Goal: Task Accomplishment & Management: Manage account settings

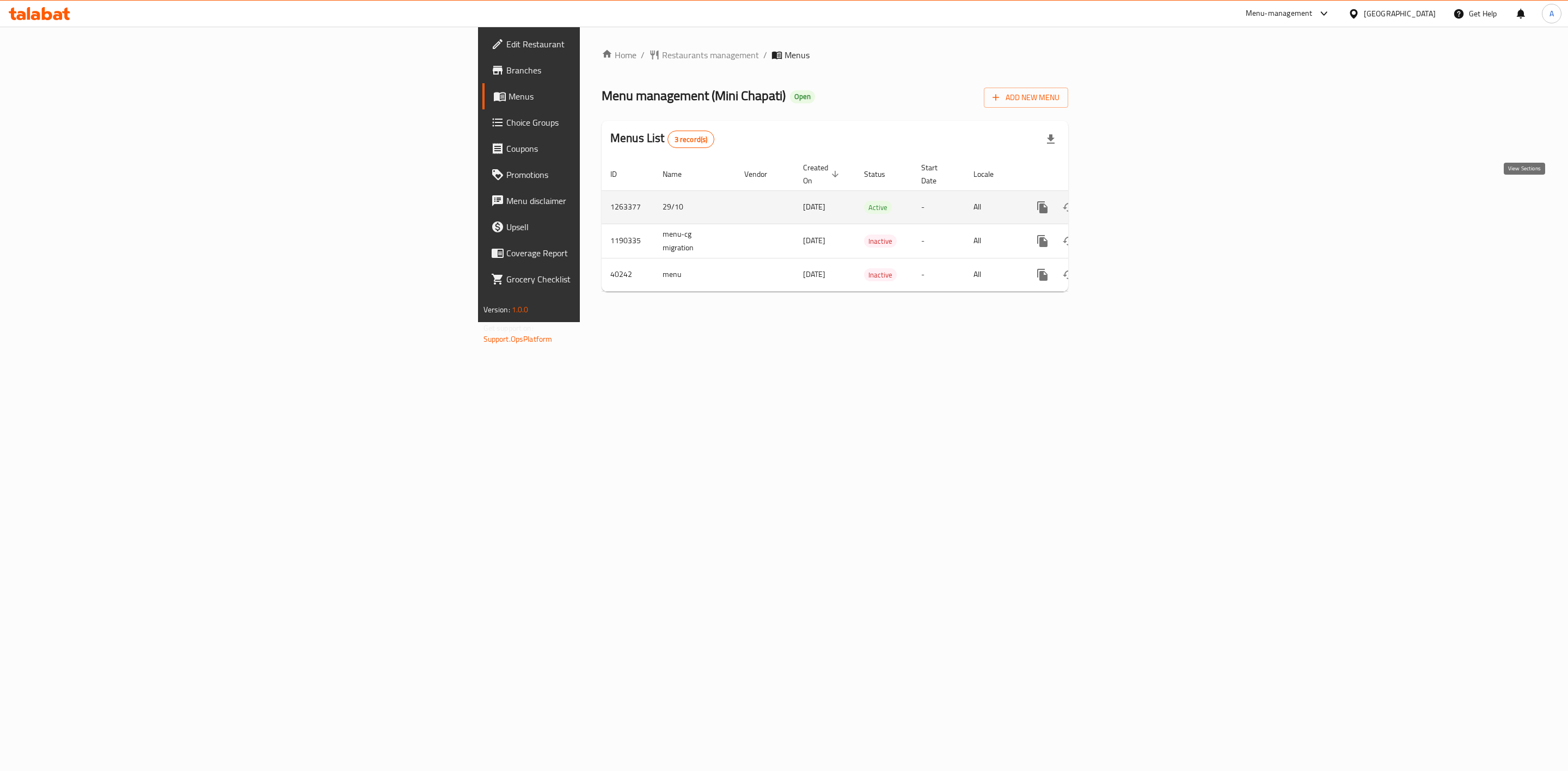
click at [1127, 201] on icon "enhanced table" at bounding box center [1121, 207] width 13 height 13
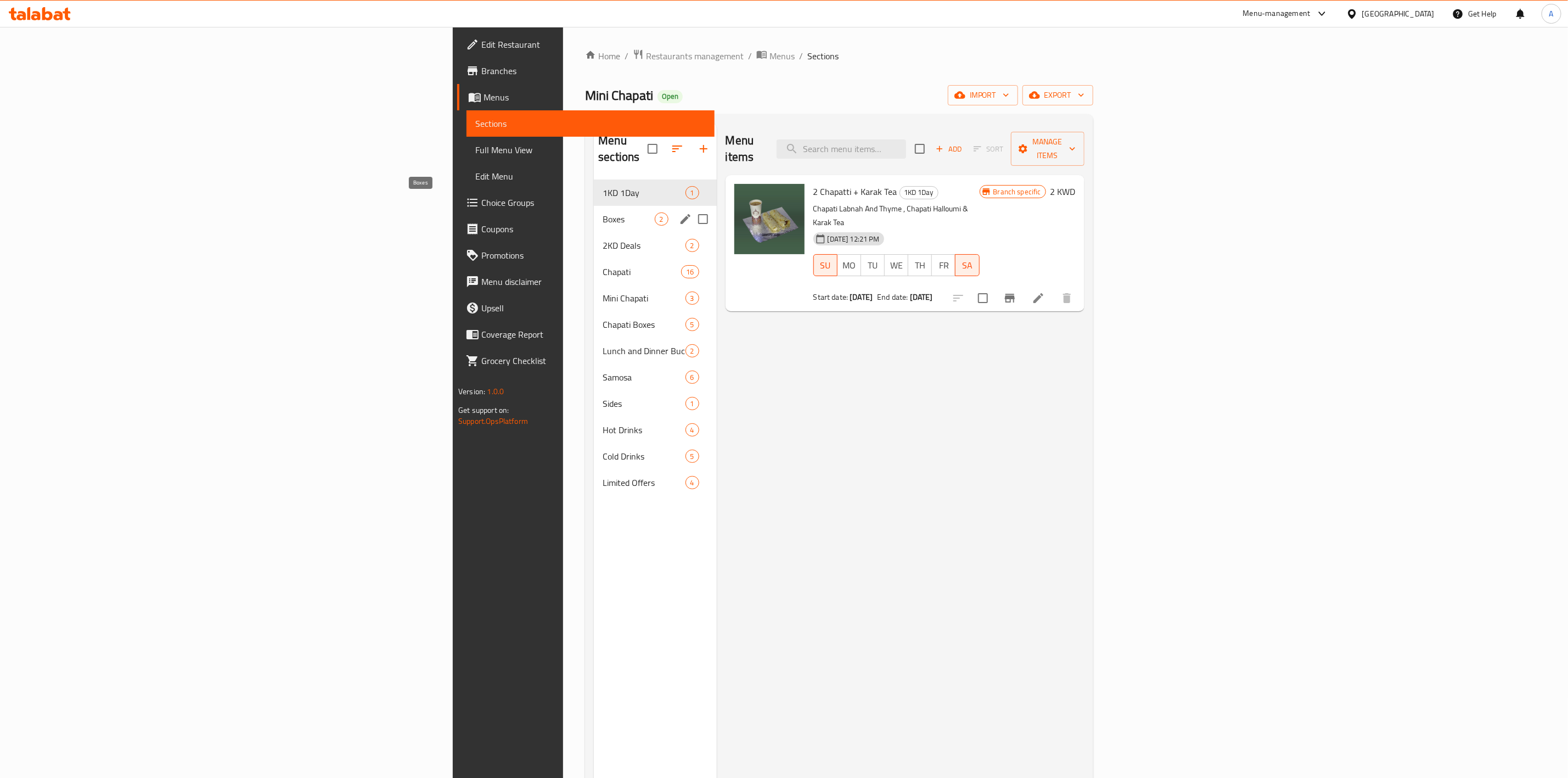
click at [603, 212] on span "Boxes" at bounding box center [628, 219] width 52 height 13
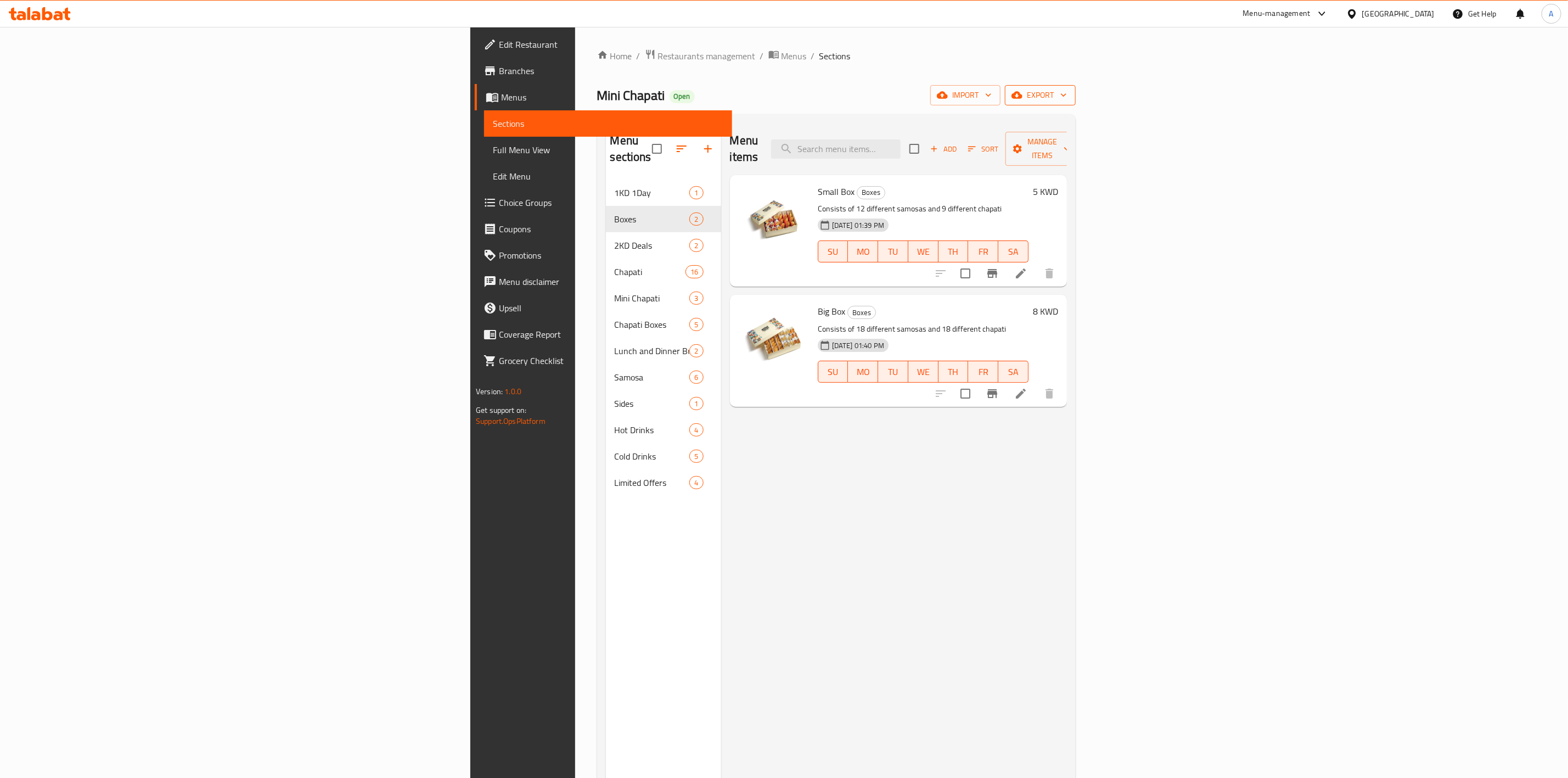
click at [1067, 97] on span "export" at bounding box center [1040, 95] width 53 height 14
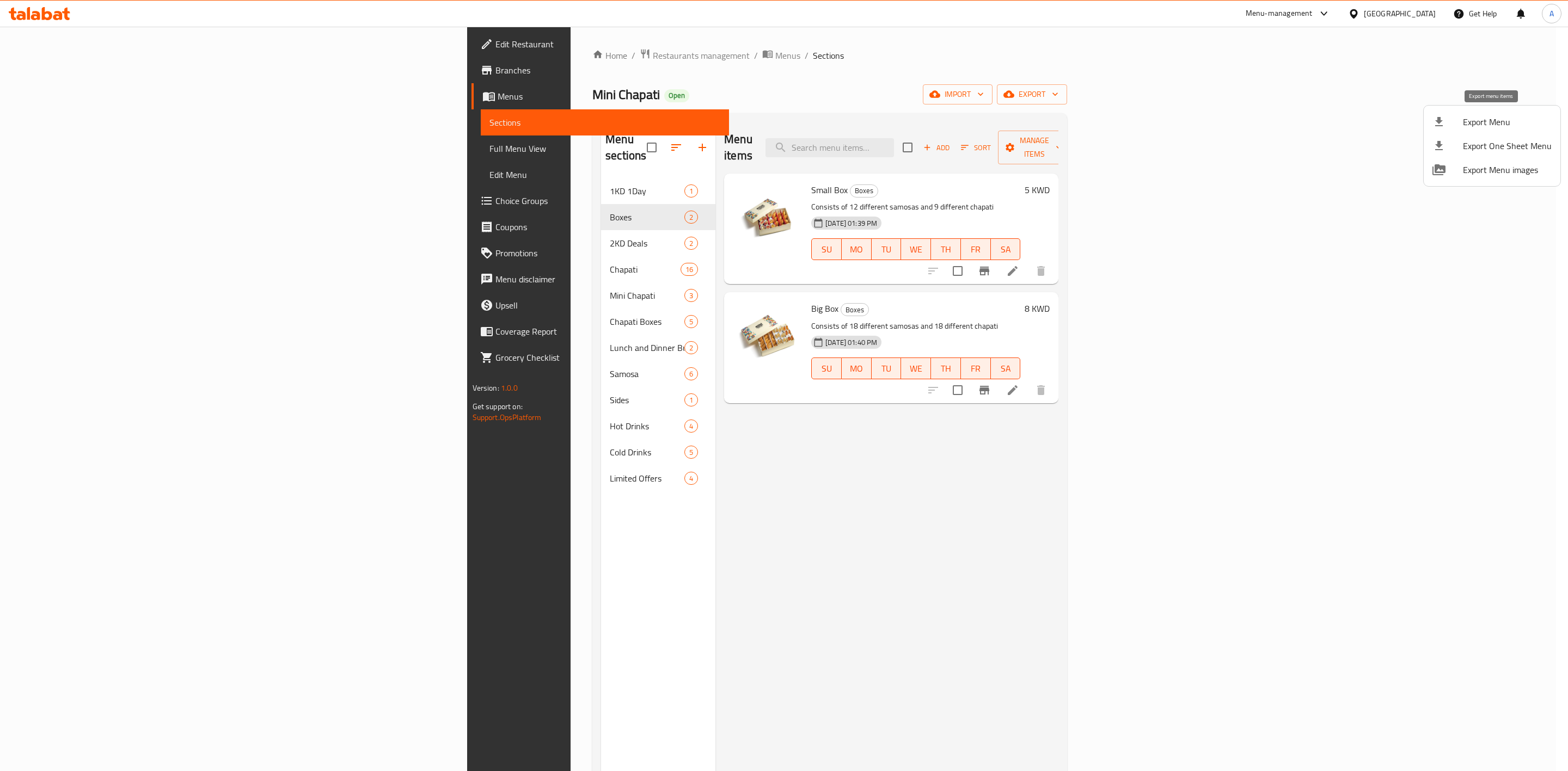
click at [1458, 128] on div at bounding box center [1447, 122] width 30 height 13
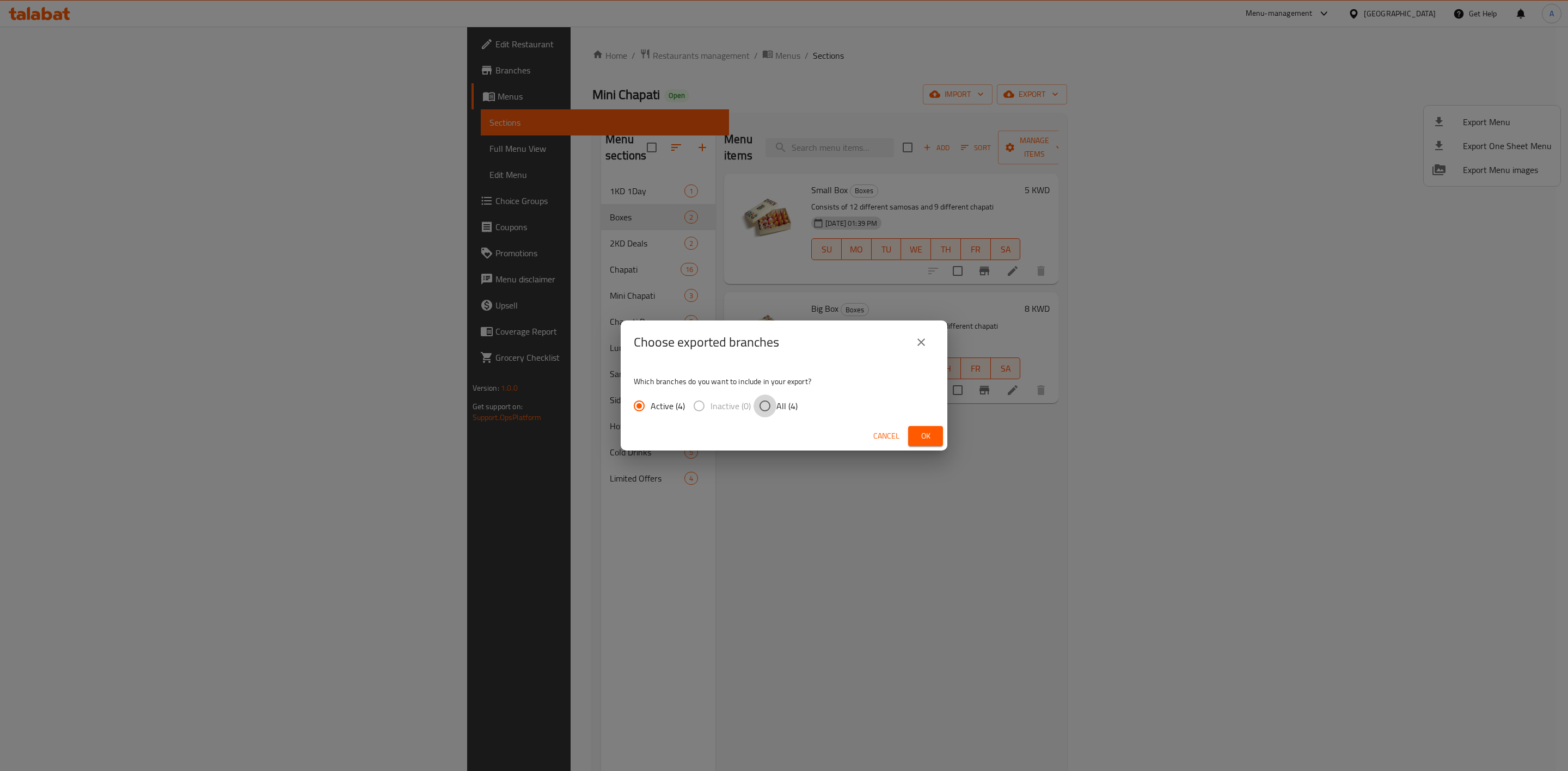
click at [769, 406] on input "All (4)" at bounding box center [765, 406] width 23 height 23
radio input "true"
click at [931, 436] on span "Ok" at bounding box center [925, 436] width 18 height 13
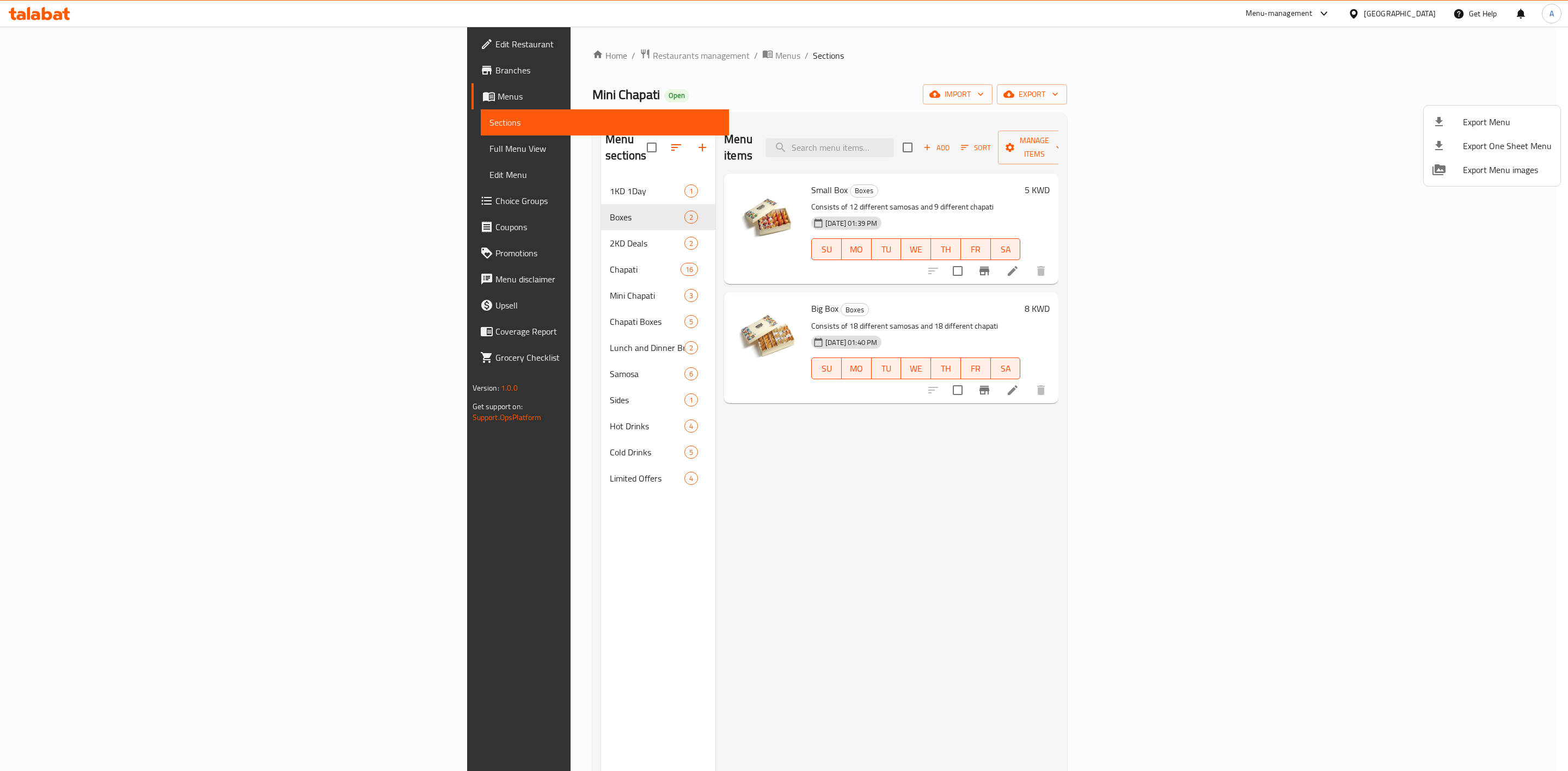
click at [1227, 304] on div at bounding box center [784, 385] width 1568 height 771
click at [1020, 319] on p "Consists of 18 different samosas and 18 different chapati" at bounding box center [915, 326] width 209 height 13
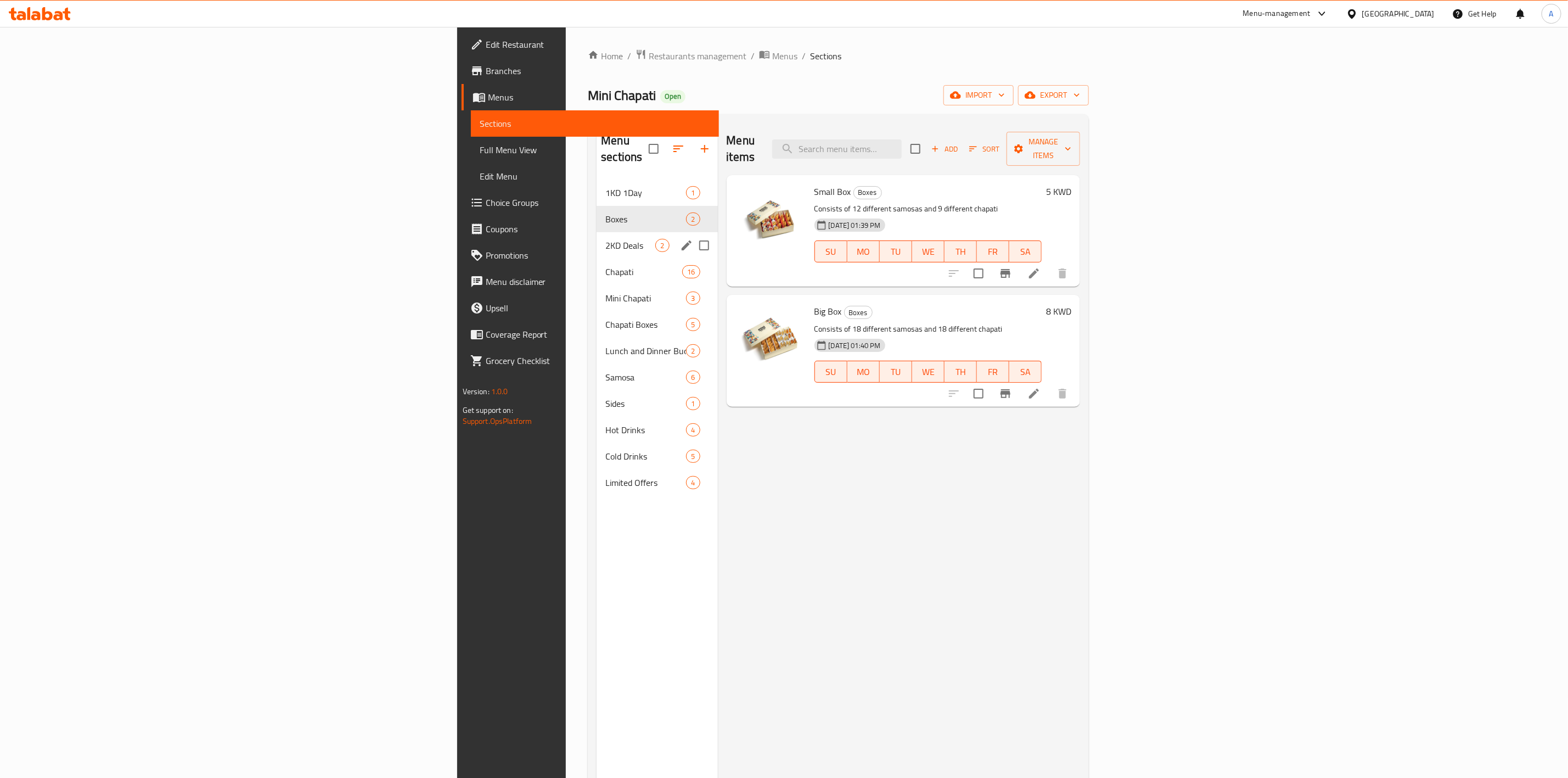
click at [597, 238] on div "2KD Deals 2" at bounding box center [657, 245] width 121 height 26
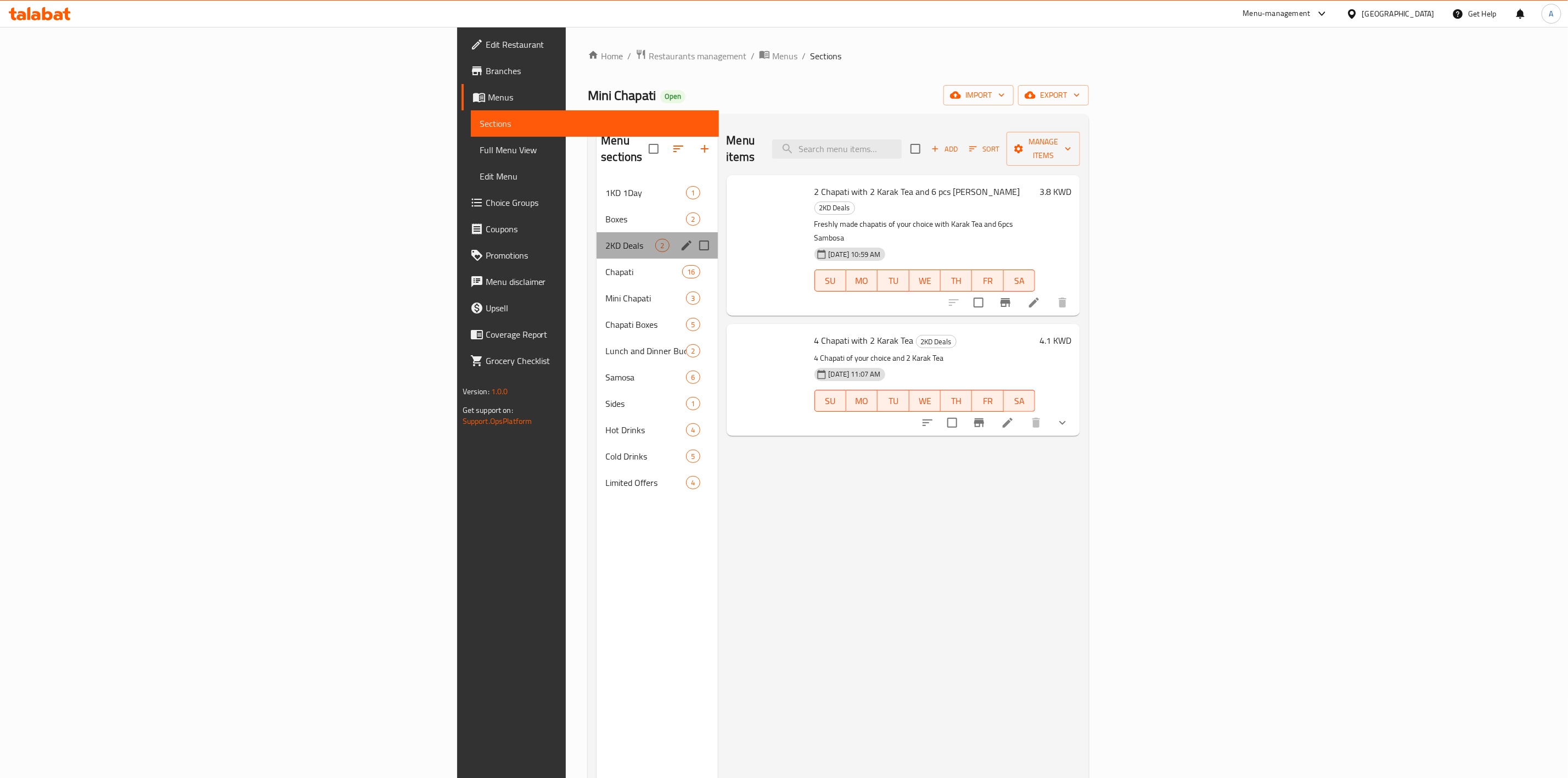
click at [597, 238] on div "2KD Deals 2" at bounding box center [657, 245] width 121 height 26
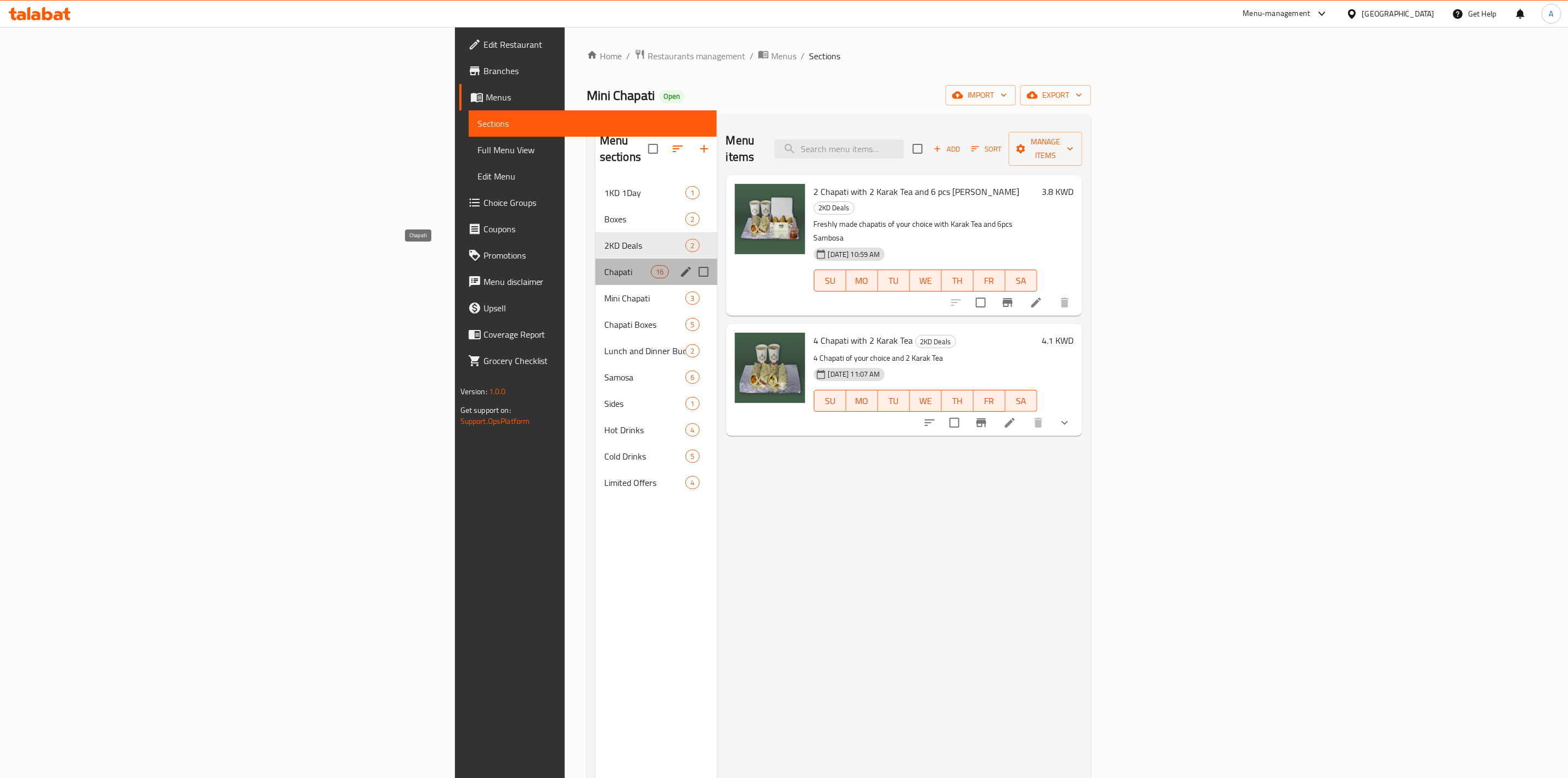
click at [604, 265] on span "Chapati" at bounding box center [628, 271] width 47 height 13
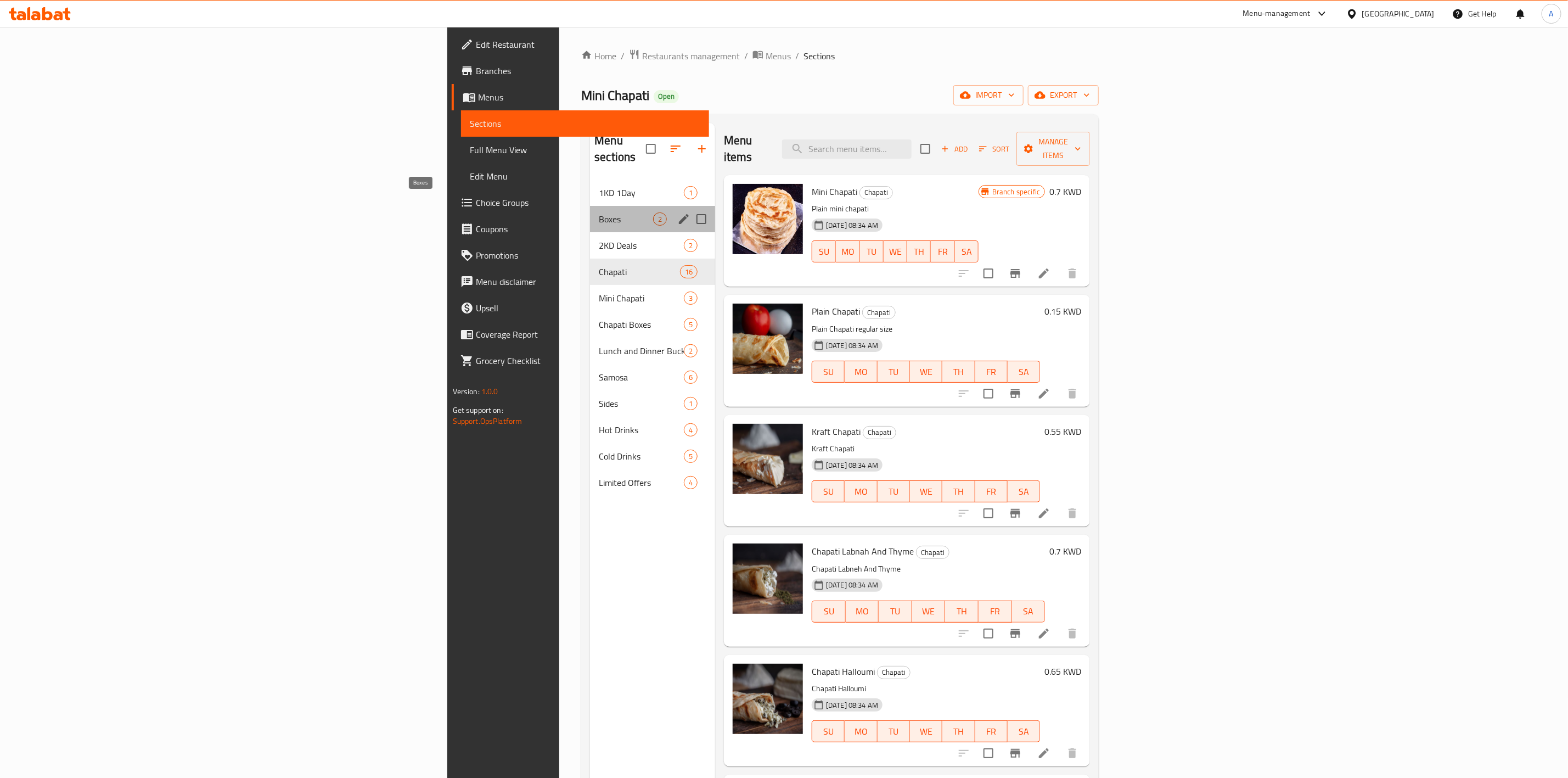
click at [599, 212] on span "Boxes" at bounding box center [626, 219] width 55 height 13
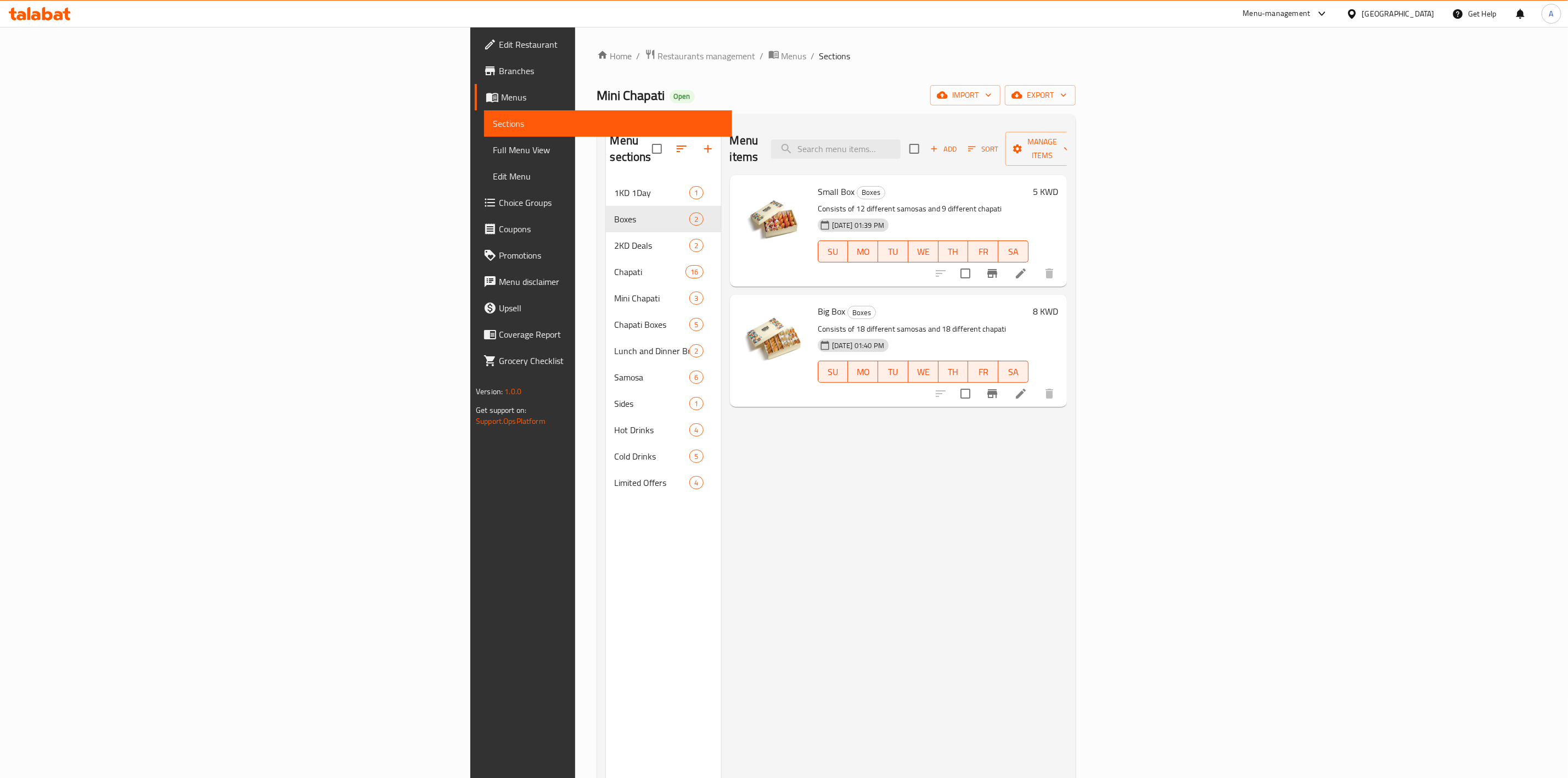
click at [499, 198] on span "Choice Groups" at bounding box center [611, 202] width 225 height 13
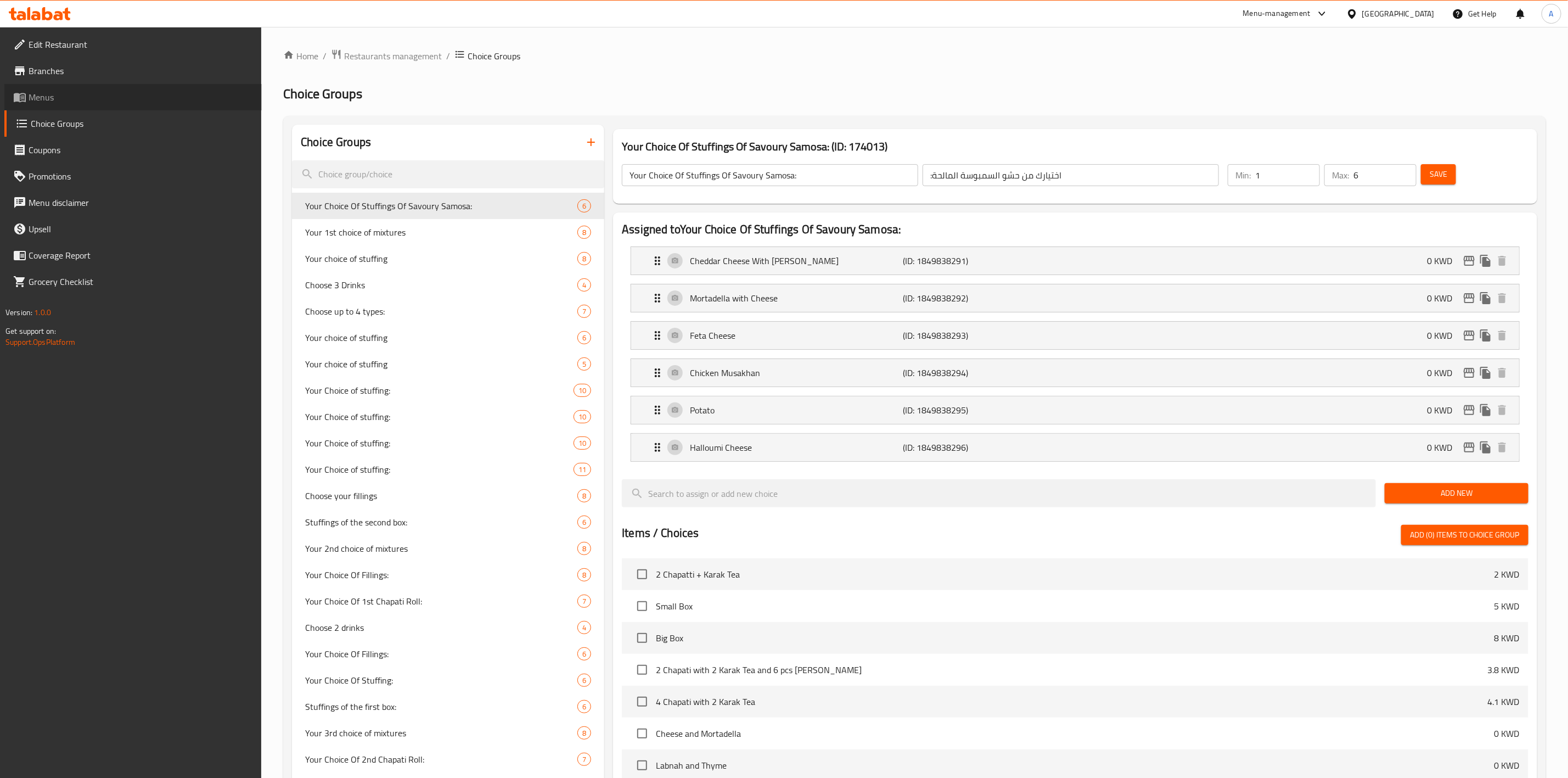
click at [50, 95] on span "Menus" at bounding box center [141, 97] width 225 height 13
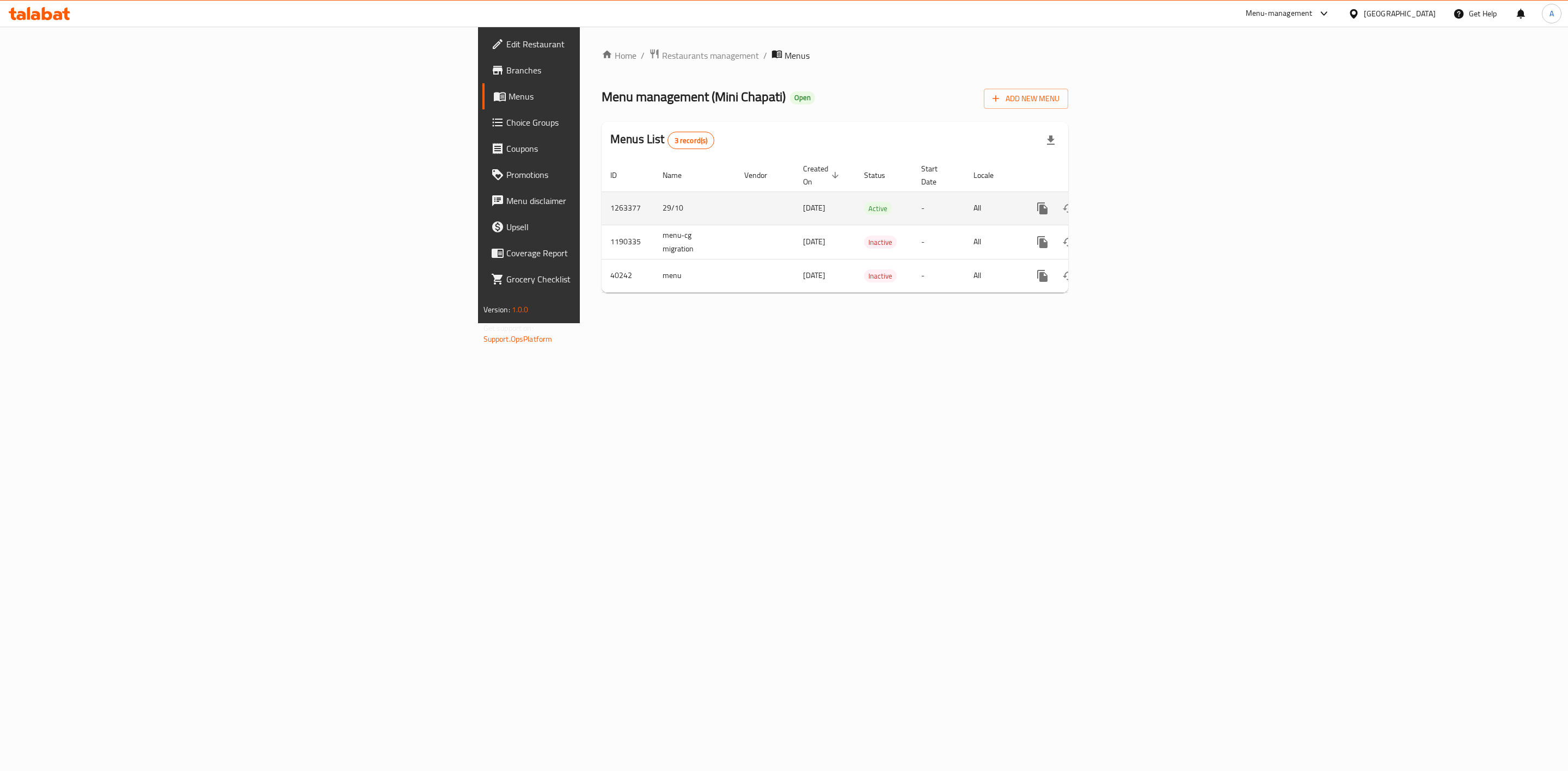
click at [1127, 202] on icon "enhanced table" at bounding box center [1121, 208] width 13 height 13
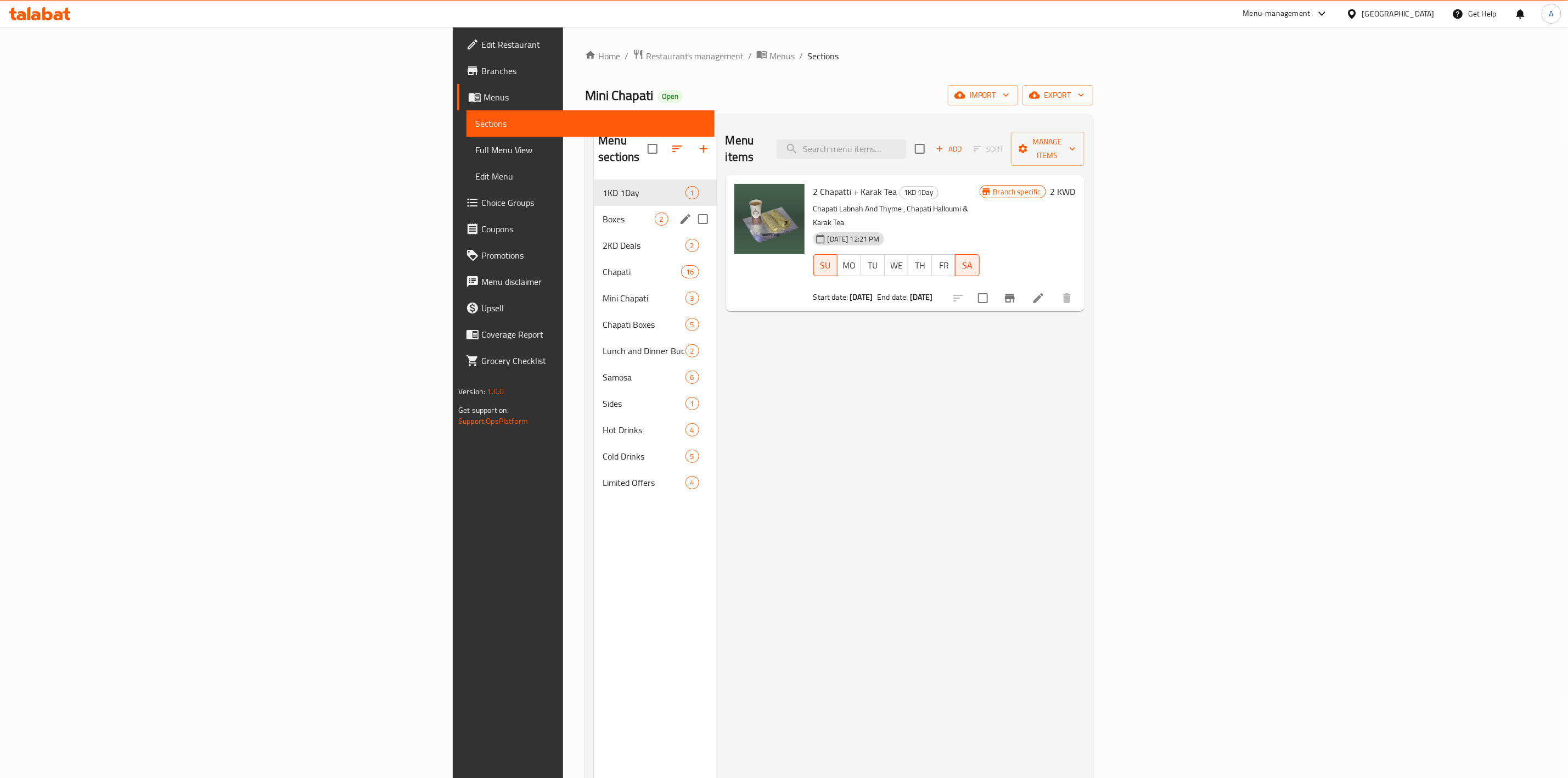
click at [603, 212] on span "Boxes" at bounding box center [628, 219] width 52 height 13
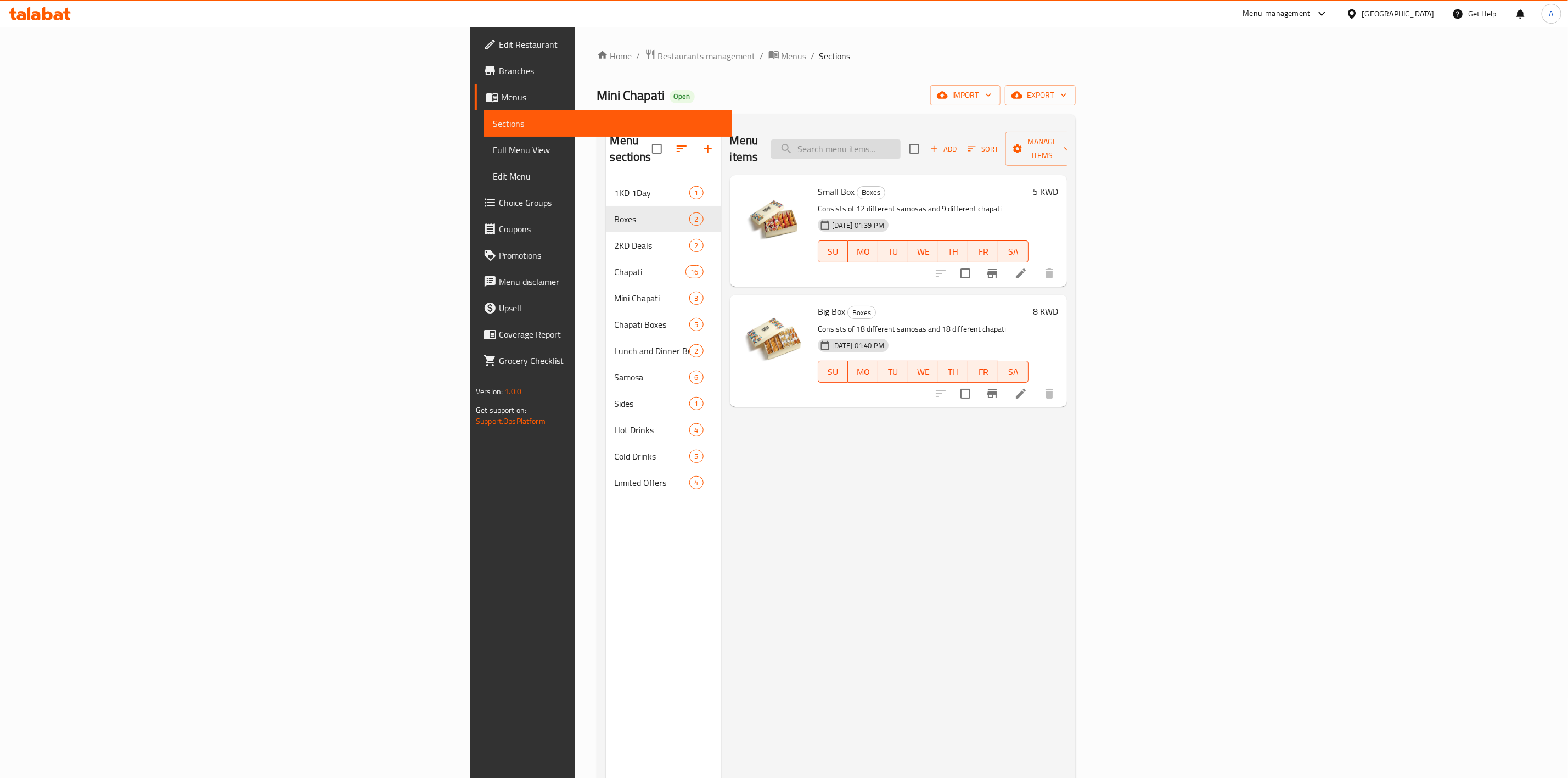
click at [901, 143] on input "search" at bounding box center [836, 149] width 129 height 19
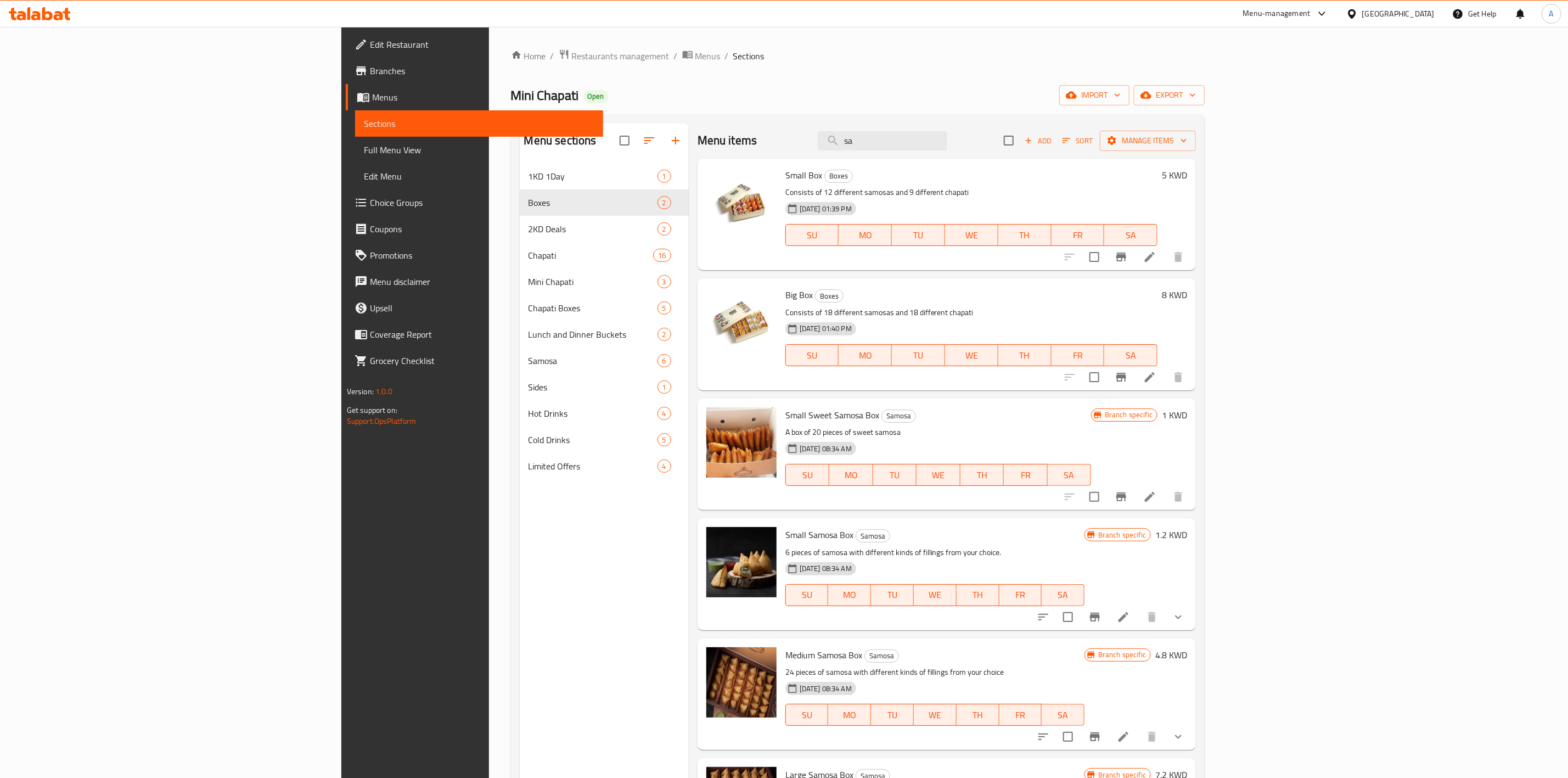
type input "s"
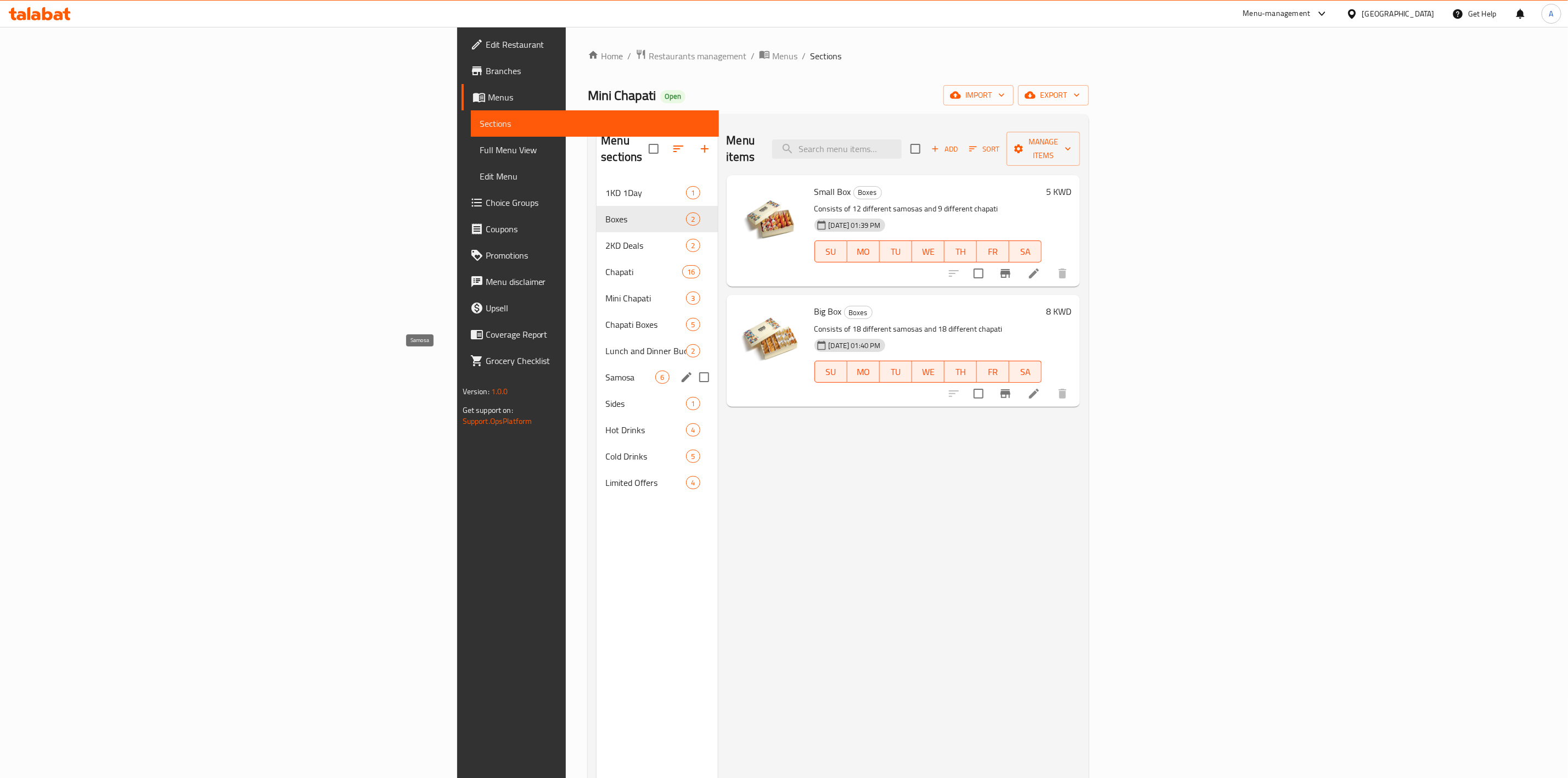
click at [606, 371] on span "Samosa" at bounding box center [630, 377] width 50 height 13
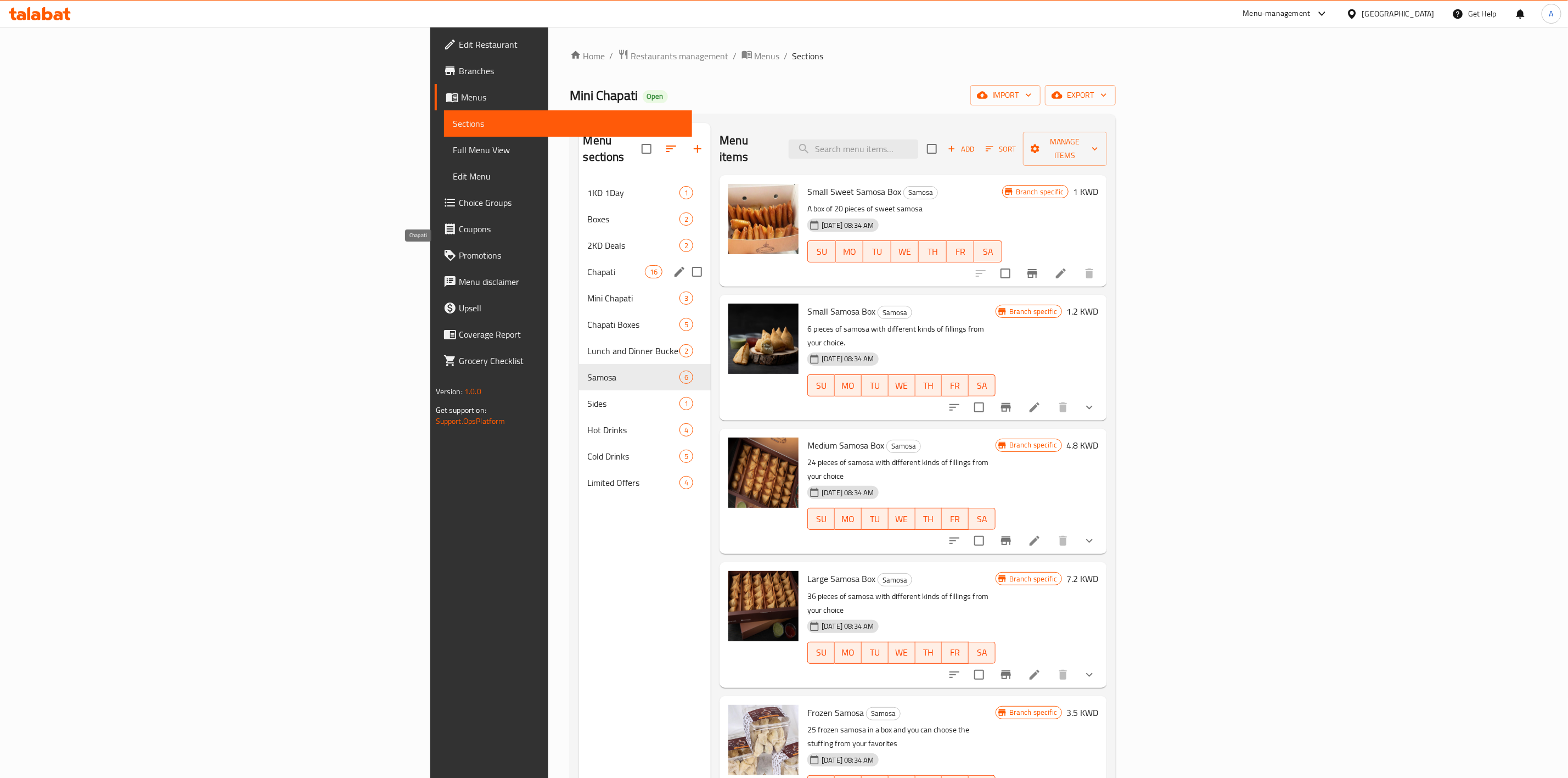
click at [588, 265] on span "Chapati" at bounding box center [616, 271] width 57 height 13
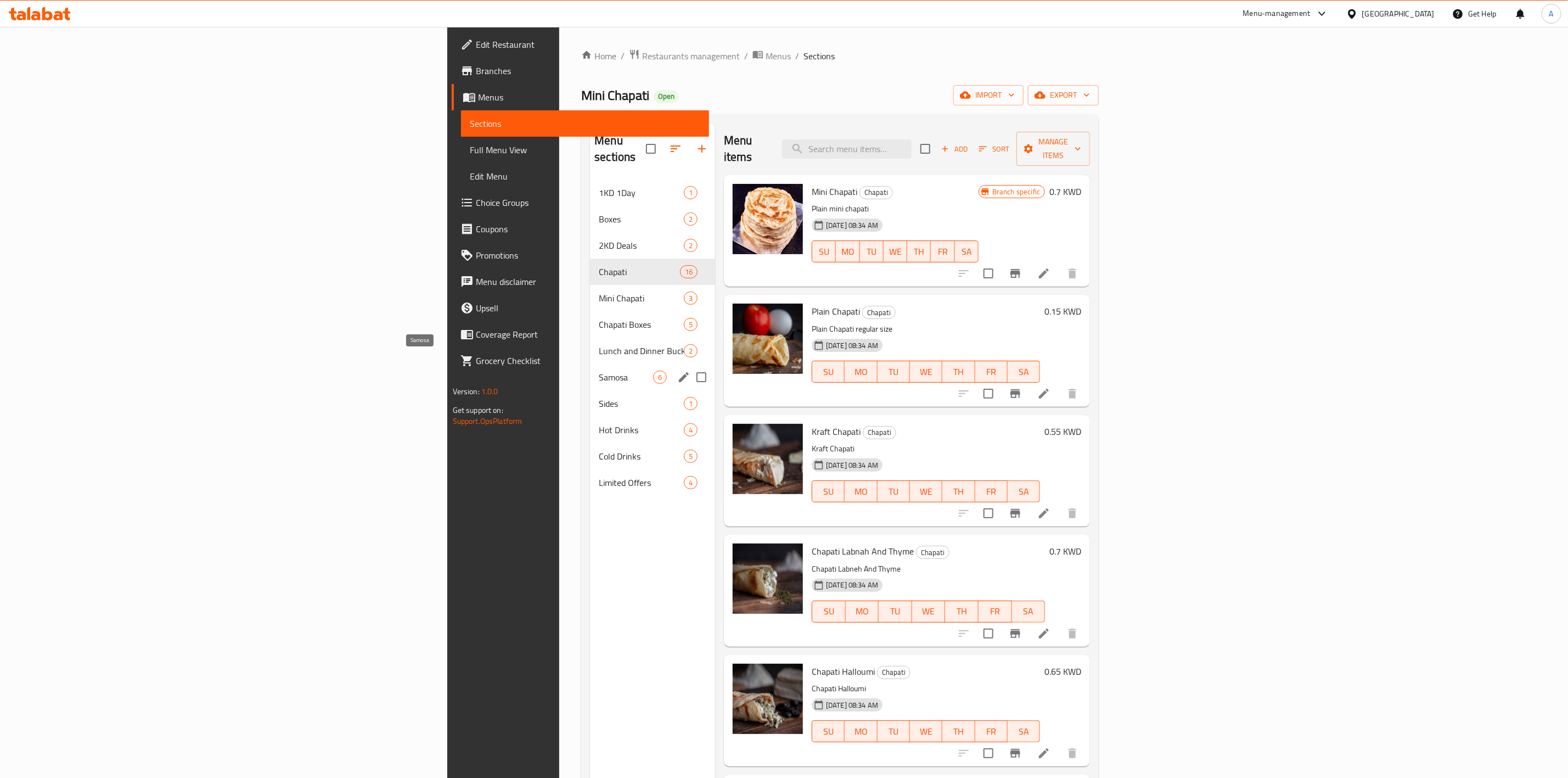
click at [599, 371] on span "Samosa" at bounding box center [626, 377] width 55 height 13
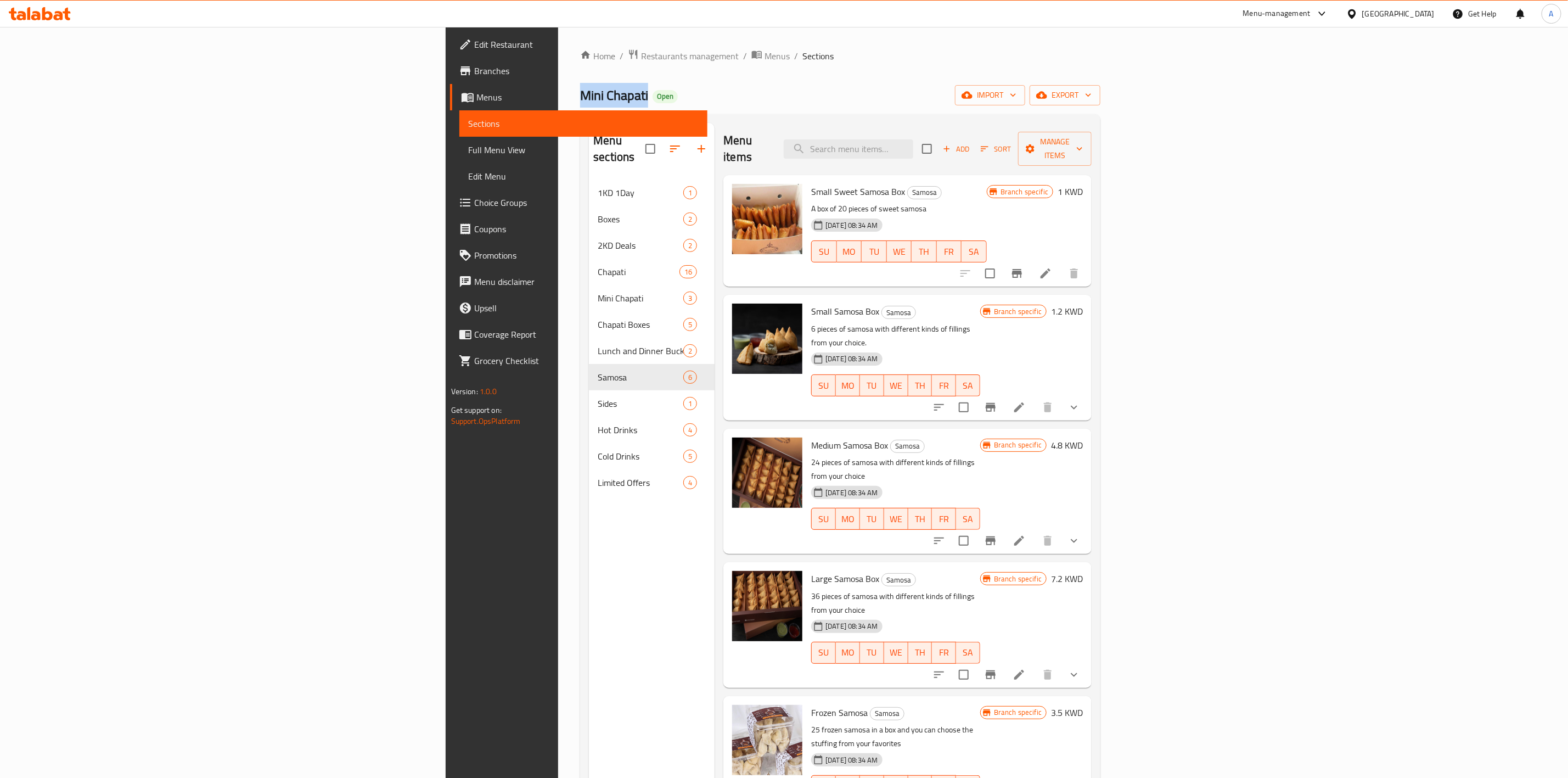
drag, startPoint x: 280, startPoint y: 92, endPoint x: 351, endPoint y: 99, distance: 71.3
click at [558, 99] on div "Home / Restaurants management / Menus / Sections Mini Chapati Open import expor…" at bounding box center [840, 480] width 564 height 905
copy span "Mini Chapati"
click at [1362, 12] on div at bounding box center [1354, 14] width 16 height 12
click at [1285, 188] on div "Bahrain Egypt Iraq Jordan Kuwait Oman Qatar Saudi Arabia United Arab Emirates" at bounding box center [1353, 189] width 164 height 226
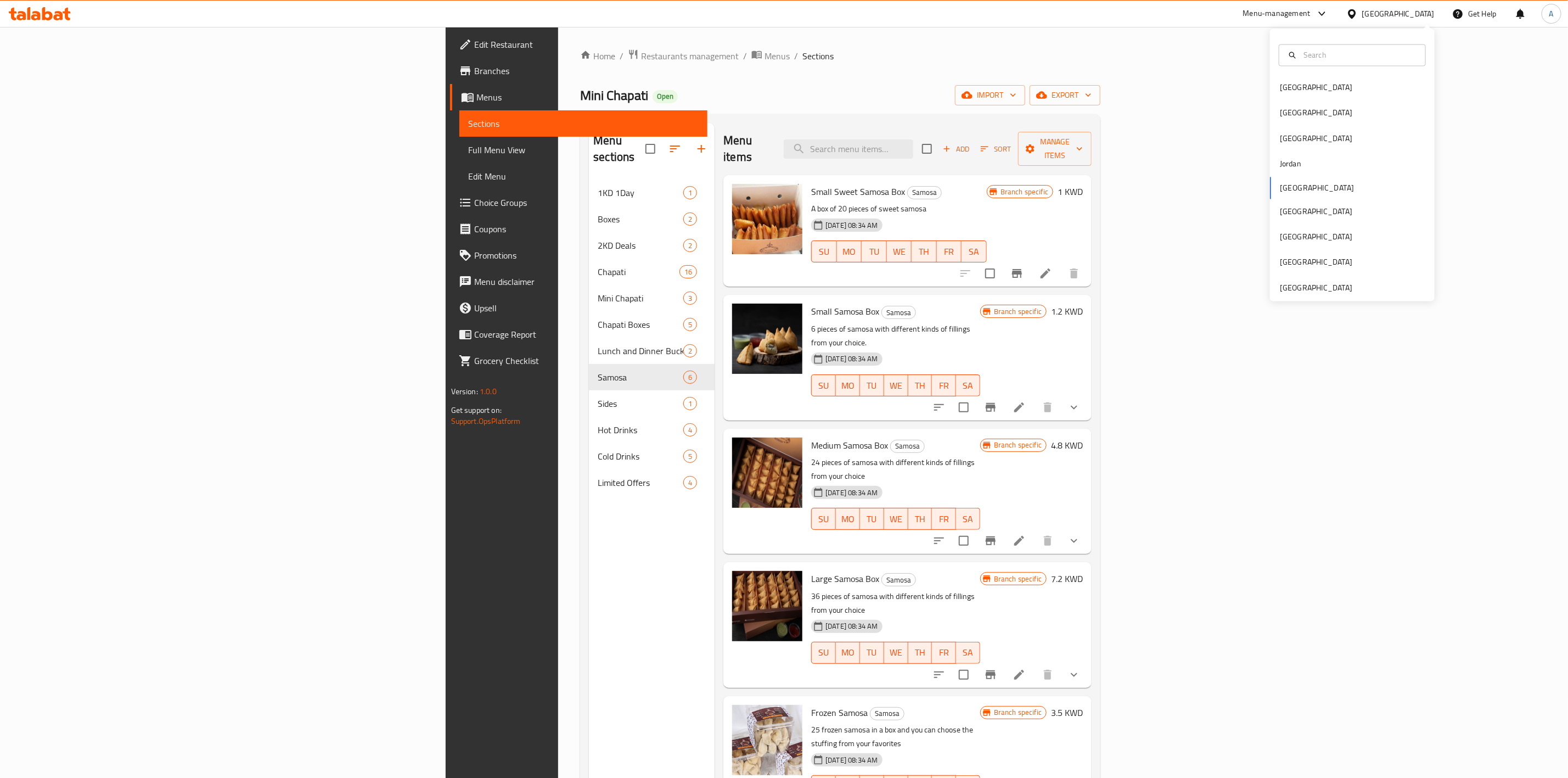
click at [1281, 190] on div "Bahrain Egypt Iraq Jordan Kuwait Oman Qatar Saudi Arabia United Arab Emirates" at bounding box center [1353, 189] width 164 height 226
click at [1288, 191] on div "Bahrain Egypt Iraq Jordan Kuwait Oman Qatar Saudi Arabia United Arab Emirates" at bounding box center [1353, 189] width 164 height 226
click at [1289, 182] on div "Bahrain Egypt Iraq Jordan Kuwait Oman Qatar Saudi Arabia United Arab Emirates" at bounding box center [1353, 189] width 164 height 226
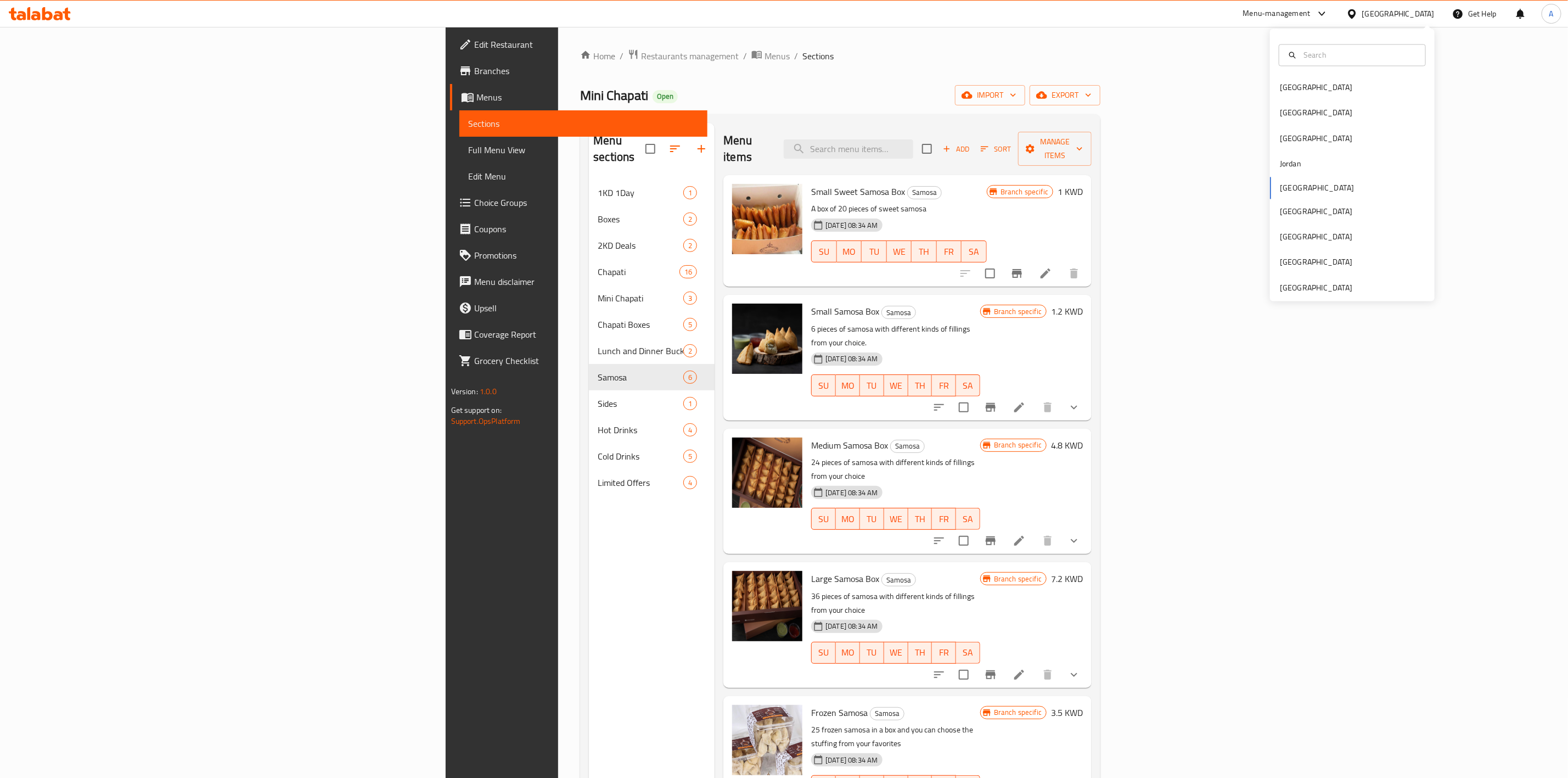
click at [987, 184] on h6 "Small Sweet Samosa Box Samosa" at bounding box center [899, 192] width 176 height 15
click at [1421, 17] on div "Kuwait" at bounding box center [1399, 14] width 72 height 12
click at [1287, 112] on div "[GEOGRAPHIC_DATA]" at bounding box center [1316, 113] width 90 height 25
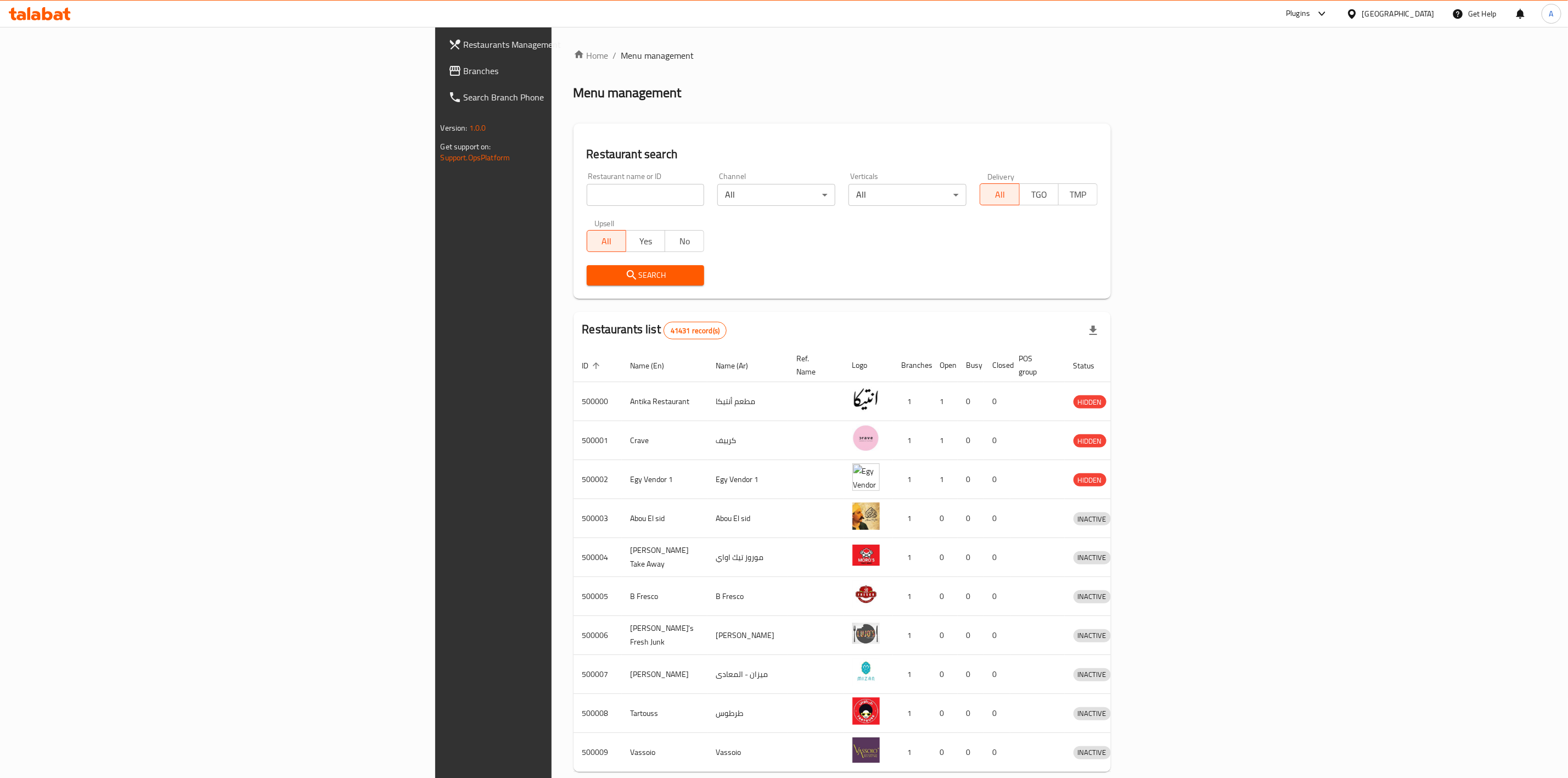
click at [587, 200] on input "search" at bounding box center [646, 195] width 118 height 22
paste input "743934"
type input "743934"
click at [587, 285] on button "Search" at bounding box center [646, 275] width 118 height 20
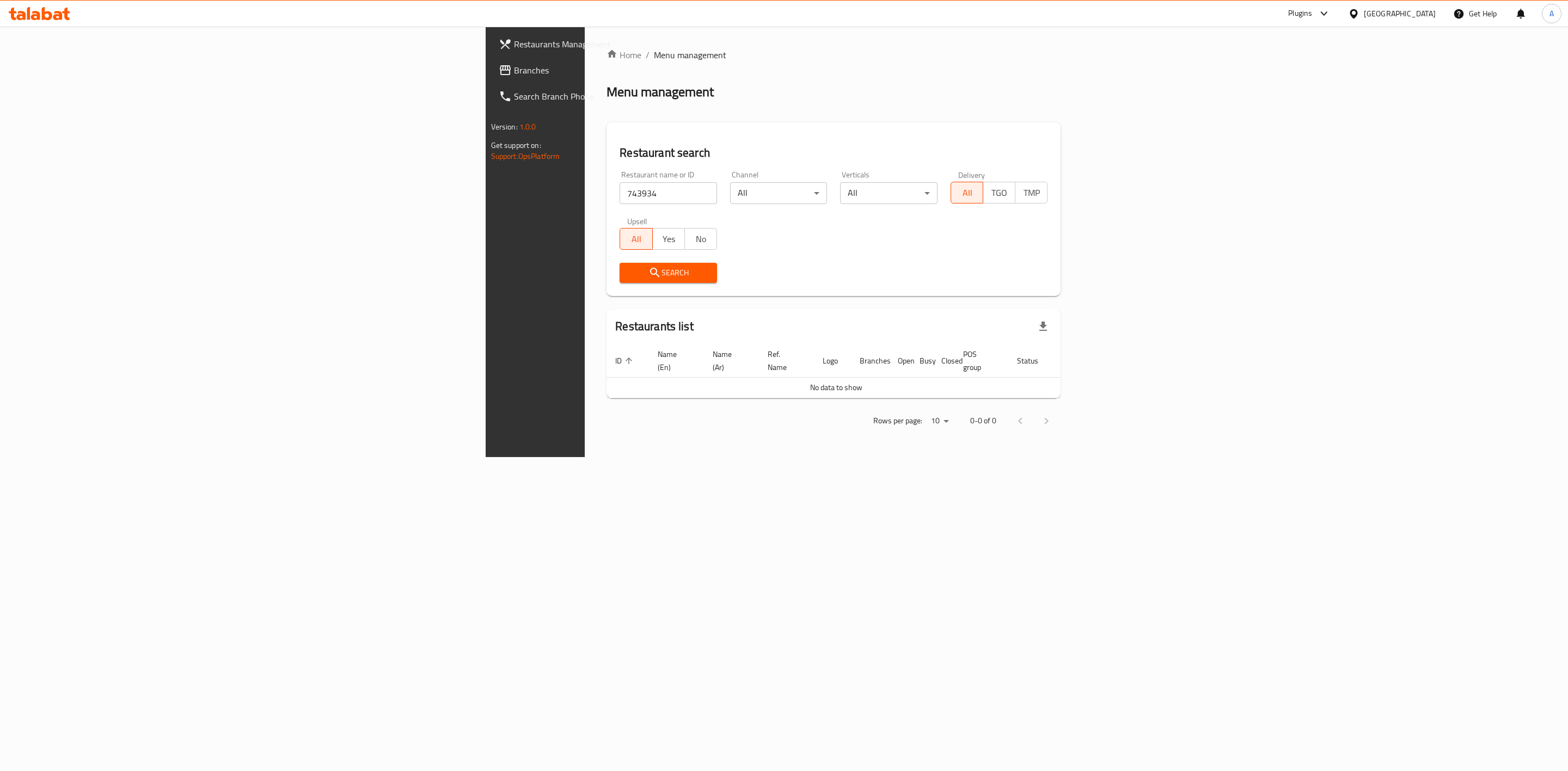
click at [514, 65] on span "Branches" at bounding box center [626, 70] width 225 height 13
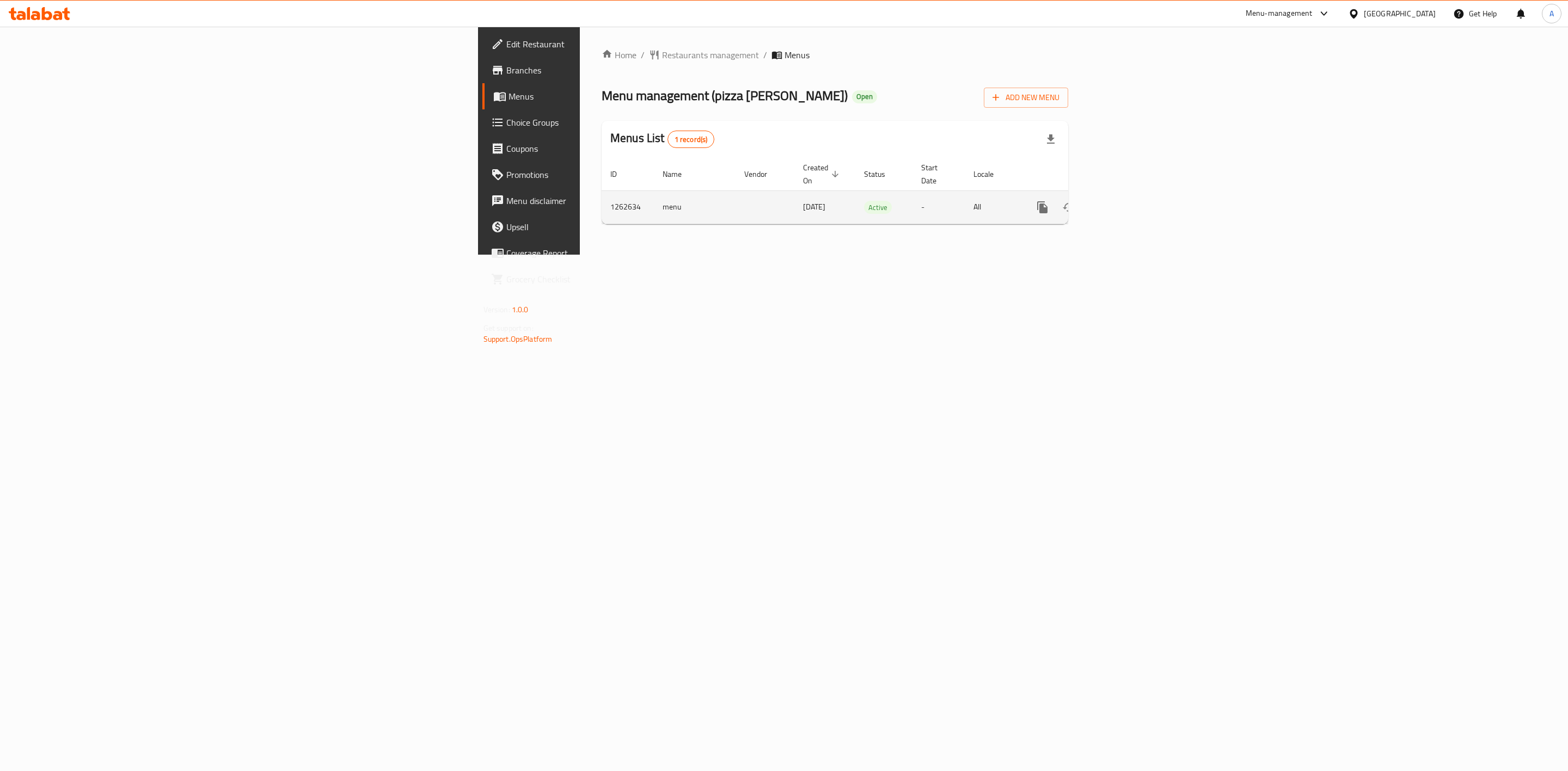
click at [601, 198] on td "1262634" at bounding box center [628, 207] width 52 height 33
copy td "1262634"
drag, startPoint x: 1031, startPoint y: 369, endPoint x: 1039, endPoint y: 369, distance: 8.0
click at [1031, 255] on div "Home / Restaurants management / Menus Menu management ( pizza [PERSON_NAME] ) O…" at bounding box center [835, 141] width 510 height 228
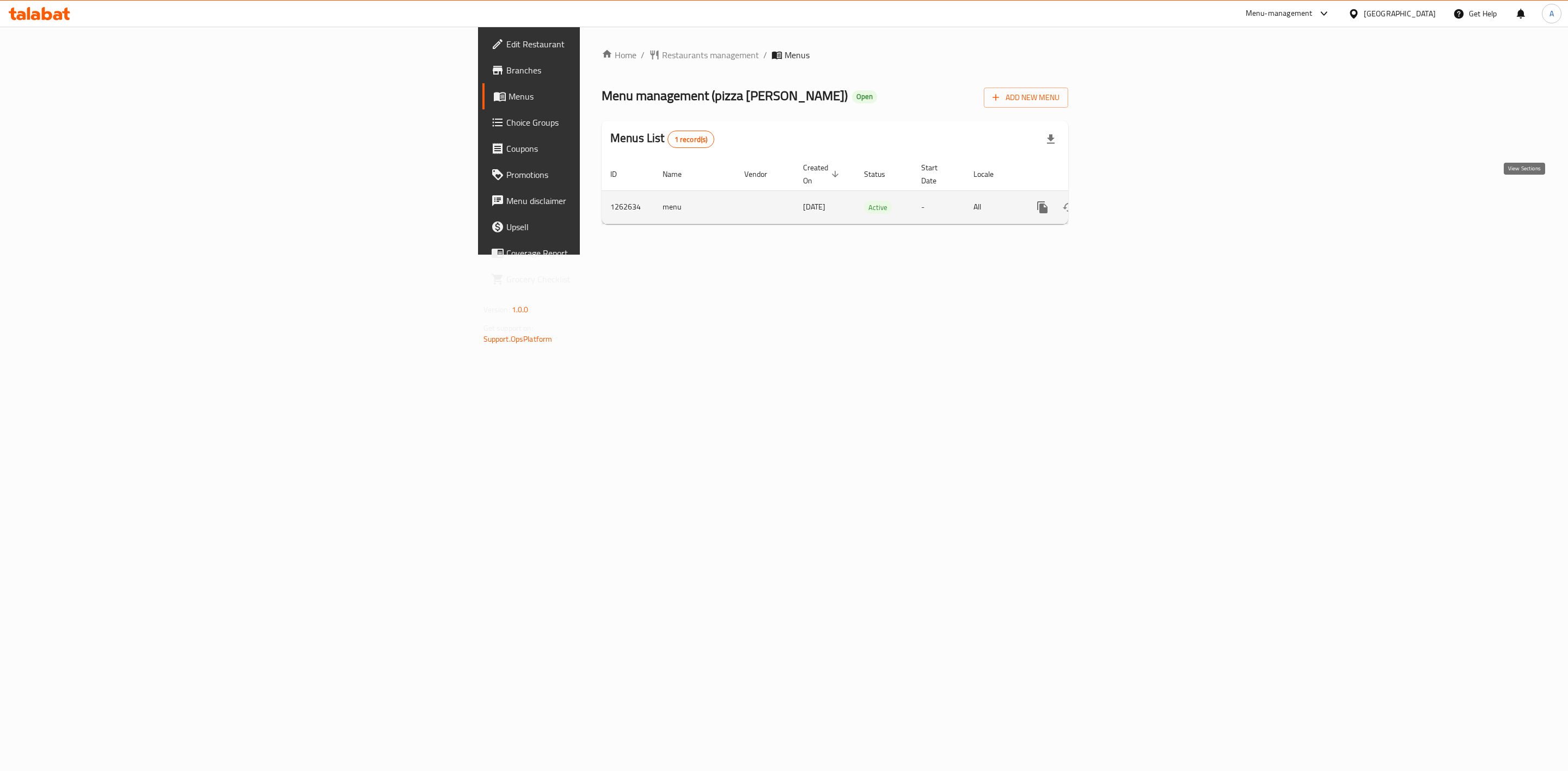
click at [1127, 201] on icon "enhanced table" at bounding box center [1121, 207] width 13 height 13
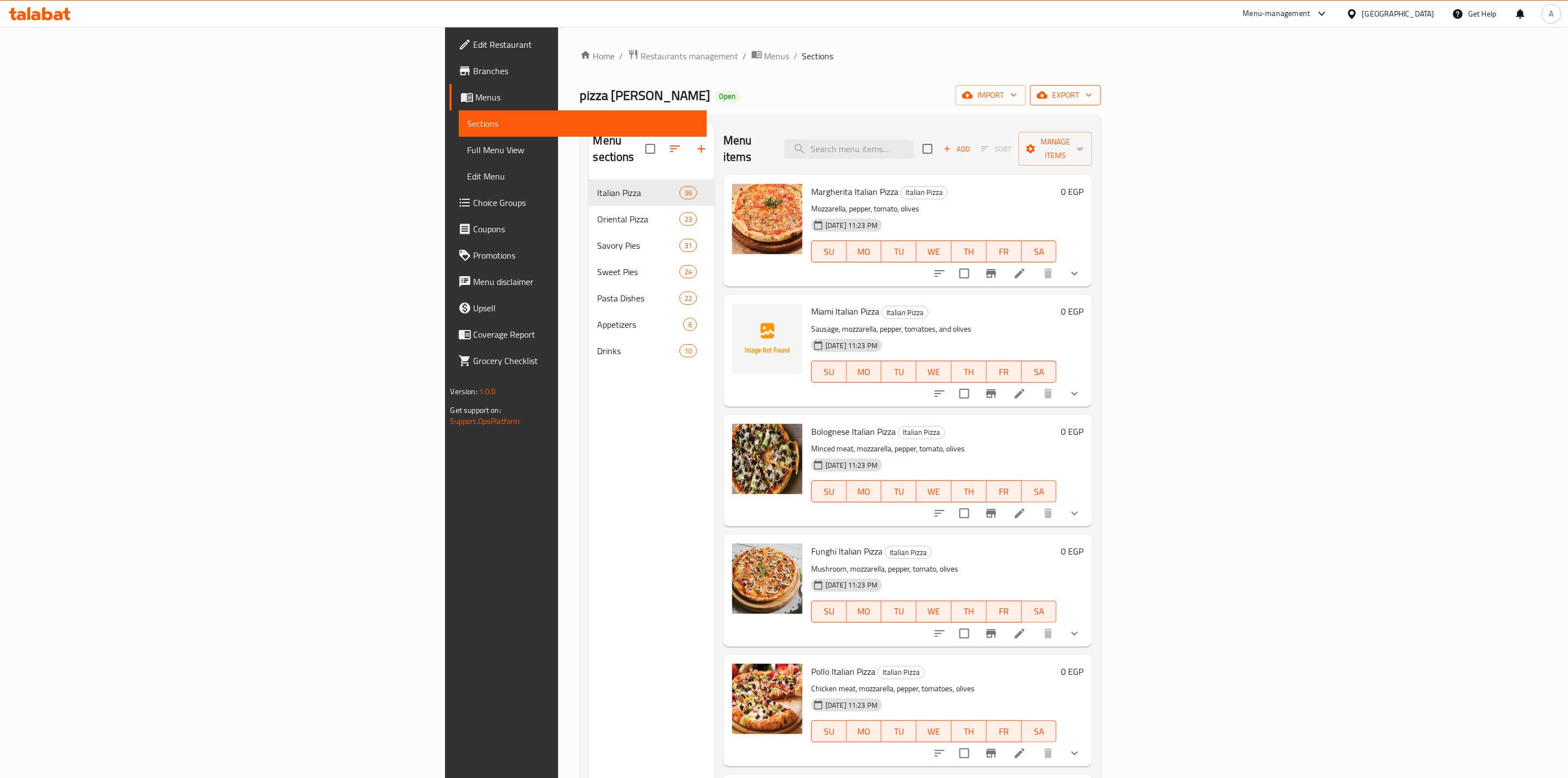
click at [1092, 101] on span "export" at bounding box center [1065, 95] width 53 height 14
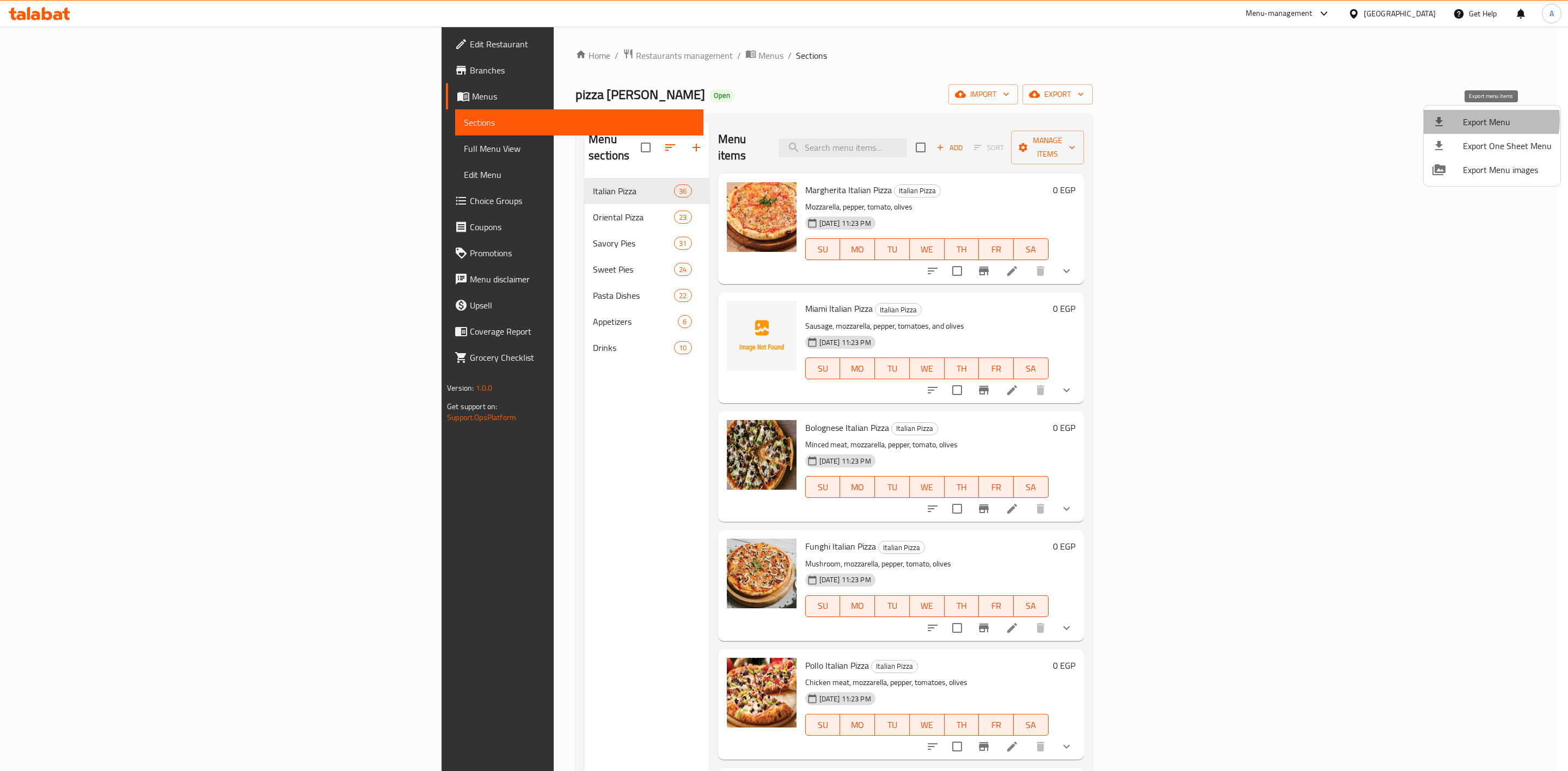
click at [1469, 120] on span "Export Menu" at bounding box center [1507, 122] width 89 height 13
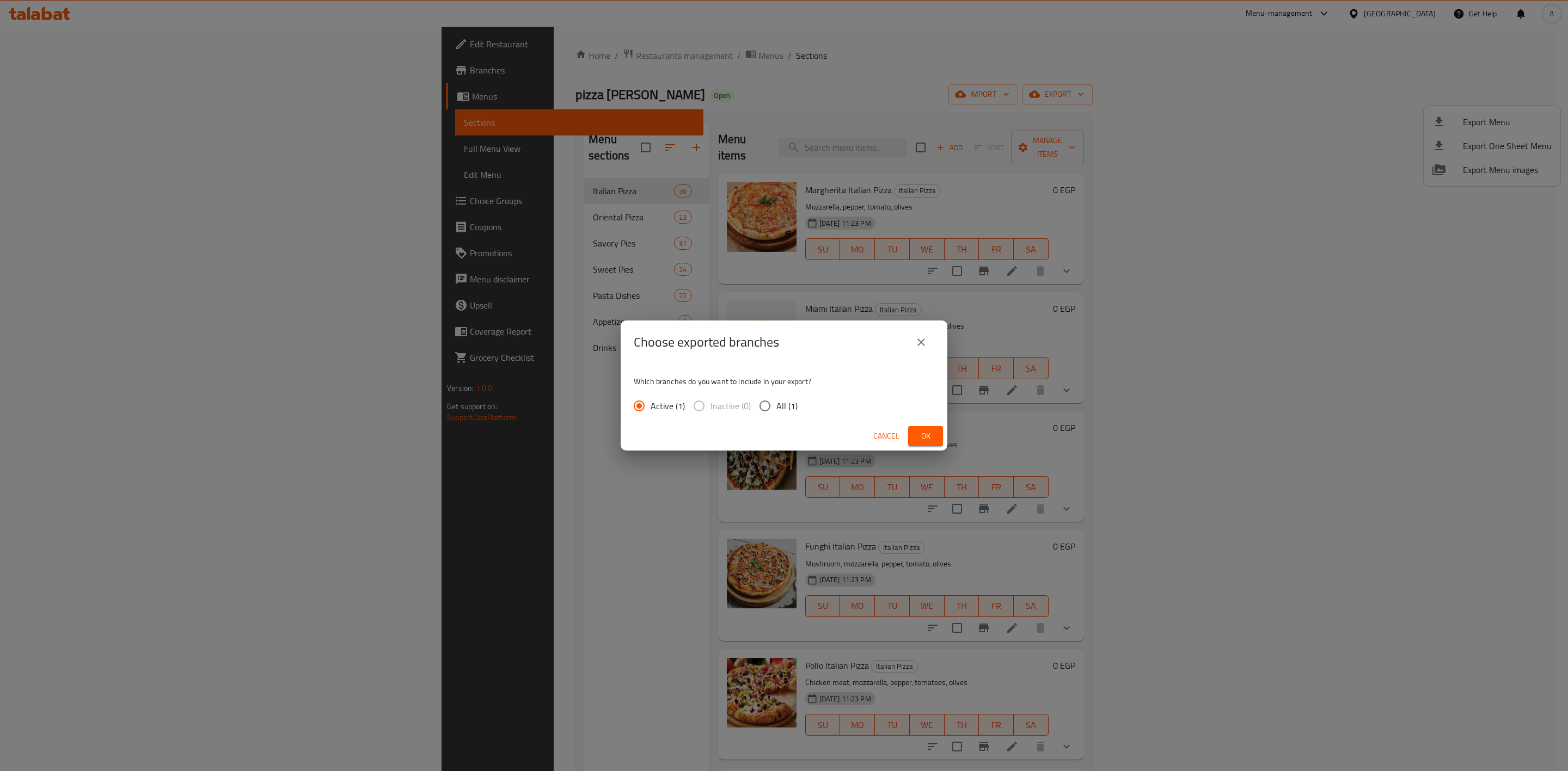
click at [765, 405] on input "All (1)" at bounding box center [765, 406] width 23 height 23
radio input "true"
click at [934, 431] on span "Ok" at bounding box center [925, 436] width 18 height 13
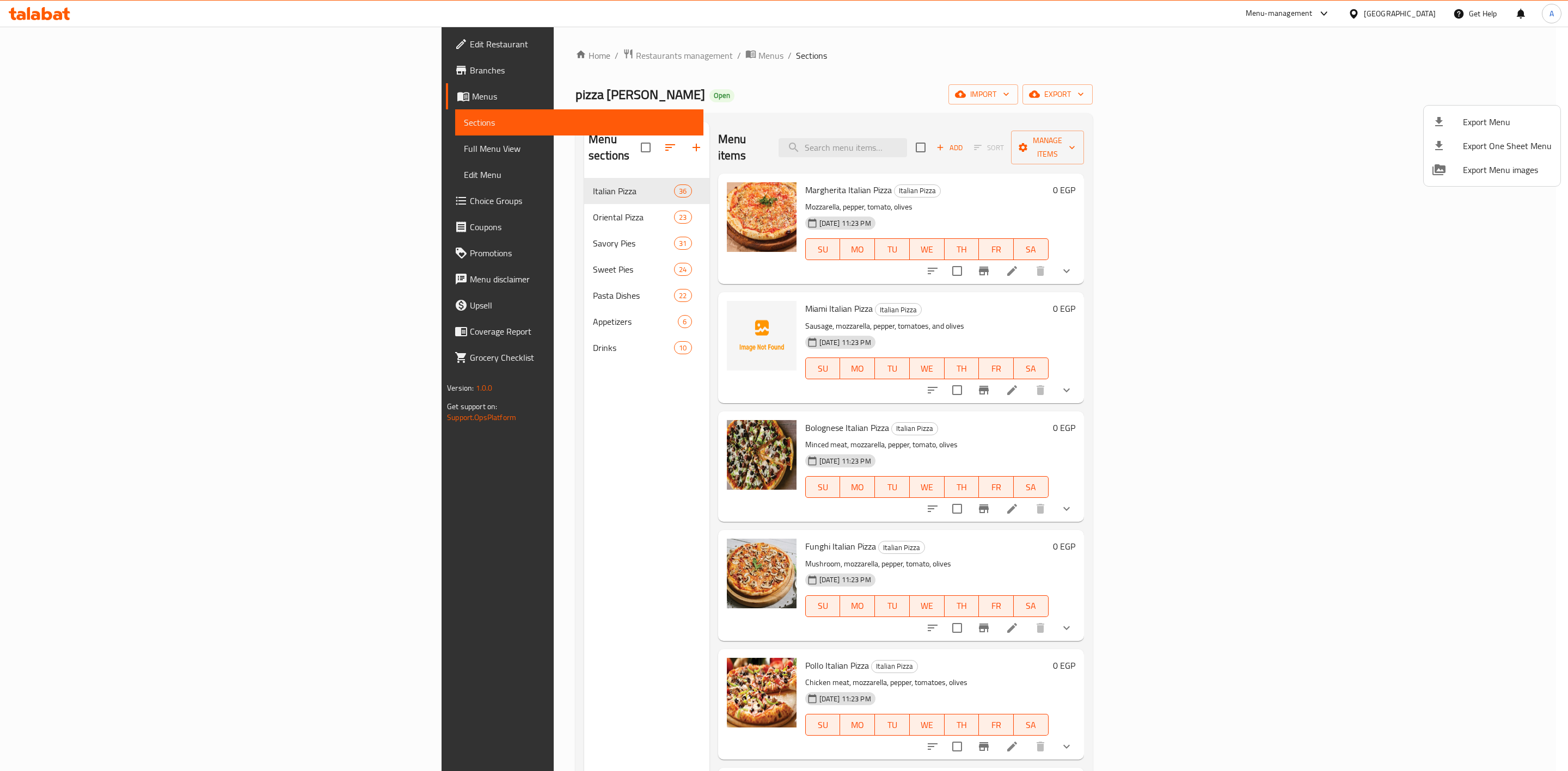
click at [824, 137] on div at bounding box center [784, 385] width 1568 height 771
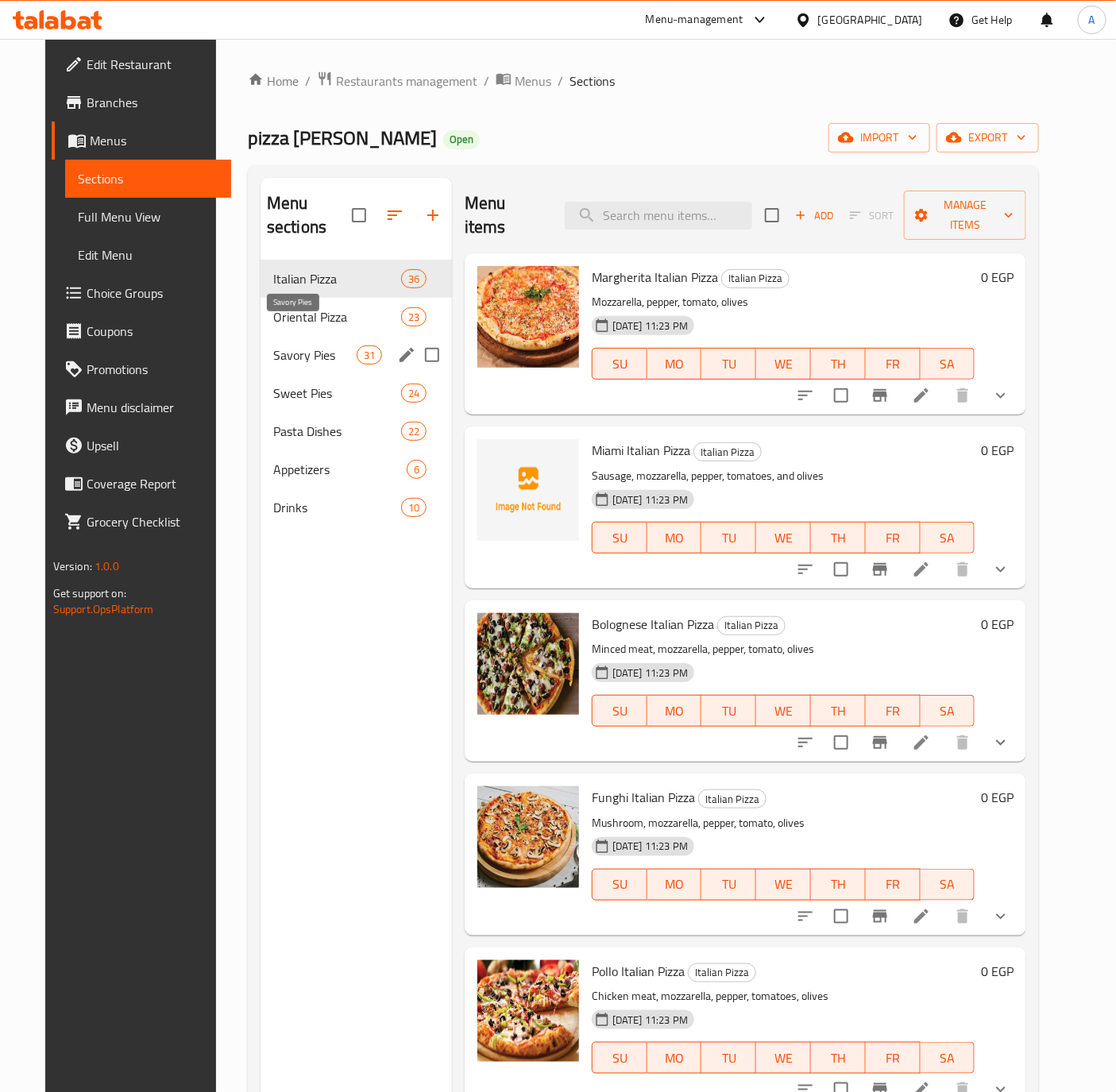
click at [297, 345] on span "Savory Pies" at bounding box center [315, 354] width 83 height 19
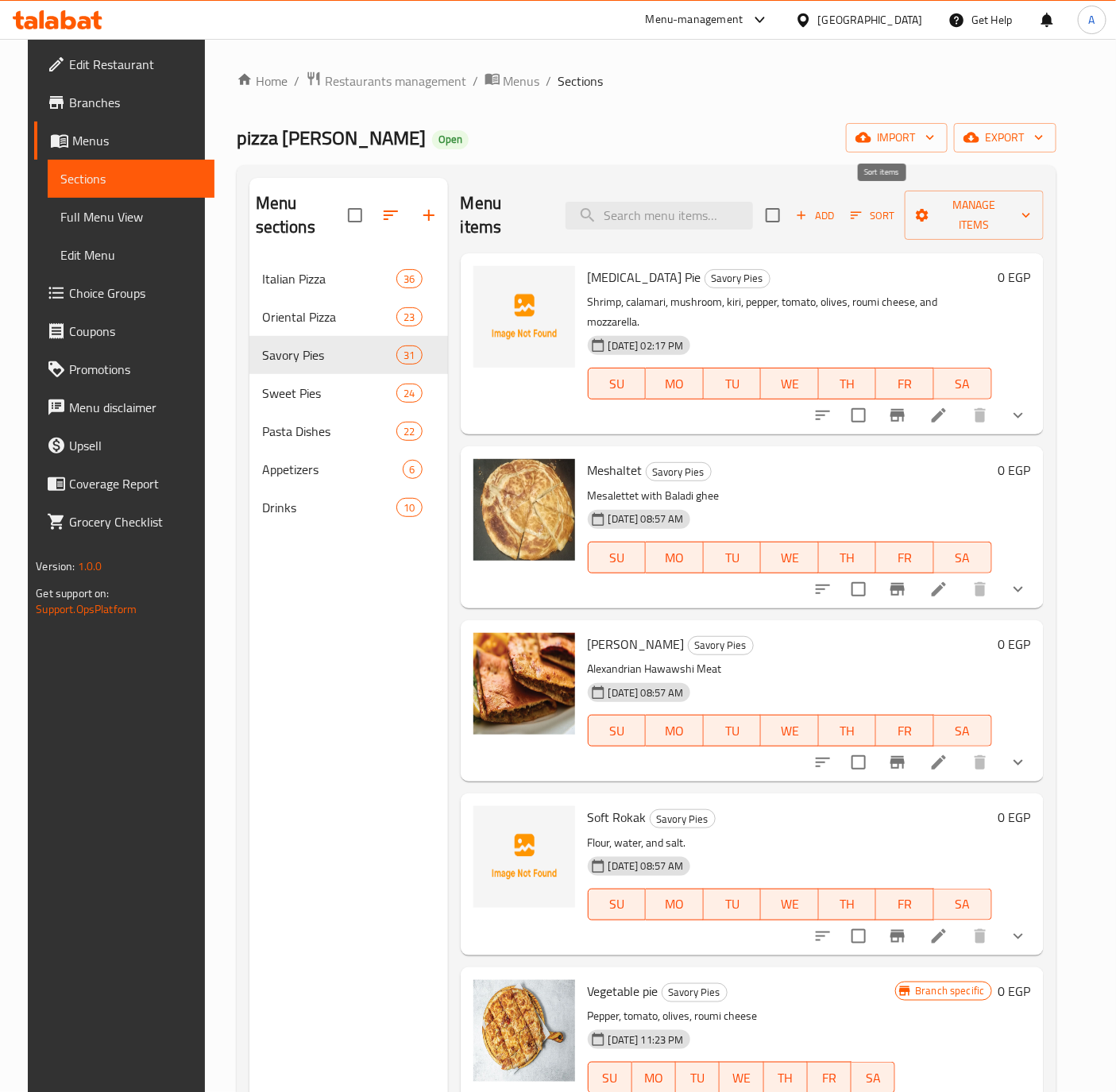
click at [863, 208] on icon "button" at bounding box center [856, 215] width 14 height 14
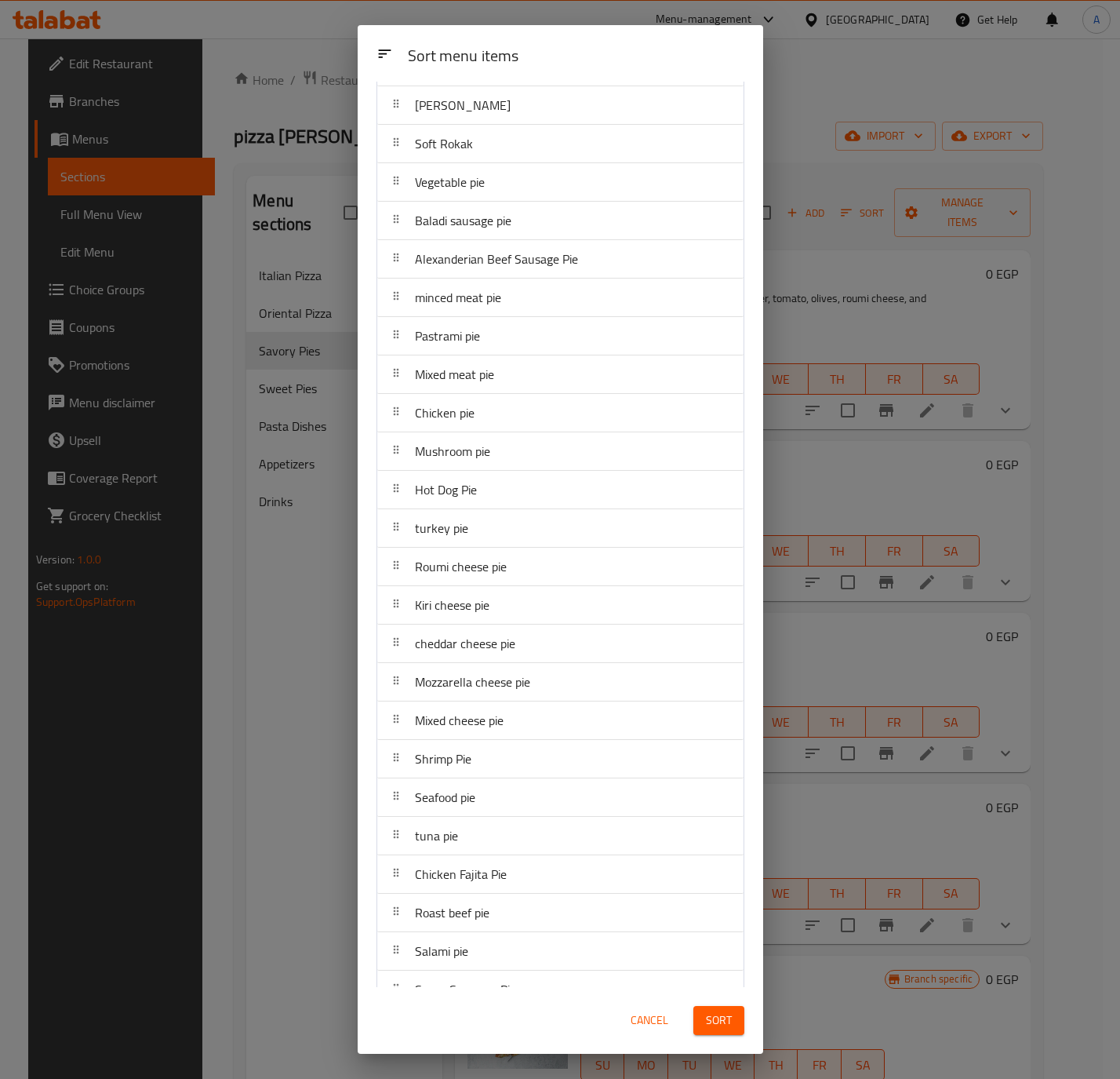
scroll to position [349, 0]
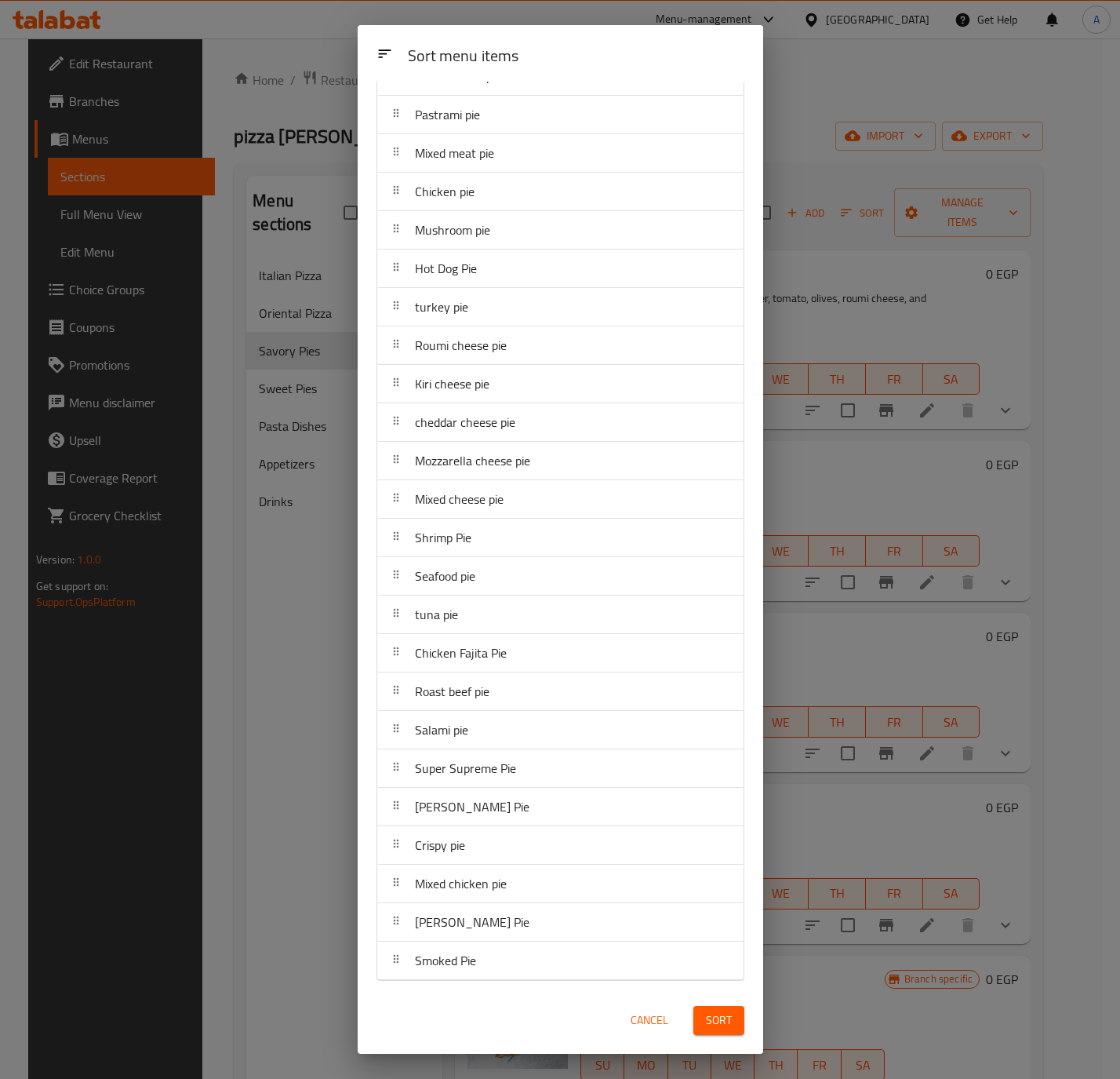
click at [492, 1008] on div "Cancel Sort" at bounding box center [560, 1020] width 387 height 48
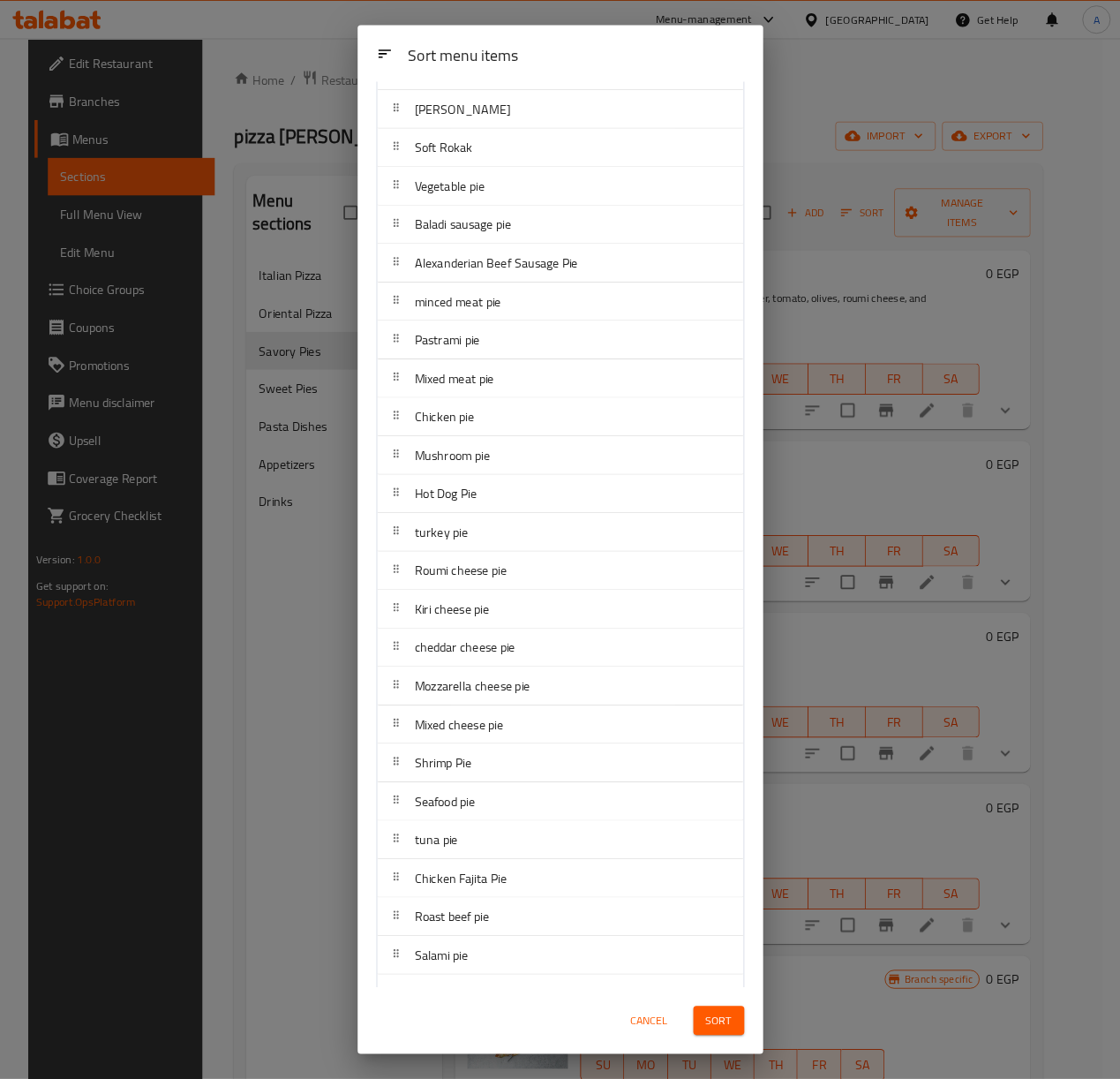
scroll to position [0, 0]
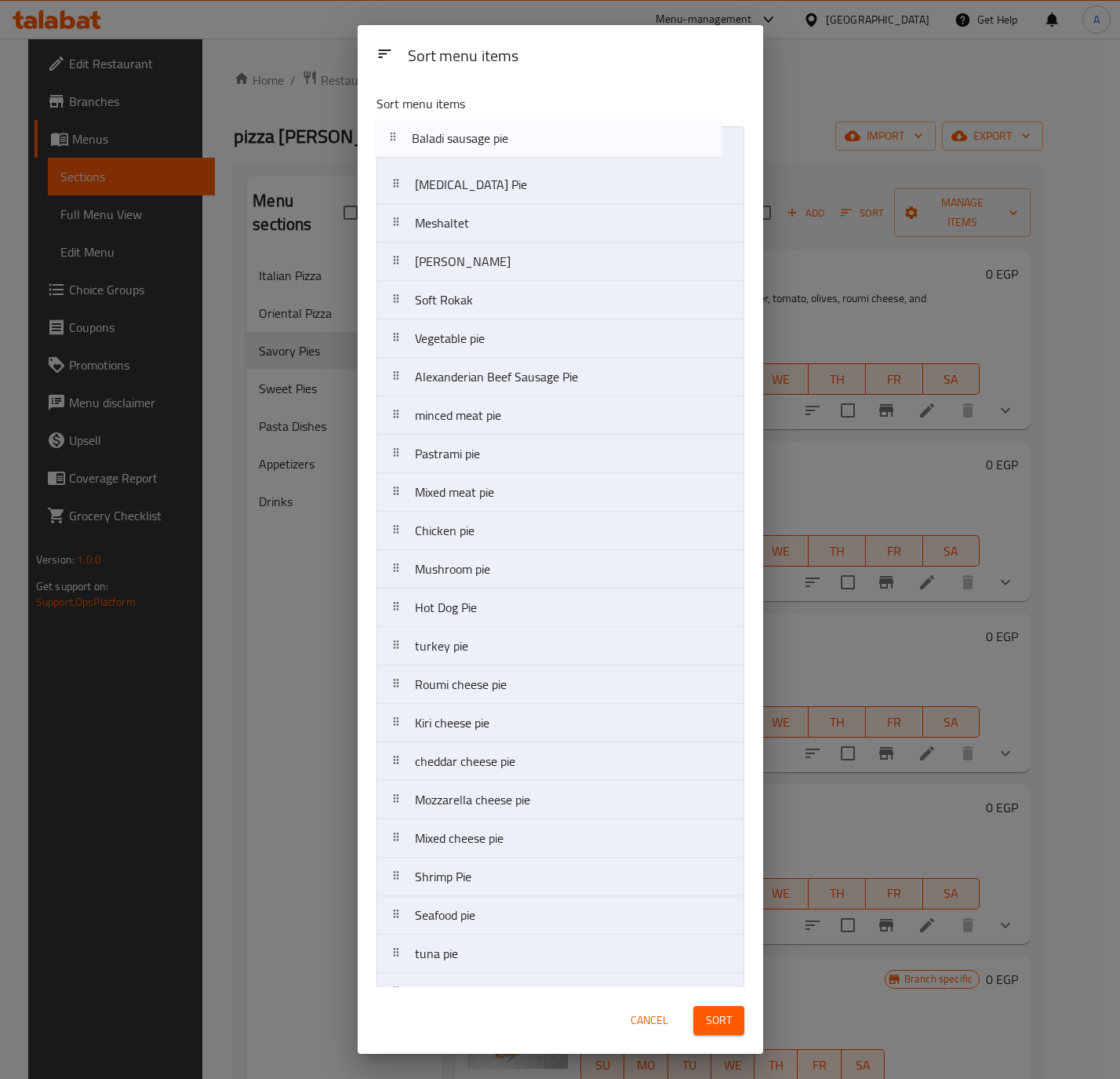
drag, startPoint x: 497, startPoint y: 354, endPoint x: 492, endPoint y: 137, distance: 217.1
click at [492, 137] on nav "[MEDICAL_DATA] Pie Meshaltet Alexandrian Hawawshi Soft Rokak Vegetable pie Bala…" at bounding box center [560, 723] width 367 height 1193
drag, startPoint x: 492, startPoint y: 137, endPoint x: 492, endPoint y: 146, distance: 9.0
click at [492, 138] on nav "[MEDICAL_DATA] Pie Meshaltet Alexandrian Hawawshi Soft Rokak Vegetable pie Bala…" at bounding box center [560, 723] width 367 height 1193
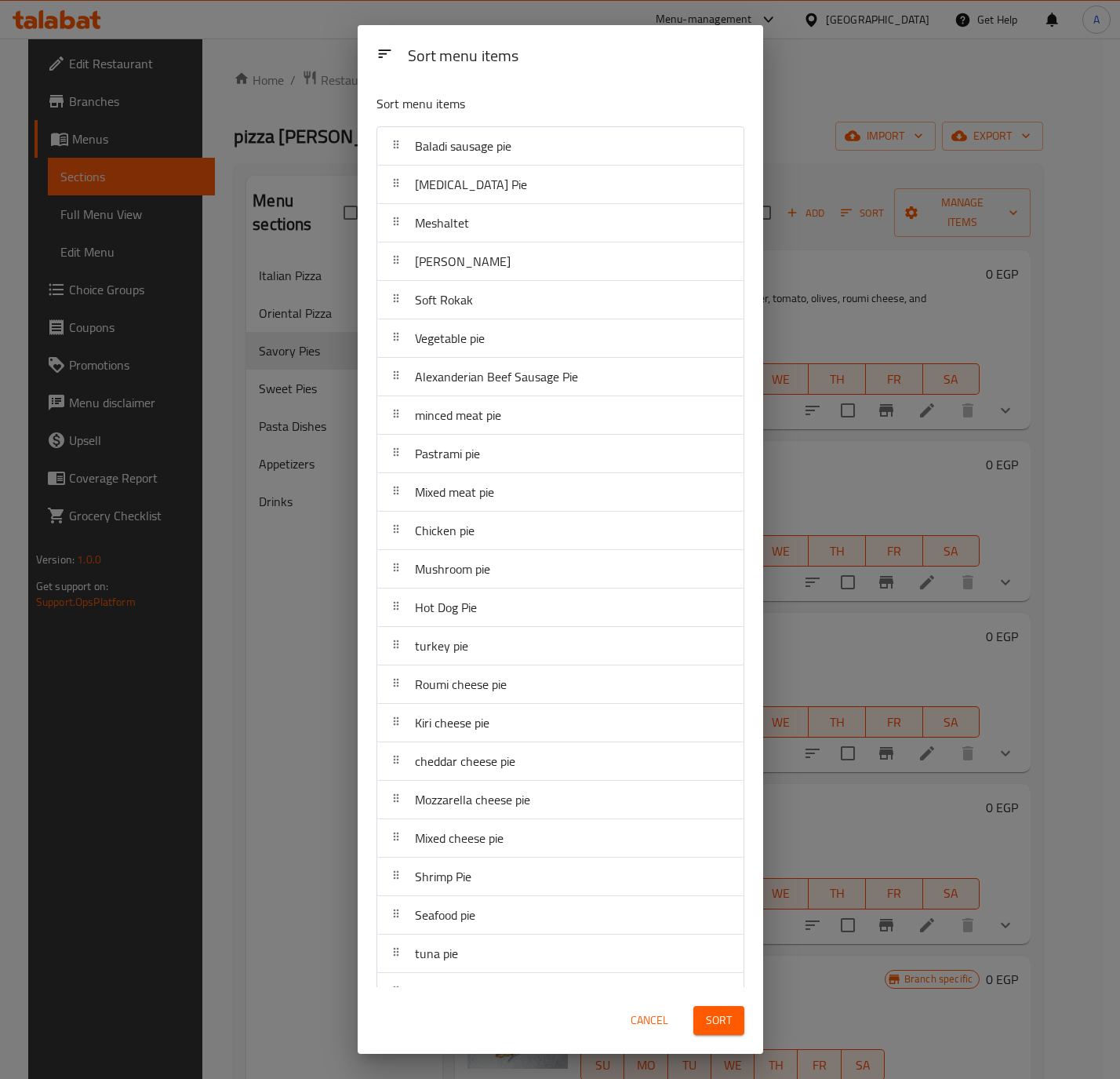
click at [492, 146] on span "Baladi sausage pie" at bounding box center [463, 146] width 96 height 24
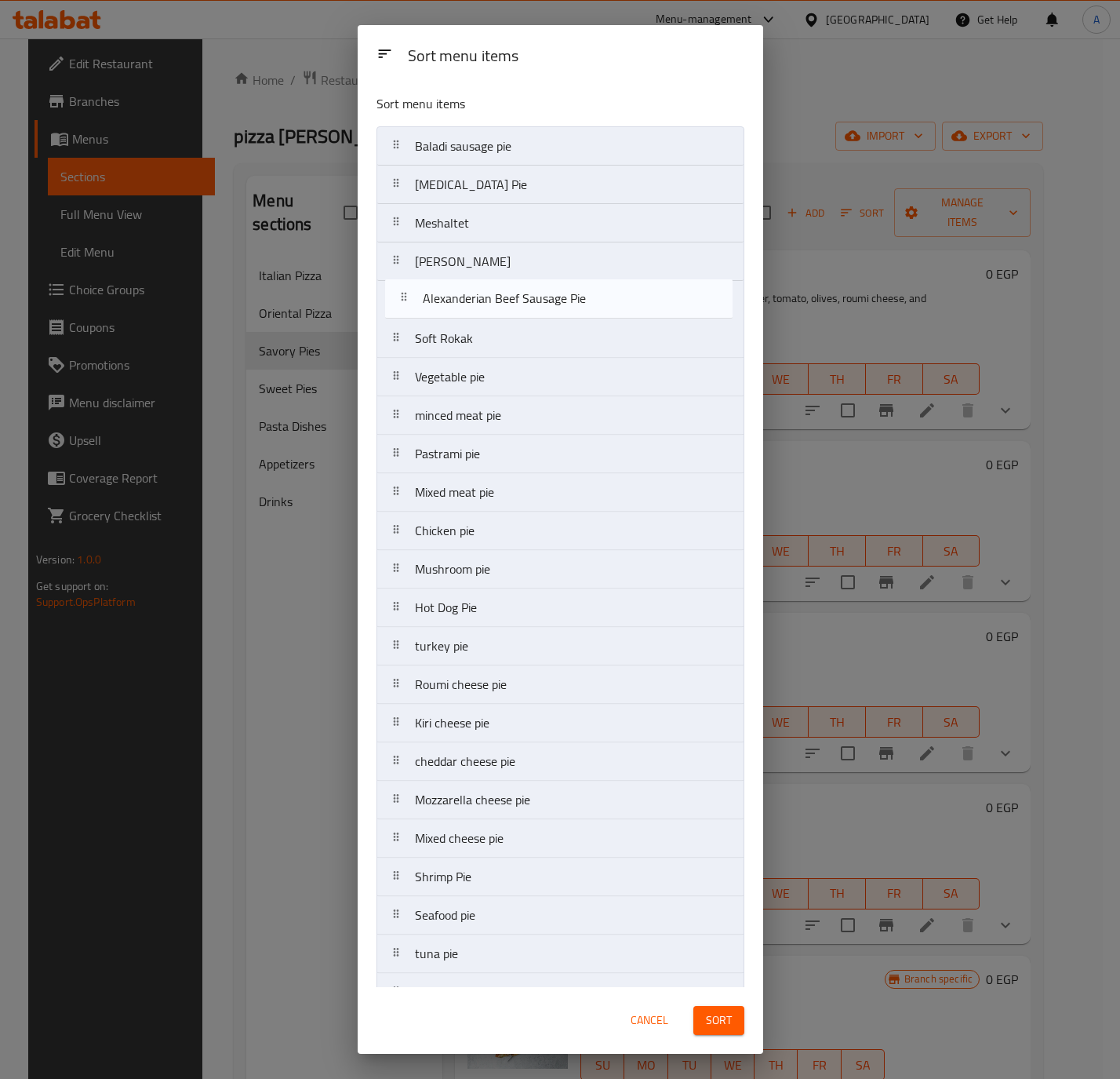
drag, startPoint x: 492, startPoint y: 389, endPoint x: 500, endPoint y: 289, distance: 100.3
click at [500, 289] on nav "Baladi sausage pie [MEDICAL_DATA] Pie Meshaltet Alexandrian Hawawshi Soft Rokak…" at bounding box center [560, 723] width 367 height 1193
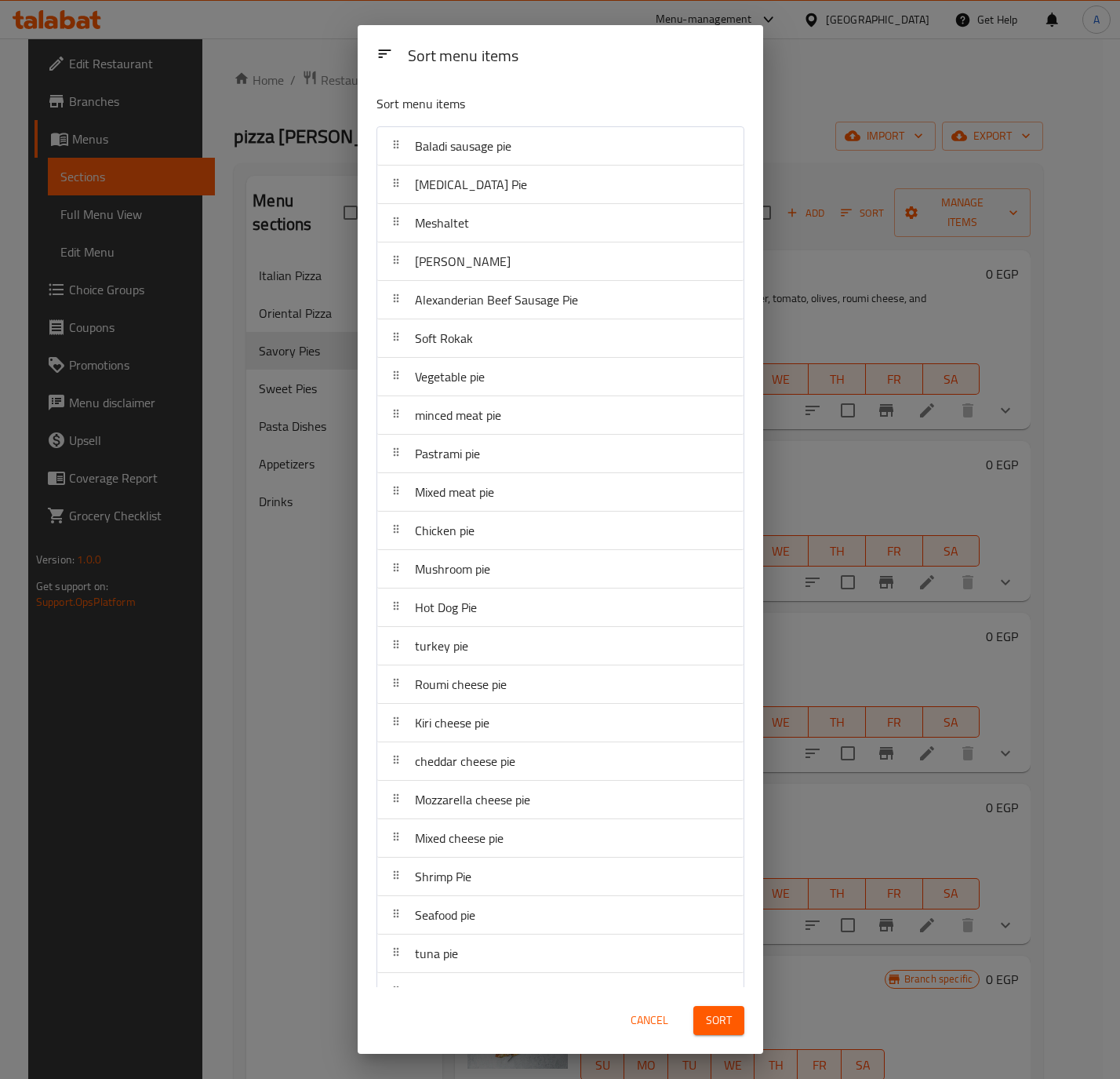
drag, startPoint x: 500, startPoint y: 289, endPoint x: 494, endPoint y: 240, distance: 49.4
click at [494, 240] on nav "Baladi sausage pie [MEDICAL_DATA] Pie Meshaltet Alexandrian Hawawshi Alexanderi…" at bounding box center [560, 723] width 367 height 1193
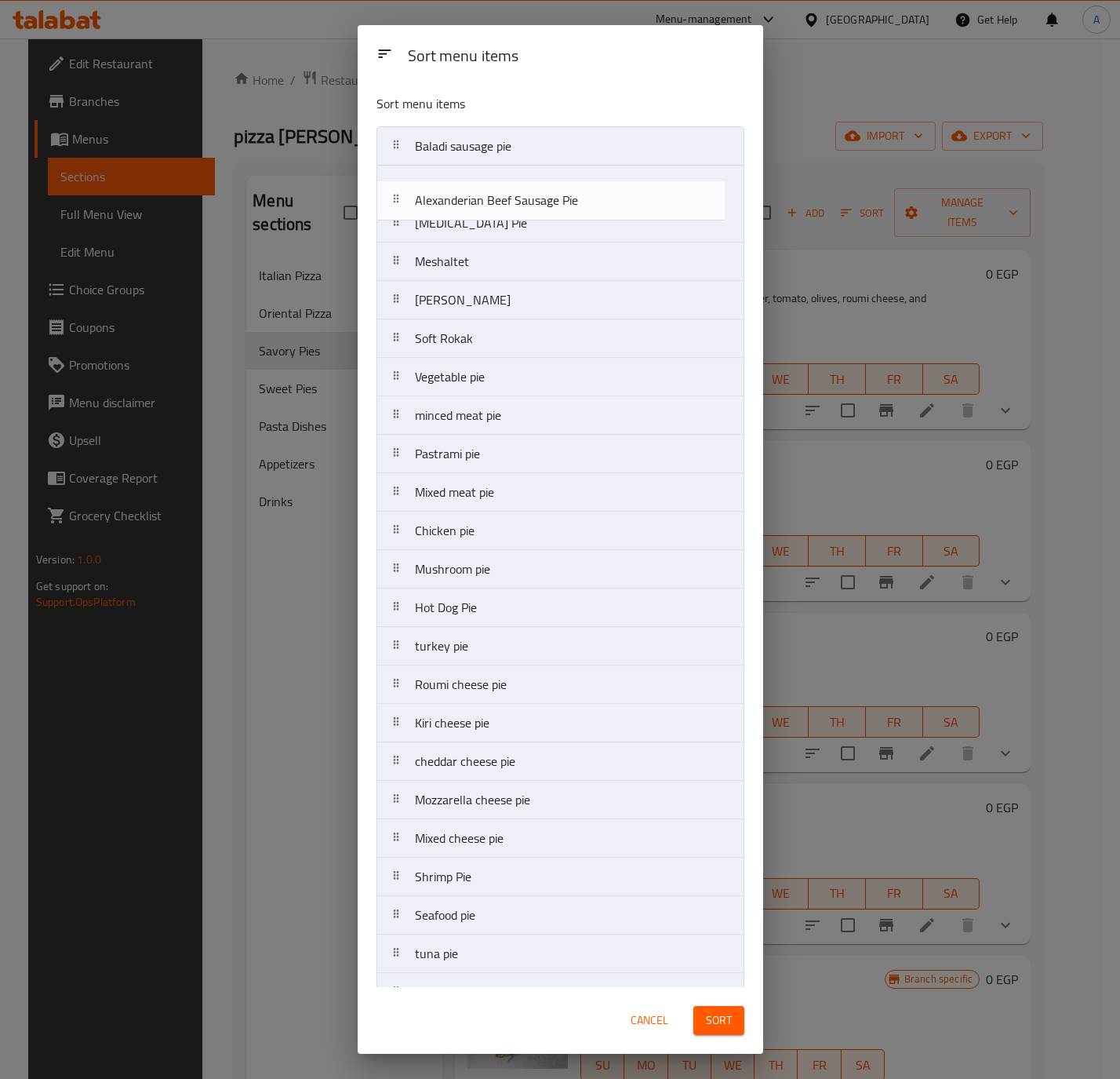
drag, startPoint x: 502, startPoint y: 311, endPoint x: 502, endPoint y: 197, distance: 114.0
click at [502, 197] on nav "Baladi sausage pie [MEDICAL_DATA] Pie Meshaltet Alexandrian Hawawshi Alexanderi…" at bounding box center [560, 723] width 367 height 1193
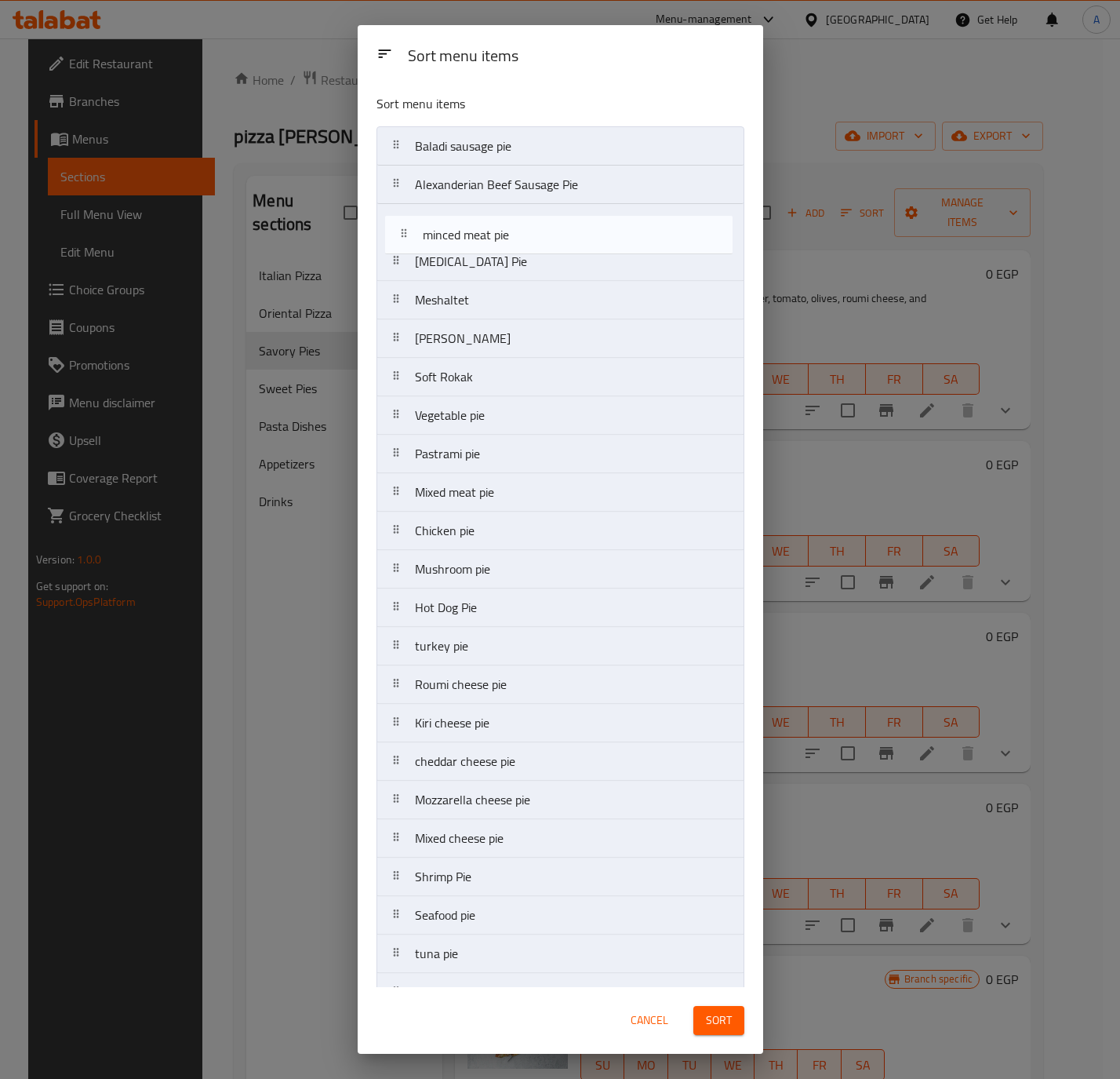
drag, startPoint x: 482, startPoint y: 426, endPoint x: 490, endPoint y: 238, distance: 188.2
click at [490, 238] on nav "Baladi sausage pie Alexanderian Beef Sausage Pie [MEDICAL_DATA] Pie Meshaltet A…" at bounding box center [560, 723] width 367 height 1193
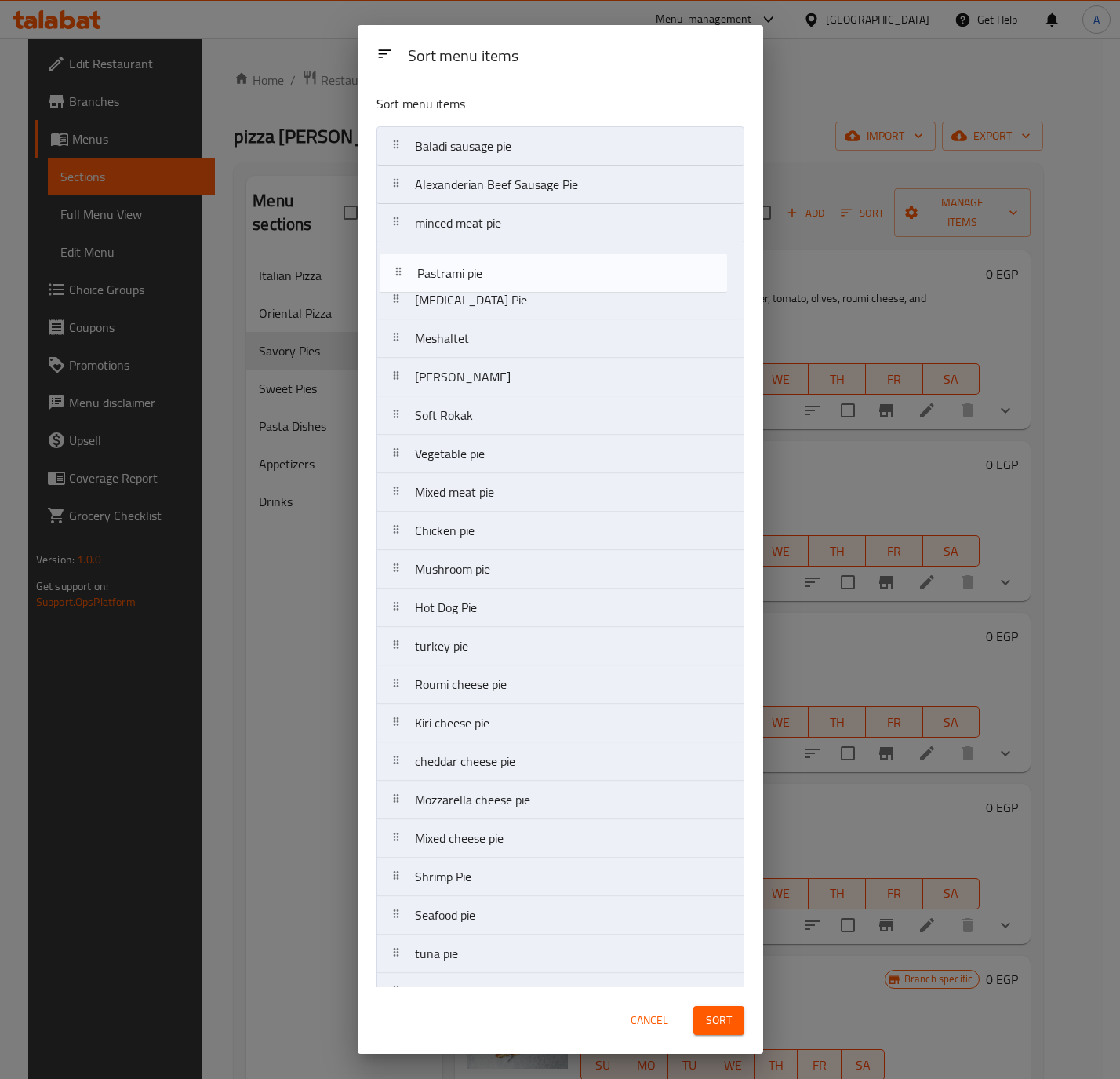
drag, startPoint x: 500, startPoint y: 462, endPoint x: 502, endPoint y: 271, distance: 191.0
click at [502, 271] on nav "Baladi sausage pie Alexanderian Beef Sausage Pie minced meat pie [MEDICAL_DATA]…" at bounding box center [560, 723] width 367 height 1193
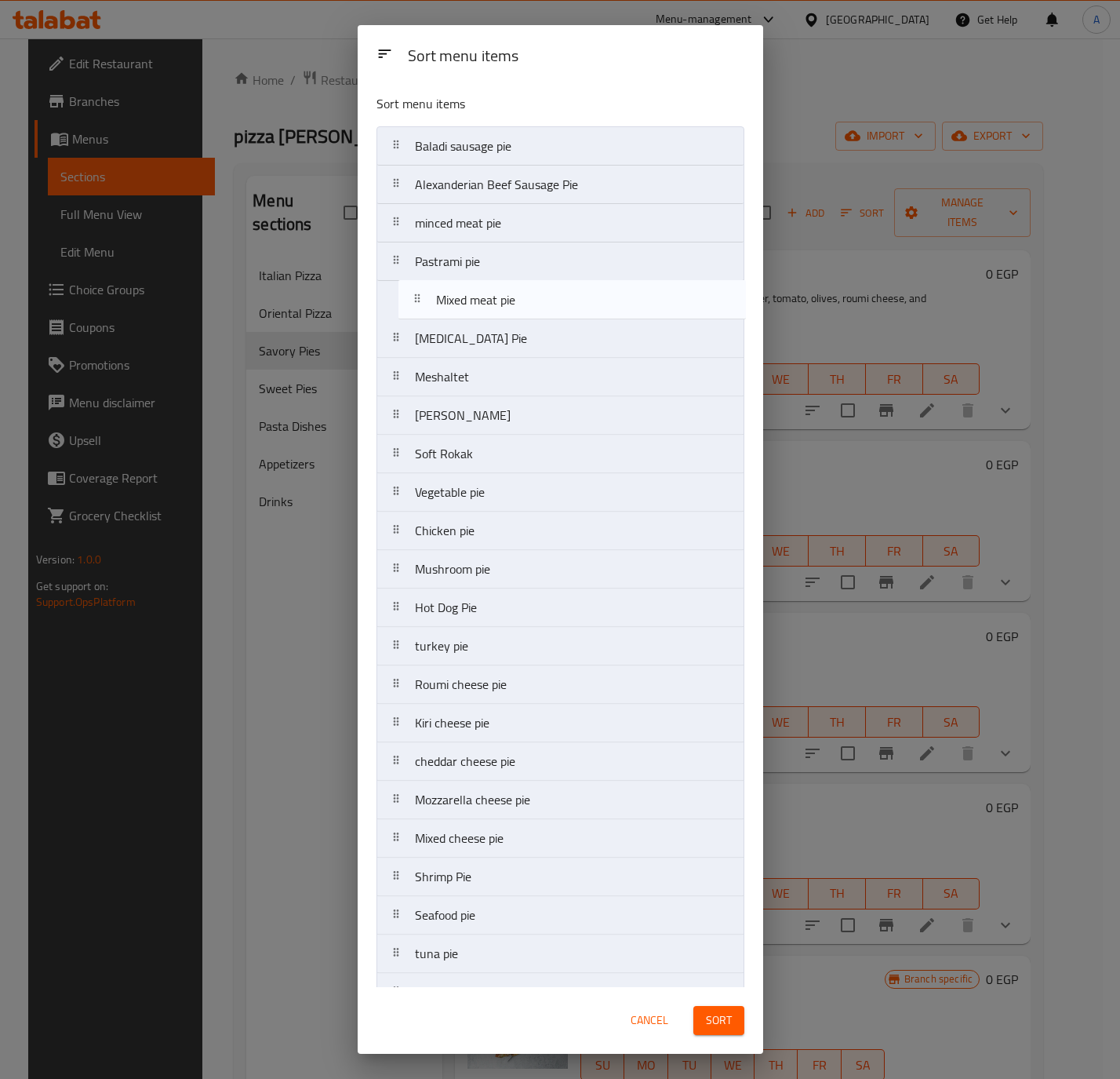
drag, startPoint x: 497, startPoint y: 507, endPoint x: 518, endPoint y: 304, distance: 204.1
click at [518, 304] on nav "Baladi sausage pie Alexanderian Beef Sausage Pie minced meat pie Pastrami pie […" at bounding box center [560, 723] width 367 height 1193
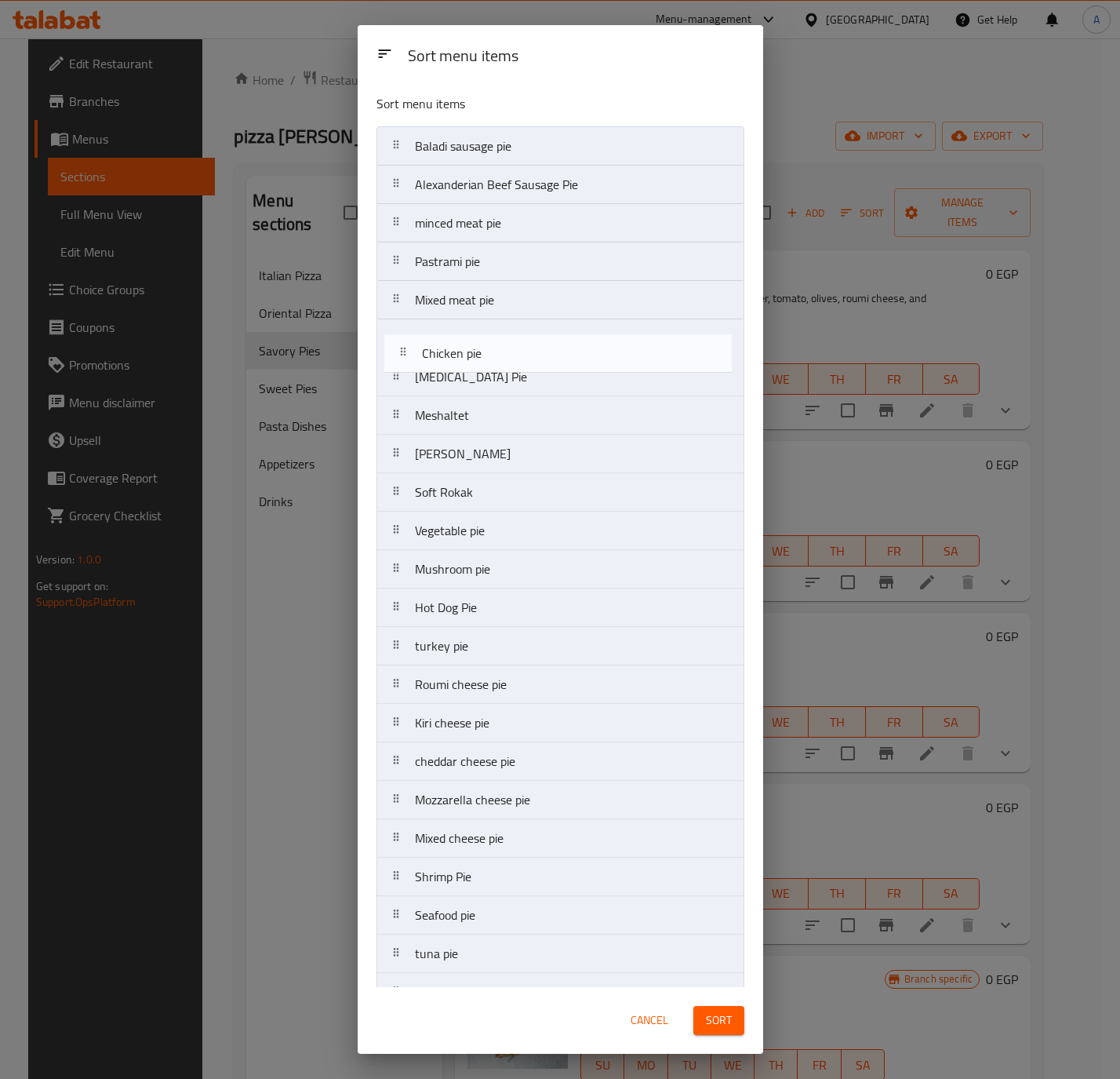
drag, startPoint x: 471, startPoint y: 551, endPoint x: 478, endPoint y: 365, distance: 186.1
click at [478, 365] on nav "Baladi sausage pie Alexanderian Beef Sausage Pie minced meat pie Pastrami pie M…" at bounding box center [560, 723] width 367 height 1193
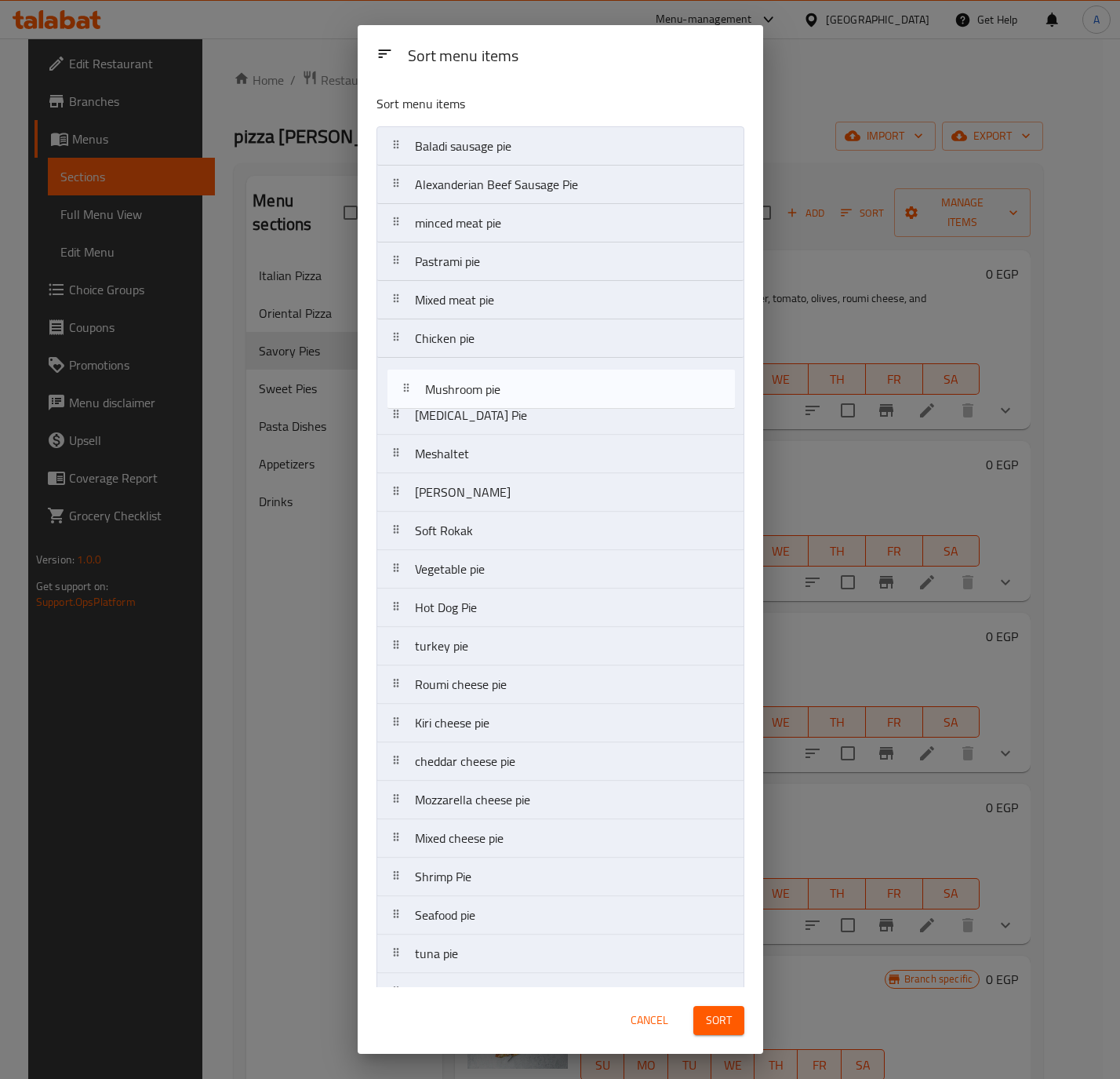
drag, startPoint x: 479, startPoint y: 582, endPoint x: 490, endPoint y: 393, distance: 189.3
click at [490, 393] on nav "Baladi sausage pie Alexanderian Beef Sausage Pie minced meat pie Pastrami pie M…" at bounding box center [560, 723] width 367 height 1193
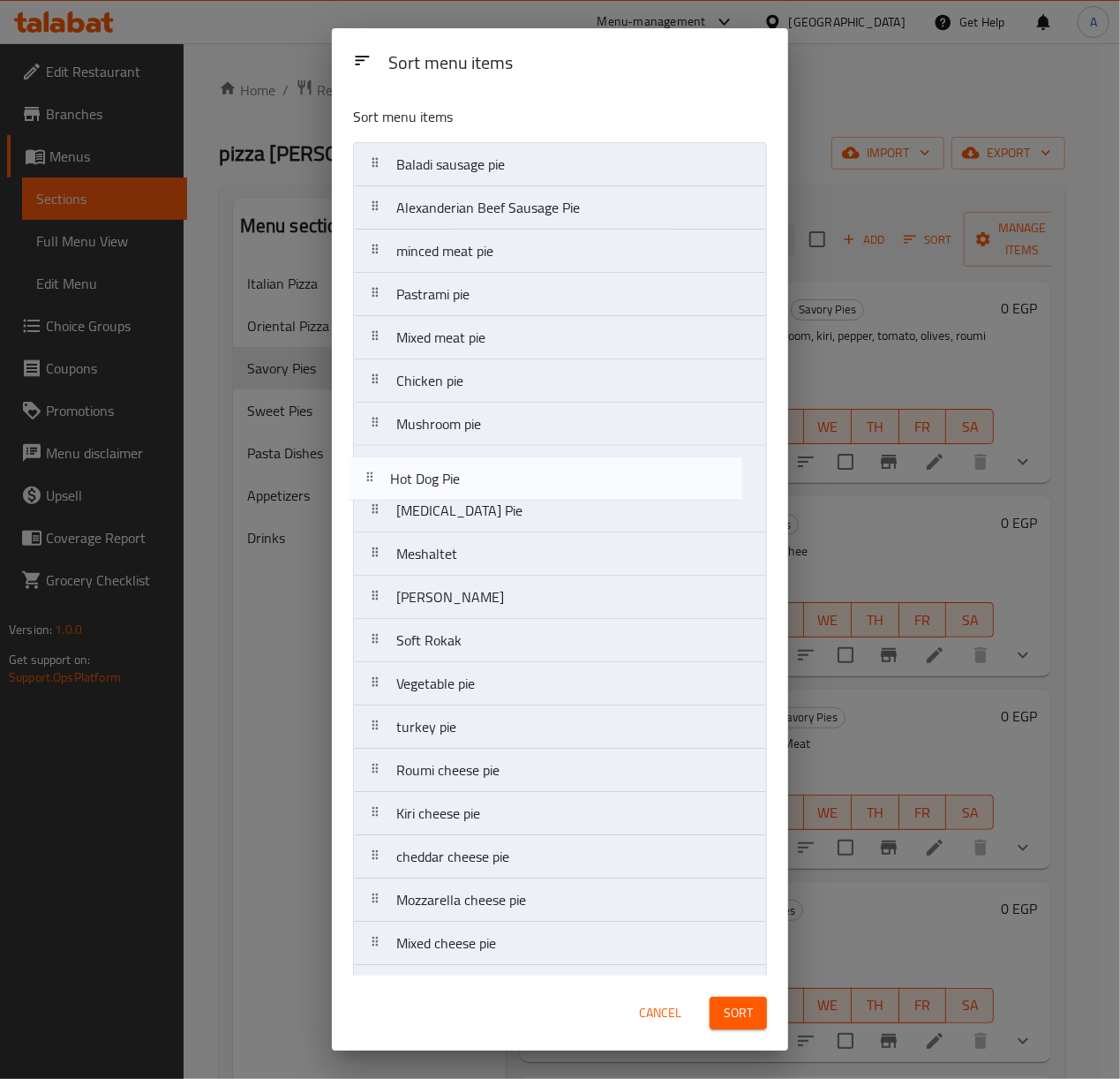
drag, startPoint x: 481, startPoint y: 584, endPoint x: 475, endPoint y: 482, distance: 102.2
click at [475, 482] on nav "Baladi sausage pie Alexanderian Beef Sausage Pie minced meat pie Pastrami pie M…" at bounding box center [560, 813] width 413 height 1343
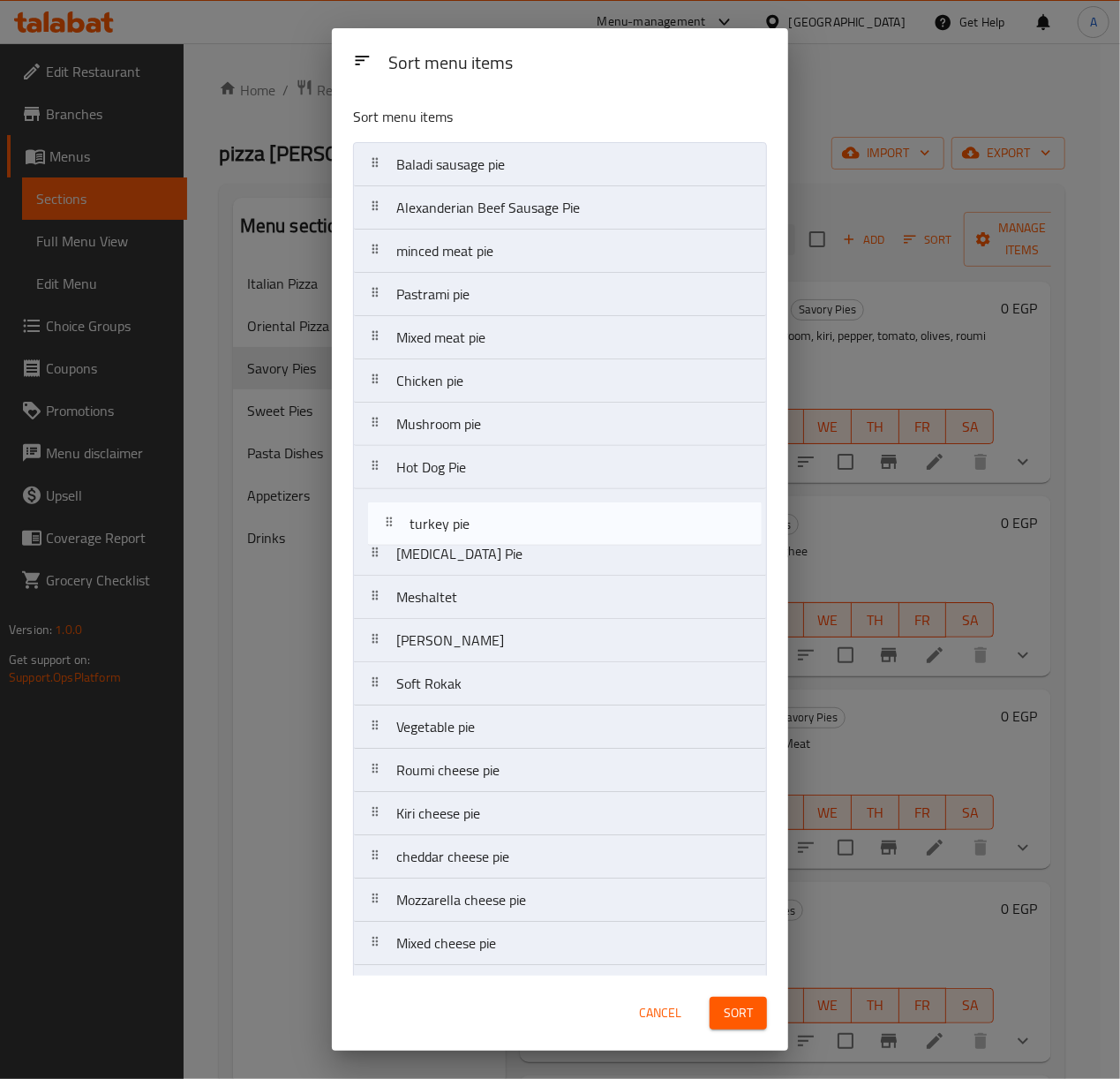
drag, startPoint x: 491, startPoint y: 739, endPoint x: 505, endPoint y: 527, distance: 212.5
click at [505, 527] on nav "Baladi sausage pie Alexanderian Beef Sausage Pie minced meat pie Pastrami pie M…" at bounding box center [560, 813] width 413 height 1343
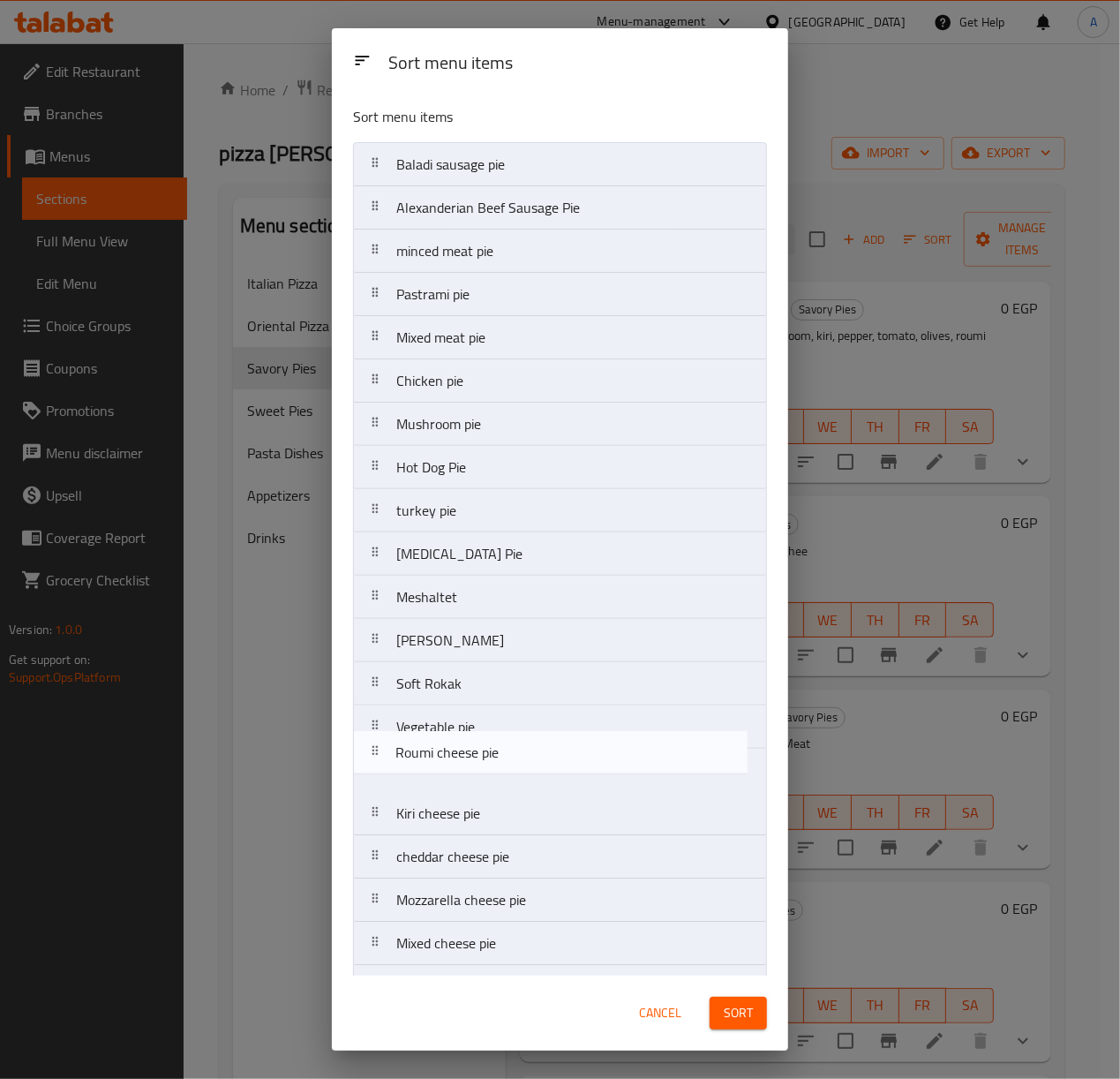
scroll to position [1, 0]
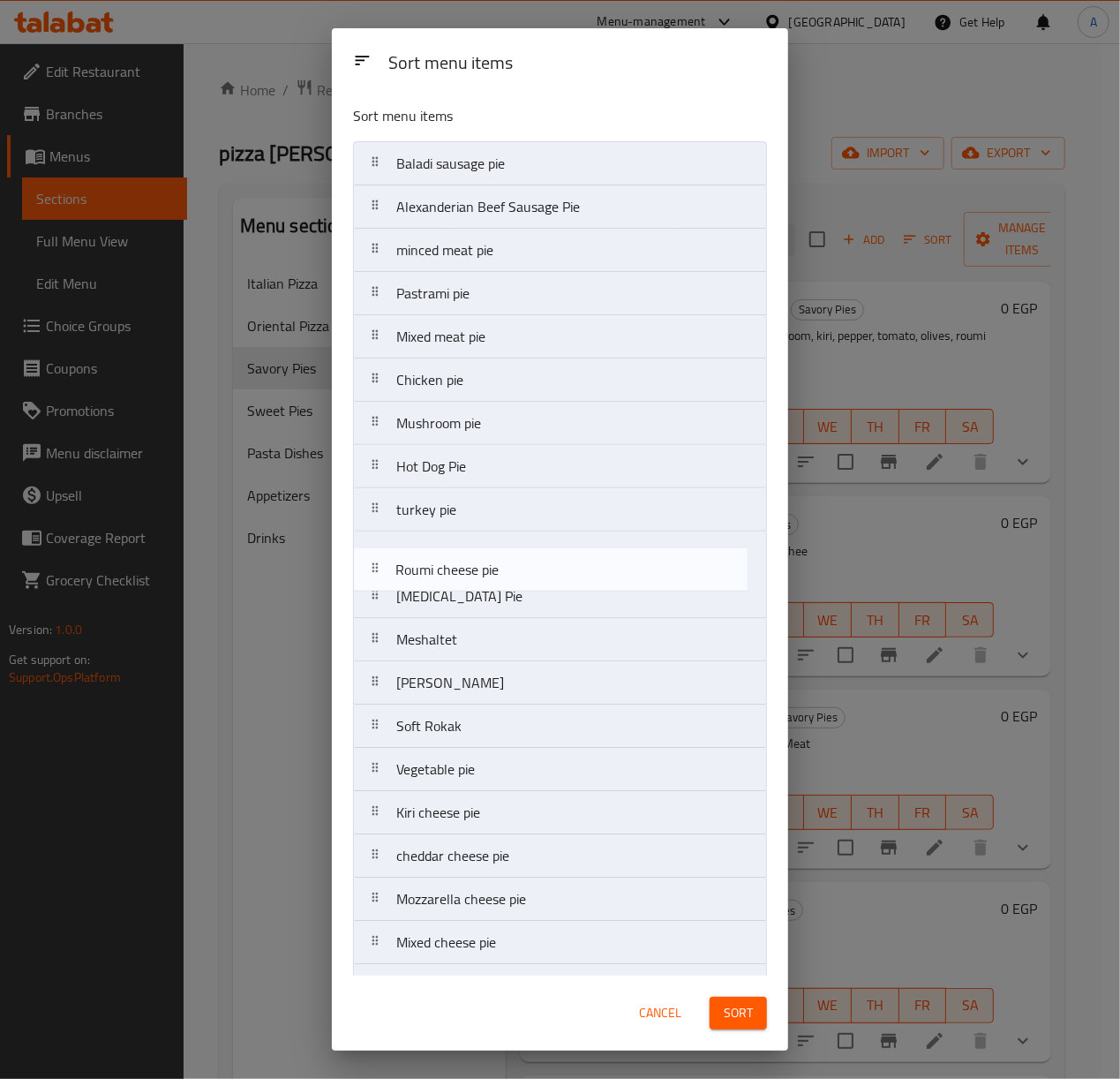
drag, startPoint x: 492, startPoint y: 786, endPoint x: 490, endPoint y: 574, distance: 212.0
click at [490, 574] on nav "Baladi sausage pie Alexanderian Beef Sausage Pie minced meat pie Pastrami pie M…" at bounding box center [560, 812] width 413 height 1343
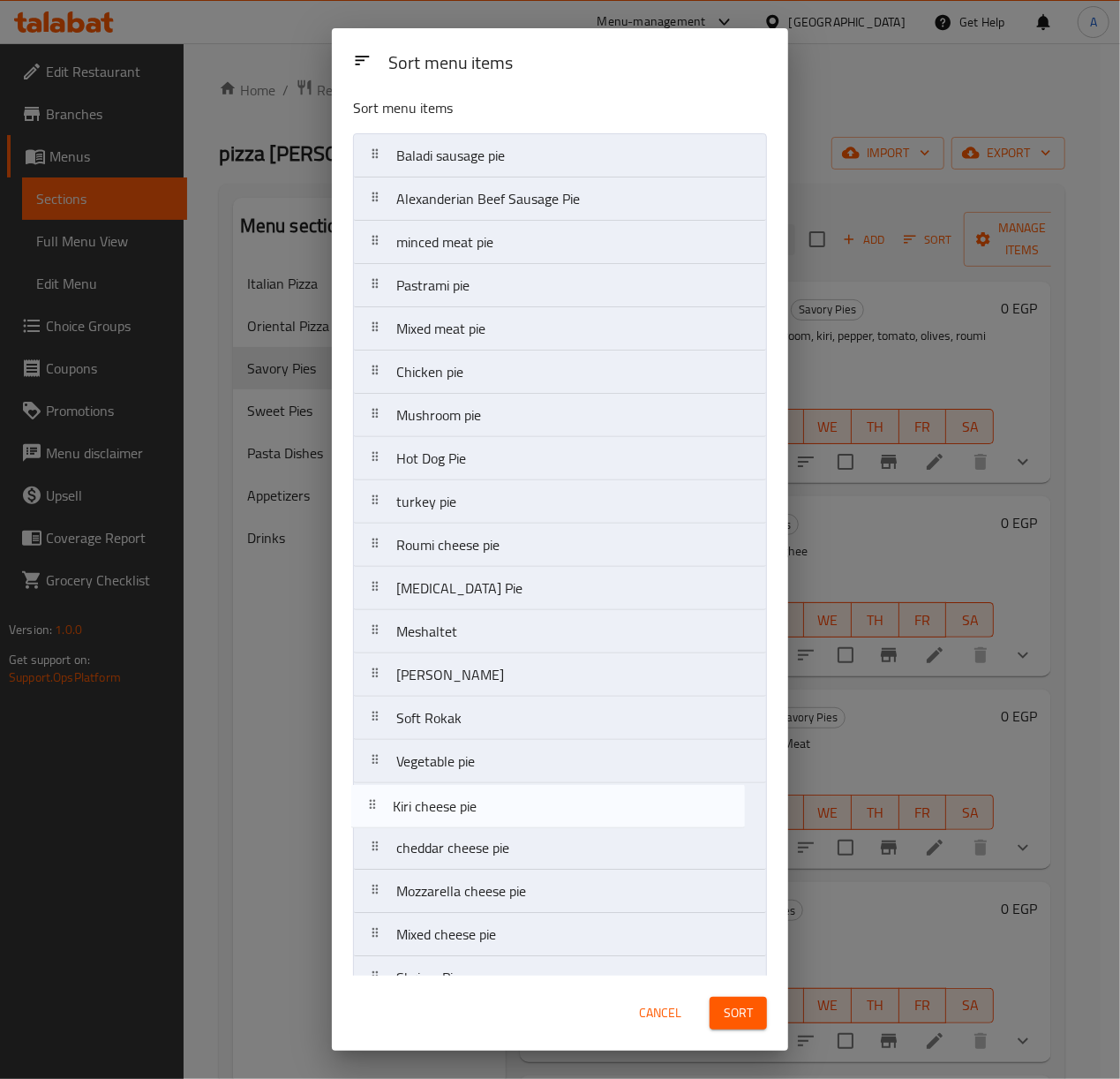
scroll to position [9, 0]
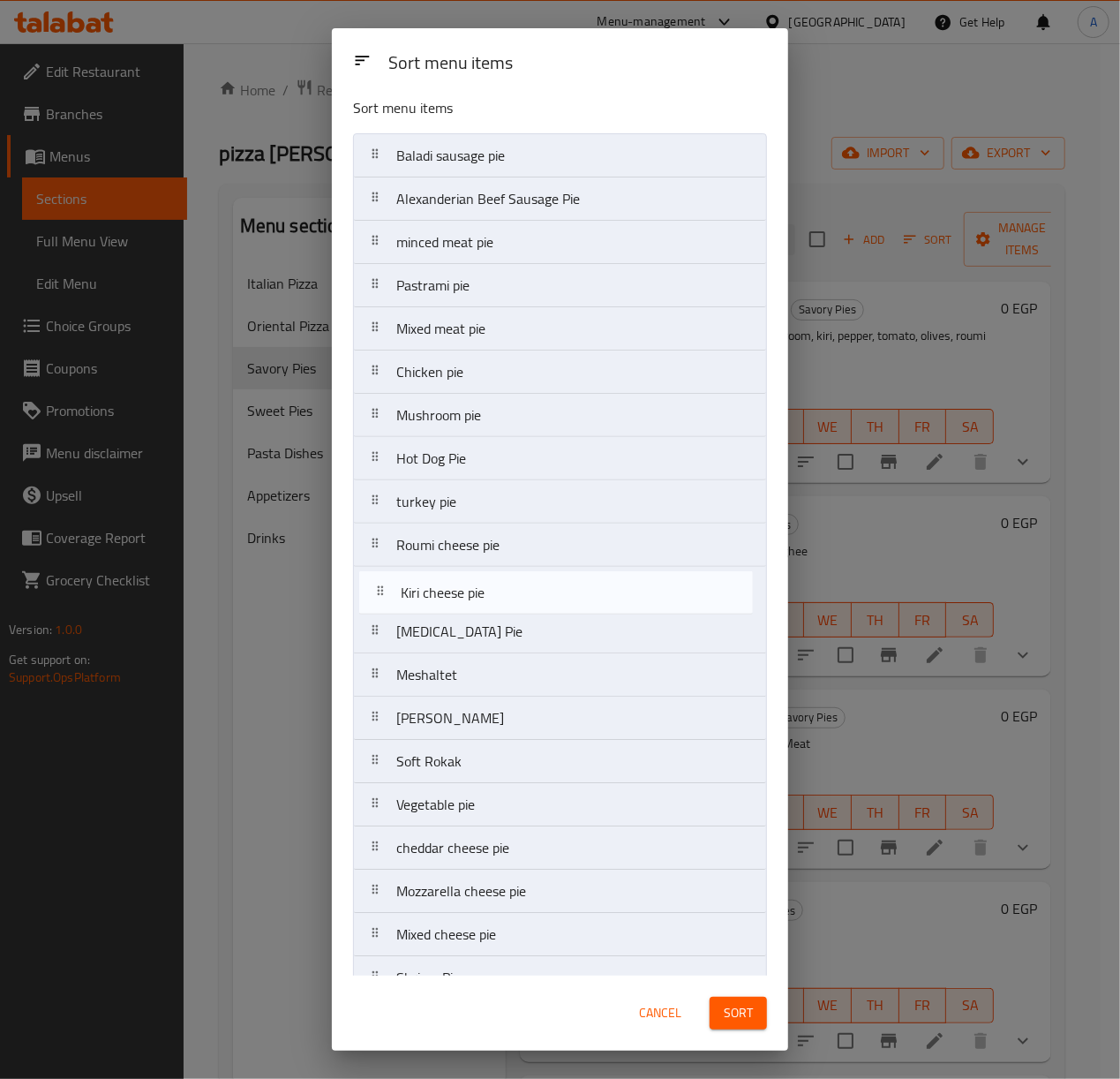
drag, startPoint x: 498, startPoint y: 826, endPoint x: 503, endPoint y: 593, distance: 233.1
click at [503, 593] on nav "Baladi sausage pie Alexanderian Beef Sausage Pie minced meat pie Pastrami pie M…" at bounding box center [560, 805] width 413 height 1343
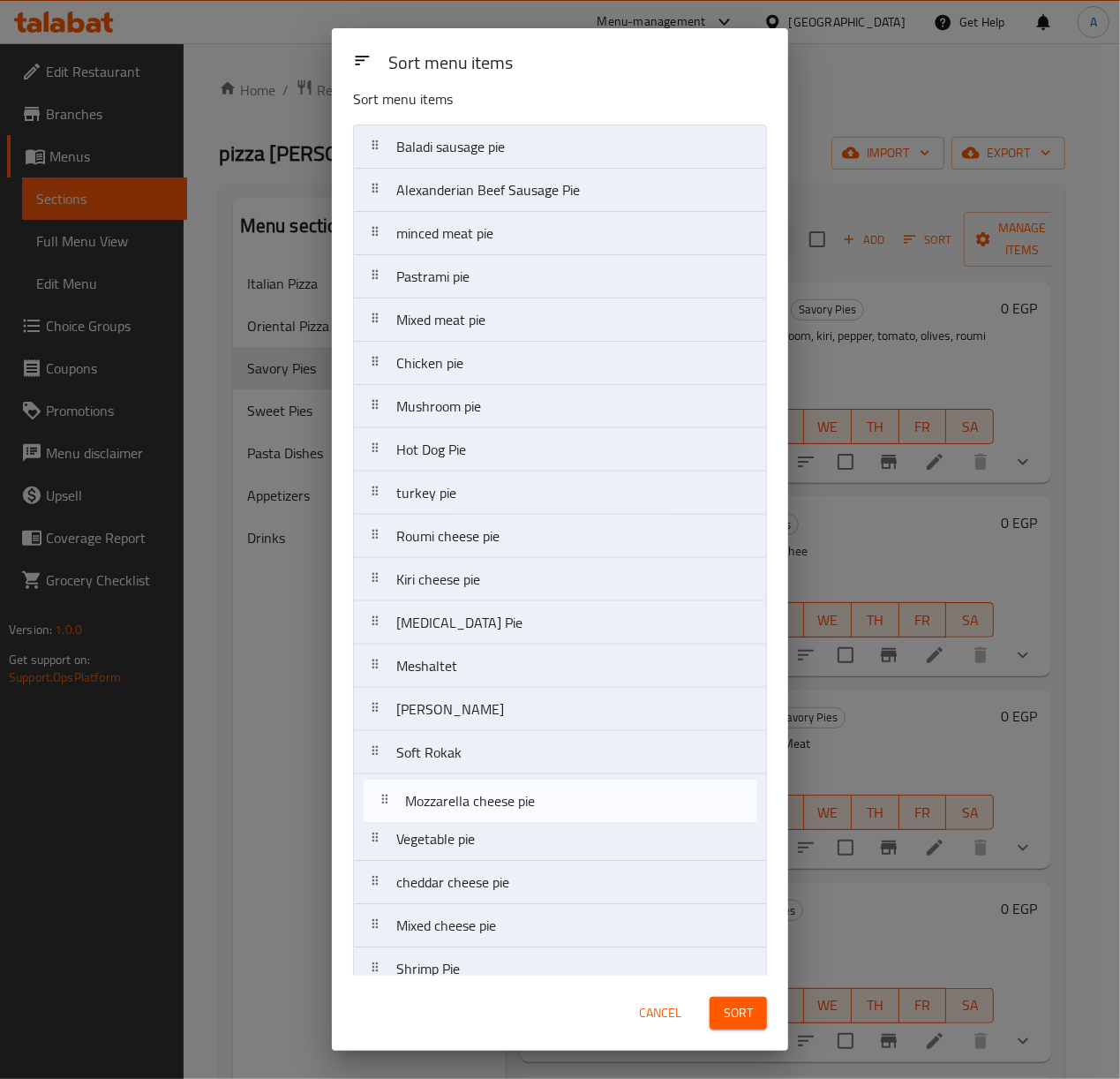
scroll to position [23, 0]
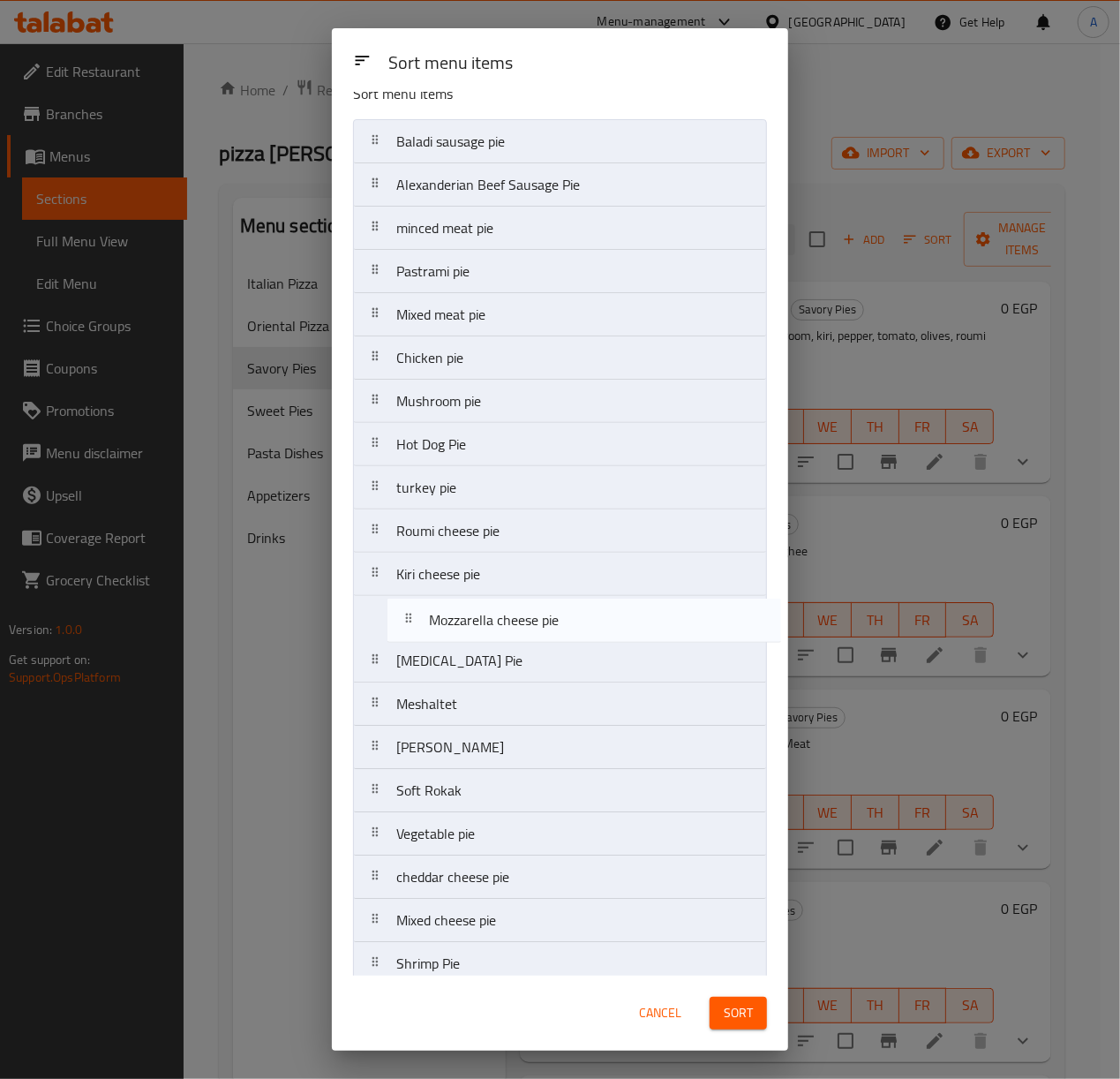
drag, startPoint x: 484, startPoint y: 904, endPoint x: 516, endPoint y: 618, distance: 287.8
click at [516, 618] on nav "Baladi sausage pie Alexanderian Beef Sausage Pie minced meat pie Pastrami pie M…" at bounding box center [560, 791] width 413 height 1343
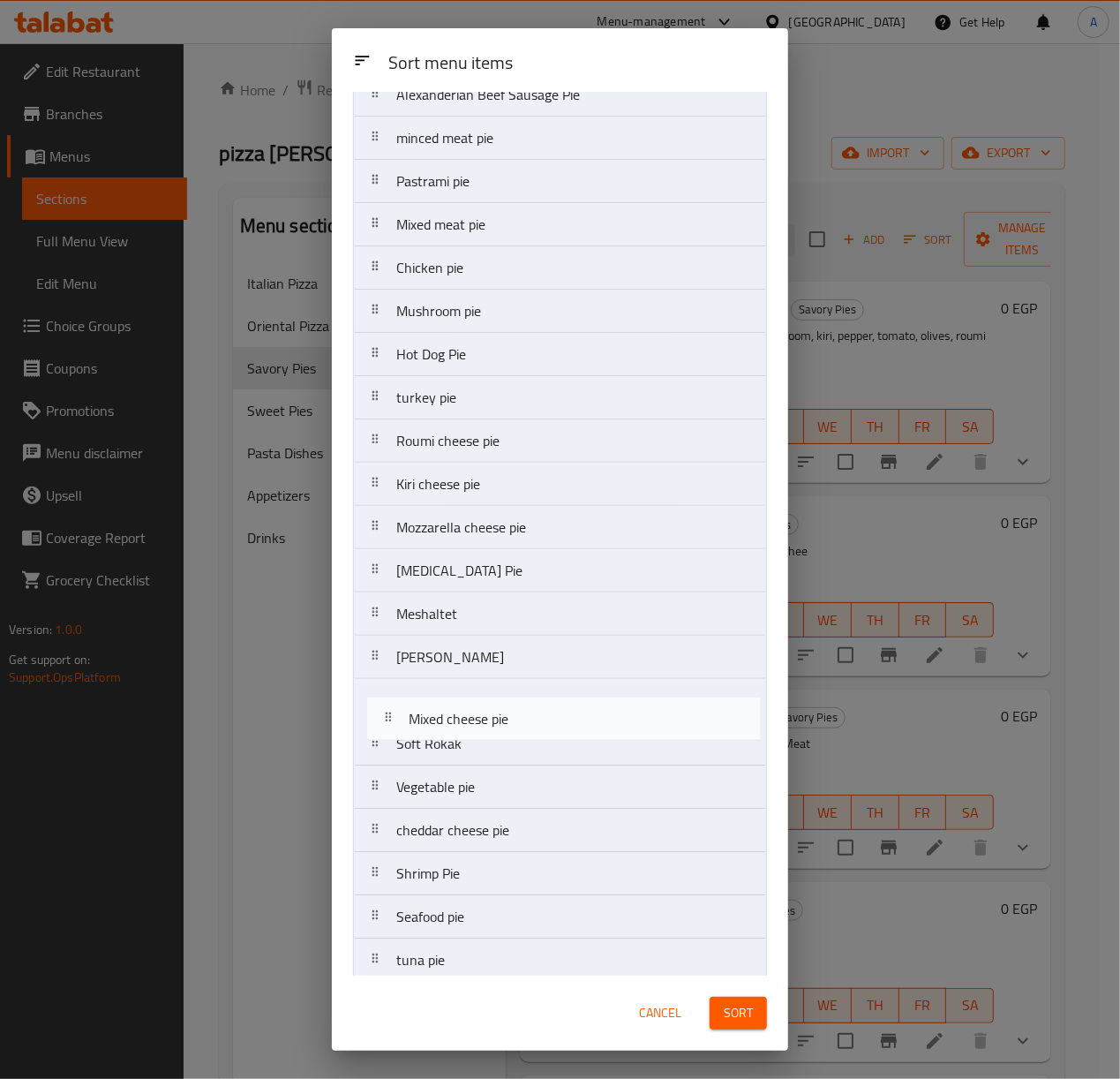
scroll to position [113, 0]
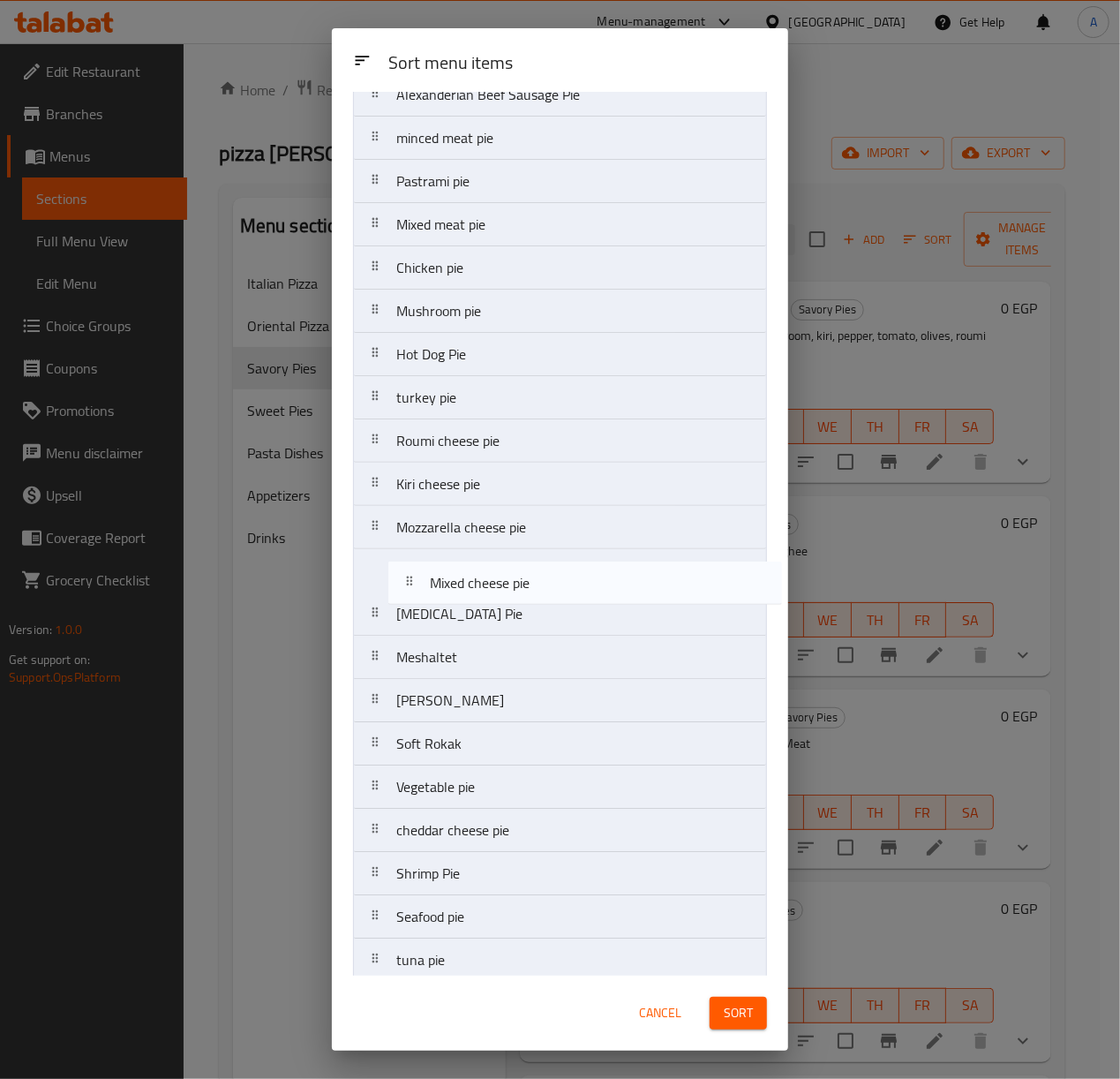
drag, startPoint x: 494, startPoint y: 941, endPoint x: 528, endPoint y: 593, distance: 349.7
click at [528, 593] on nav "Baladi sausage pie Alexanderian Beef Sausage Pie minced meat pie Pastrami pie M…" at bounding box center [560, 701] width 413 height 1343
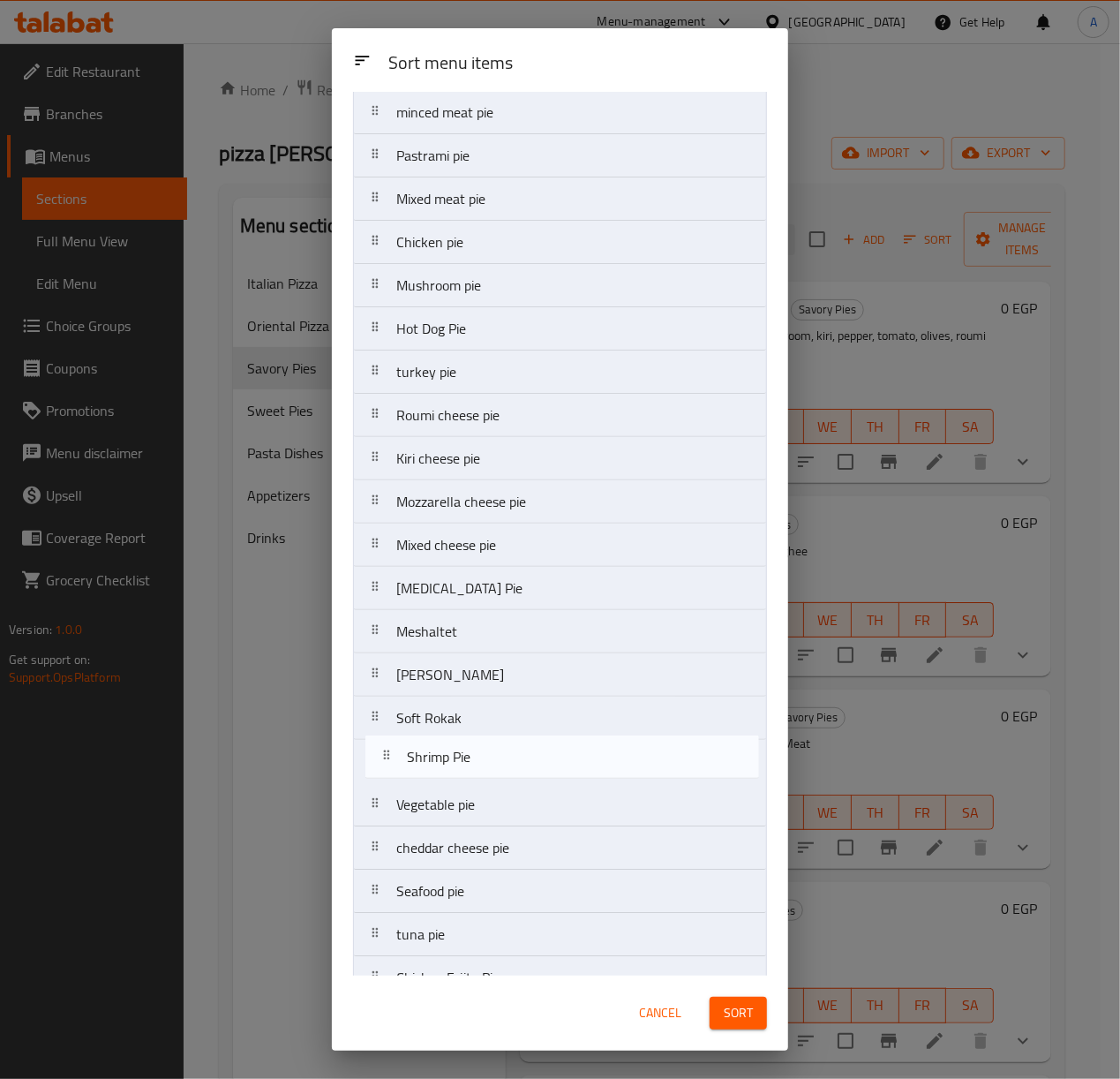
scroll to position [139, 0]
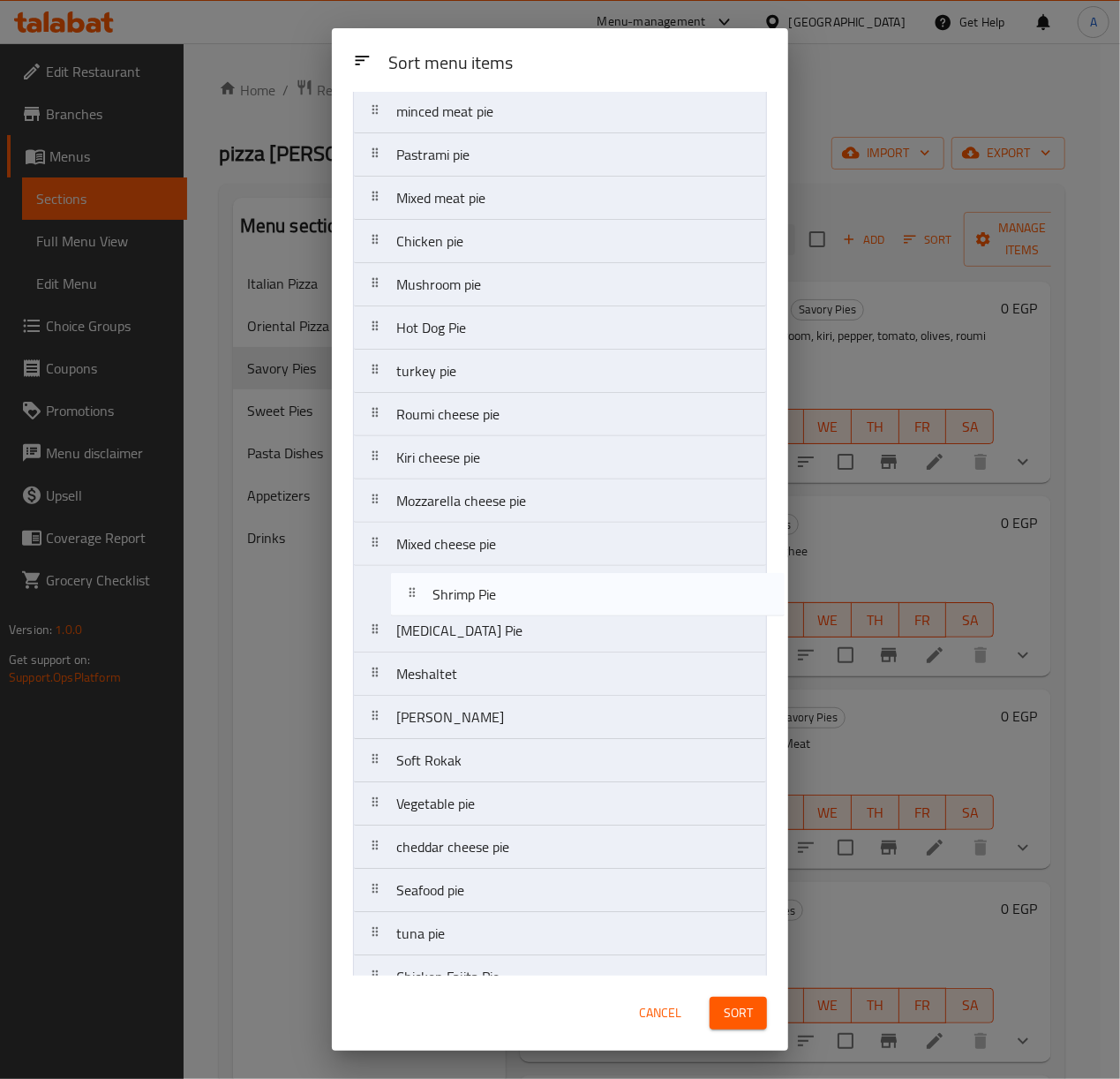
drag, startPoint x: 459, startPoint y: 897, endPoint x: 495, endPoint y: 605, distance: 294.2
click at [495, 605] on nav "Baladi sausage pie Alexanderian Beef Sausage Pie minced meat pie Pastrami pie M…" at bounding box center [560, 674] width 413 height 1343
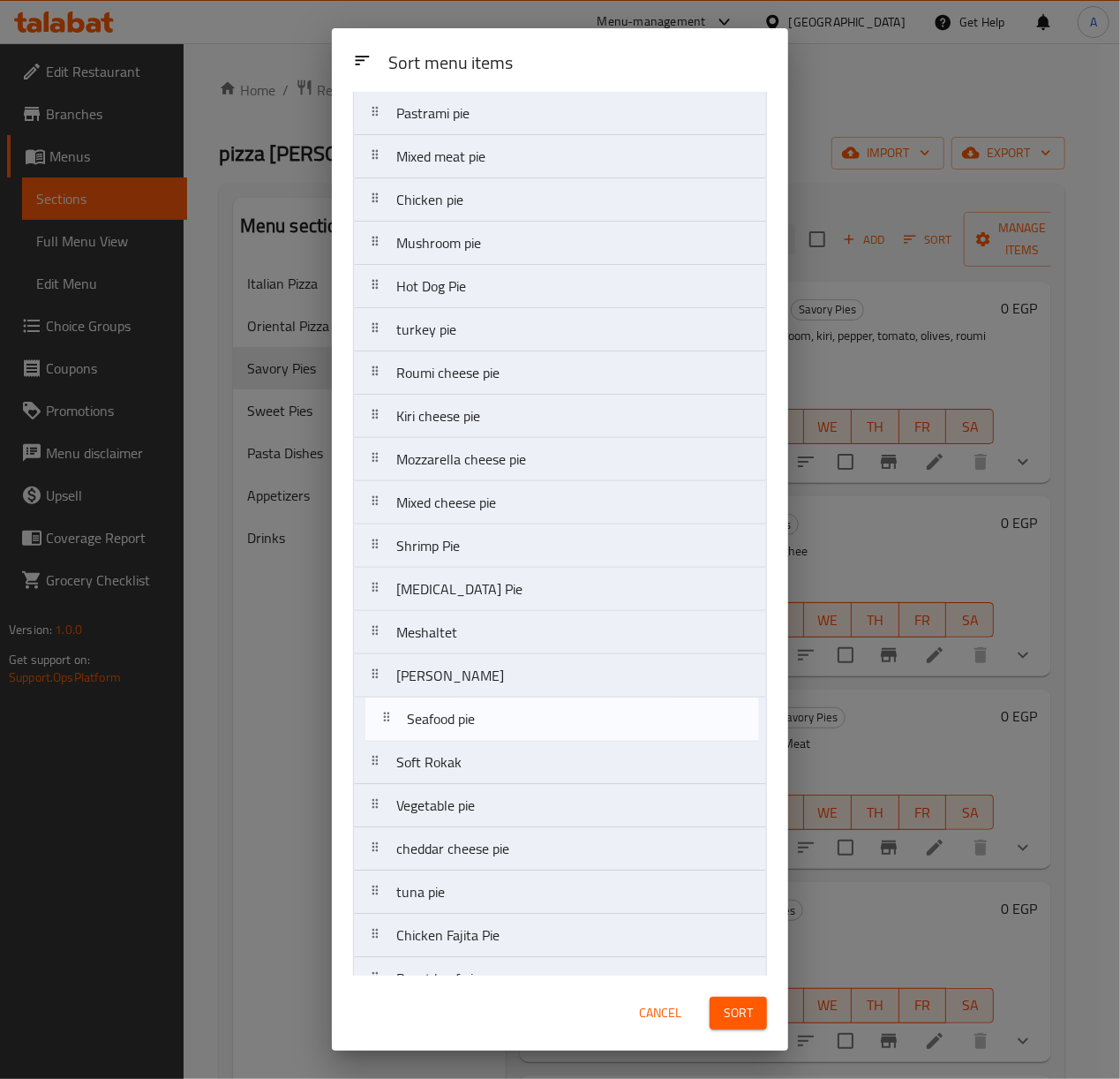
scroll to position [182, 0]
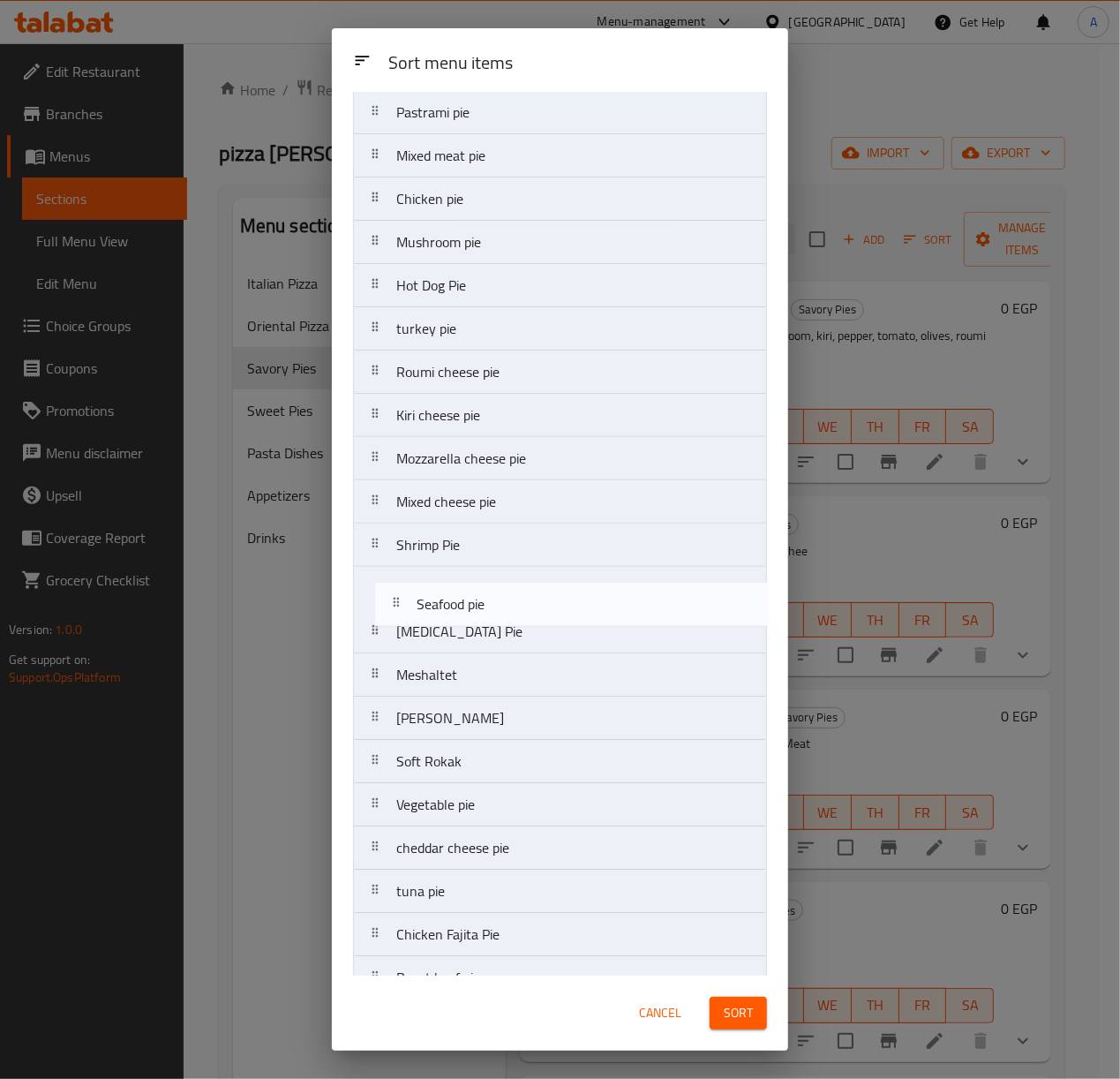
drag, startPoint x: 481, startPoint y: 901, endPoint x: 501, endPoint y: 602, distance: 299.7
click at [501, 602] on nav "Baladi sausage pie Alexanderian Beef Sausage Pie minced meat pie Pastrami pie M…" at bounding box center [560, 632] width 413 height 1343
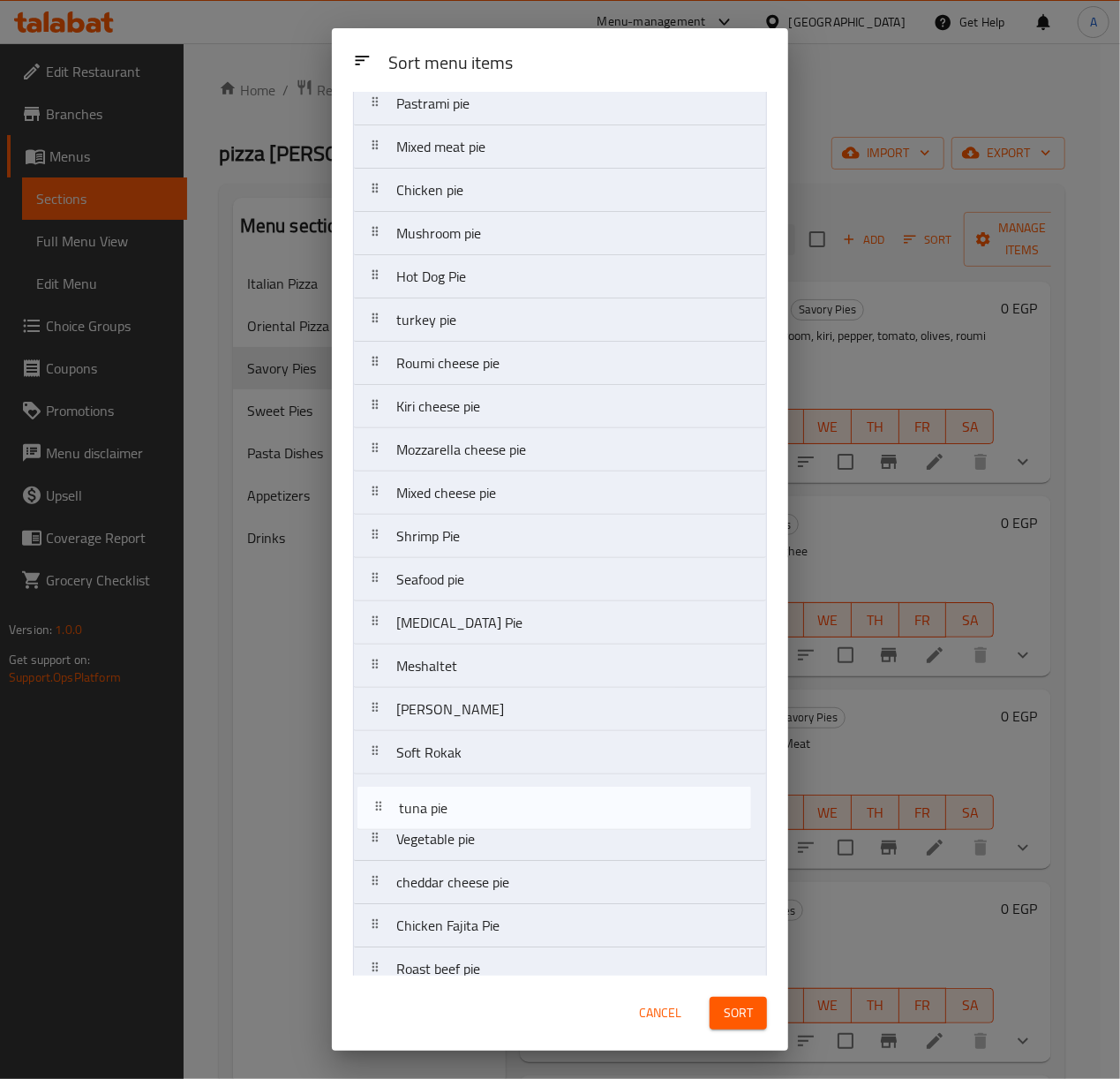
scroll to position [195, 0]
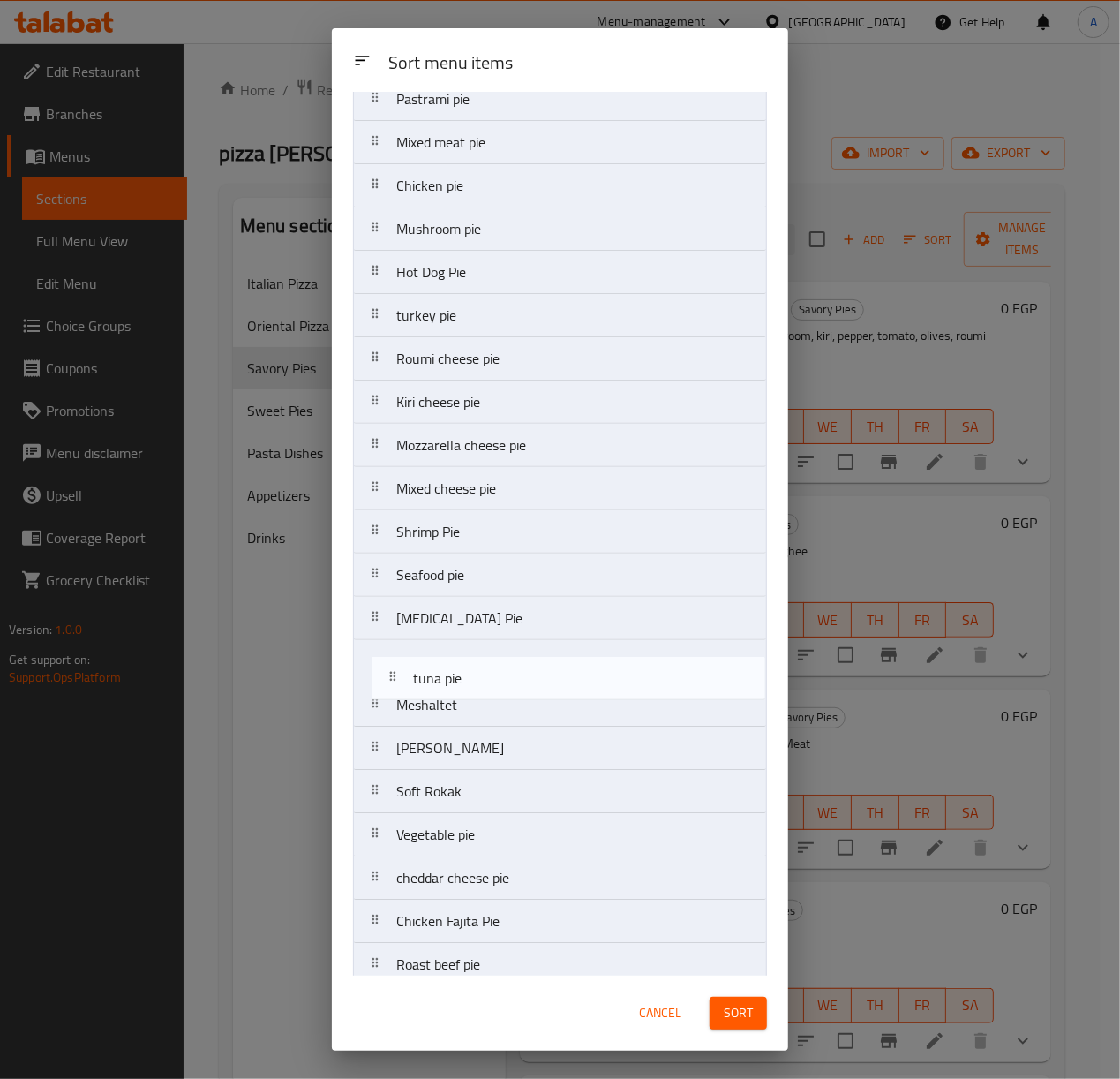
drag, startPoint x: 457, startPoint y: 902, endPoint x: 479, endPoint y: 647, distance: 255.9
click at [479, 647] on nav "Baladi sausage pie Alexanderian Beef Sausage Pie minced meat pie Pastrami pie M…" at bounding box center [560, 618] width 413 height 1343
click at [481, 631] on nav "Baladi sausage pie Alexanderian Beef Sausage Pie minced meat pie Pastrami pie M…" at bounding box center [560, 618] width 413 height 1343
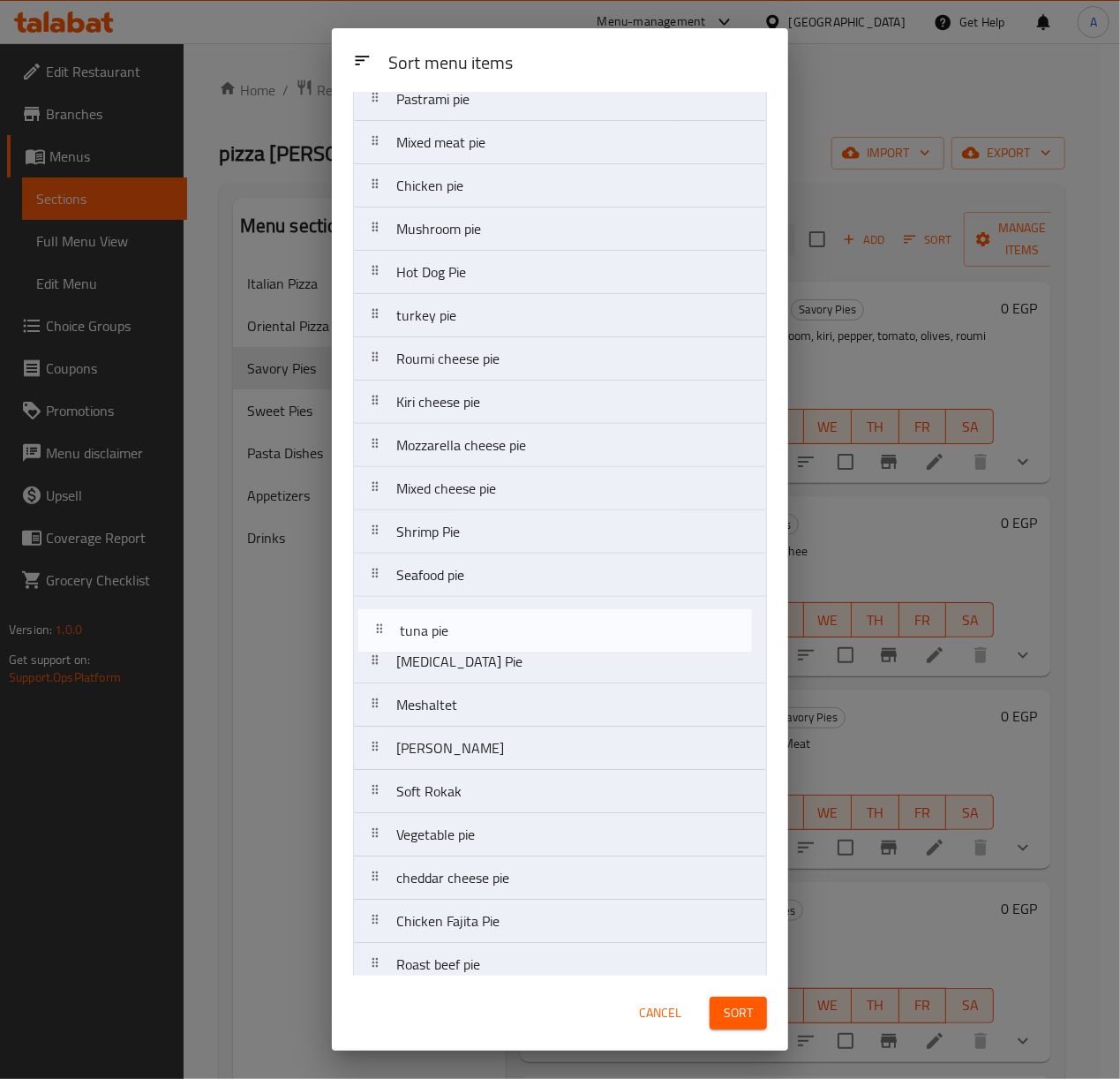
drag, startPoint x: 449, startPoint y: 672, endPoint x: 453, endPoint y: 629, distance: 43.2
click at [453, 629] on nav "Baladi sausage pie Alexanderian Beef Sausage Pie minced meat pie Pastrami pie M…" at bounding box center [560, 618] width 413 height 1343
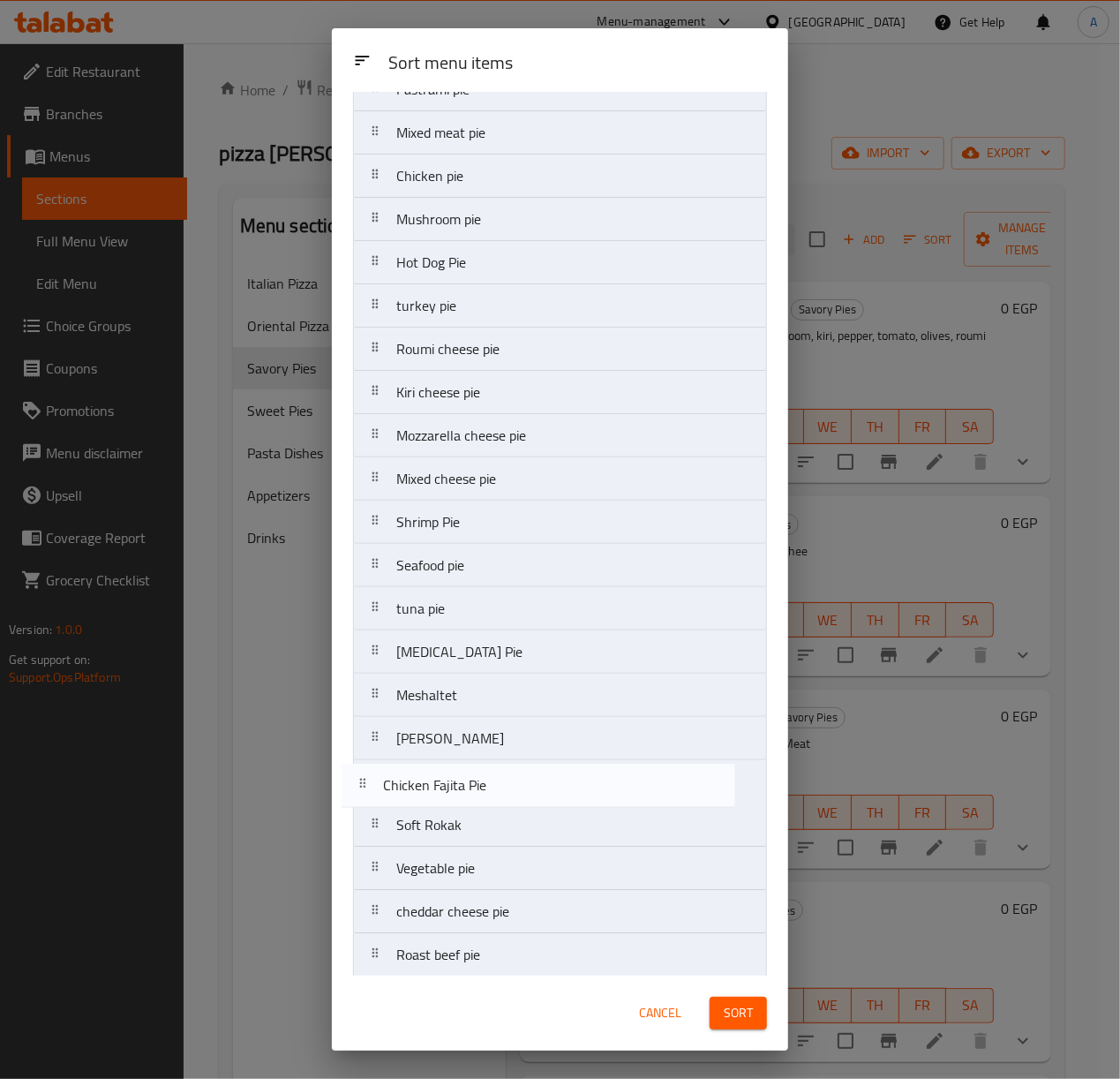
scroll to position [209, 0]
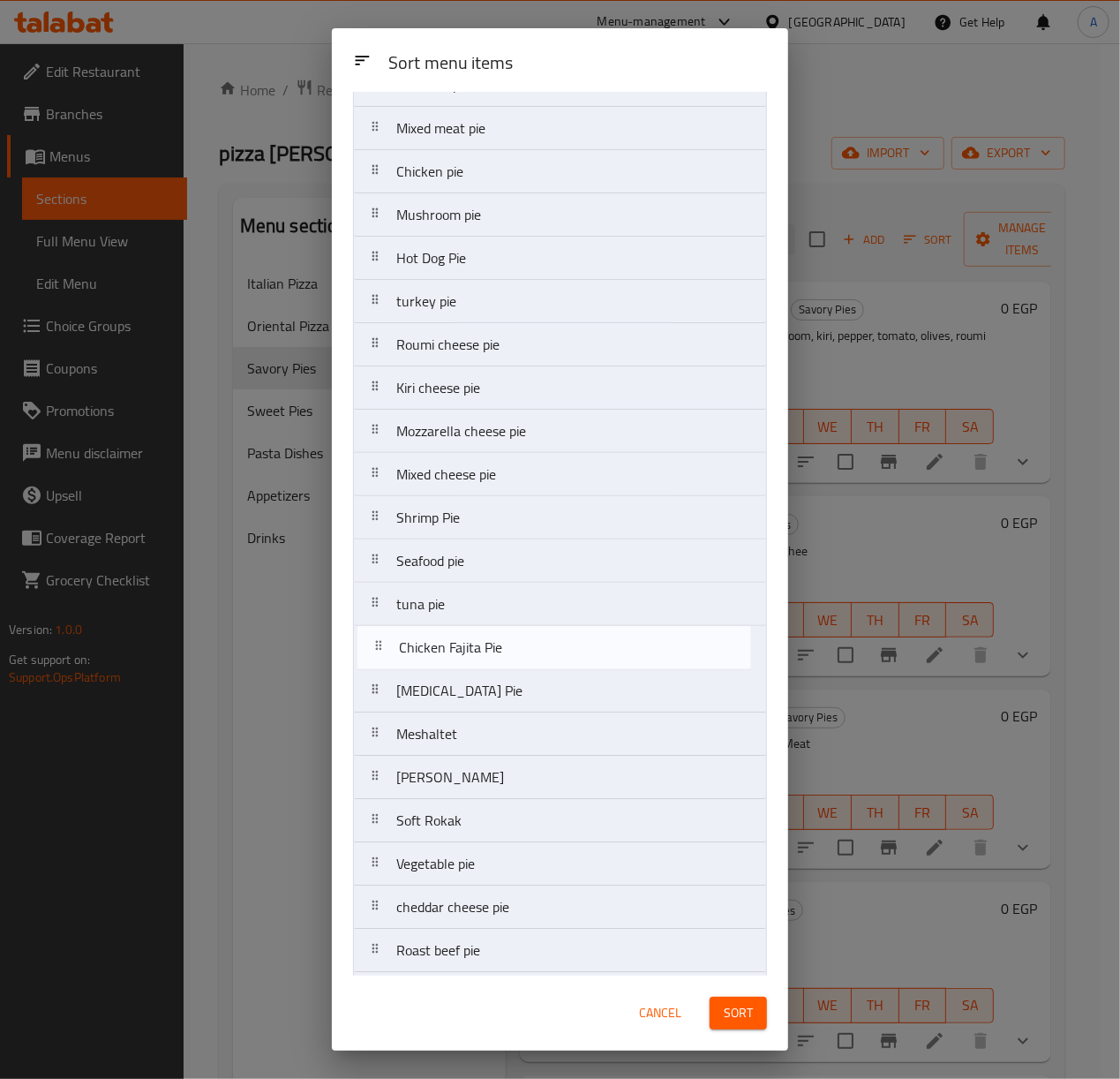
drag, startPoint x: 488, startPoint y: 943, endPoint x: 490, endPoint y: 657, distance: 286.0
click at [490, 657] on nav "Baladi sausage pie Alexanderian Beef Sausage Pie minced meat pie Pastrami pie M…" at bounding box center [560, 604] width 413 height 1343
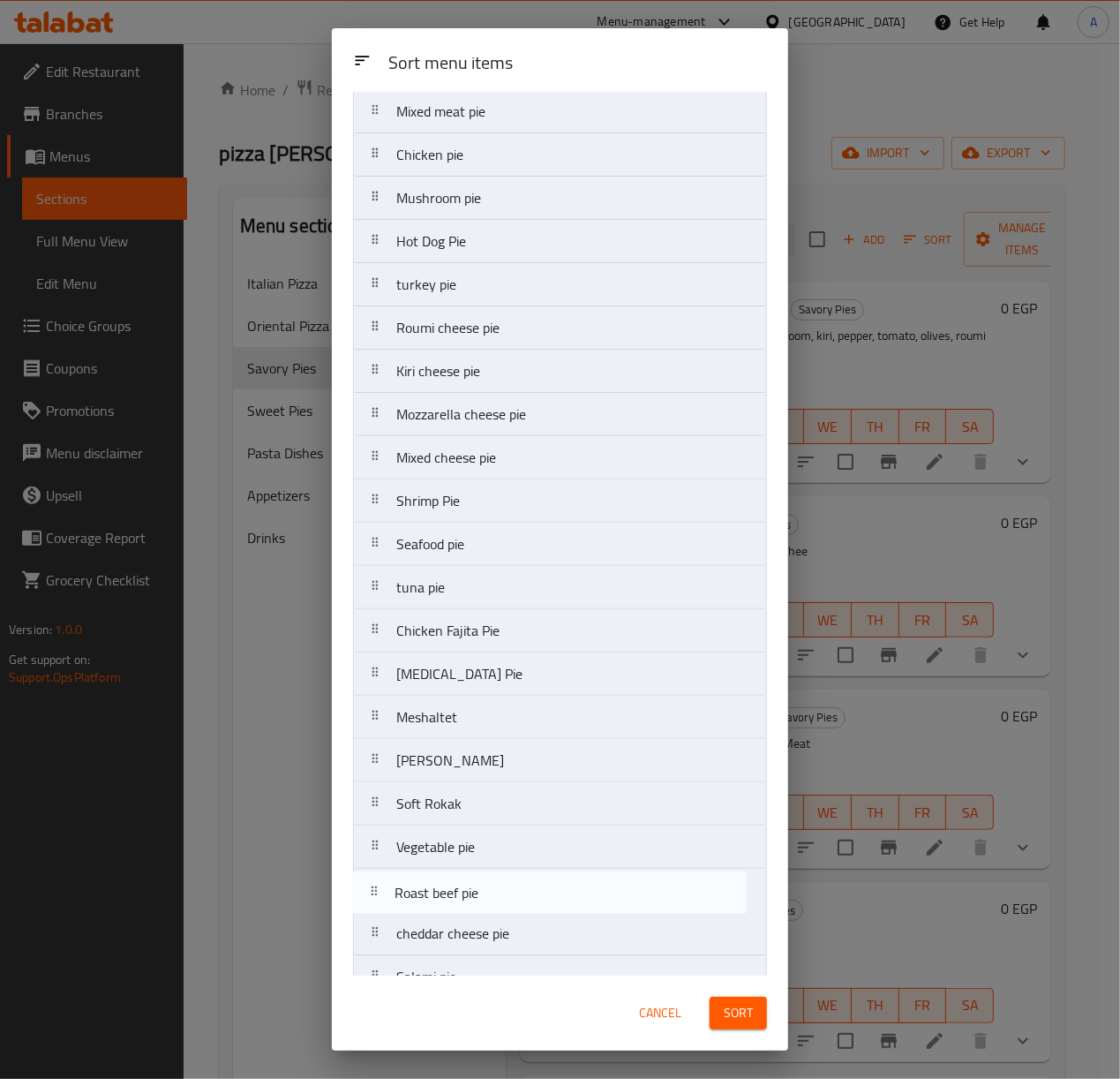
scroll to position [231, 0]
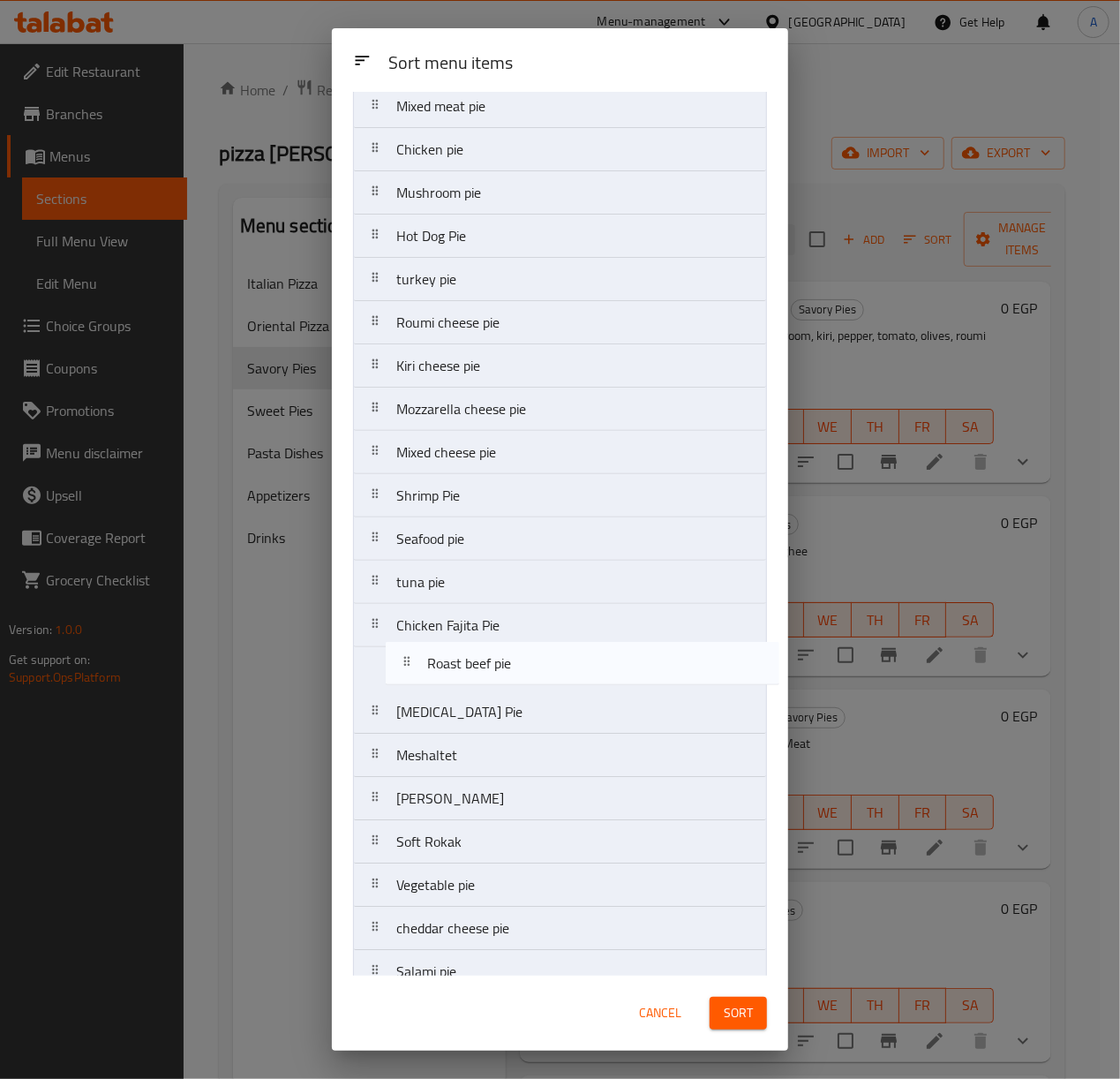
drag, startPoint x: 482, startPoint y: 966, endPoint x: 513, endPoint y: 660, distance: 307.6
click at [513, 660] on nav "Baladi sausage pie Alexanderian Beef Sausage Pie minced meat pie Pastrami pie M…" at bounding box center [560, 582] width 413 height 1343
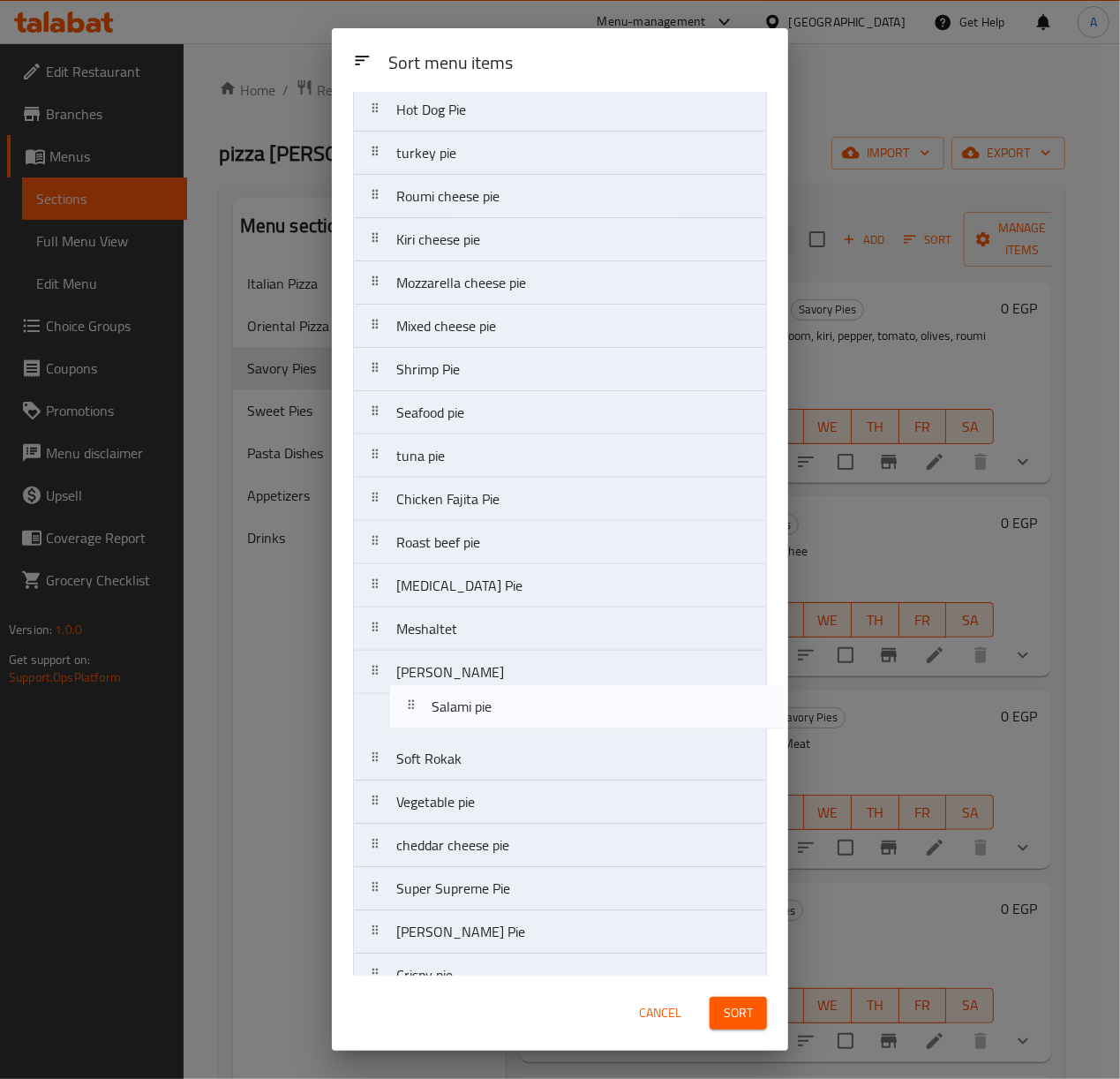
scroll to position [357, 0]
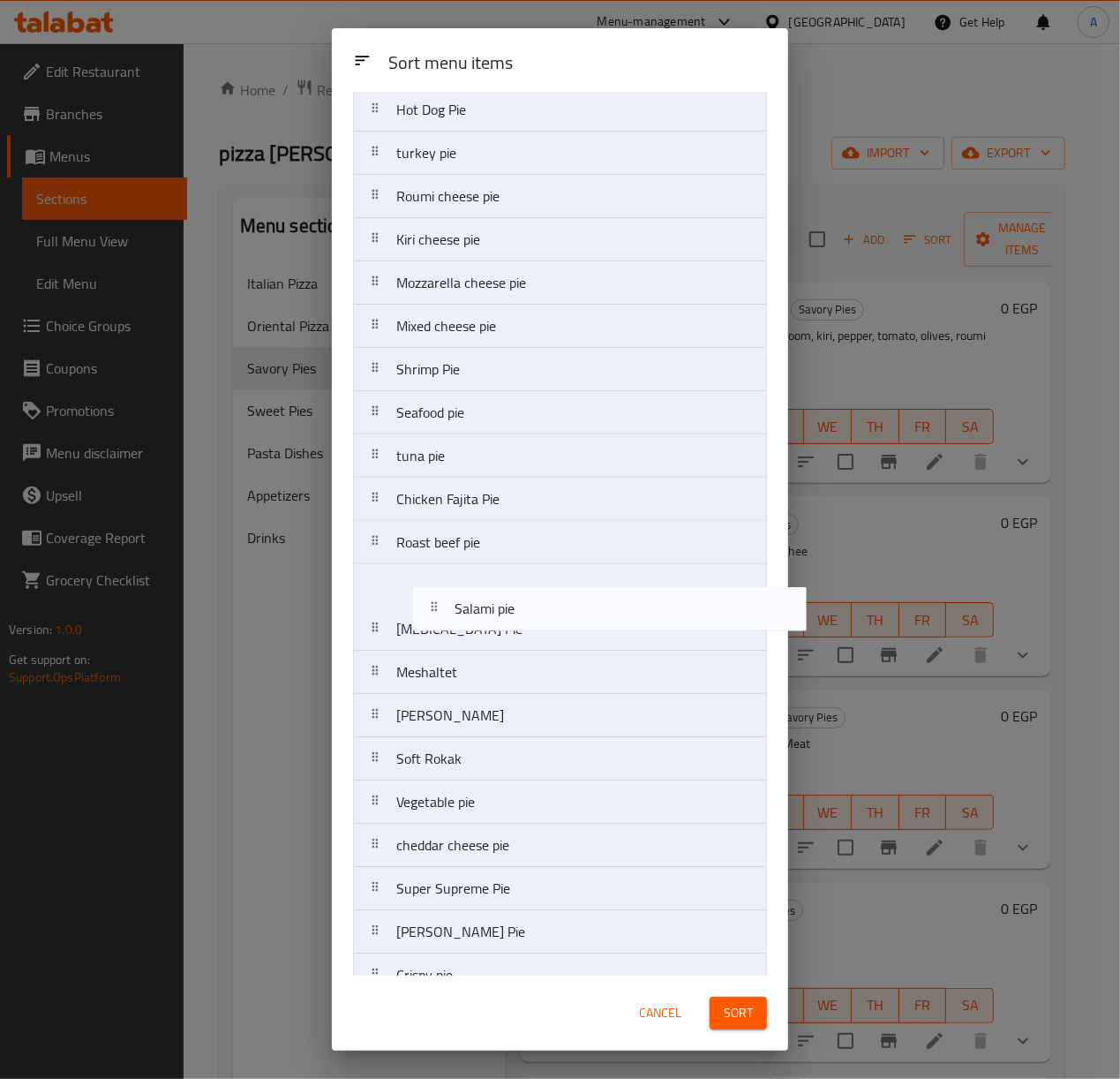
drag, startPoint x: 482, startPoint y: 869, endPoint x: 540, endPoint y: 605, distance: 270.3
click at [540, 605] on nav "Baladi sausage pie Alexanderian Beef Sausage Pie minced meat pie Pastrami pie M…" at bounding box center [560, 456] width 413 height 1343
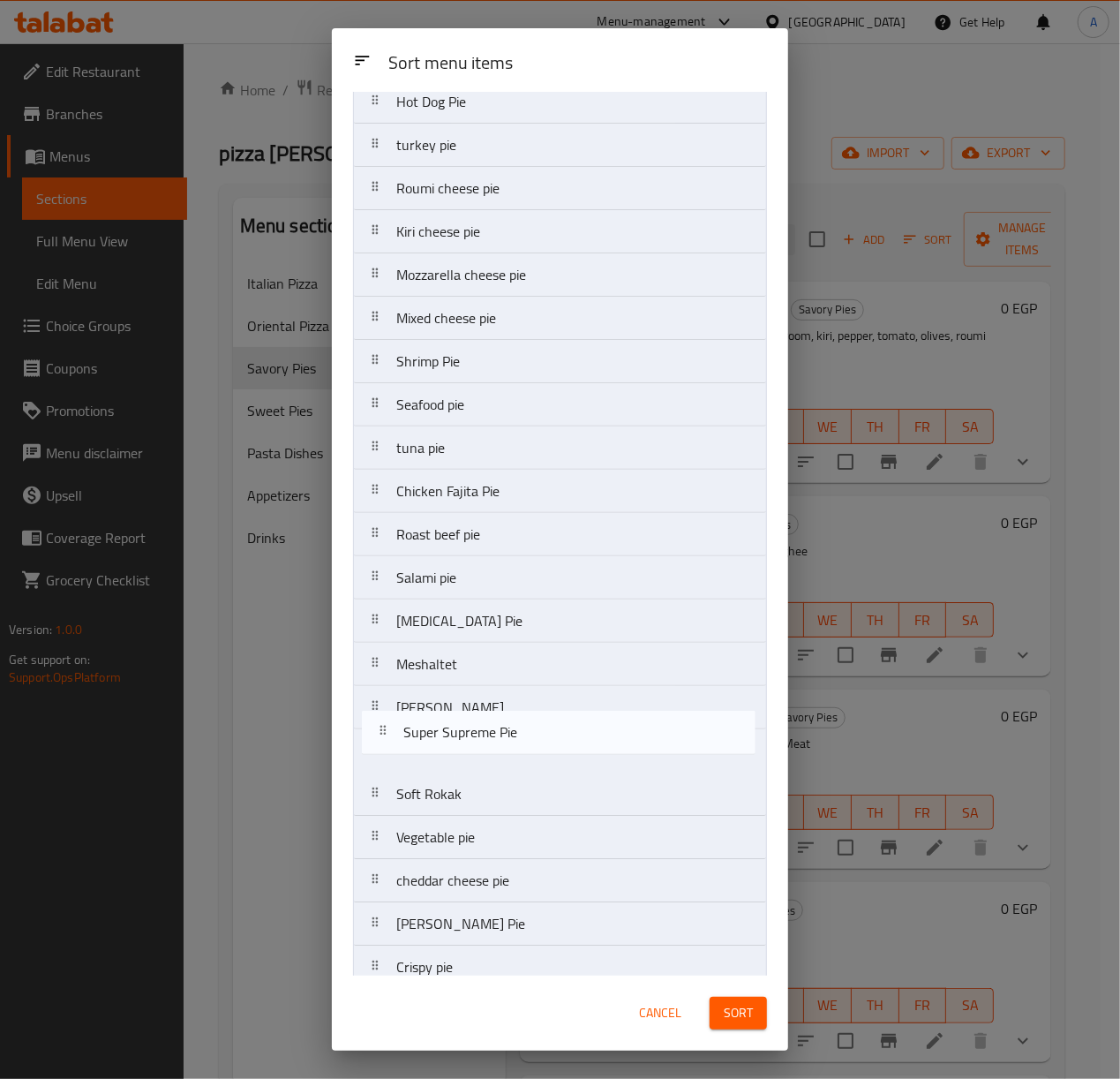
scroll to position [372, 0]
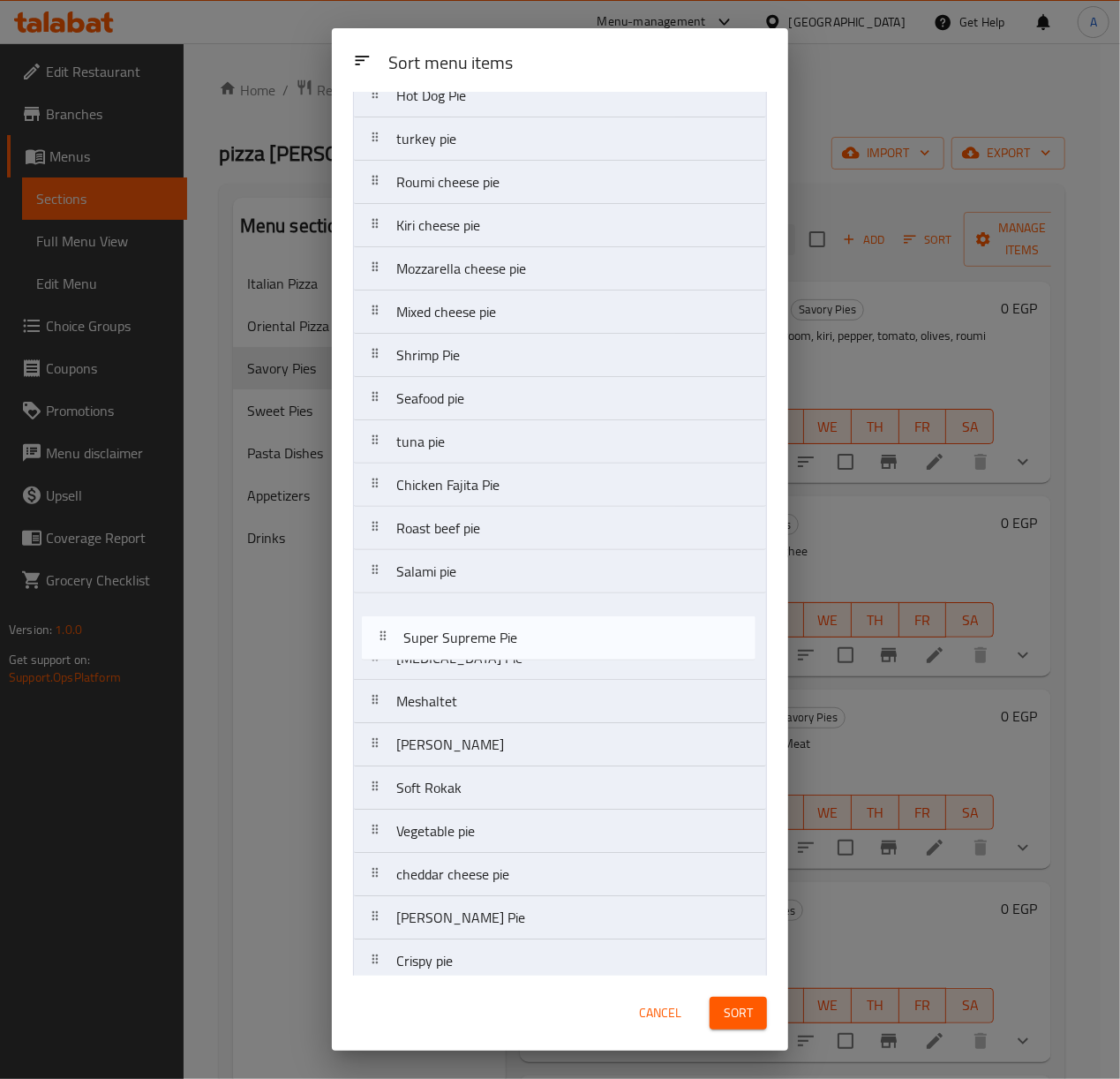
drag, startPoint x: 492, startPoint y: 909, endPoint x: 499, endPoint y: 648, distance: 261.1
click at [499, 648] on nav "Baladi sausage pie Alexanderian Beef Sausage Pie minced meat pie Pastrami pie M…" at bounding box center [560, 441] width 413 height 1343
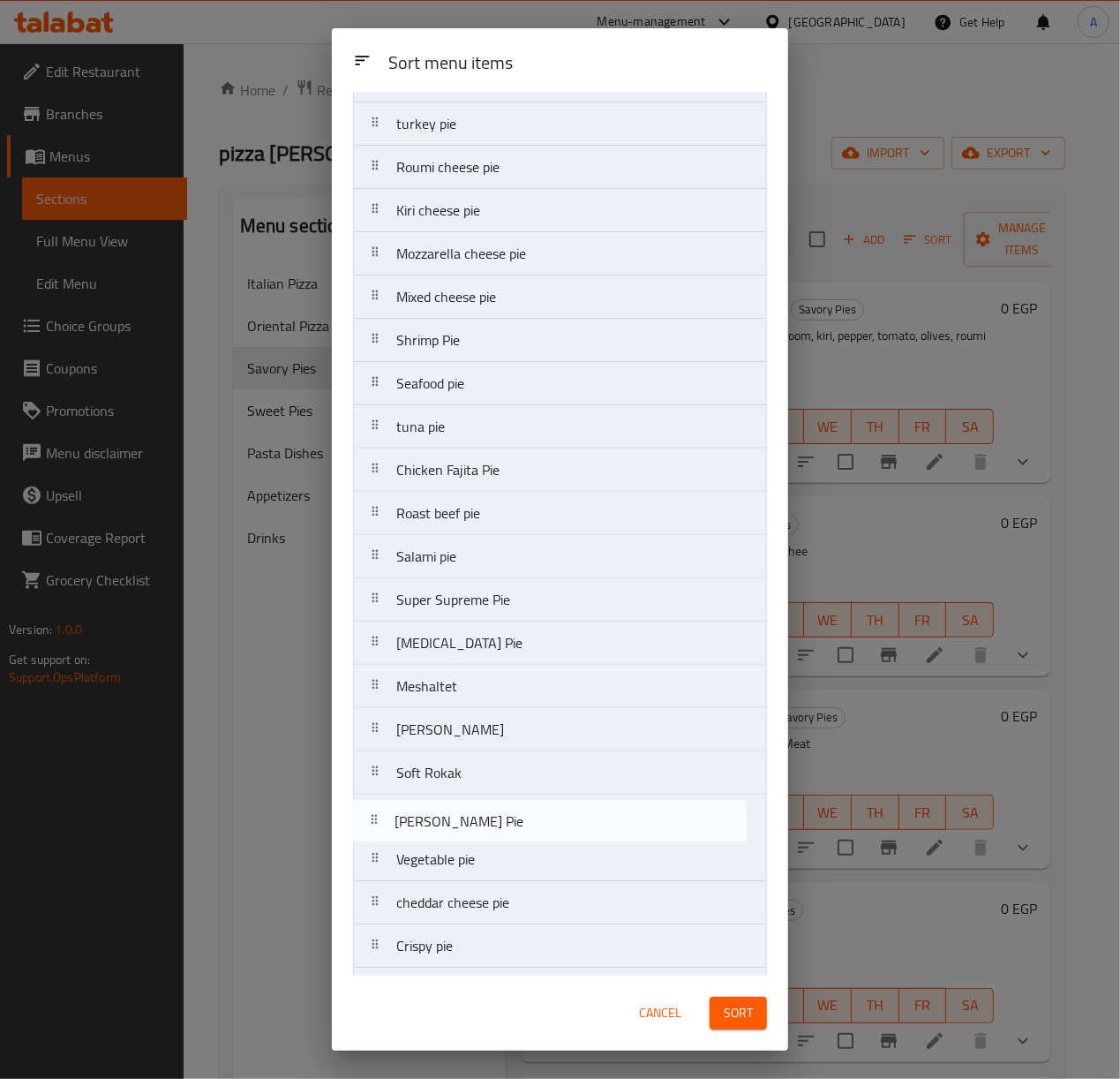
scroll to position [394, 0]
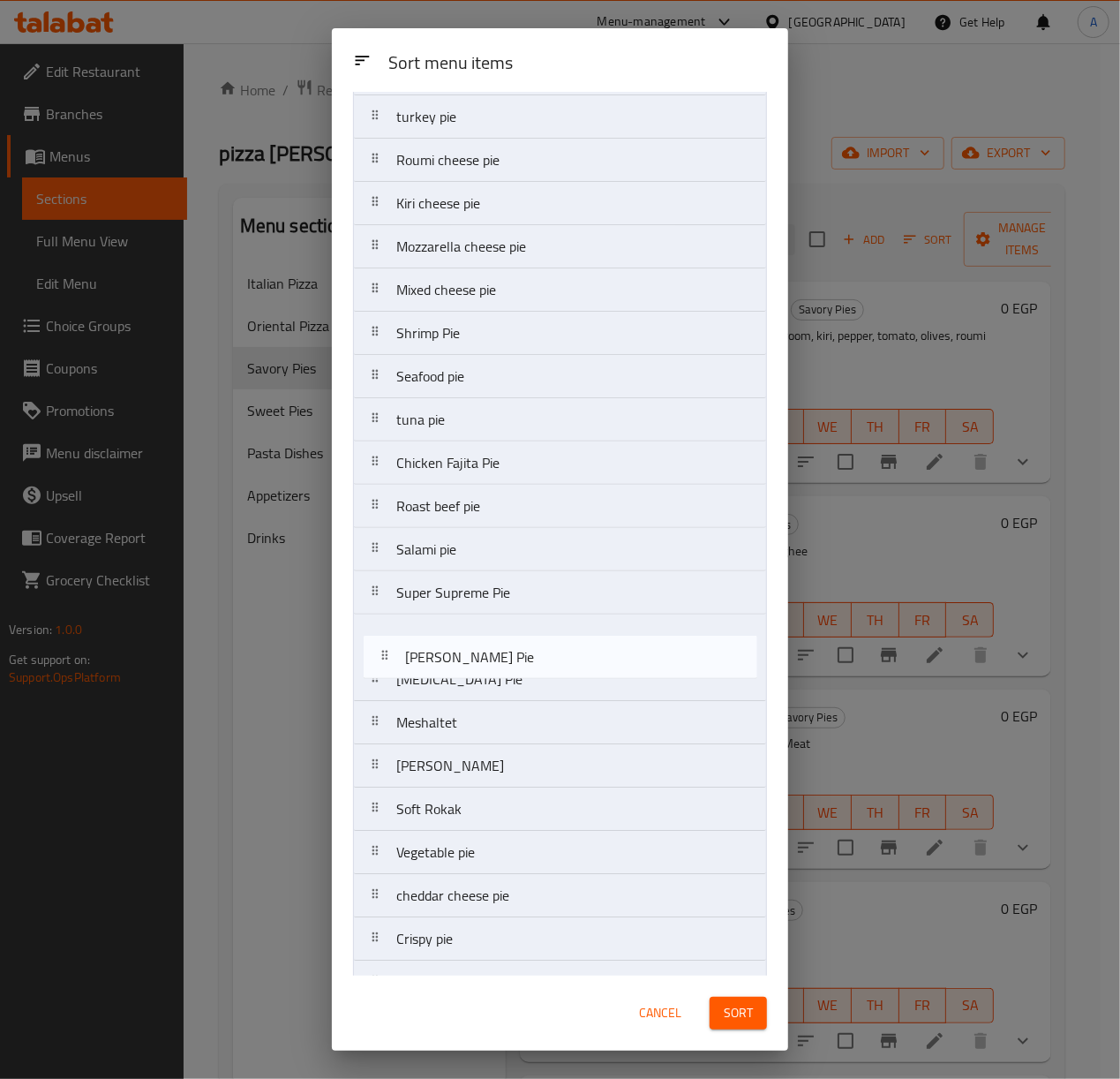
drag, startPoint x: 466, startPoint y: 934, endPoint x: 475, endPoint y: 656, distance: 278.1
click at [475, 656] on nav "Baladi sausage pie Alexanderian Beef Sausage Pie minced meat pie Pastrami pie M…" at bounding box center [560, 420] width 413 height 1343
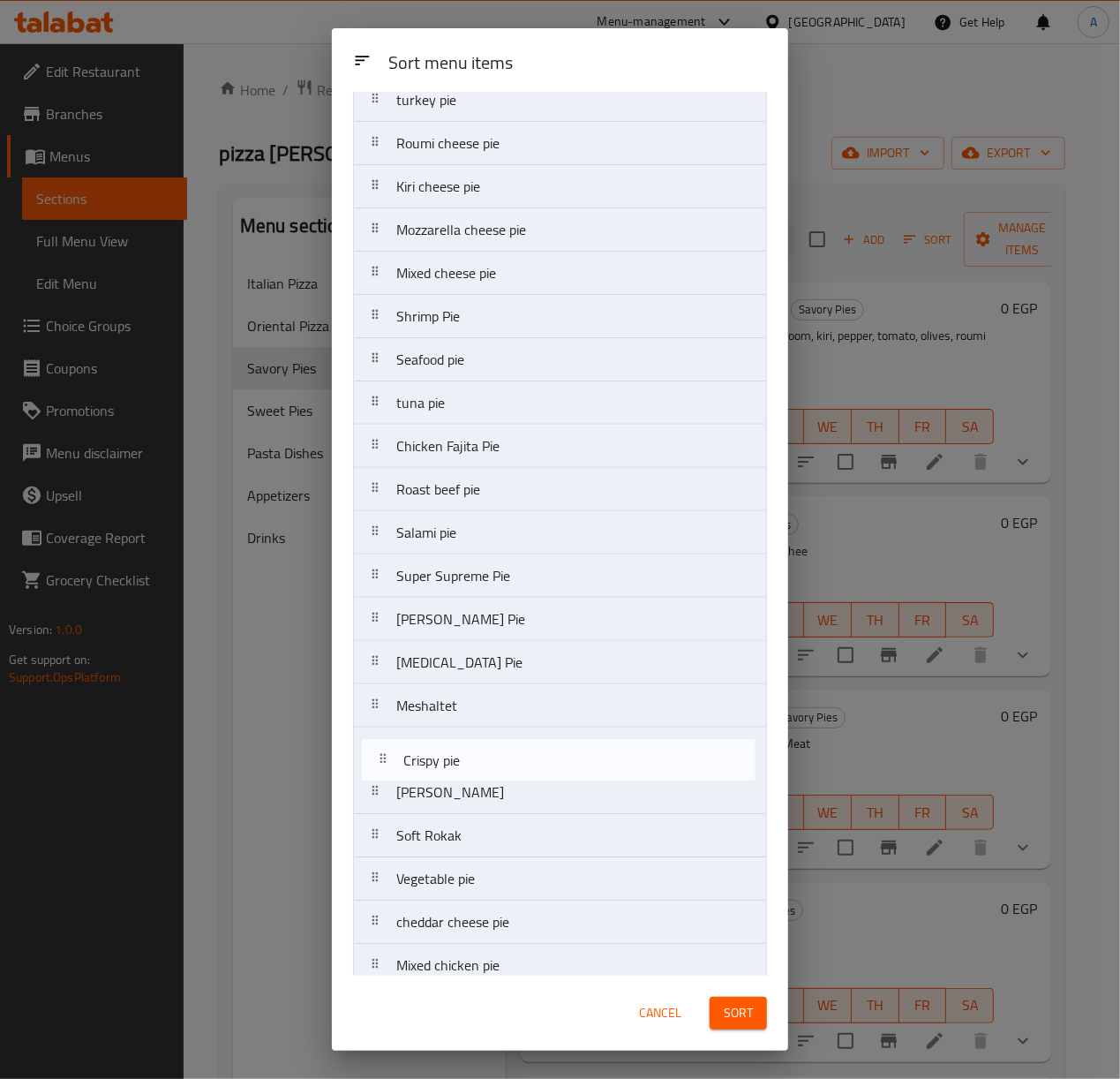
scroll to position [411, 0]
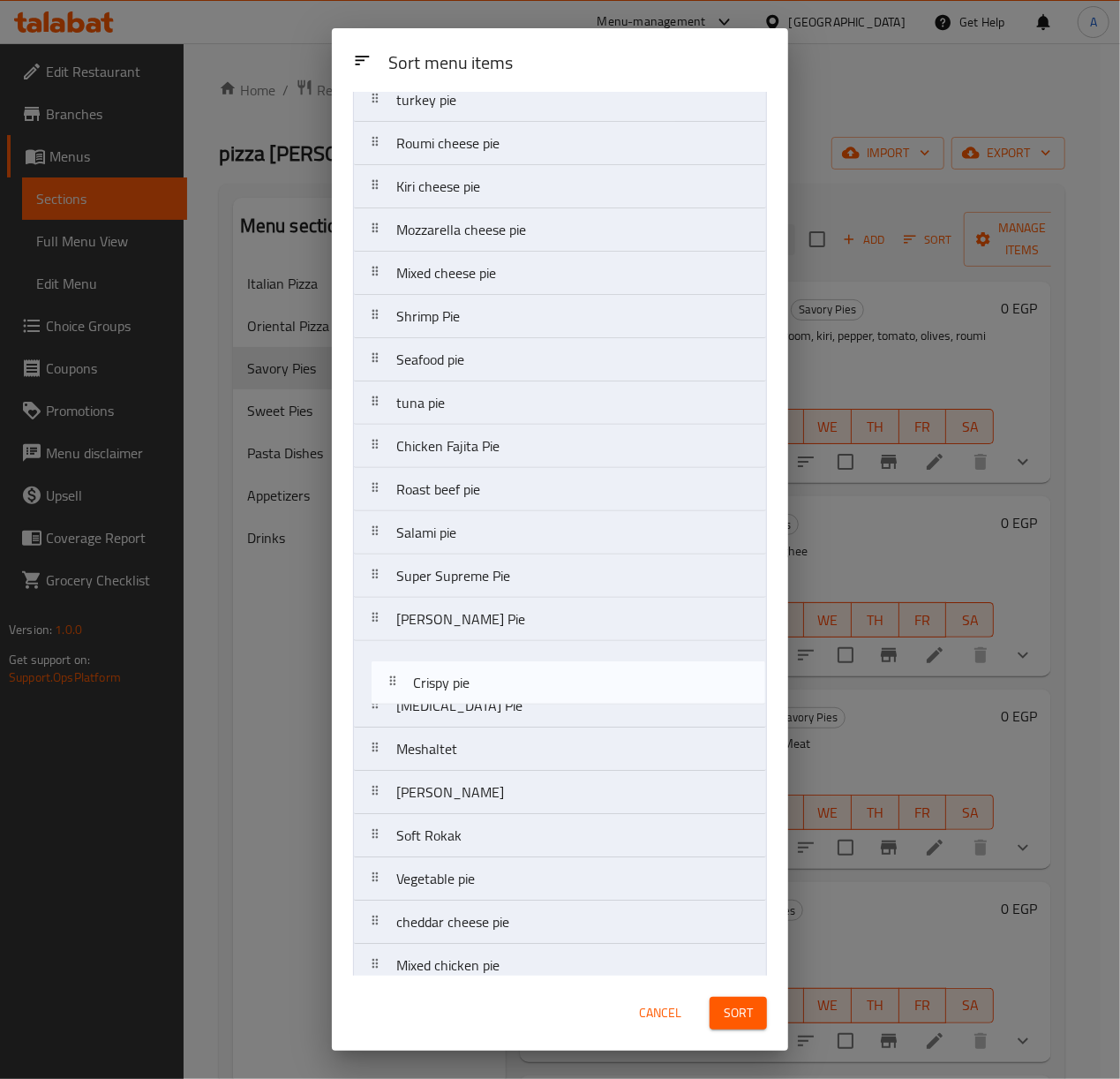
drag, startPoint x: 461, startPoint y: 958, endPoint x: 478, endPoint y: 687, distance: 271.5
click at [478, 687] on nav "Baladi sausage pie Alexanderian Beef Sausage Pie minced meat pie Pastrami pie M…" at bounding box center [560, 403] width 413 height 1343
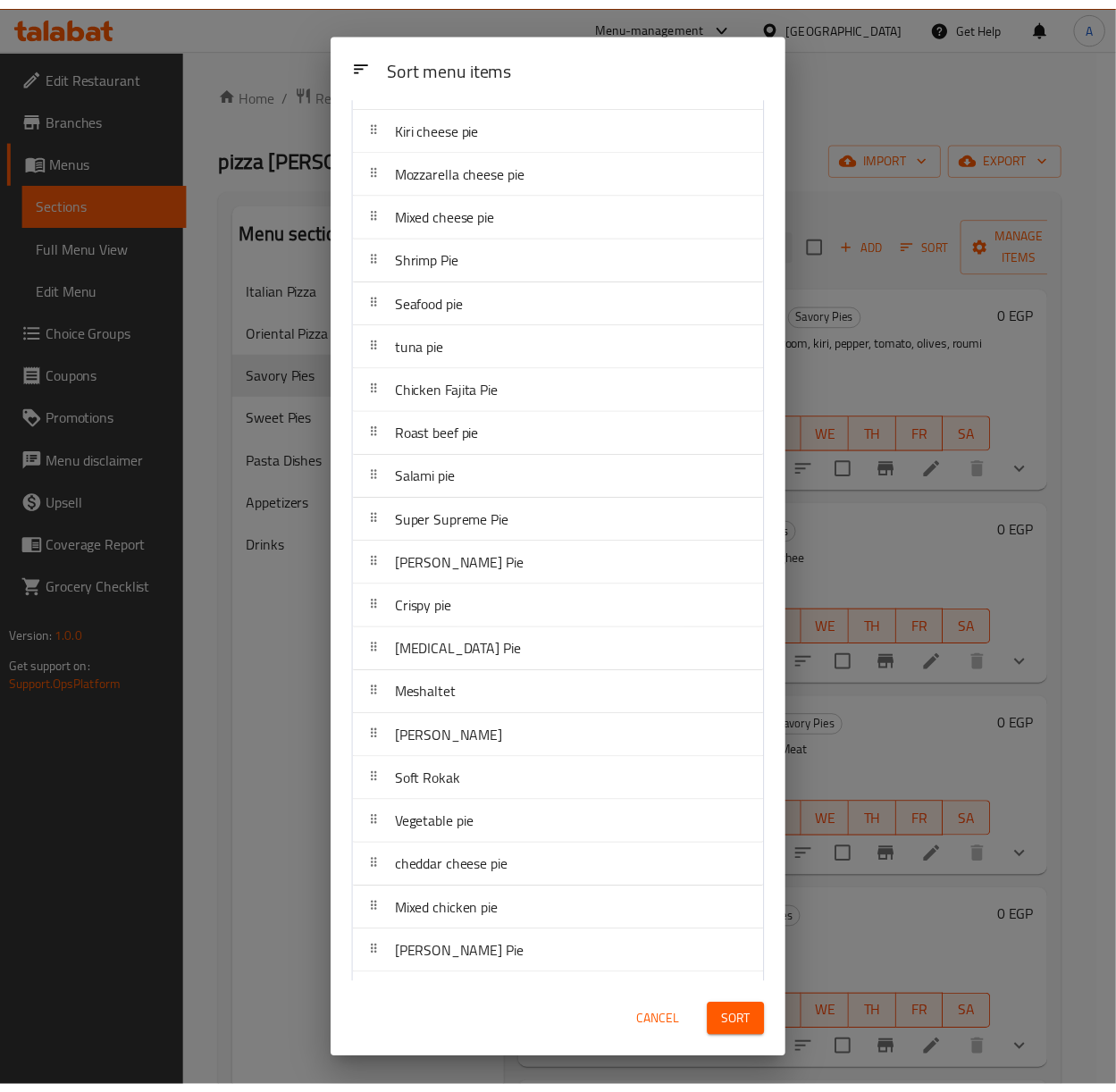
scroll to position [533, 0]
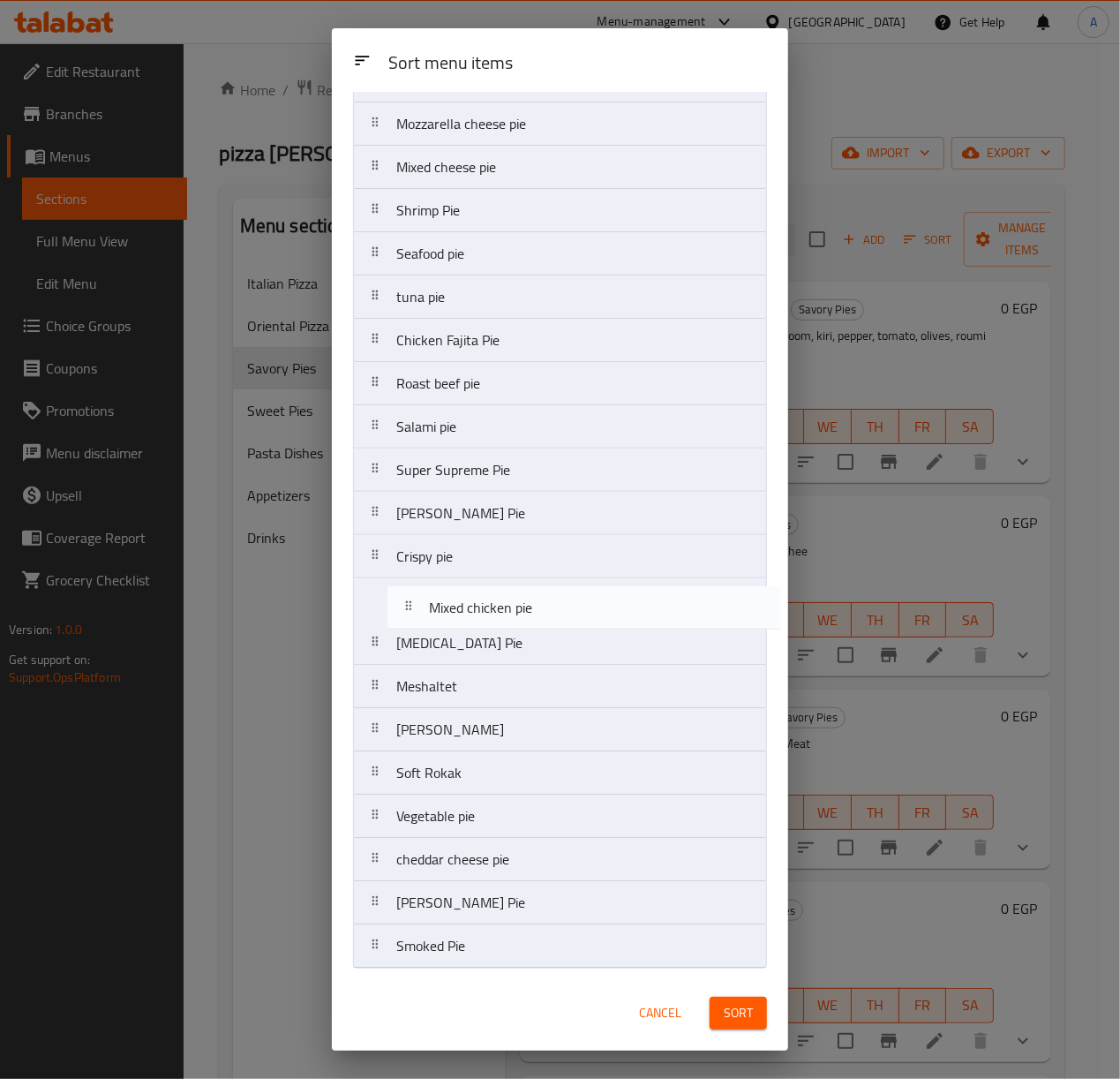
drag, startPoint x: 445, startPoint y: 871, endPoint x: 478, endPoint y: 611, distance: 262.1
click at [478, 611] on nav "Baladi sausage pie Alexanderian Beef Sausage Pie minced meat pie Pastrami pie M…" at bounding box center [560, 297] width 413 height 1343
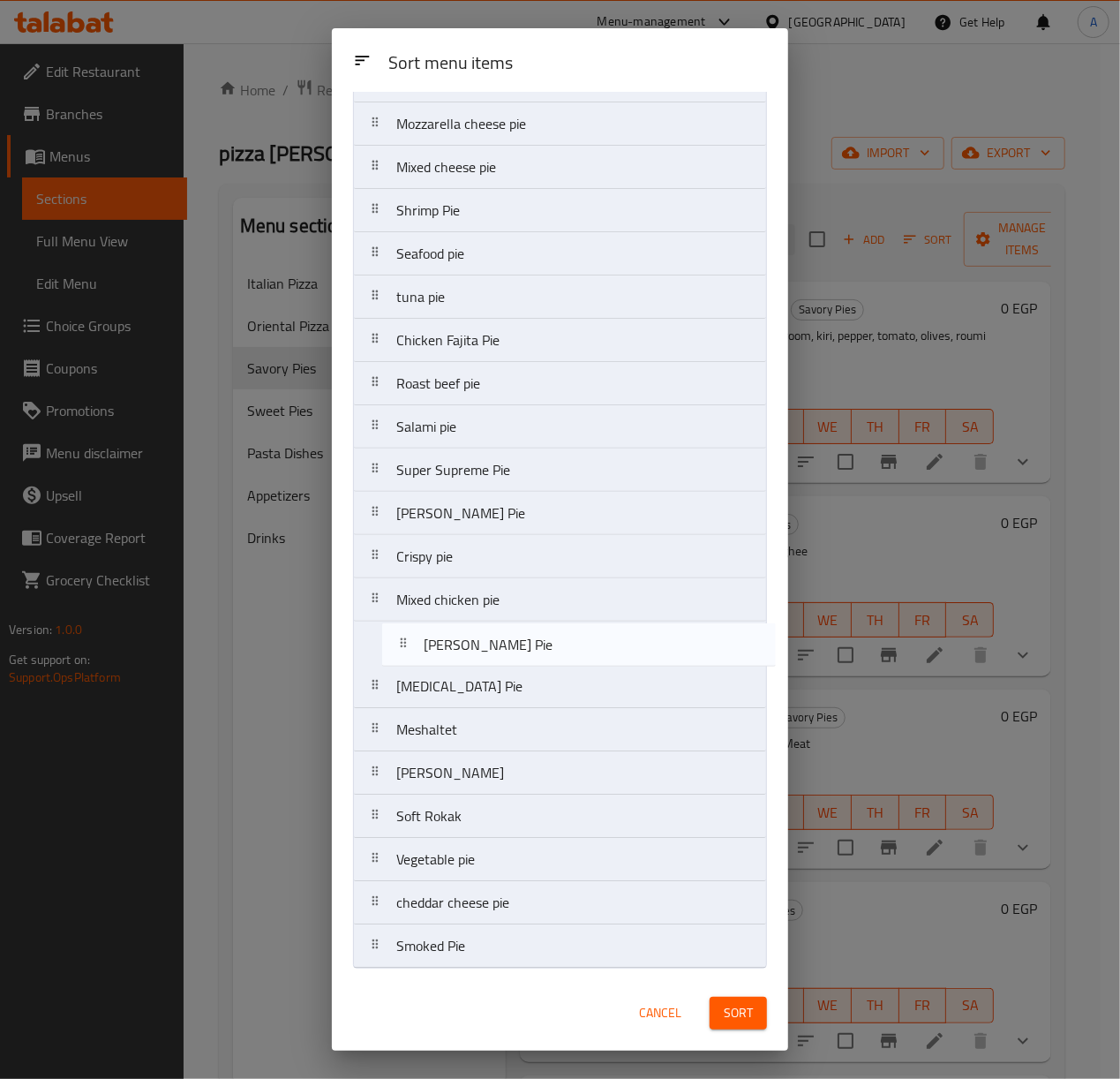
drag, startPoint x: 447, startPoint y: 915, endPoint x: 473, endPoint y: 651, distance: 265.3
click at [473, 651] on nav "Baladi sausage pie Alexanderian Beef Sausage Pie minced meat pie Pastrami pie M…" at bounding box center [560, 297] width 413 height 1343
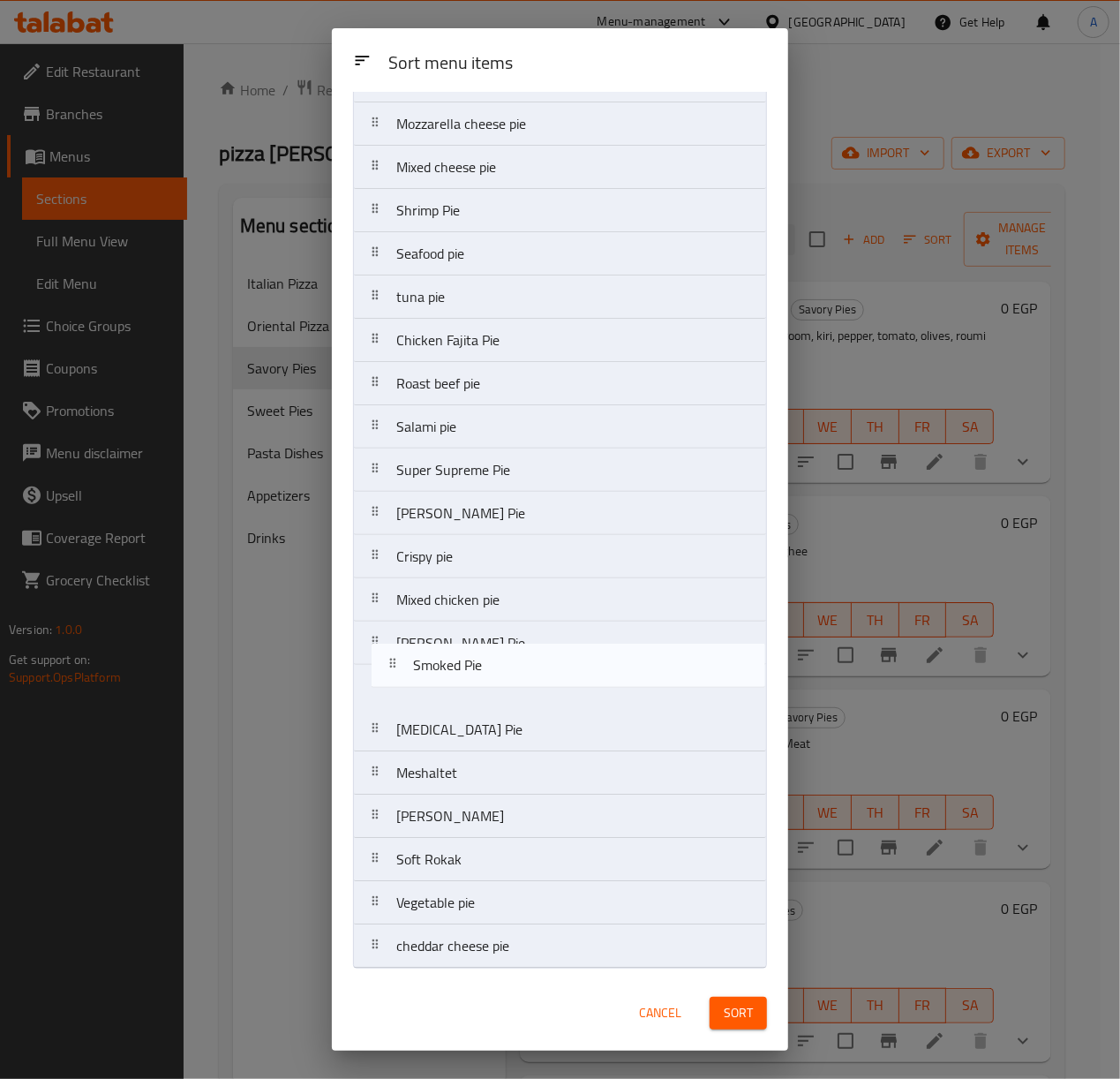
drag, startPoint x: 464, startPoint y: 958, endPoint x: 481, endPoint y: 672, distance: 286.5
click at [481, 672] on nav "Baladi sausage pie Alexanderian Beef Sausage Pie minced meat pie Pastrami pie M…" at bounding box center [560, 297] width 413 height 1343
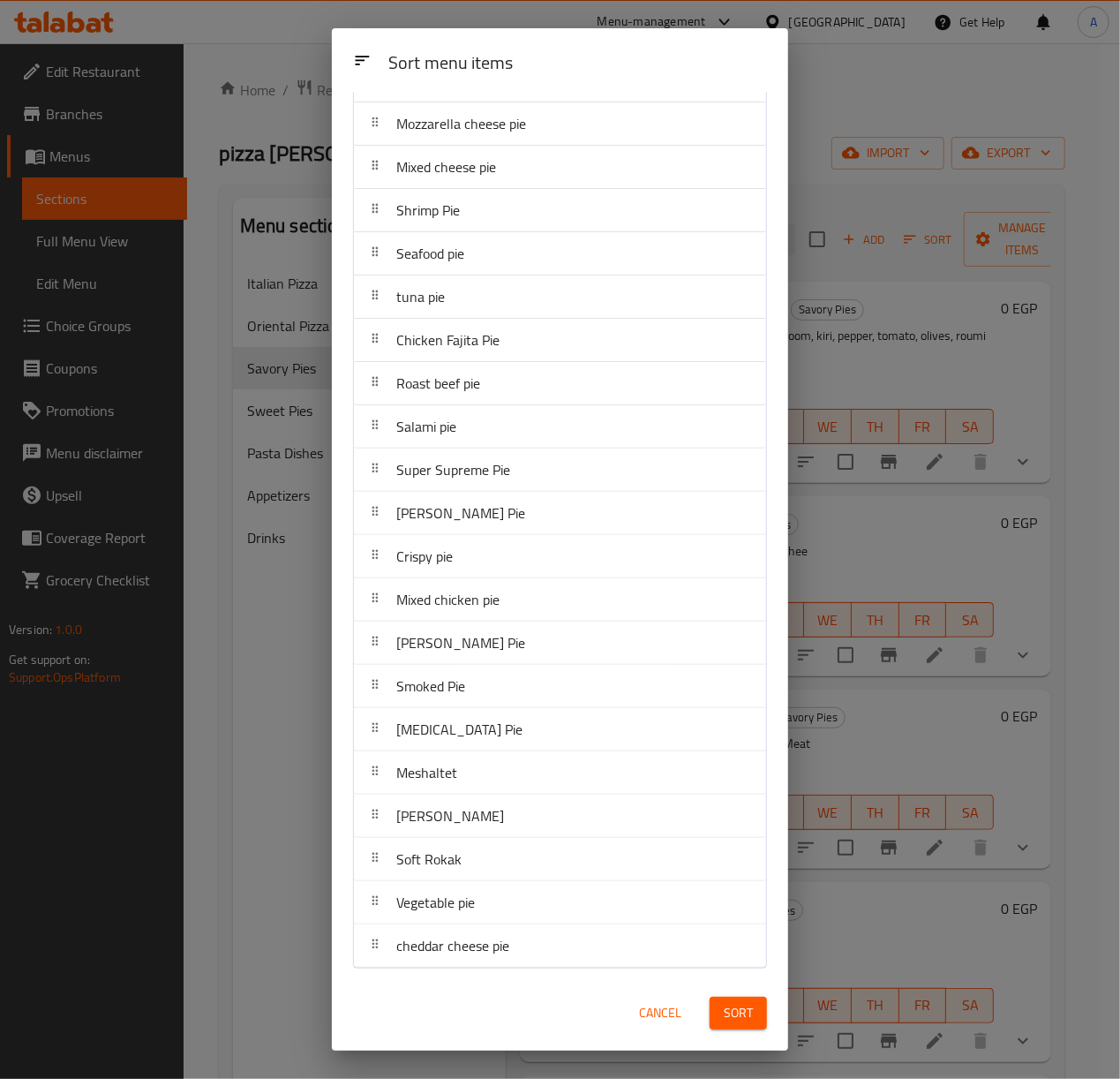
click at [481, 672] on nav "Baladi sausage pie Alexanderian Beef Sausage Pie minced meat pie Pastrami pie M…" at bounding box center [560, 297] width 413 height 1343
click at [753, 1019] on button "Sort" at bounding box center [738, 1013] width 57 height 33
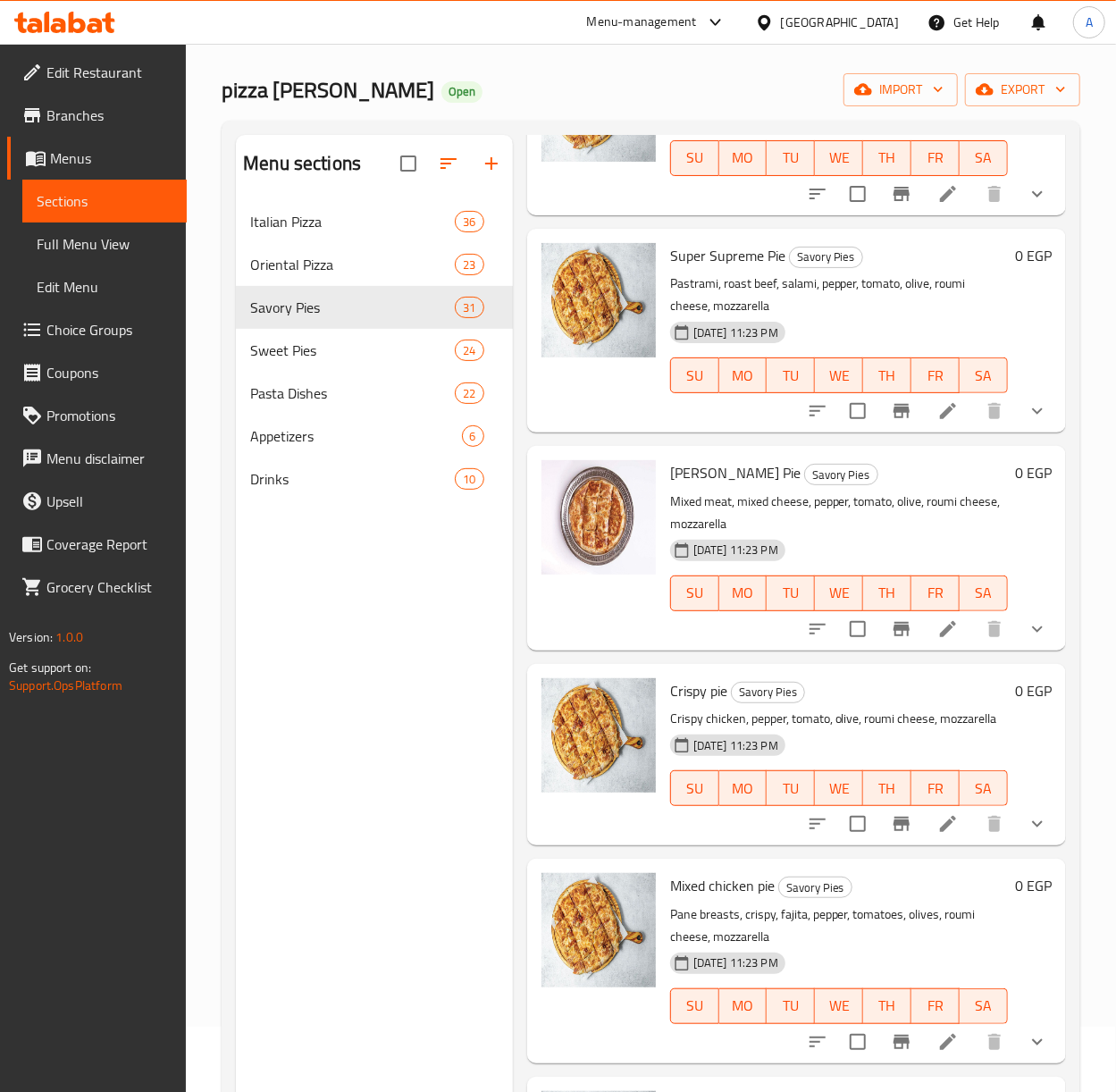
scroll to position [119, 0]
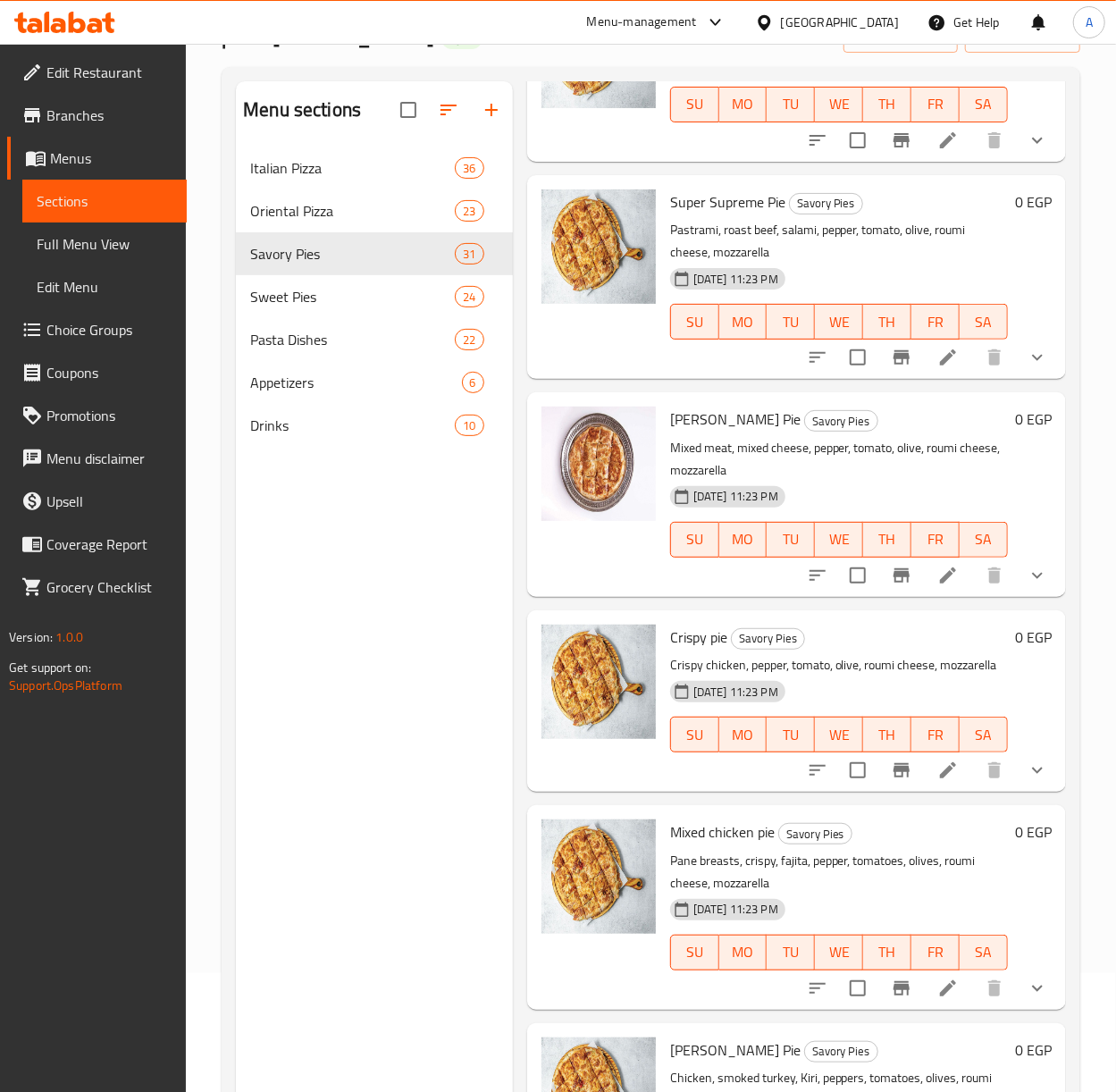
click at [1038, 791] on button "show more" at bounding box center [1037, 770] width 43 height 43
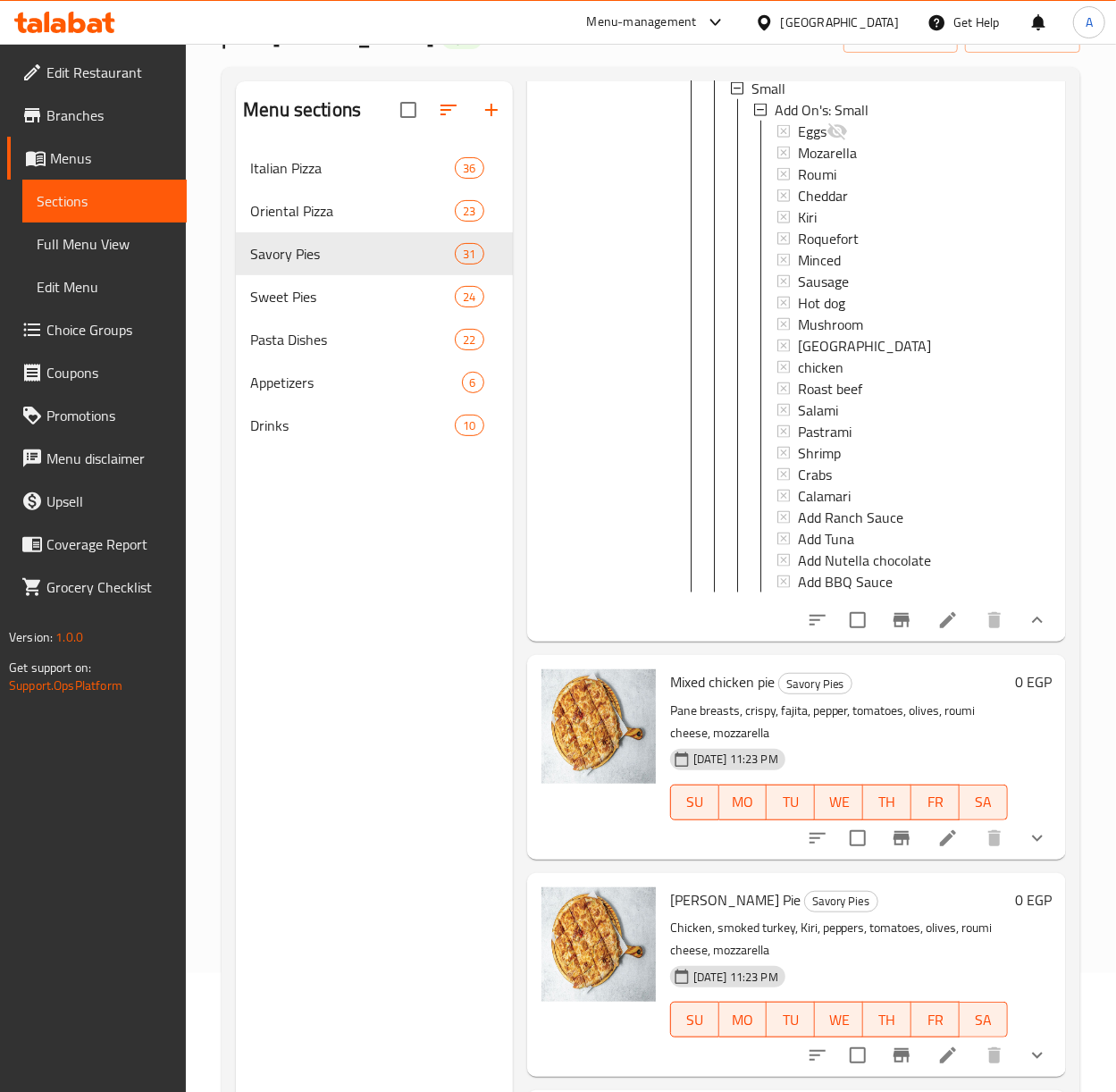
scroll to position [5719, 0]
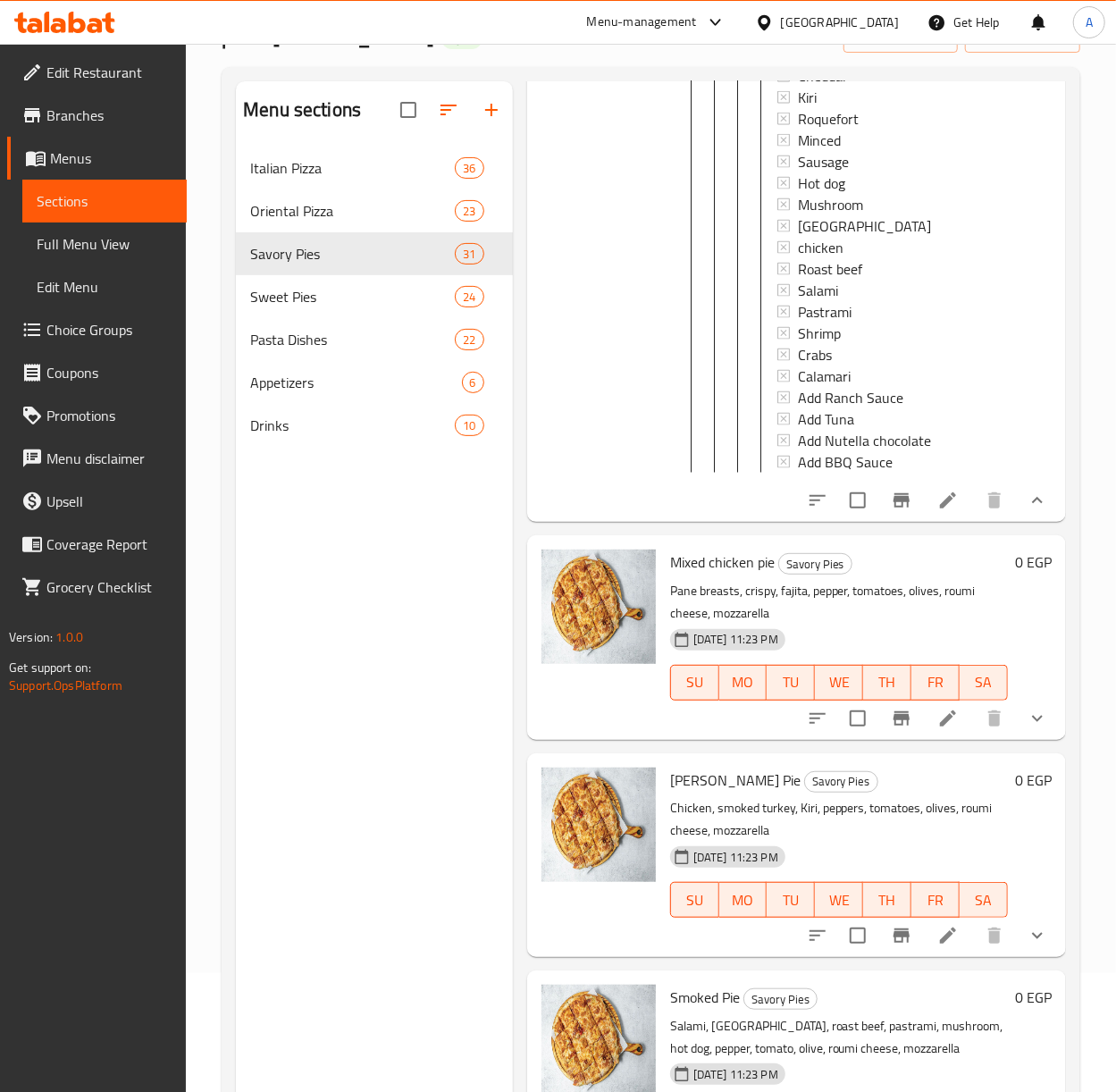
click at [1027, 512] on icon "show more" at bounding box center [1037, 500] width 21 height 21
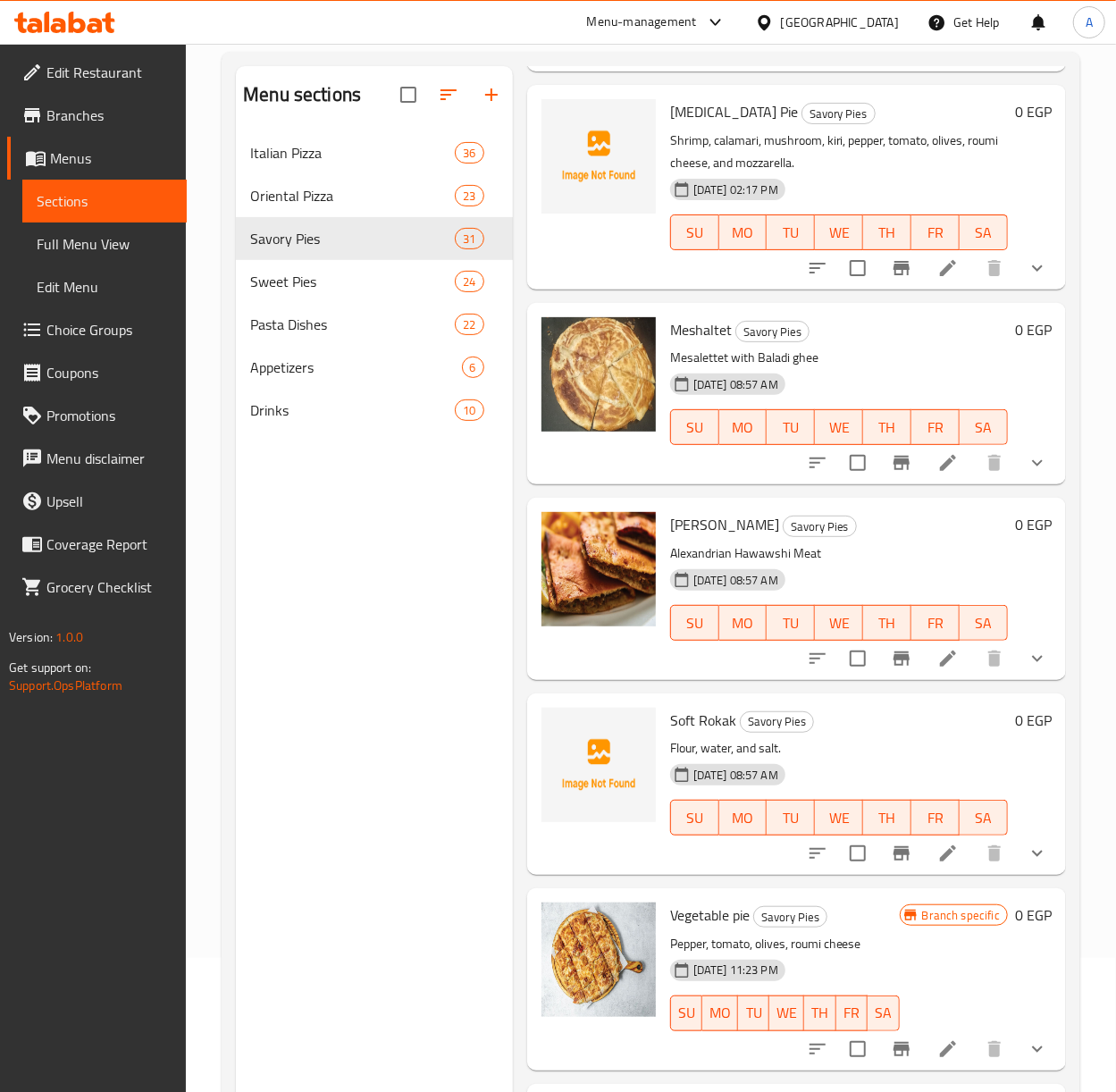
scroll to position [0, 0]
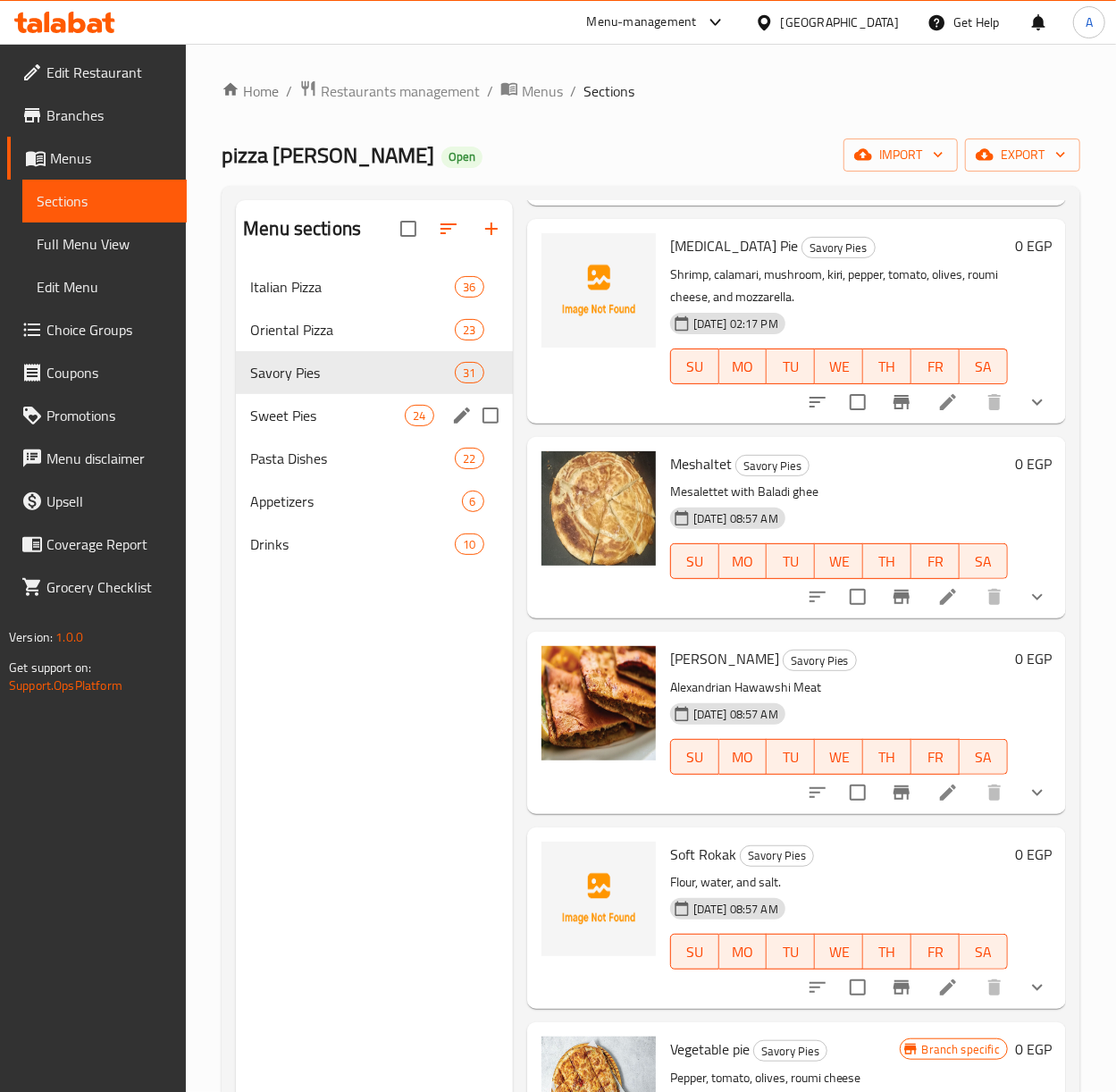
drag, startPoint x: 284, startPoint y: 423, endPoint x: 243, endPoint y: 601, distance: 182.7
click at [284, 423] on span "Sweet Pies" at bounding box center [327, 415] width 155 height 21
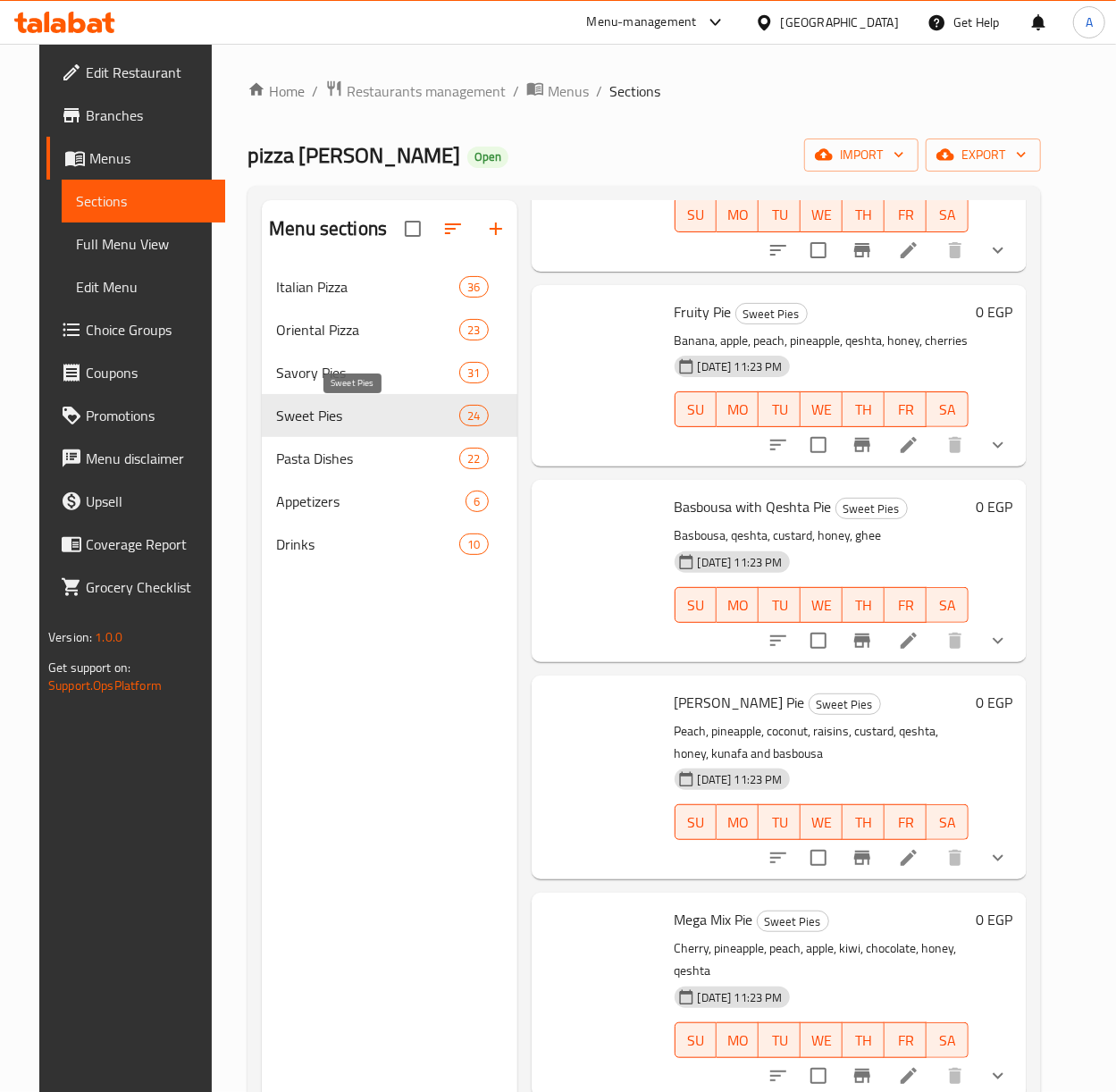
scroll to position [3721, 0]
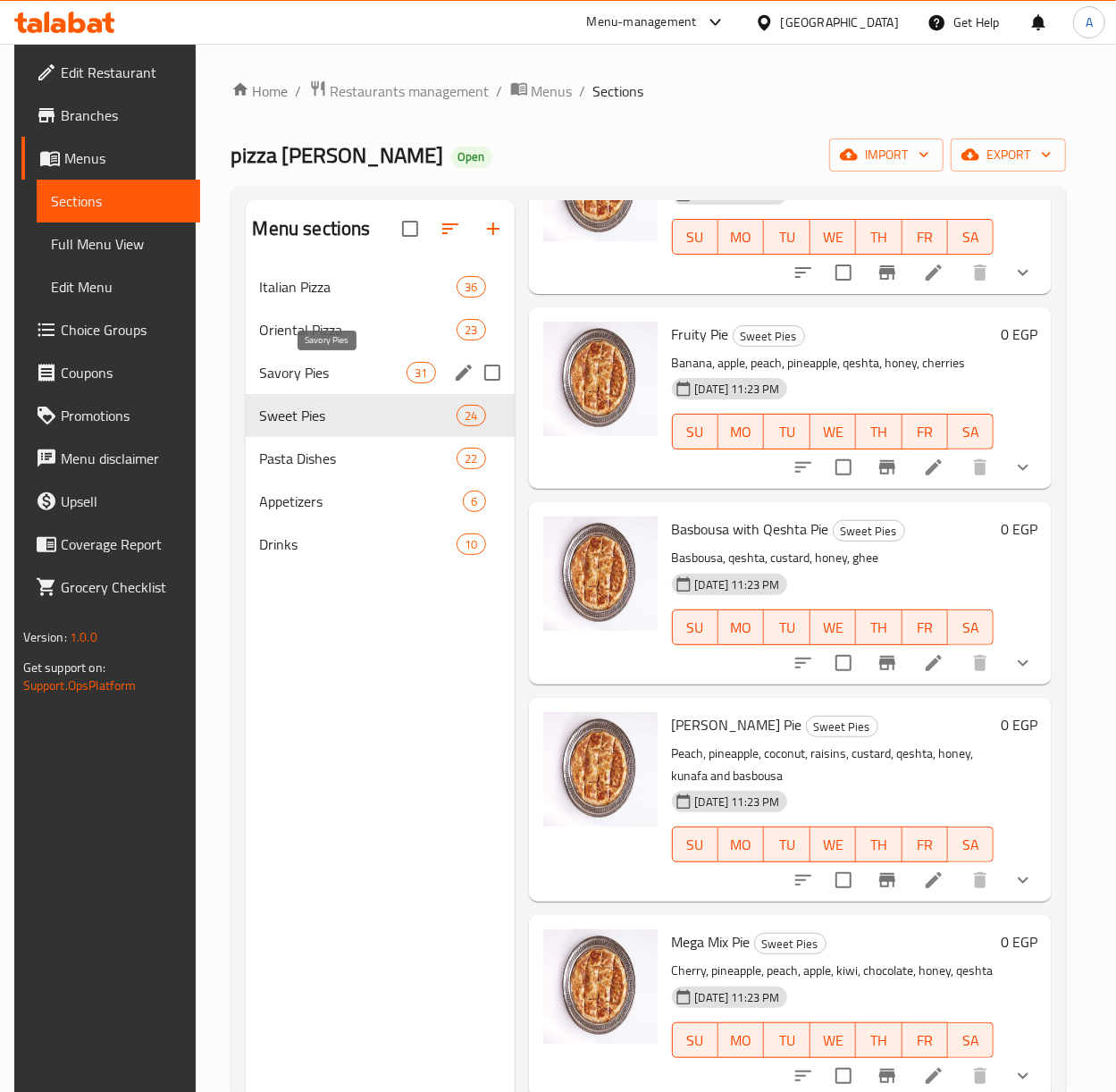
click at [301, 374] on span "Savory Pies" at bounding box center [334, 372] width 148 height 21
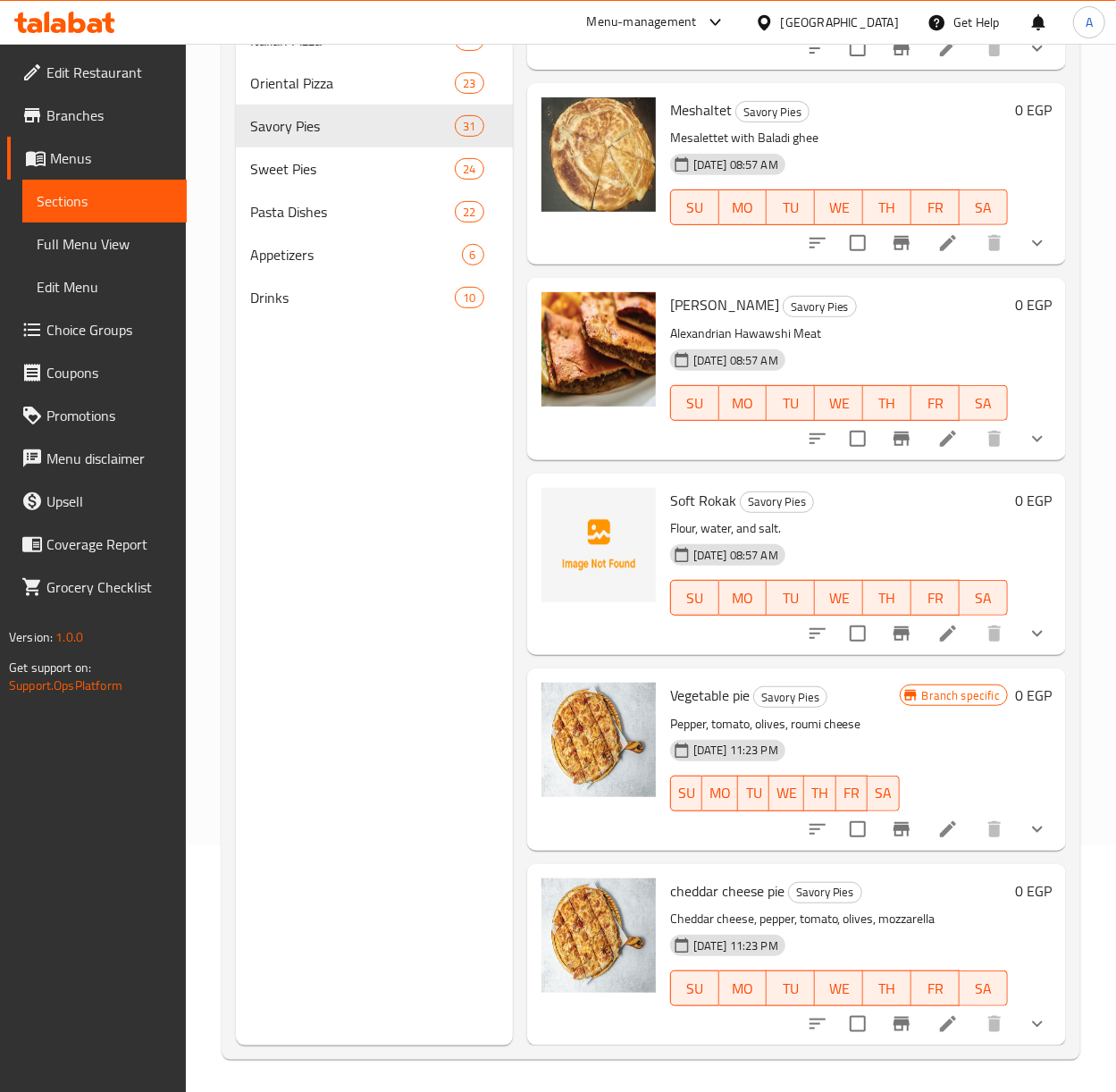
scroll to position [251, 0]
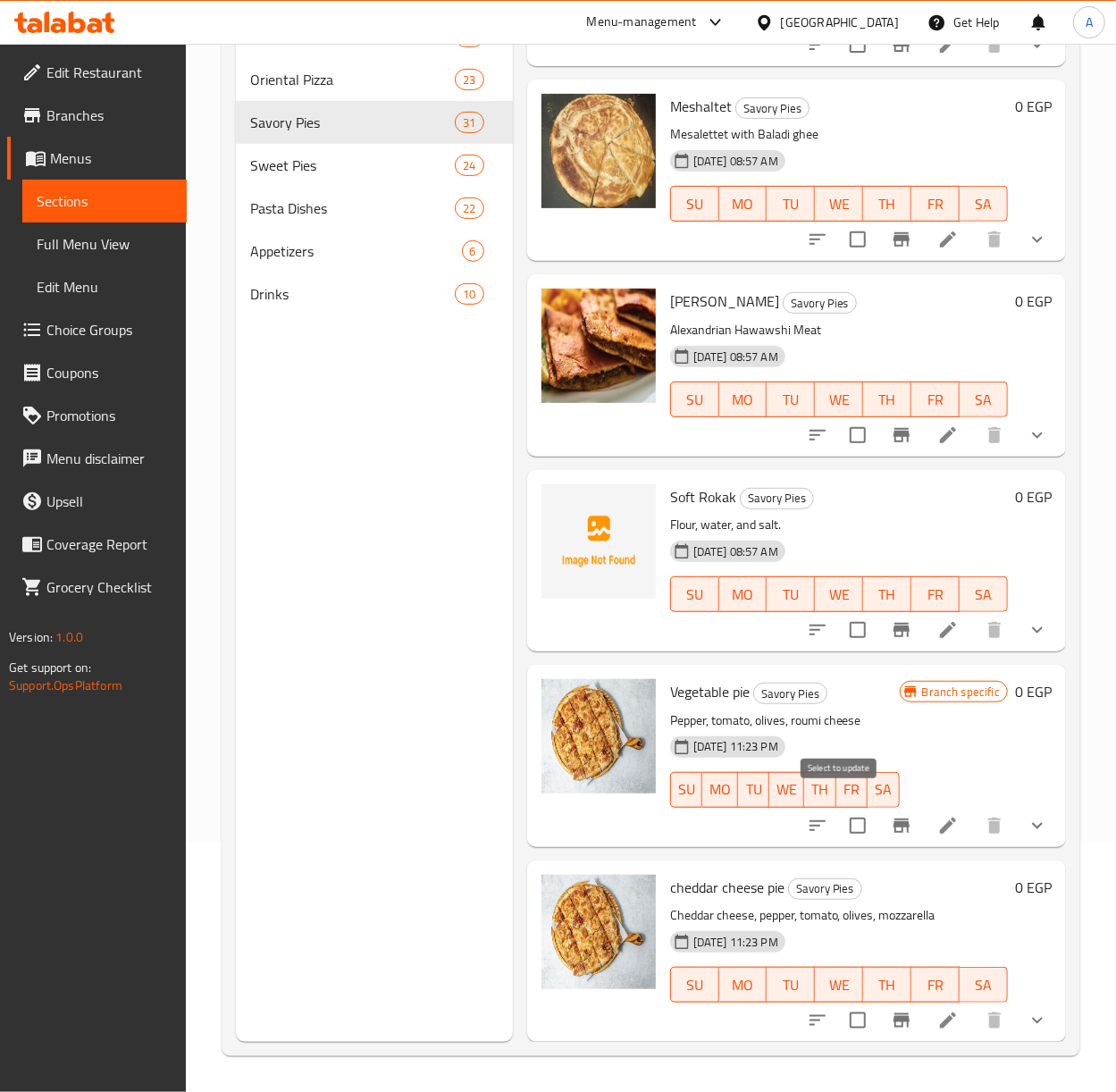
click at [840, 807] on input "checkbox" at bounding box center [858, 826] width 38 height 38
checkbox input "true"
click at [839, 1002] on input "checkbox" at bounding box center [858, 1021] width 38 height 38
checkbox input "true"
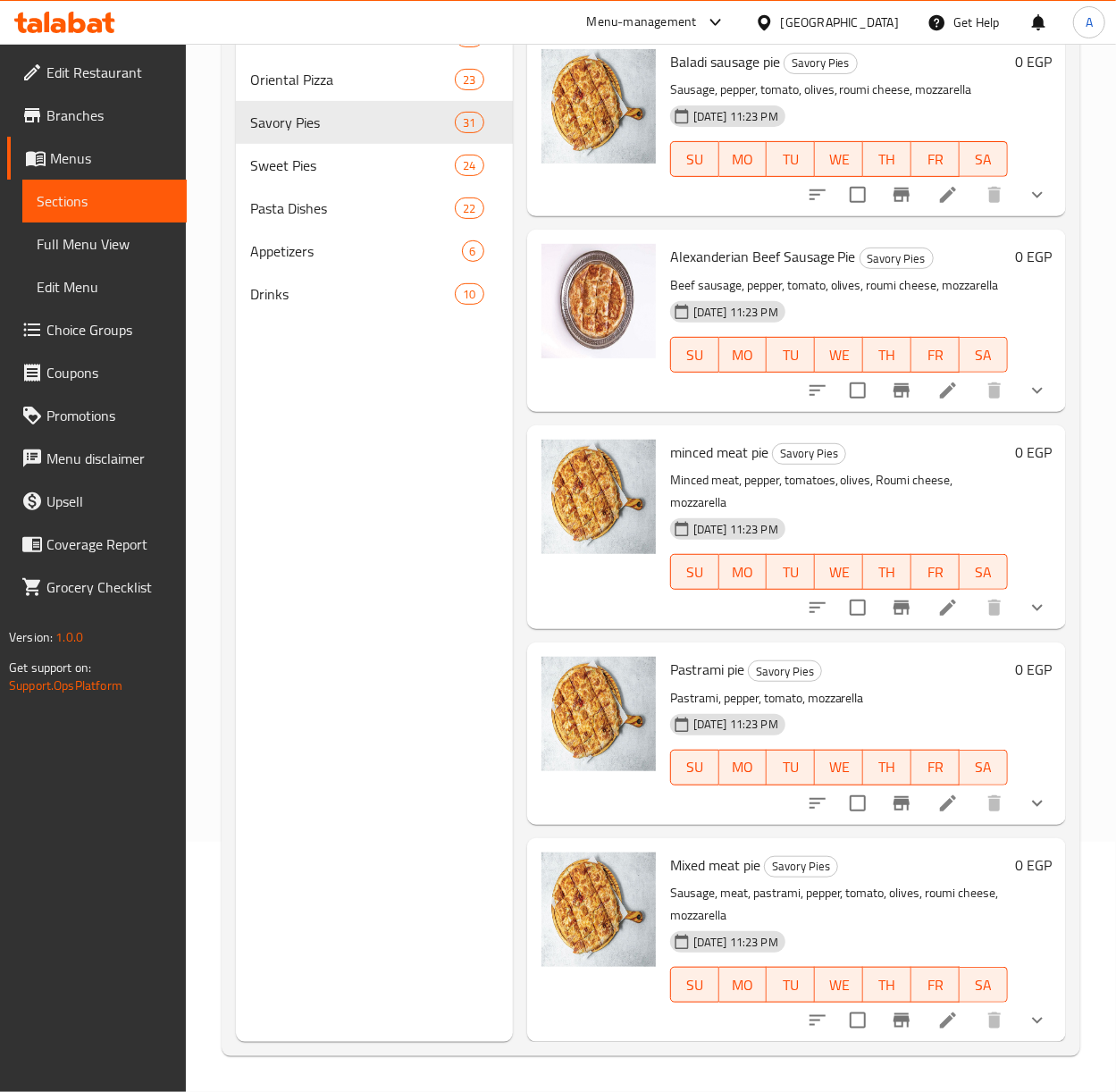
scroll to position [0, 0]
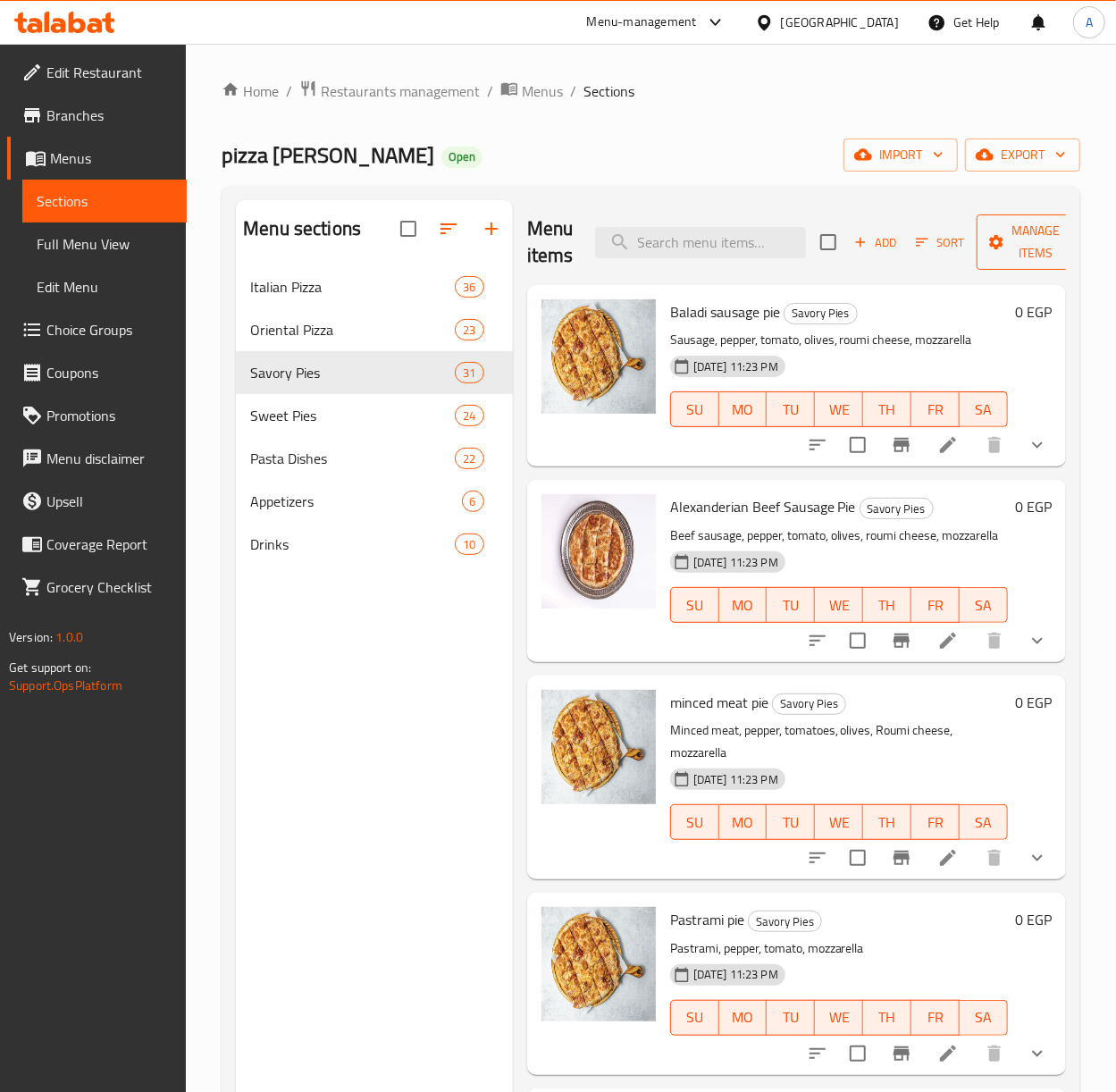
click at [1023, 234] on span "Manage items" at bounding box center [1036, 242] width 91 height 45
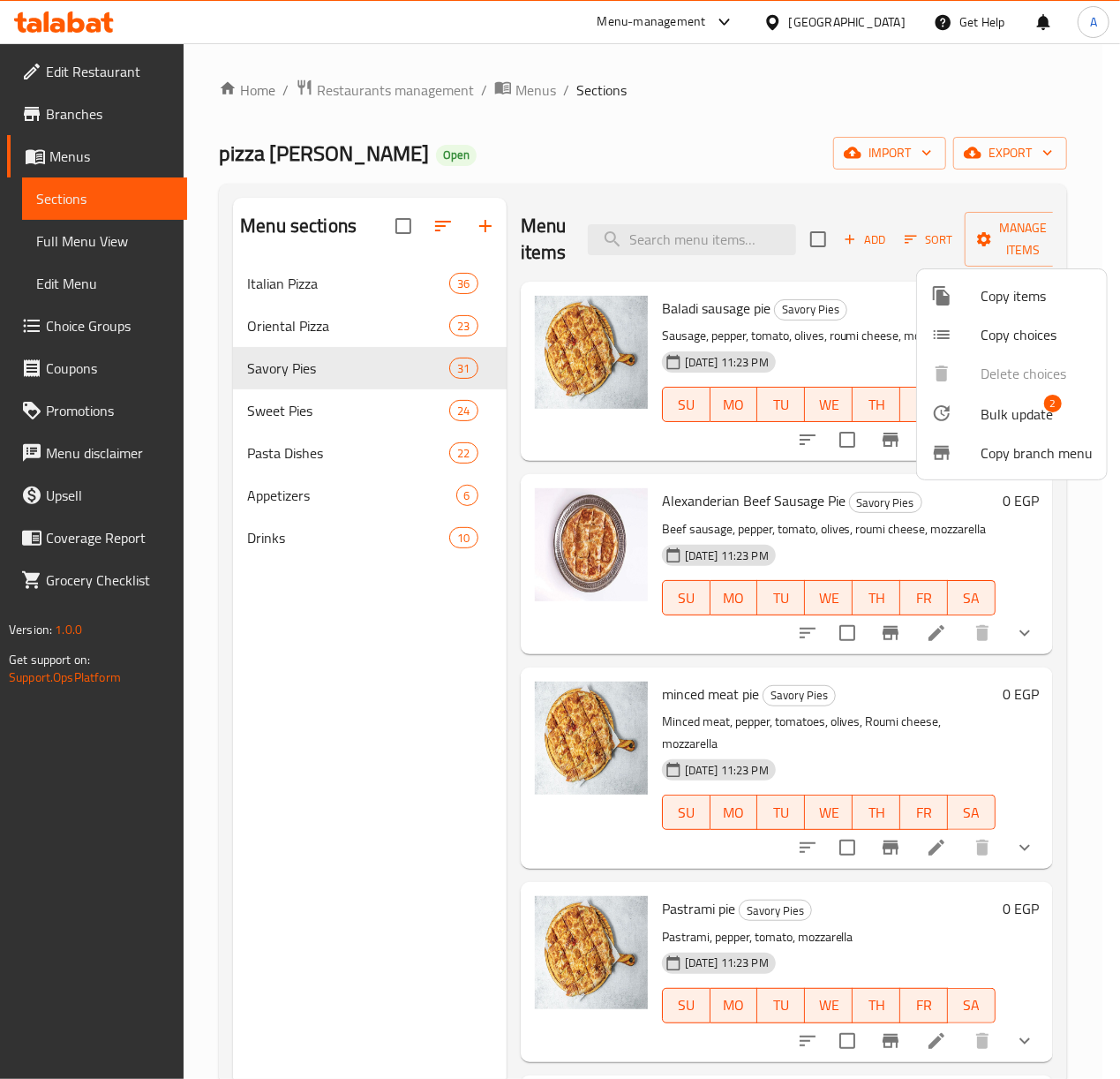
click at [1021, 417] on span "Bulk update" at bounding box center [1016, 414] width 72 height 21
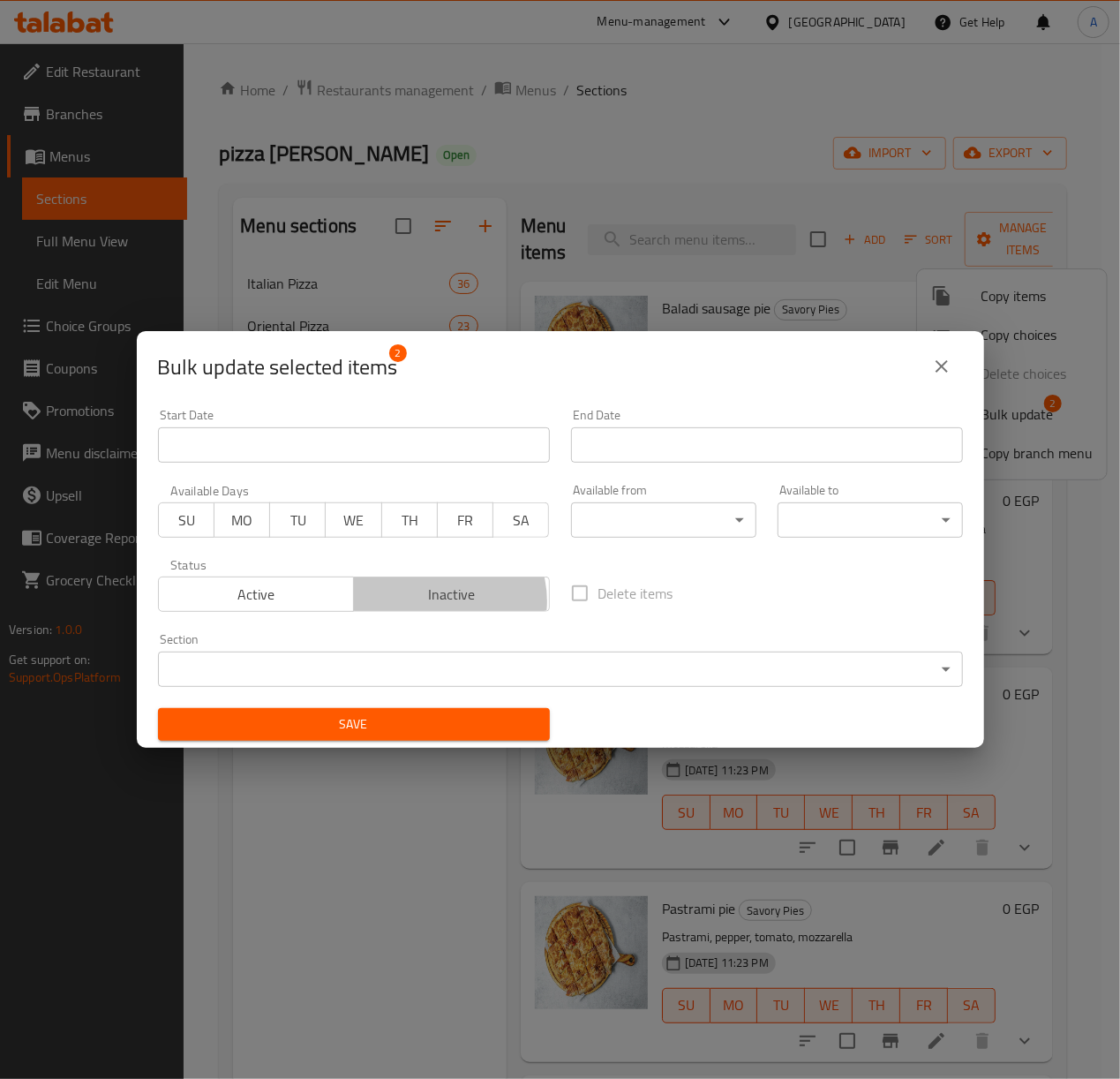
click at [432, 602] on span "Inactive" at bounding box center [452, 594] width 182 height 26
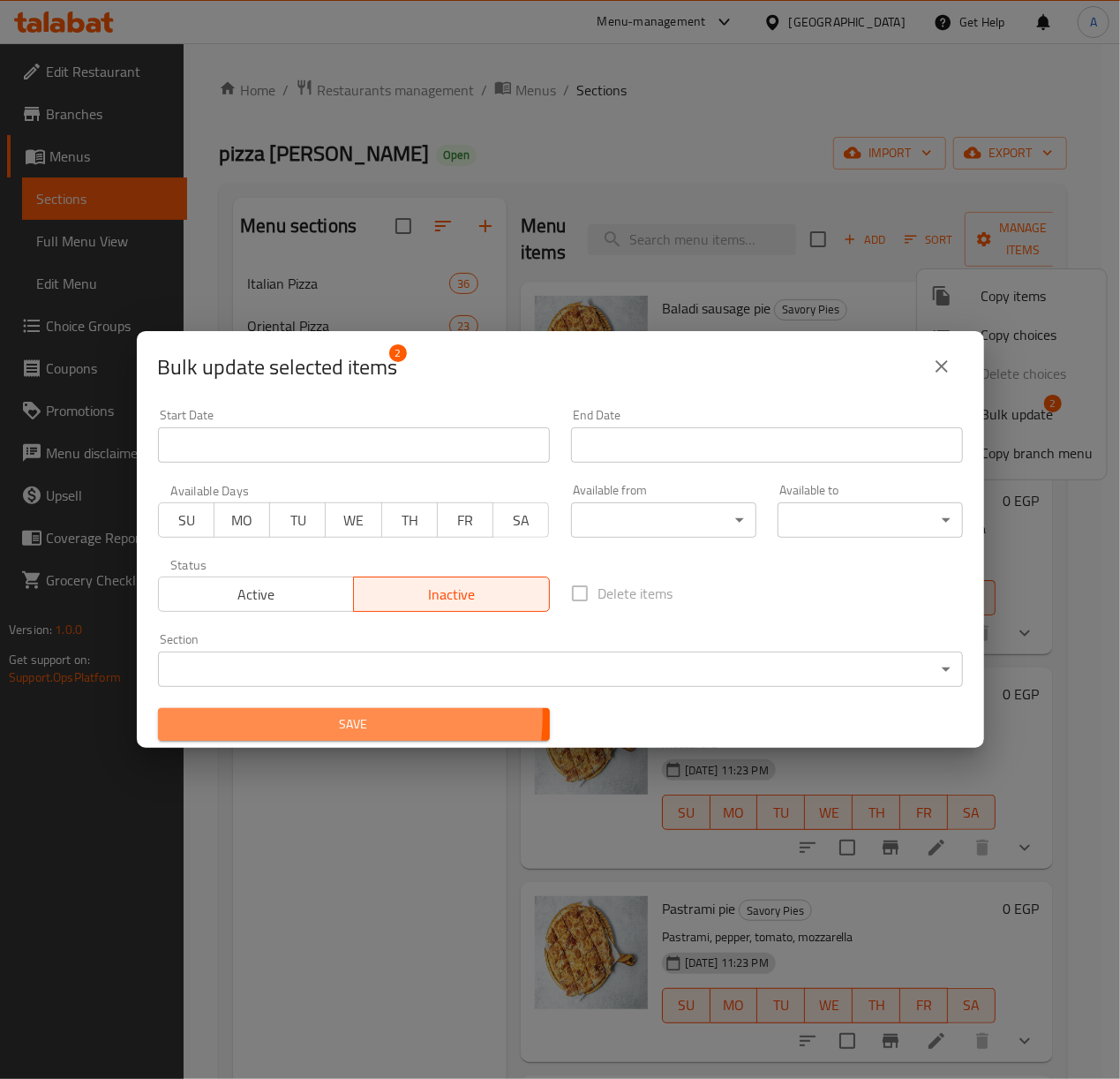
click at [301, 714] on span "Save" at bounding box center [353, 725] width 364 height 22
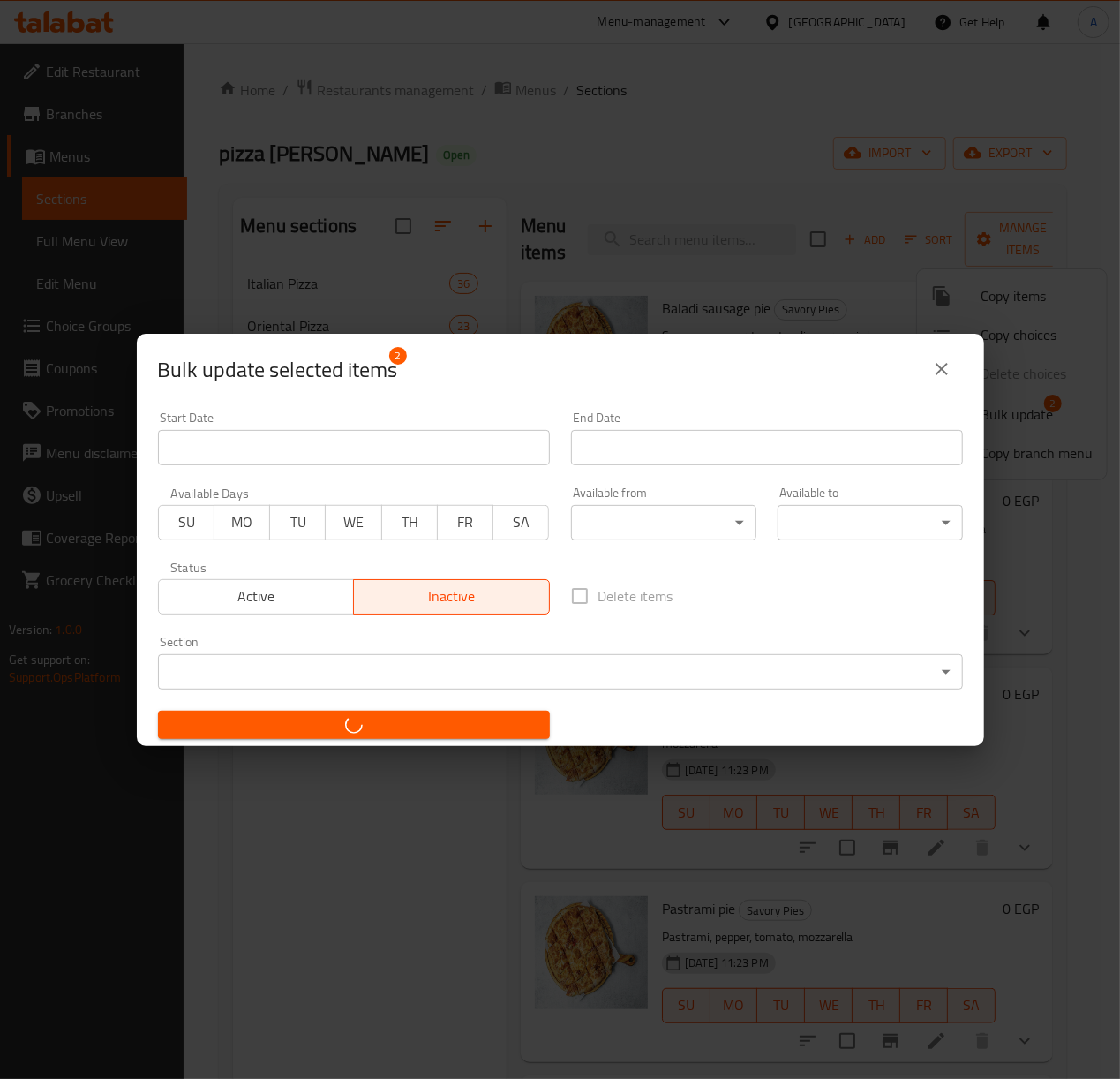
checkbox input "false"
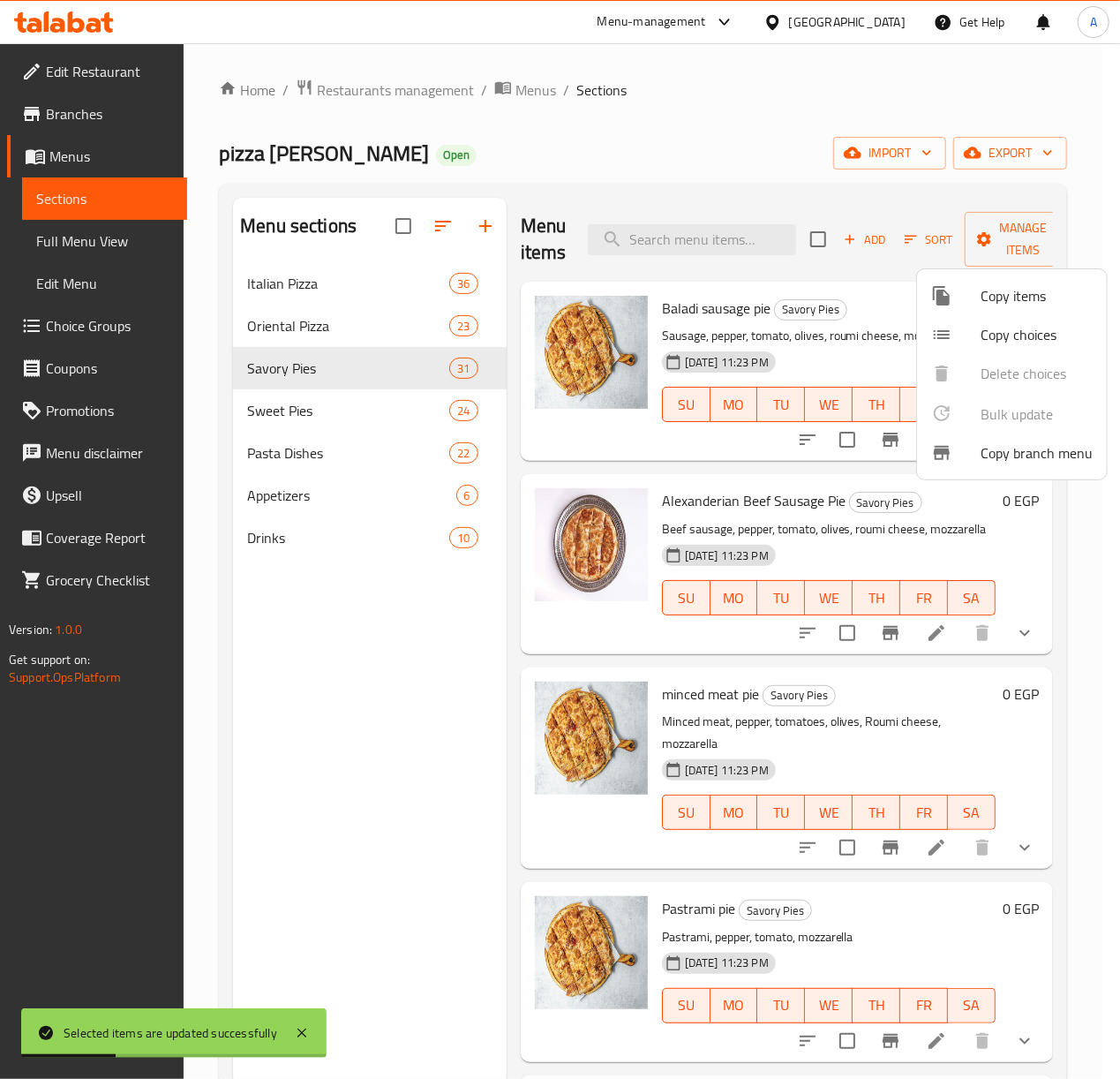
click at [385, 774] on div at bounding box center [560, 539] width 1120 height 1079
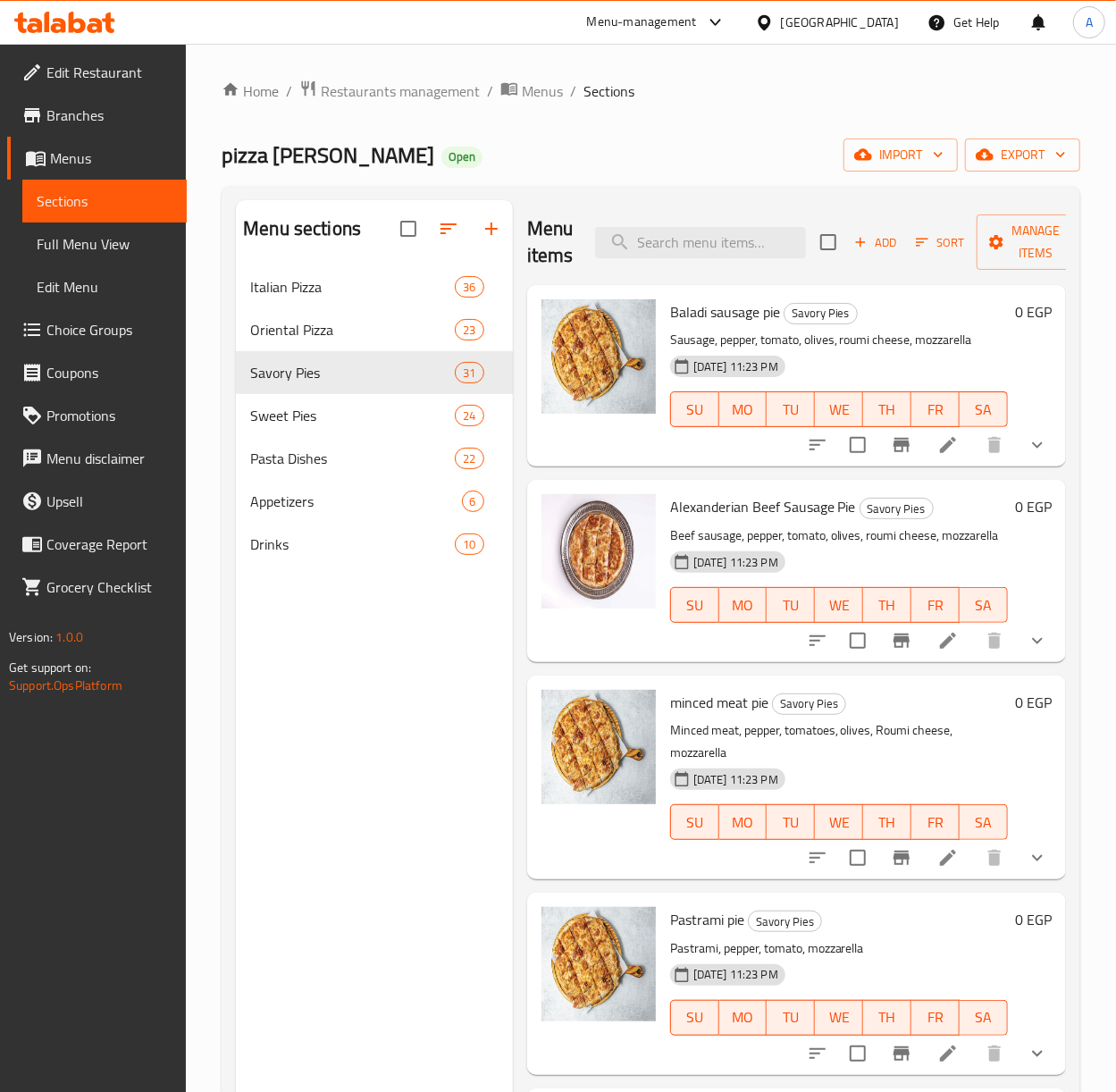
click at [369, 816] on div "Menu sections Italian Pizza 36 Oriental Pizza 23 Savory Pies 31 Sweet Pies 24 P…" at bounding box center [374, 745] width 277 height 1092
click at [894, 444] on button "Branch-specific-item" at bounding box center [901, 445] width 43 height 43
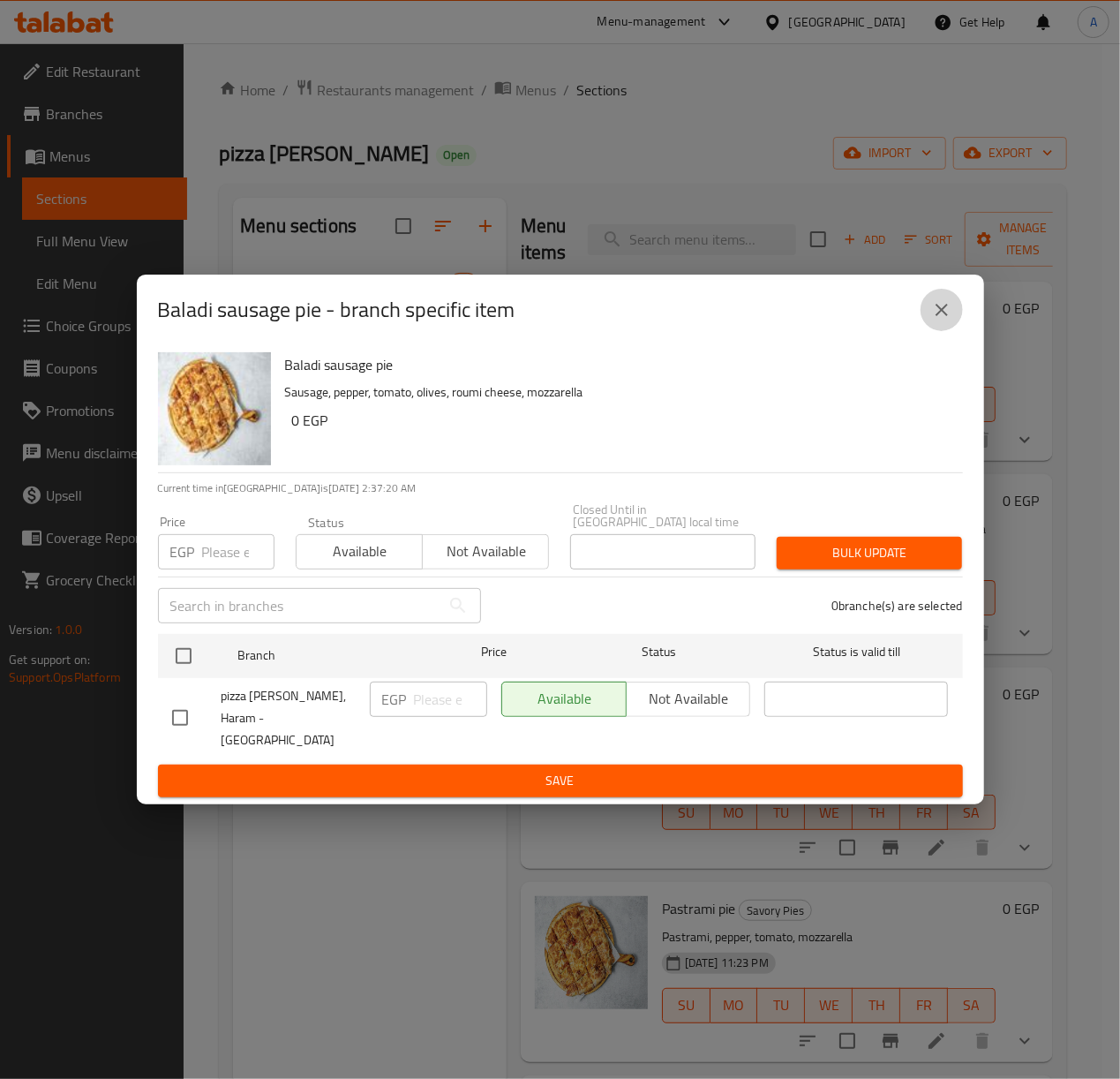
click at [942, 316] on icon "close" at bounding box center [941, 310] width 13 height 13
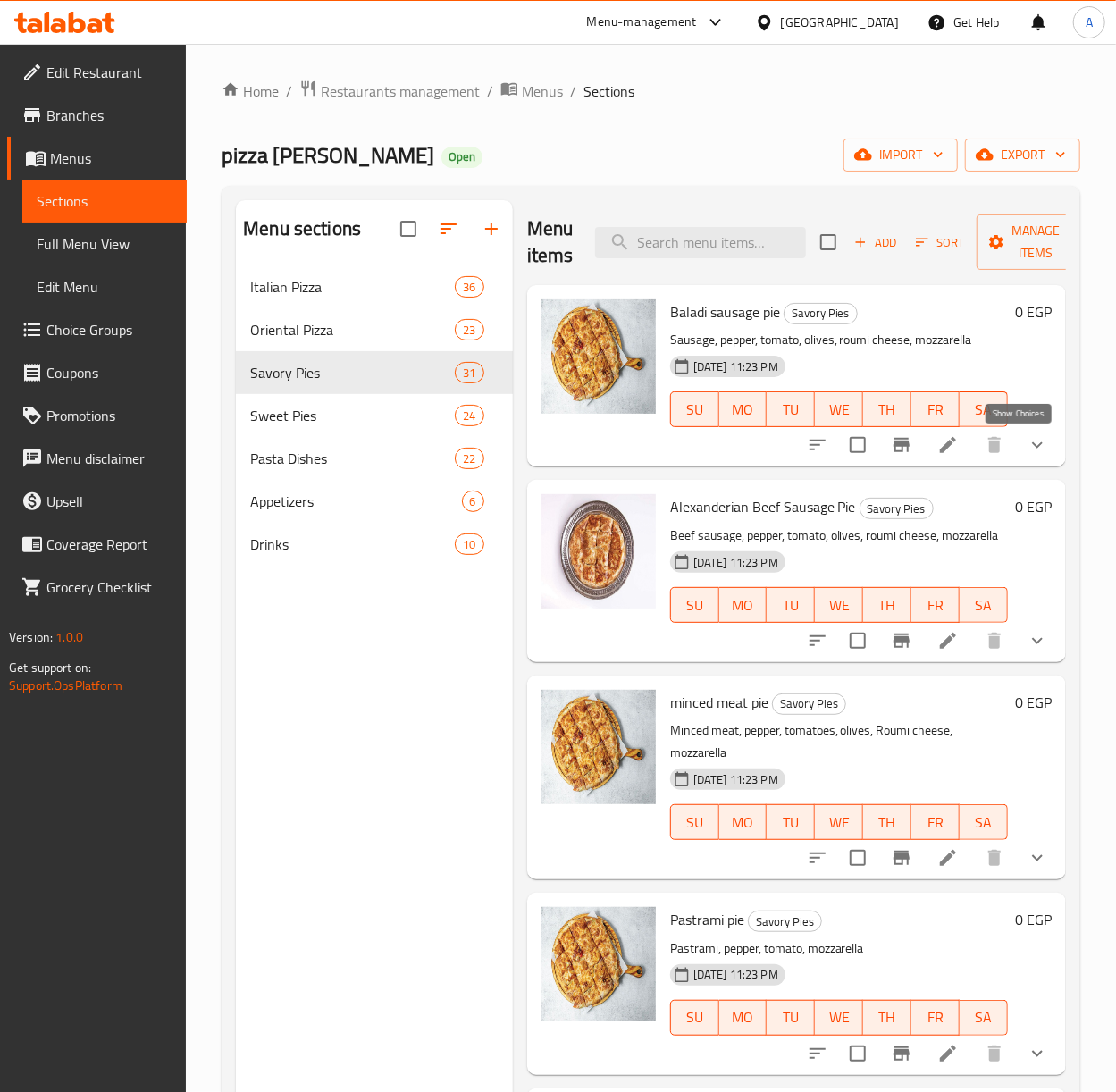
click at [1027, 437] on icon "show more" at bounding box center [1037, 445] width 21 height 21
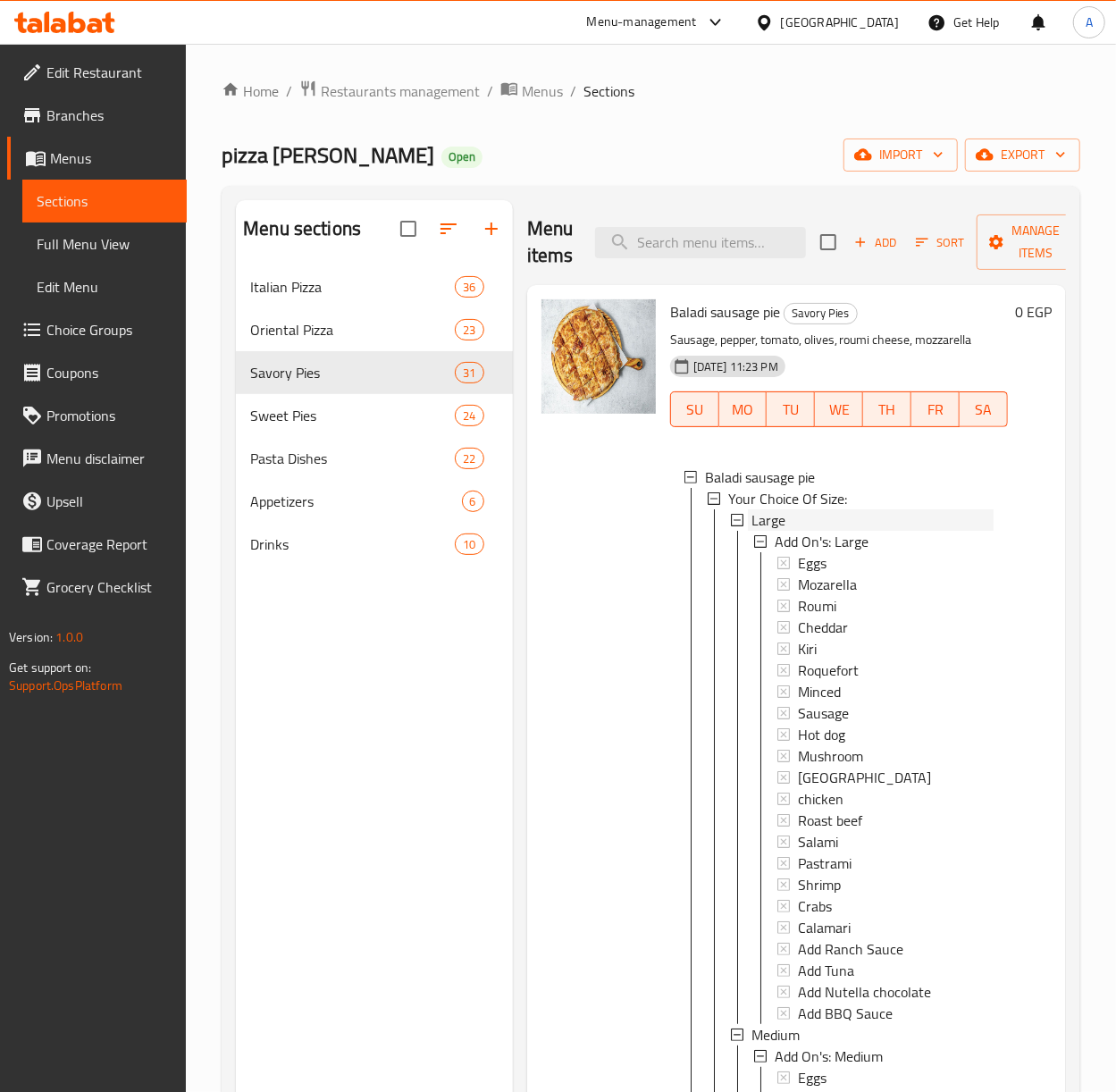
click at [768, 521] on span "Large" at bounding box center [768, 520] width 34 height 21
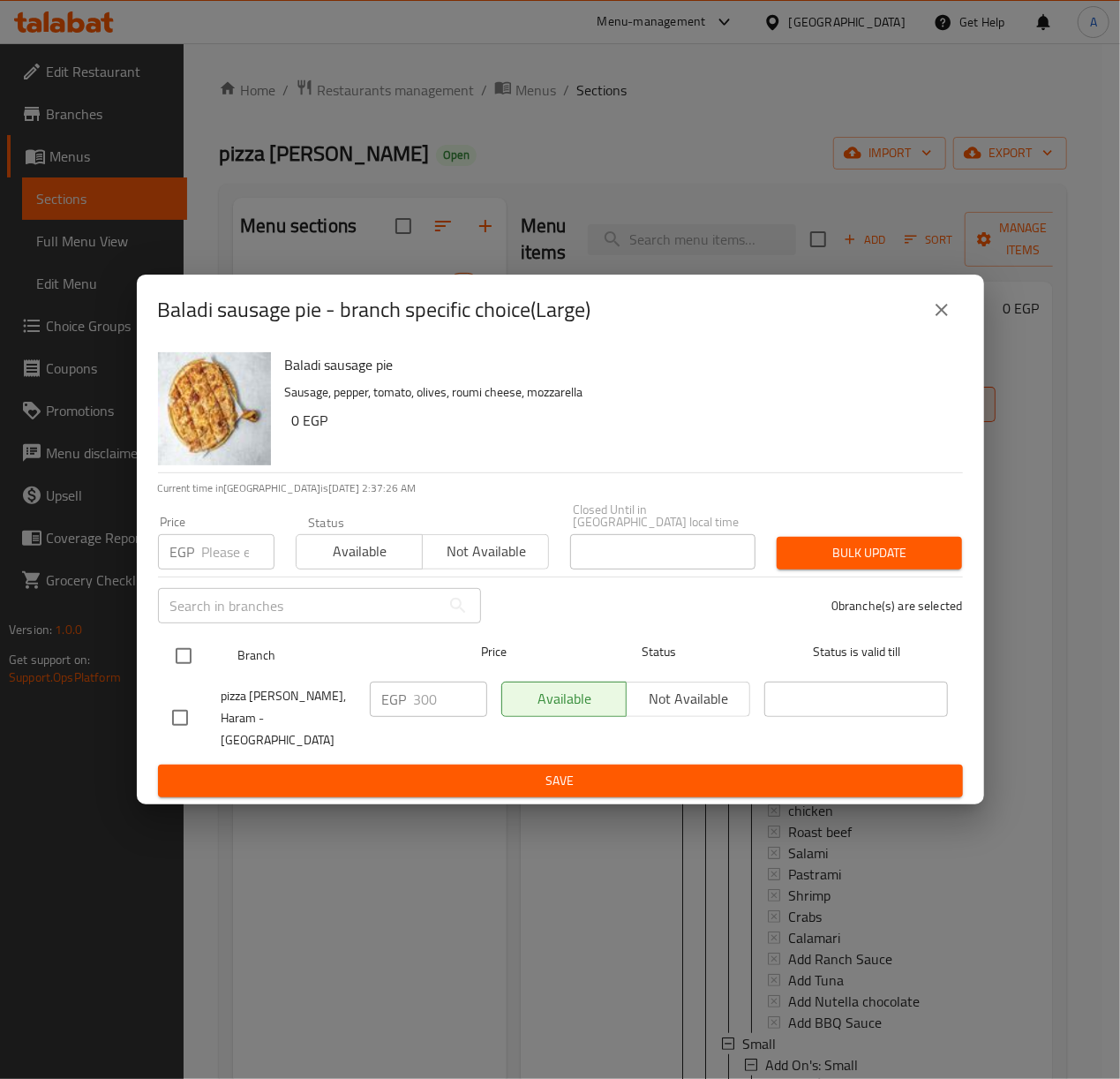
click at [185, 657] on input "checkbox" at bounding box center [184, 656] width 37 height 38
checkbox input "true"
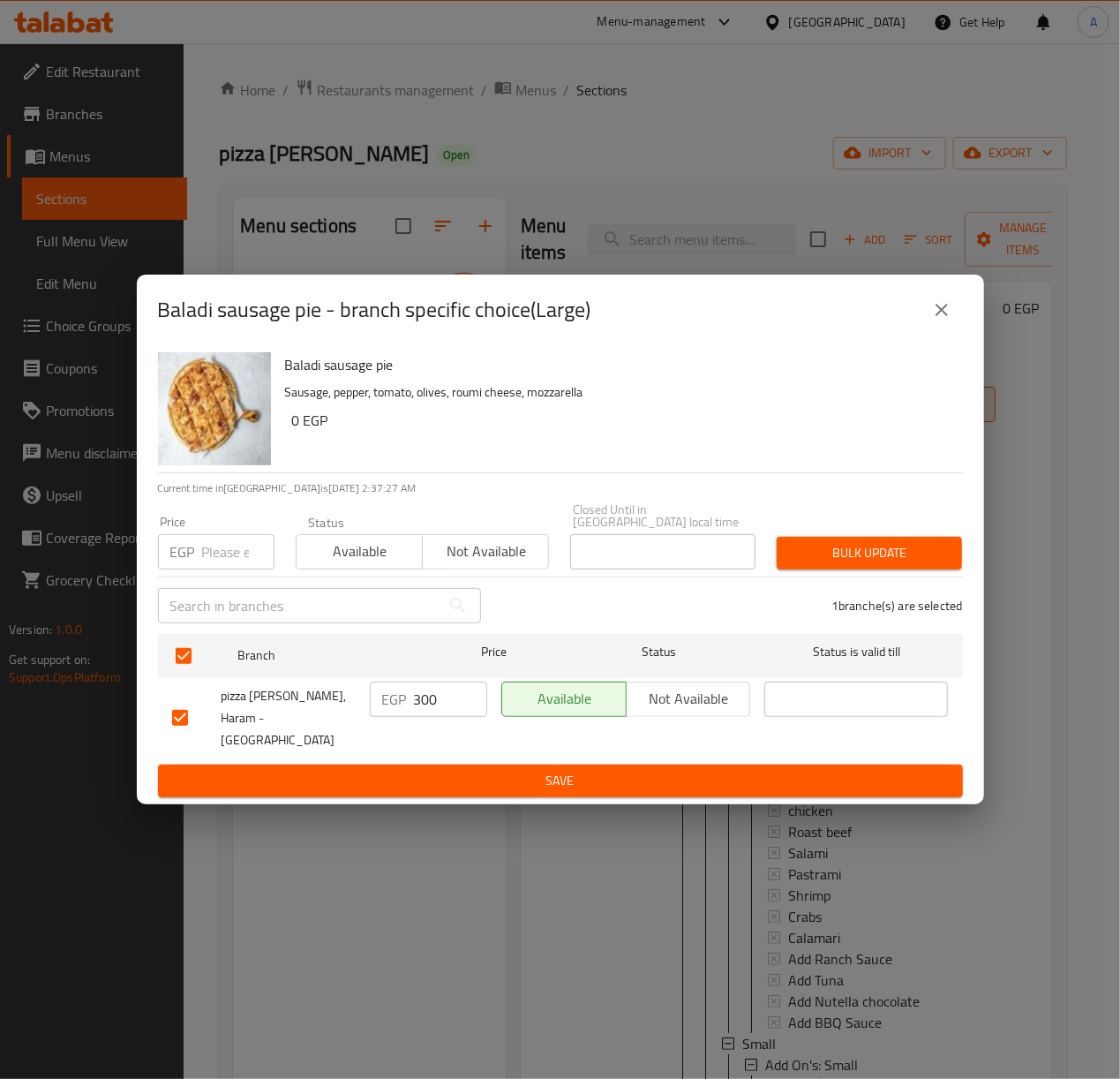
click at [208, 551] on input "number" at bounding box center [238, 552] width 72 height 36
click at [220, 540] on input "340" at bounding box center [238, 552] width 72 height 36
type input "340"
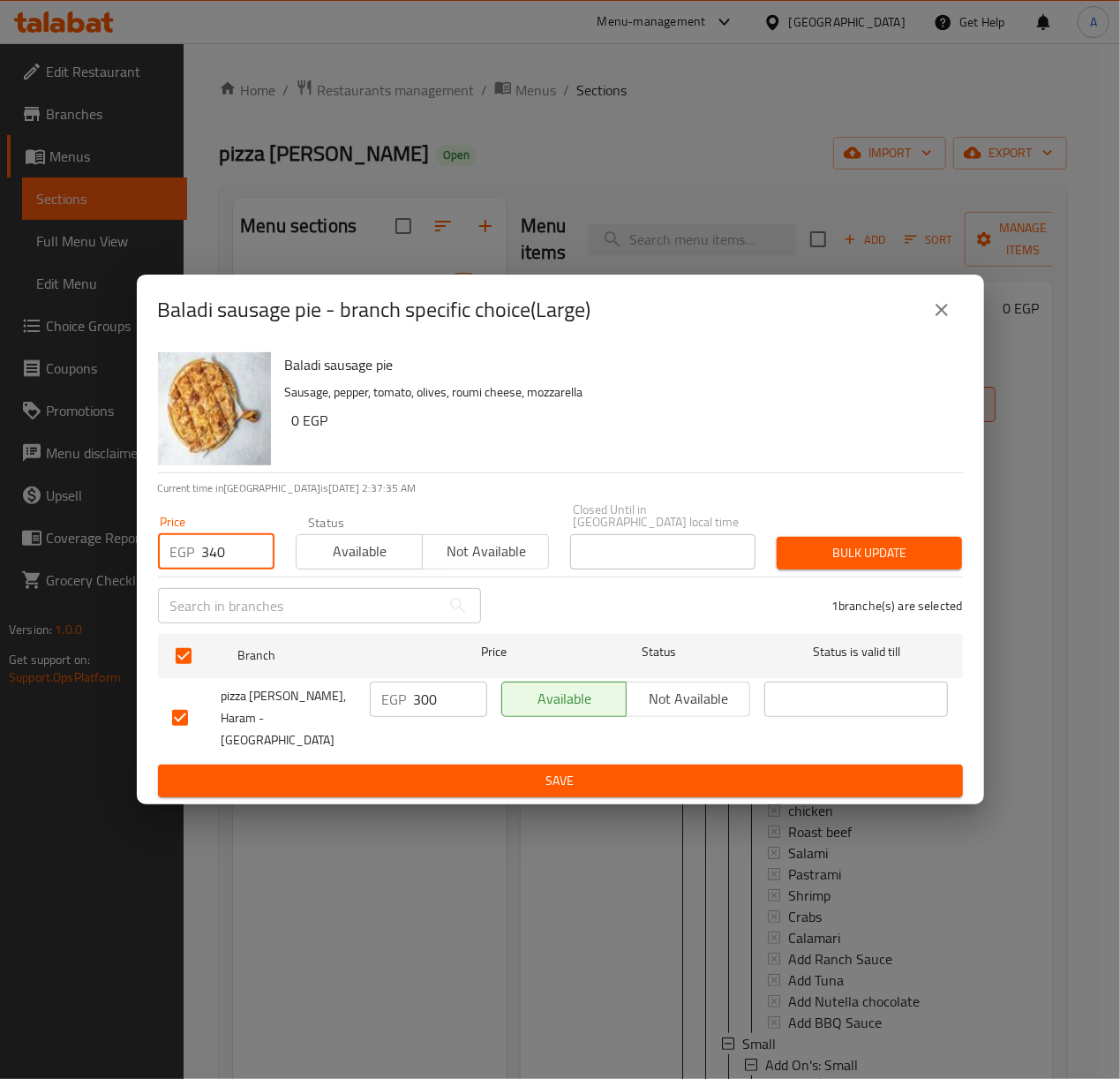
click at [873, 558] on span "Bulk update" at bounding box center [868, 553] width 157 height 22
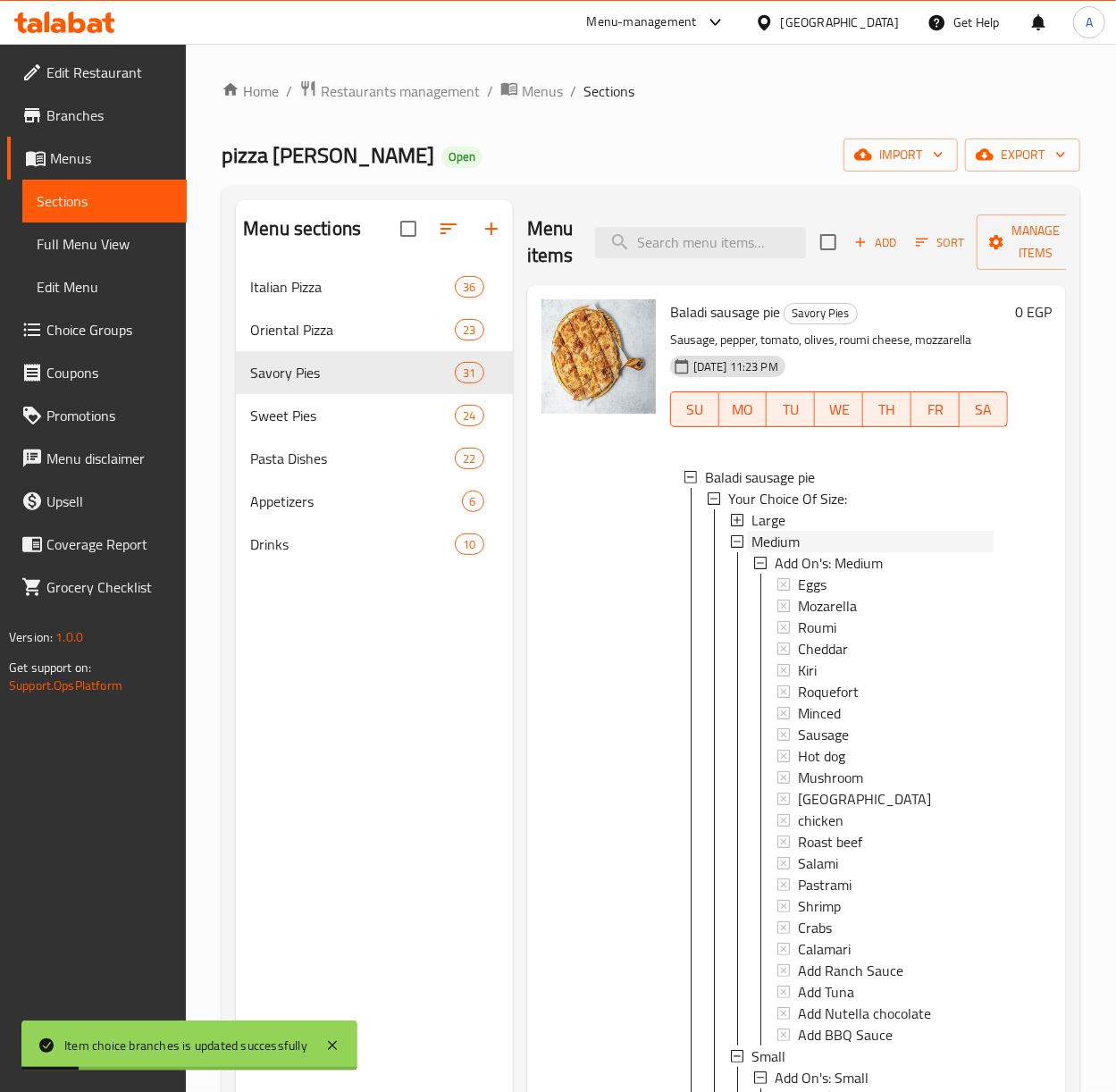
click at [797, 535] on span "Medium" at bounding box center [775, 541] width 48 height 21
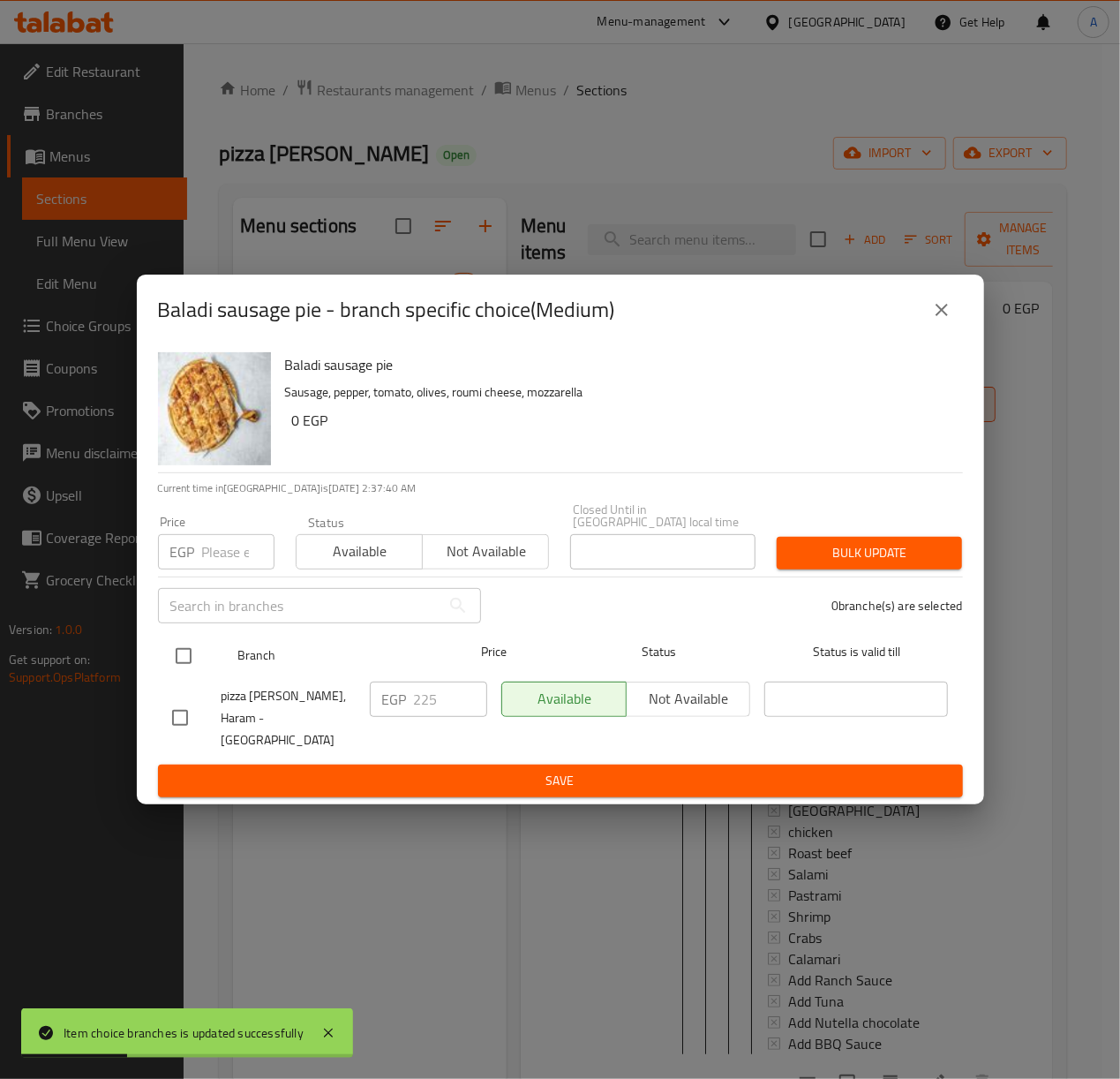
click at [184, 667] on input "checkbox" at bounding box center [184, 656] width 37 height 38
checkbox input "true"
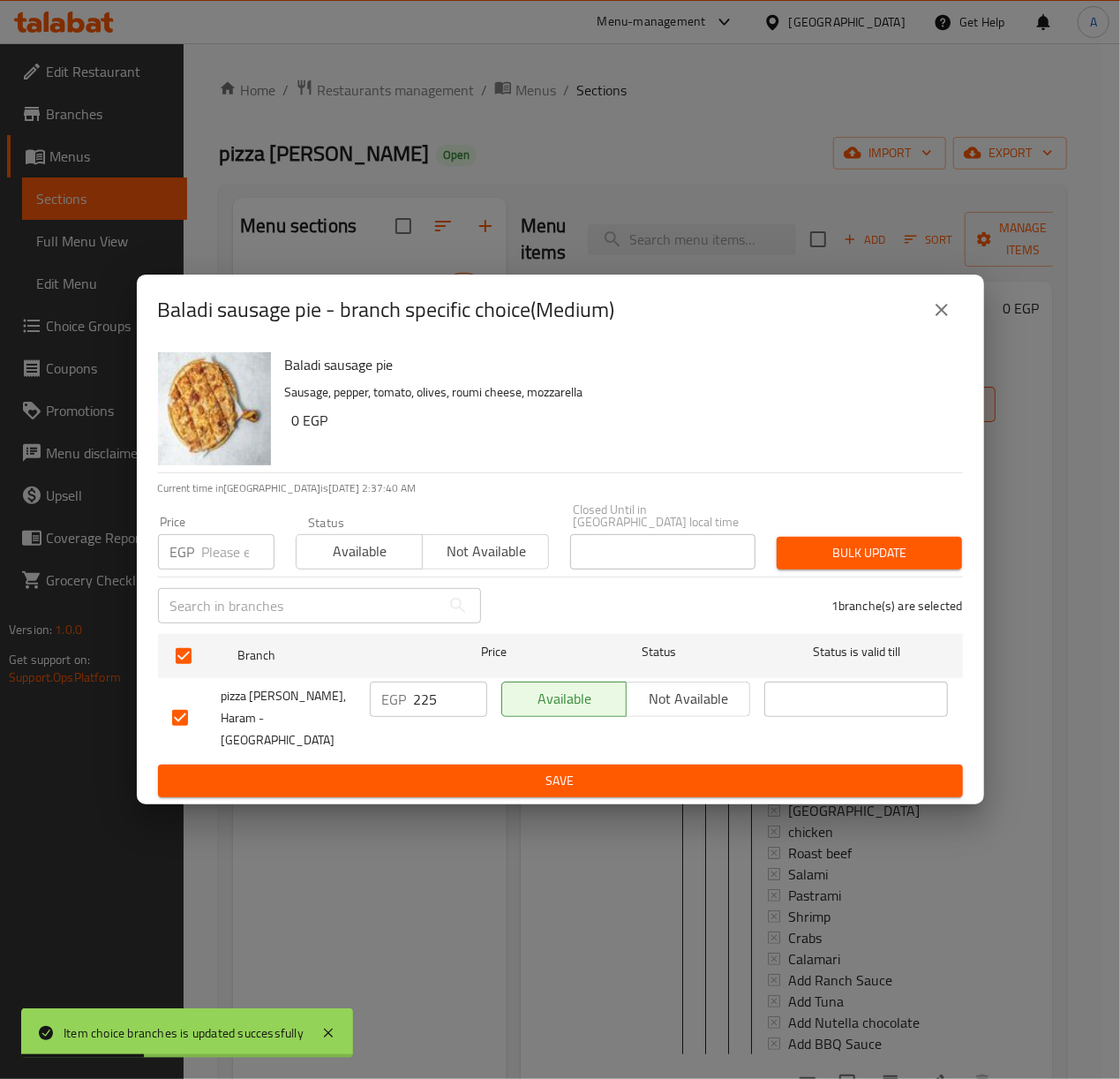
click at [215, 556] on input "number" at bounding box center [238, 552] width 72 height 36
type input "250"
click at [817, 545] on button "Bulk update" at bounding box center [869, 553] width 186 height 33
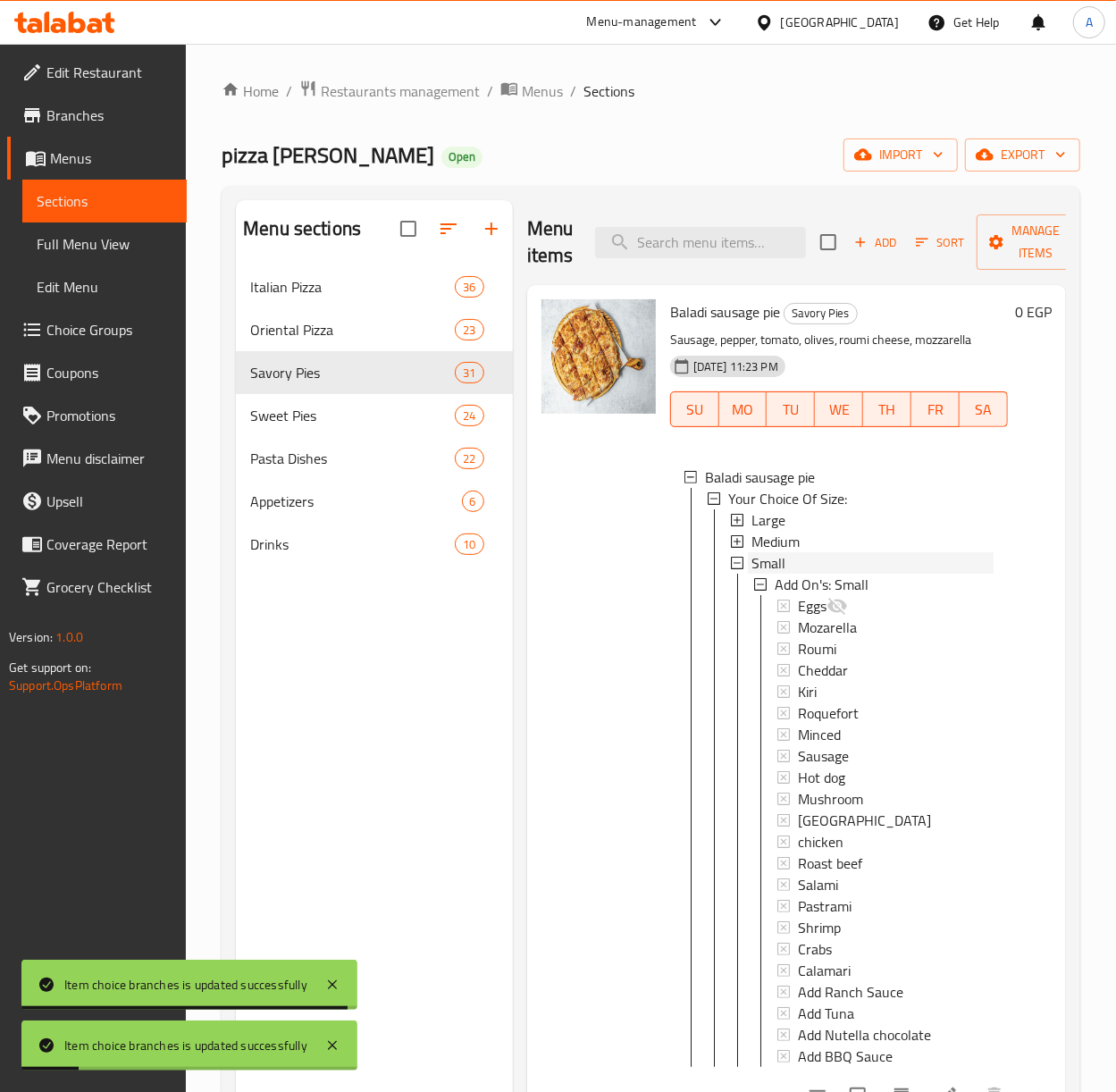
click at [756, 569] on span "Small" at bounding box center [768, 562] width 34 height 21
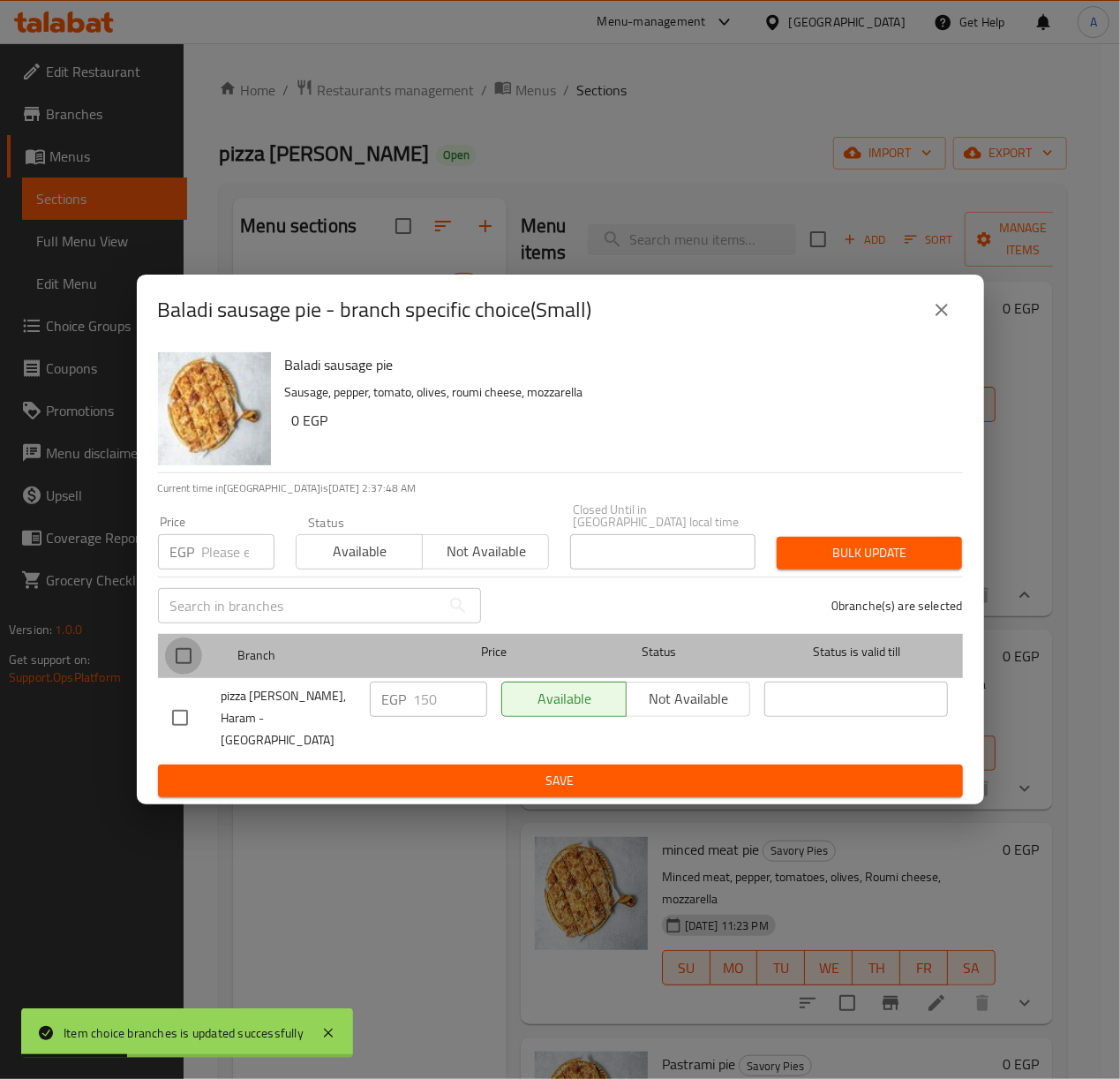
click at [180, 662] on input "checkbox" at bounding box center [184, 656] width 37 height 38
checkbox input "true"
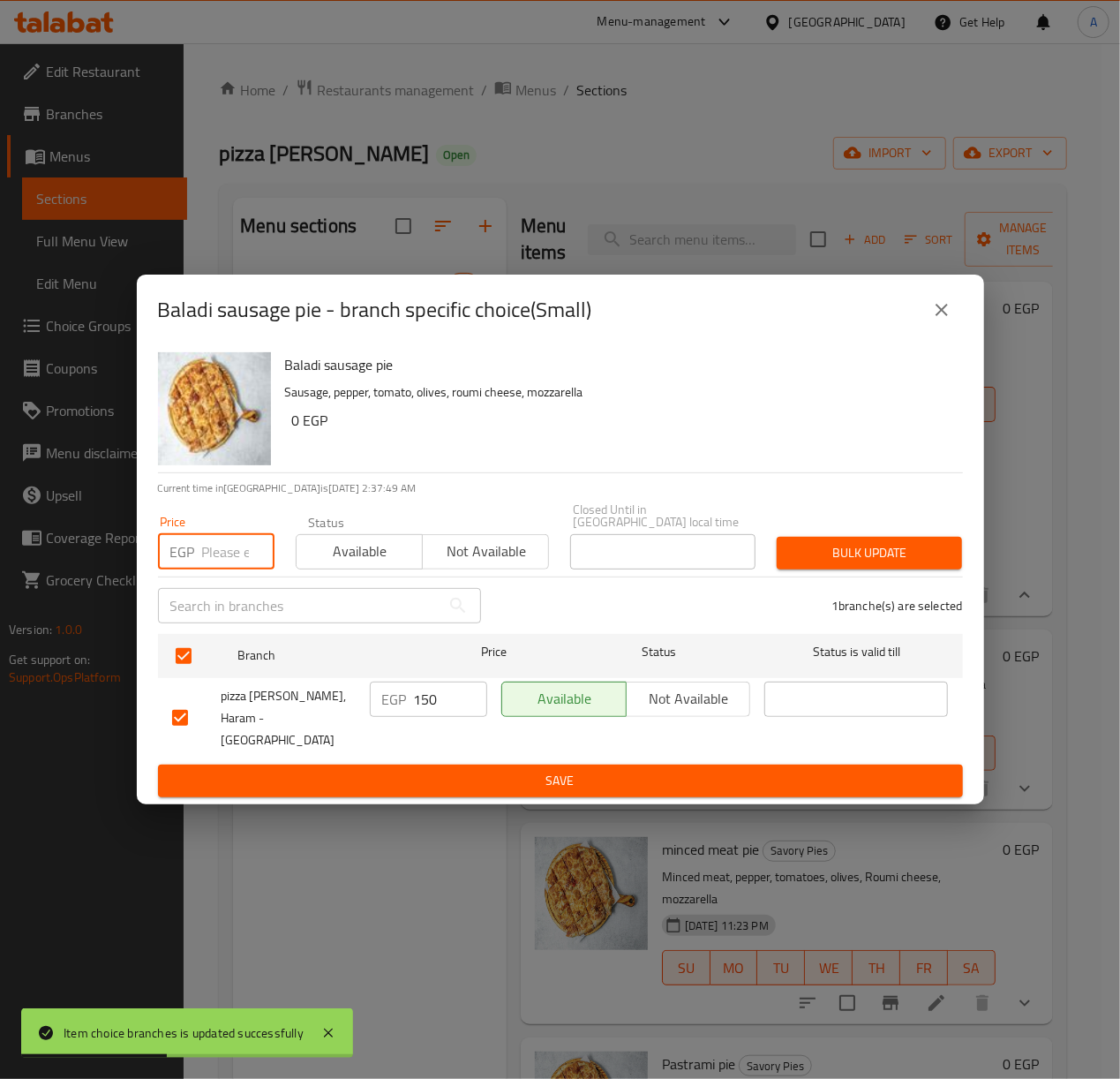
click at [235, 558] on input "number" at bounding box center [238, 552] width 72 height 36
type input "170"
click at [833, 546] on span "Bulk update" at bounding box center [868, 553] width 157 height 22
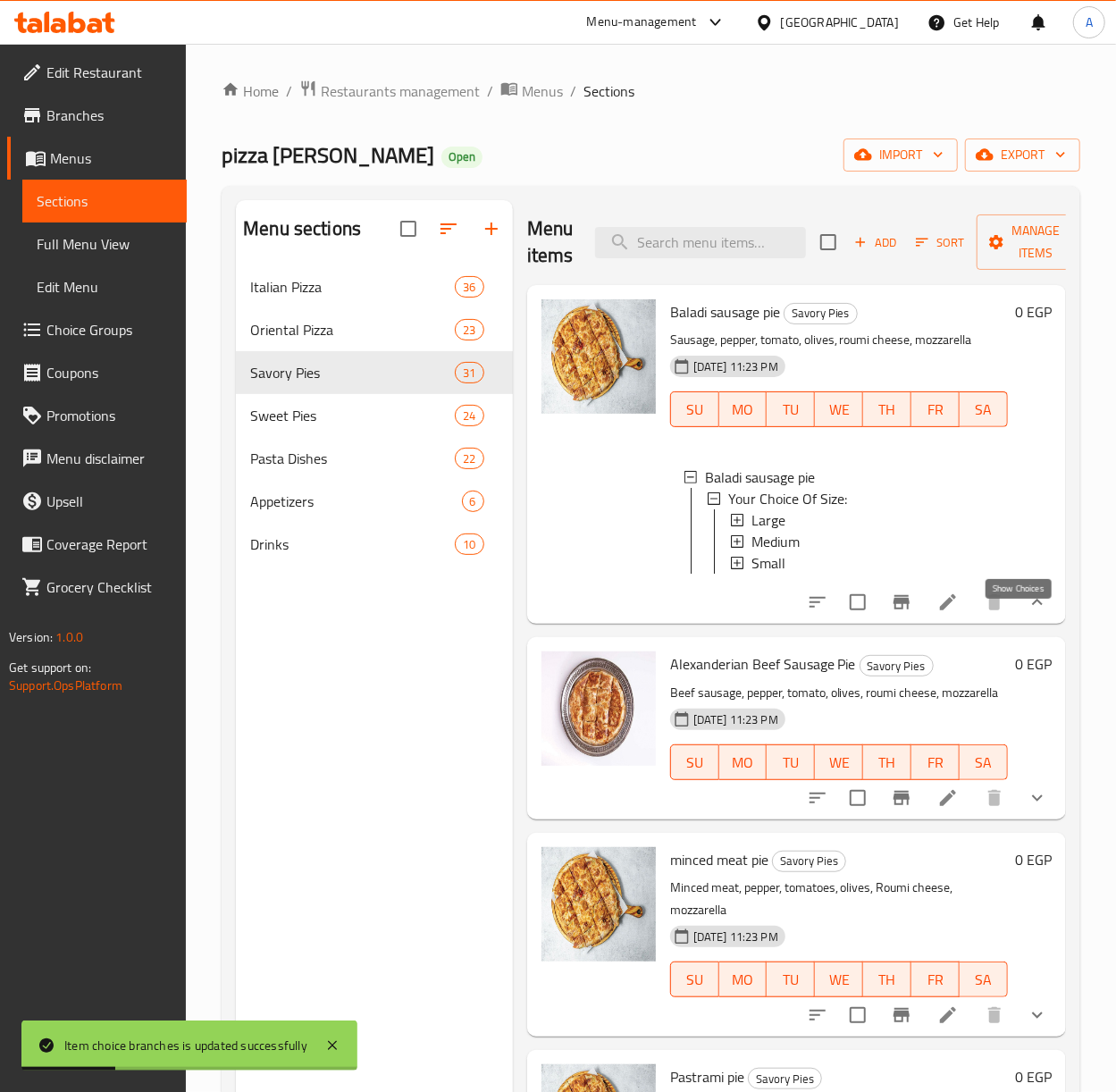
click at [1032, 605] on icon "show more" at bounding box center [1037, 601] width 11 height 6
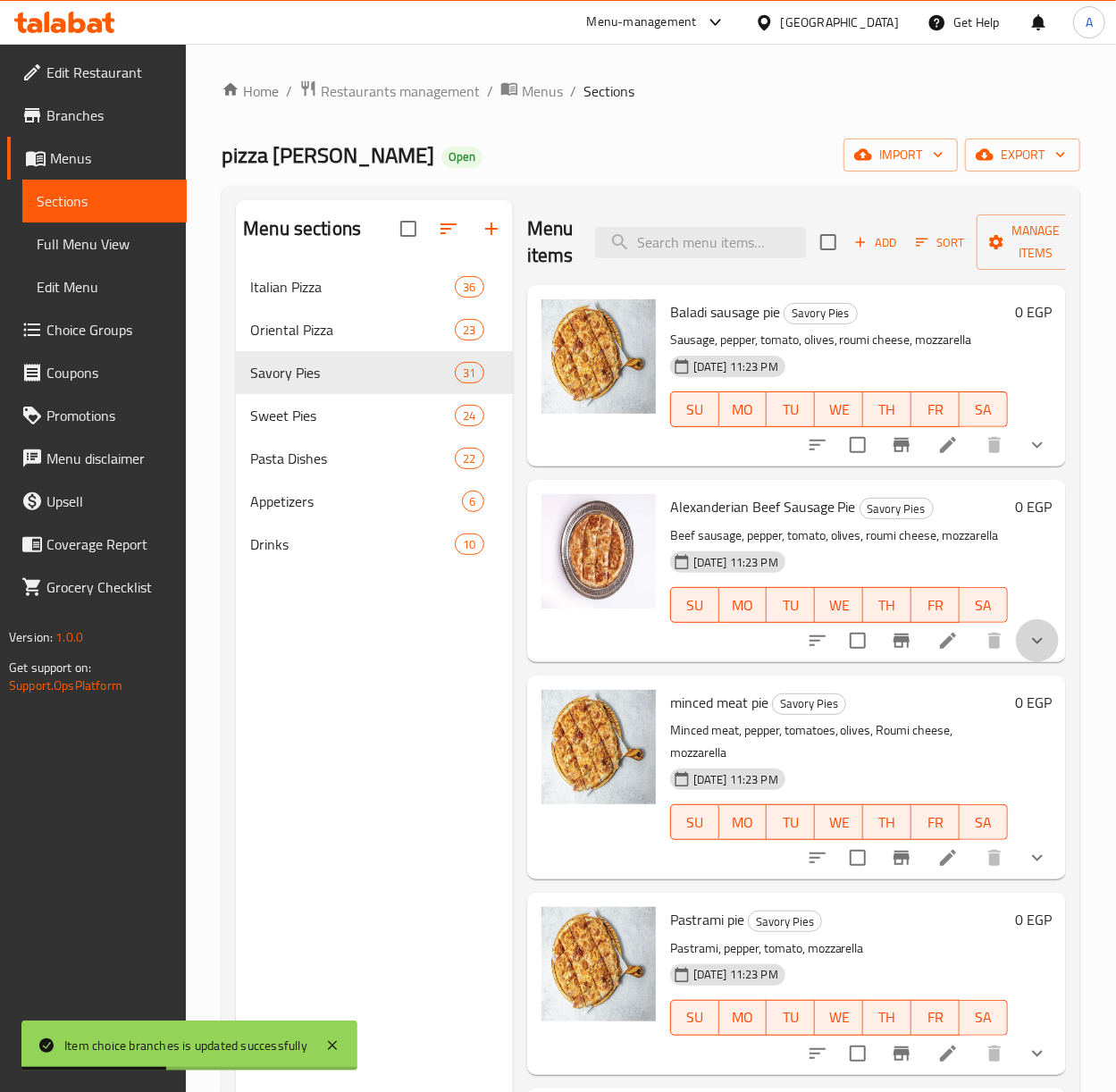
click at [1016, 648] on button "show more" at bounding box center [1037, 640] width 43 height 43
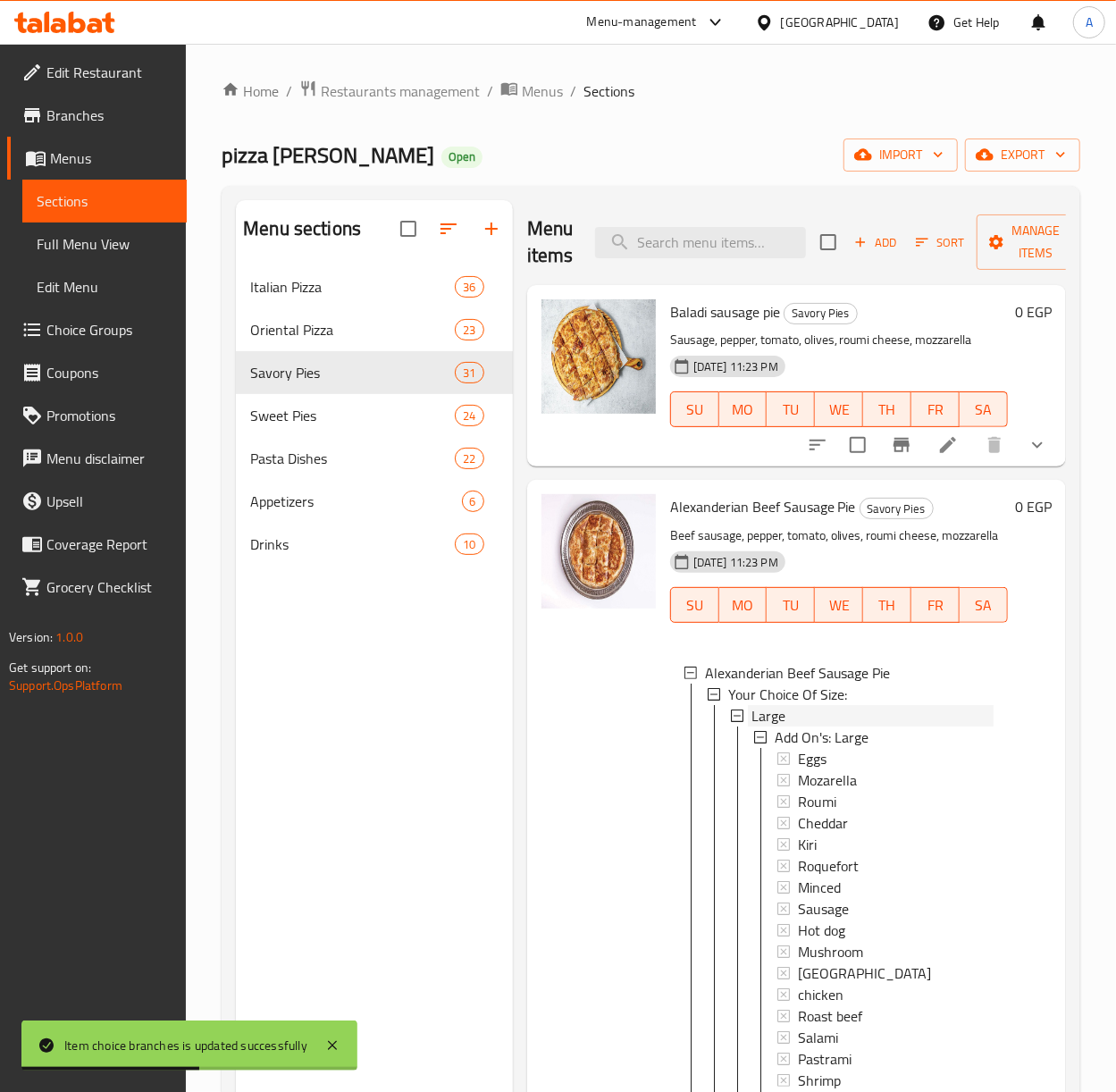
click at [774, 726] on span "Large" at bounding box center [768, 715] width 34 height 21
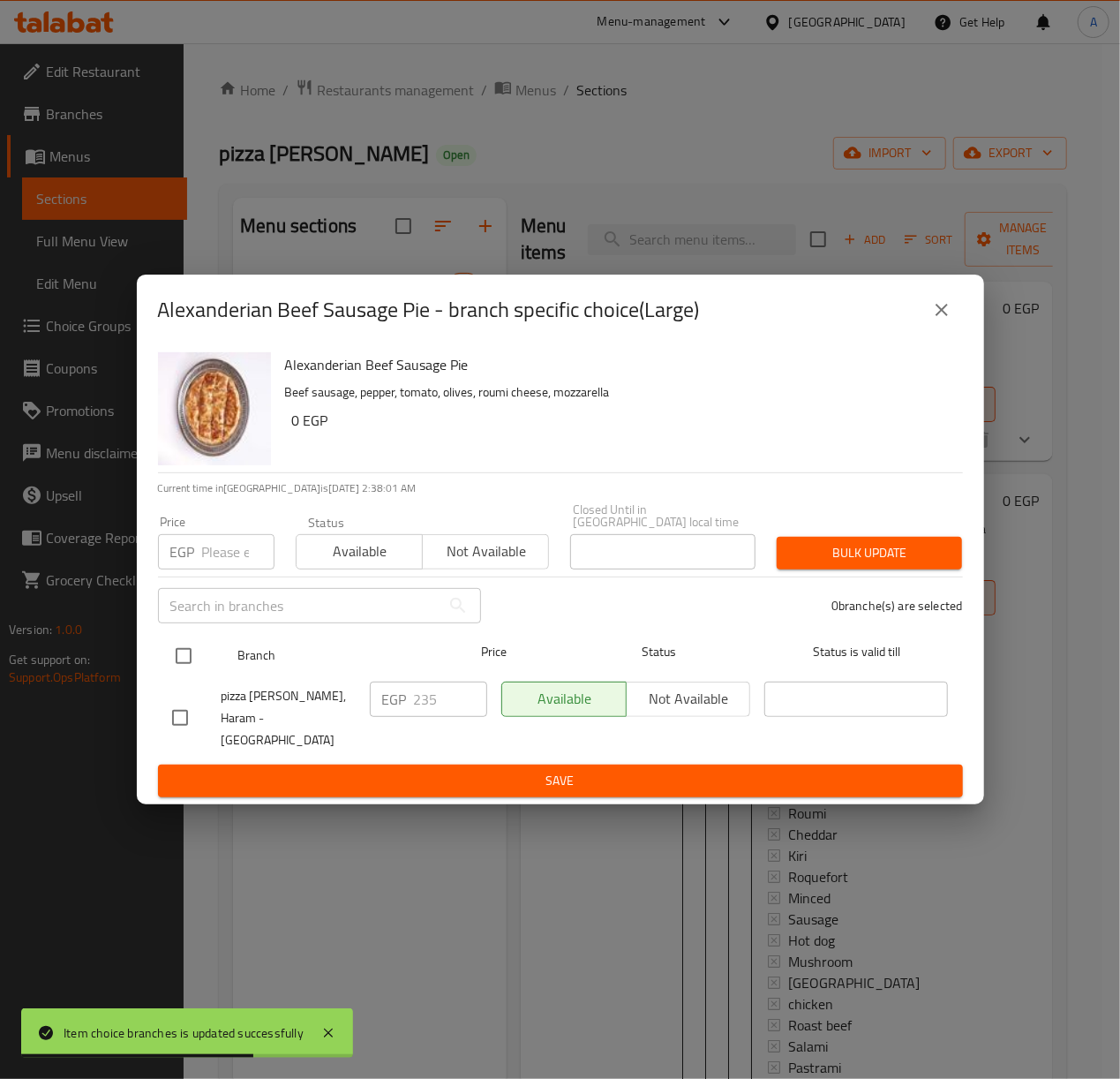
click at [182, 662] on input "checkbox" at bounding box center [184, 656] width 37 height 38
checkbox input "true"
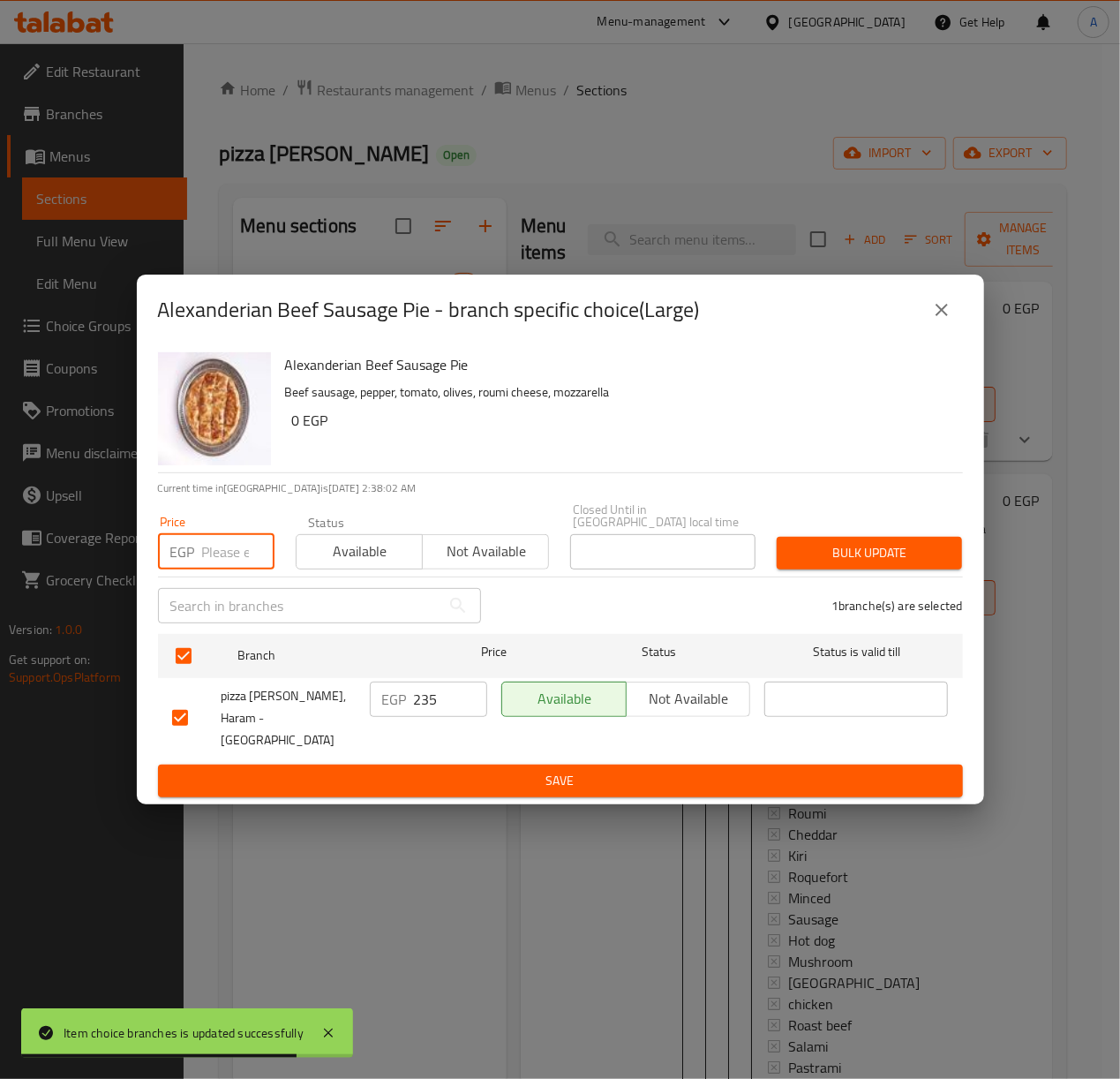
click at [224, 555] on input "number" at bounding box center [238, 552] width 72 height 36
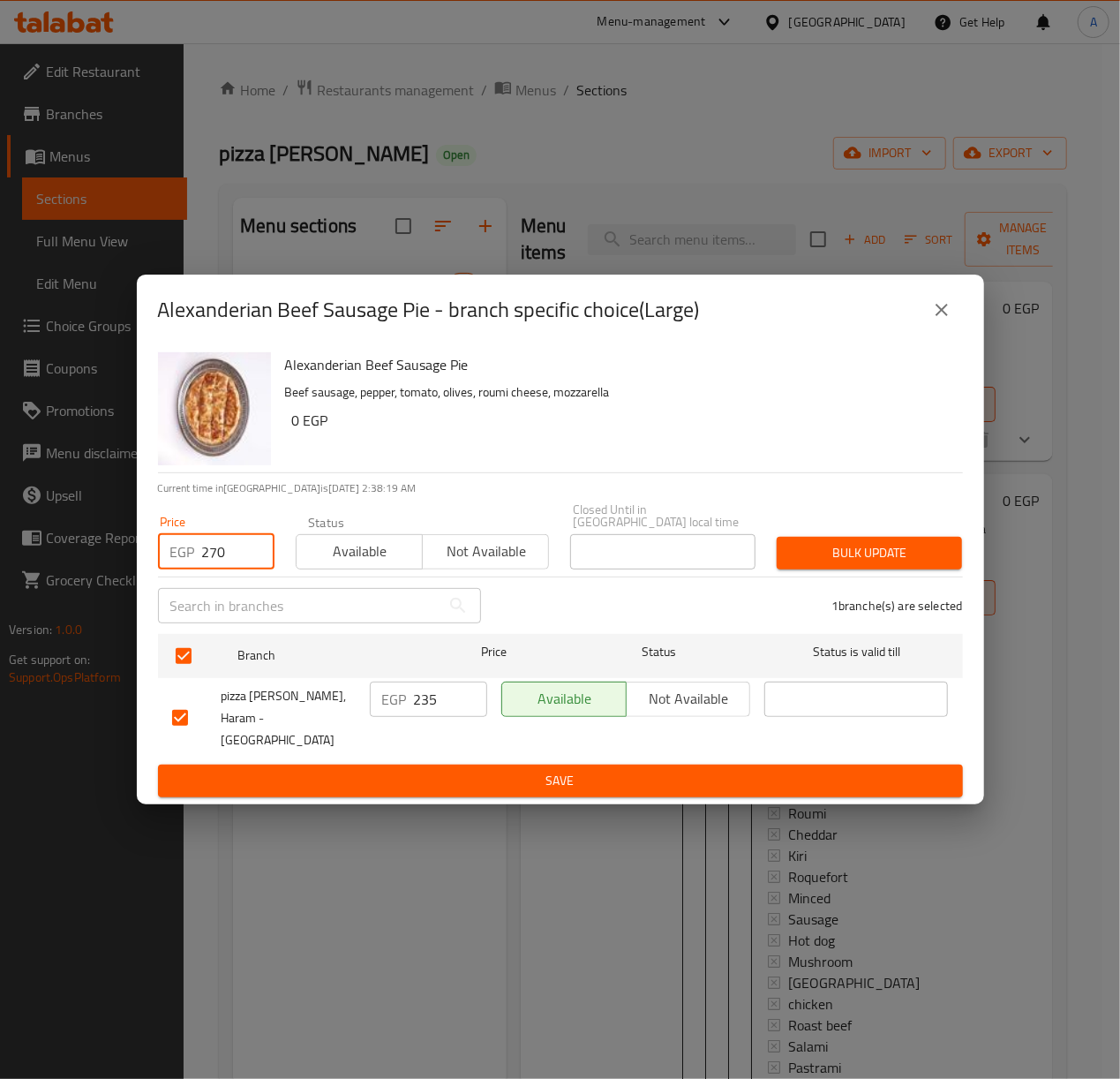
type input "270"
click at [841, 548] on span "Bulk update" at bounding box center [868, 553] width 157 height 22
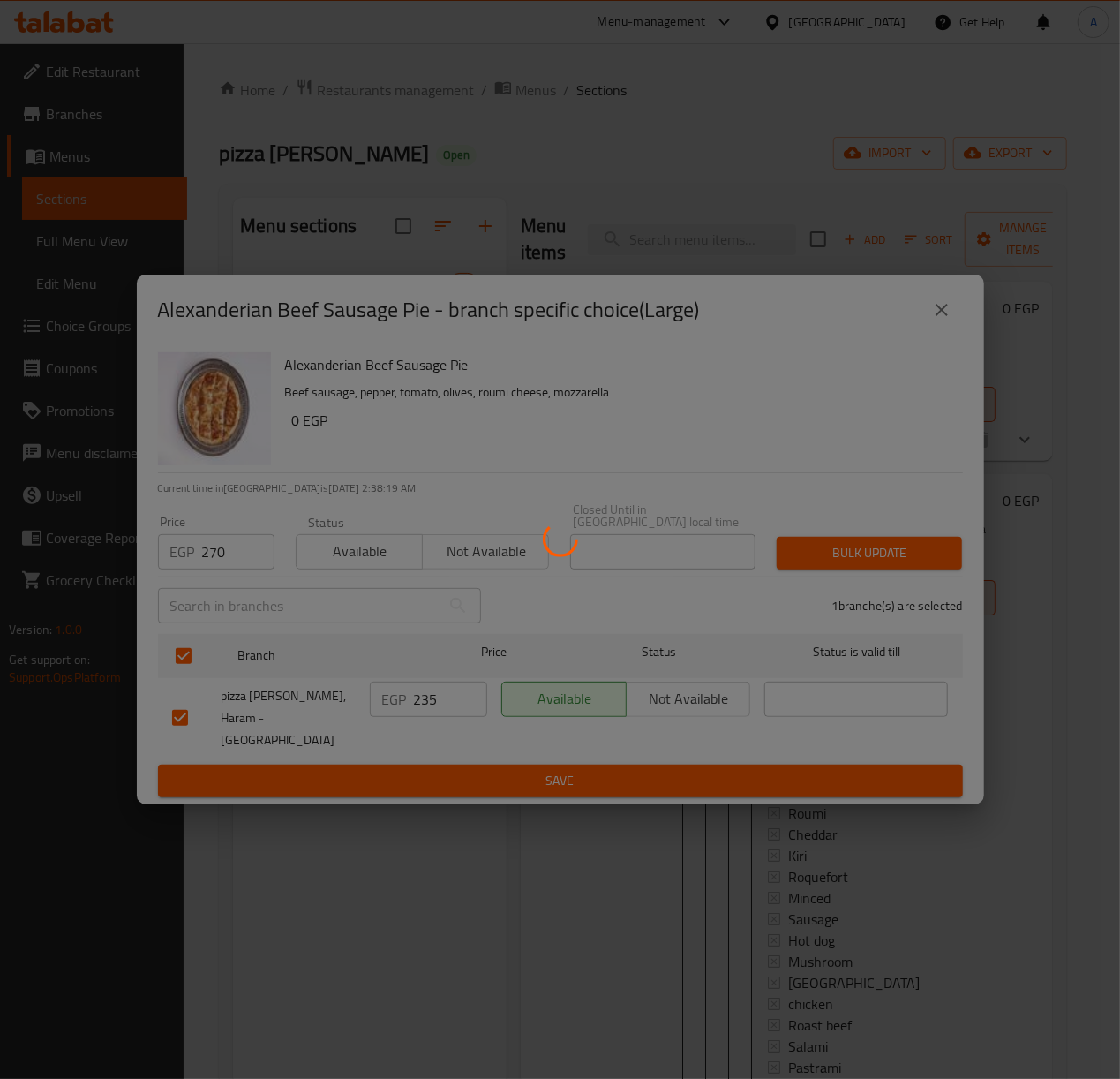
click at [841, 548] on div at bounding box center [560, 539] width 1120 height 1079
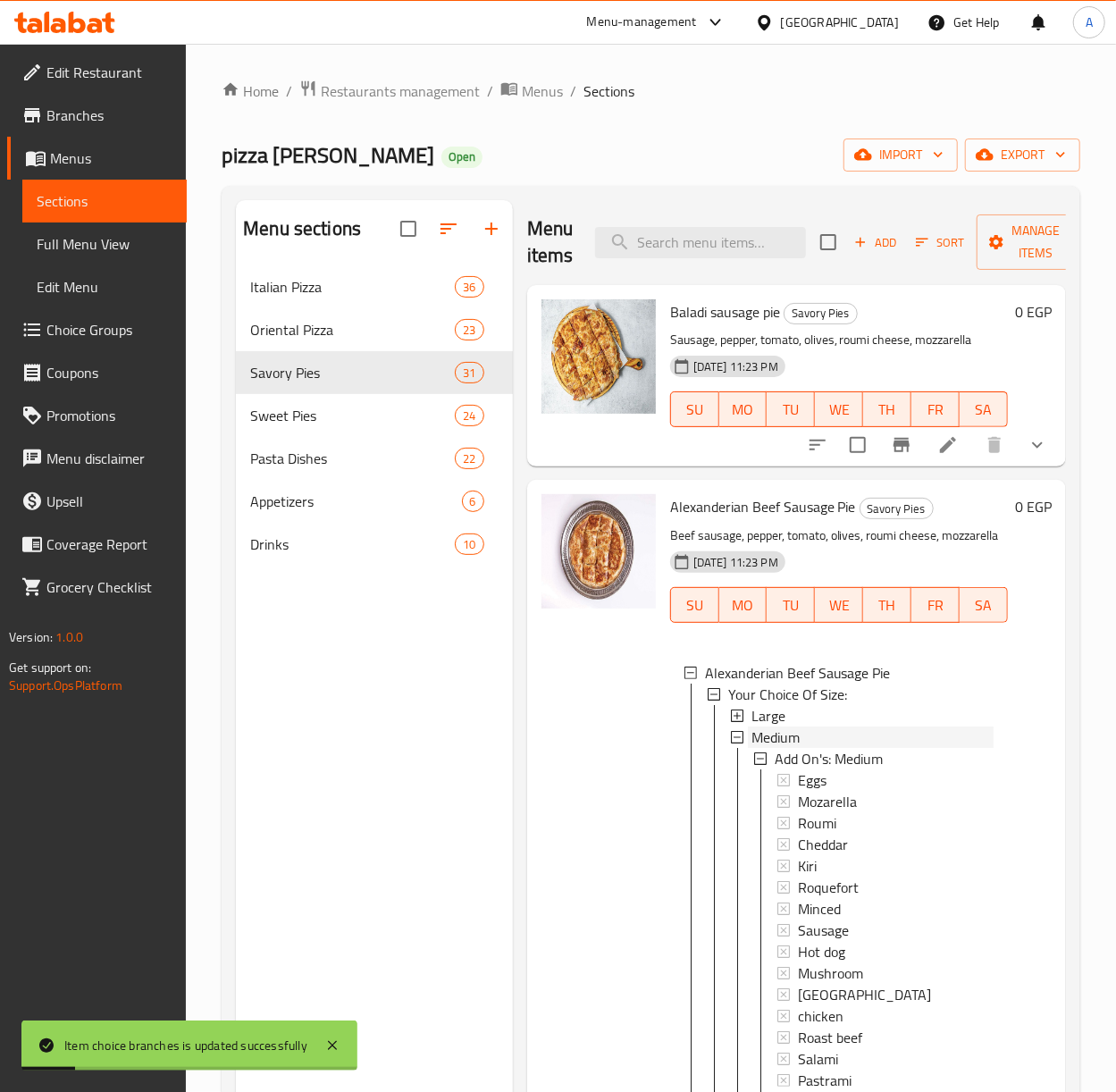
click at [770, 748] on span "Medium" at bounding box center [775, 736] width 48 height 21
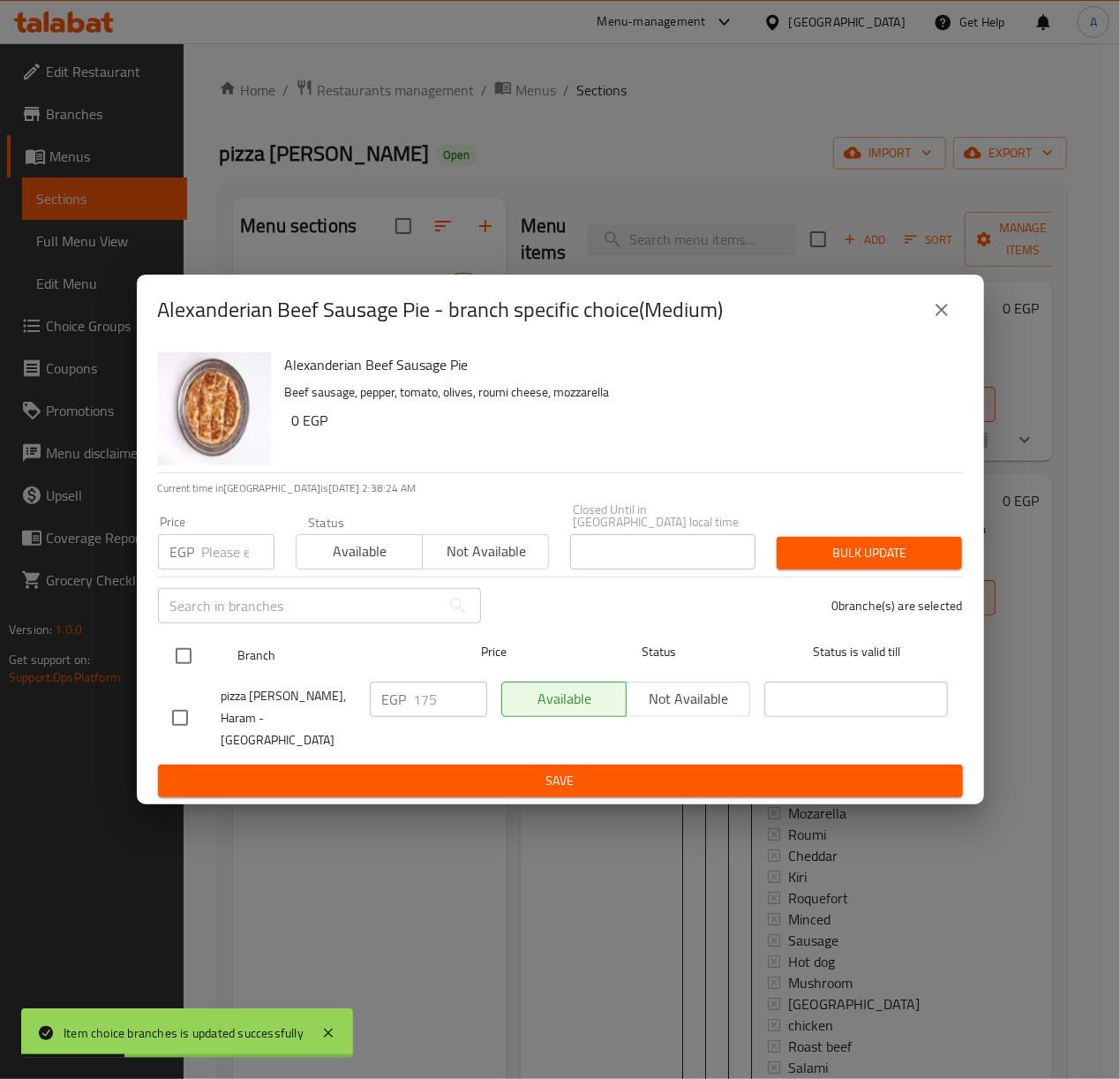
click at [187, 655] on input "checkbox" at bounding box center [184, 656] width 37 height 38
checkbox input "true"
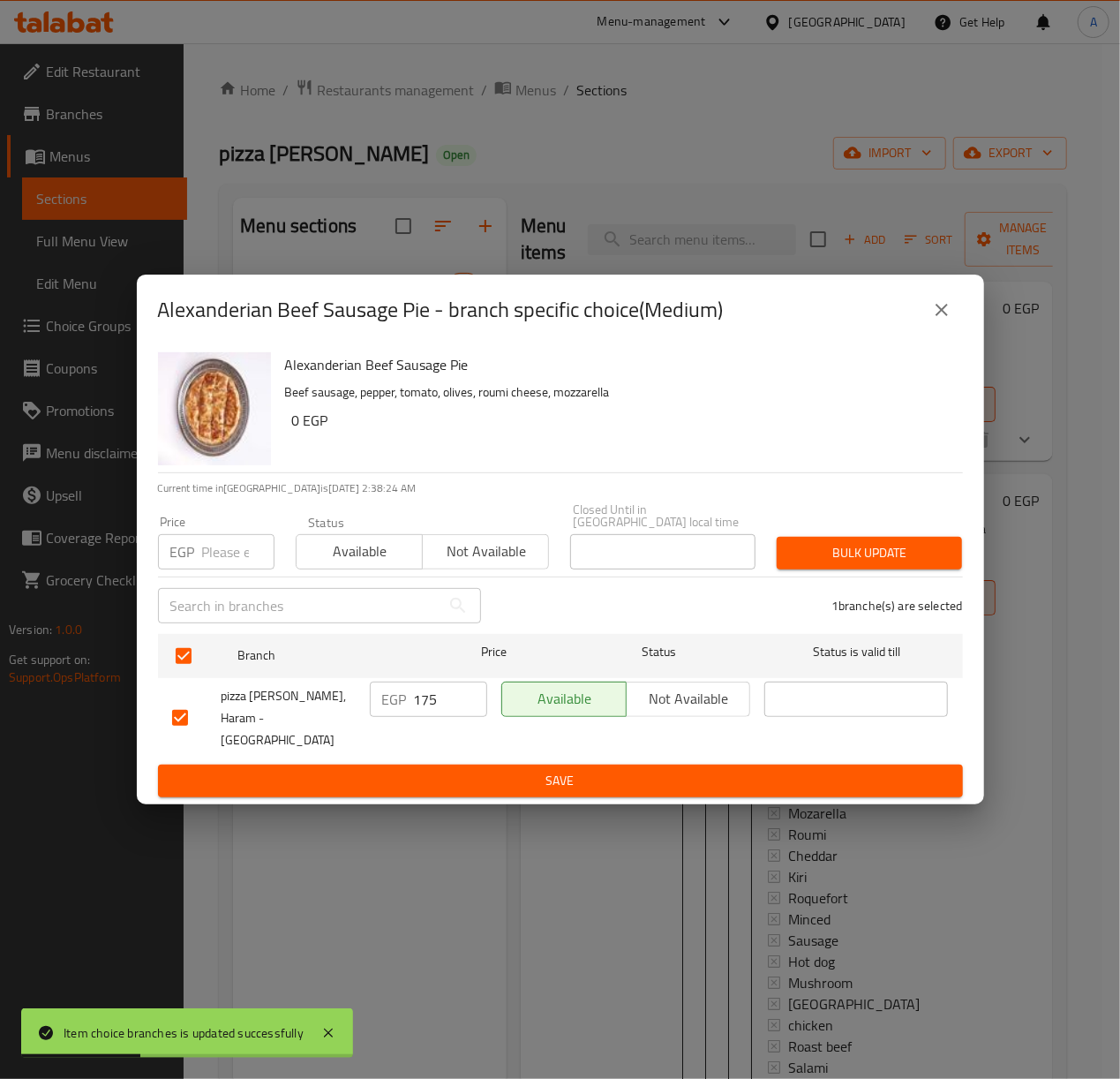
click at [217, 563] on input "number" at bounding box center [238, 552] width 72 height 36
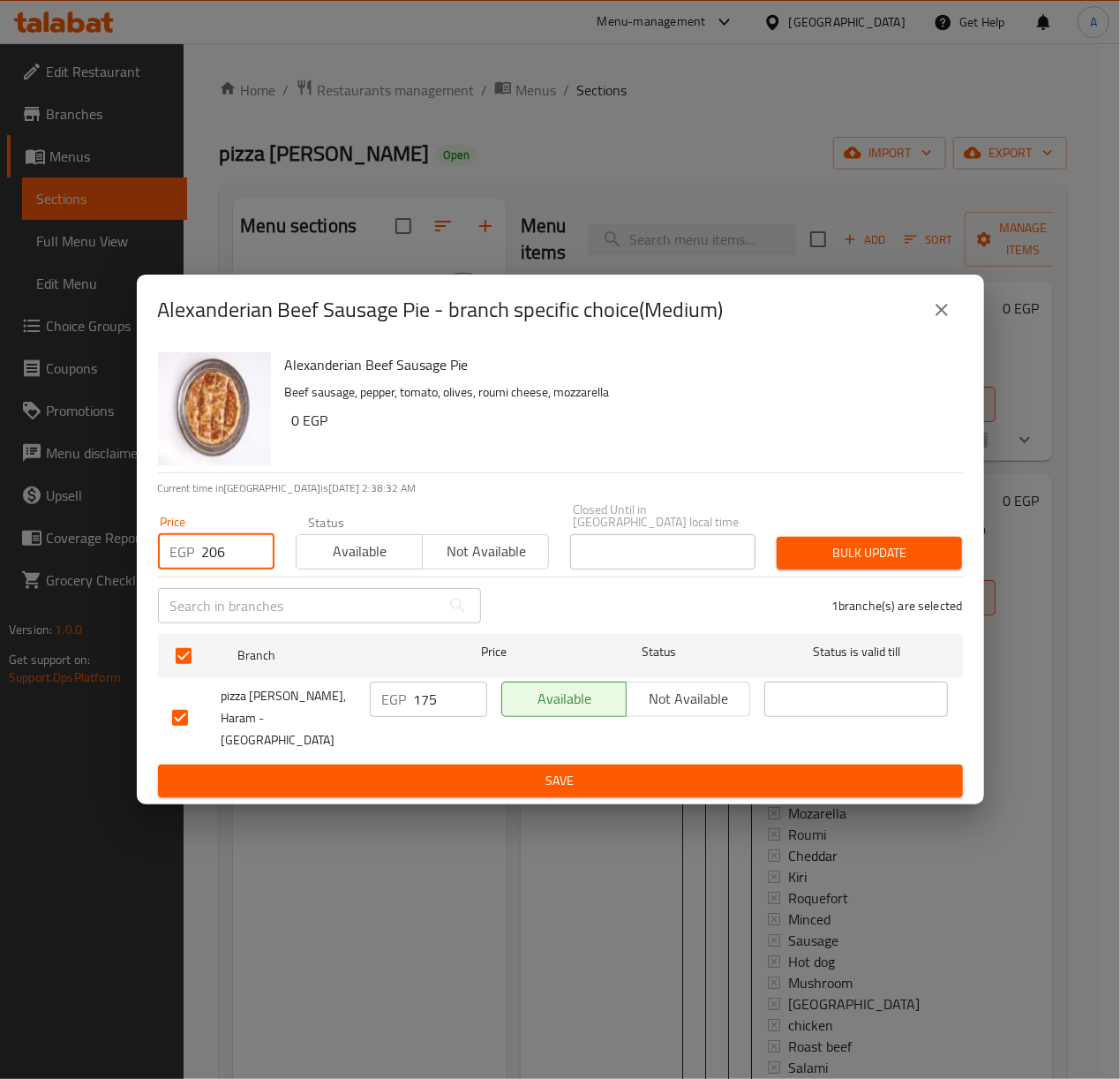
type input "206"
click at [936, 321] on icon "close" at bounding box center [941, 309] width 21 height 21
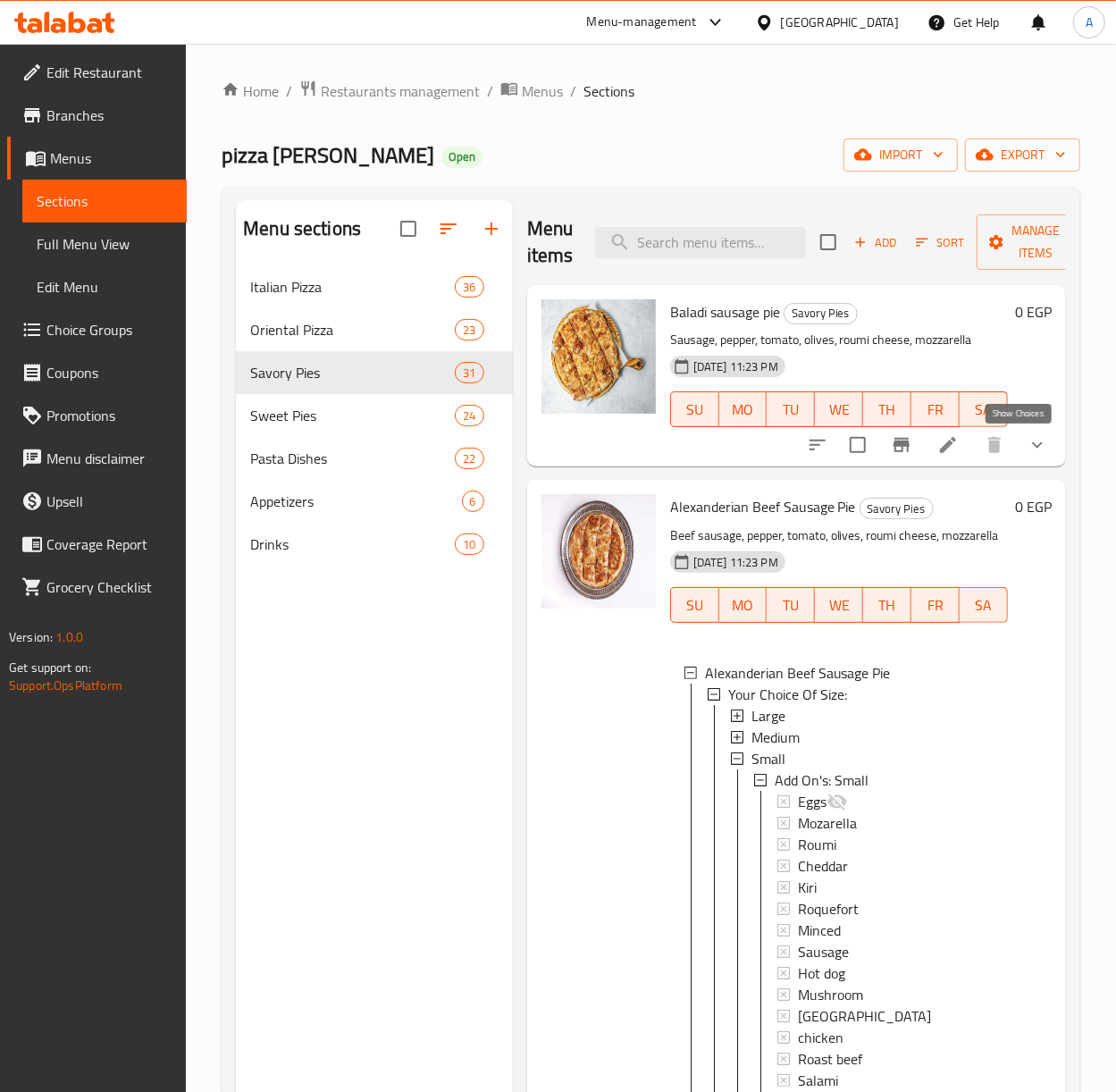
click at [1032, 445] on icon "show more" at bounding box center [1037, 446] width 11 height 6
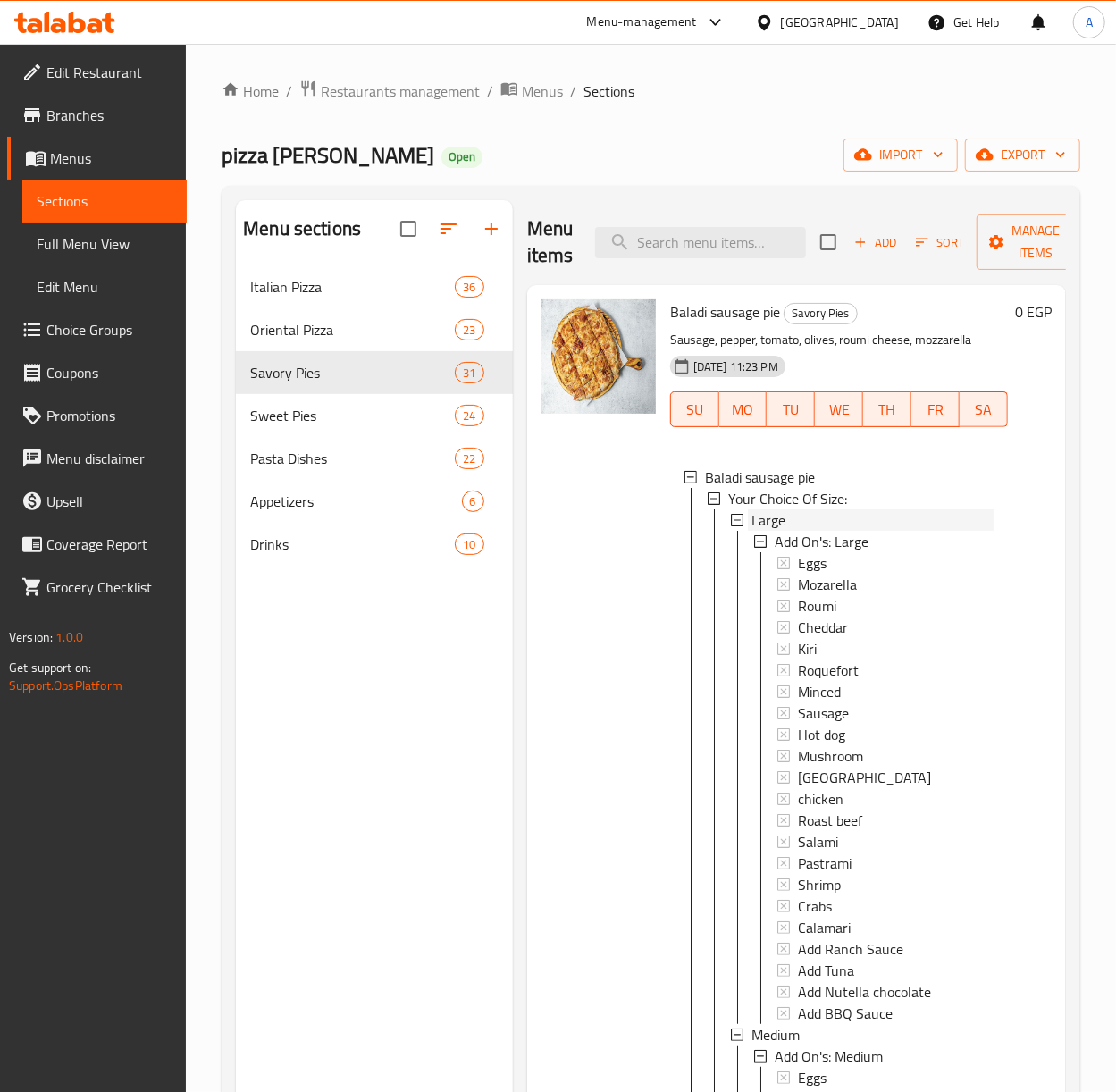
click at [766, 520] on span "Large" at bounding box center [768, 520] width 34 height 21
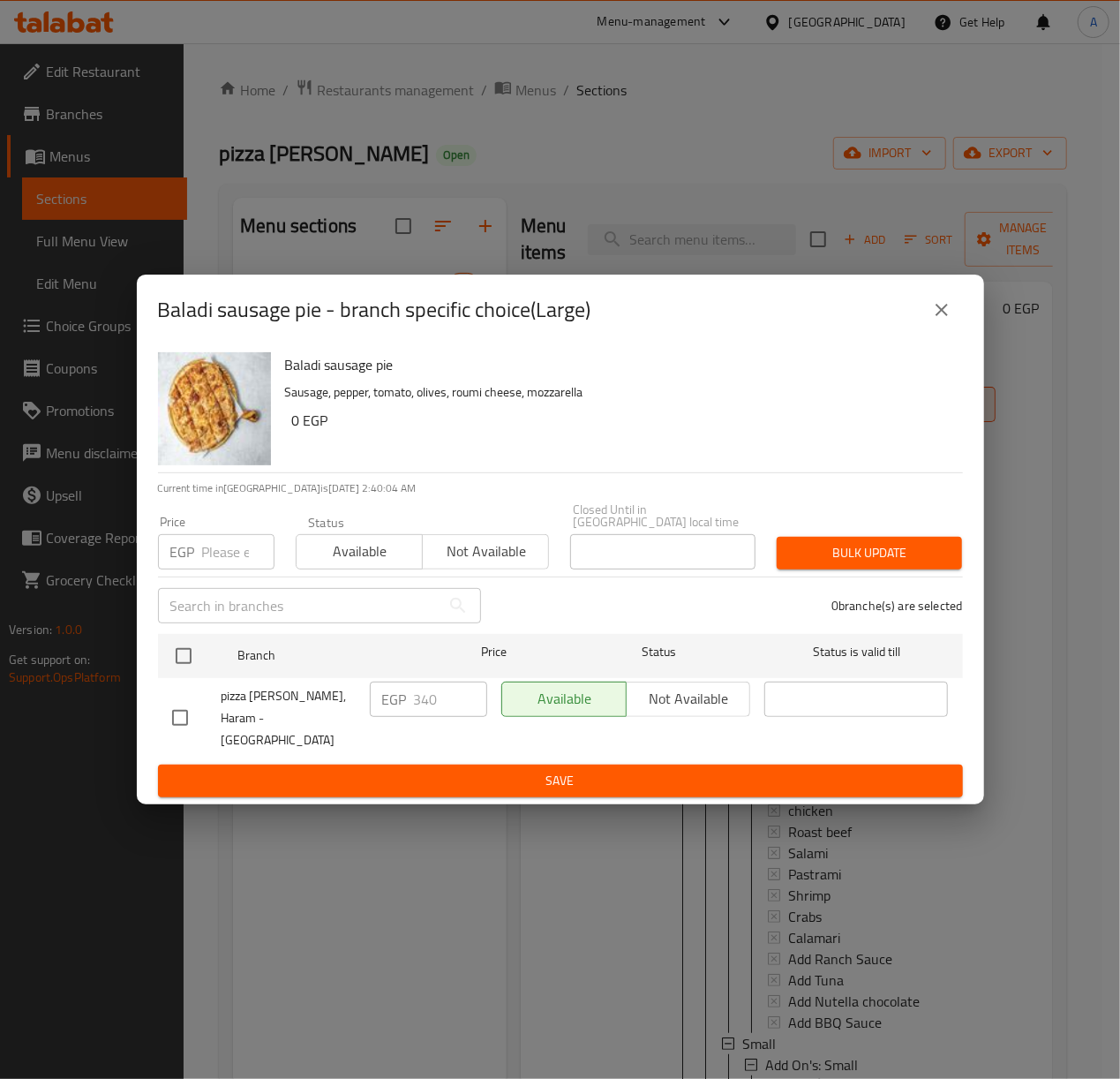
click at [935, 321] on icon "close" at bounding box center [941, 309] width 21 height 21
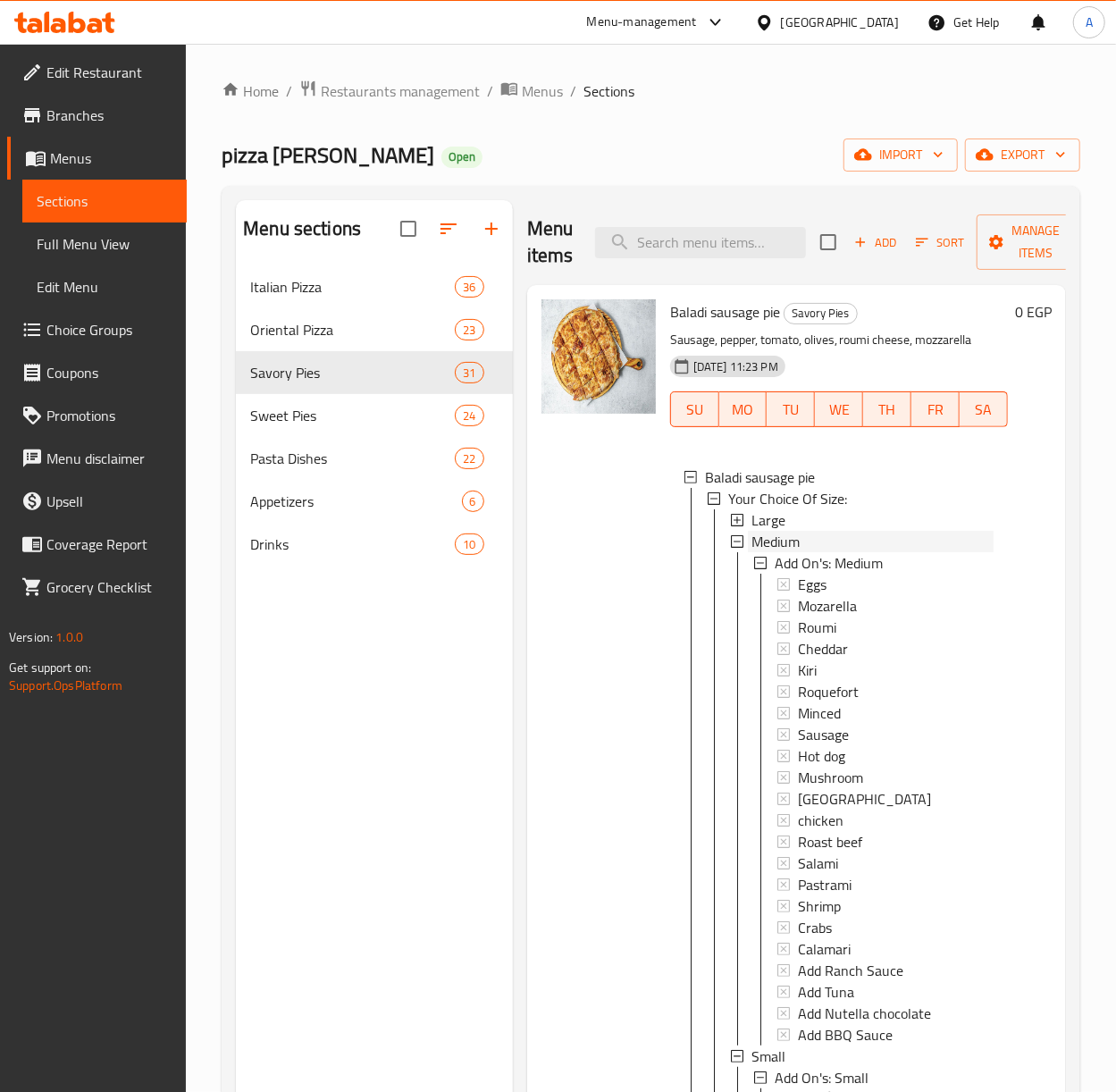
click at [769, 545] on span "Medium" at bounding box center [775, 541] width 48 height 21
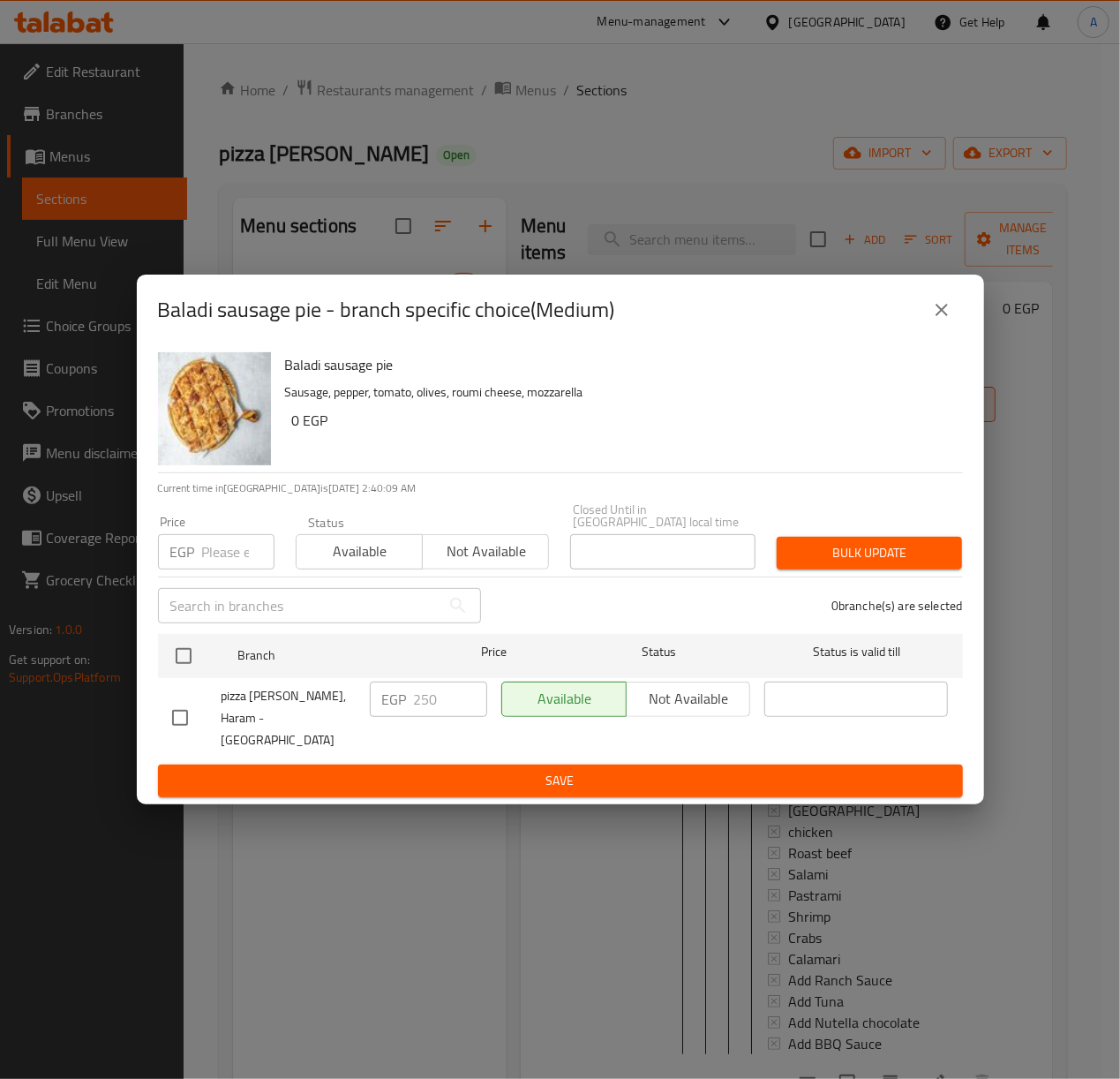
click at [930, 330] on button "close" at bounding box center [941, 309] width 42 height 42
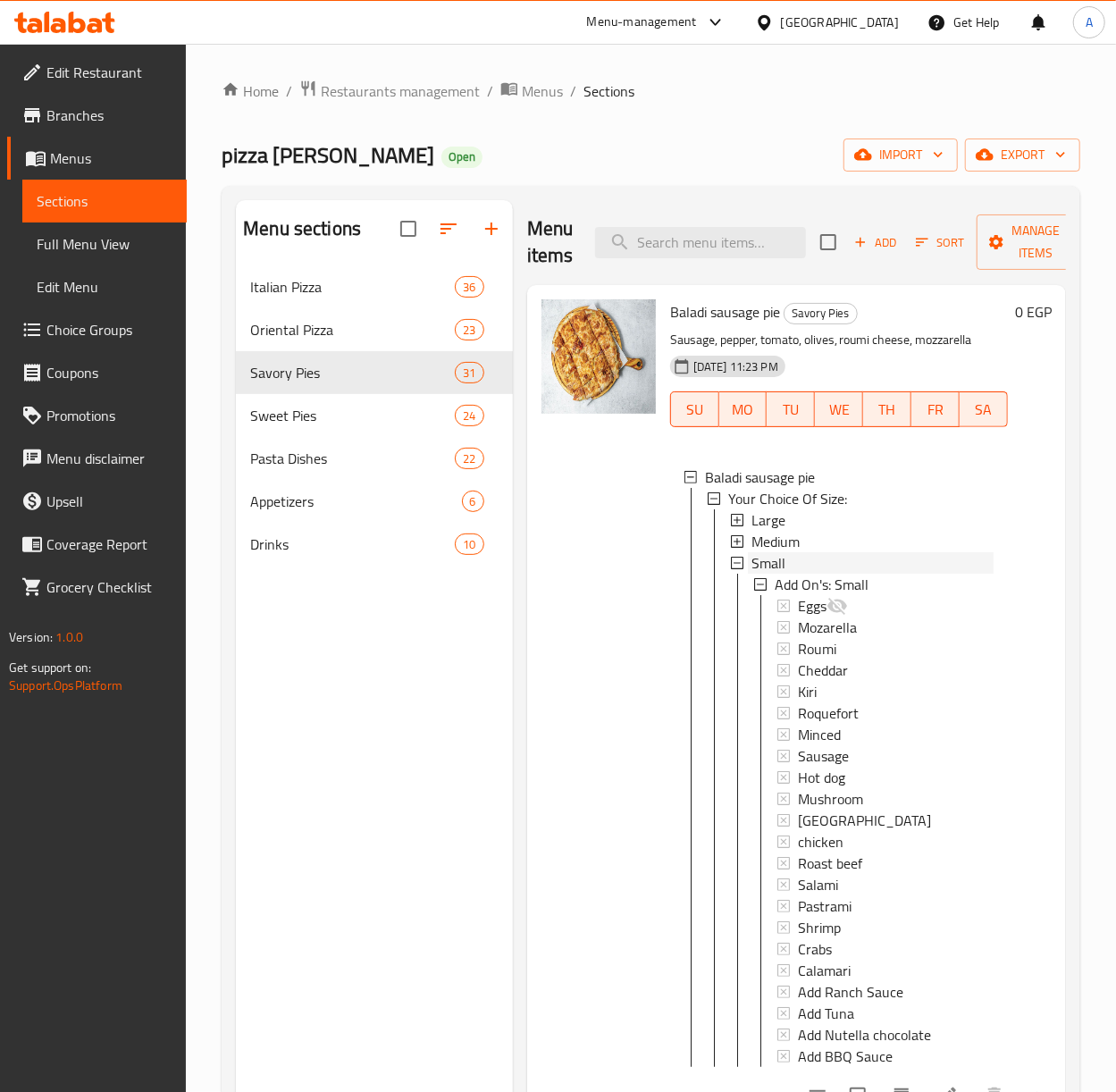
click at [774, 566] on span "Small" at bounding box center [768, 562] width 34 height 21
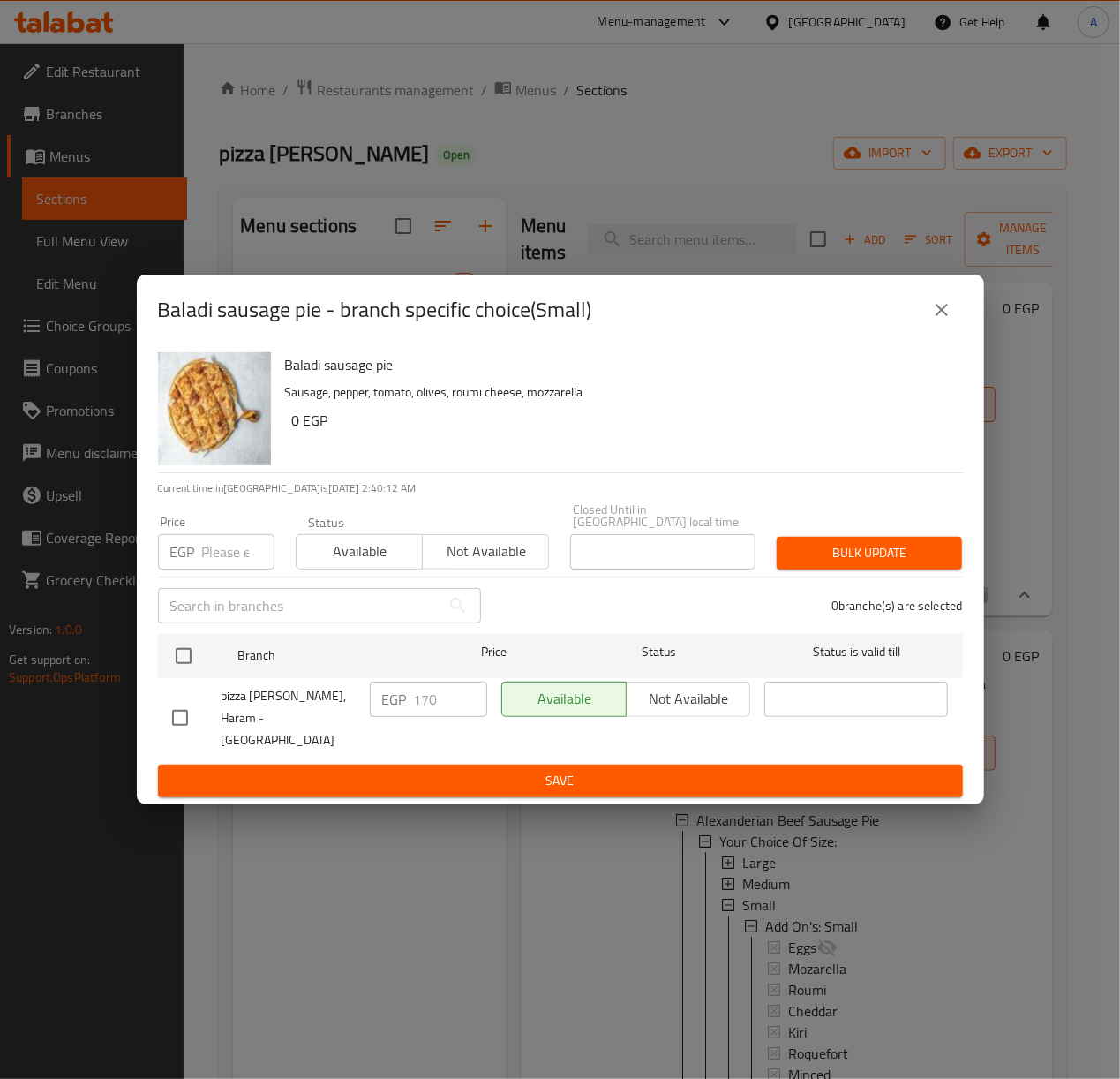
click at [942, 321] on icon "close" at bounding box center [941, 309] width 21 height 21
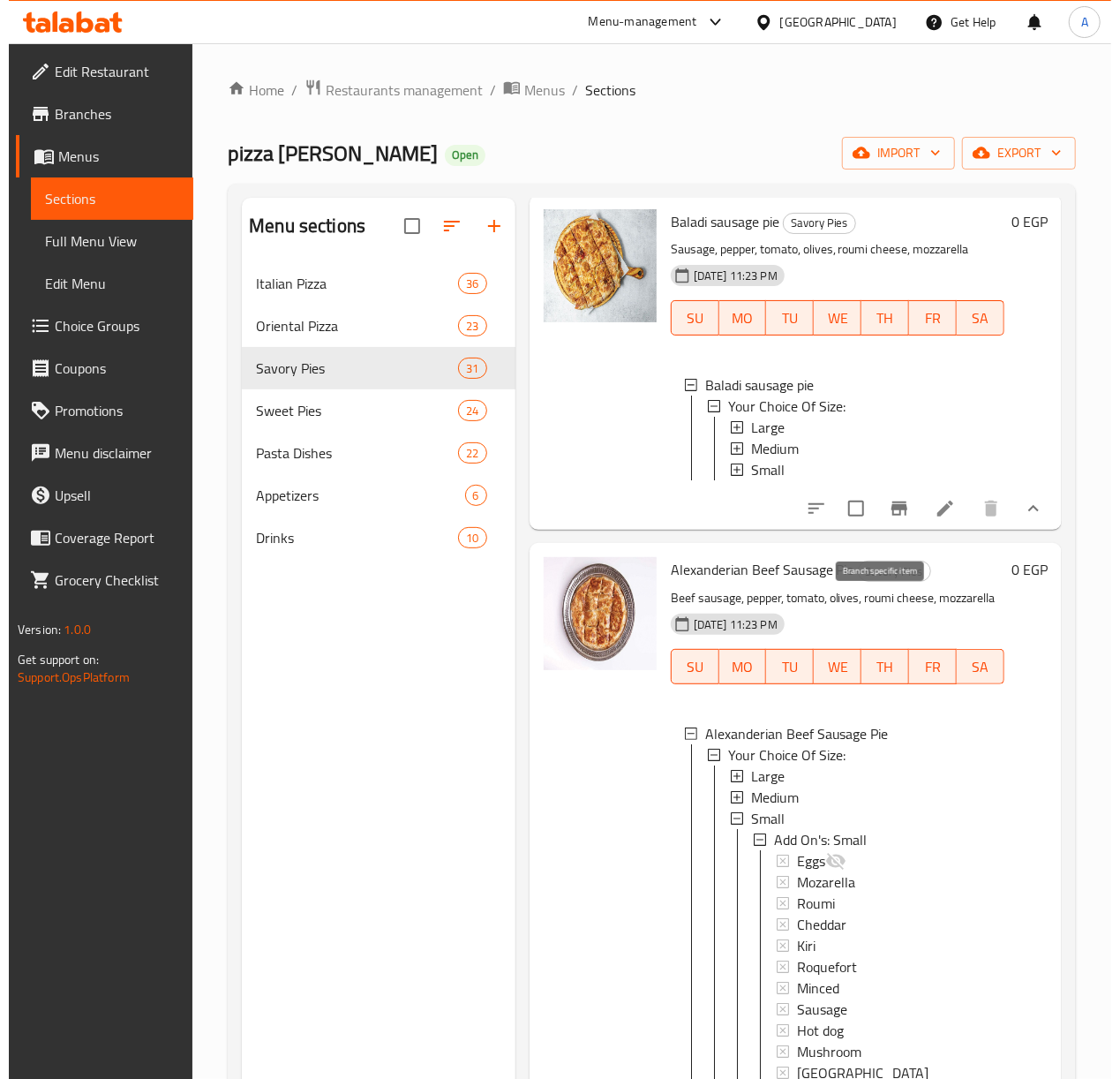
scroll to position [235, 0]
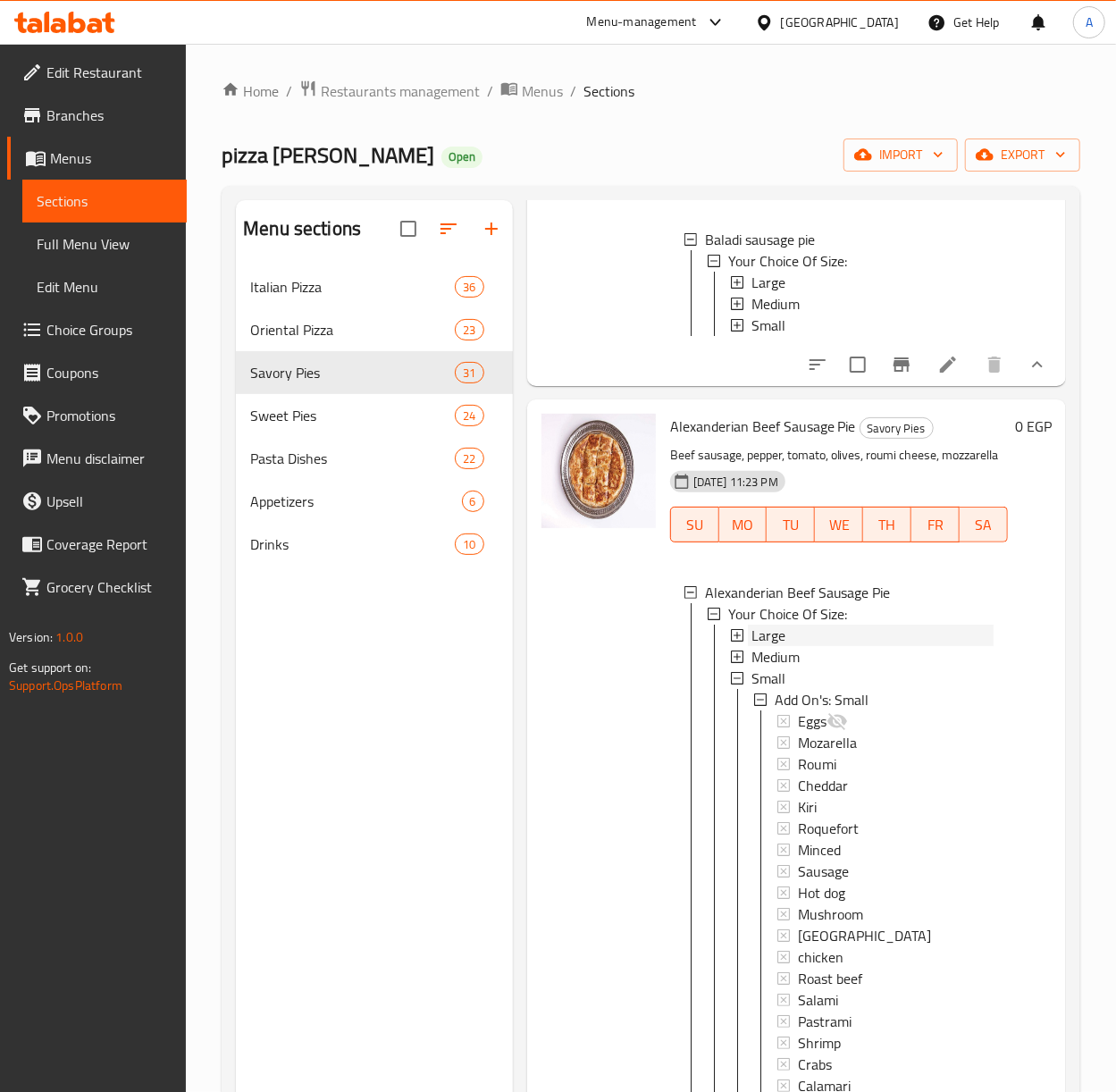
click at [791, 646] on div "Large" at bounding box center [872, 634] width 242 height 21
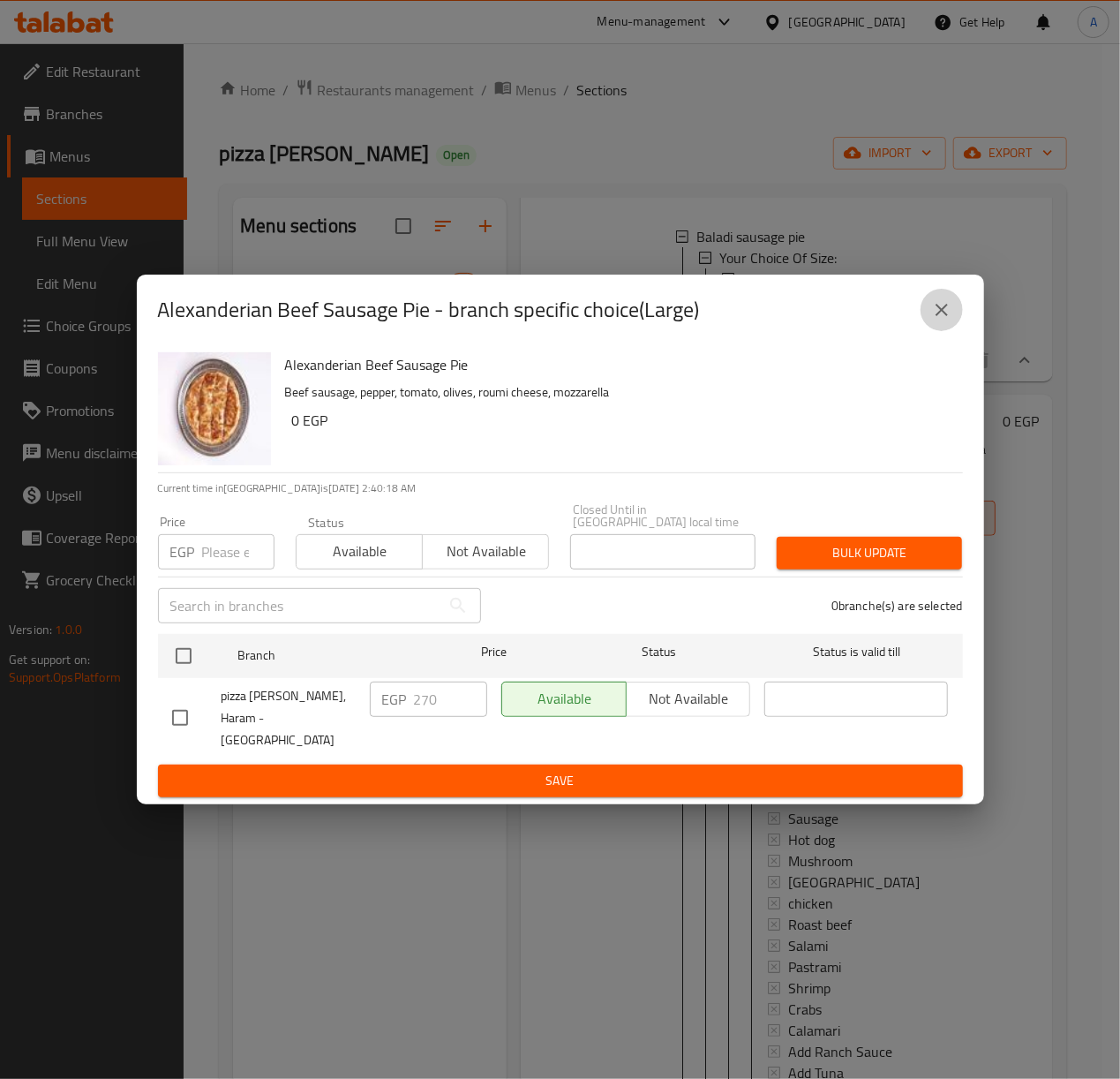
click at [944, 316] on icon "close" at bounding box center [941, 310] width 13 height 13
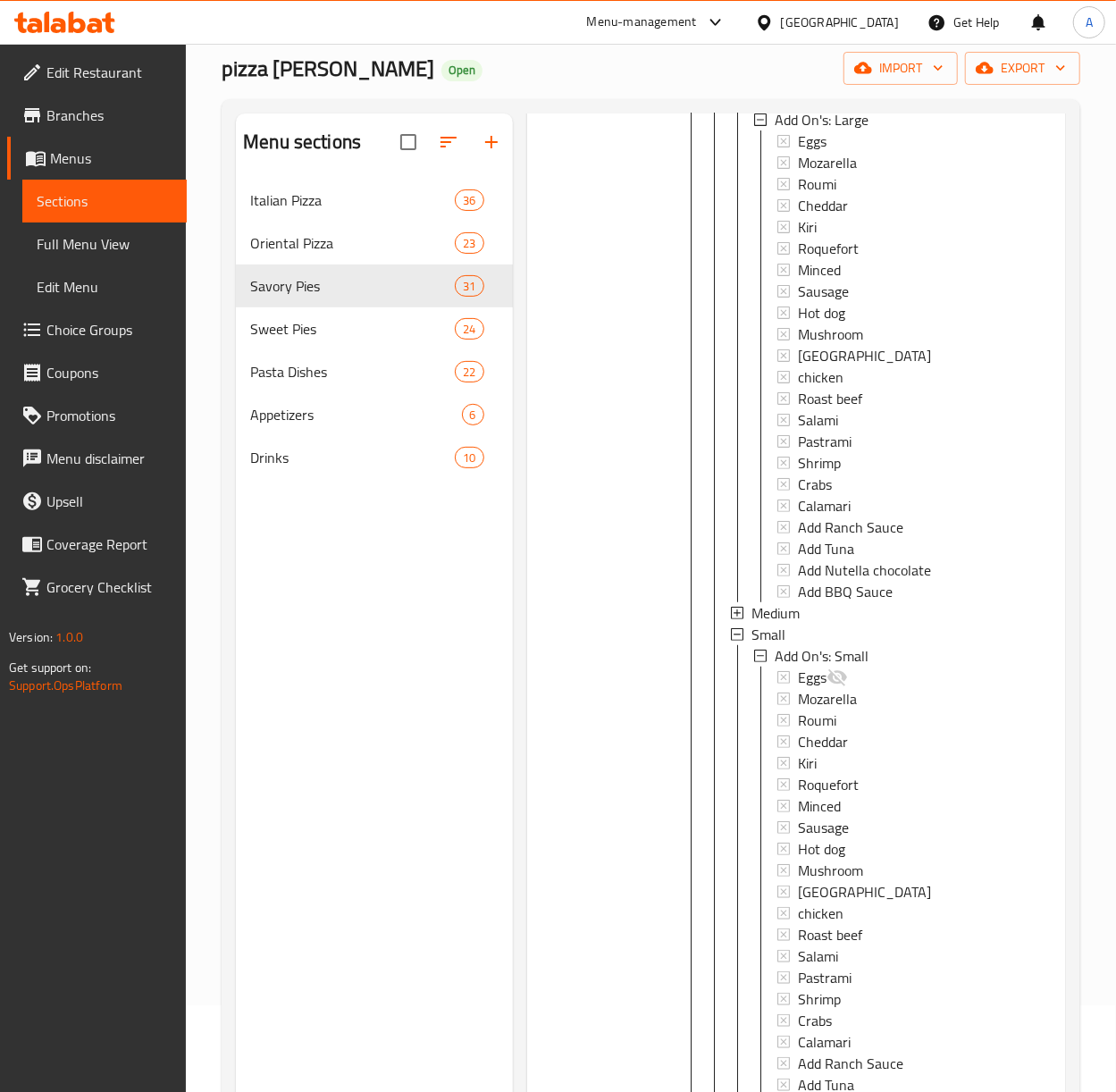
scroll to position [834, 0]
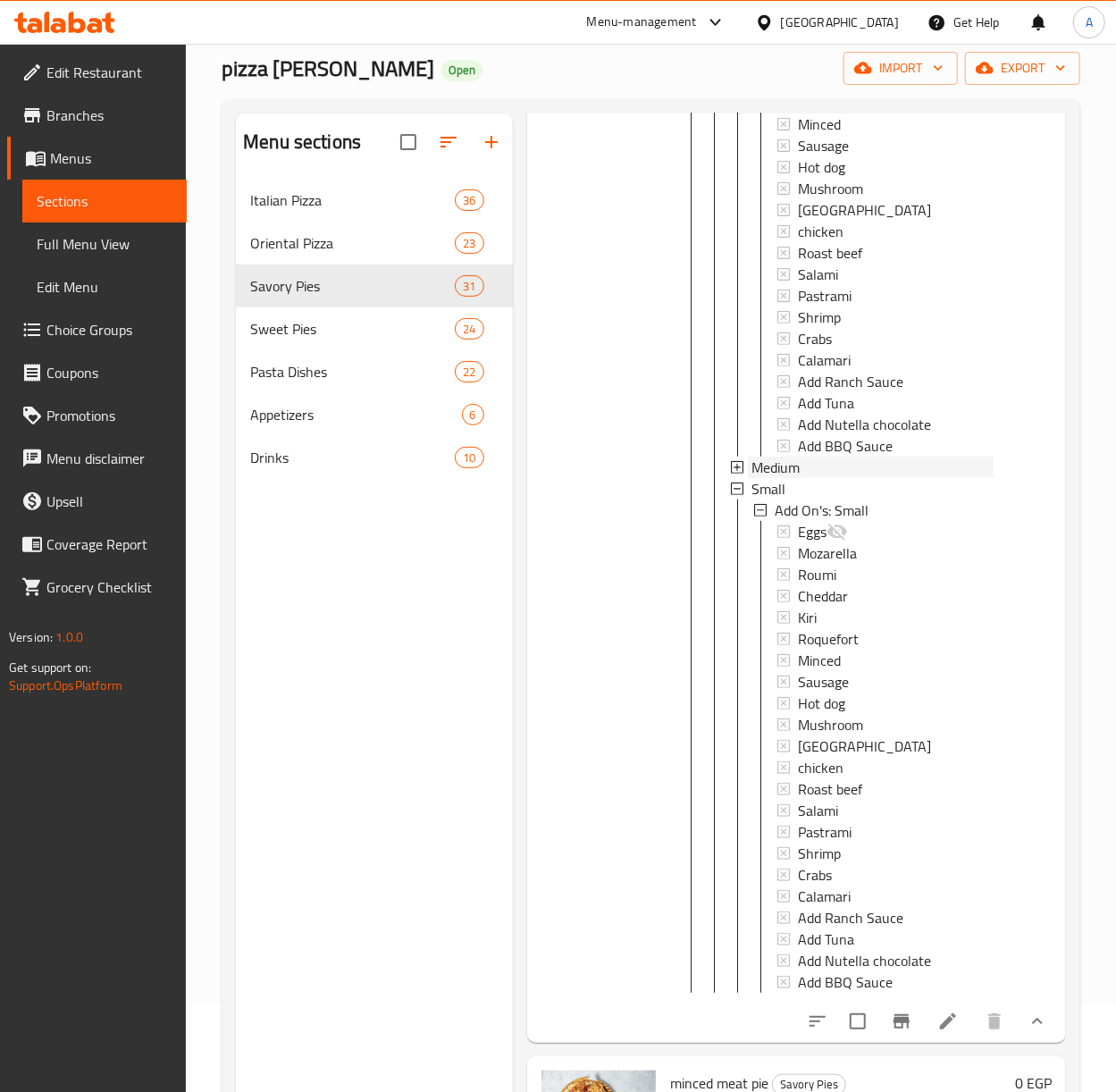
click at [799, 479] on span "Medium" at bounding box center [775, 467] width 48 height 21
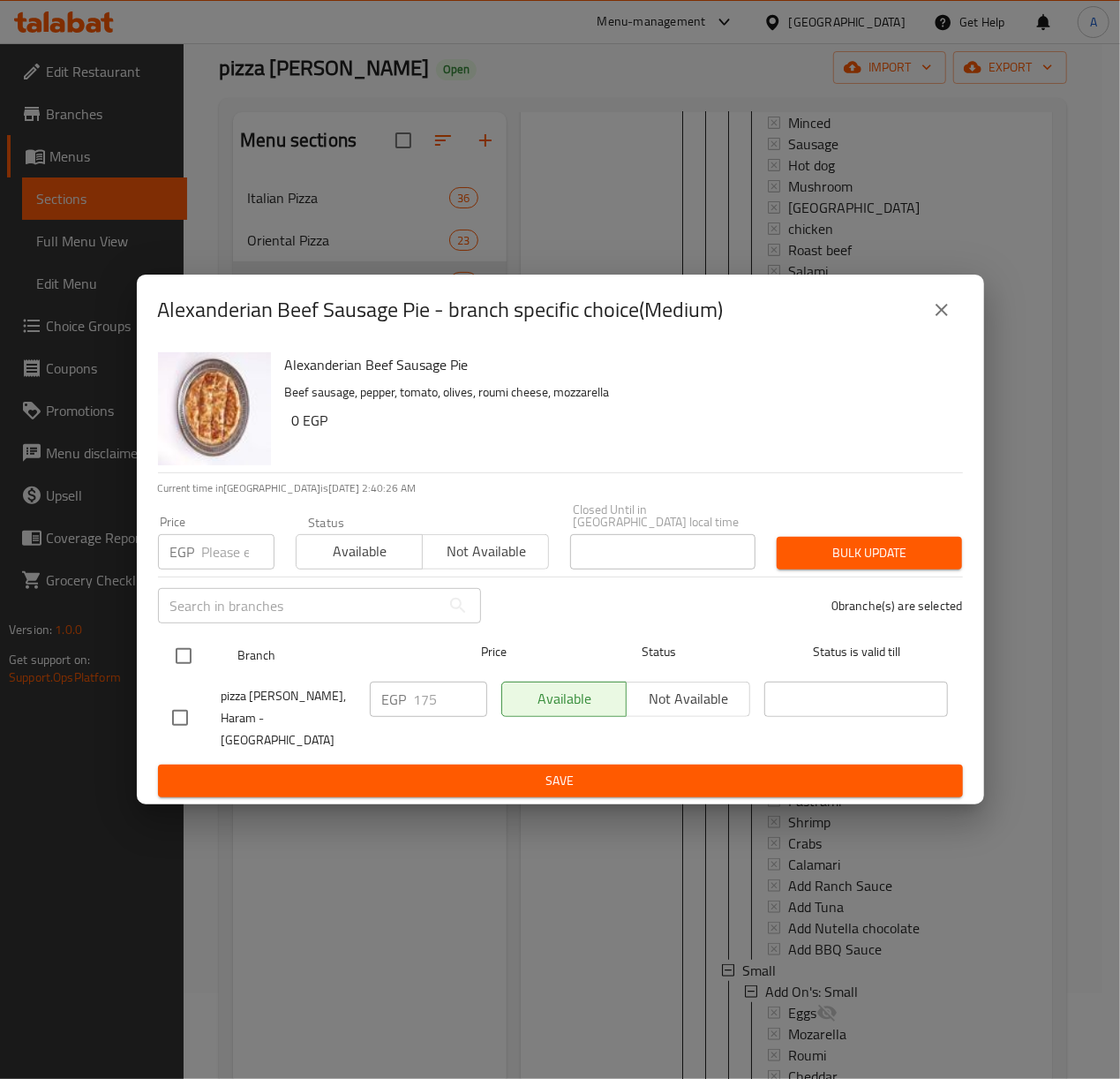
click at [194, 655] on input "checkbox" at bounding box center [184, 656] width 37 height 38
checkbox input "true"
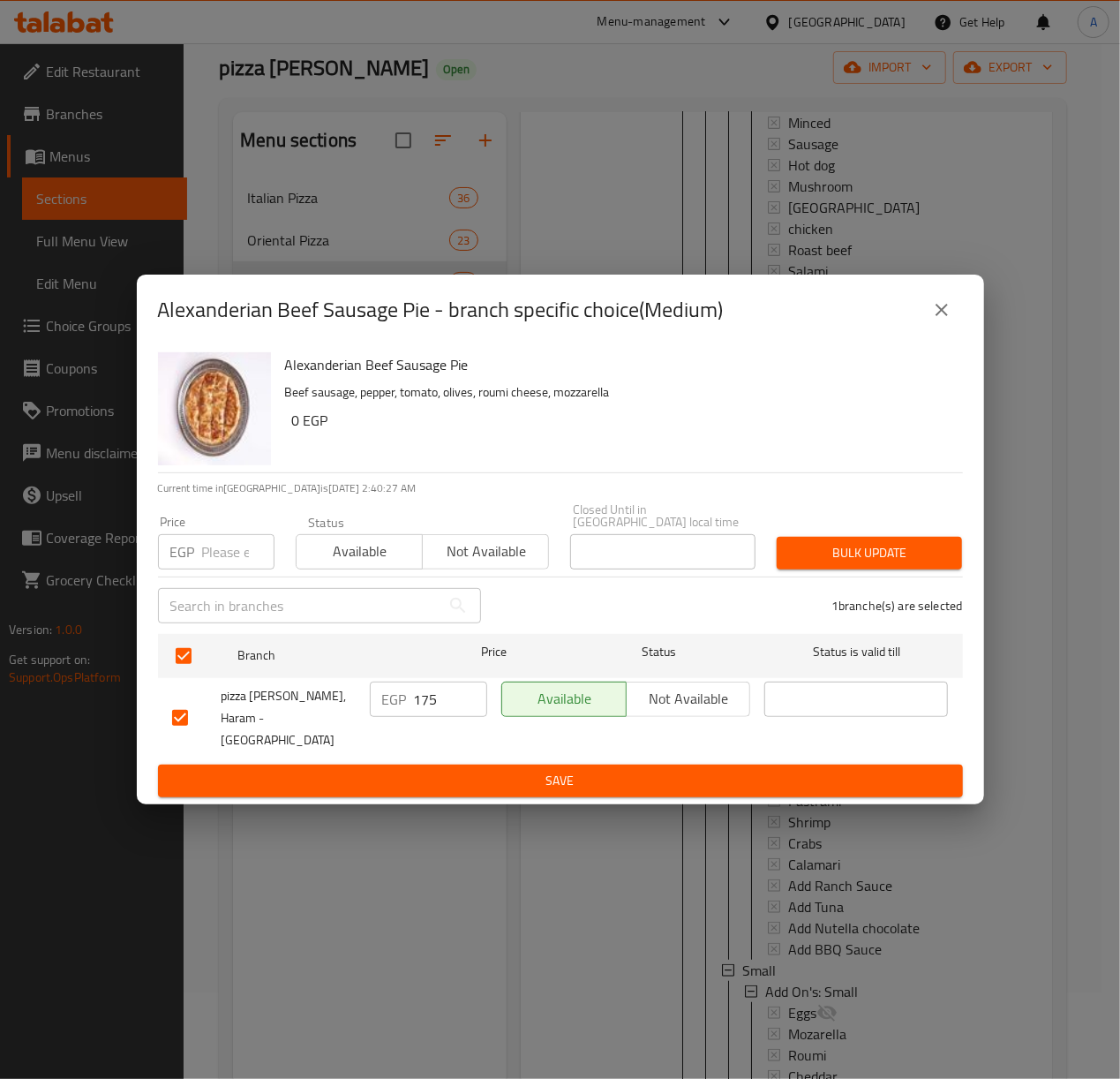
click at [216, 548] on input "number" at bounding box center [238, 552] width 72 height 36
click at [216, 548] on input "205" at bounding box center [238, 552] width 72 height 36
type input "205"
click at [819, 564] on span "Bulk update" at bounding box center [868, 553] width 157 height 22
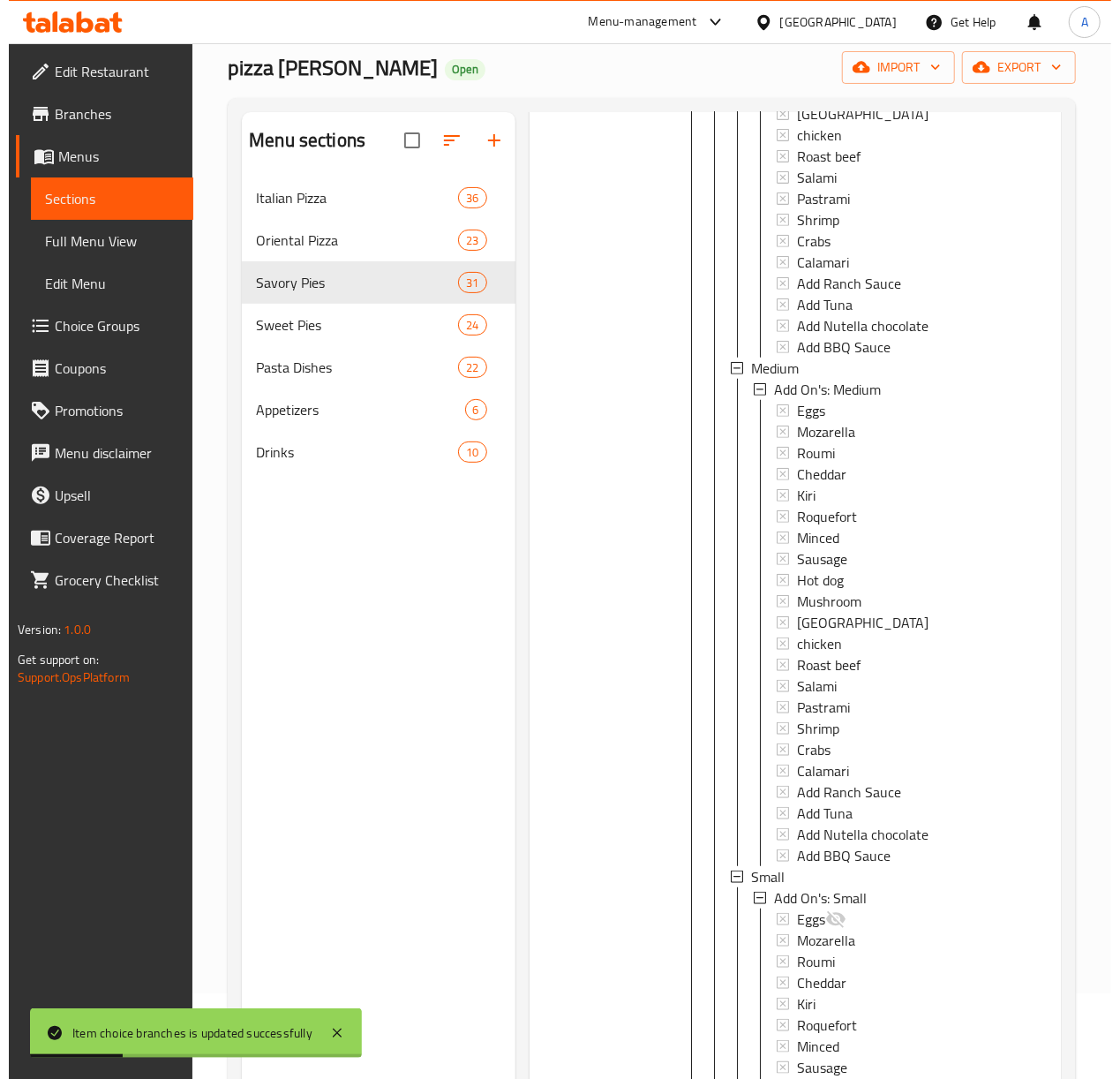
scroll to position [1177, 0]
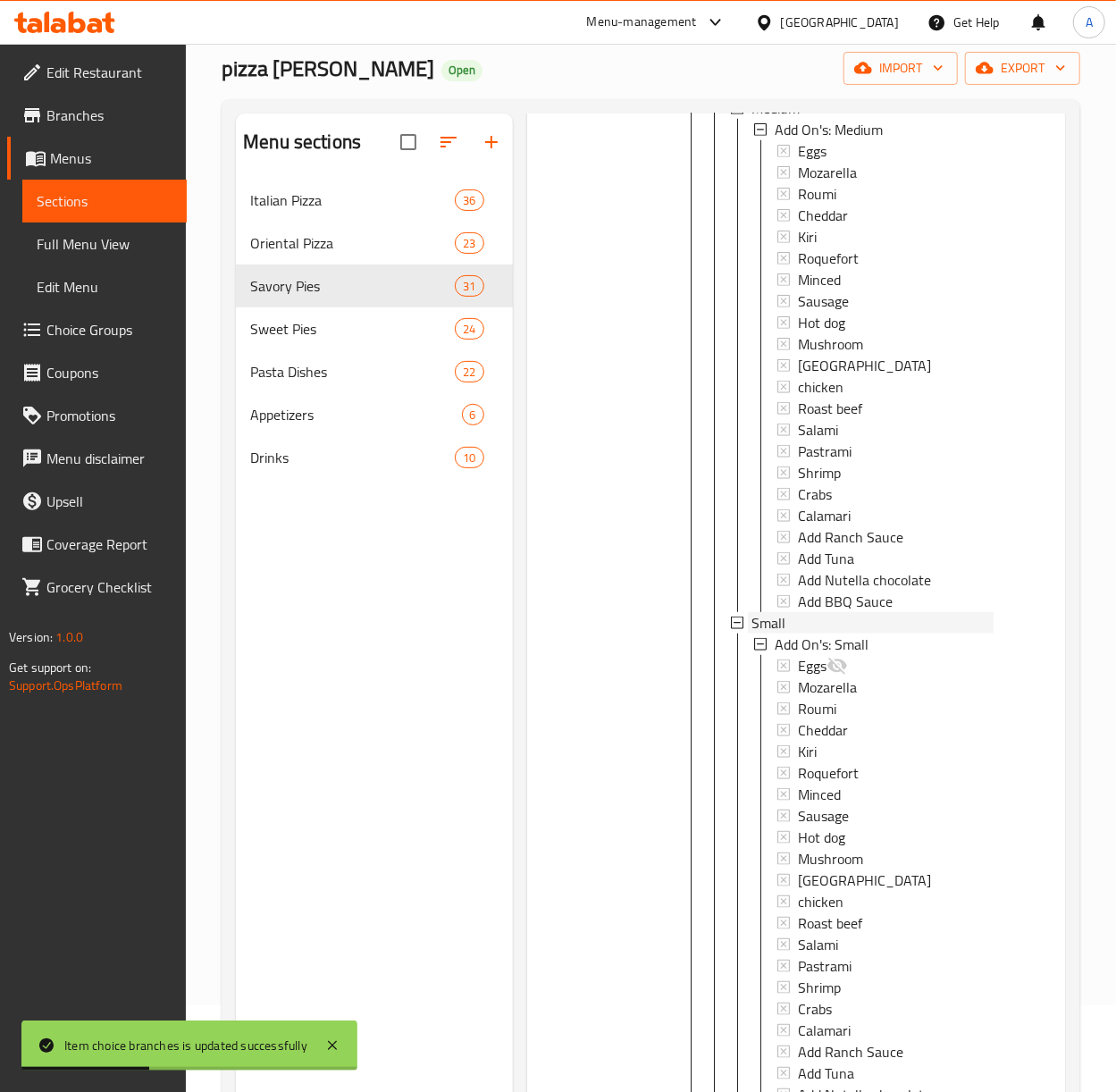
click at [780, 633] on span "Small" at bounding box center [768, 622] width 34 height 21
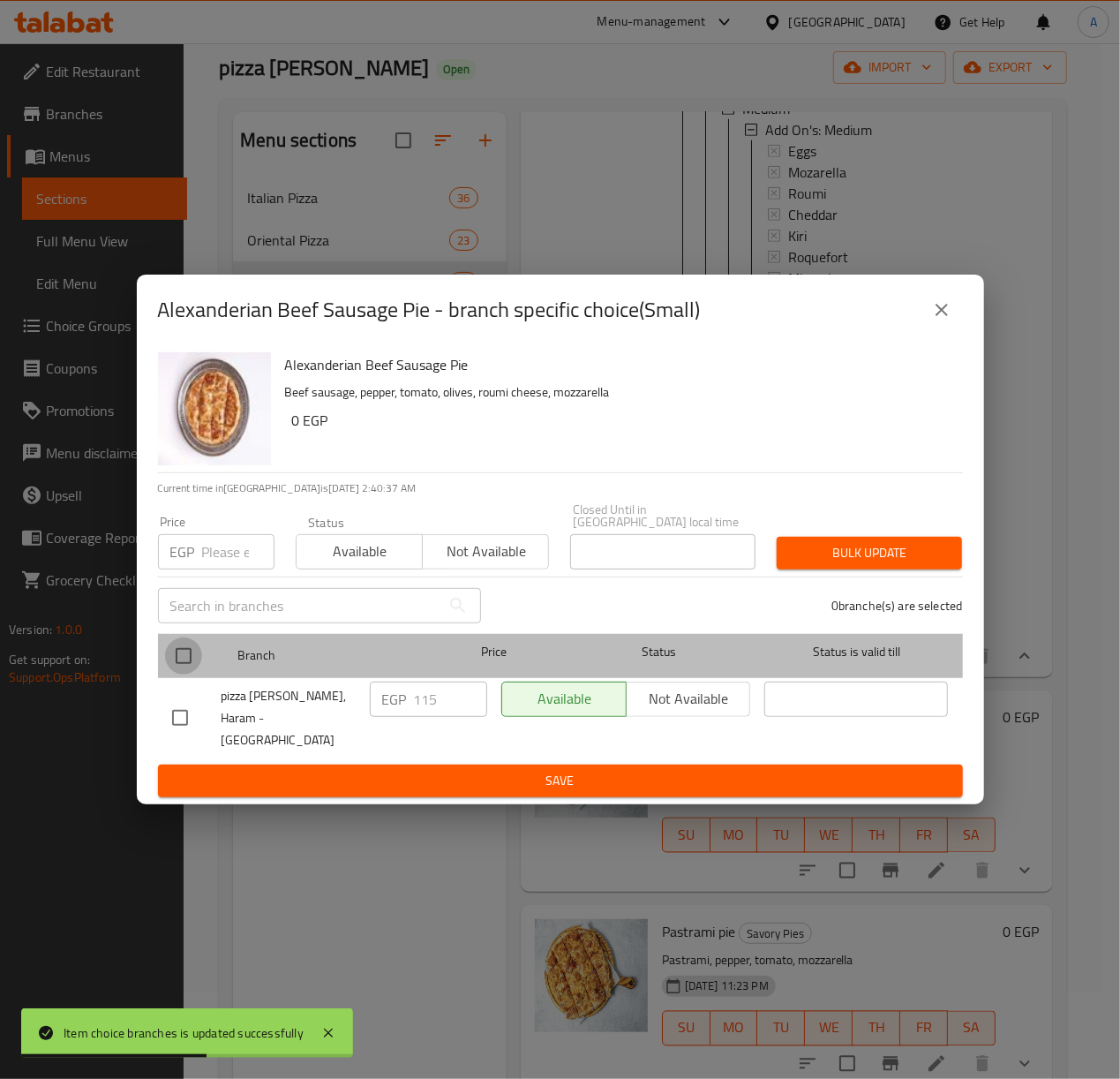
click at [182, 655] on input "checkbox" at bounding box center [184, 656] width 37 height 38
checkbox input "true"
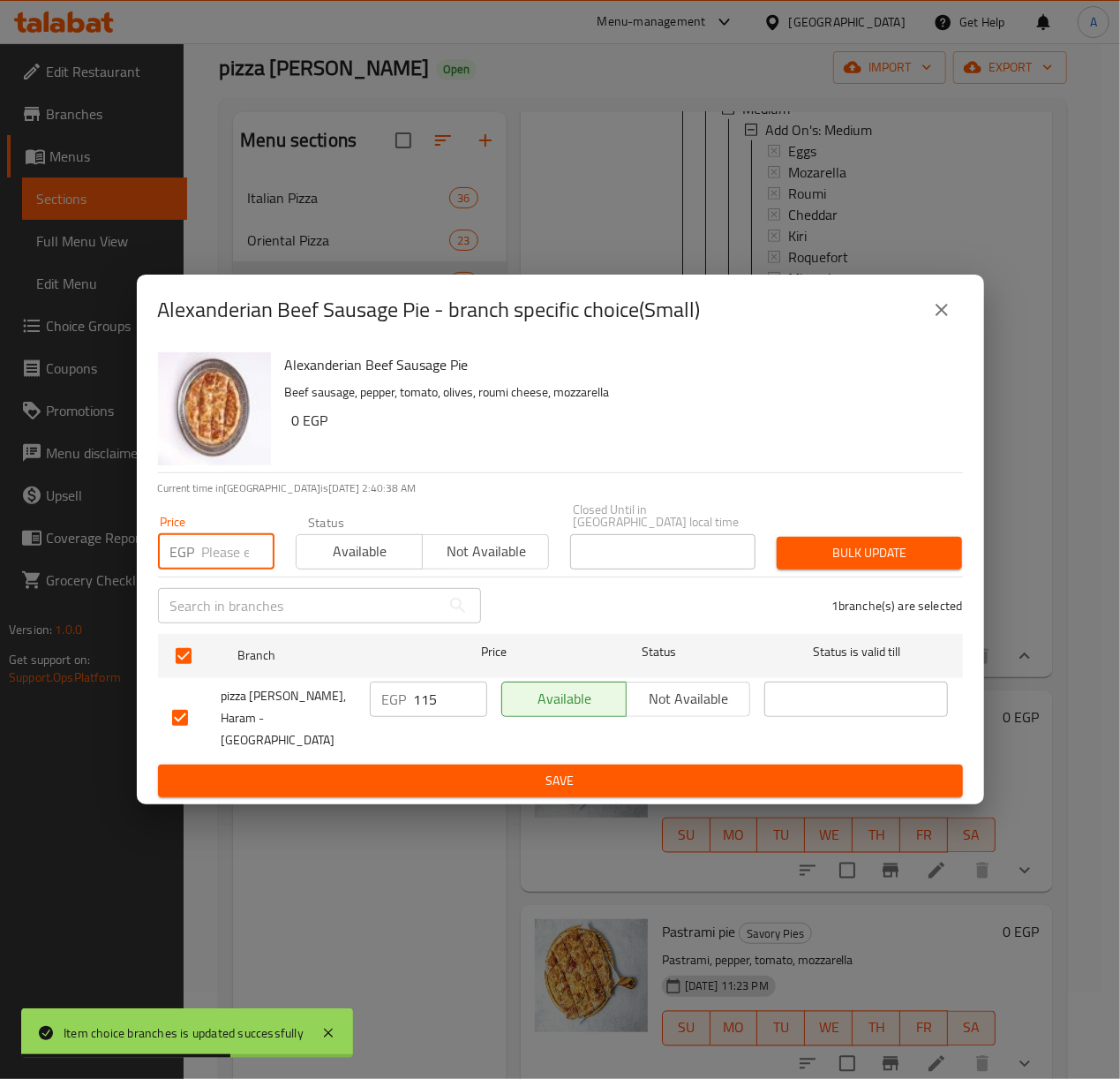
click at [220, 548] on input "number" at bounding box center [238, 552] width 72 height 36
paste input "205"
click at [222, 534] on div "Price EGP 205 Price" at bounding box center [216, 542] width 116 height 54
click at [221, 546] on input "205" at bounding box center [238, 552] width 72 height 36
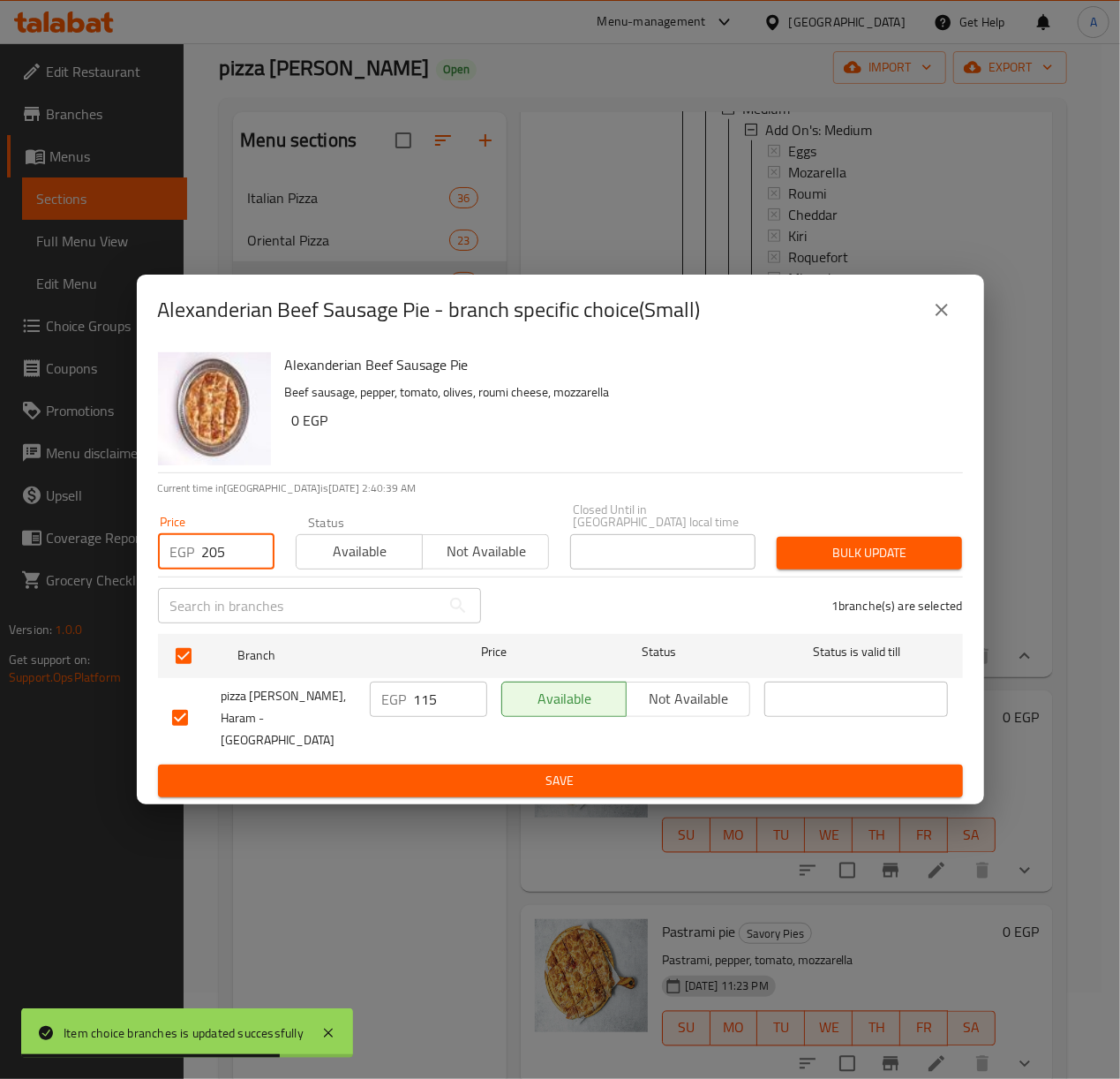
click at [221, 546] on input "205" at bounding box center [238, 552] width 72 height 36
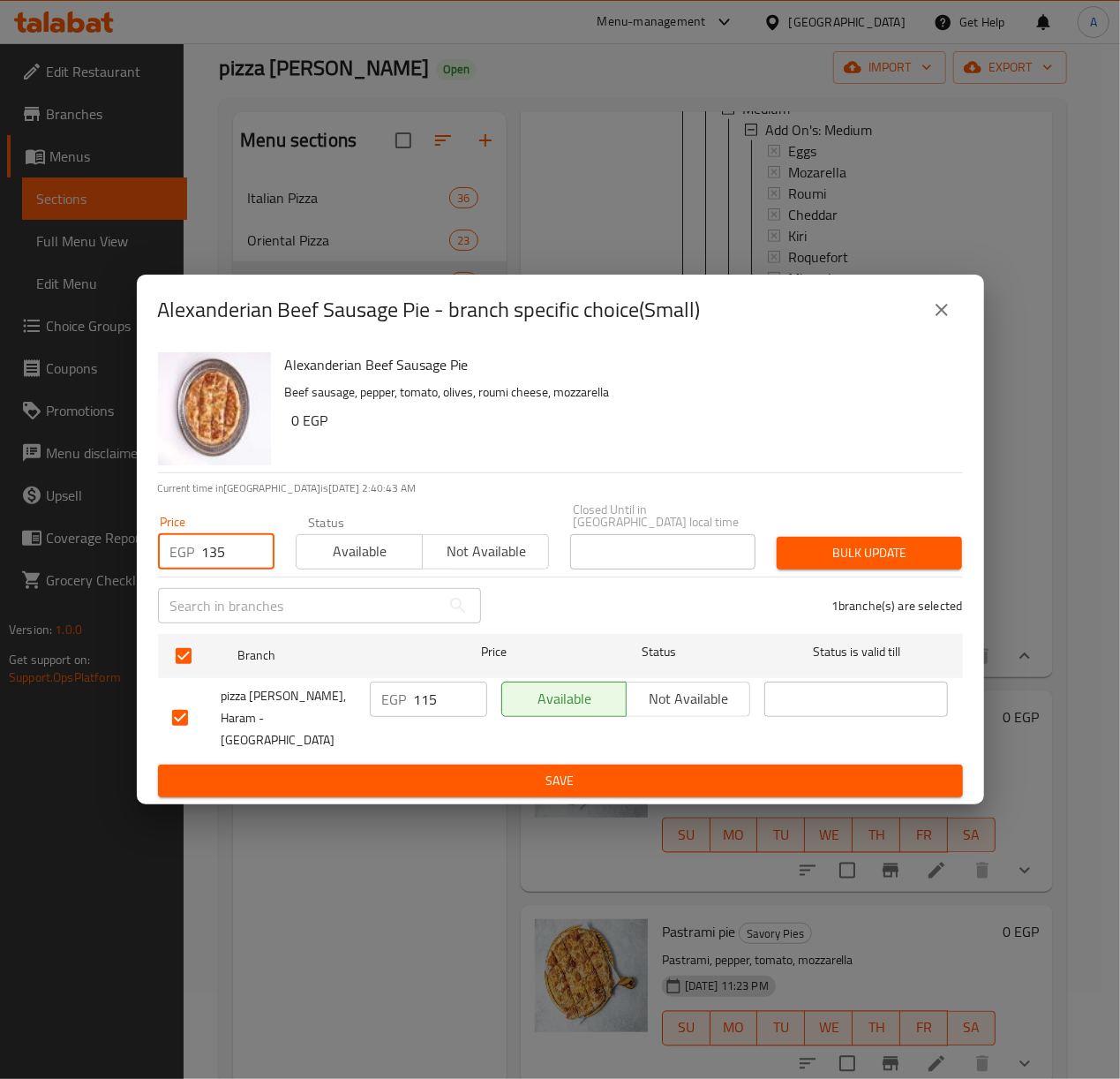
type input "135"
click at [834, 551] on span "Bulk update" at bounding box center [868, 553] width 157 height 22
click at [834, 551] on div at bounding box center [560, 539] width 1120 height 1079
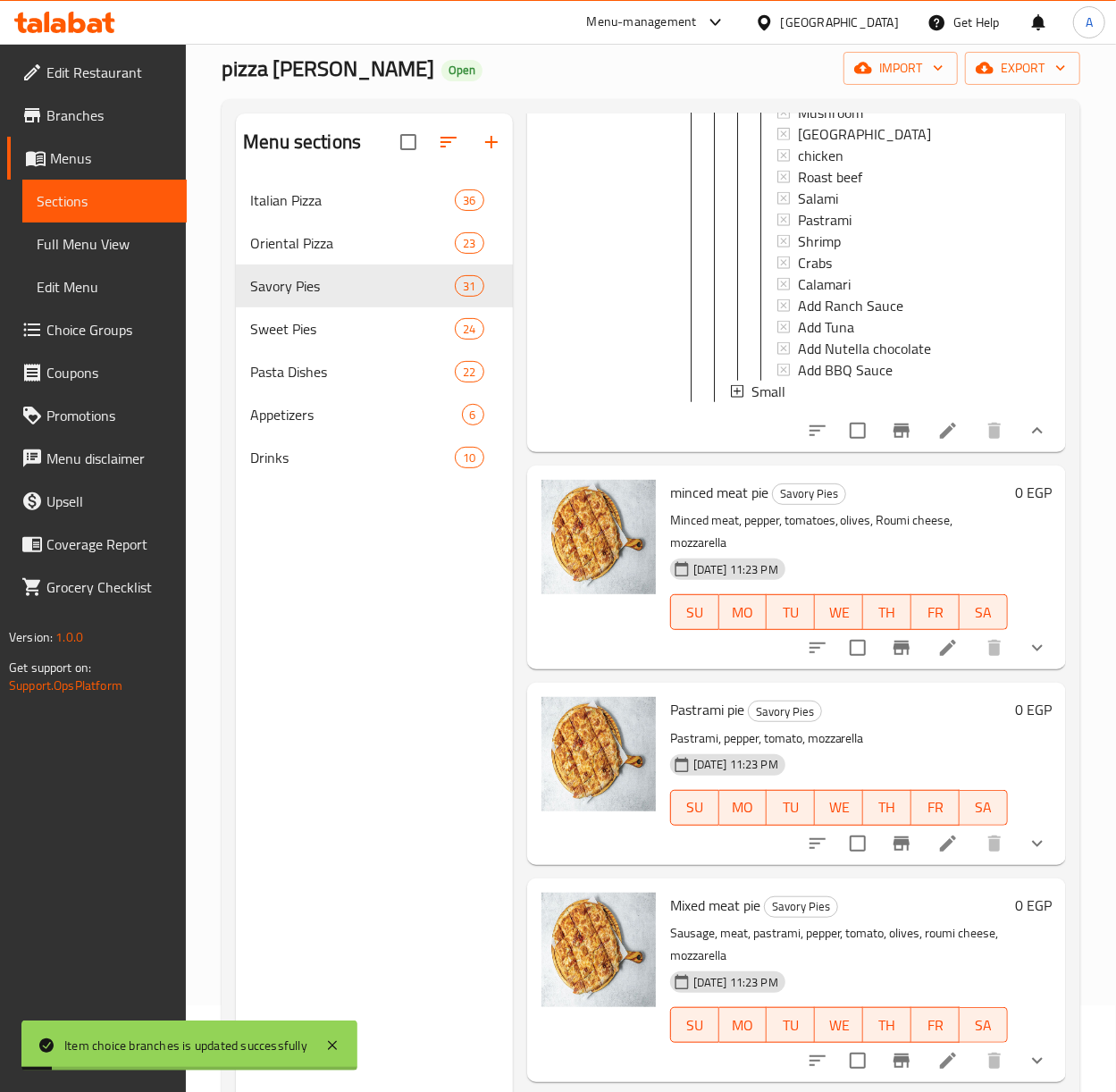
scroll to position [1430, 0]
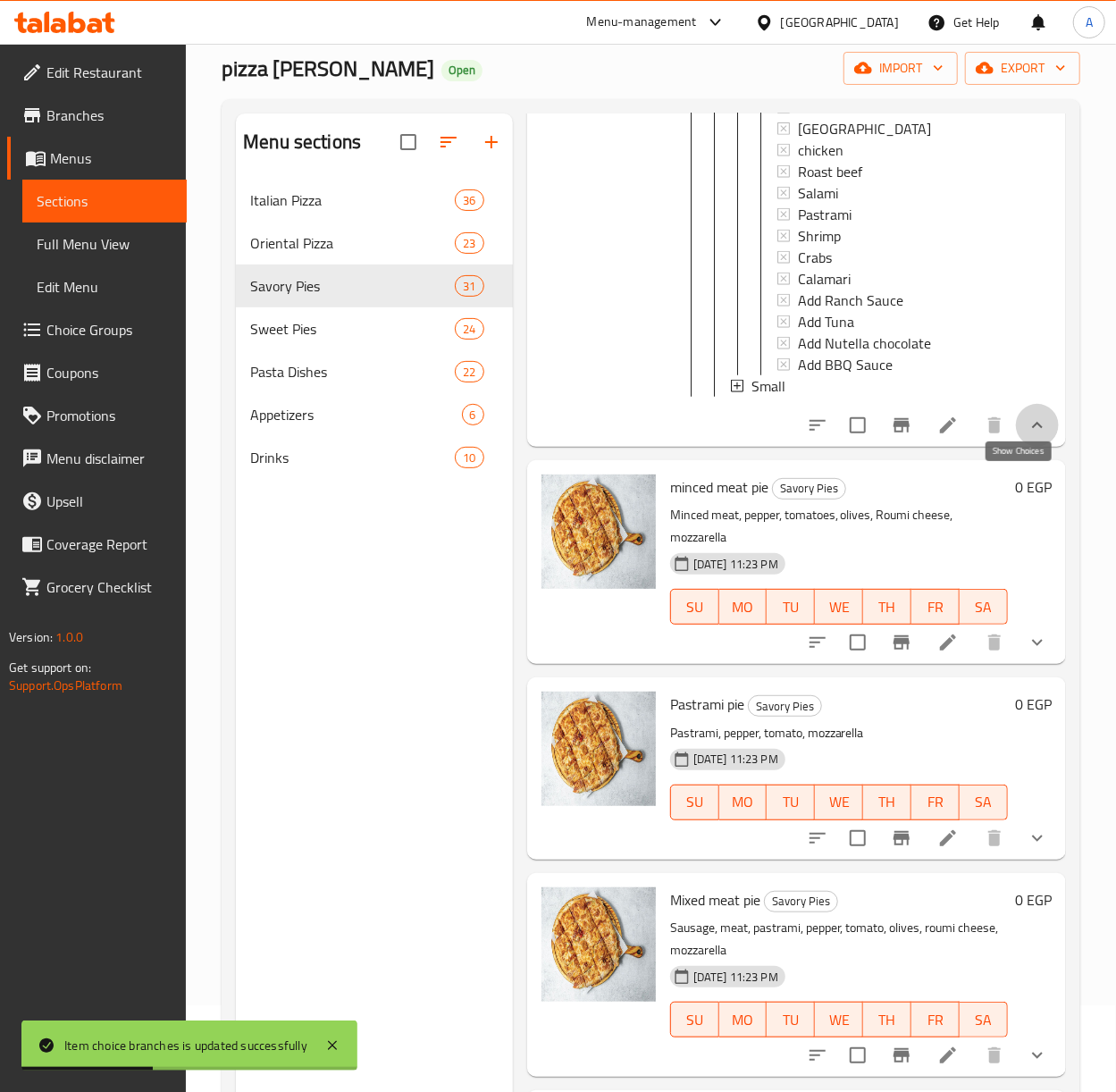
click at [1027, 436] on icon "show more" at bounding box center [1037, 425] width 21 height 21
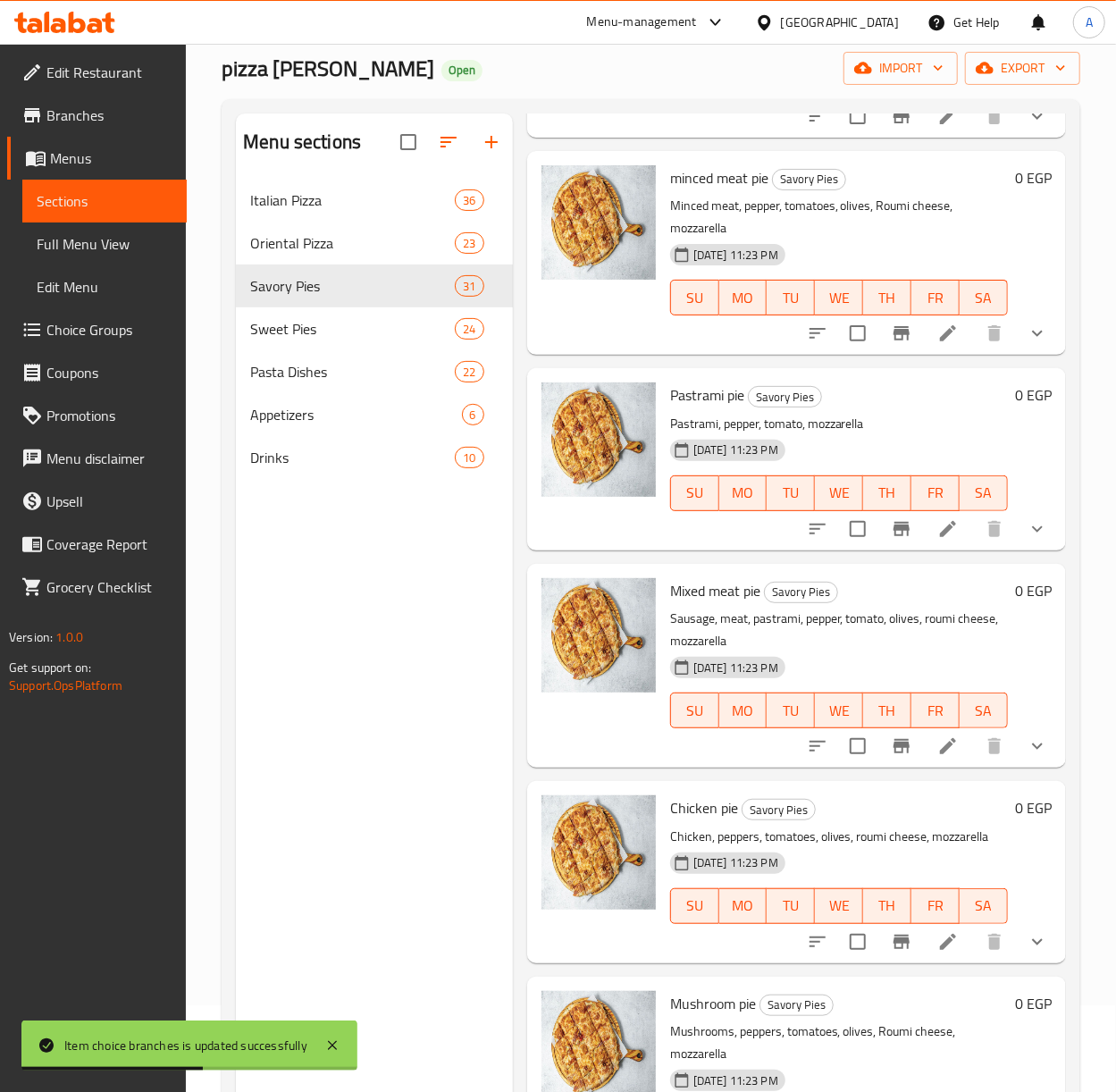
scroll to position [238, 0]
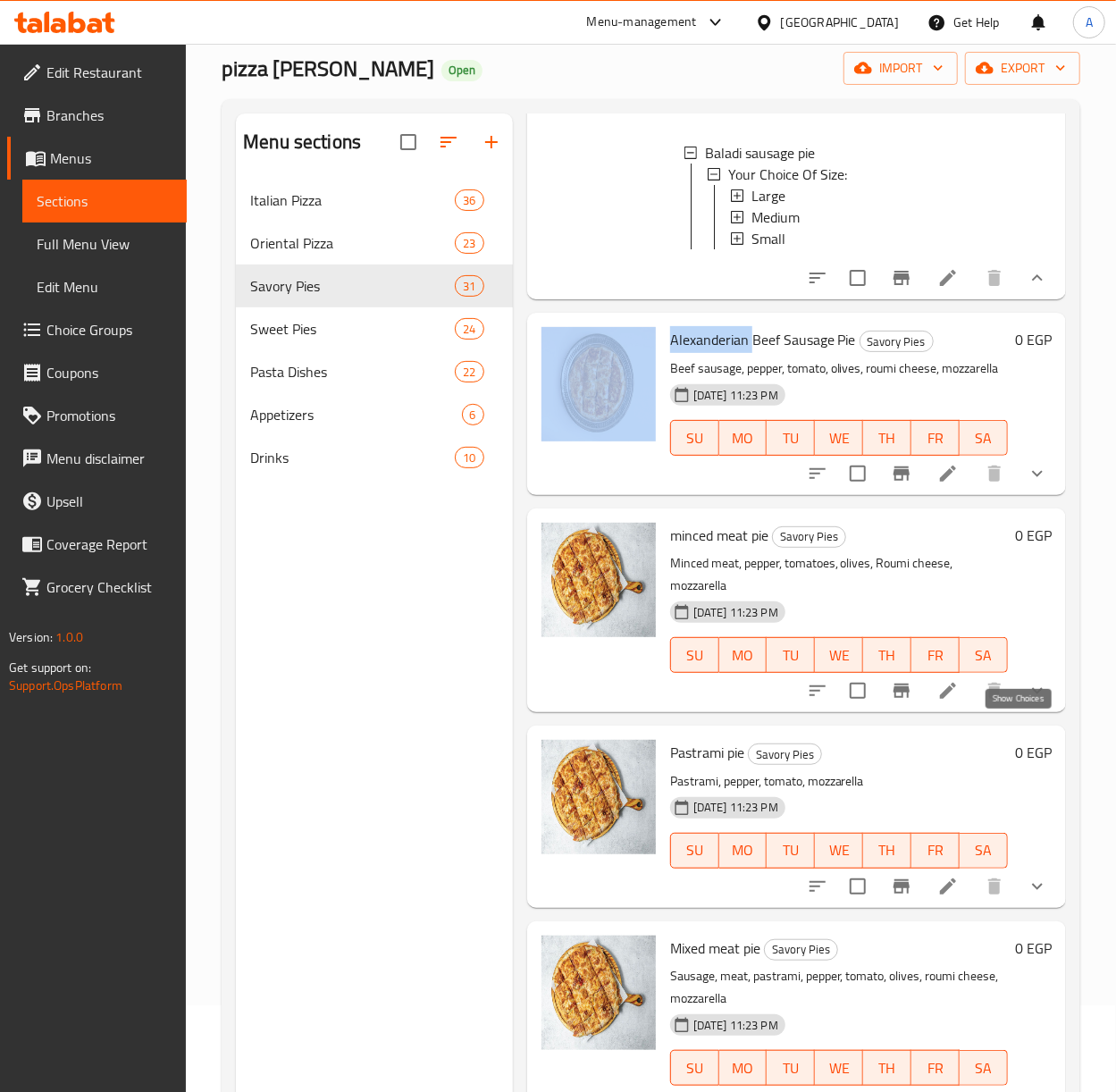
click at [1032, 694] on icon "show more" at bounding box center [1037, 691] width 11 height 6
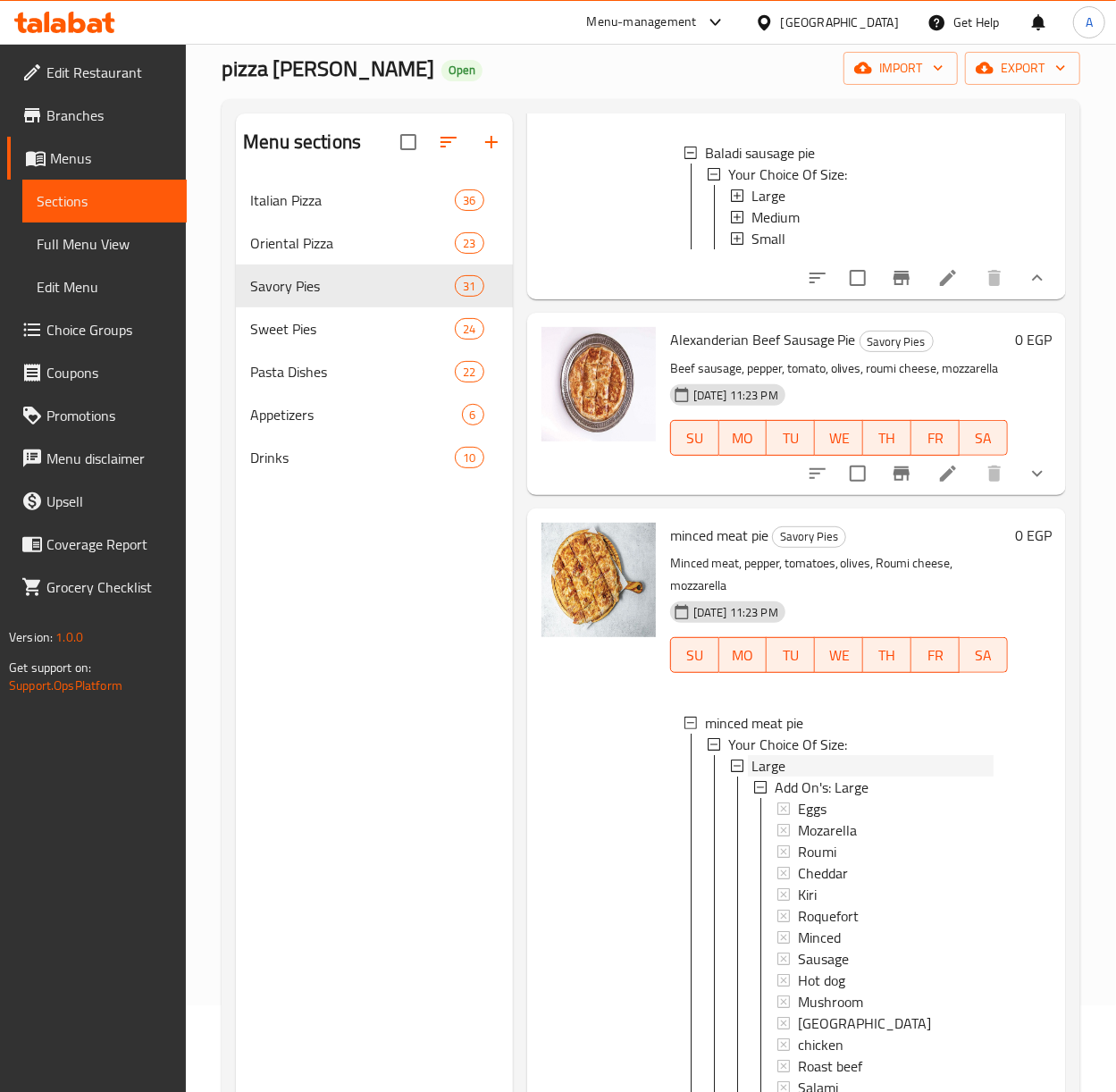
click at [765, 776] on span "Large" at bounding box center [768, 765] width 34 height 21
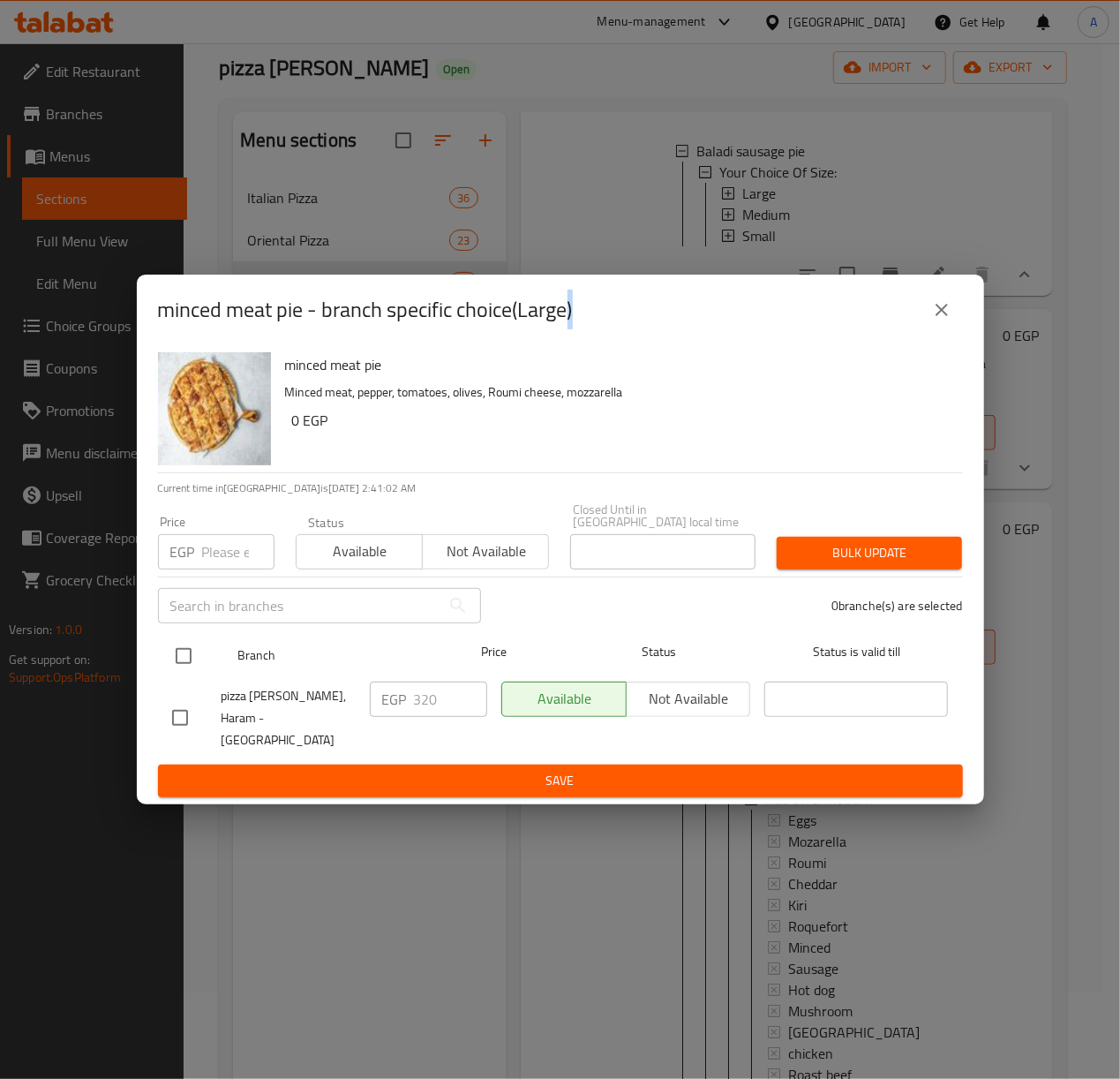
click at [172, 649] on input "checkbox" at bounding box center [184, 656] width 37 height 38
checkbox input "true"
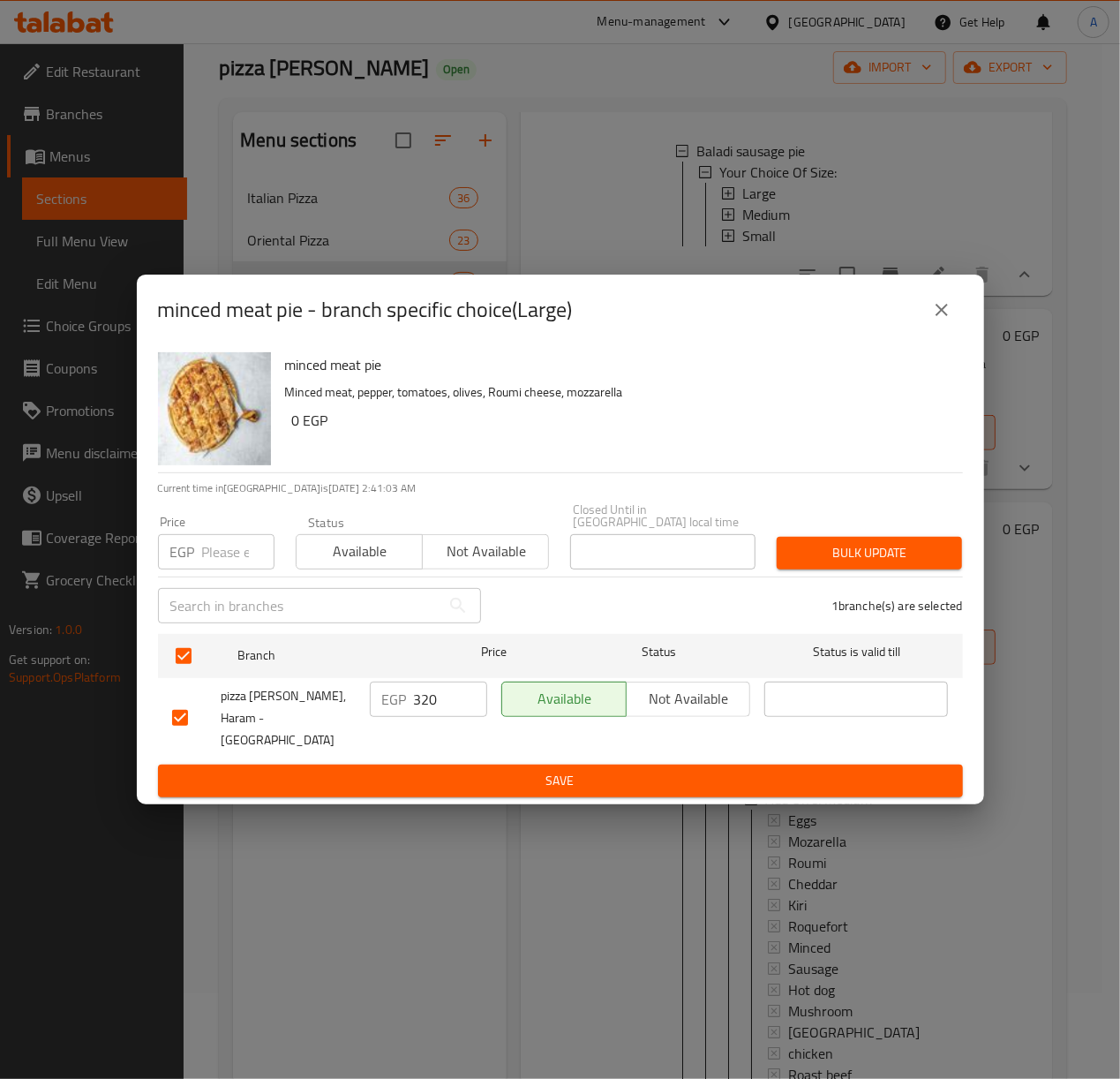
click at [205, 567] on input "number" at bounding box center [238, 552] width 72 height 36
click at [215, 551] on input "350" at bounding box center [238, 552] width 72 height 36
type input "350"
click at [842, 559] on span "Bulk update" at bounding box center [868, 553] width 157 height 22
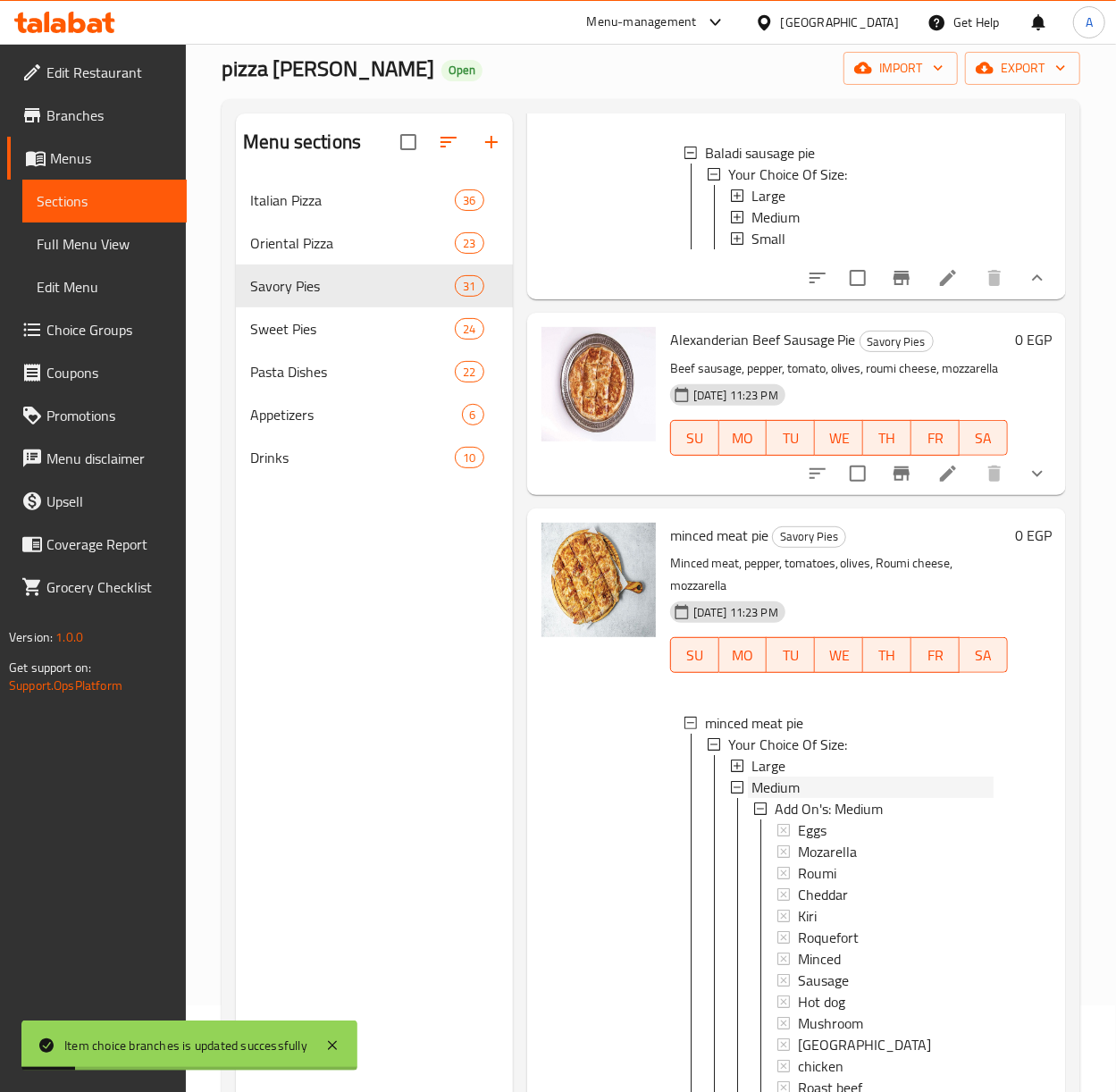
click at [776, 798] on span "Medium" at bounding box center [775, 786] width 48 height 21
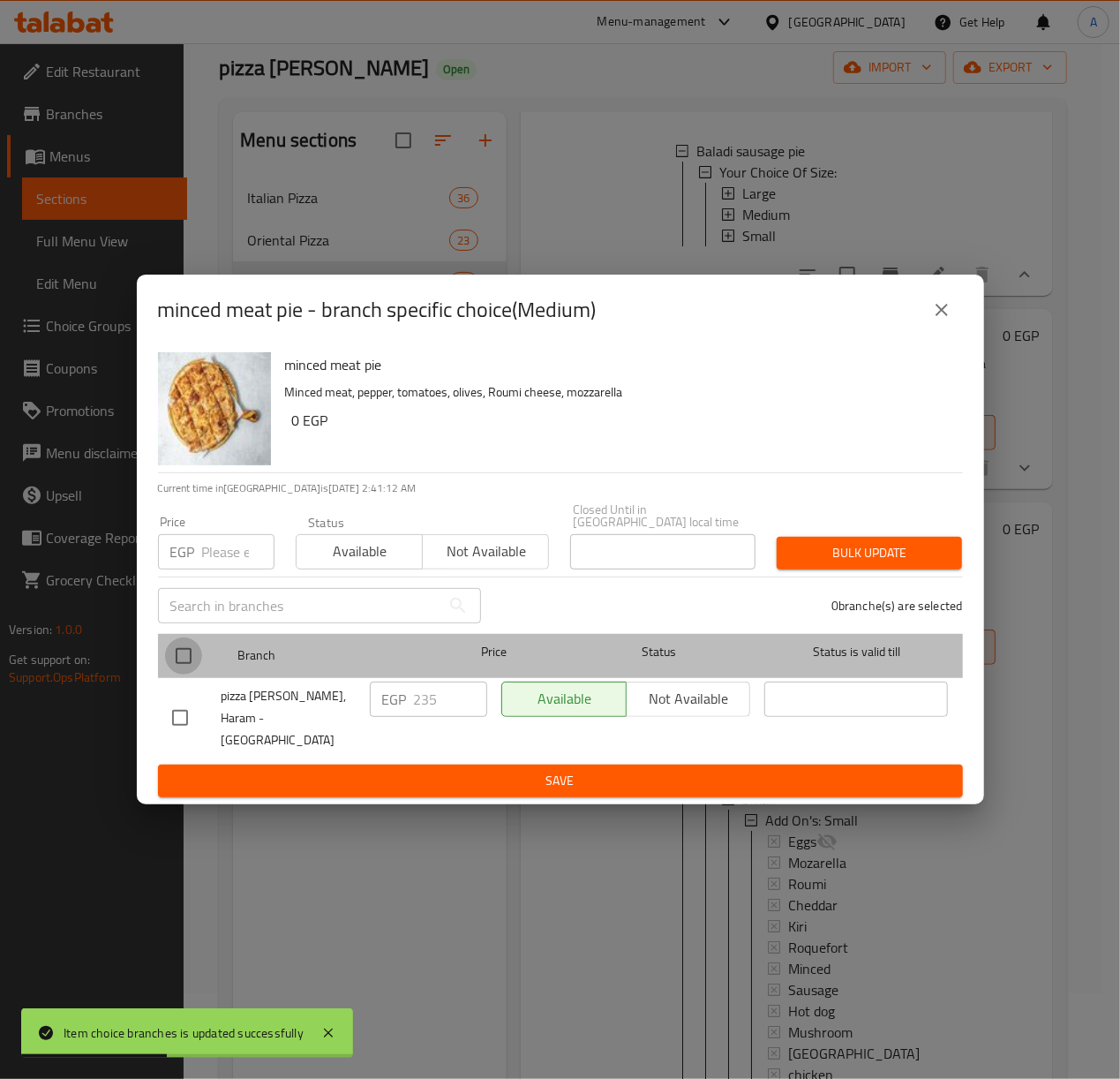
click at [182, 652] on input "checkbox" at bounding box center [184, 656] width 37 height 38
checkbox input "true"
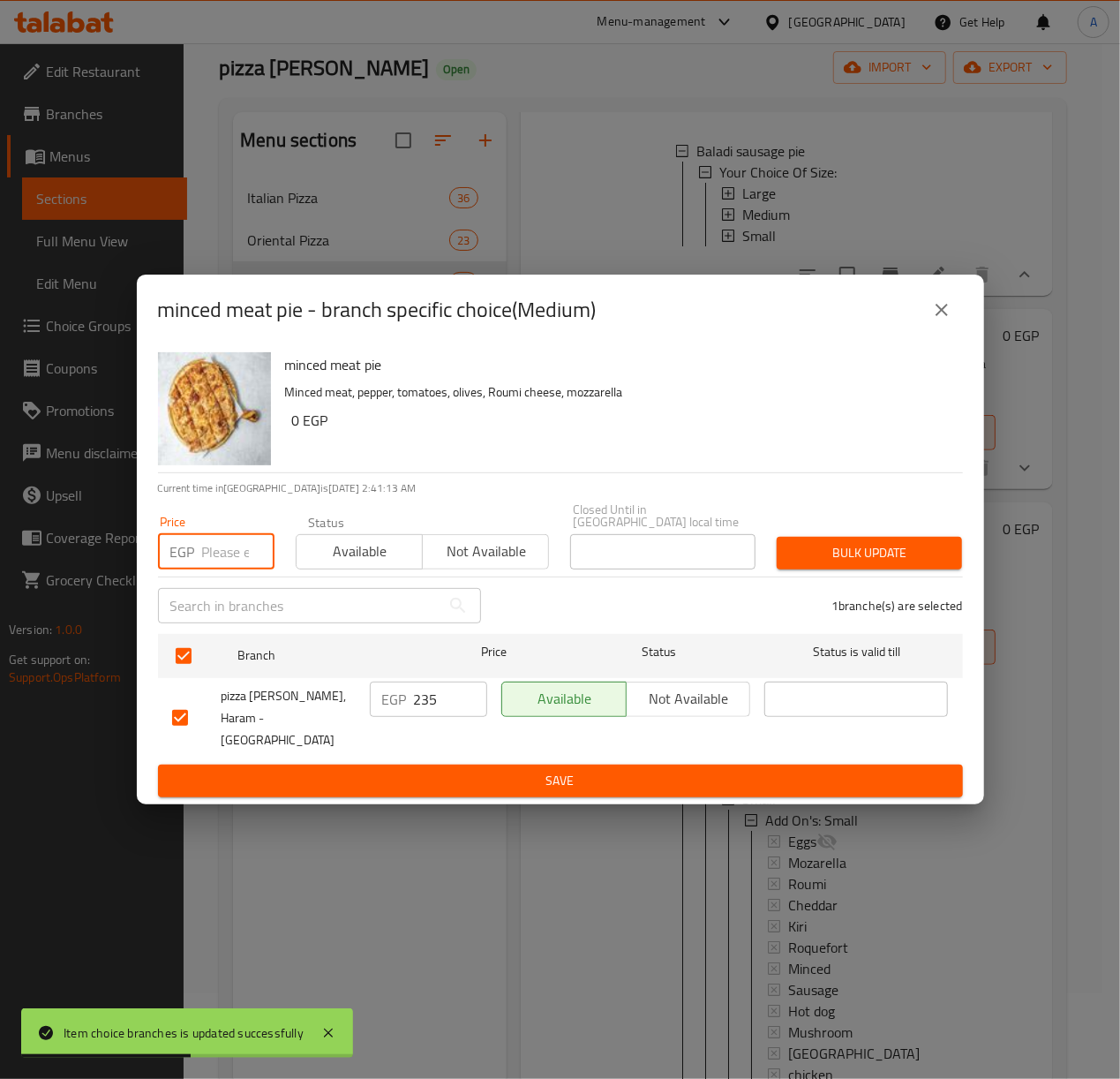
click at [226, 538] on input "number" at bounding box center [238, 552] width 72 height 36
type input "265"
click at [820, 558] on span "Bulk update" at bounding box center [868, 553] width 157 height 22
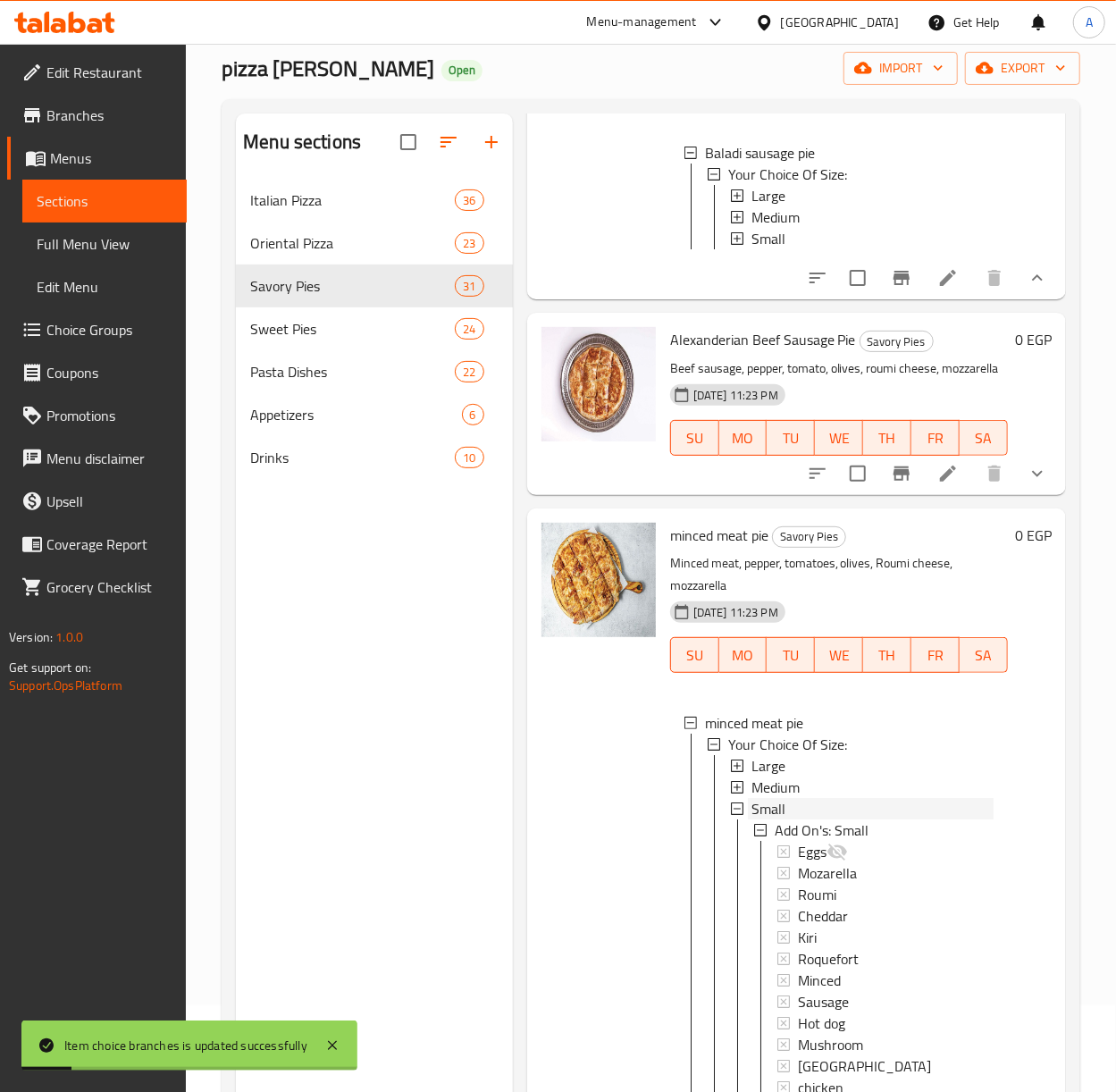
click at [768, 819] on span "Small" at bounding box center [768, 808] width 34 height 21
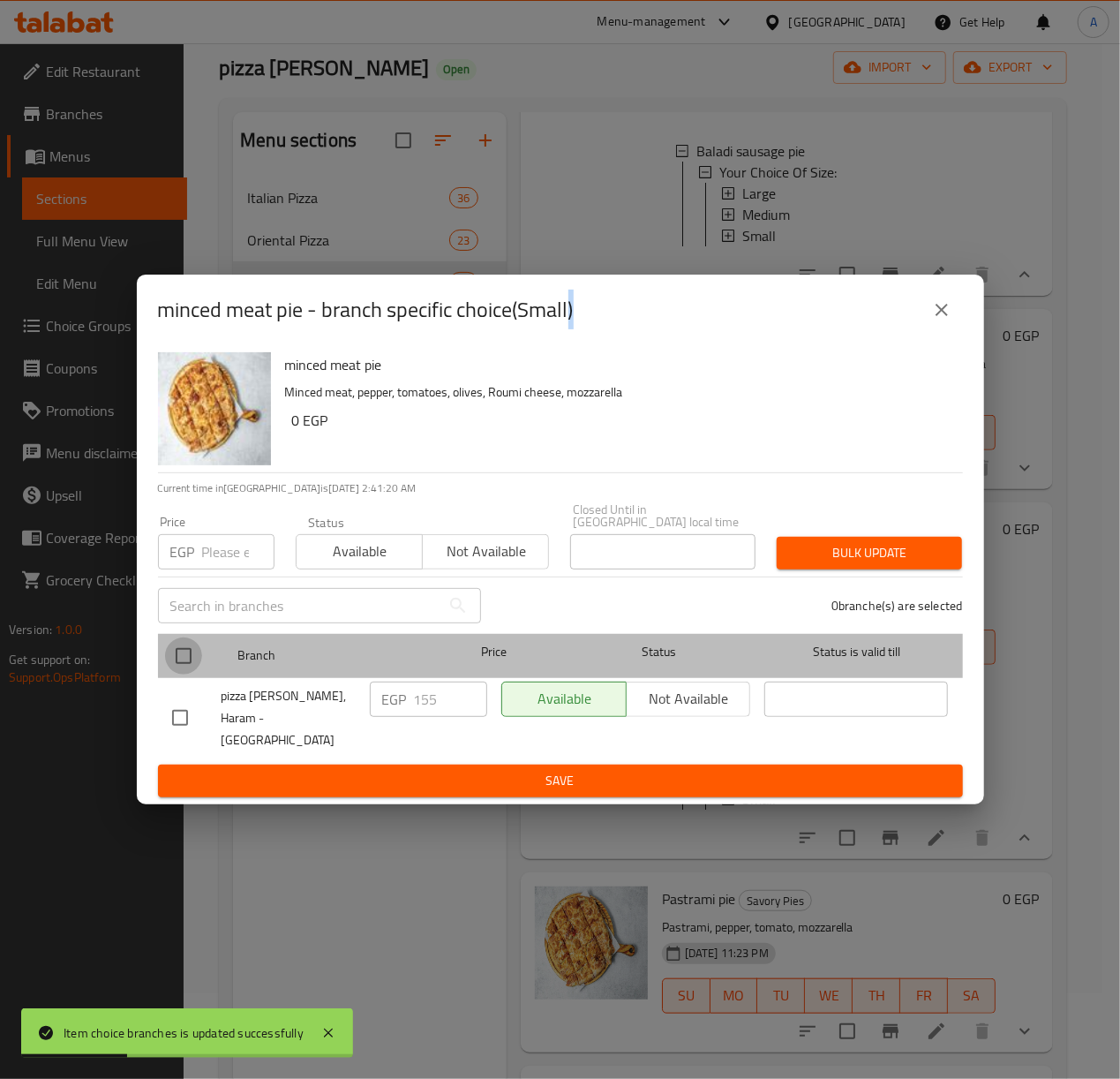
click at [178, 657] on input "checkbox" at bounding box center [184, 656] width 37 height 38
checkbox input "true"
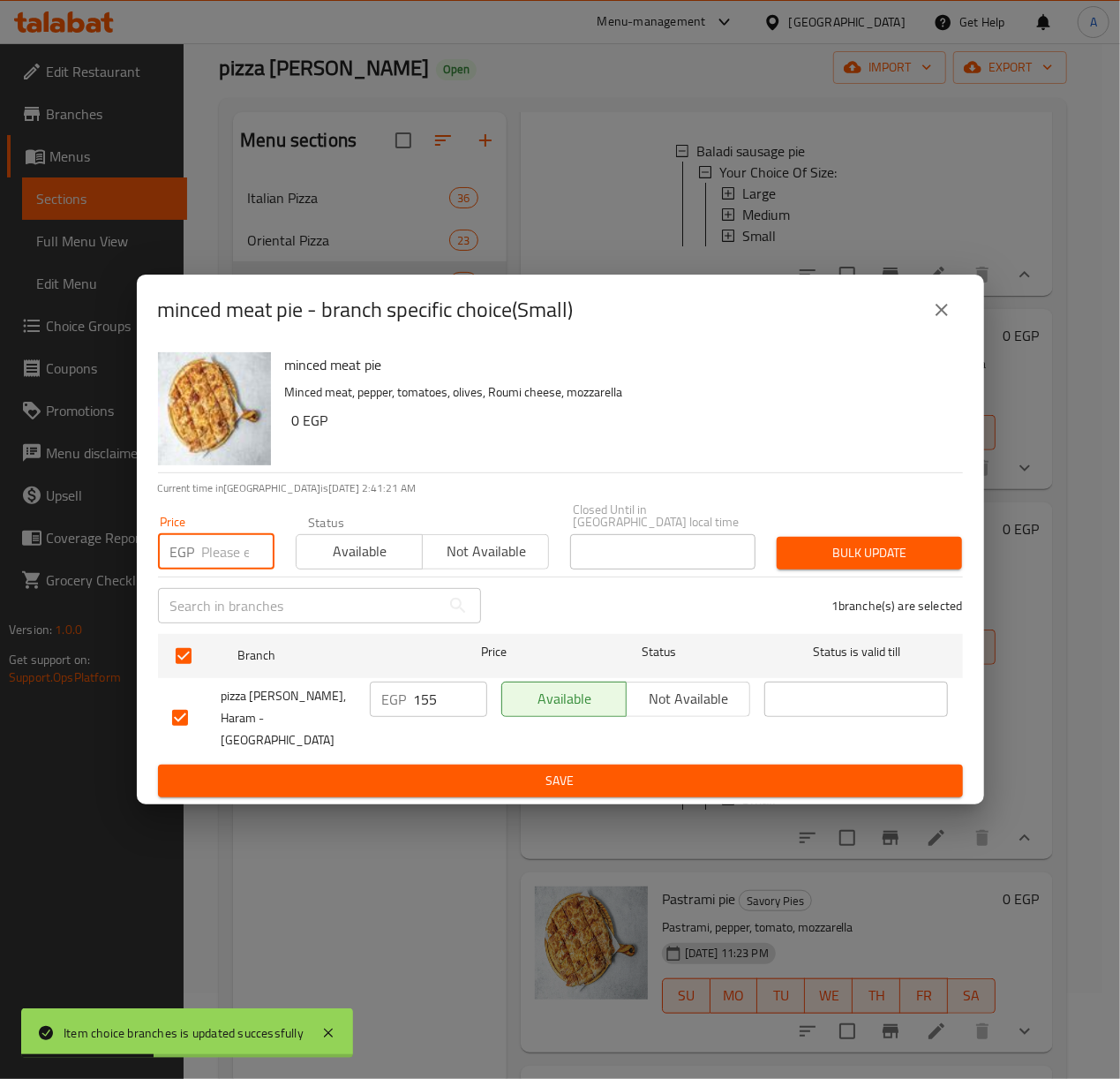
click at [219, 556] on input "number" at bounding box center [238, 552] width 72 height 36
type input "175"
click at [857, 565] on span "Bulk update" at bounding box center [868, 553] width 157 height 22
click at [857, 567] on div at bounding box center [560, 539] width 1120 height 1079
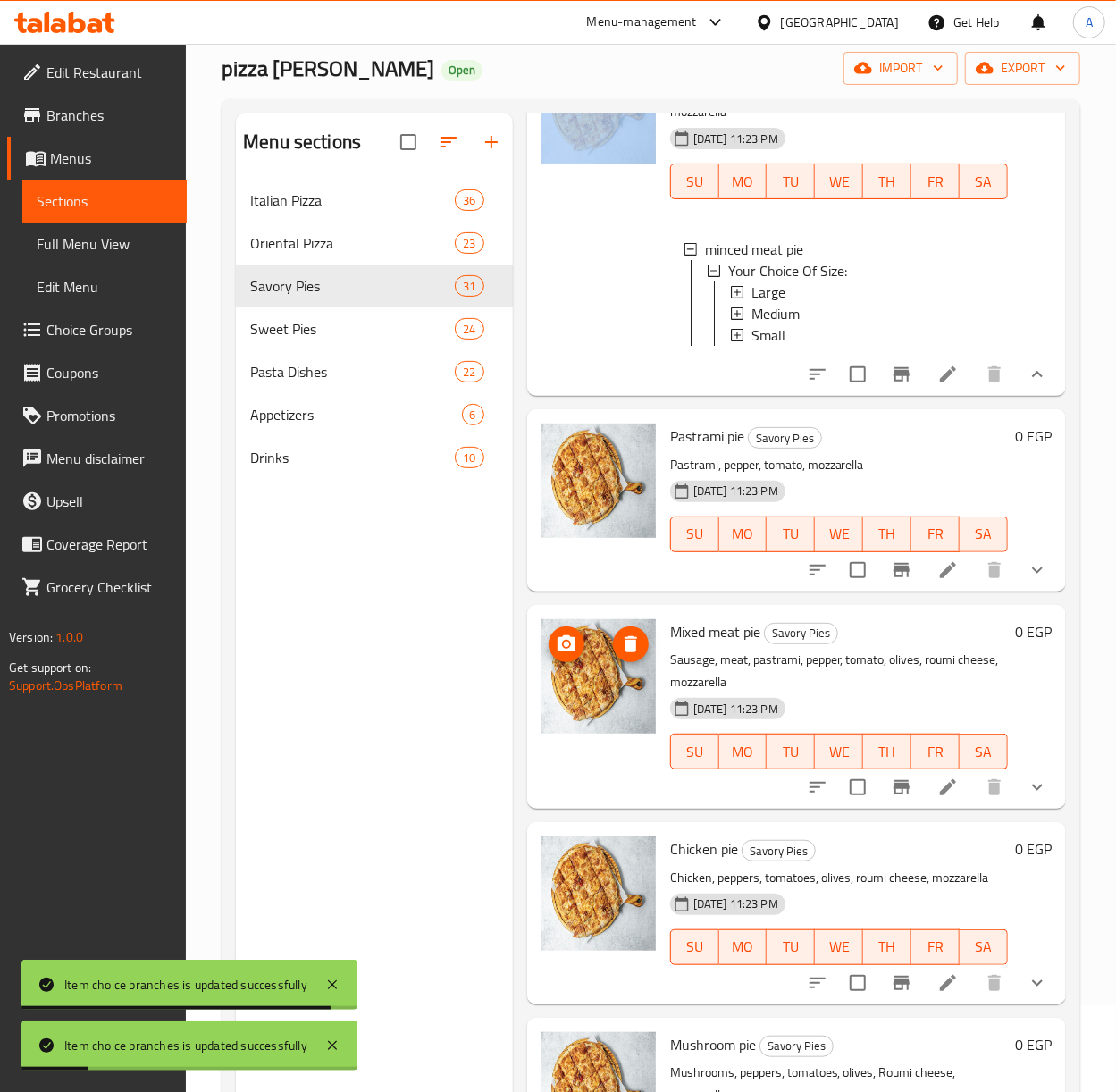
scroll to position [715, 0]
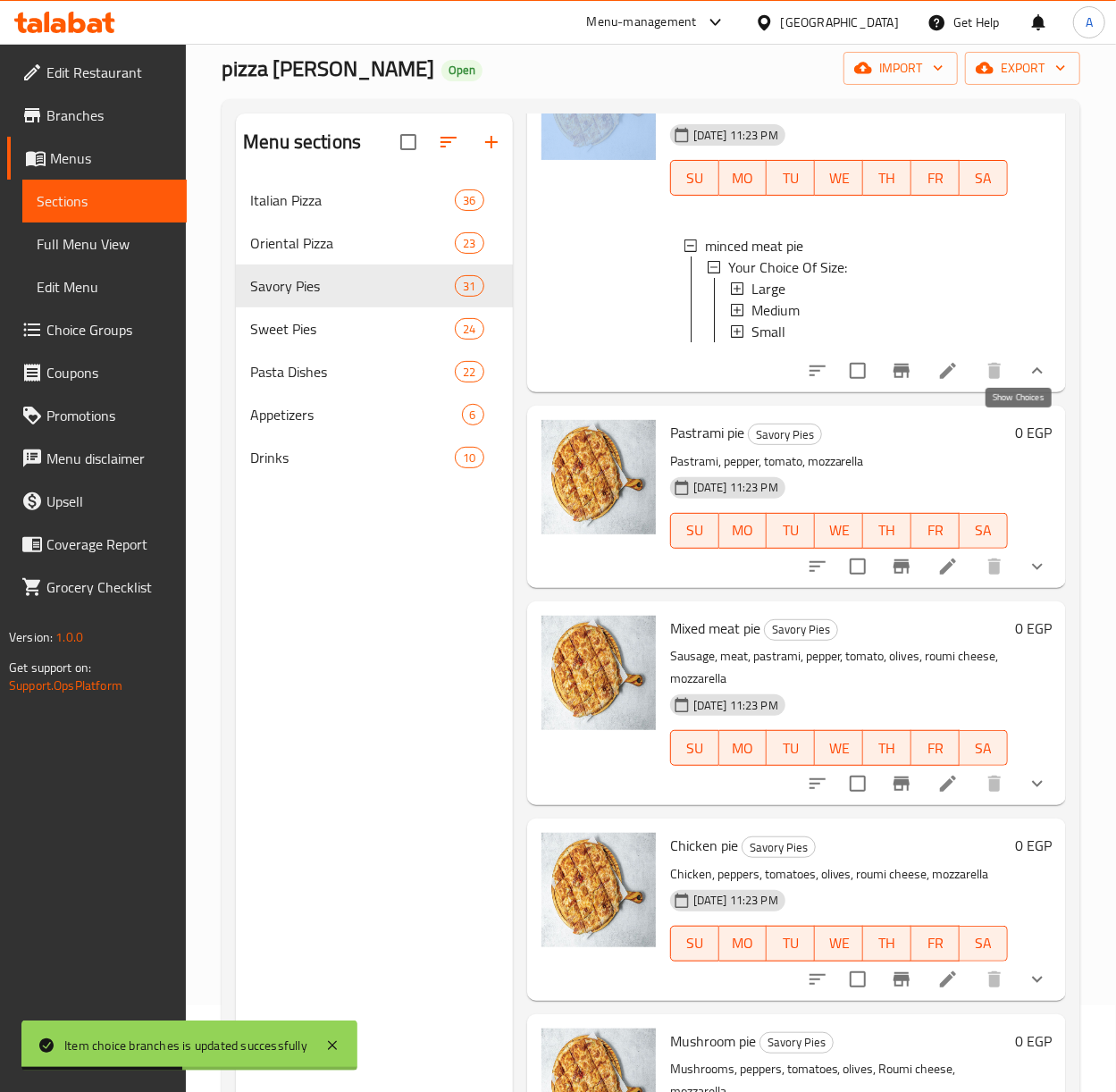
click at [1027, 382] on icon "show more" at bounding box center [1037, 370] width 21 height 21
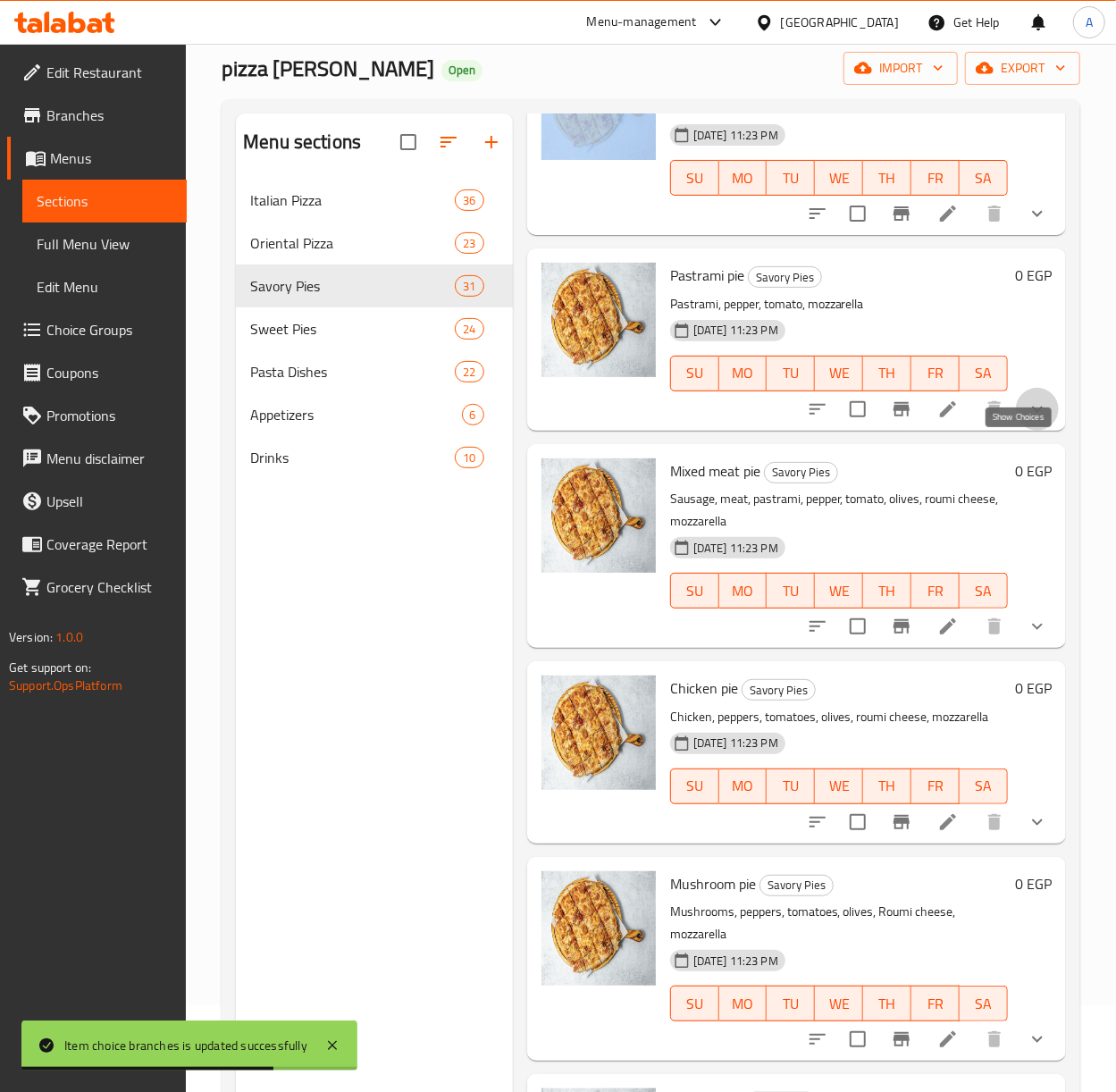
click at [1027, 420] on icon "show more" at bounding box center [1037, 409] width 21 height 21
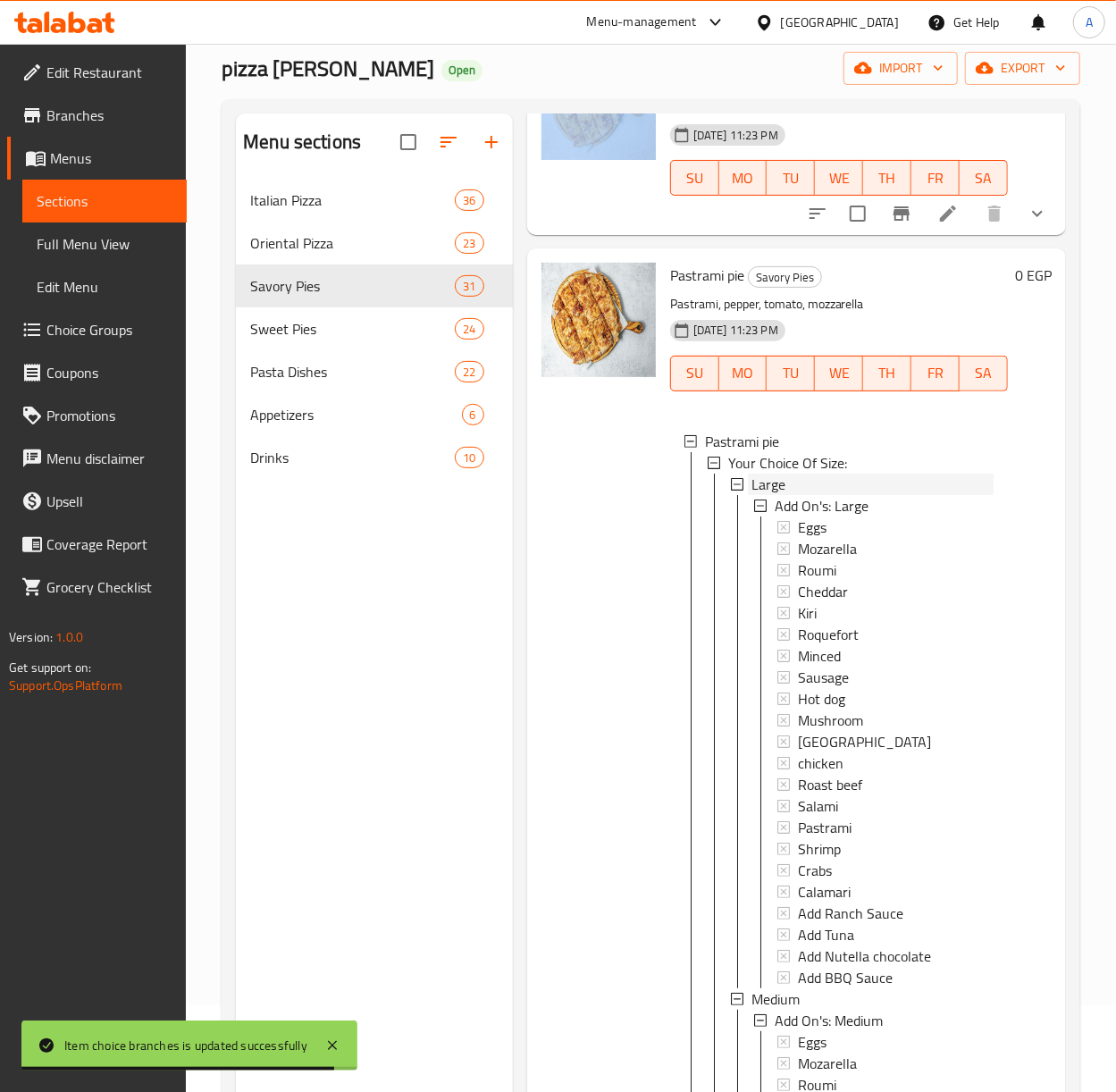
click at [761, 496] on span "Large" at bounding box center [768, 484] width 34 height 21
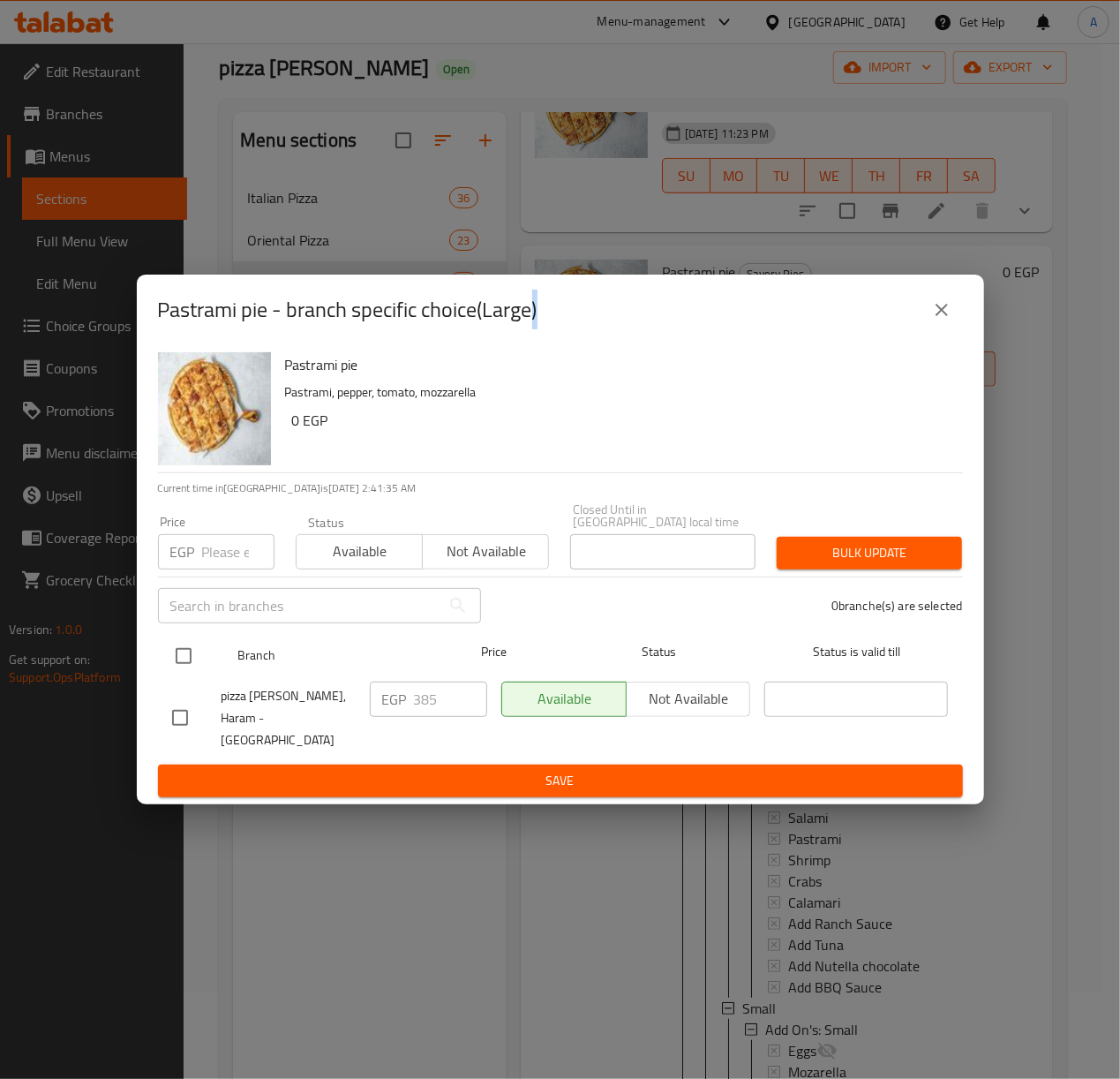
click at [175, 667] on input "checkbox" at bounding box center [184, 656] width 37 height 38
checkbox input "true"
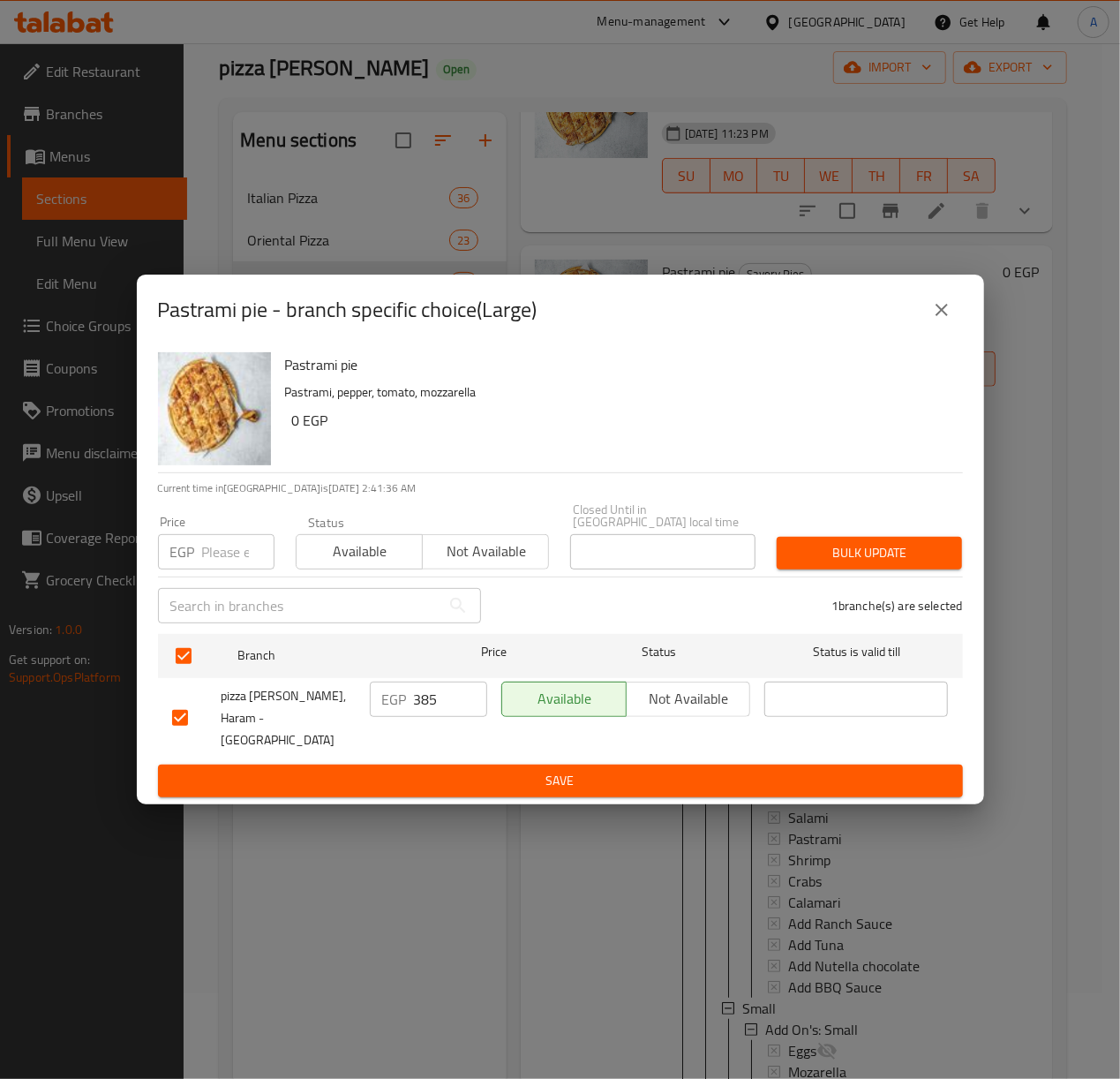
click at [199, 578] on div "Price EGP Price" at bounding box center [216, 543] width 138 height 75
click at [202, 569] on input "number" at bounding box center [238, 552] width 72 height 36
type input "445"
click at [872, 558] on span "Bulk update" at bounding box center [868, 553] width 157 height 22
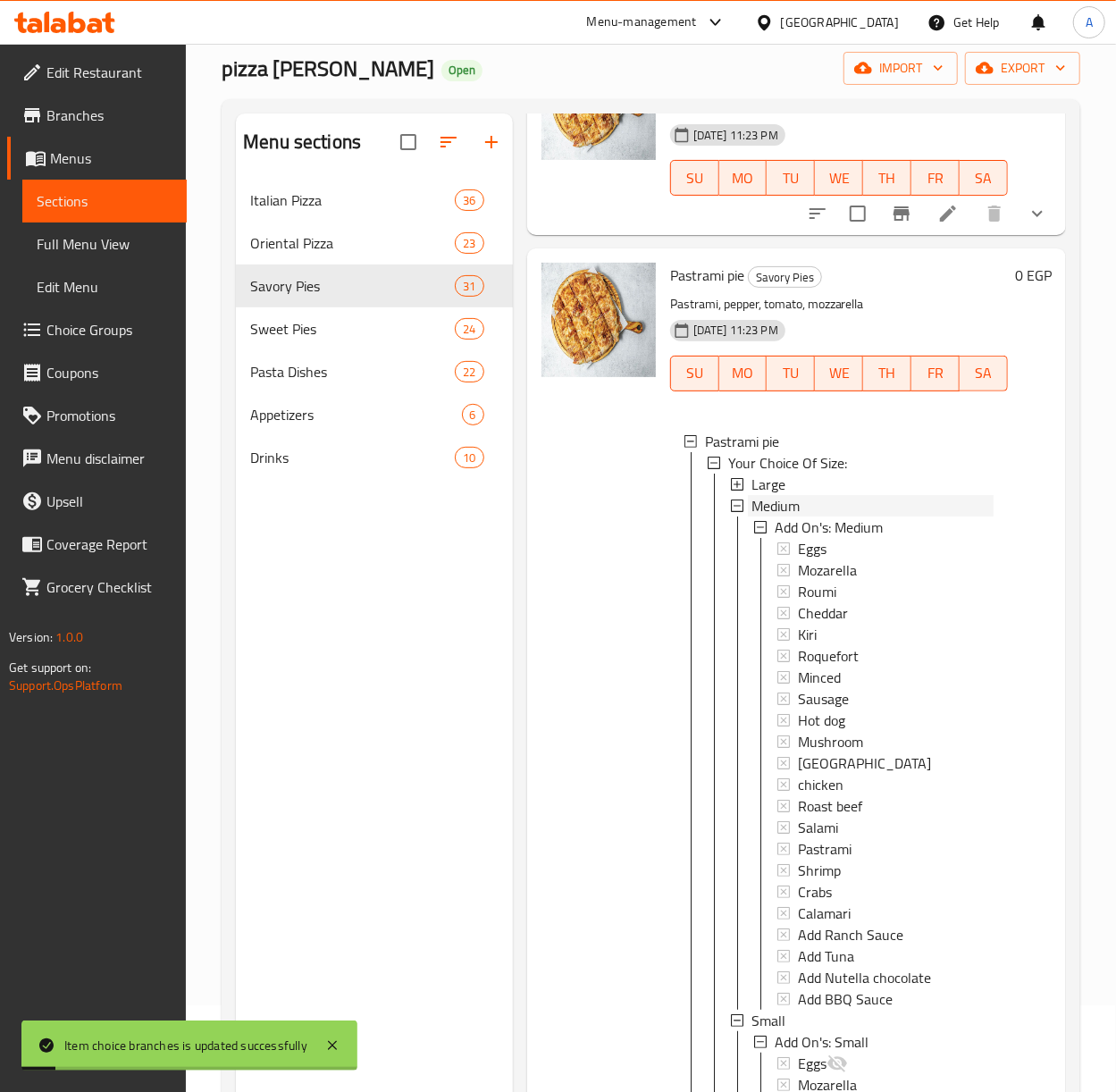
click at [770, 517] on span "Medium" at bounding box center [775, 506] width 48 height 21
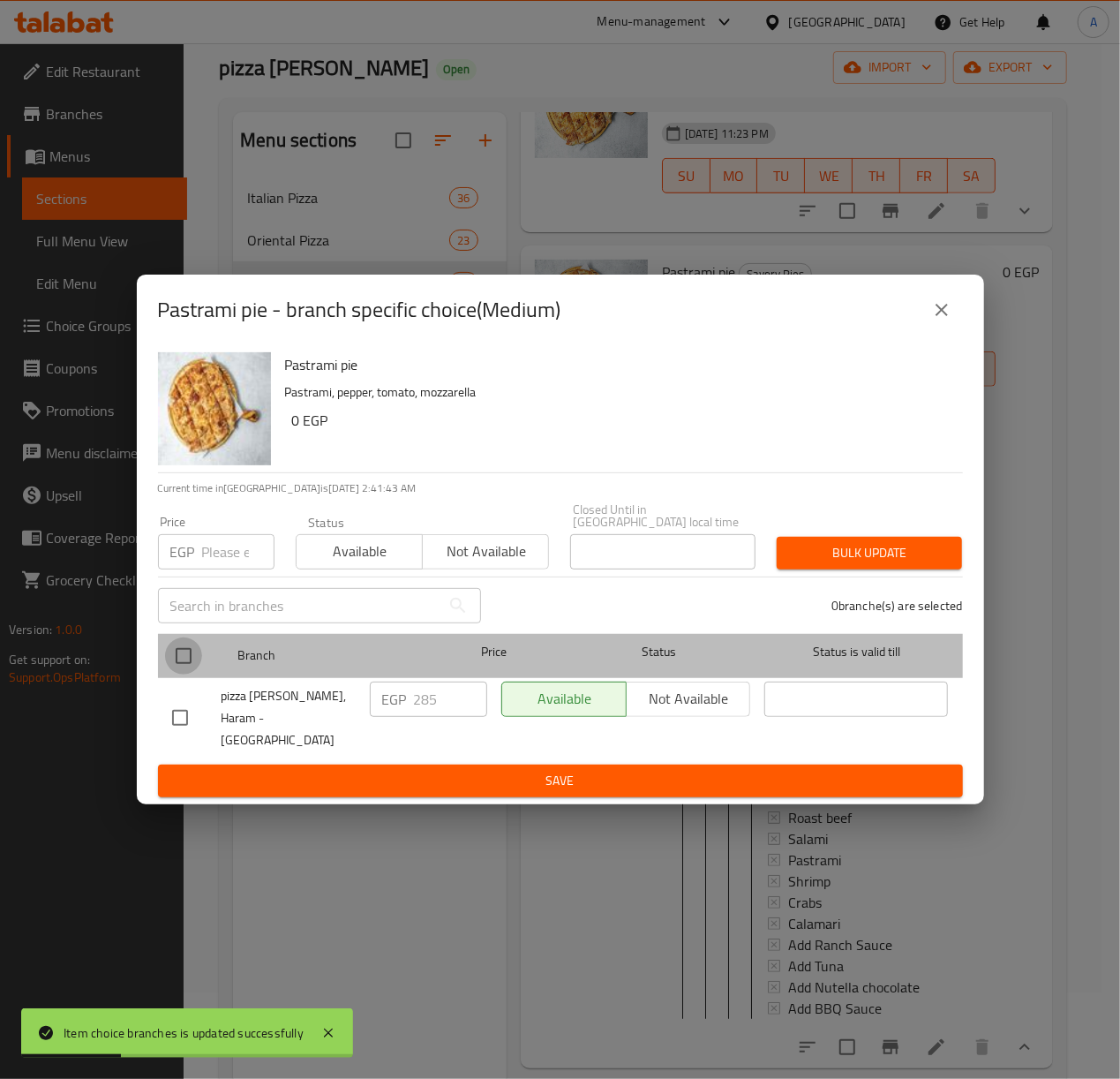
click at [175, 665] on input "checkbox" at bounding box center [184, 656] width 37 height 38
checkbox input "true"
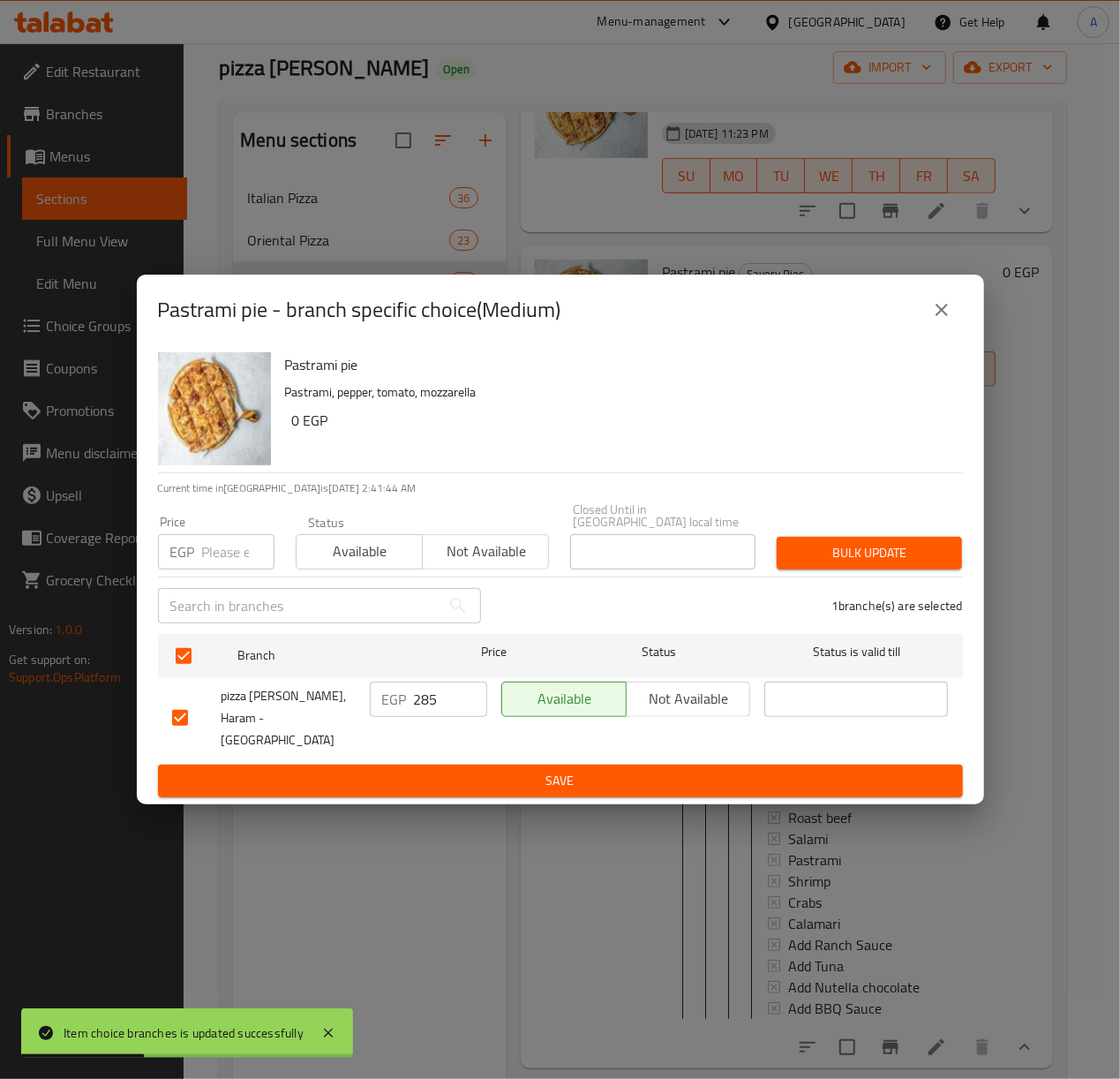
click at [210, 564] on input "number" at bounding box center [238, 552] width 72 height 36
type input "340"
click at [863, 556] on span "Bulk update" at bounding box center [868, 553] width 157 height 22
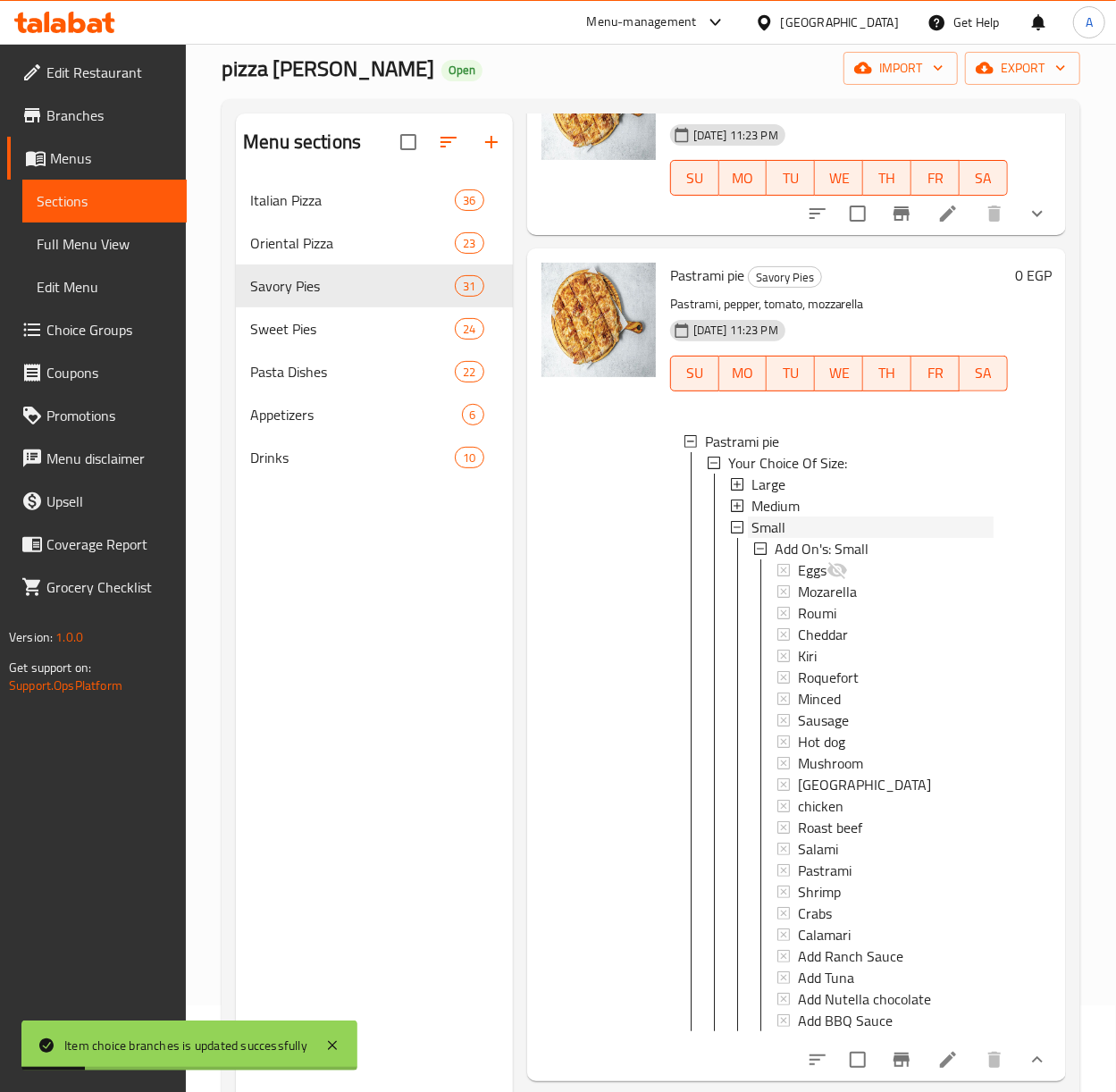
click at [761, 538] on span "Small" at bounding box center [768, 527] width 34 height 21
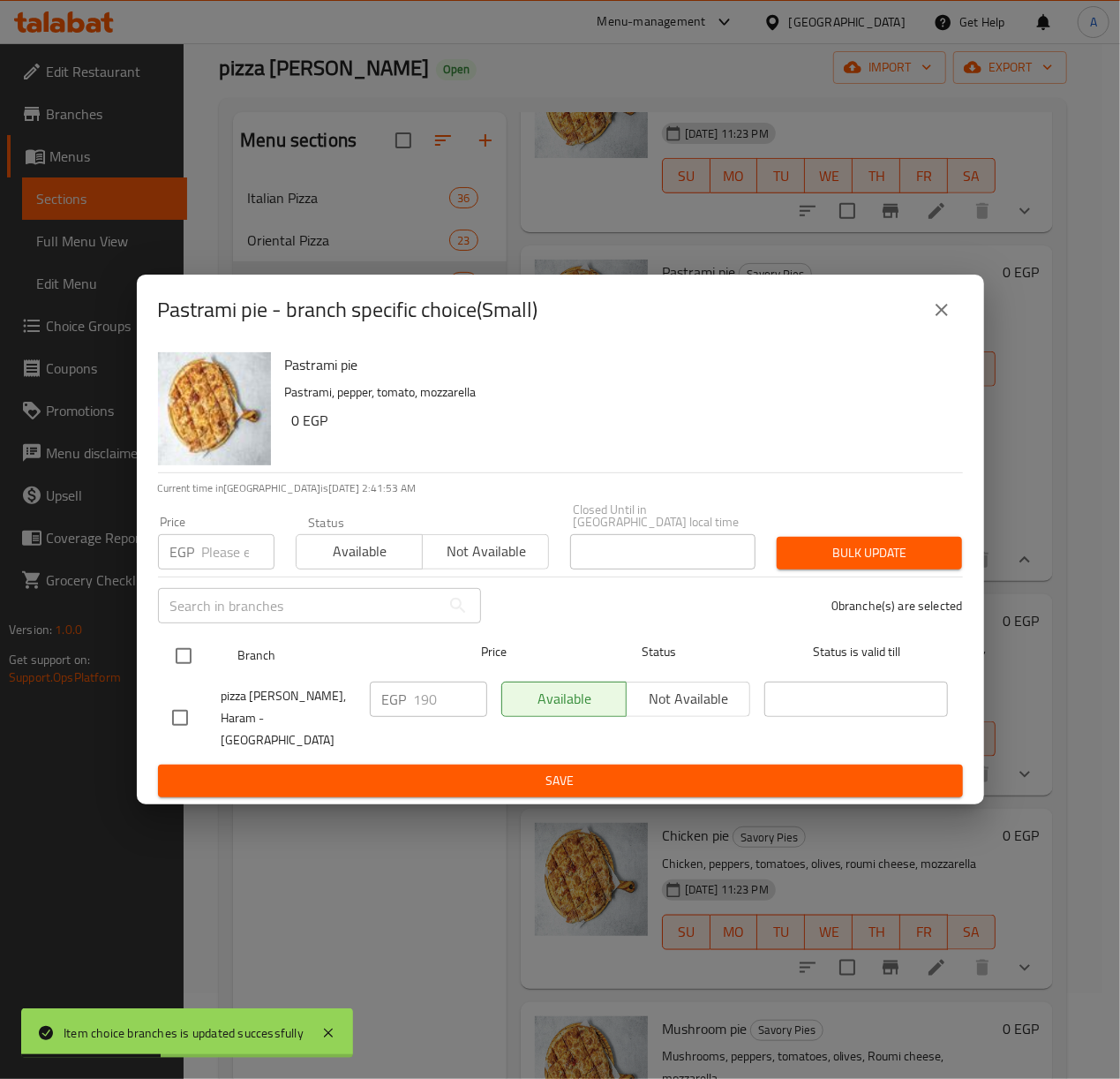
click at [180, 656] on input "checkbox" at bounding box center [184, 656] width 37 height 38
checkbox input "true"
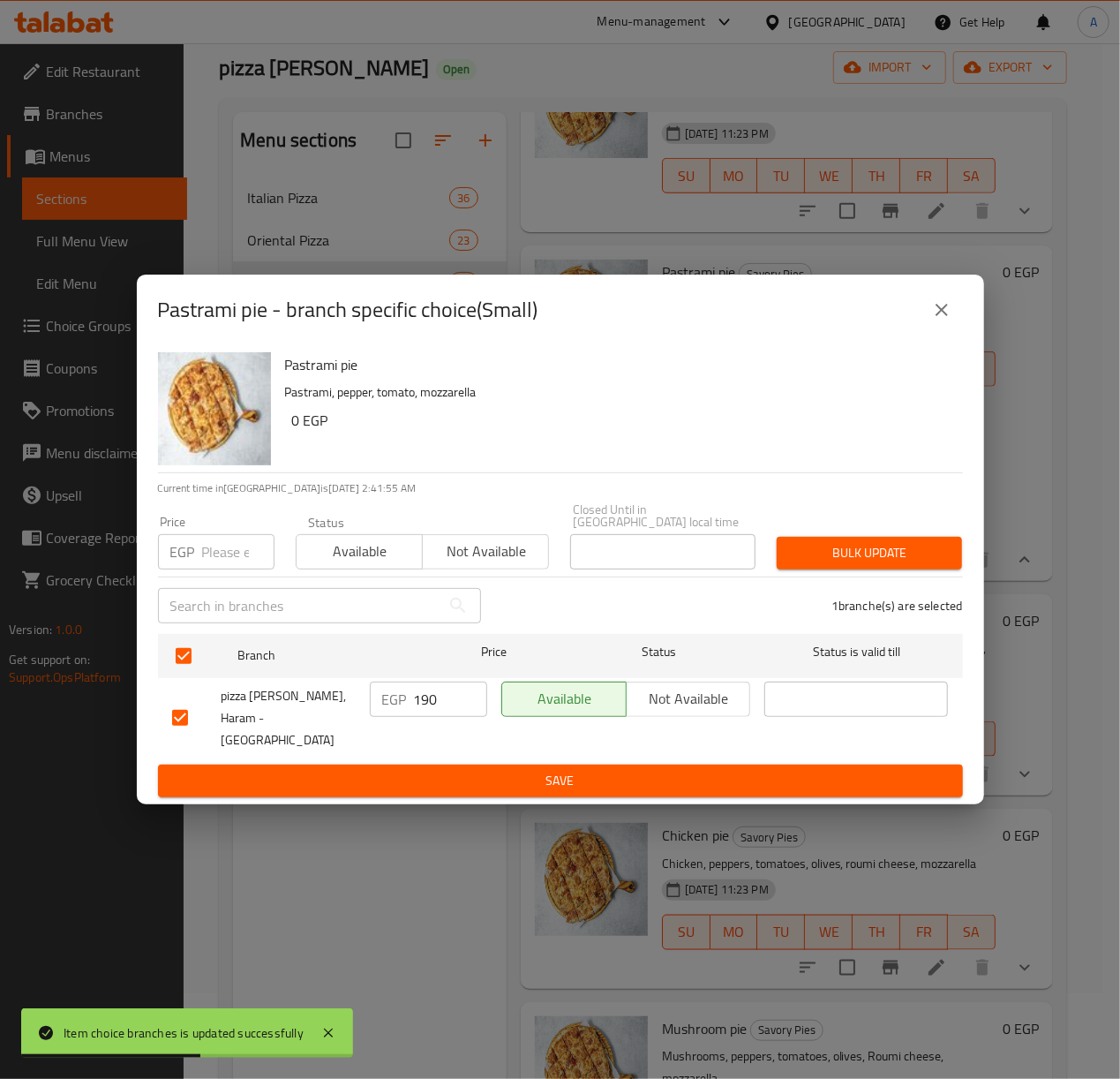
click at [222, 566] on input "number" at bounding box center [238, 552] width 72 height 36
type input "225"
click at [946, 545] on button "Bulk update" at bounding box center [869, 553] width 186 height 33
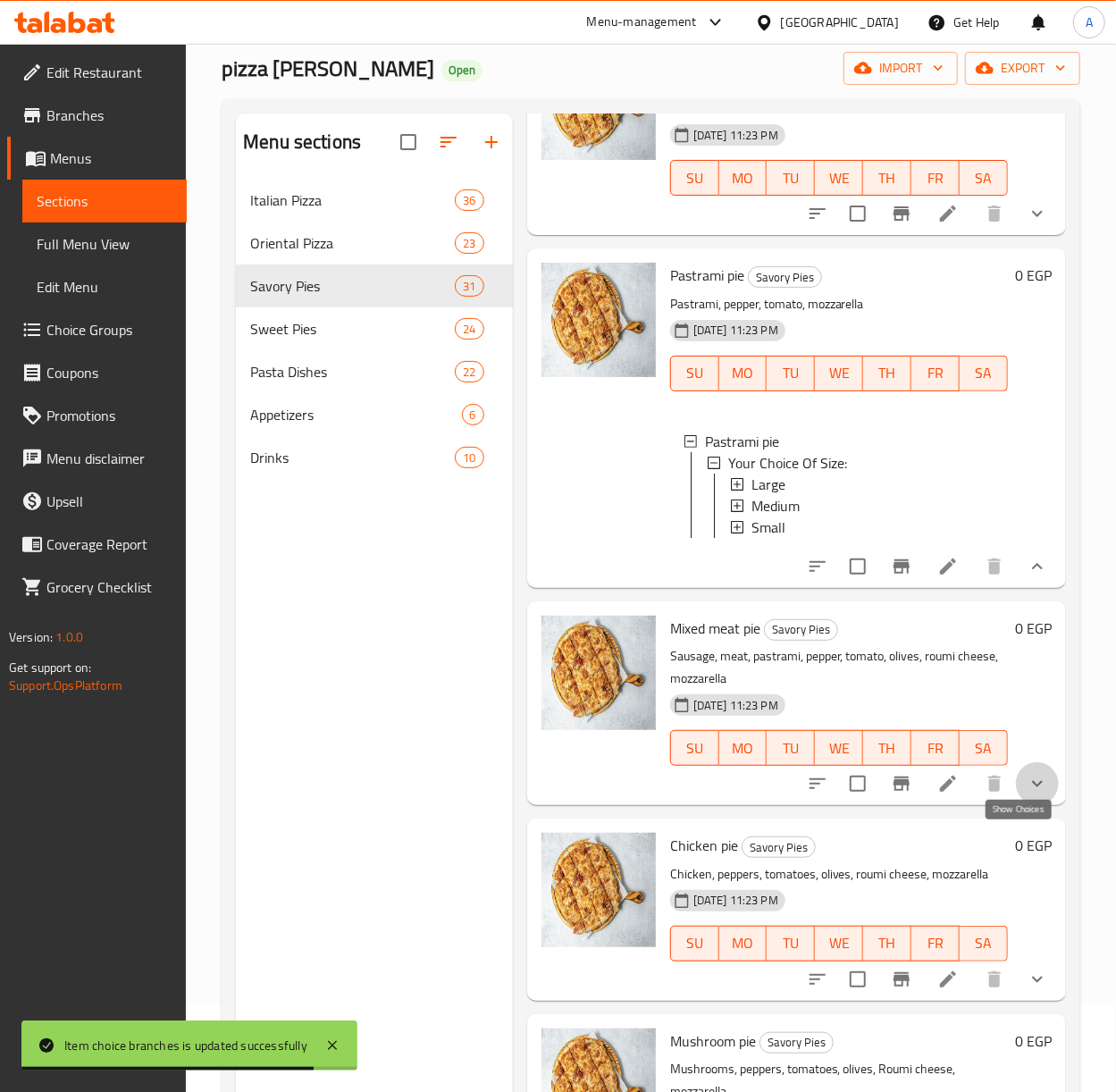
click at [1027, 794] on icon "show more" at bounding box center [1037, 783] width 21 height 21
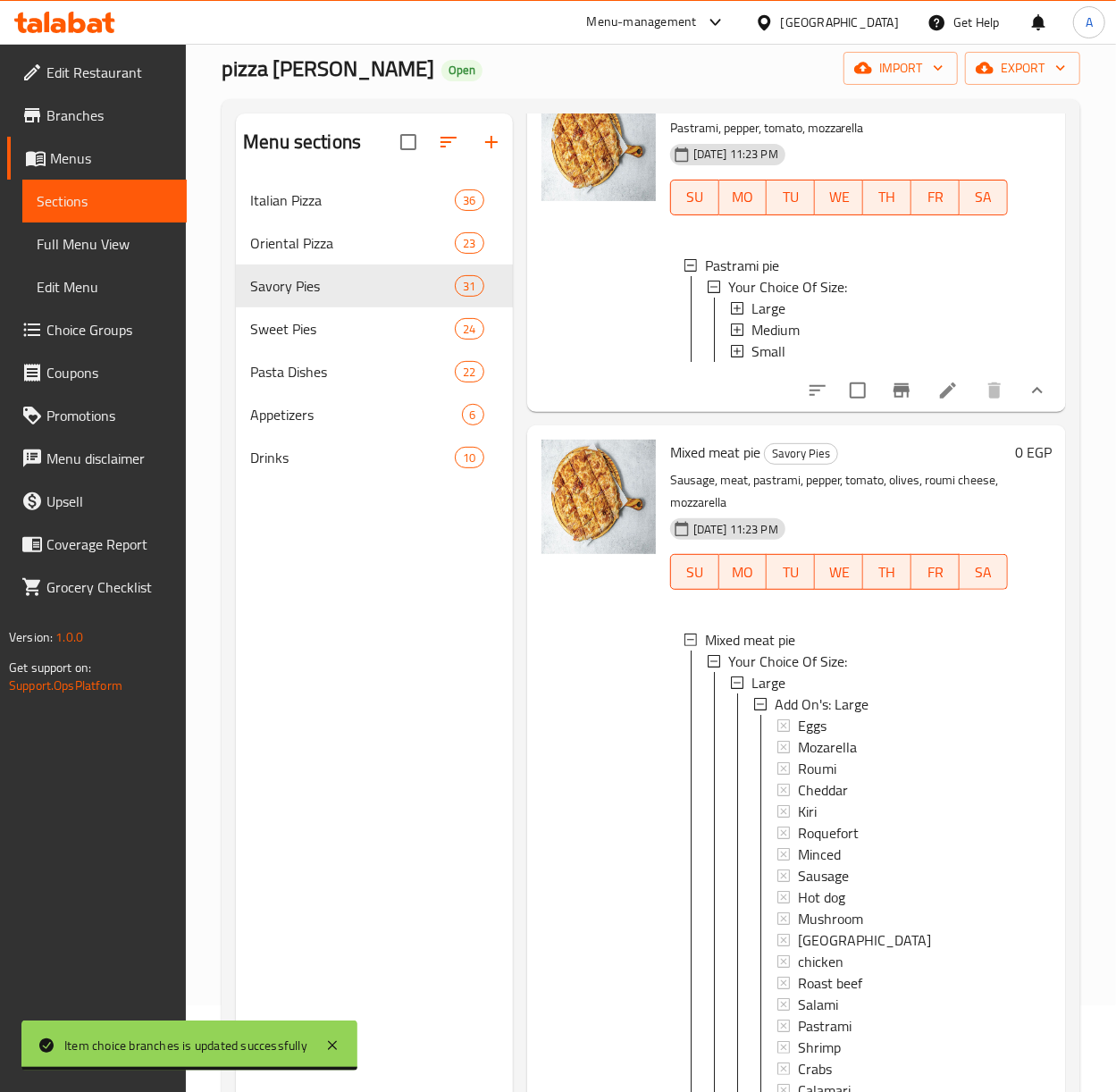
scroll to position [1072, 0]
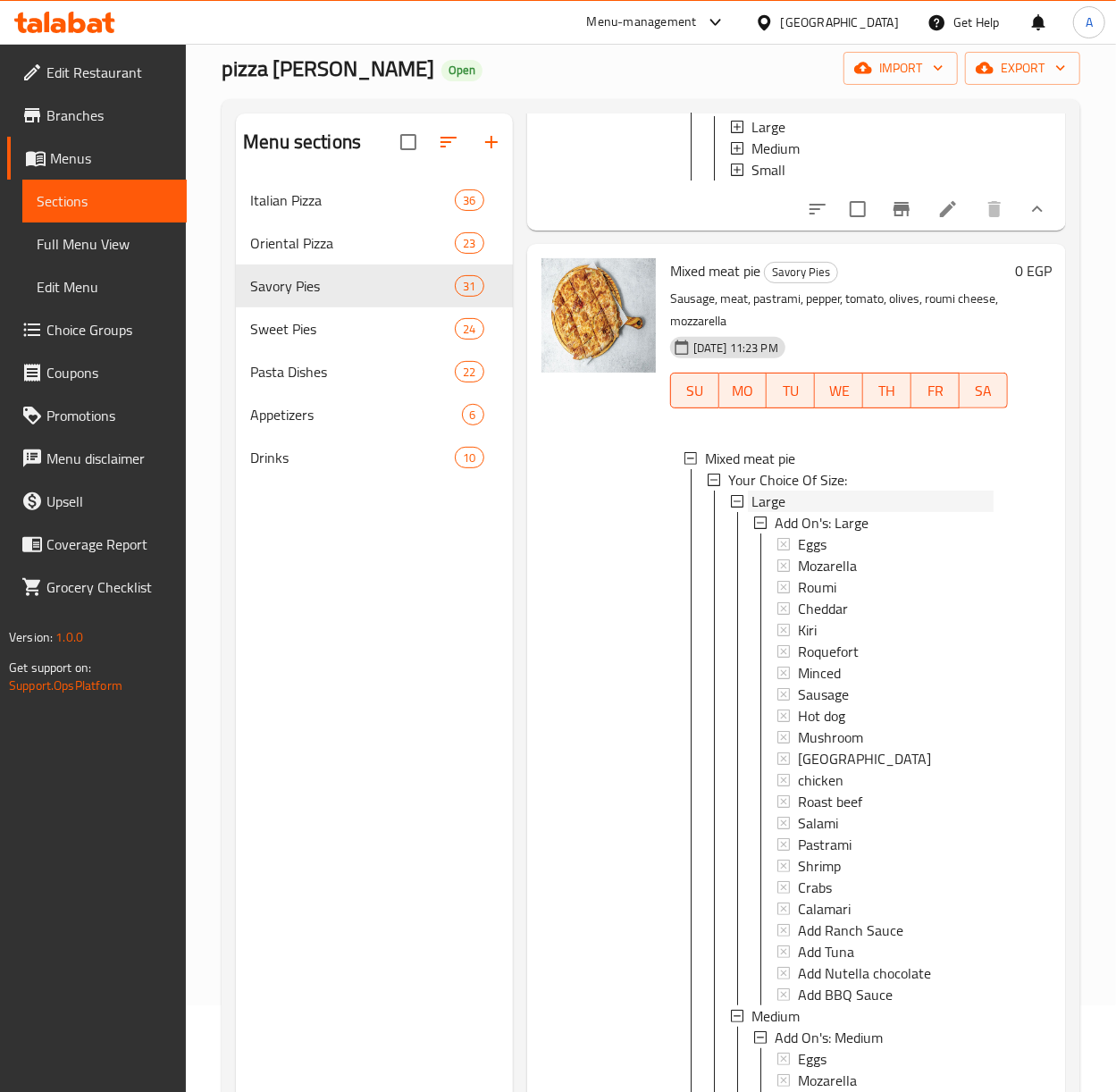
click at [775, 513] on span "Large" at bounding box center [768, 501] width 34 height 21
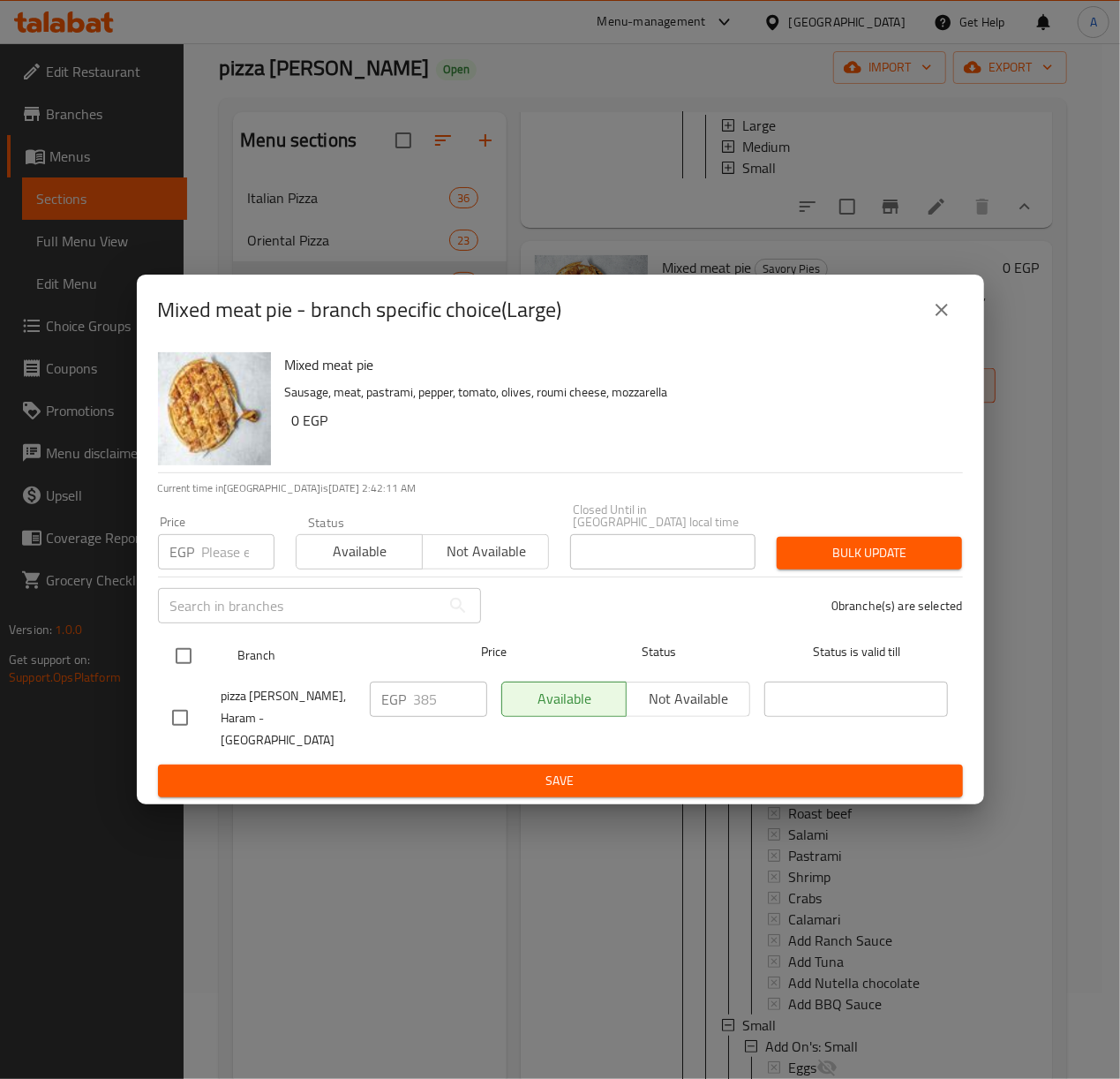
click at [172, 661] on input "checkbox" at bounding box center [184, 656] width 37 height 38
checkbox input "true"
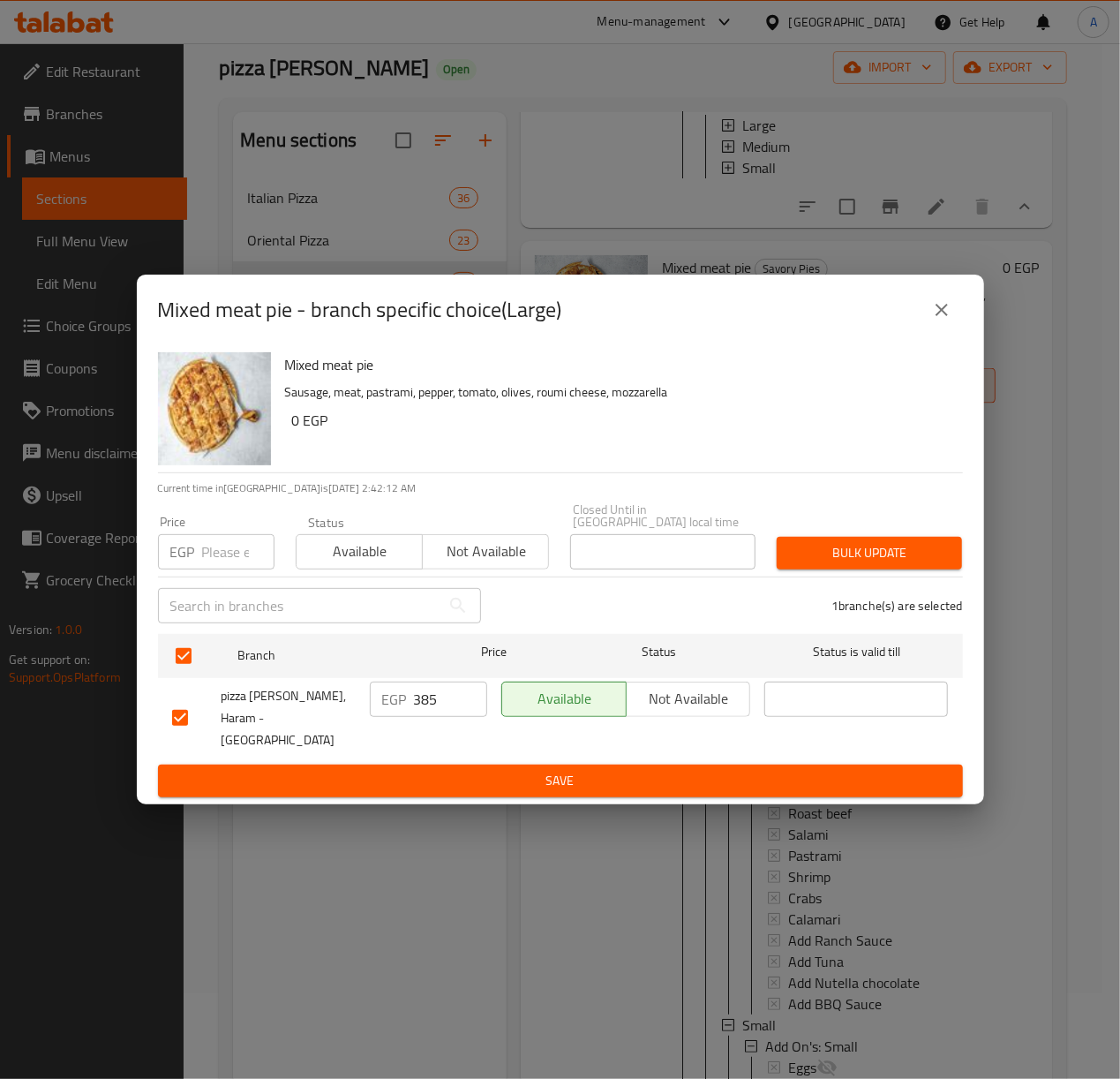
click at [196, 566] on div "EGP Price" at bounding box center [216, 552] width 116 height 36
type input "445"
click at [911, 560] on span "Bulk update" at bounding box center [868, 553] width 157 height 22
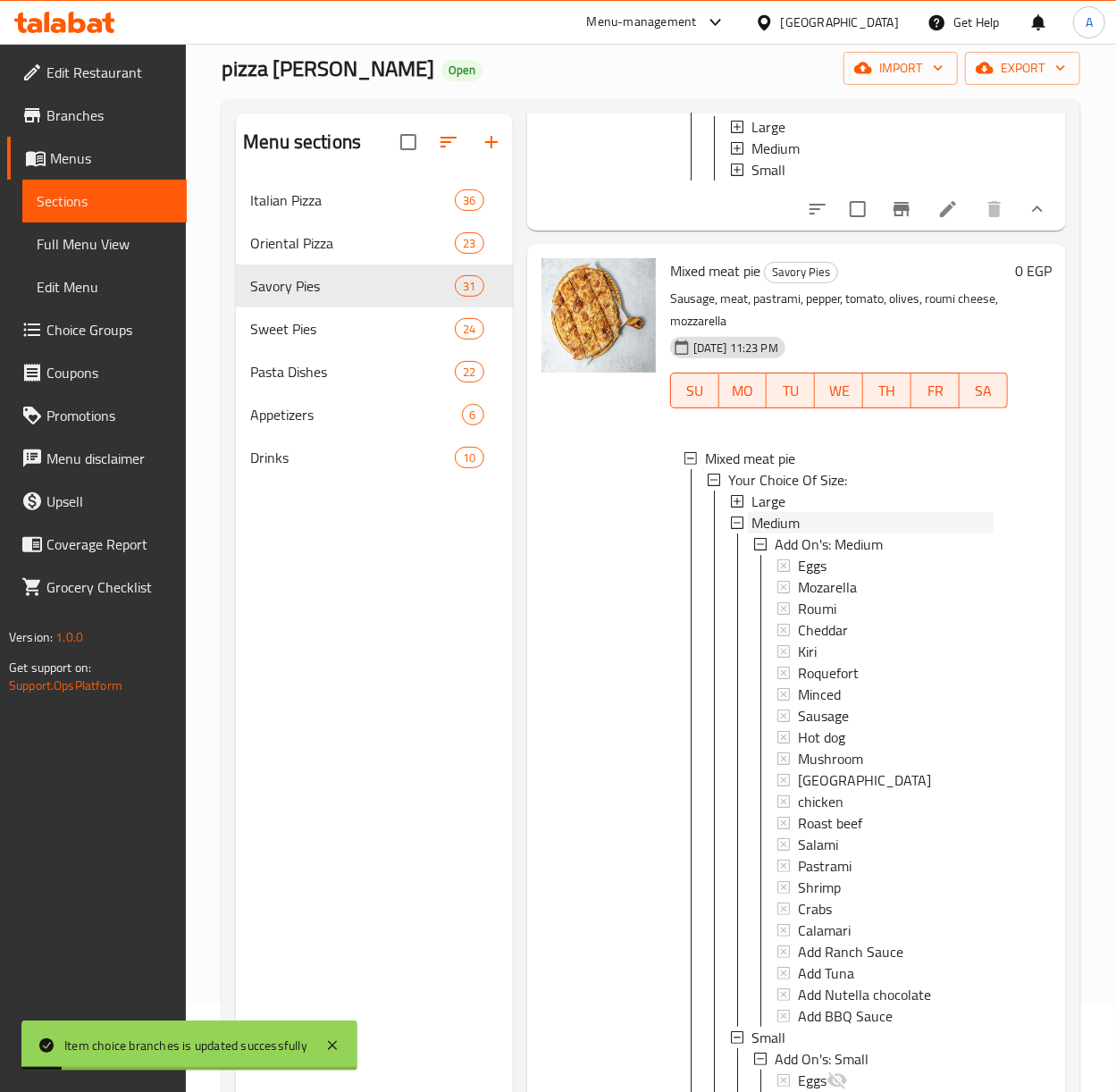
click at [750, 534] on div "Medium" at bounding box center [871, 523] width 246 height 21
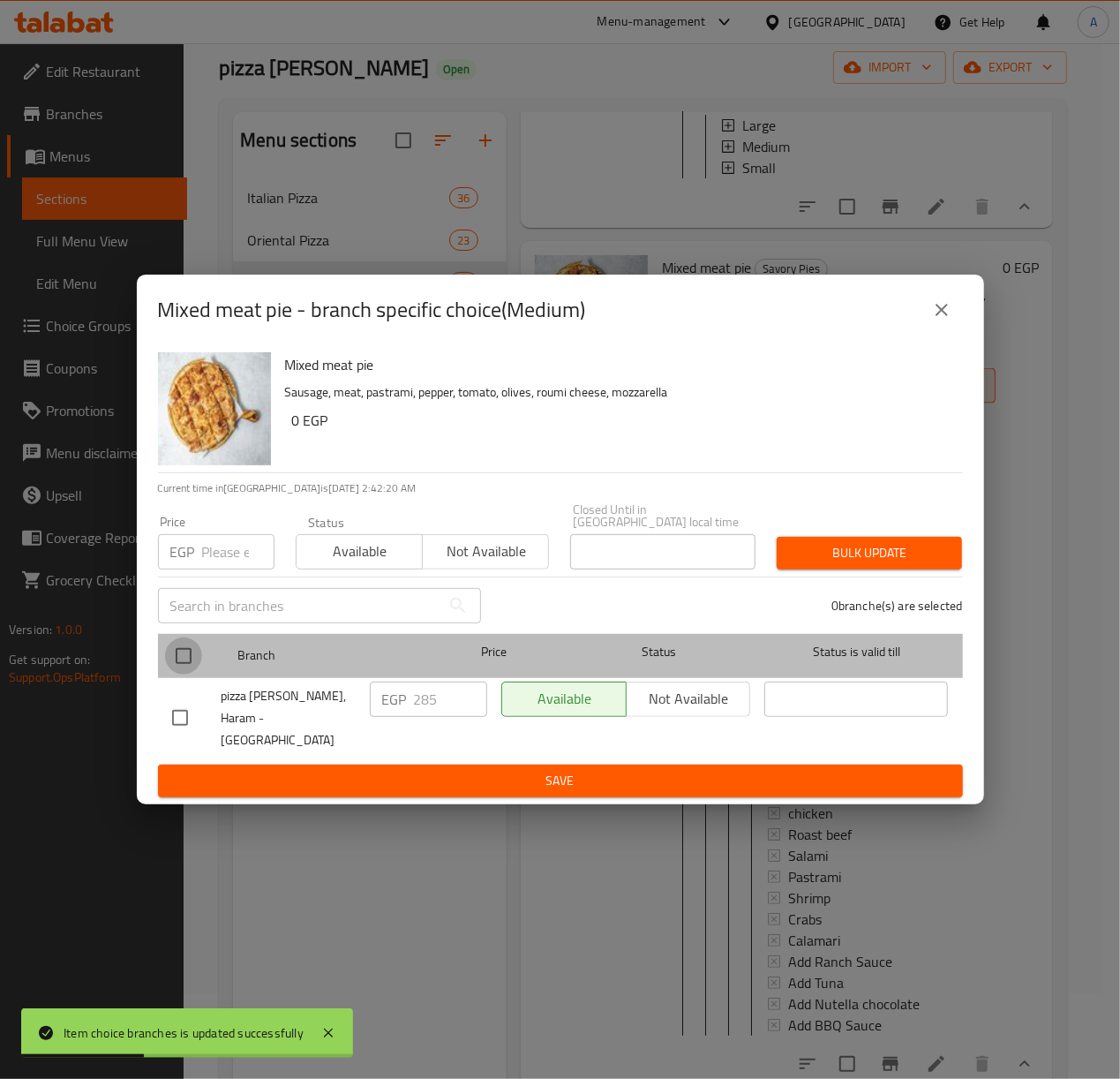
click at [182, 665] on input "checkbox" at bounding box center [184, 656] width 37 height 38
checkbox input "true"
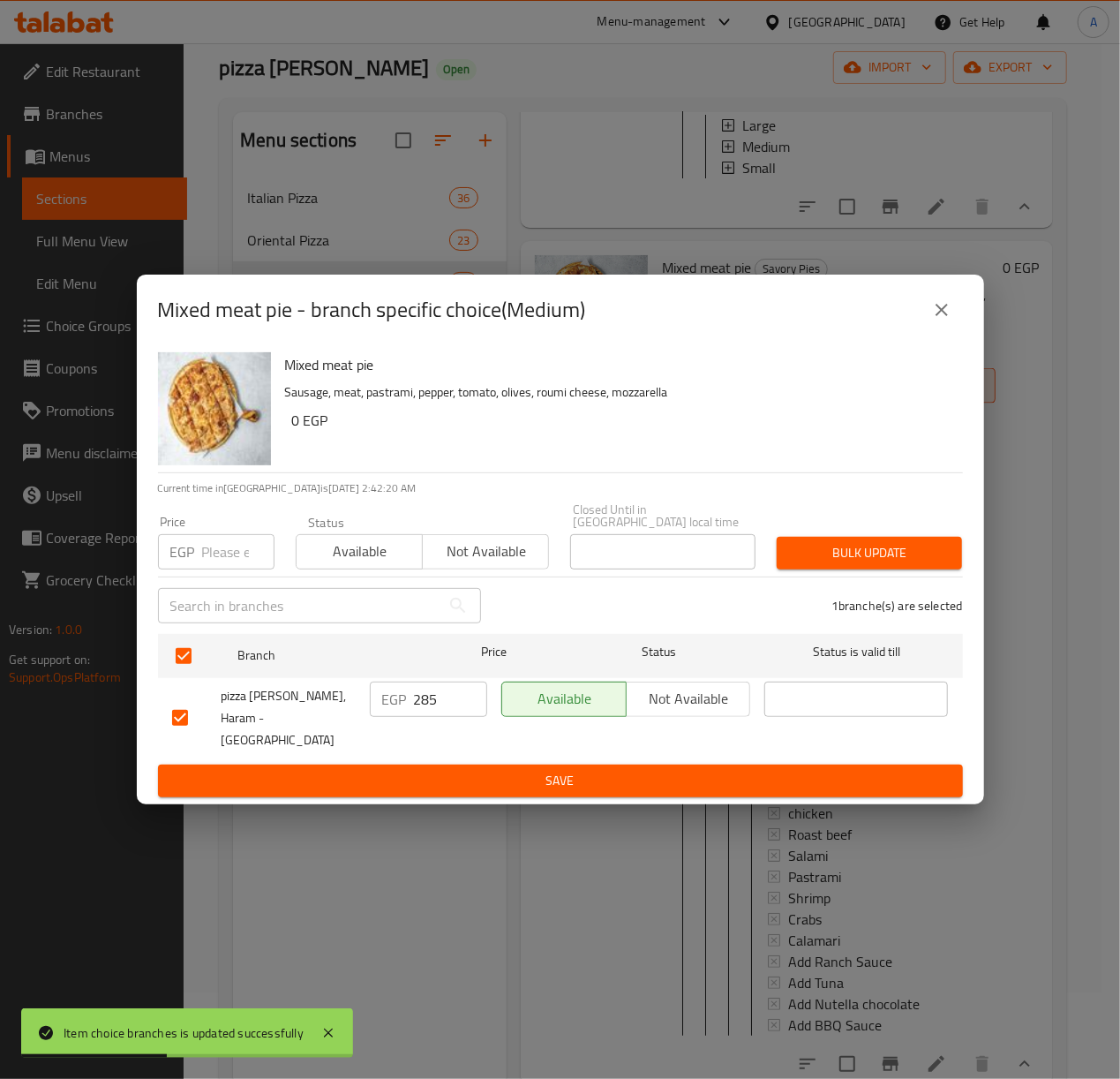
click at [203, 570] on input "number" at bounding box center [238, 552] width 72 height 36
type input "340"
click at [841, 555] on span "Bulk update" at bounding box center [868, 553] width 157 height 22
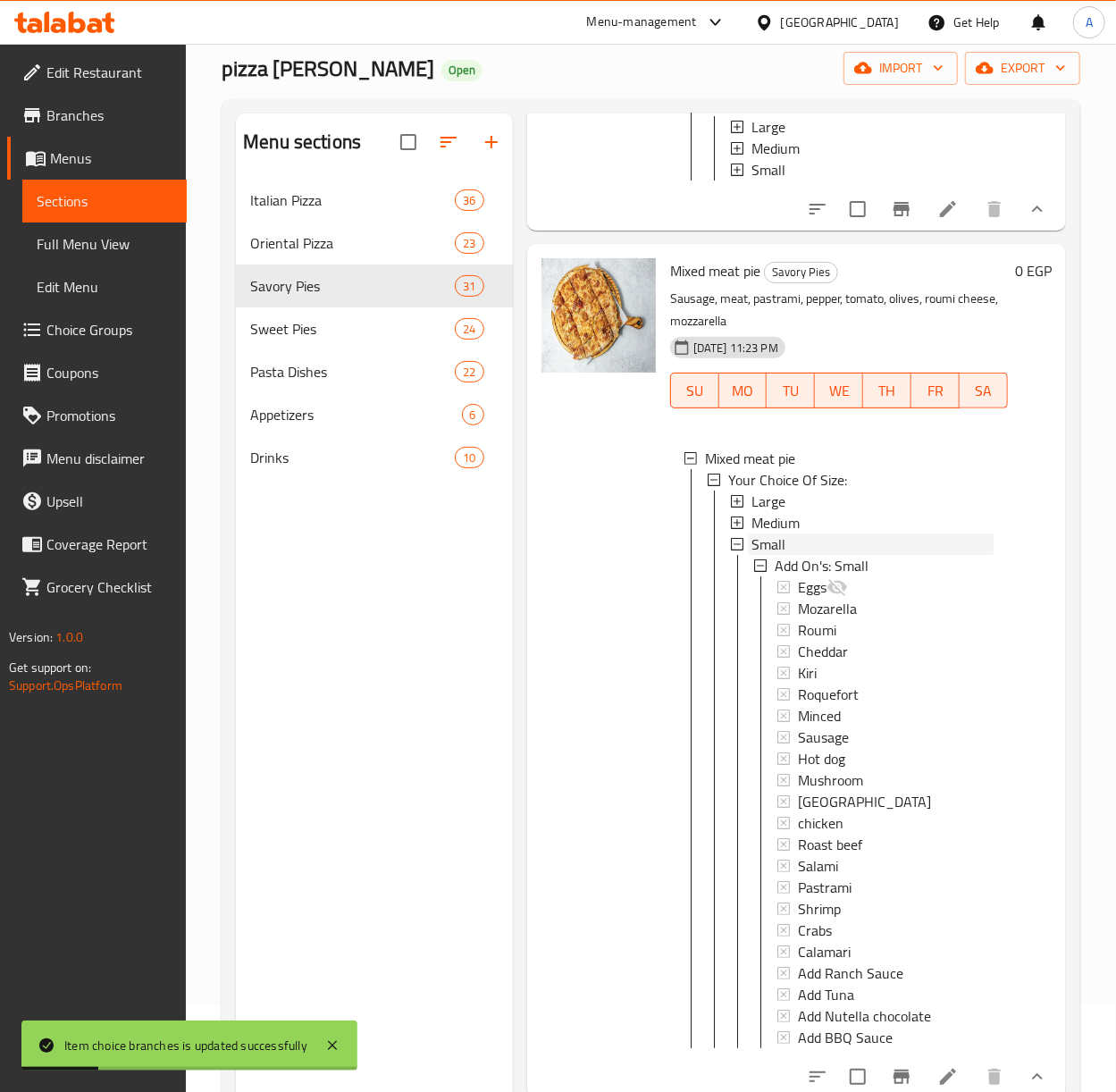
click at [780, 554] on span "Small" at bounding box center [768, 544] width 34 height 21
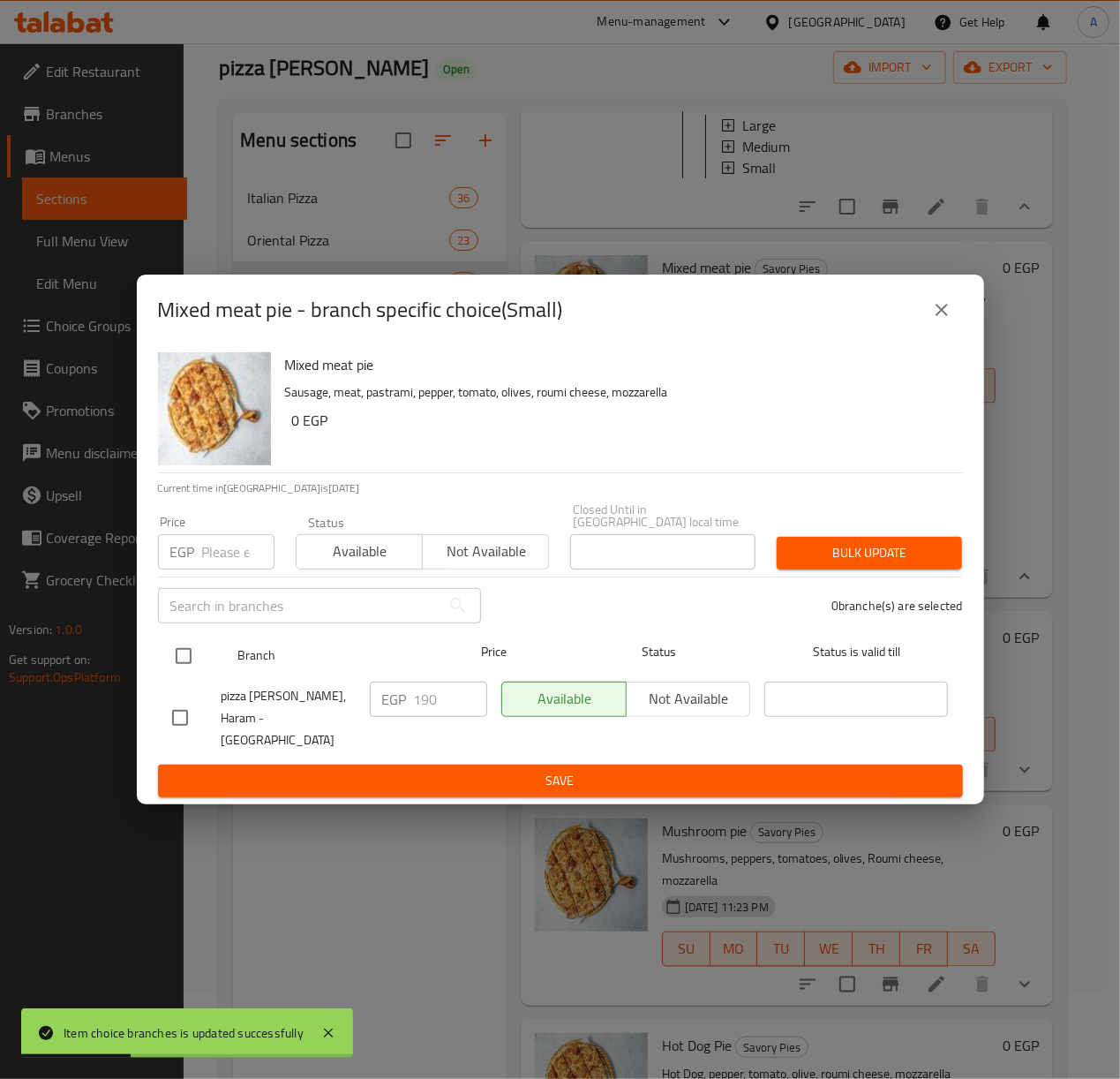
click at [186, 654] on input "checkbox" at bounding box center [184, 656] width 37 height 38
checkbox input "true"
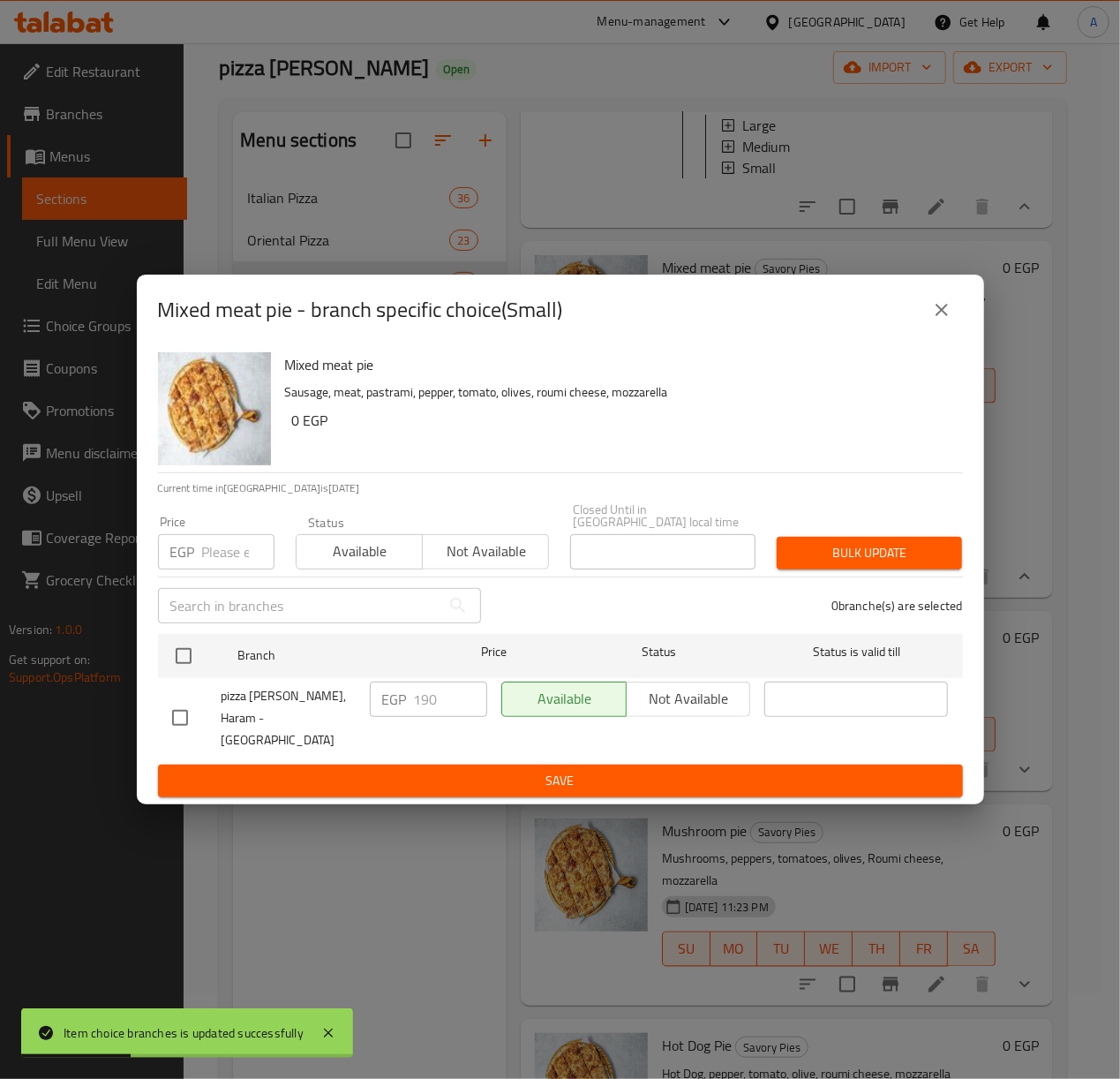
checkbox input "true"
click at [224, 559] on input "number" at bounding box center [238, 552] width 72 height 36
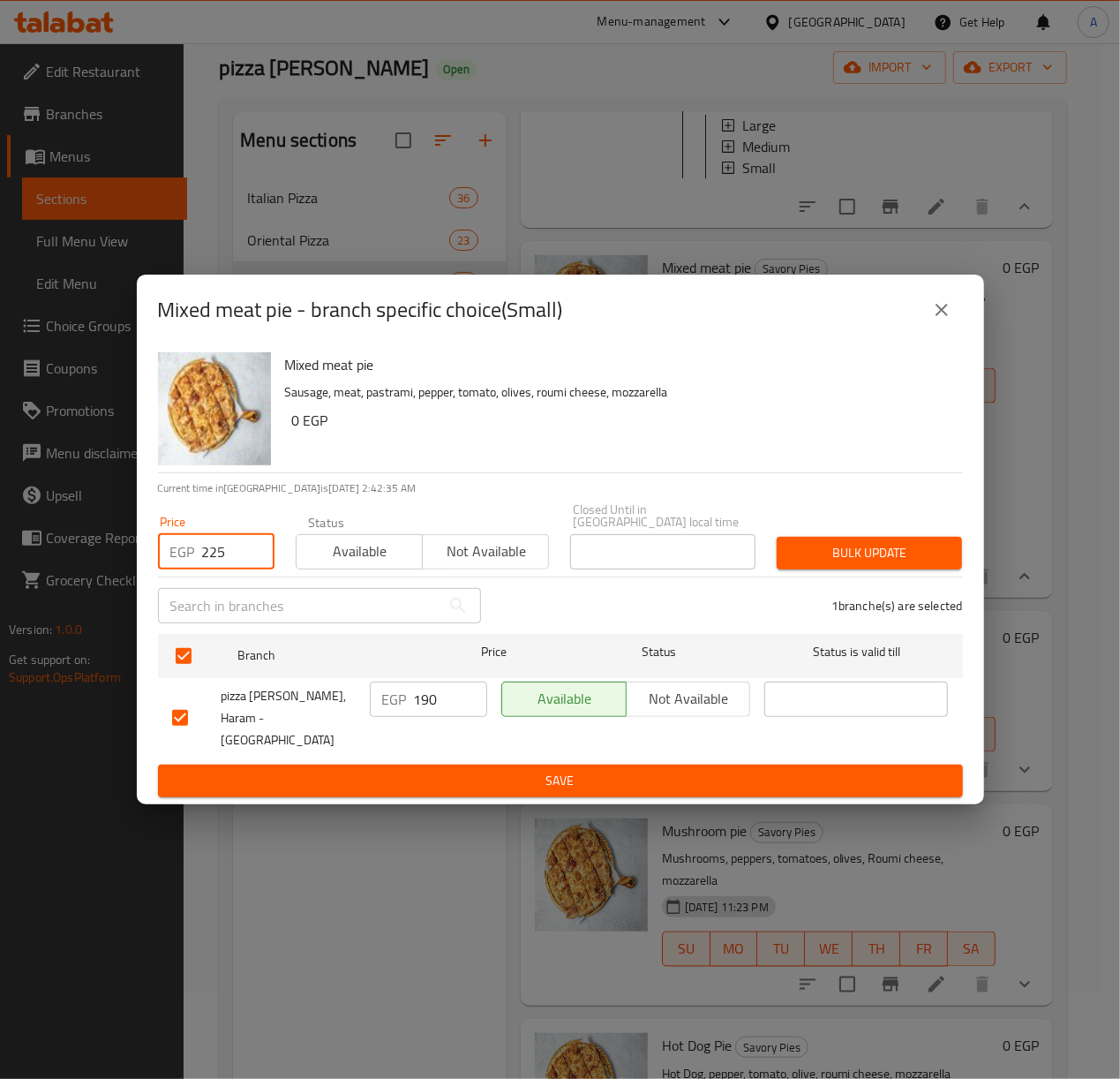
type input "225"
click at [862, 542] on button "Bulk update" at bounding box center [869, 553] width 186 height 33
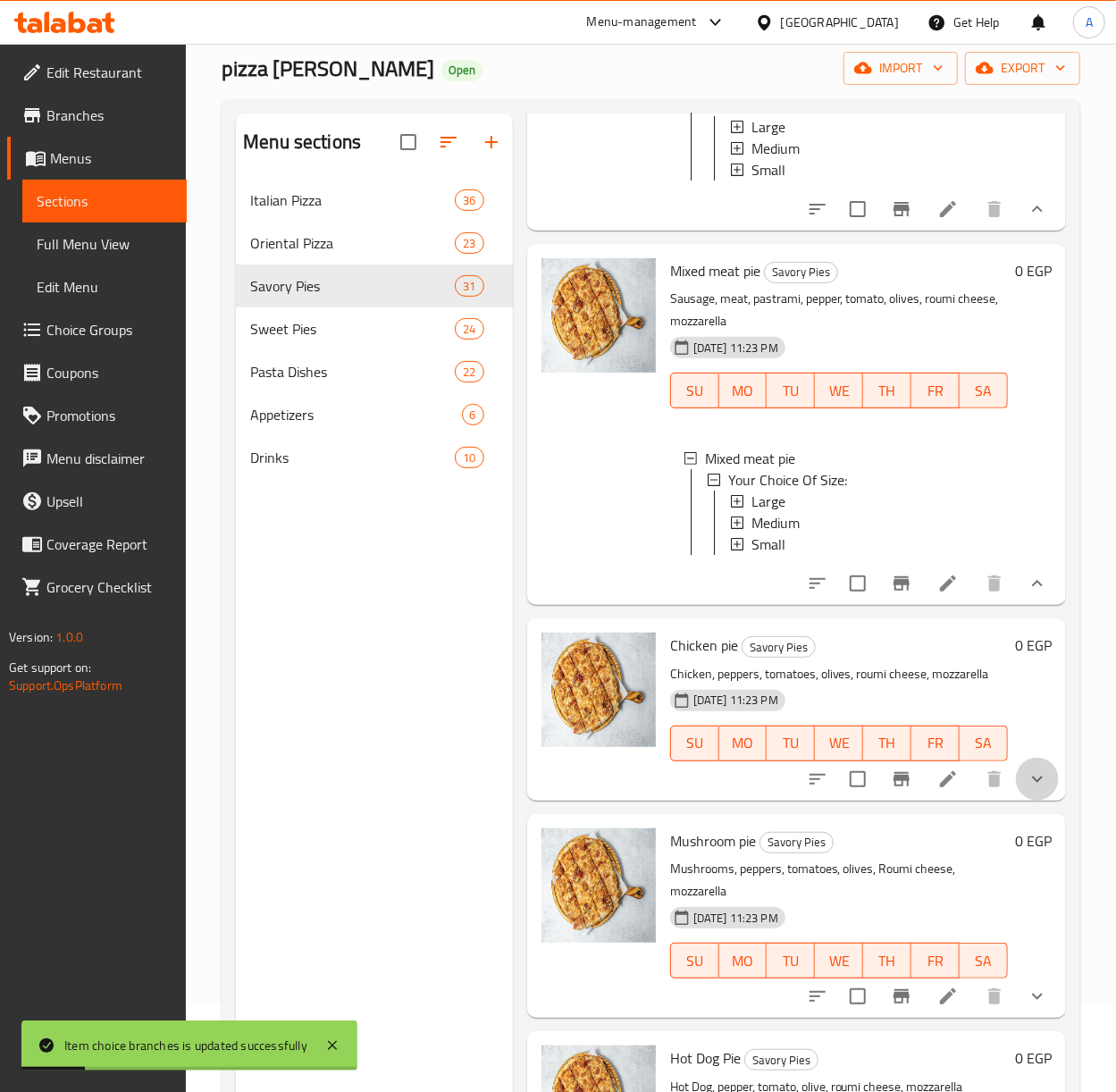
click at [1026, 800] on button "show more" at bounding box center [1037, 778] width 43 height 43
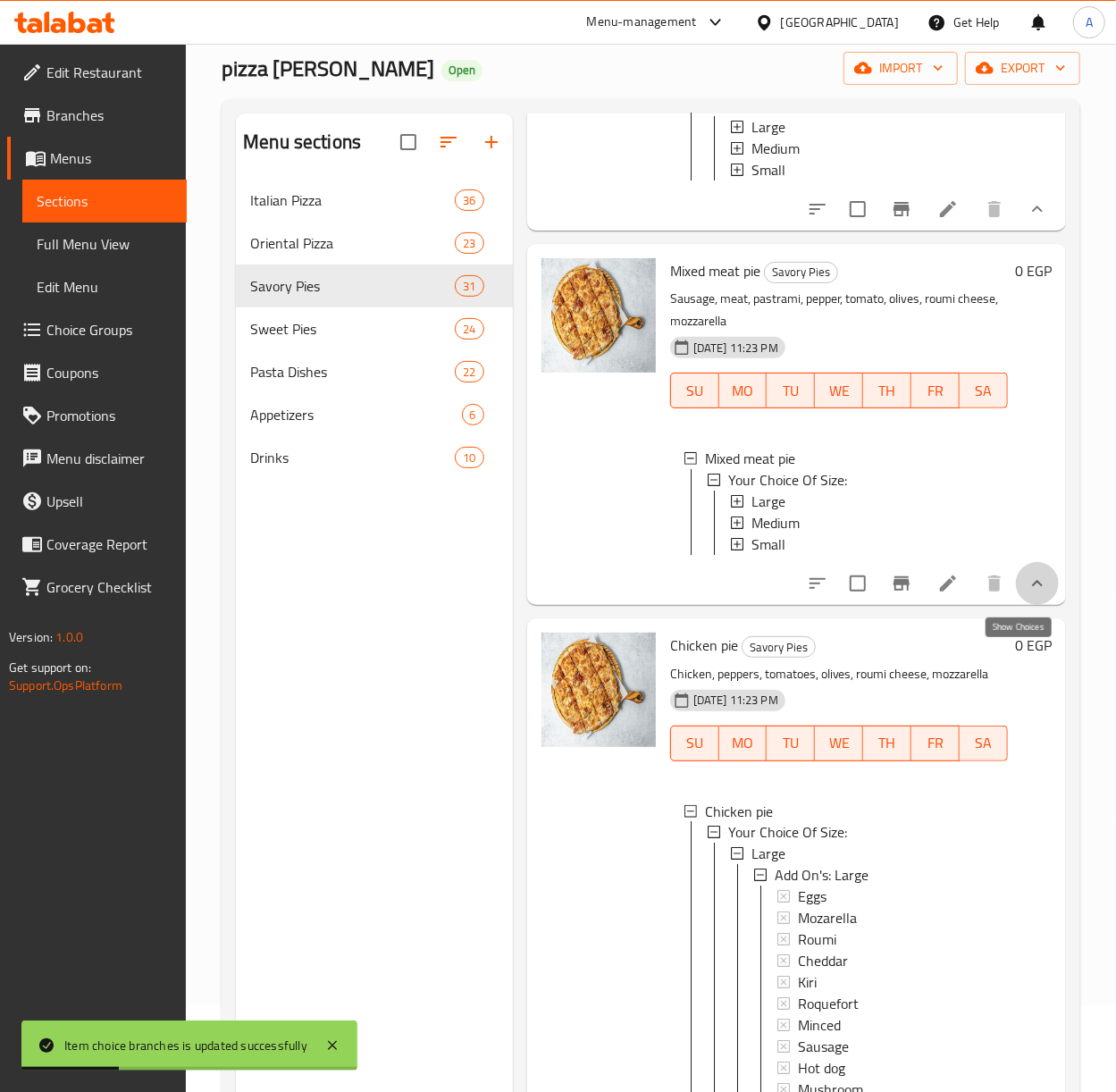
click at [1027, 594] on icon "show more" at bounding box center [1037, 582] width 21 height 21
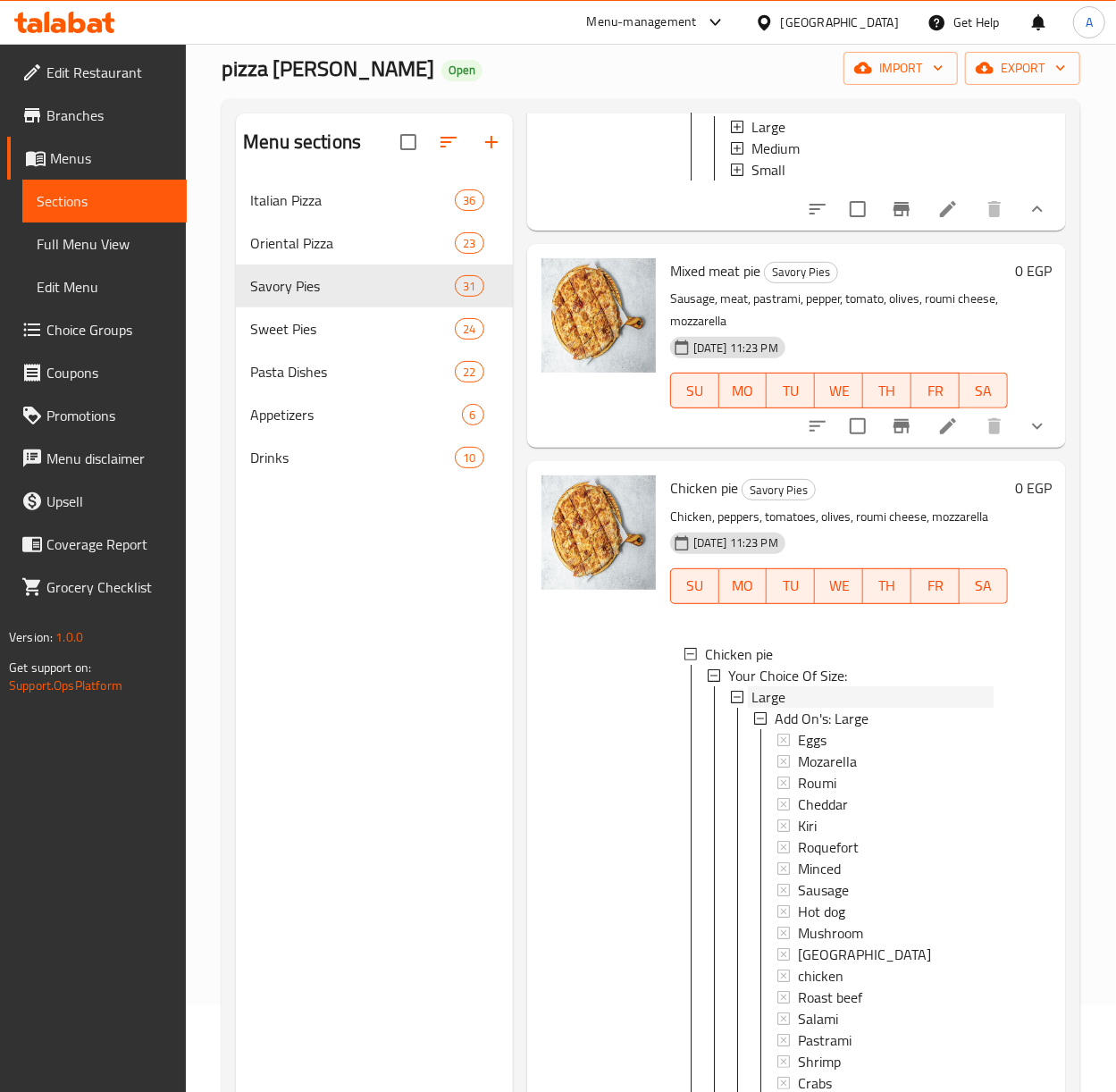
click at [758, 707] on span "Large" at bounding box center [768, 696] width 34 height 21
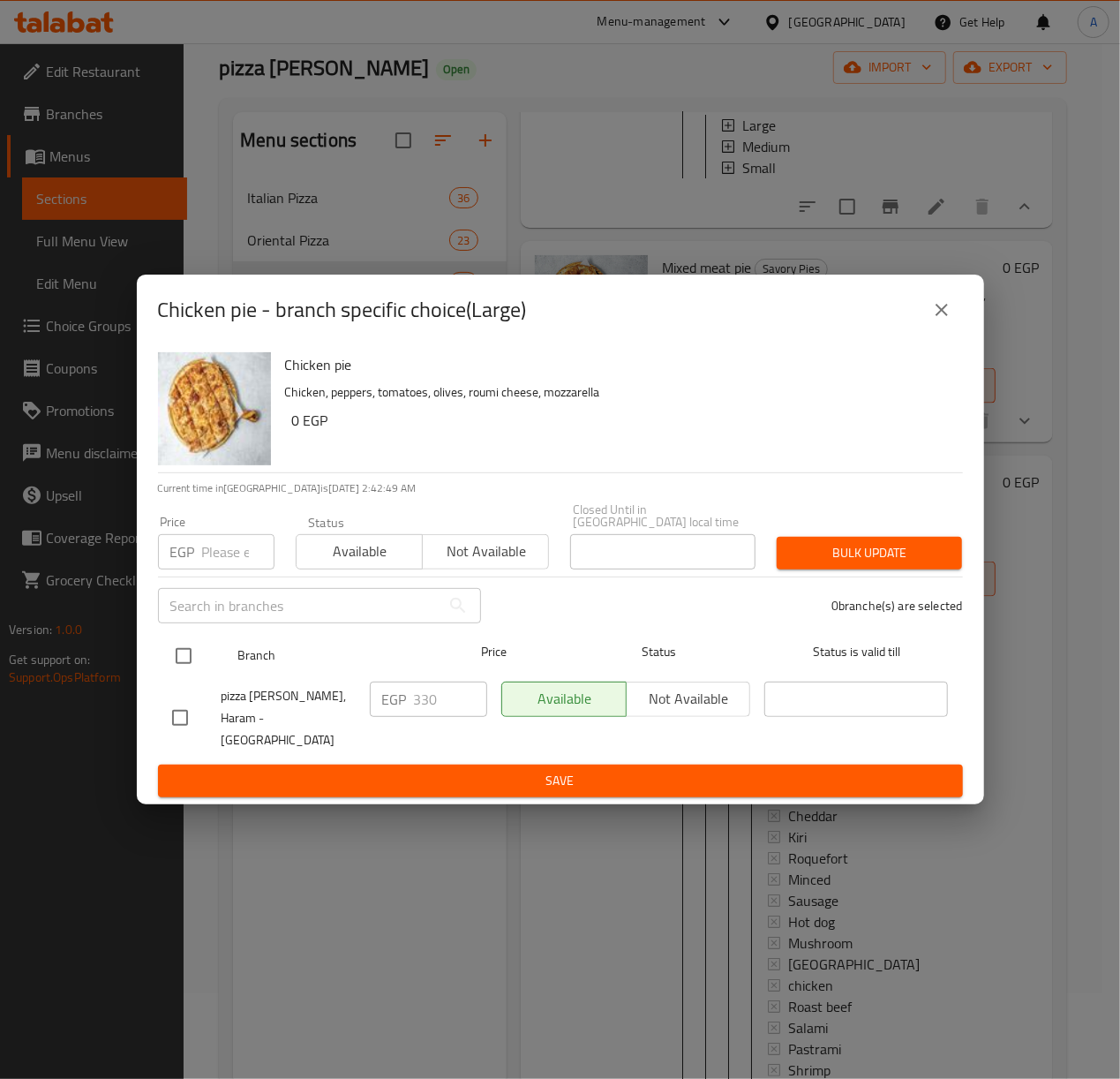
click at [195, 667] on input "checkbox" at bounding box center [184, 656] width 37 height 38
checkbox input "true"
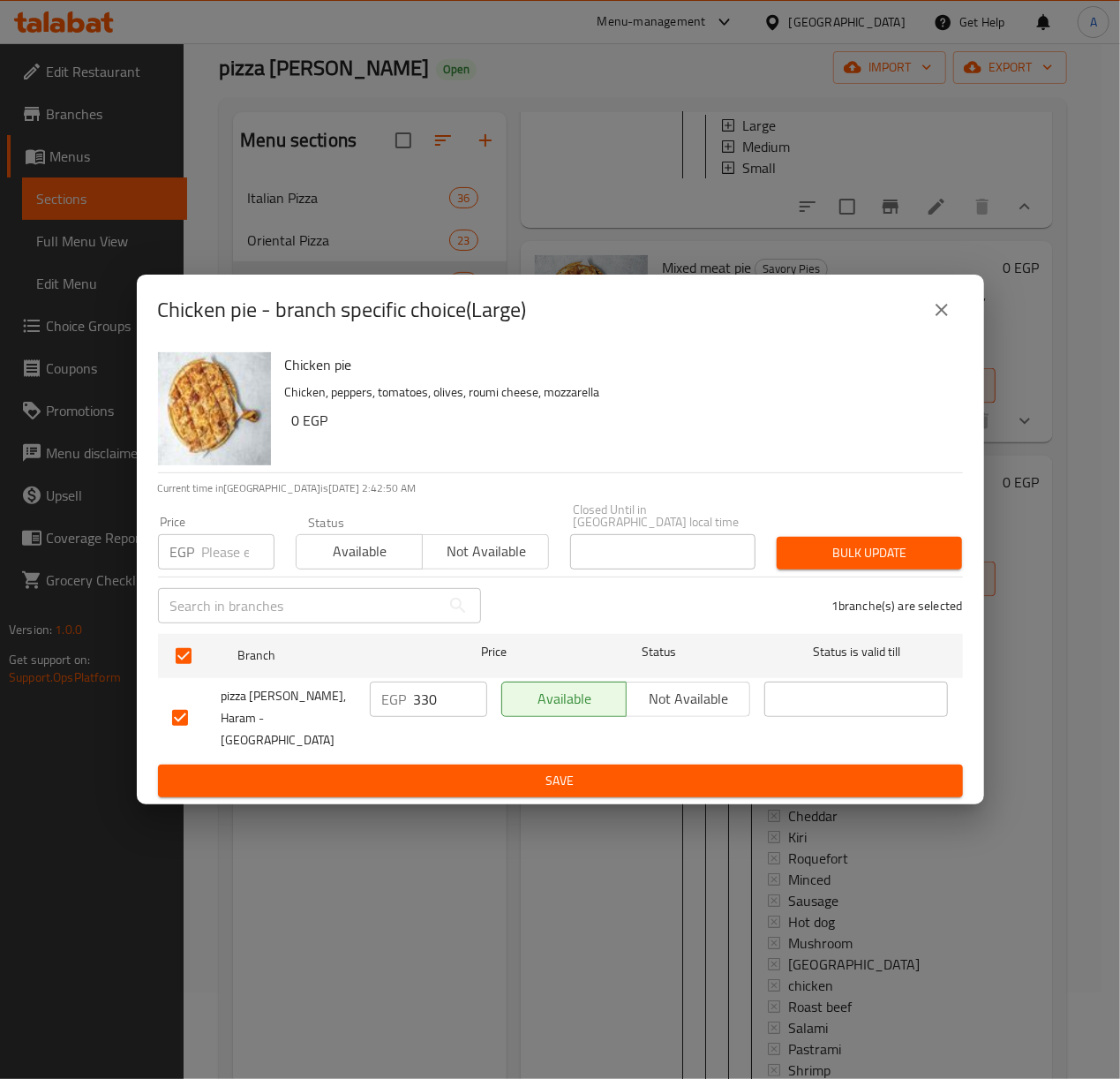
click at [202, 581] on div "​" at bounding box center [319, 605] width 344 height 56
click at [228, 553] on input "number" at bounding box center [238, 552] width 72 height 36
type input "380"
click at [908, 556] on span "Bulk update" at bounding box center [868, 553] width 157 height 22
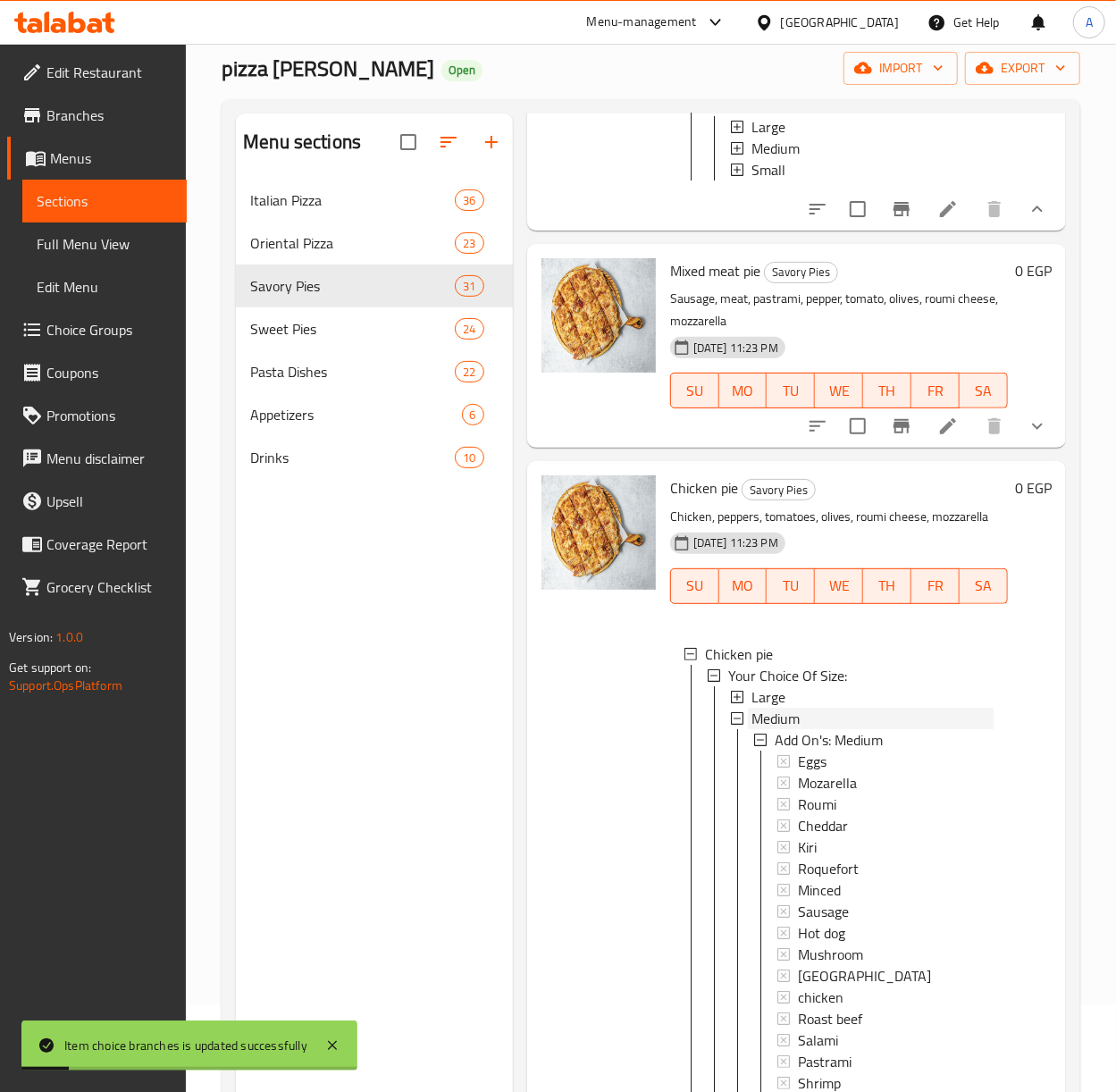
click at [779, 729] on span "Medium" at bounding box center [775, 717] width 48 height 21
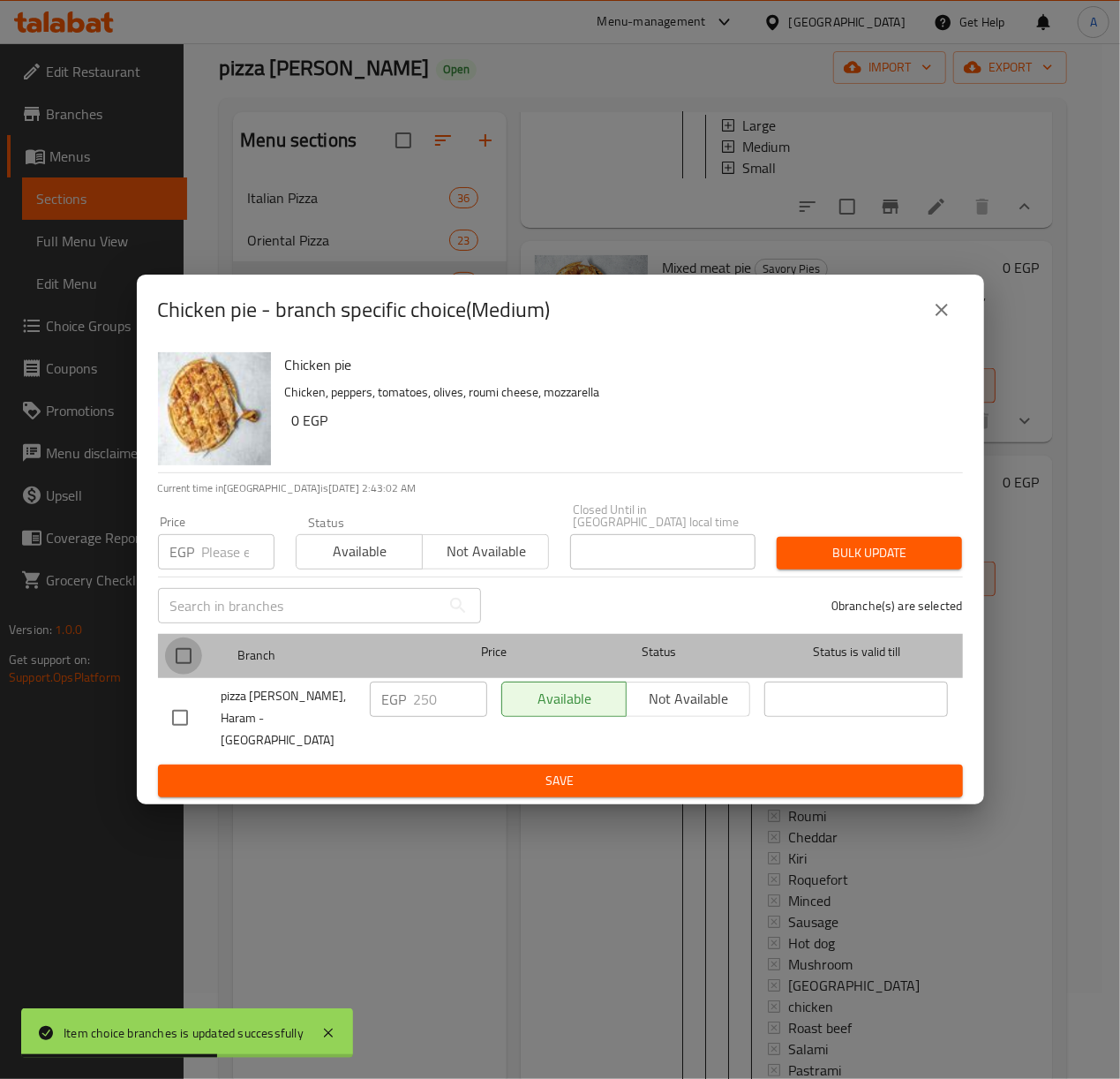
click at [190, 664] on input "checkbox" at bounding box center [184, 656] width 37 height 38
checkbox input "true"
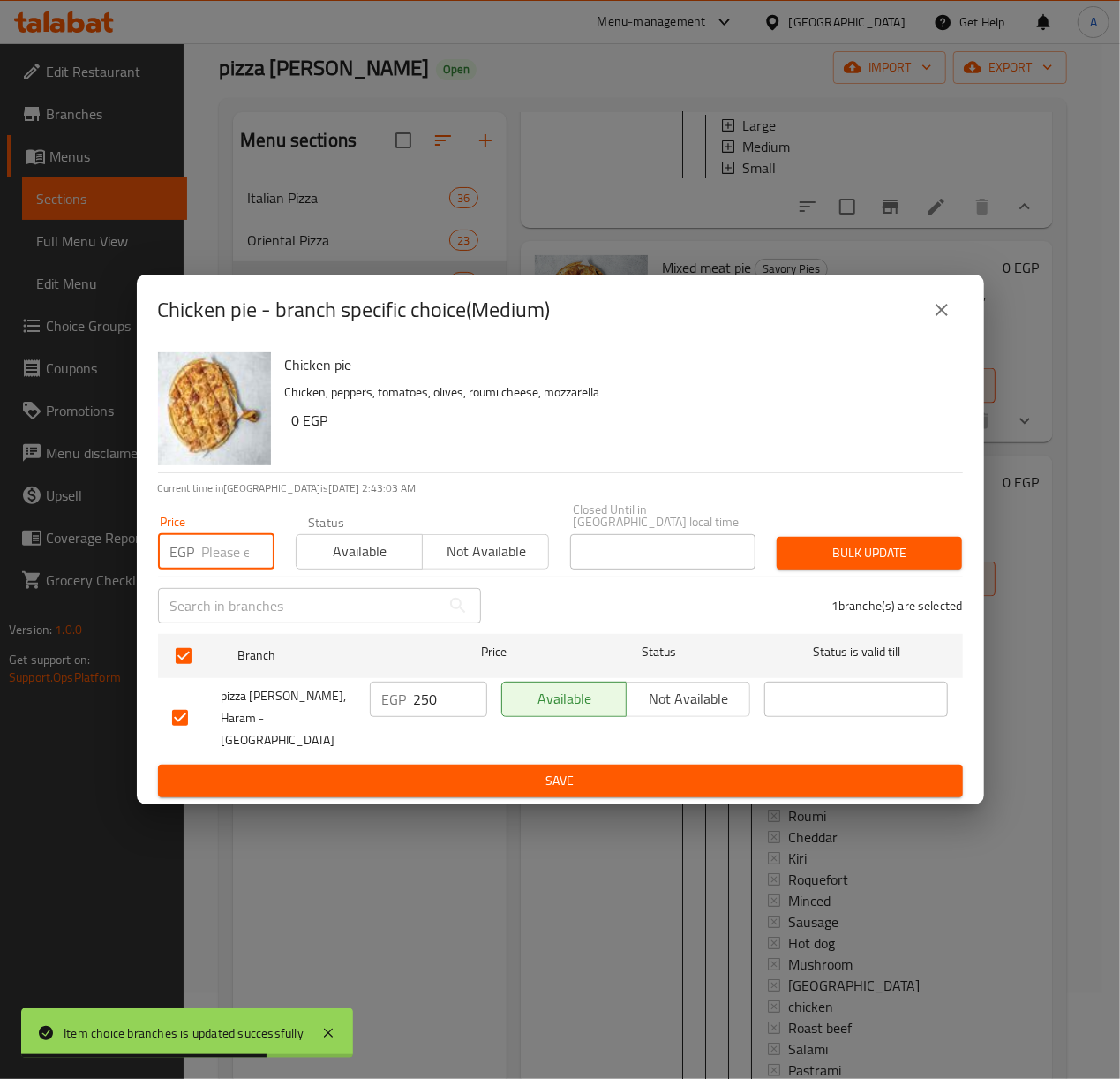
click at [208, 556] on input "number" at bounding box center [238, 552] width 72 height 36
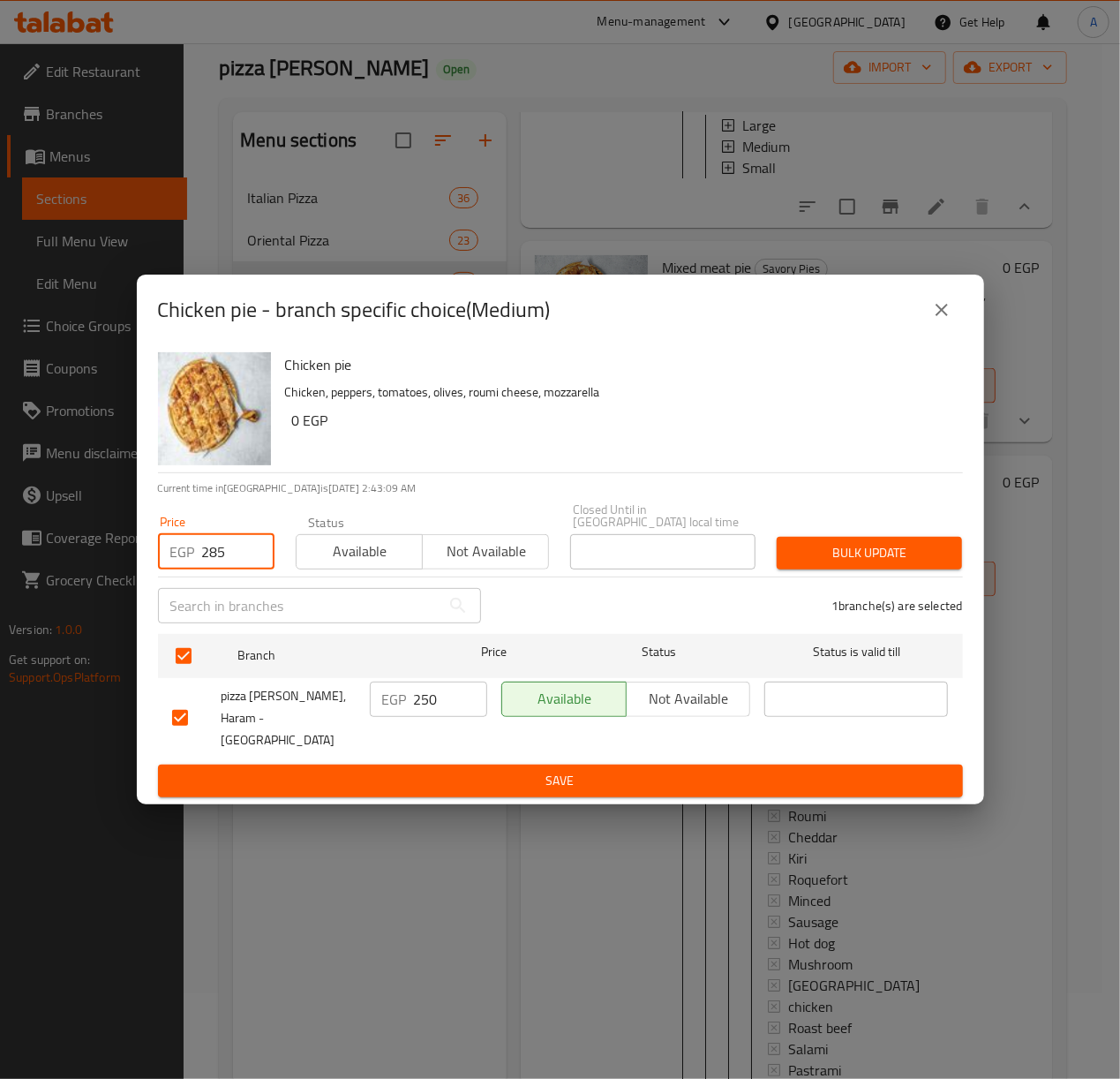
type input "285"
click at [826, 552] on span "Bulk update" at bounding box center [868, 553] width 157 height 22
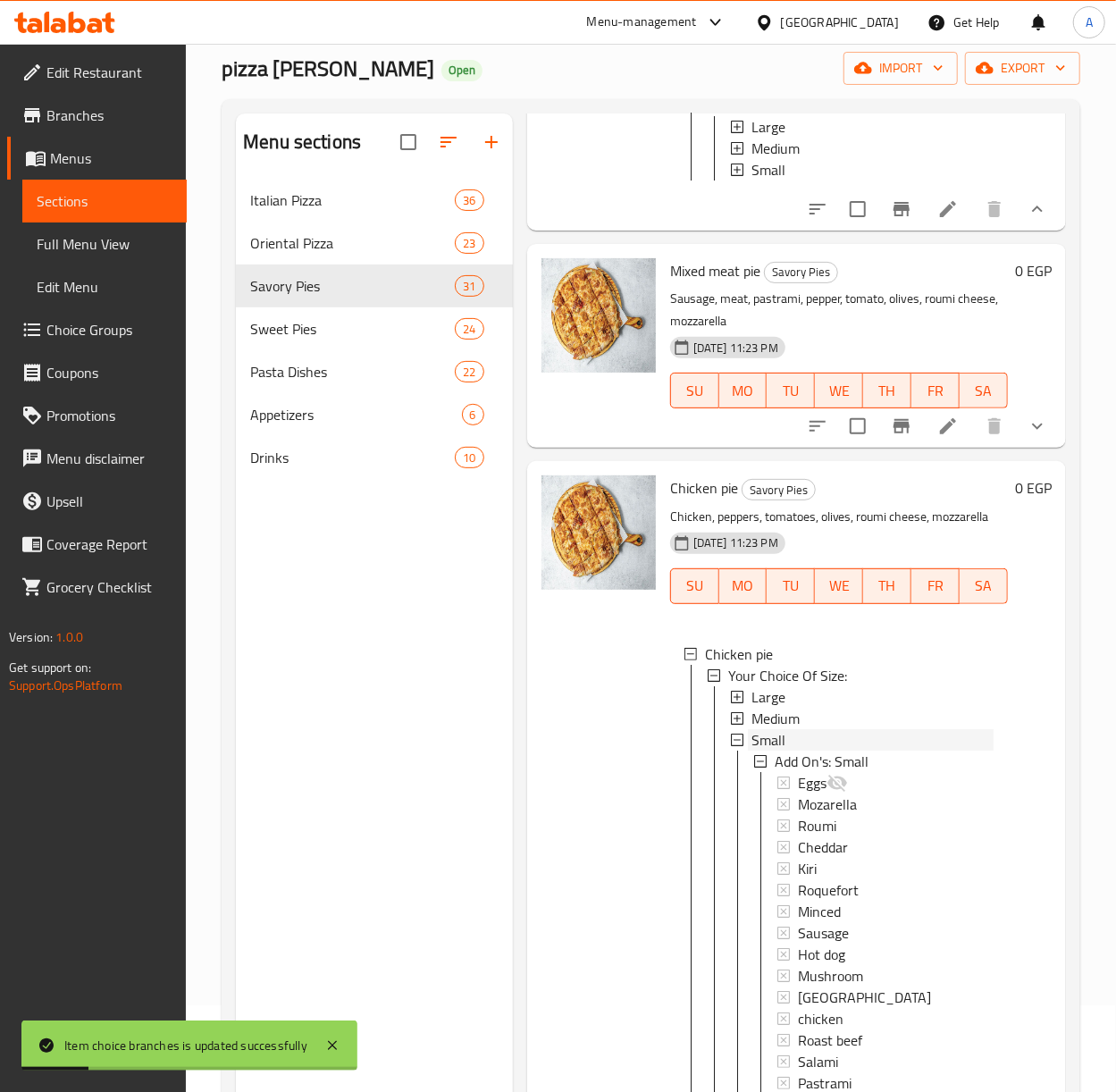
click at [772, 750] on span "Small" at bounding box center [768, 739] width 34 height 21
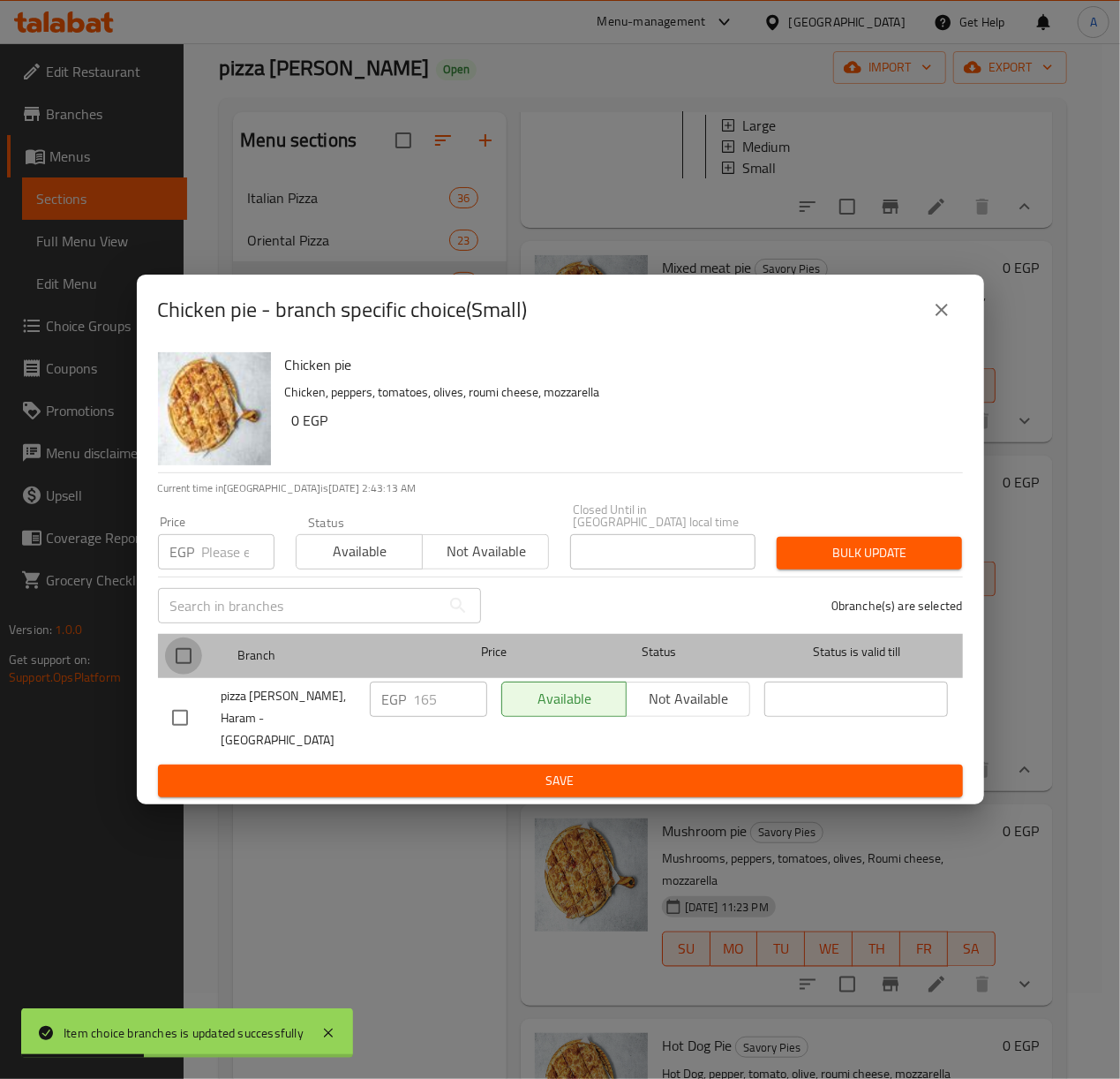
click at [188, 654] on input "checkbox" at bounding box center [184, 656] width 37 height 38
checkbox input "true"
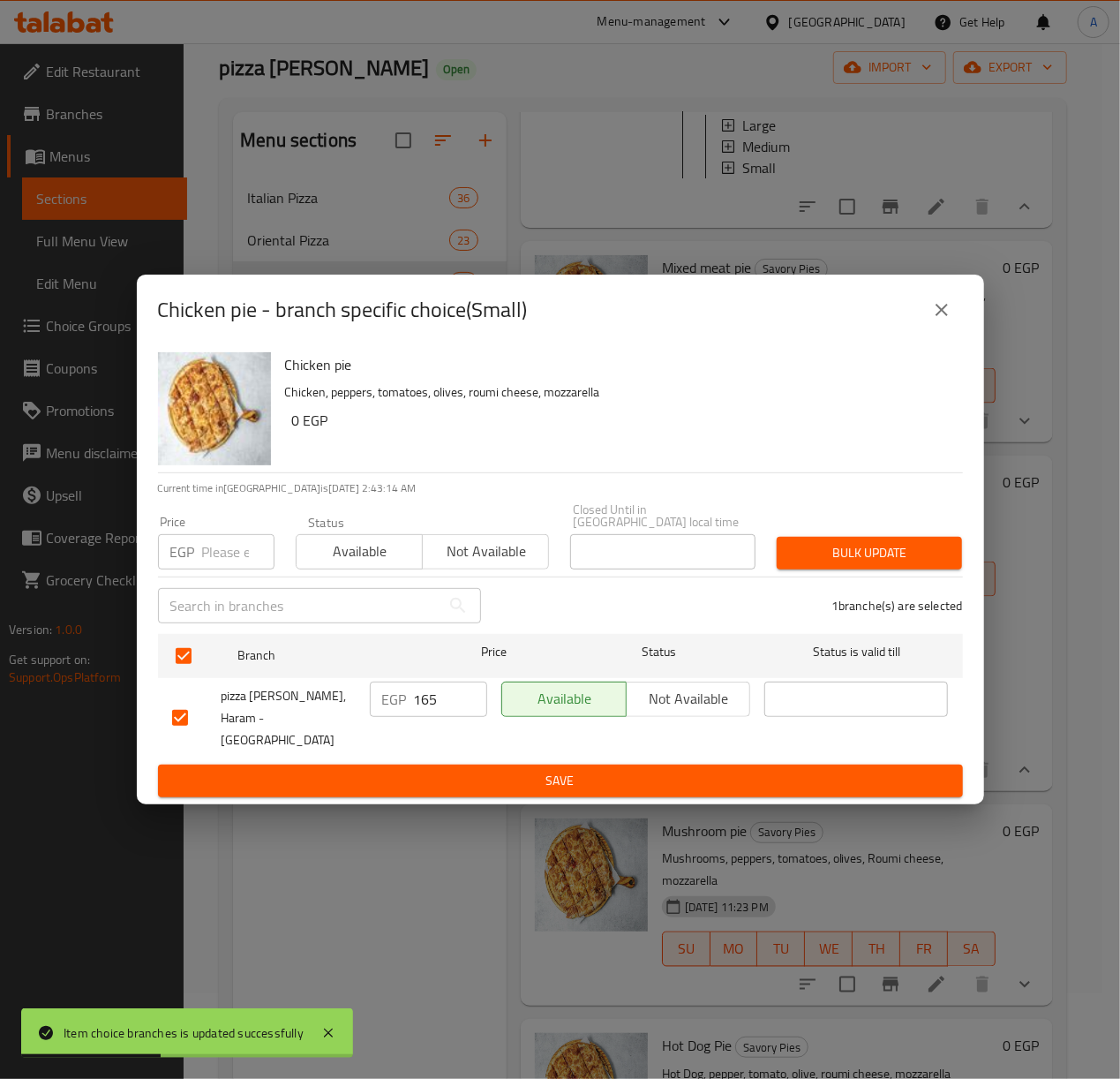
click at [228, 553] on input "number" at bounding box center [238, 552] width 72 height 36
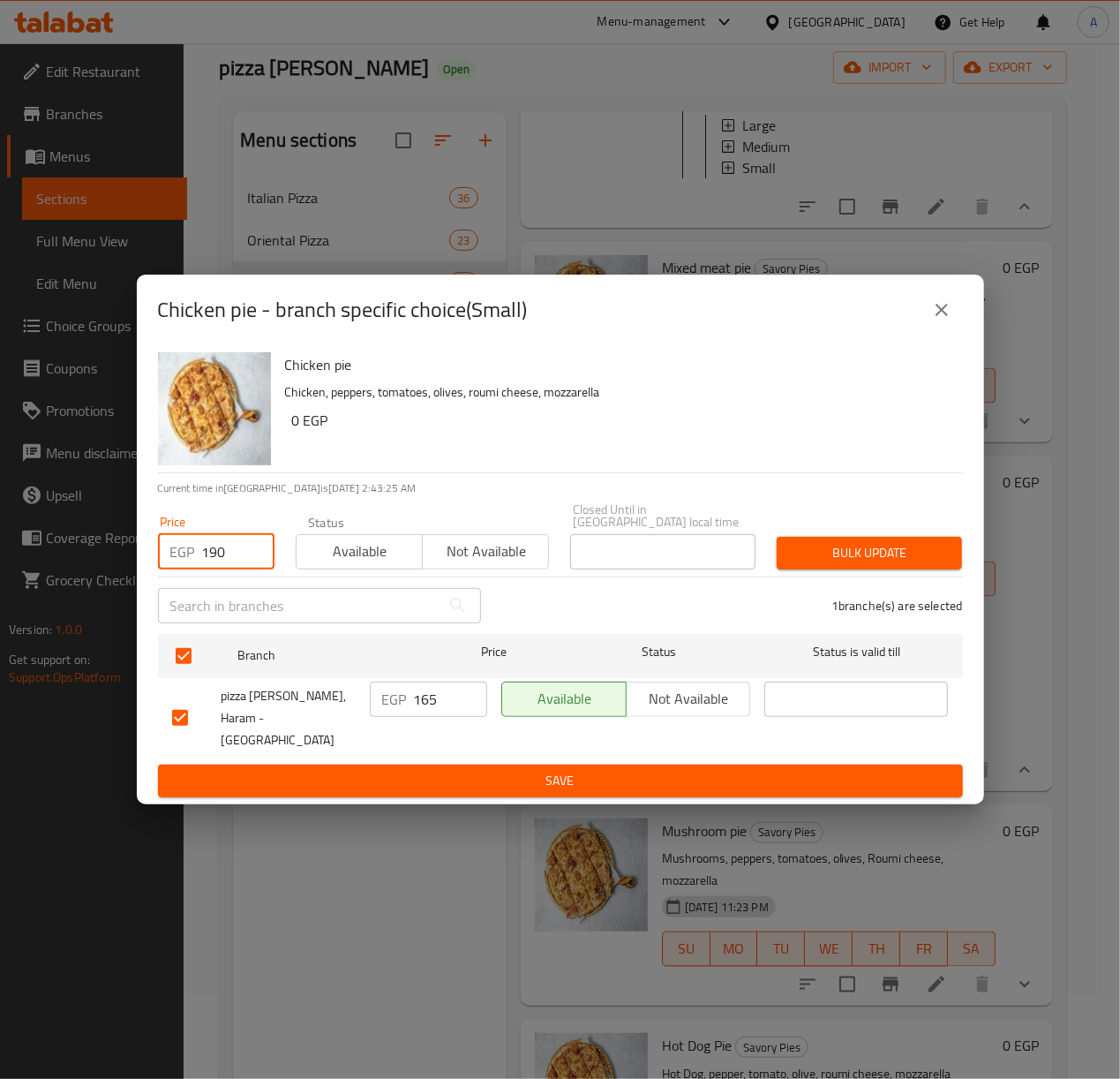
type input "190"
click at [898, 546] on span "Bulk update" at bounding box center [868, 553] width 157 height 22
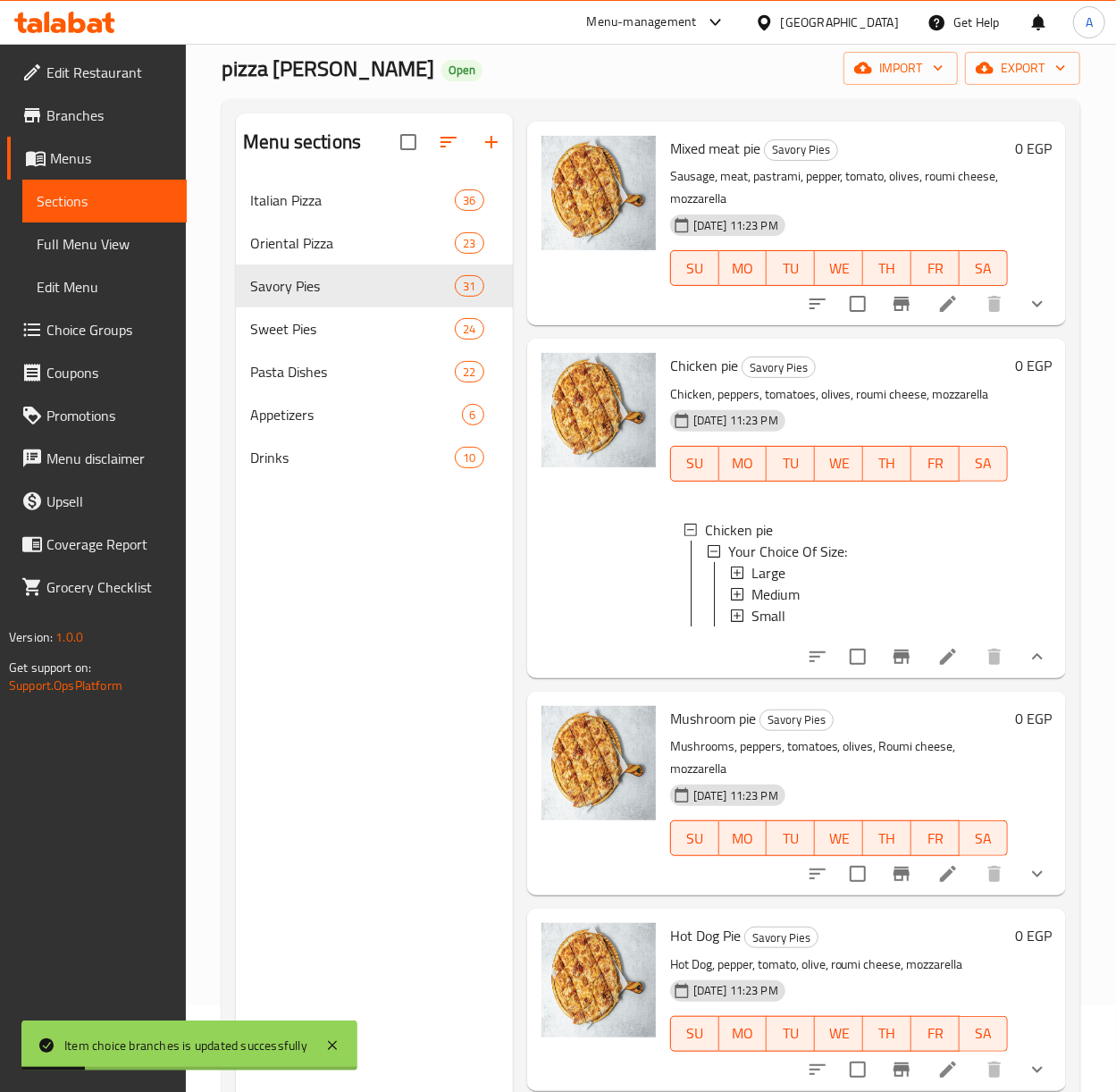
scroll to position [1310, 0]
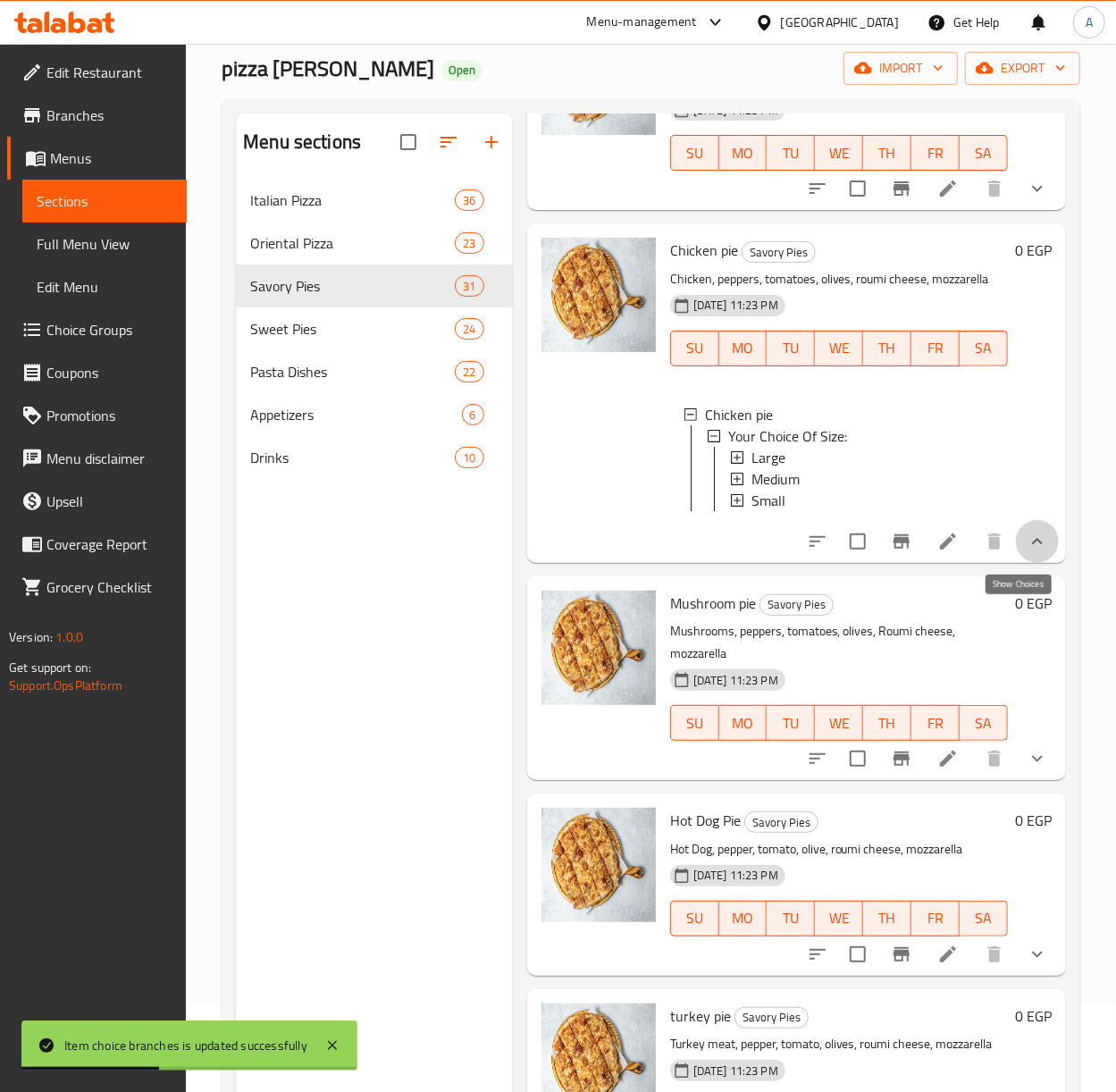
click at [1027, 552] on icon "show more" at bounding box center [1037, 541] width 21 height 21
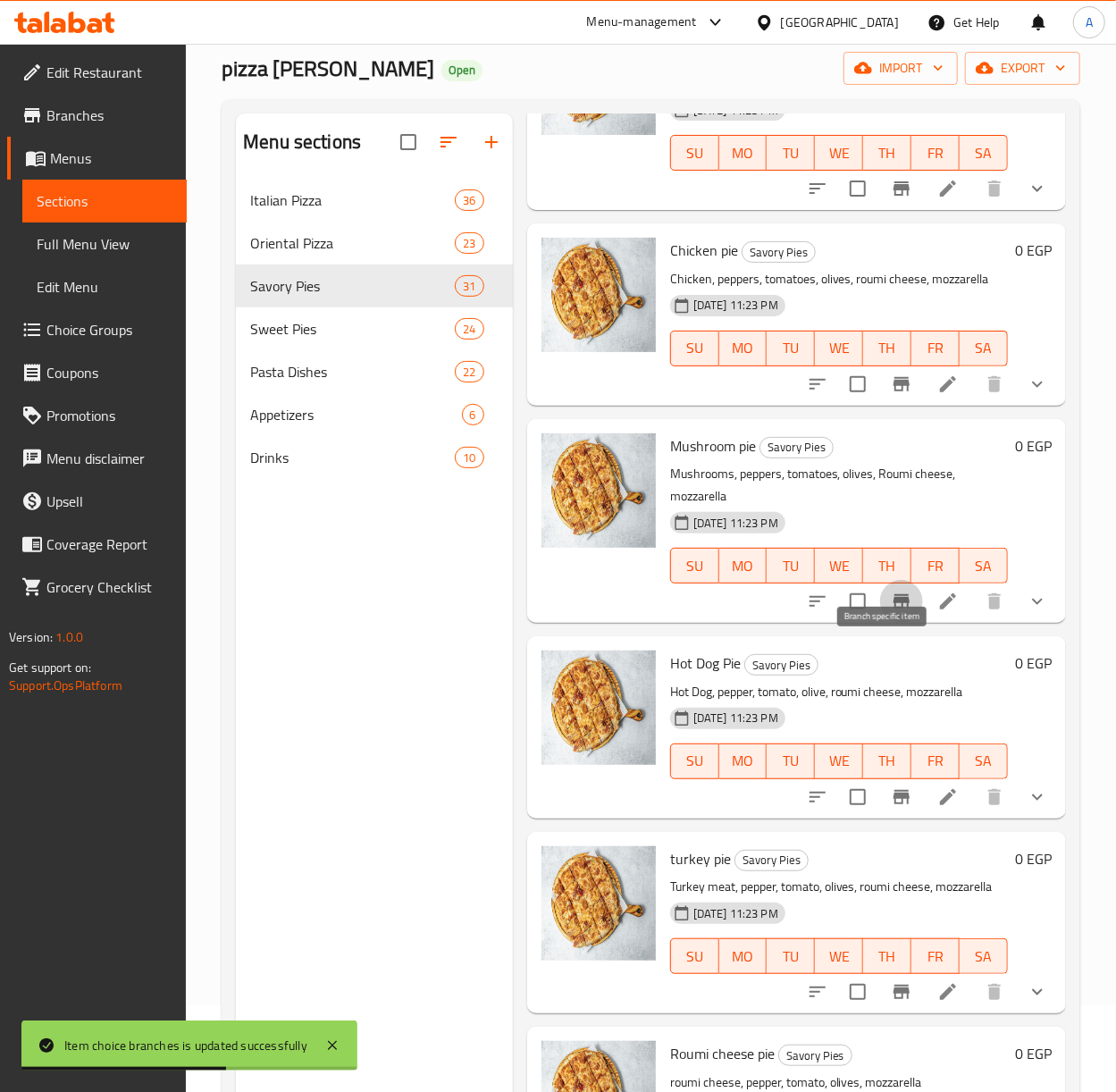
click at [893, 608] on icon "Branch-specific-item" at bounding box center [901, 601] width 16 height 14
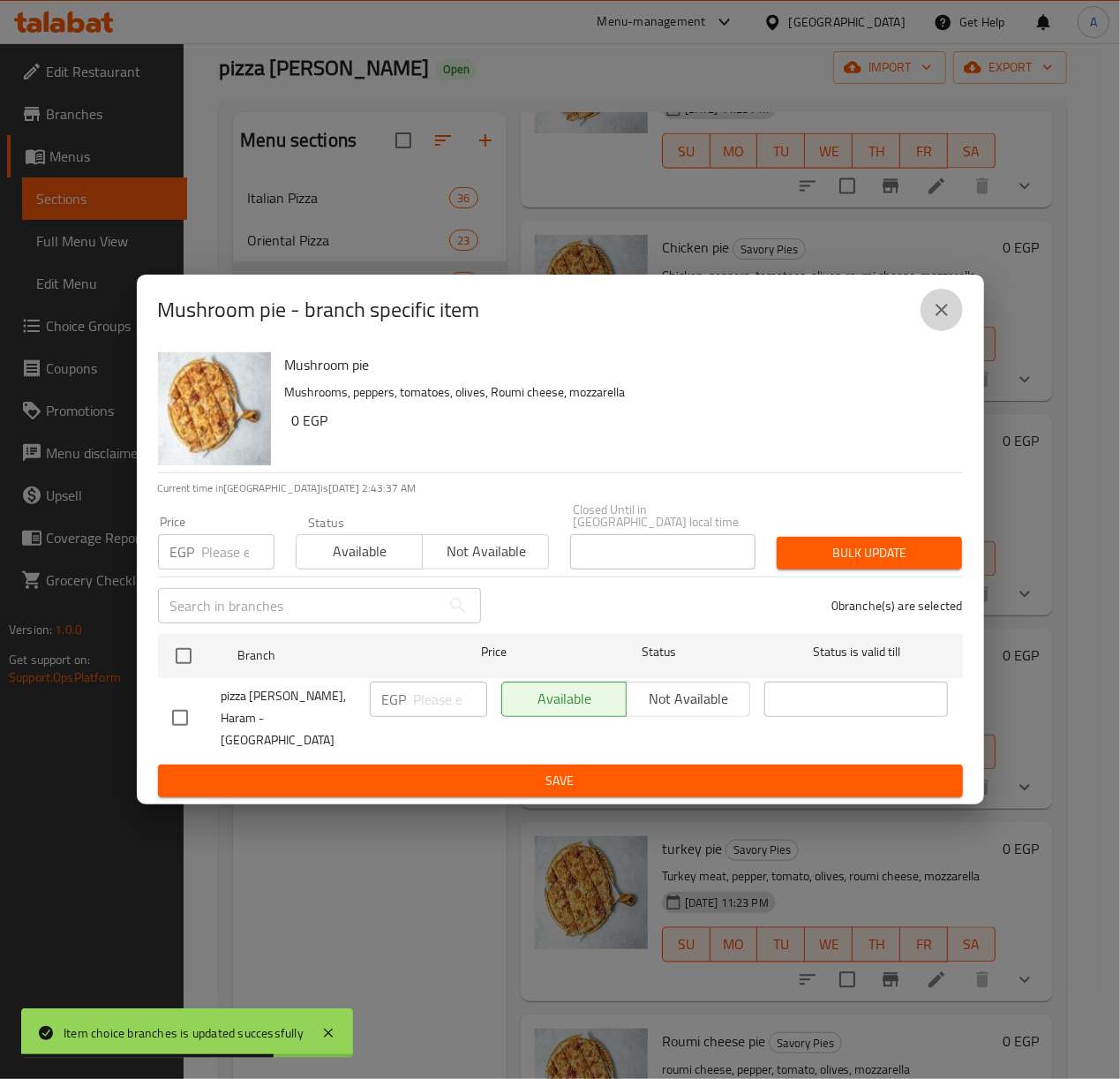
click at [939, 316] on icon "close" at bounding box center [941, 310] width 13 height 13
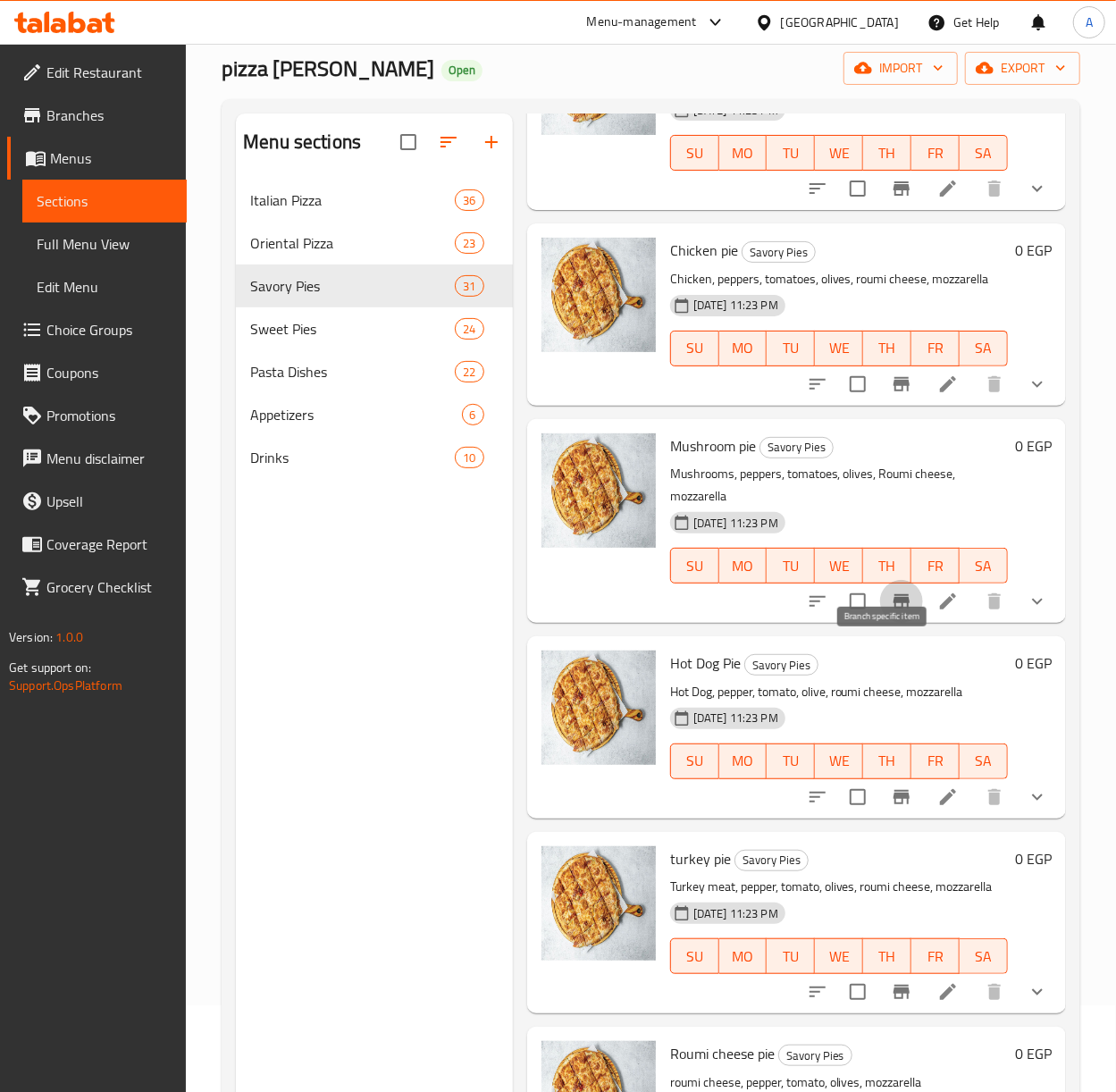
click at [891, 612] on icon "Branch-specific-item" at bounding box center [901, 600] width 21 height 21
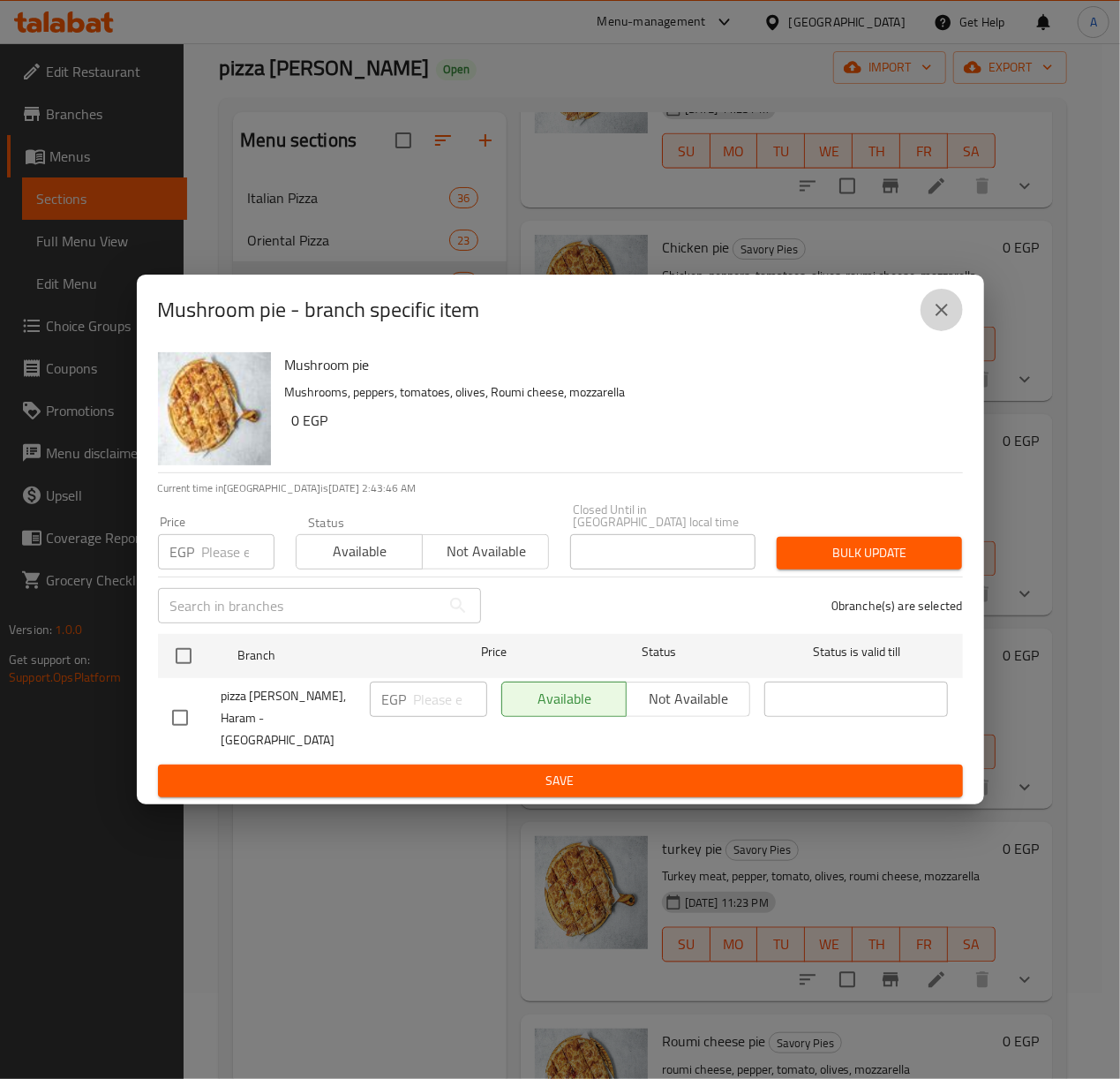
click at [936, 321] on icon "close" at bounding box center [941, 309] width 21 height 21
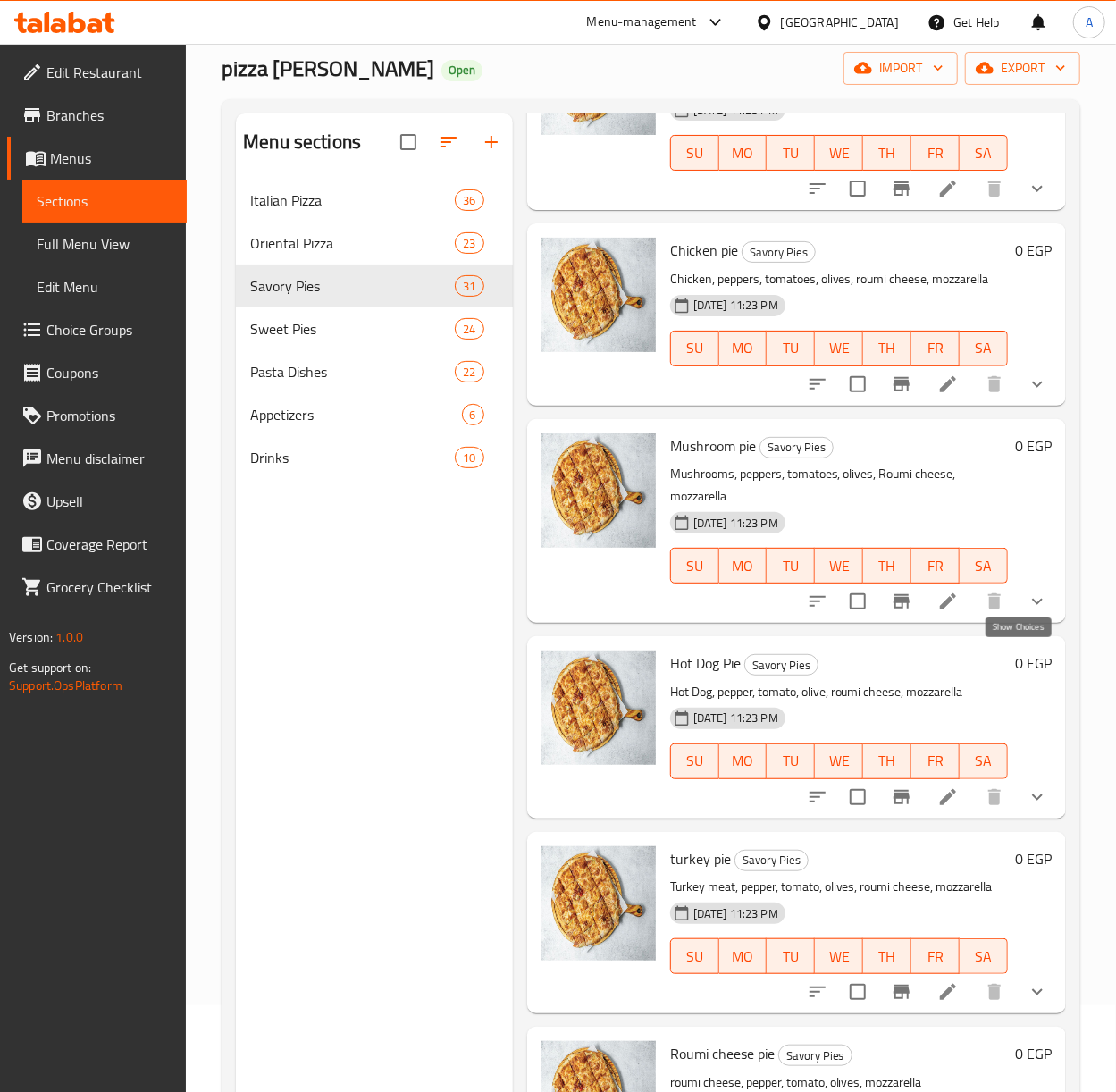
click at [1027, 612] on icon "show more" at bounding box center [1037, 600] width 21 height 21
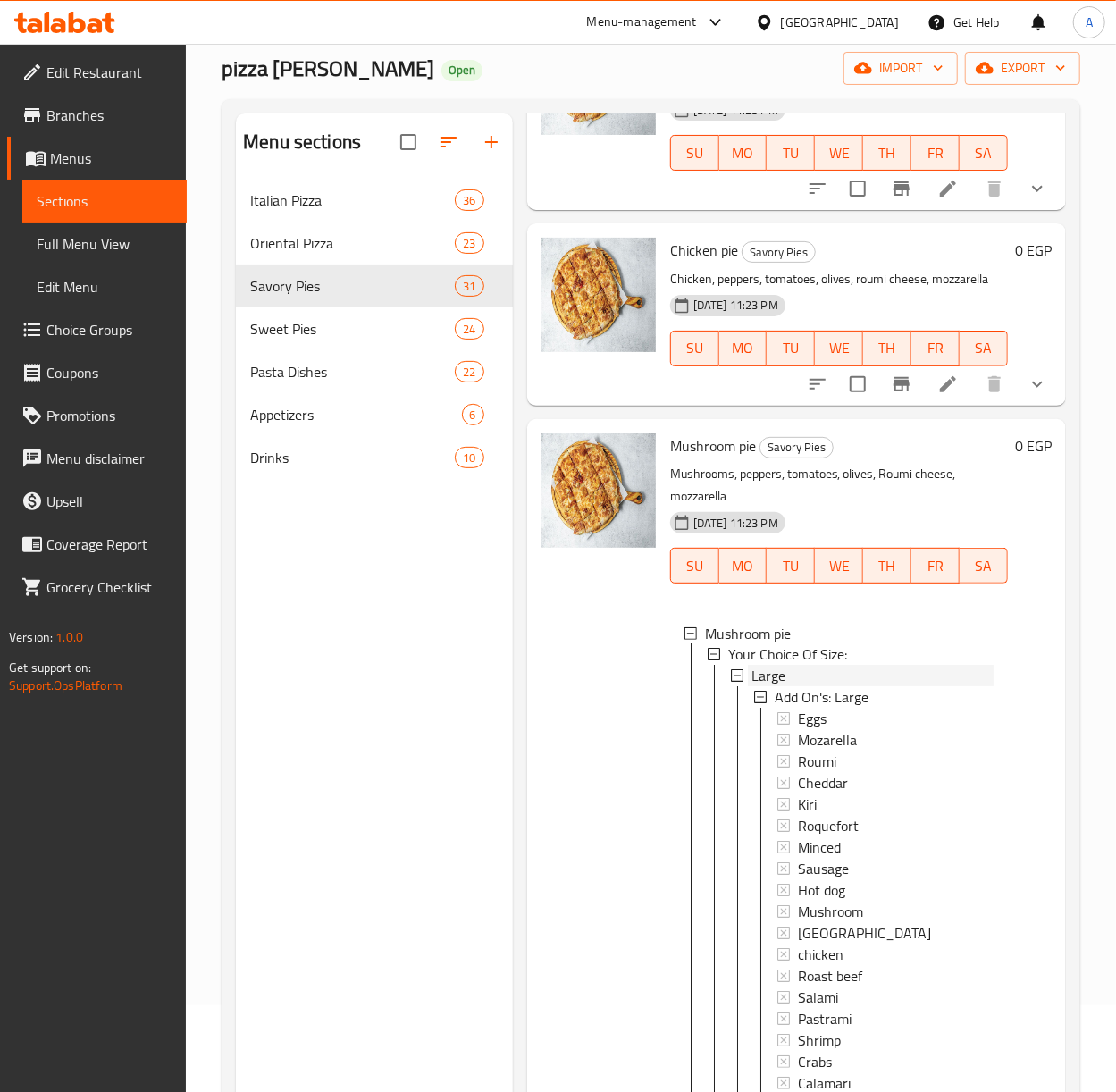
click at [791, 687] on div "Large" at bounding box center [872, 675] width 242 height 21
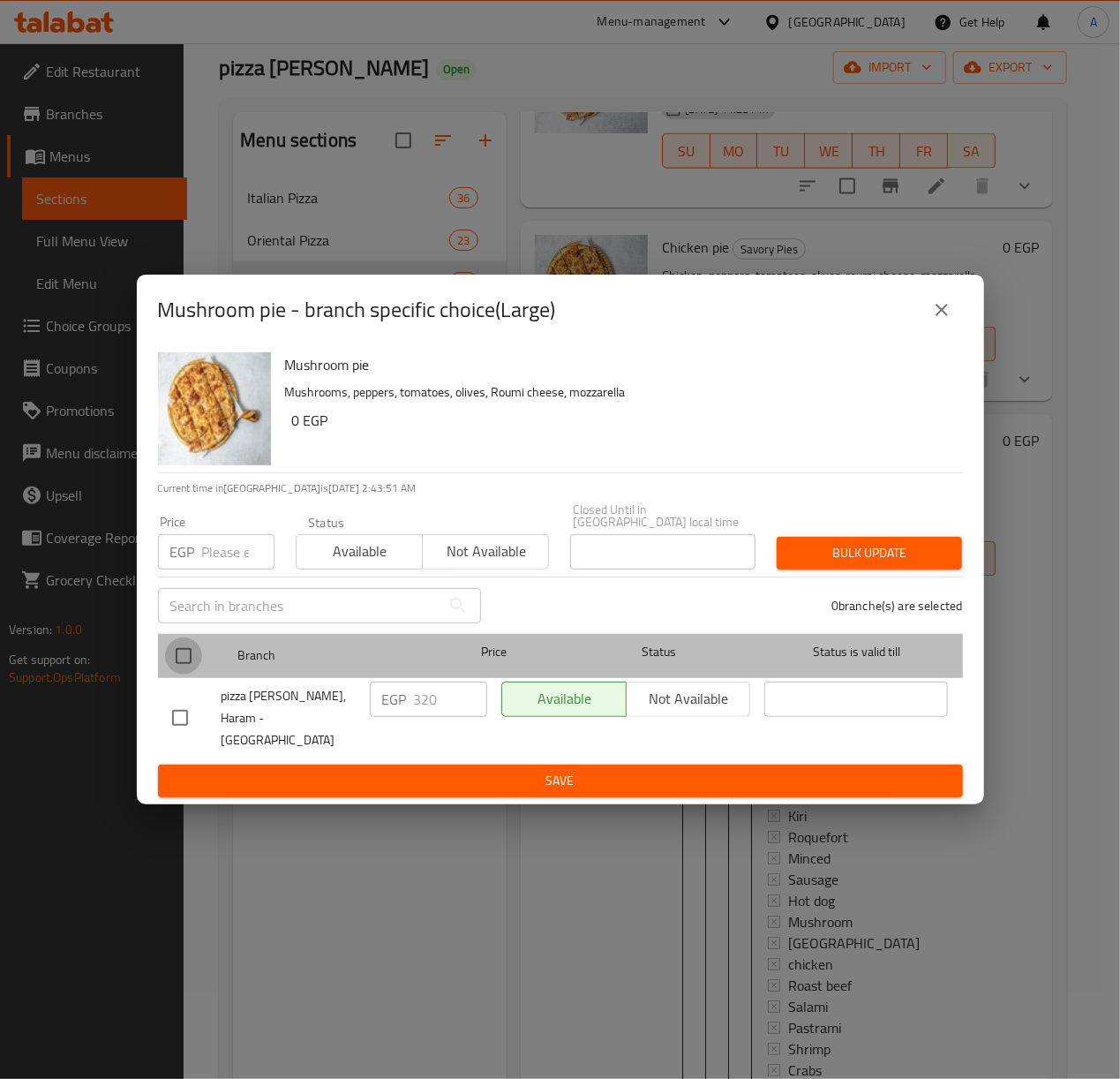
click at [177, 664] on input "checkbox" at bounding box center [184, 656] width 37 height 38
checkbox input "true"
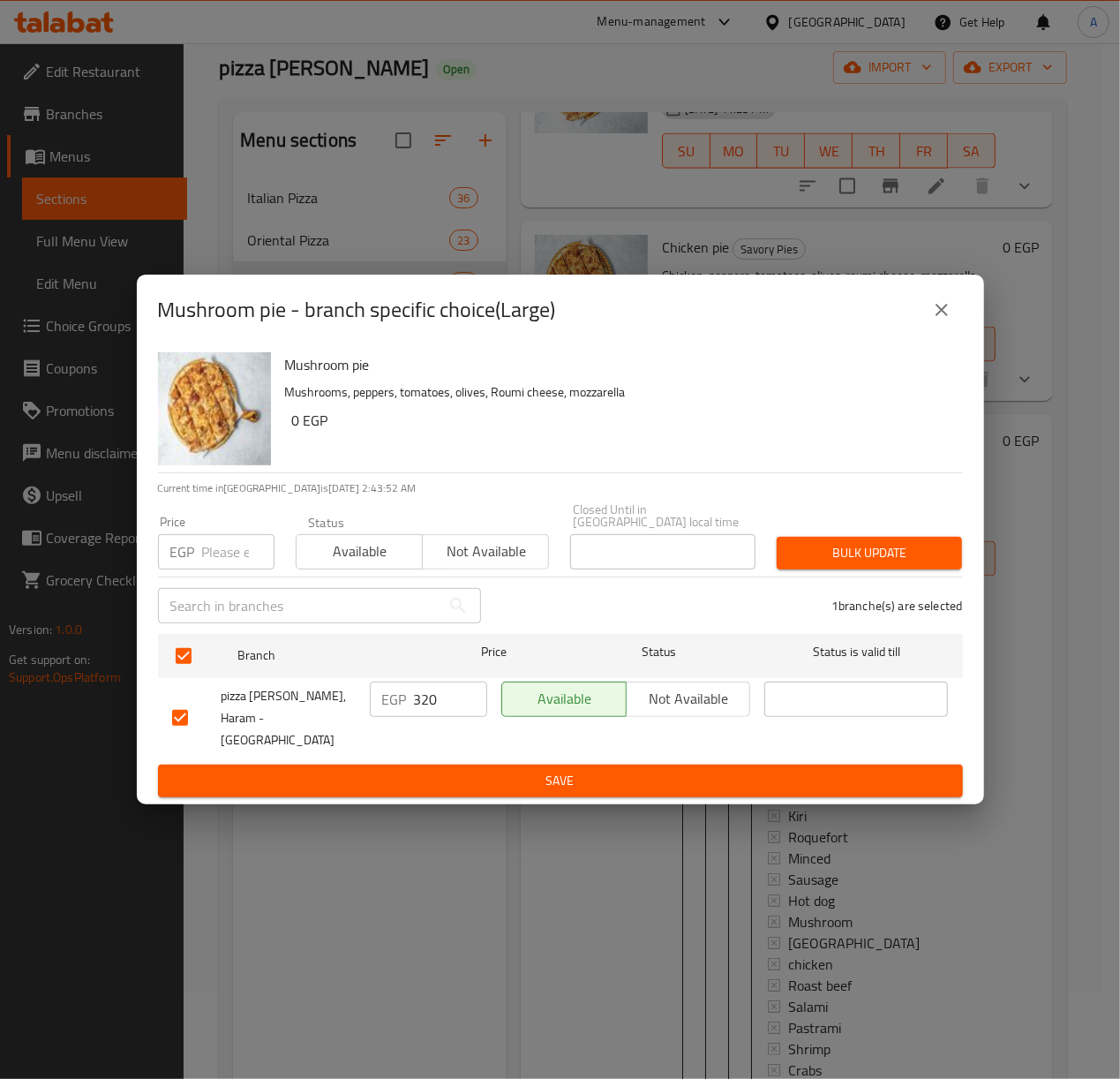
click at [222, 570] on input "number" at bounding box center [238, 552] width 72 height 36
type input "405"
click at [931, 558] on span "Bulk update" at bounding box center [868, 553] width 157 height 22
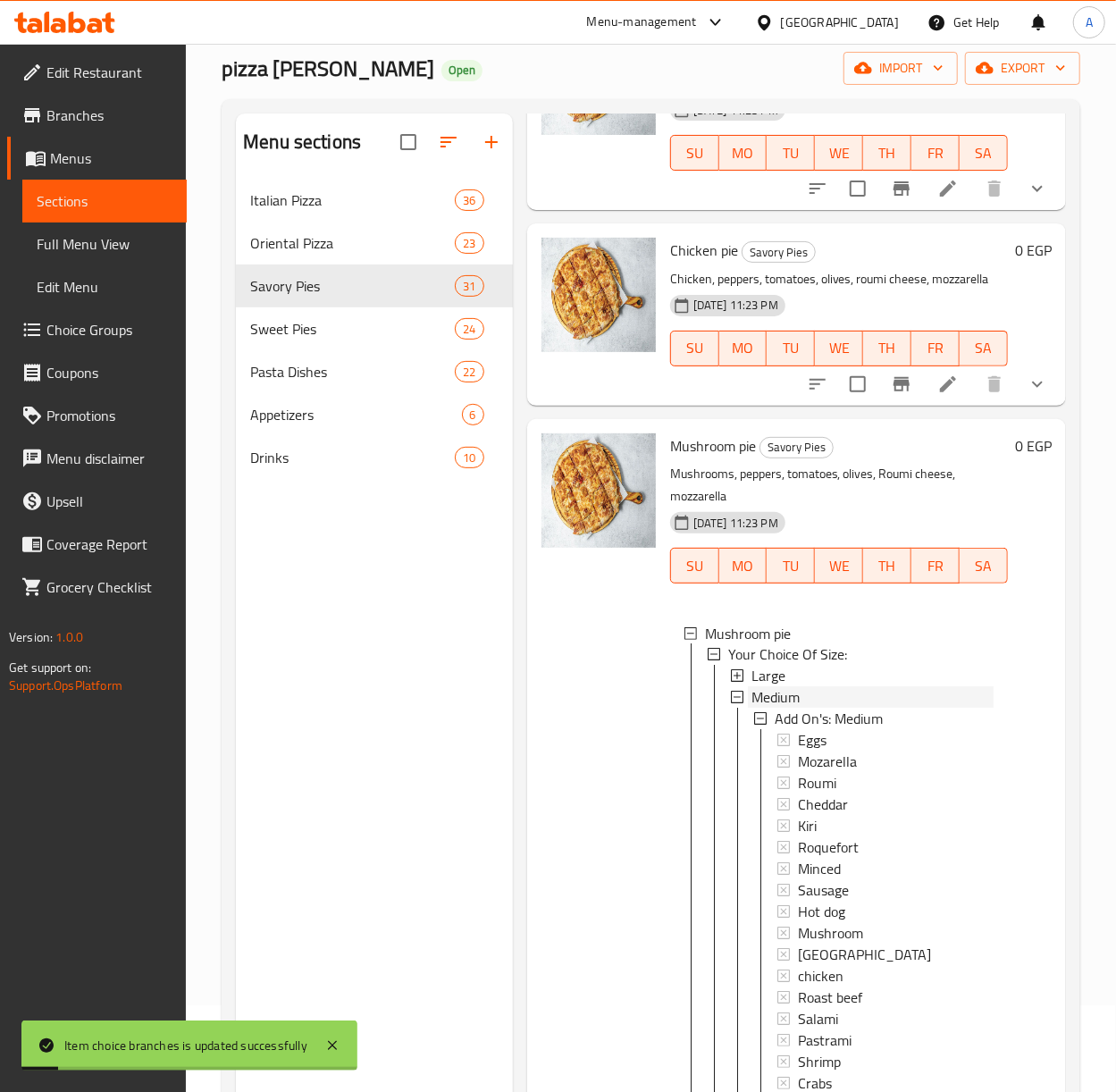
click at [762, 708] on span "Medium" at bounding box center [775, 697] width 48 height 21
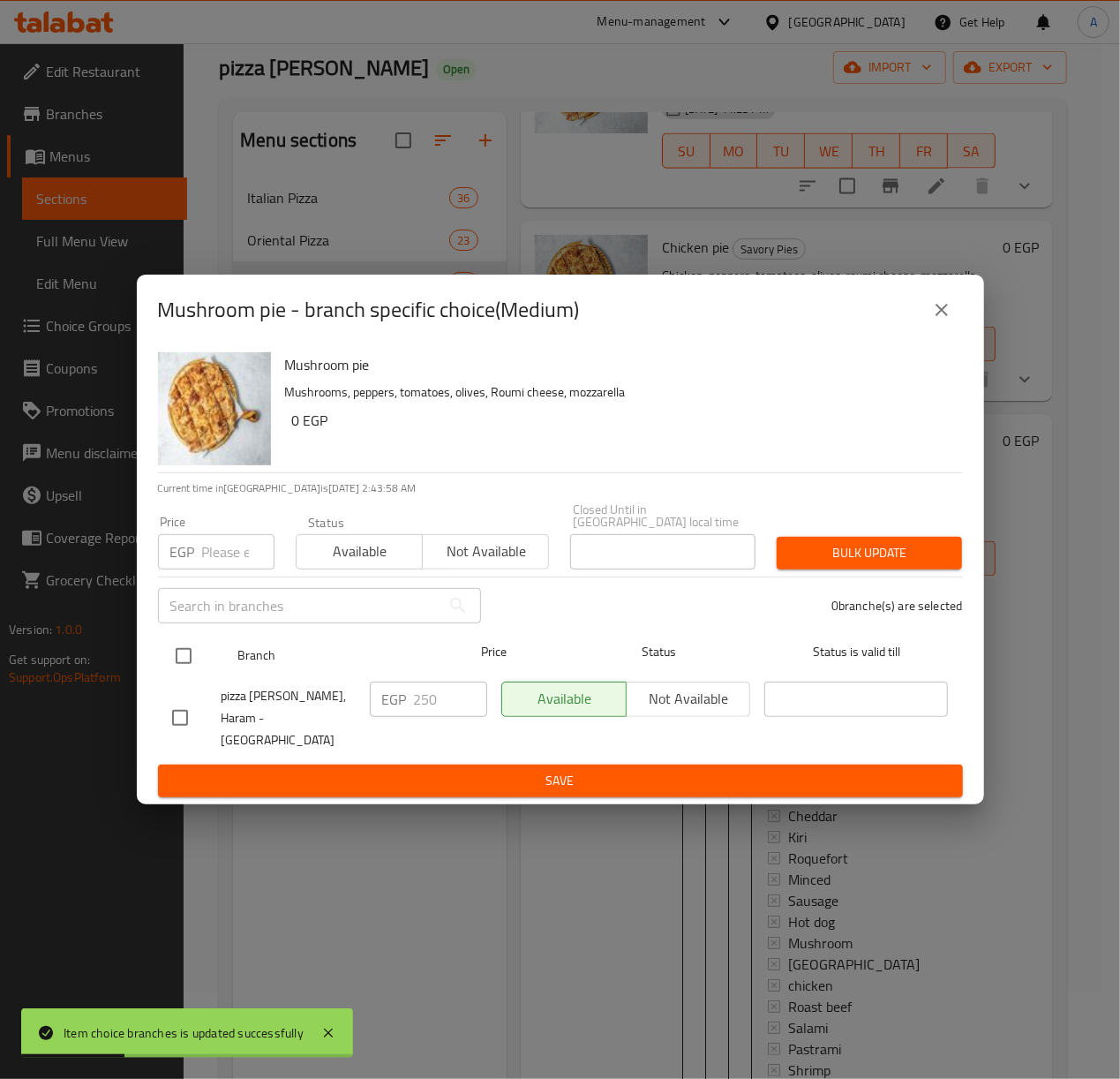
click at [188, 657] on input "checkbox" at bounding box center [184, 656] width 37 height 38
checkbox input "true"
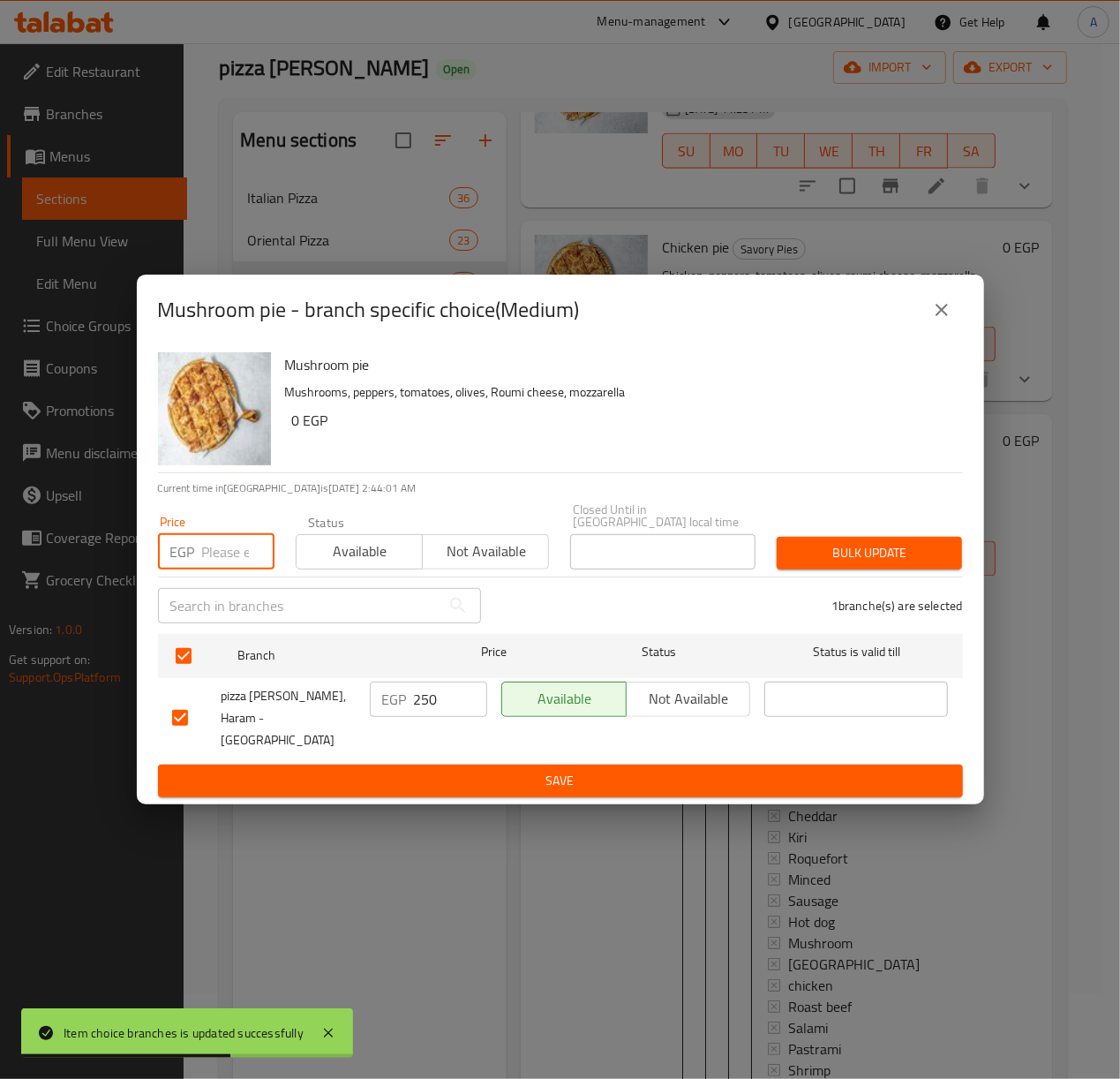
click at [216, 553] on input "number" at bounding box center [238, 552] width 72 height 36
type input "305"
click at [852, 548] on span "Bulk update" at bounding box center [868, 553] width 157 height 22
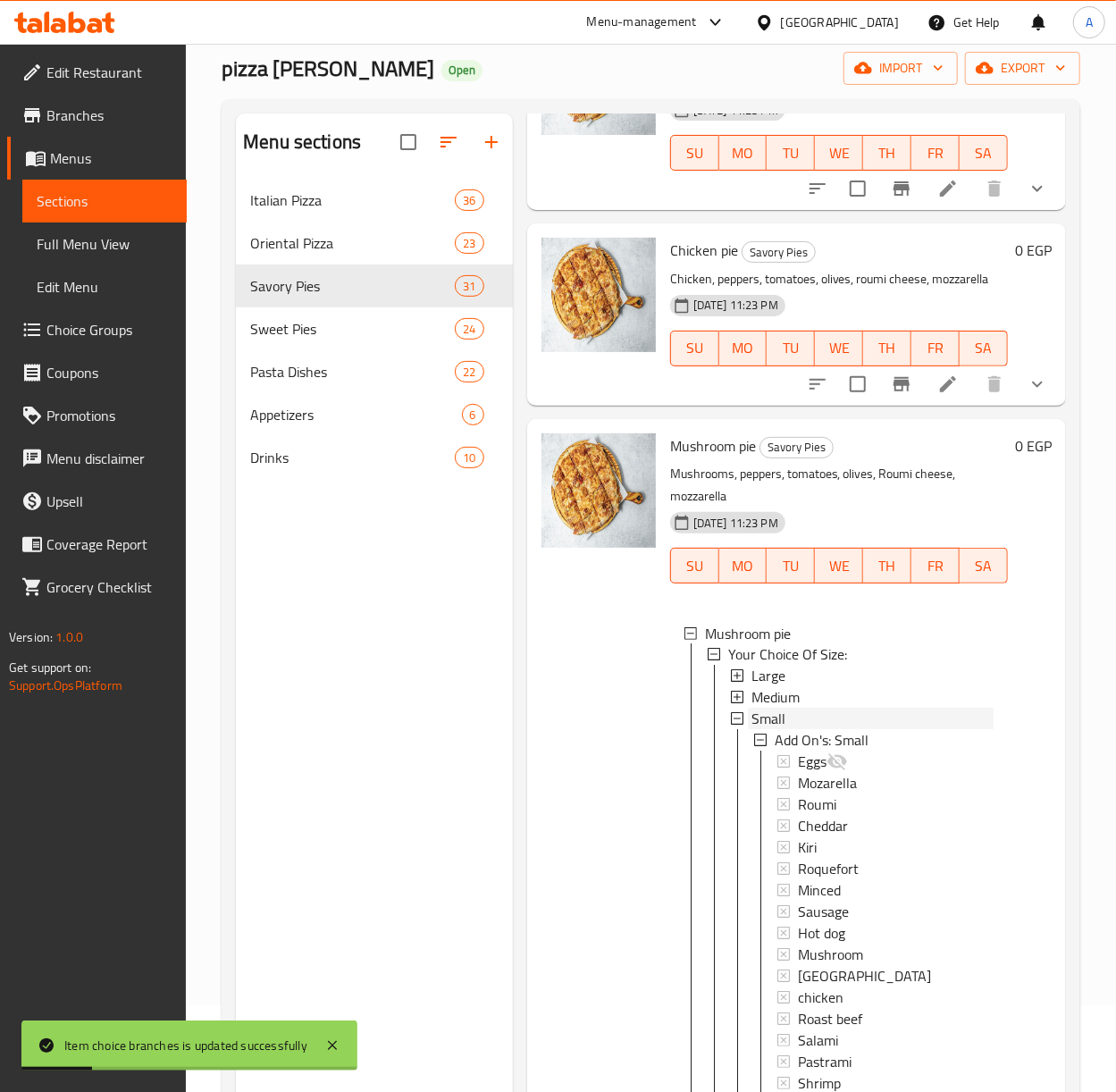
click at [758, 730] on span "Small" at bounding box center [768, 718] width 34 height 21
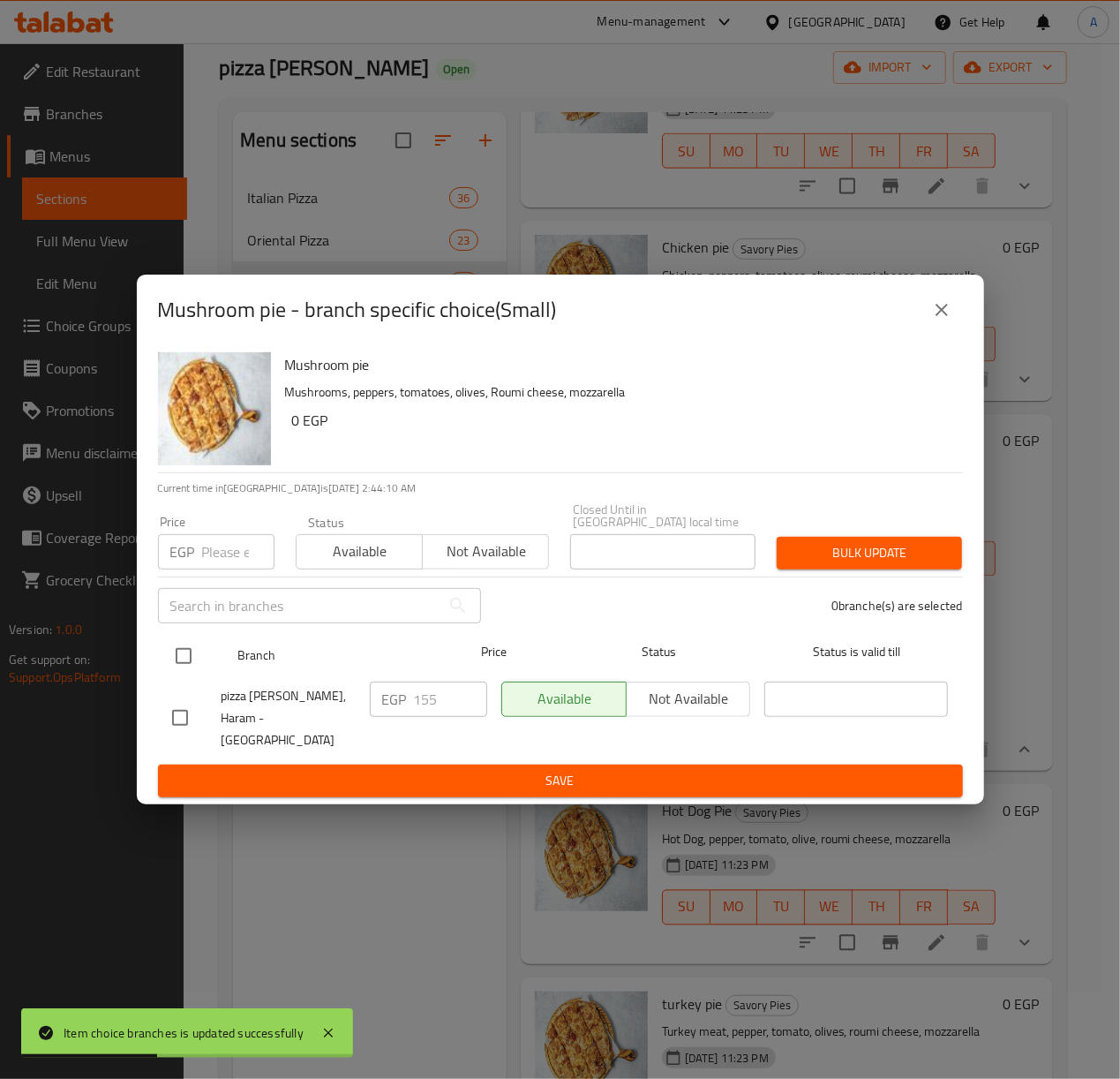
click at [184, 667] on input "checkbox" at bounding box center [184, 656] width 37 height 38
checkbox input "true"
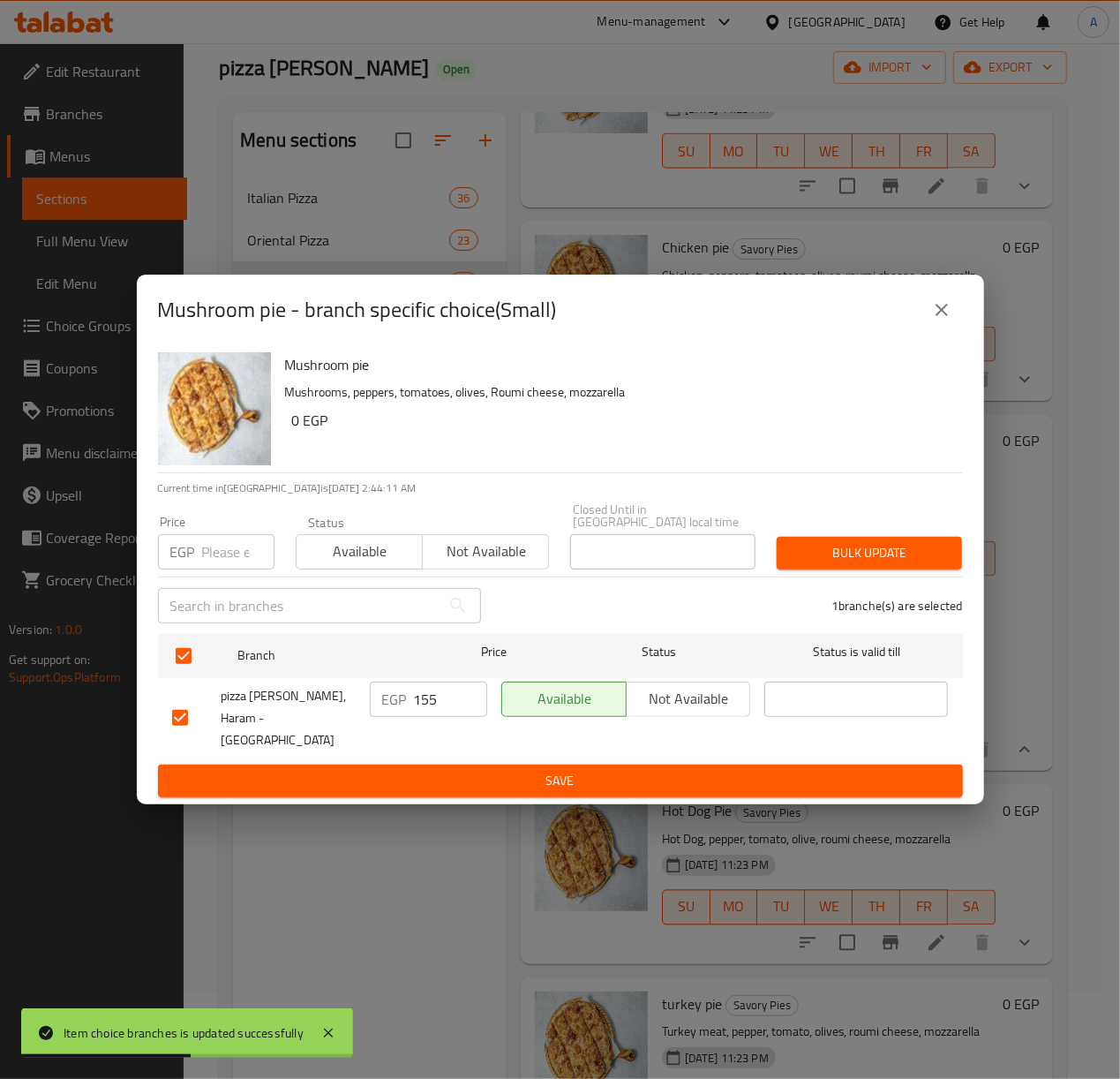
click at [223, 570] on input "number" at bounding box center [238, 552] width 72 height 36
type input "205"
click at [949, 564] on button "Bulk update" at bounding box center [869, 553] width 186 height 33
drag, startPoint x: 949, startPoint y: 564, endPoint x: 948, endPoint y: 631, distance: 67.0
click at [949, 563] on div at bounding box center [560, 539] width 1120 height 1079
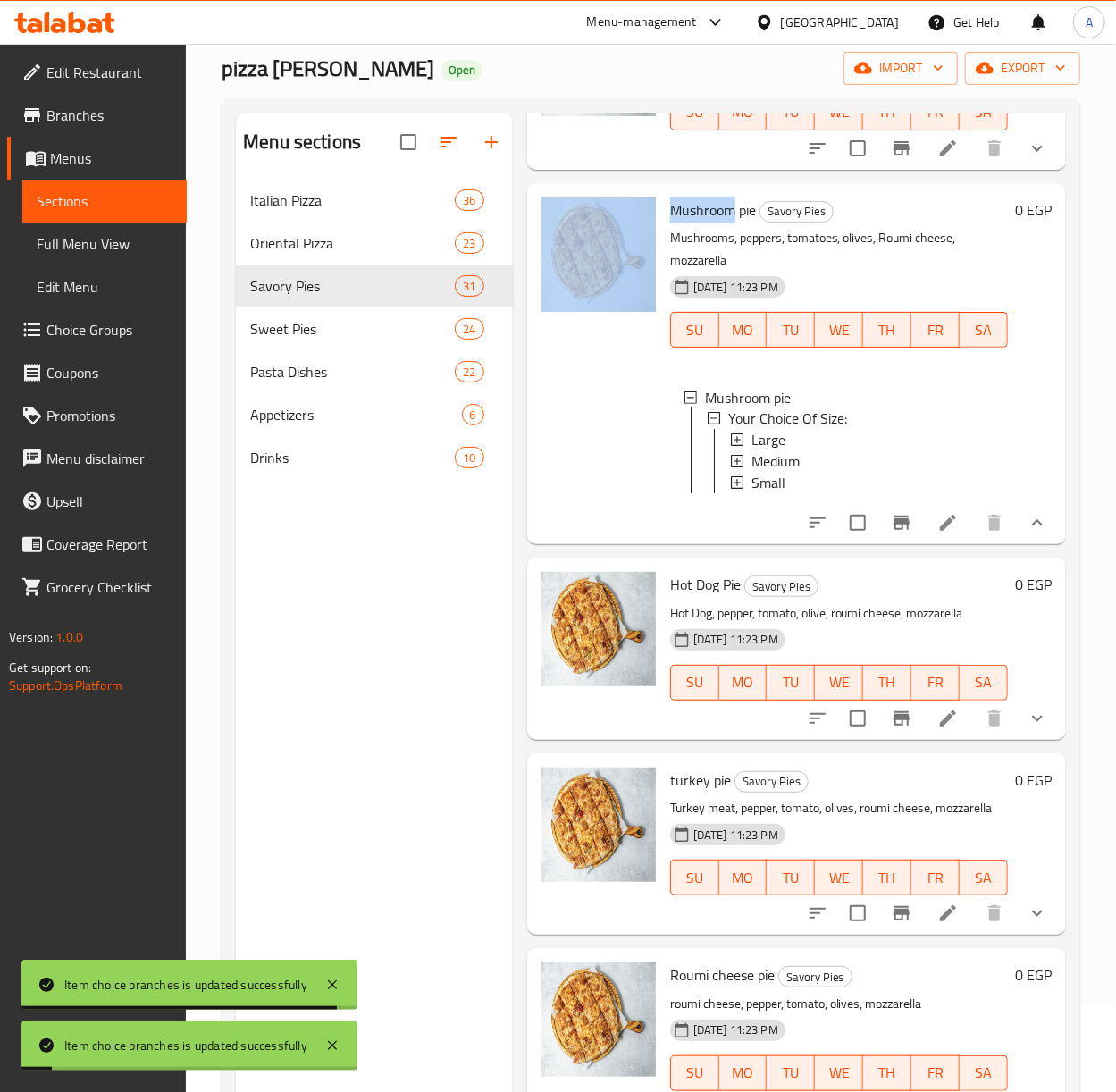
scroll to position [1549, 0]
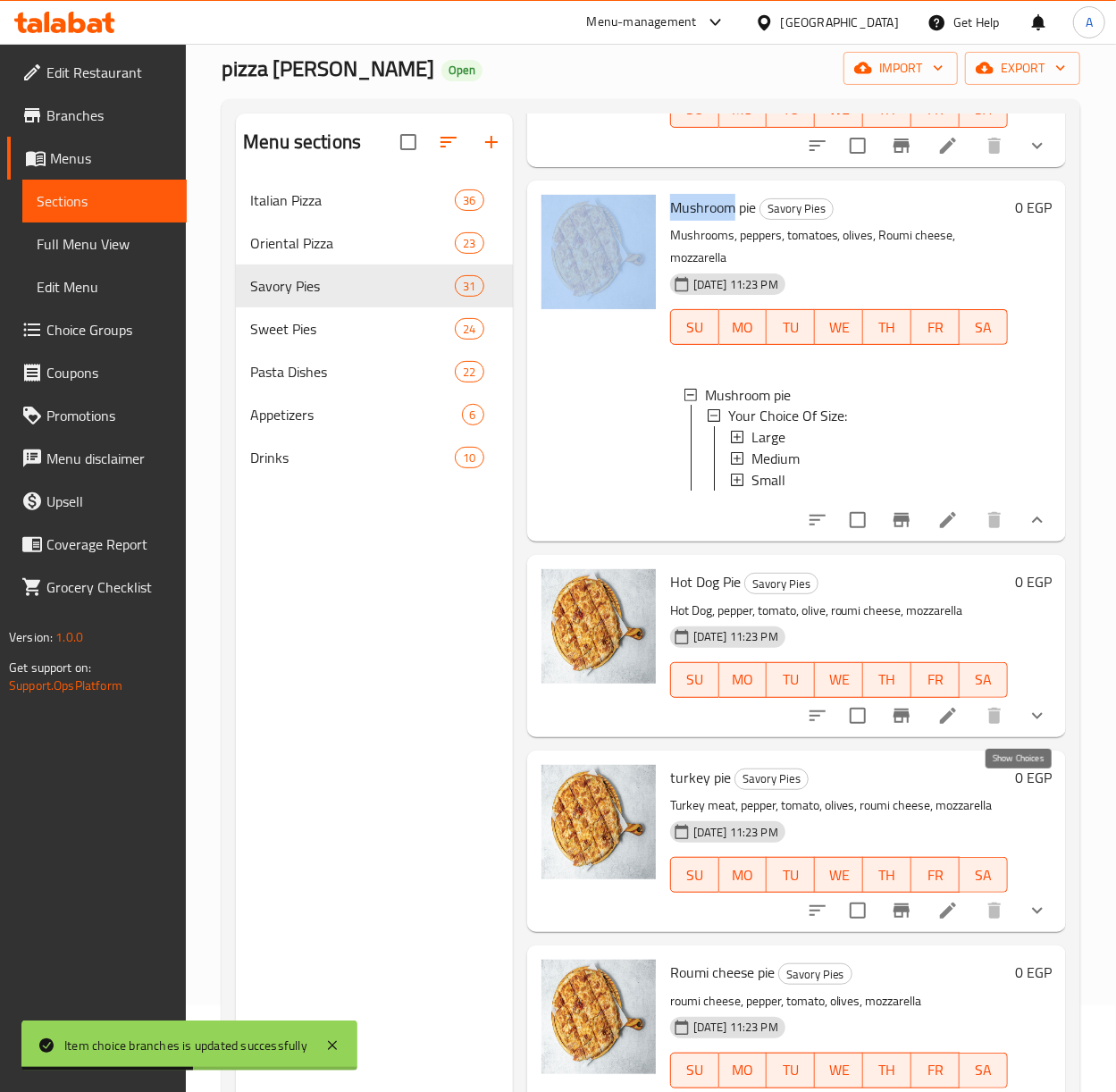
click at [1027, 726] on icon "show more" at bounding box center [1037, 715] width 21 height 21
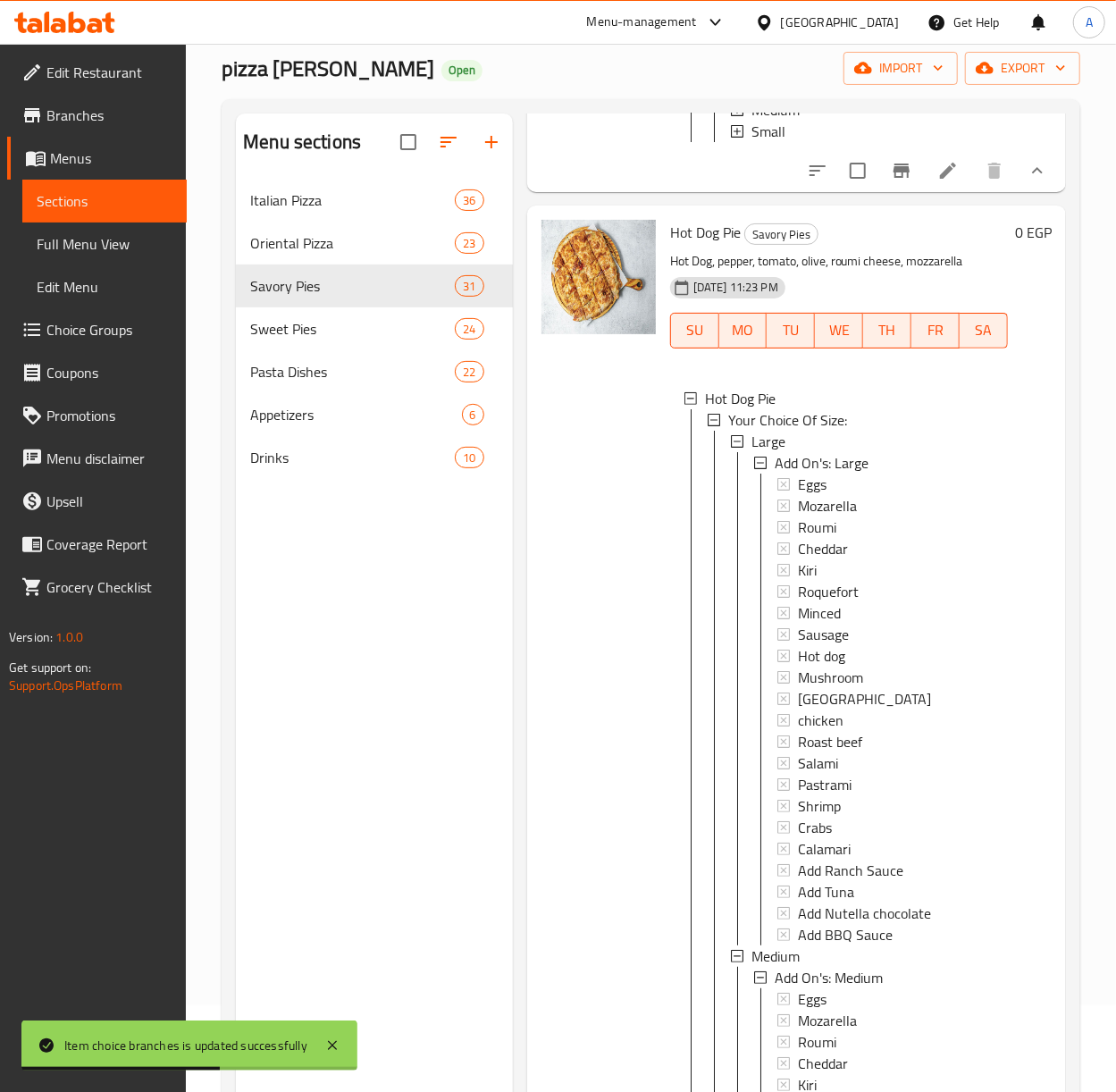
scroll to position [1906, 0]
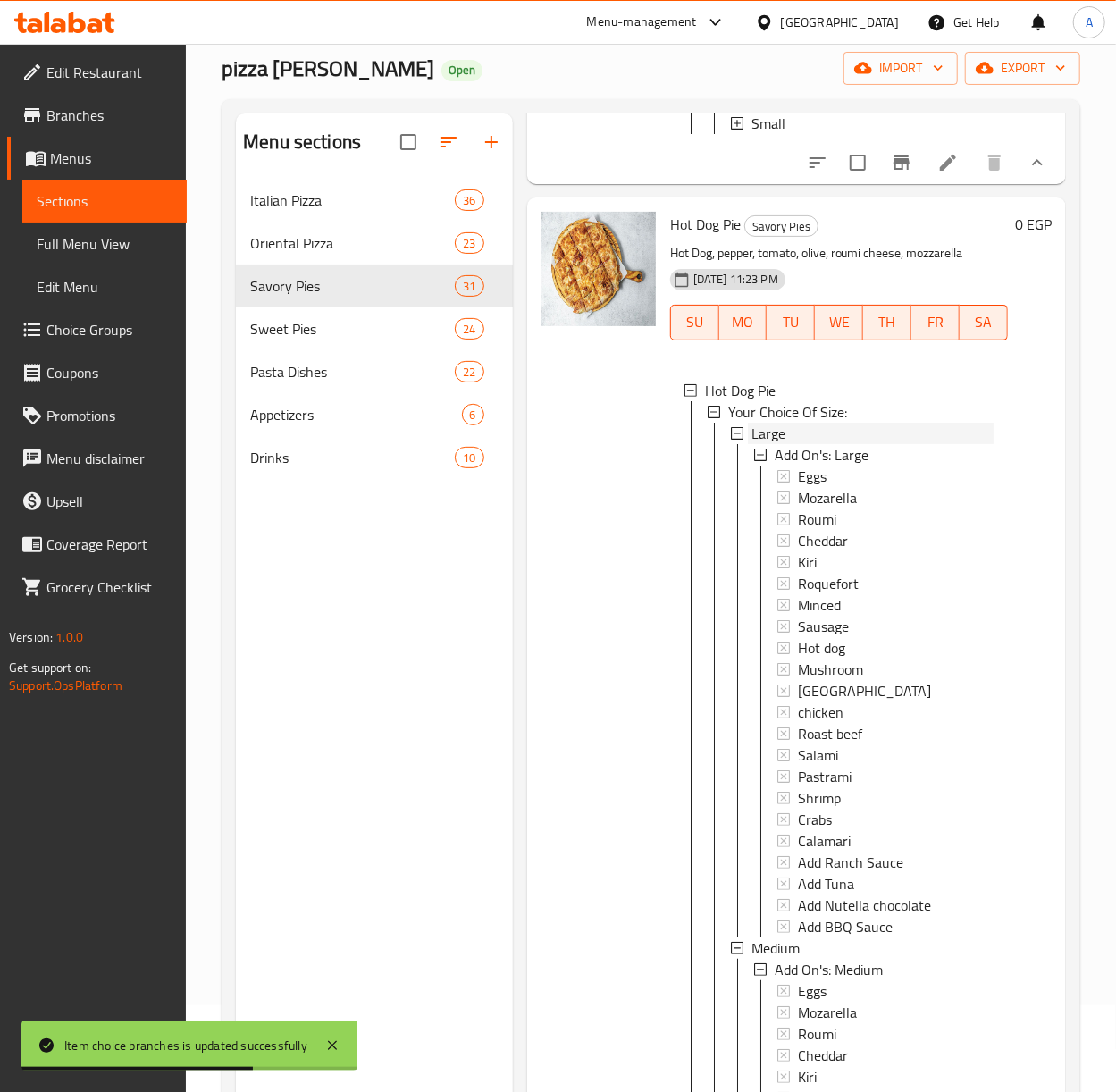
click at [780, 445] on span "Large" at bounding box center [768, 433] width 34 height 21
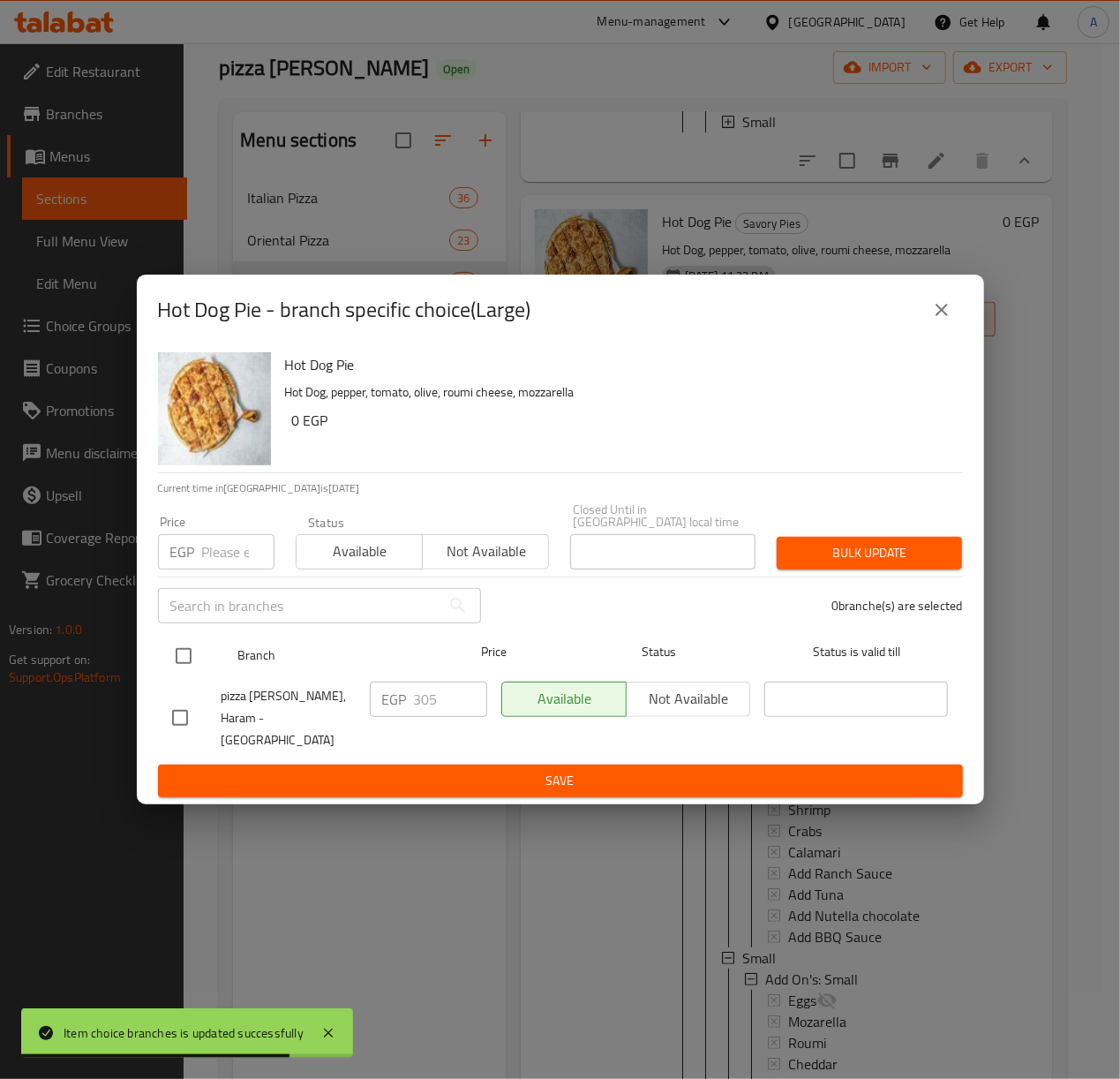
click at [174, 651] on input "checkbox" at bounding box center [184, 656] width 37 height 38
checkbox input "true"
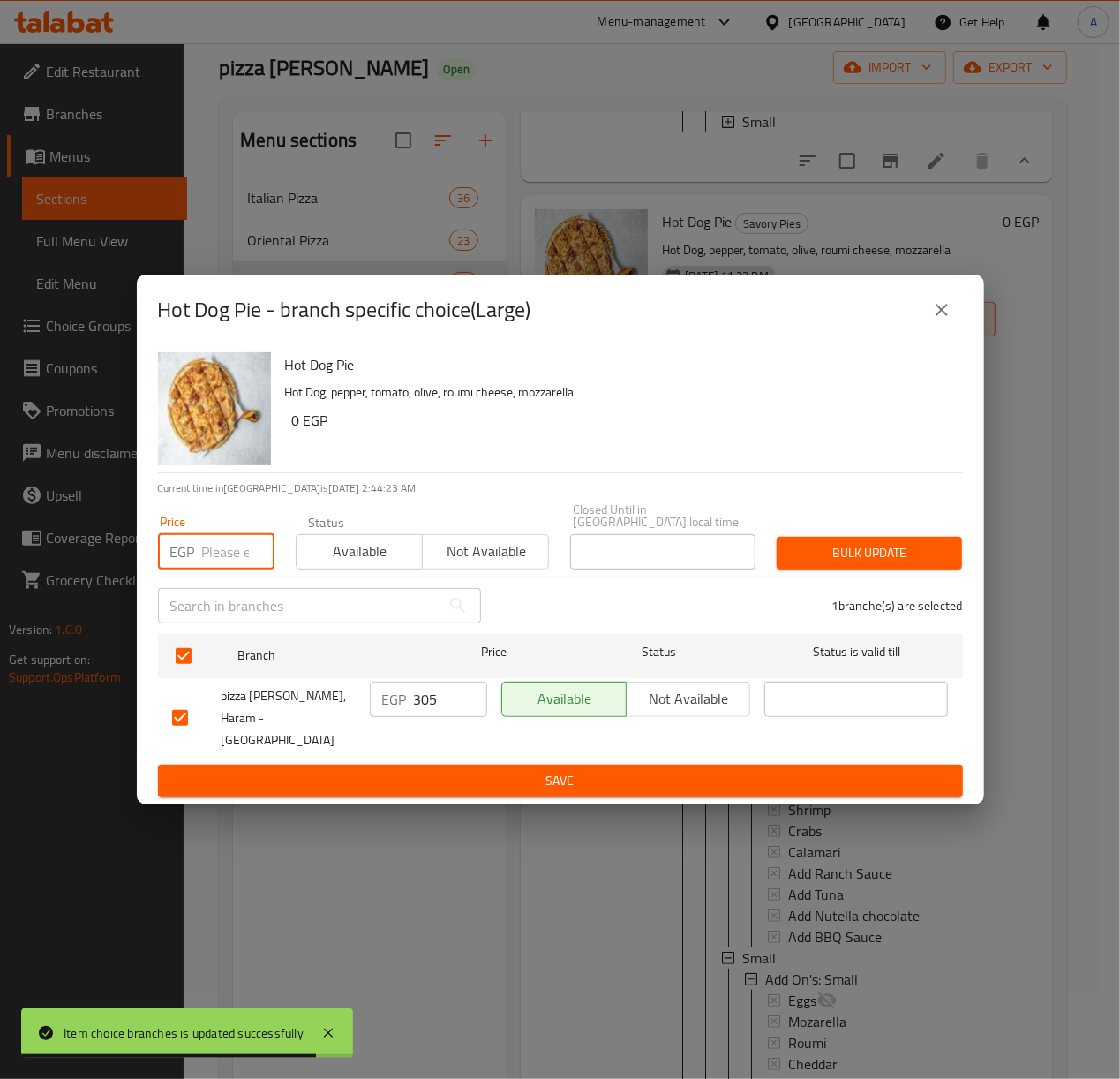
click at [220, 549] on input "number" at bounding box center [238, 552] width 72 height 36
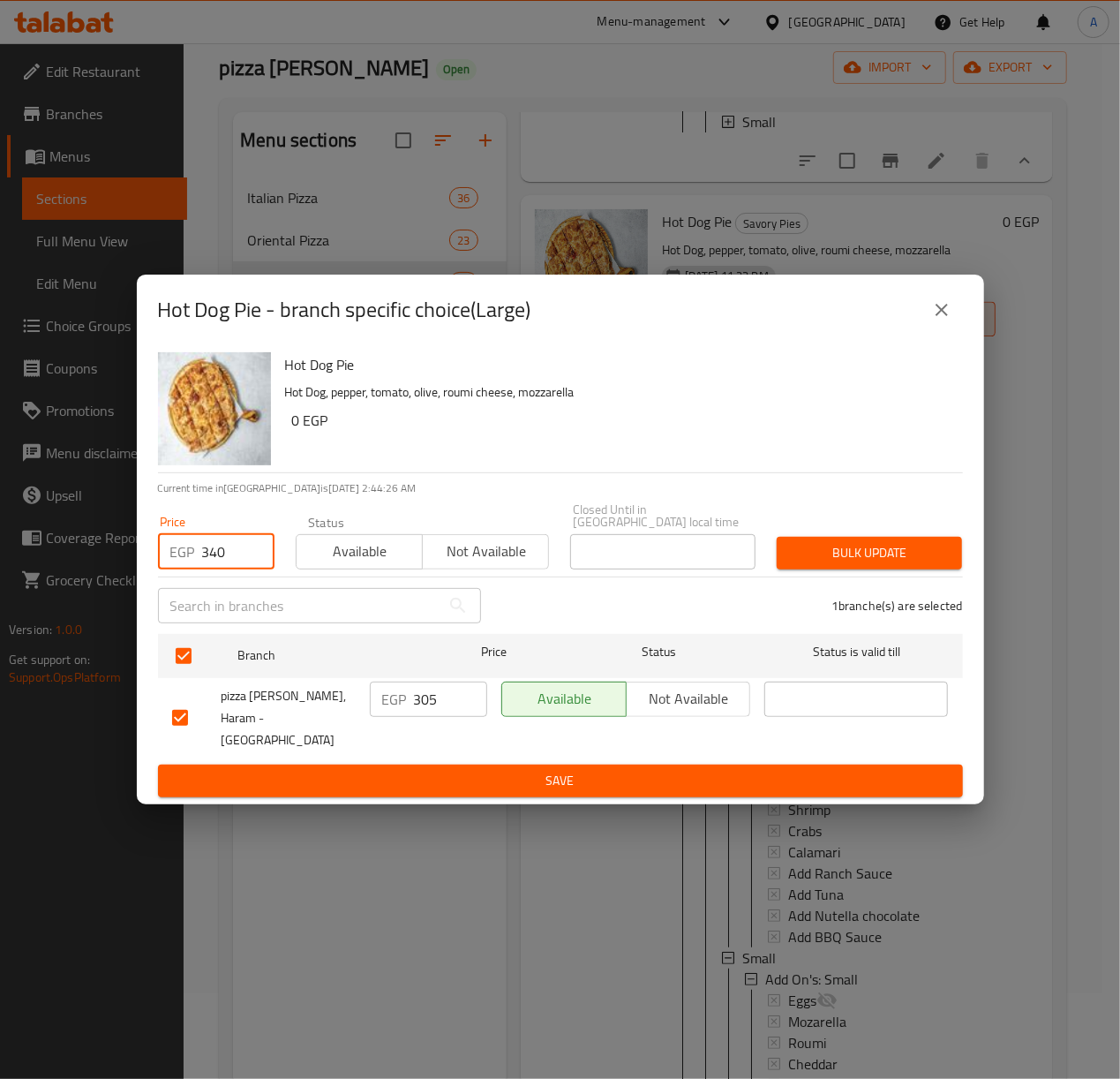
type input "340"
click at [900, 549] on span "Bulk update" at bounding box center [868, 553] width 157 height 22
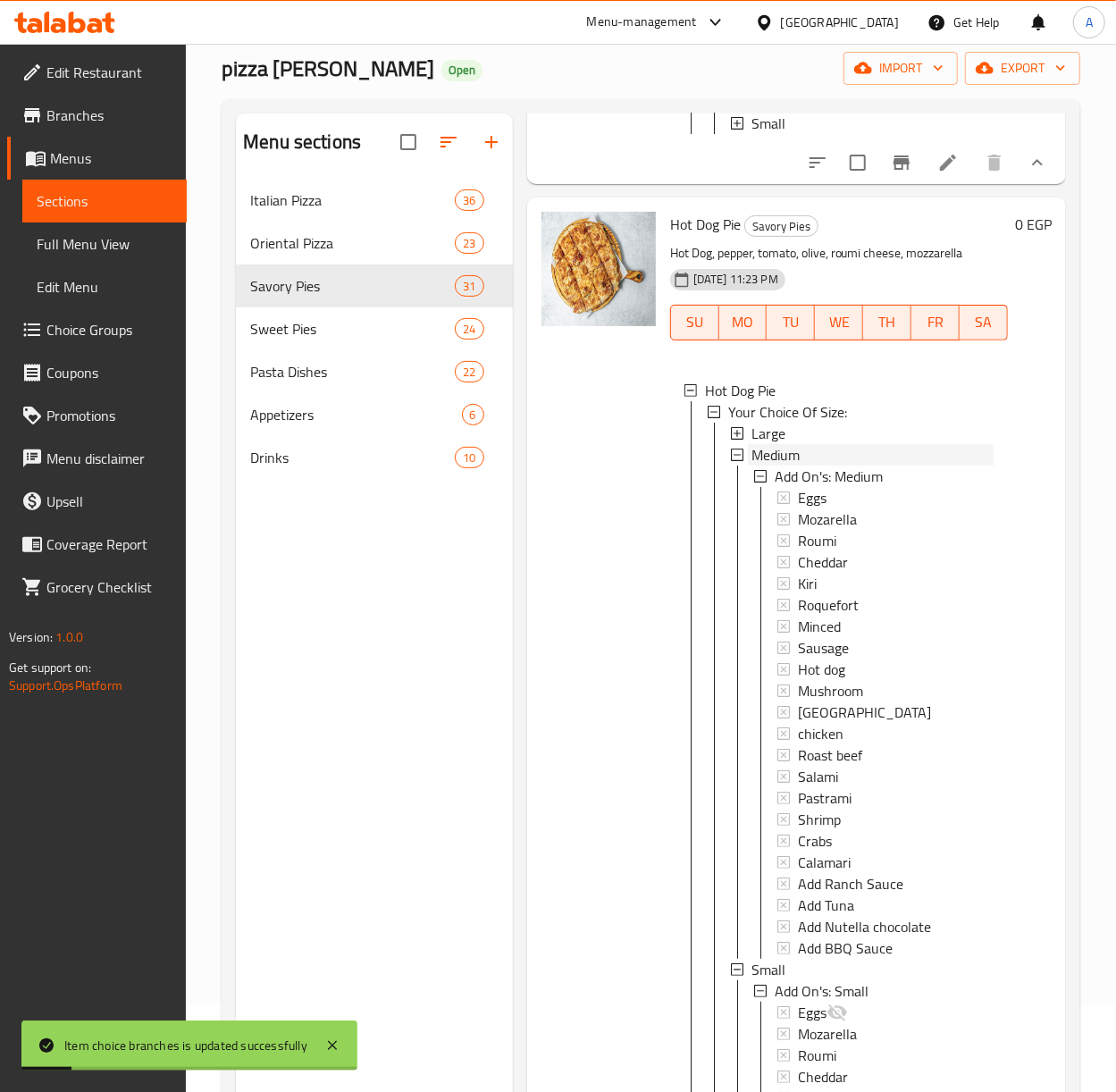
click at [774, 466] on span "Medium" at bounding box center [775, 455] width 48 height 21
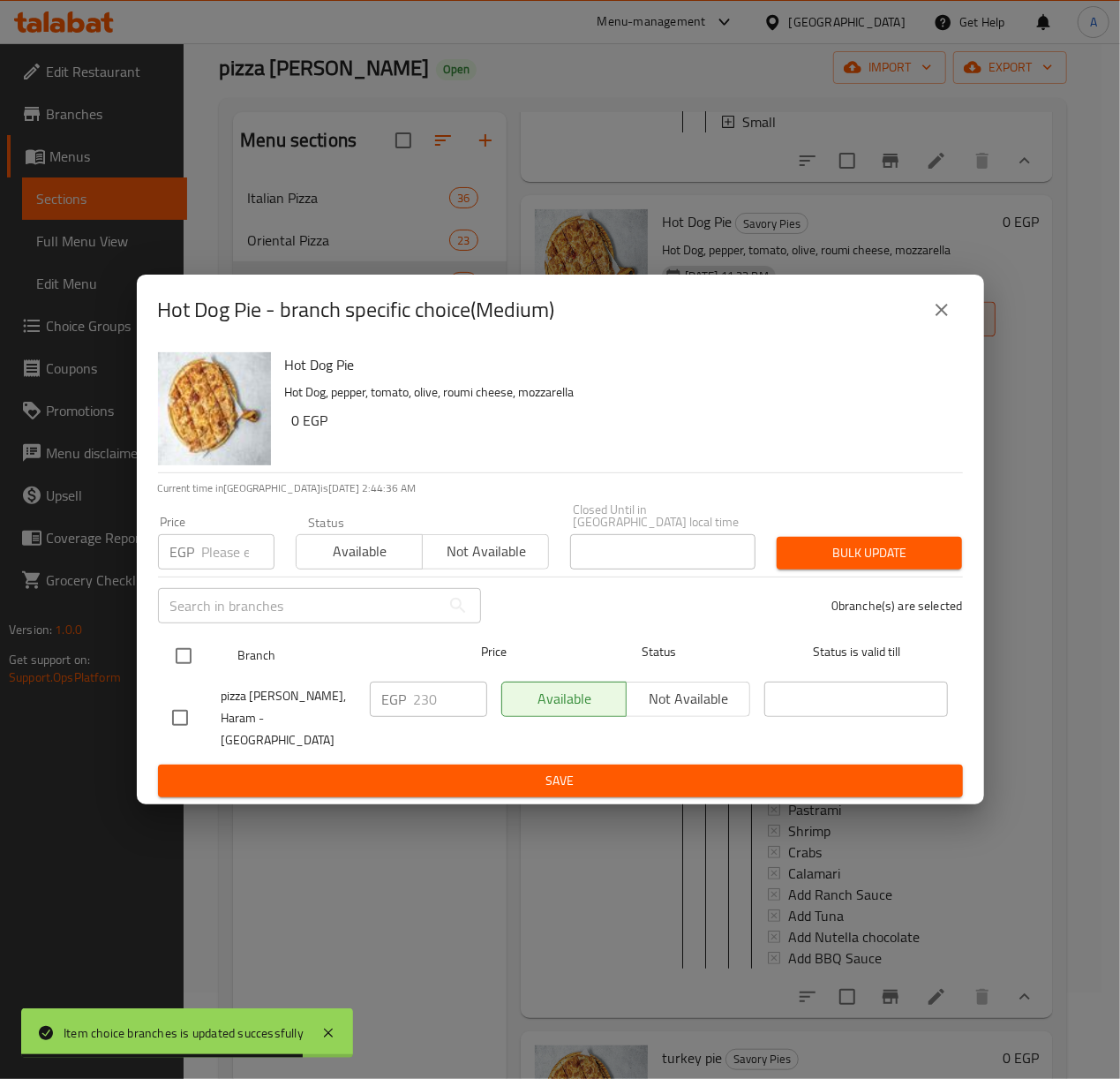
click at [185, 657] on input "checkbox" at bounding box center [184, 656] width 37 height 38
checkbox input "true"
click at [185, 657] on input "checkbox" at bounding box center [184, 656] width 37 height 38
checkbox input "false"
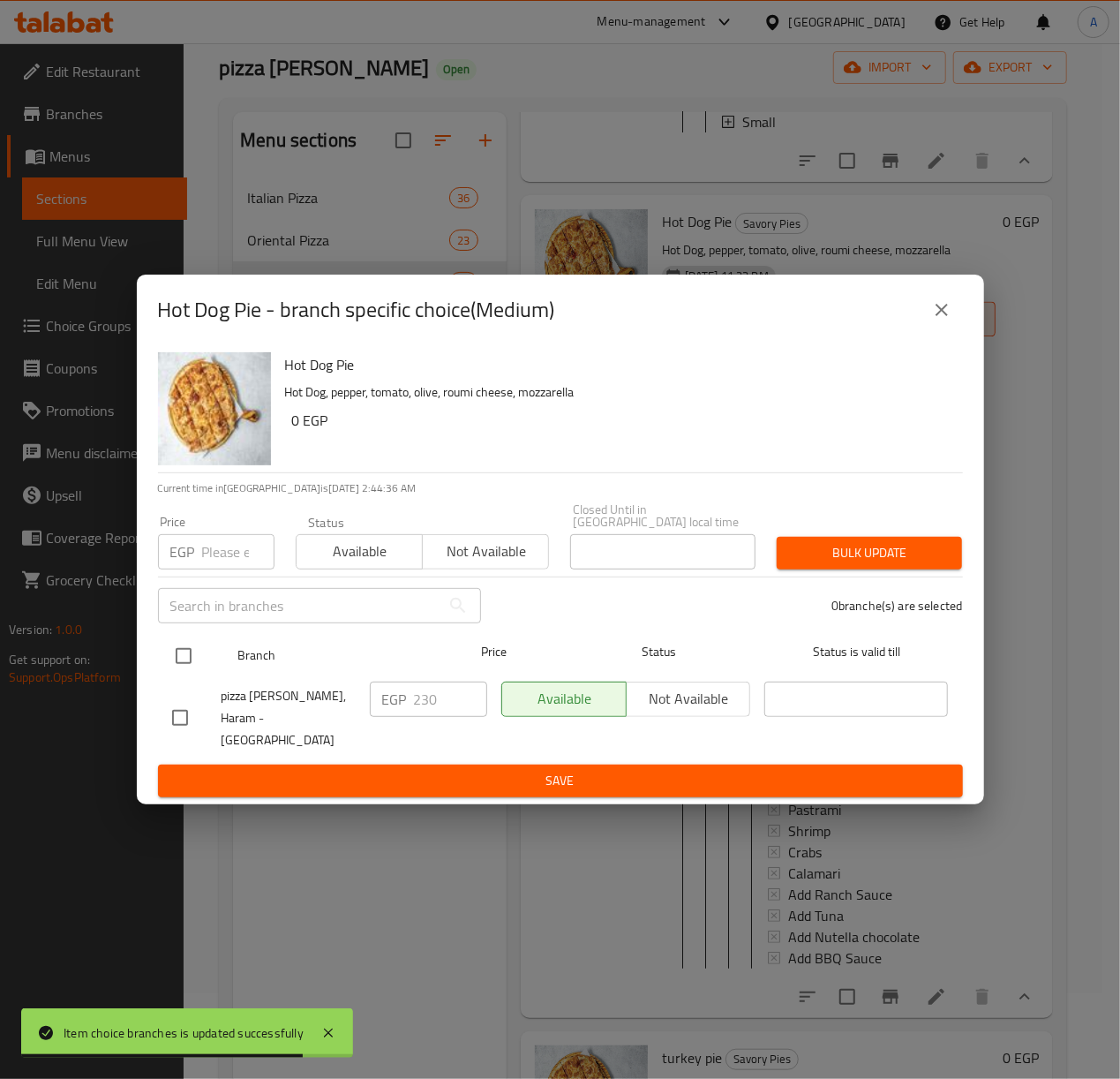
checkbox input "false"
click at [174, 658] on input "checkbox" at bounding box center [184, 656] width 37 height 38
checkbox input "true"
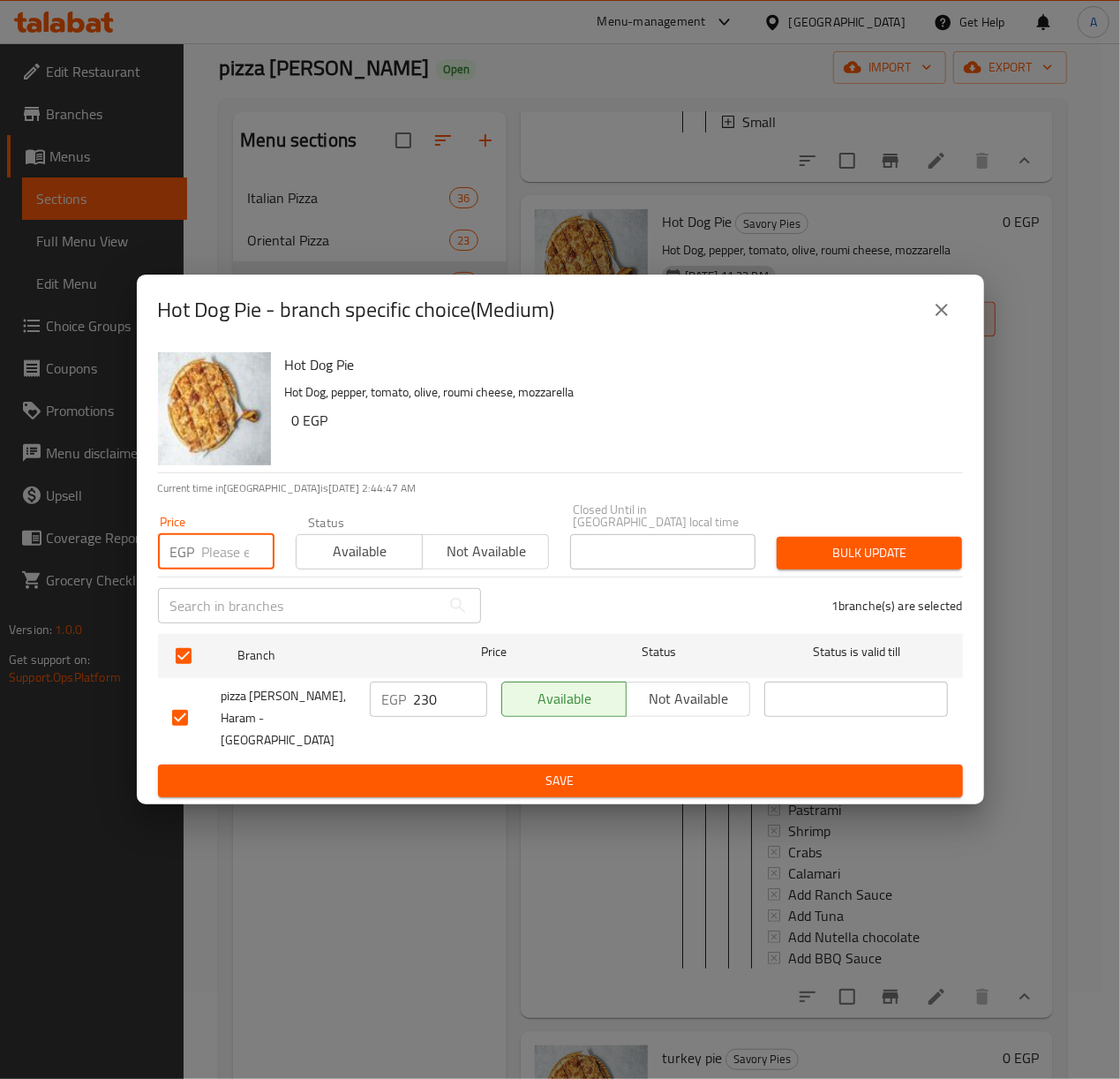
click at [222, 564] on input "number" at bounding box center [238, 552] width 72 height 36
type input "260"
click at [891, 548] on span "Bulk update" at bounding box center [868, 553] width 157 height 22
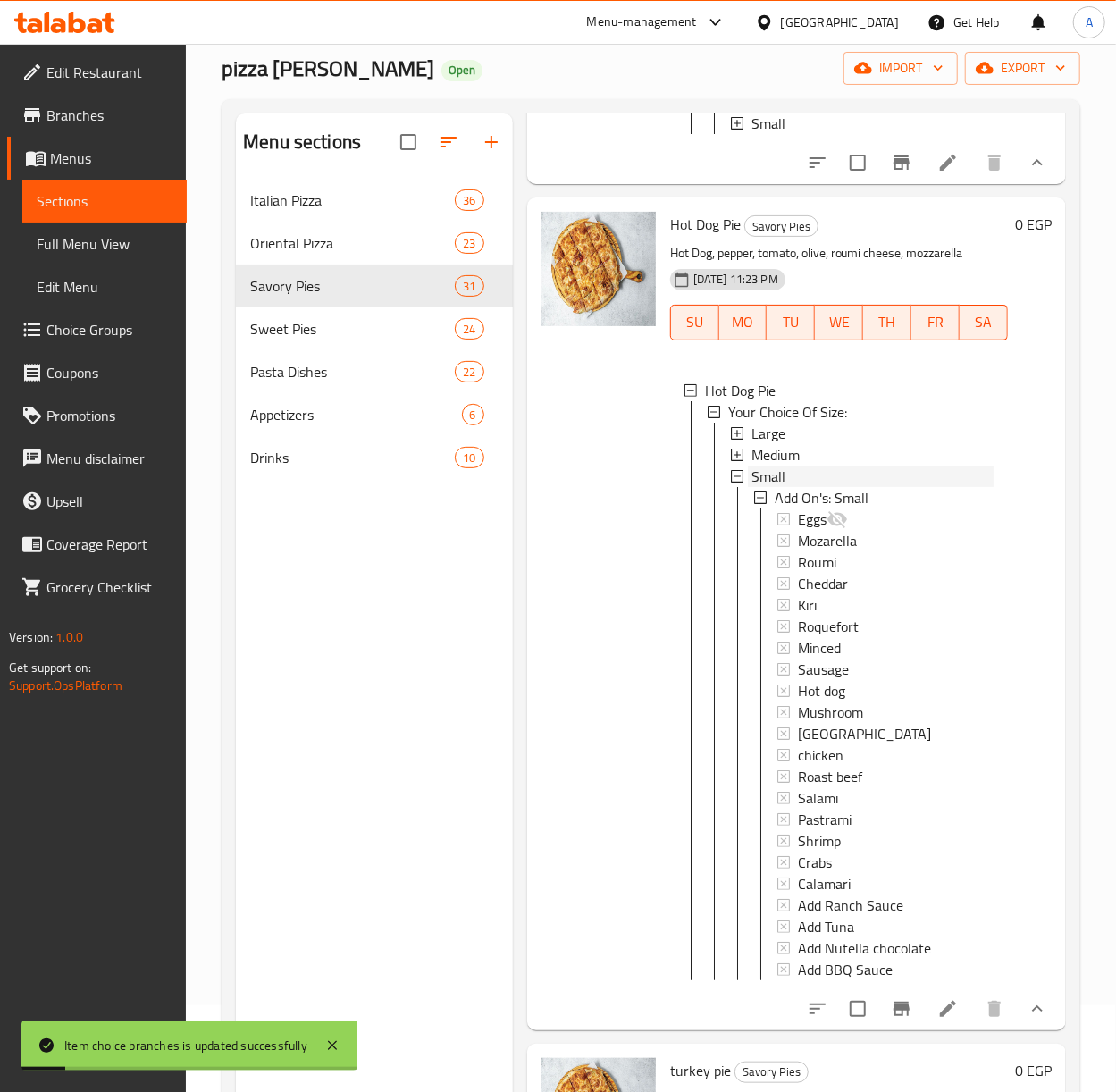
click at [770, 487] on span "Small" at bounding box center [768, 476] width 34 height 21
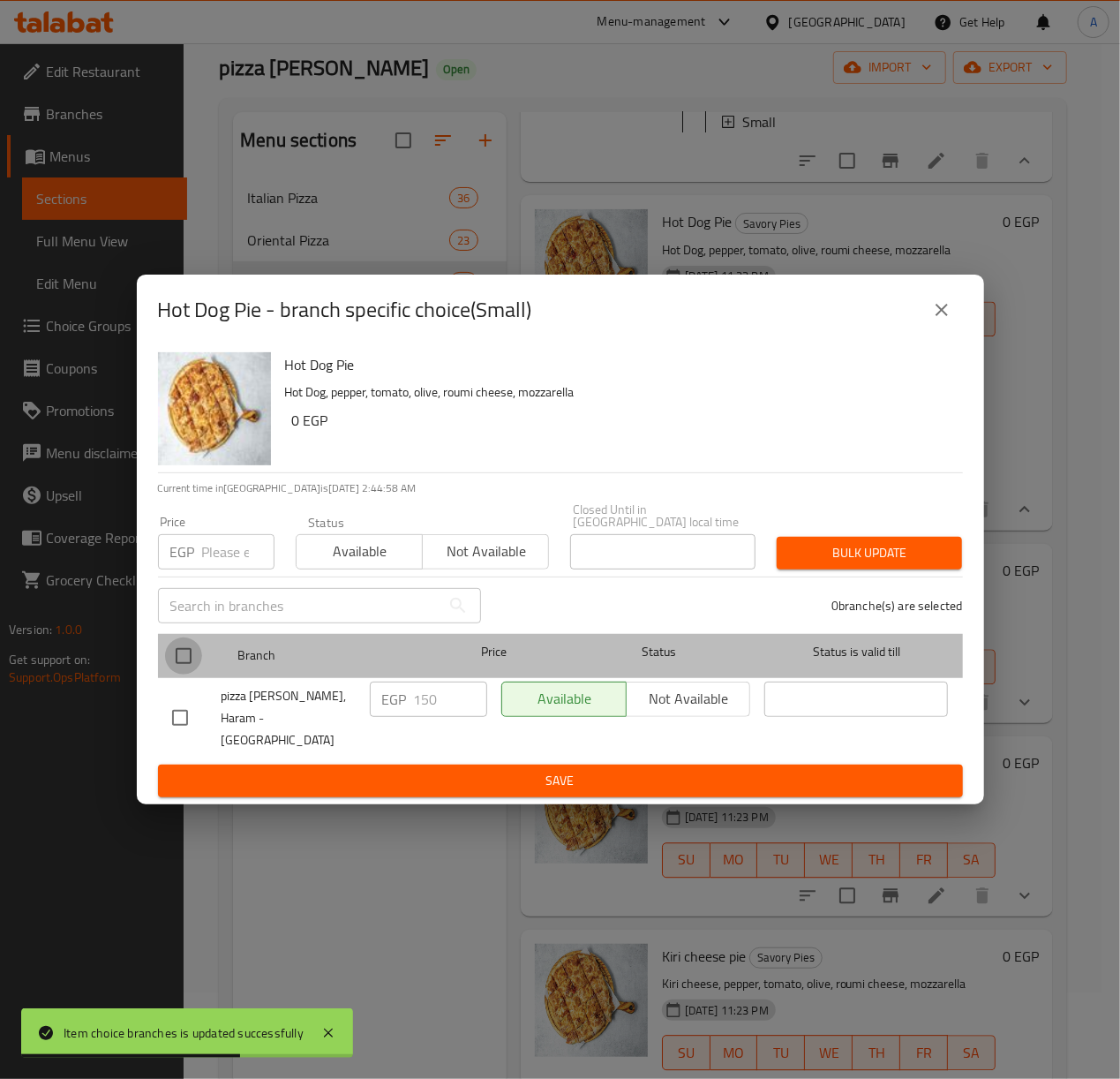
click at [194, 652] on input "checkbox" at bounding box center [184, 656] width 37 height 38
checkbox input "true"
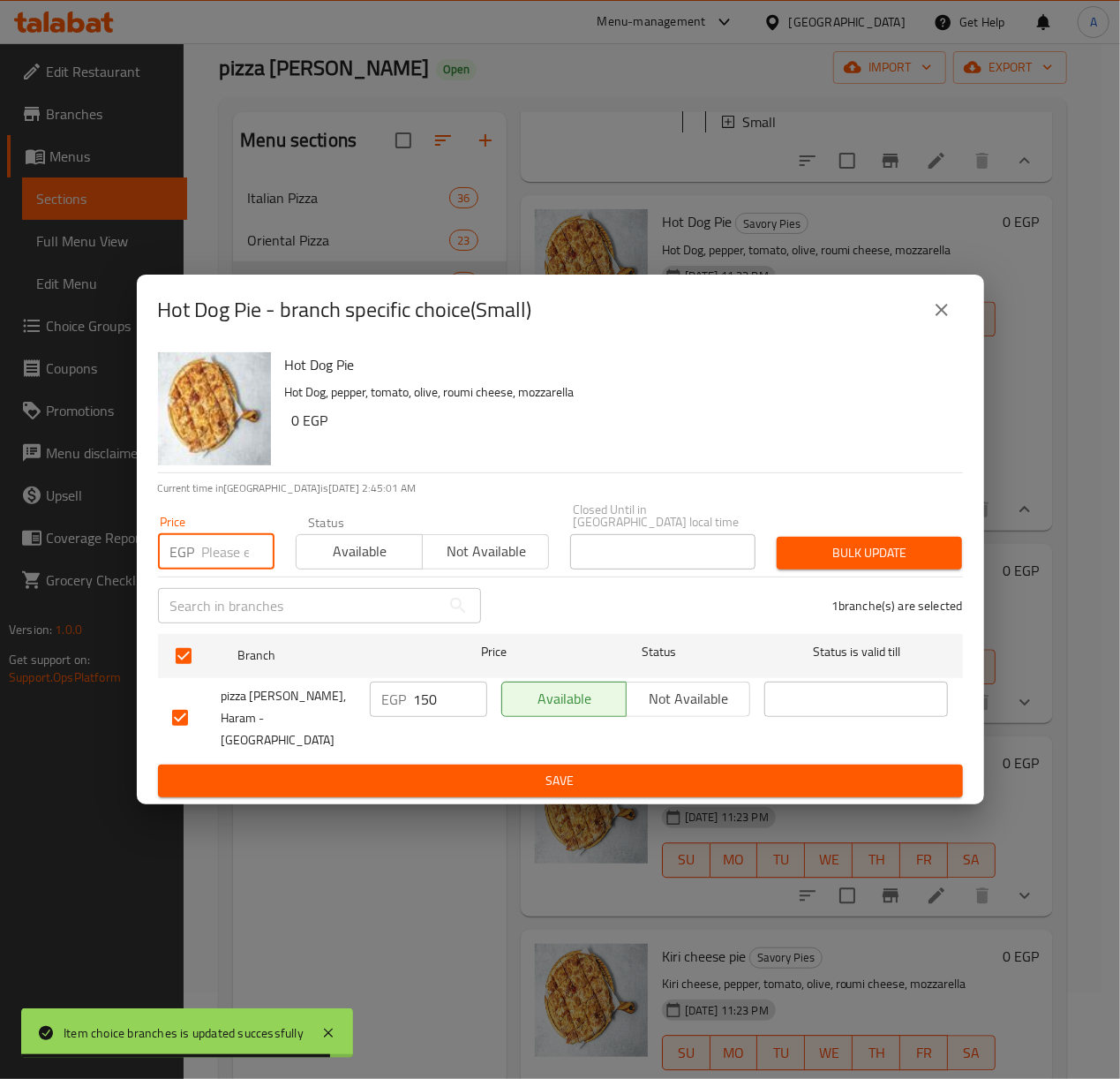
click at [227, 562] on input "number" at bounding box center [238, 552] width 72 height 36
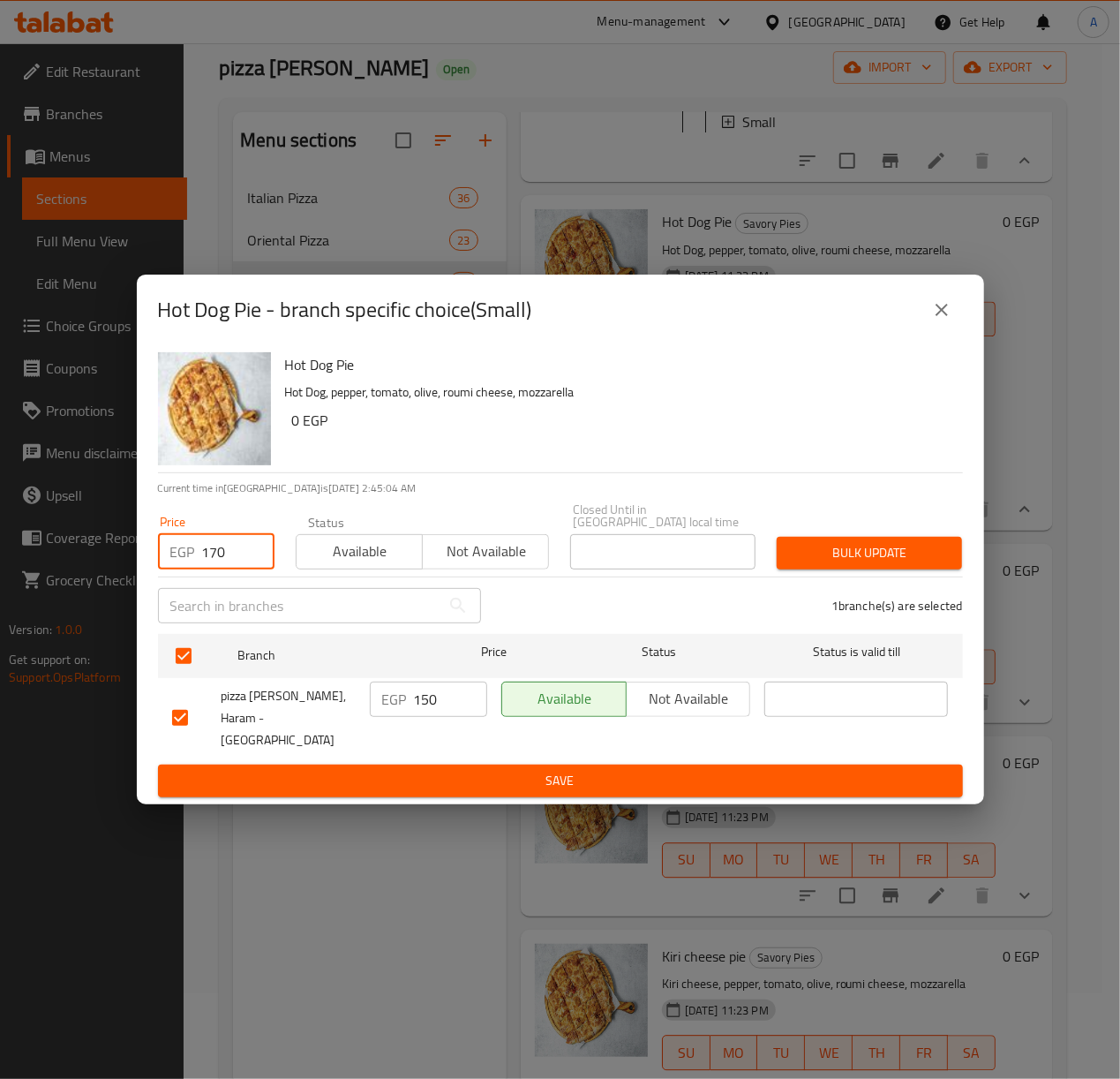
type input "170"
click at [884, 560] on span "Bulk update" at bounding box center [868, 553] width 157 height 22
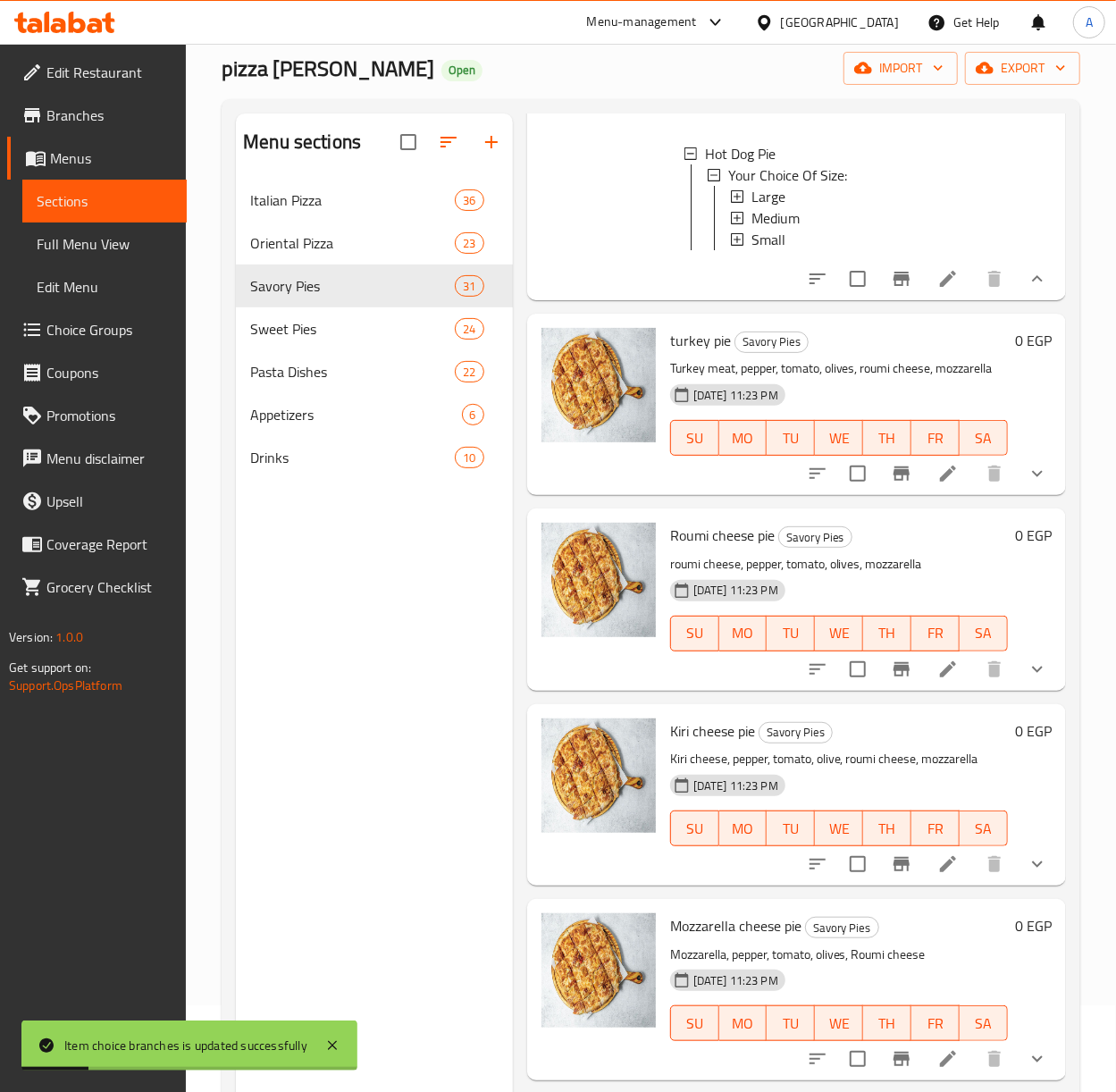
scroll to position [2145, 0]
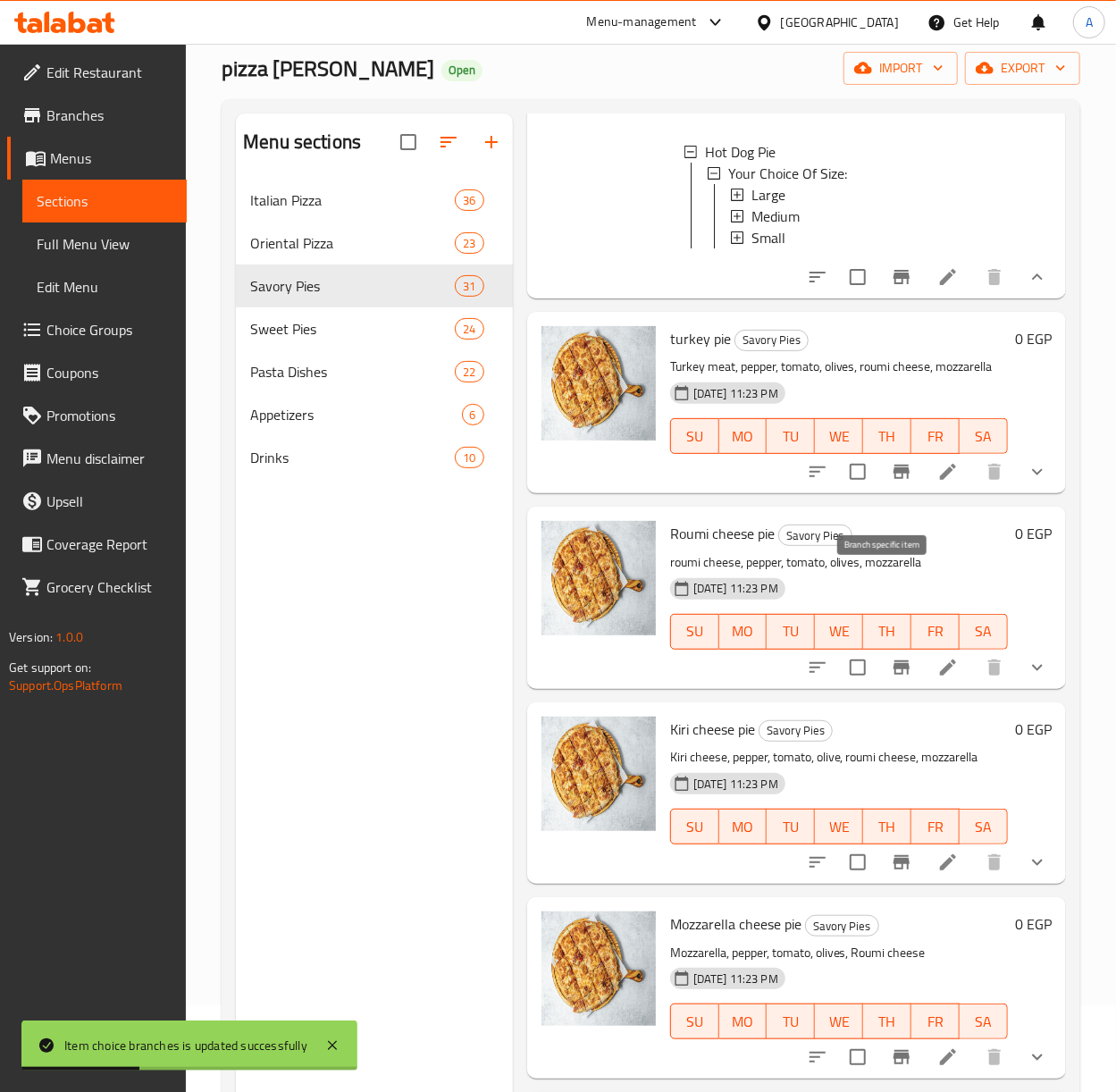
click at [891, 483] on icon "Branch-specific-item" at bounding box center [901, 472] width 21 height 21
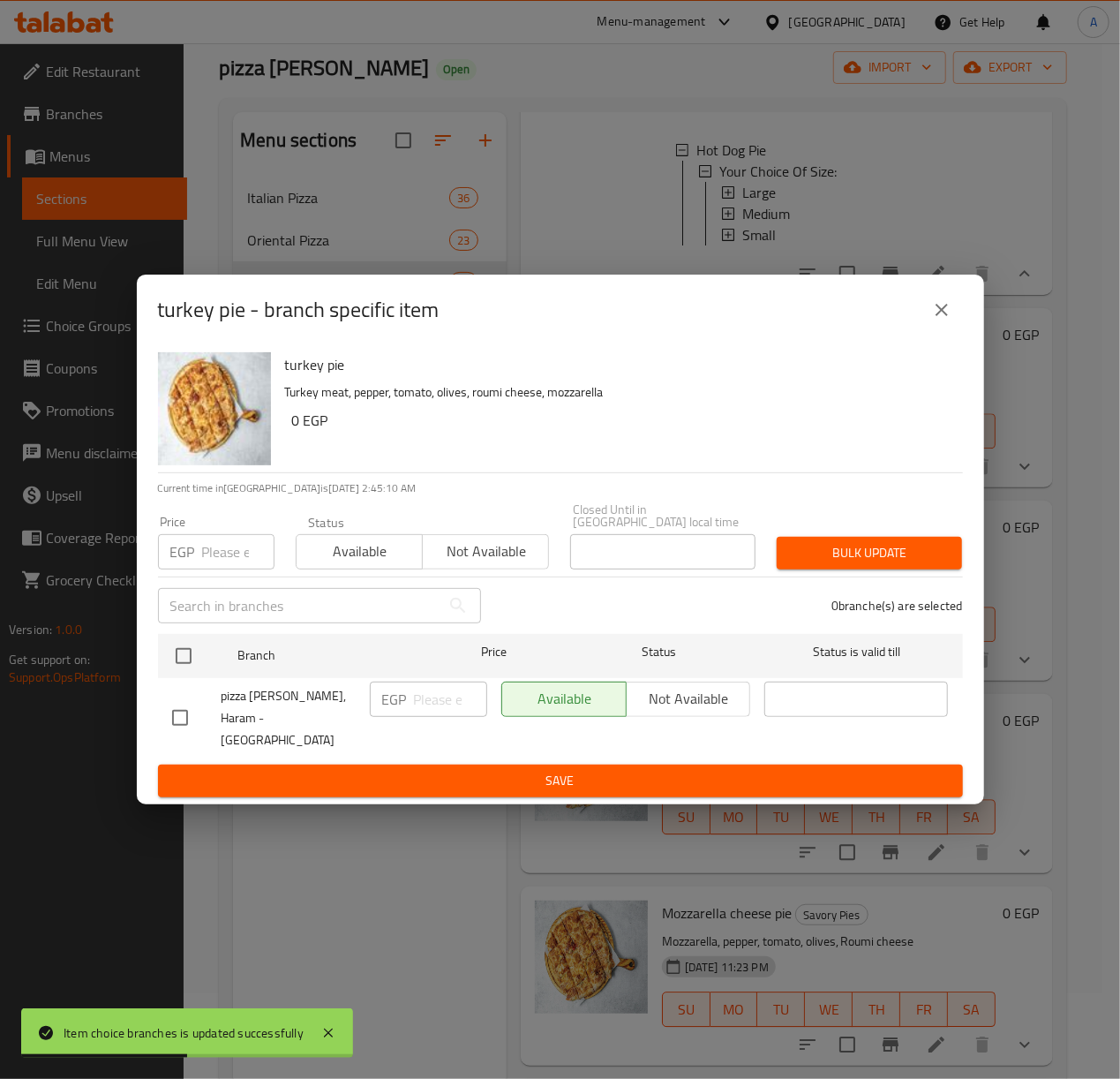
click at [932, 321] on icon "close" at bounding box center [941, 309] width 21 height 21
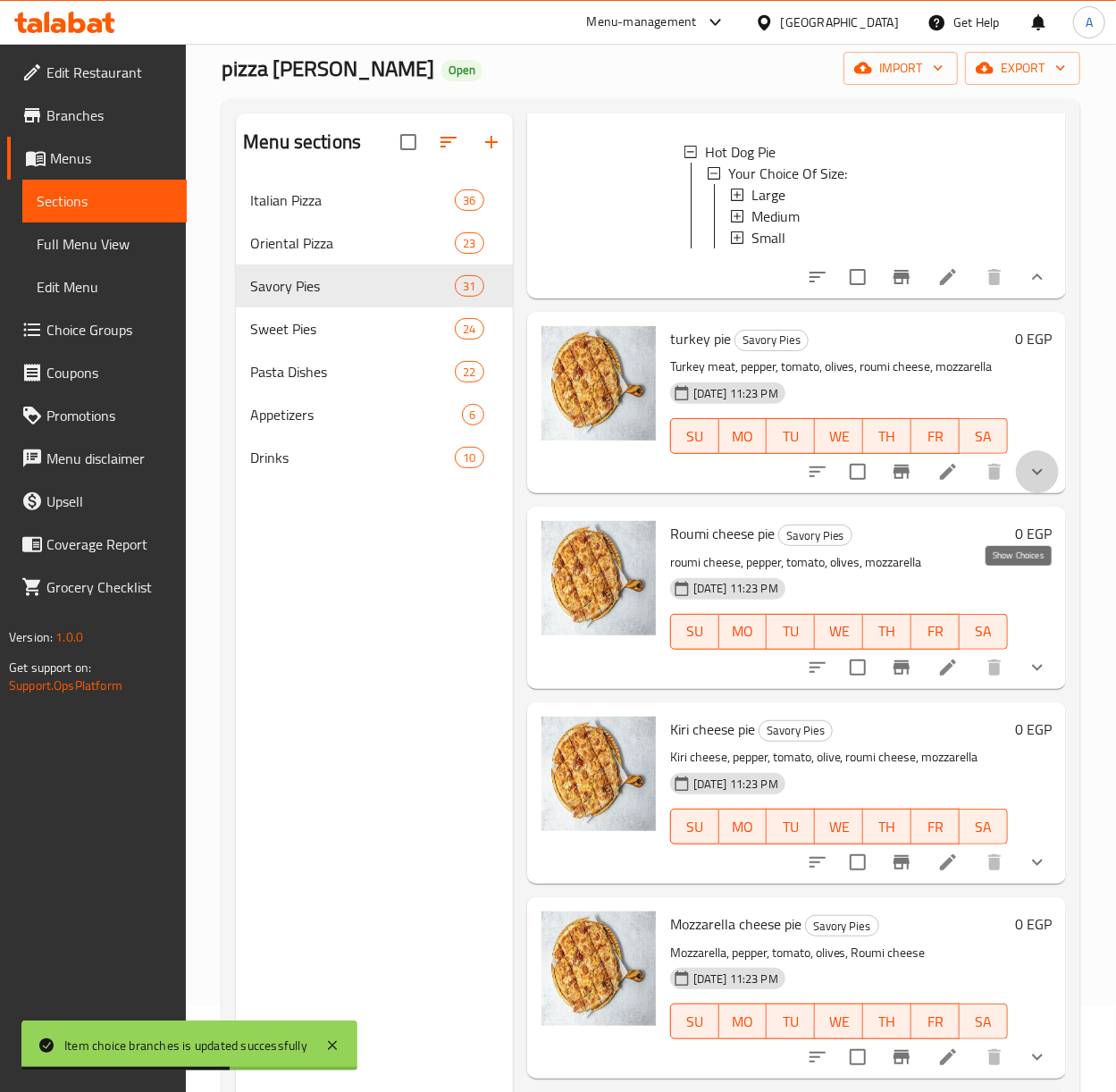
click at [1029, 483] on icon "show more" at bounding box center [1037, 472] width 21 height 21
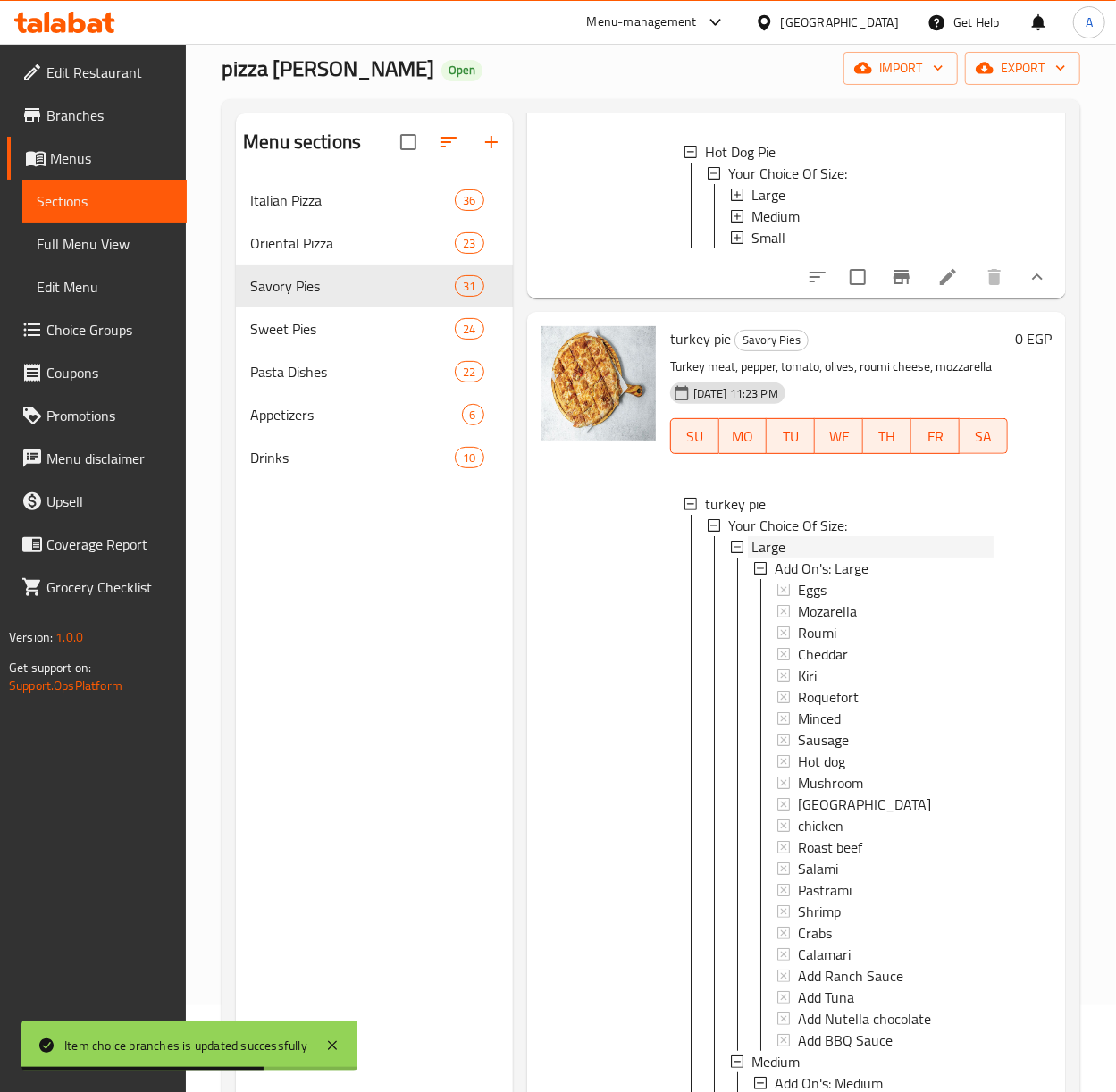
click at [788, 557] on div "Large" at bounding box center [872, 546] width 242 height 21
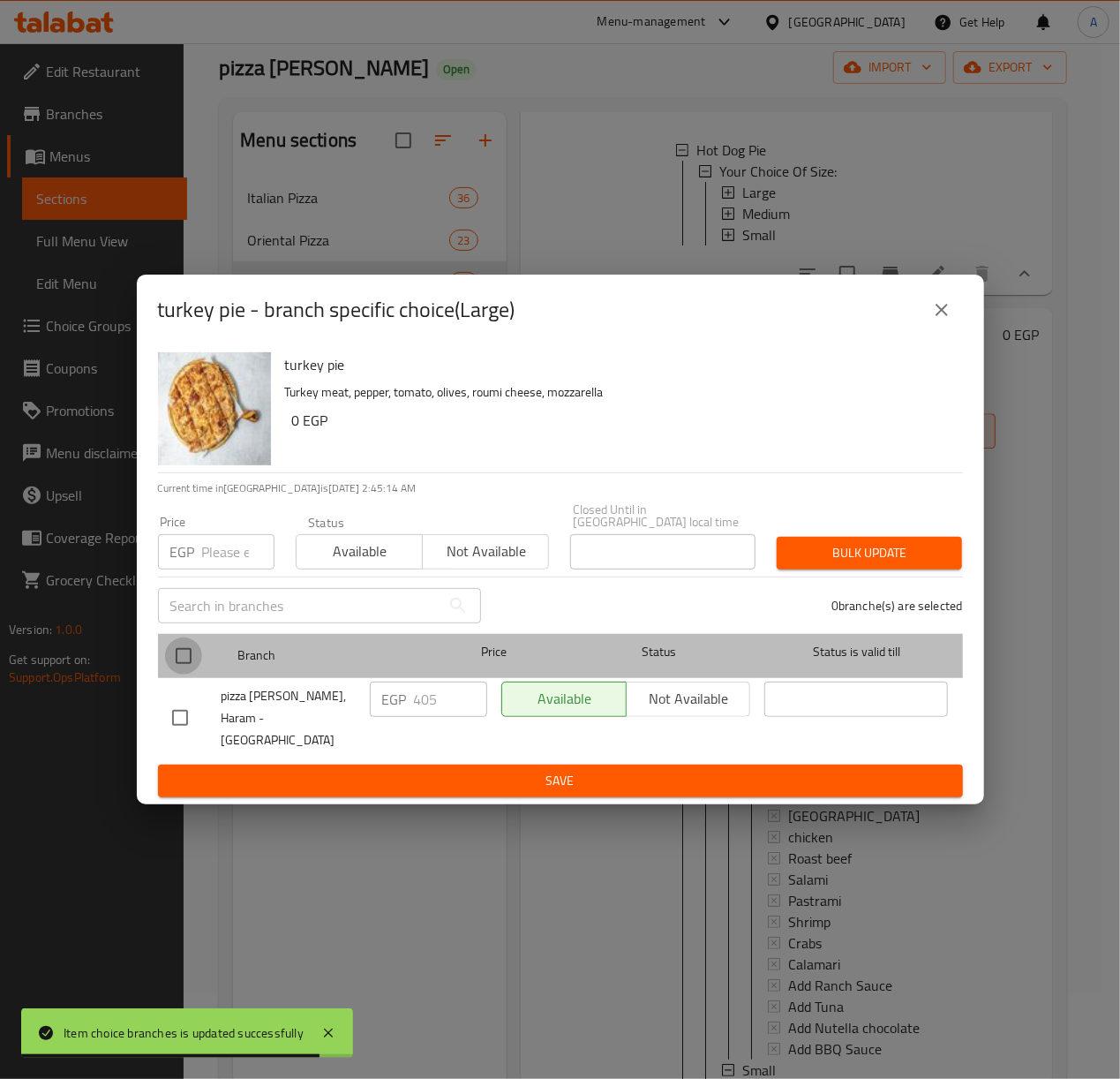
click at [191, 662] on input "checkbox" at bounding box center [184, 656] width 37 height 38
checkbox input "true"
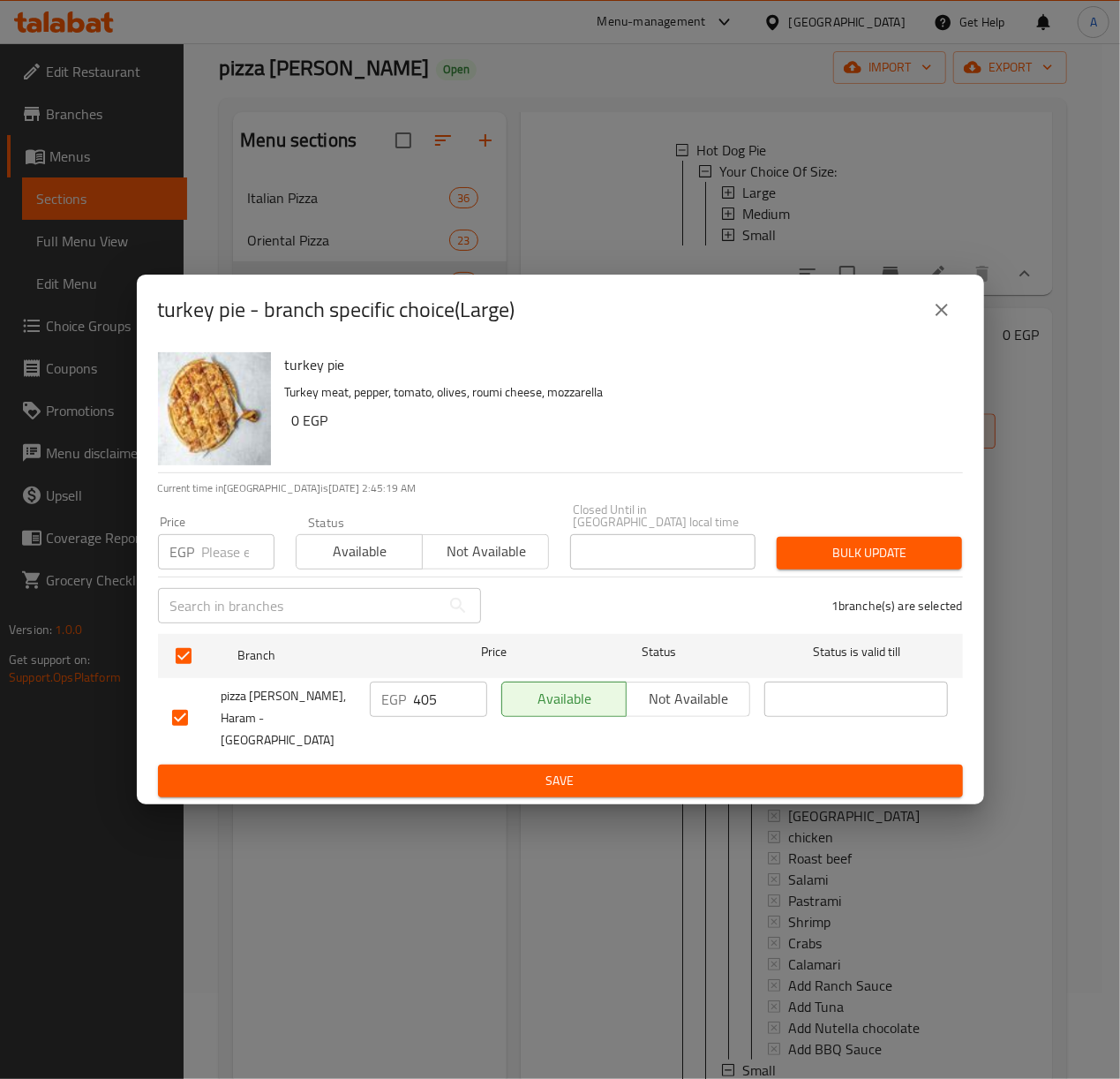
click at [235, 546] on input "number" at bounding box center [238, 552] width 72 height 36
type input "460"
click at [835, 559] on span "Bulk update" at bounding box center [868, 553] width 157 height 22
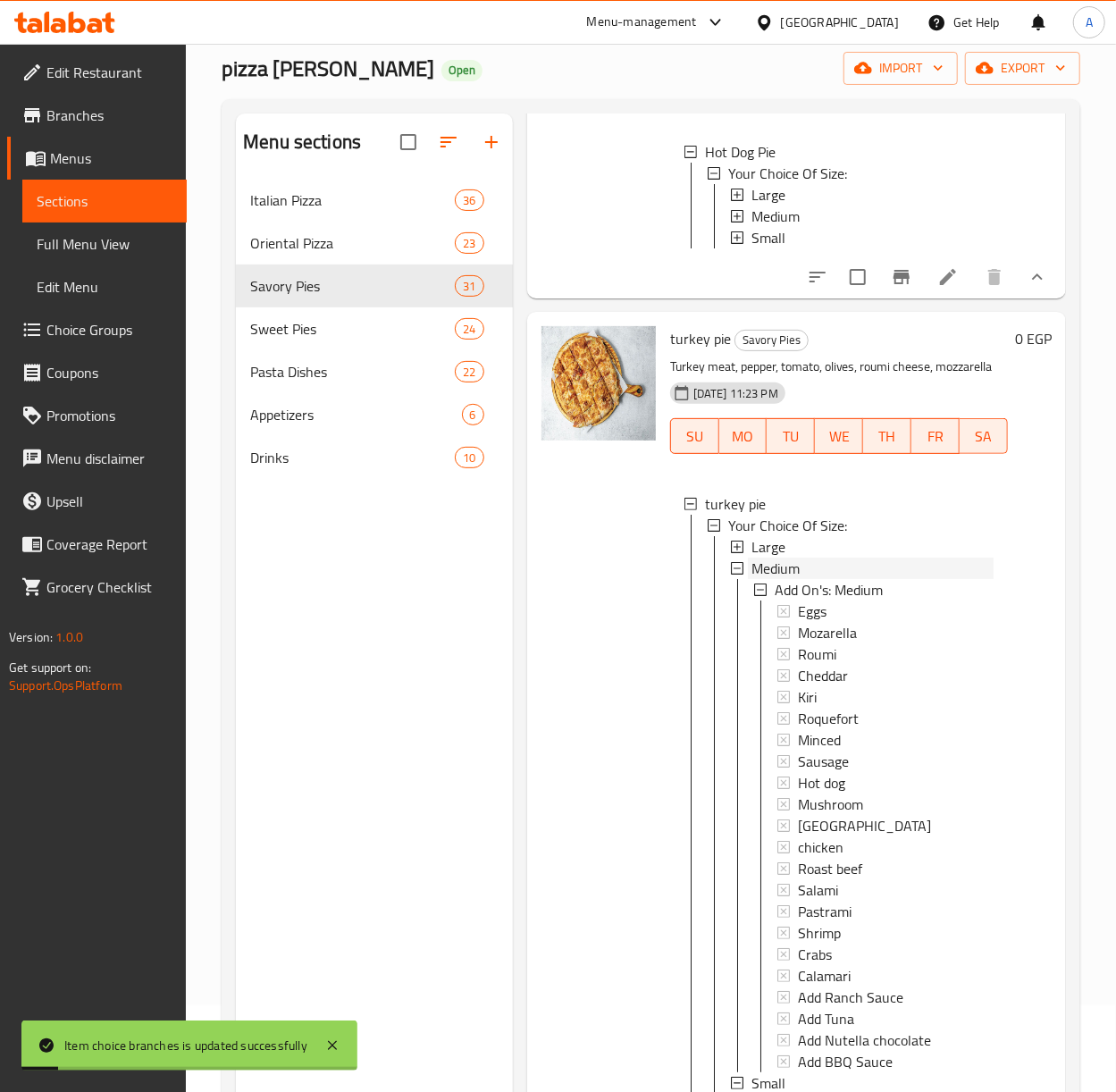
click at [762, 579] on span "Medium" at bounding box center [775, 567] width 48 height 21
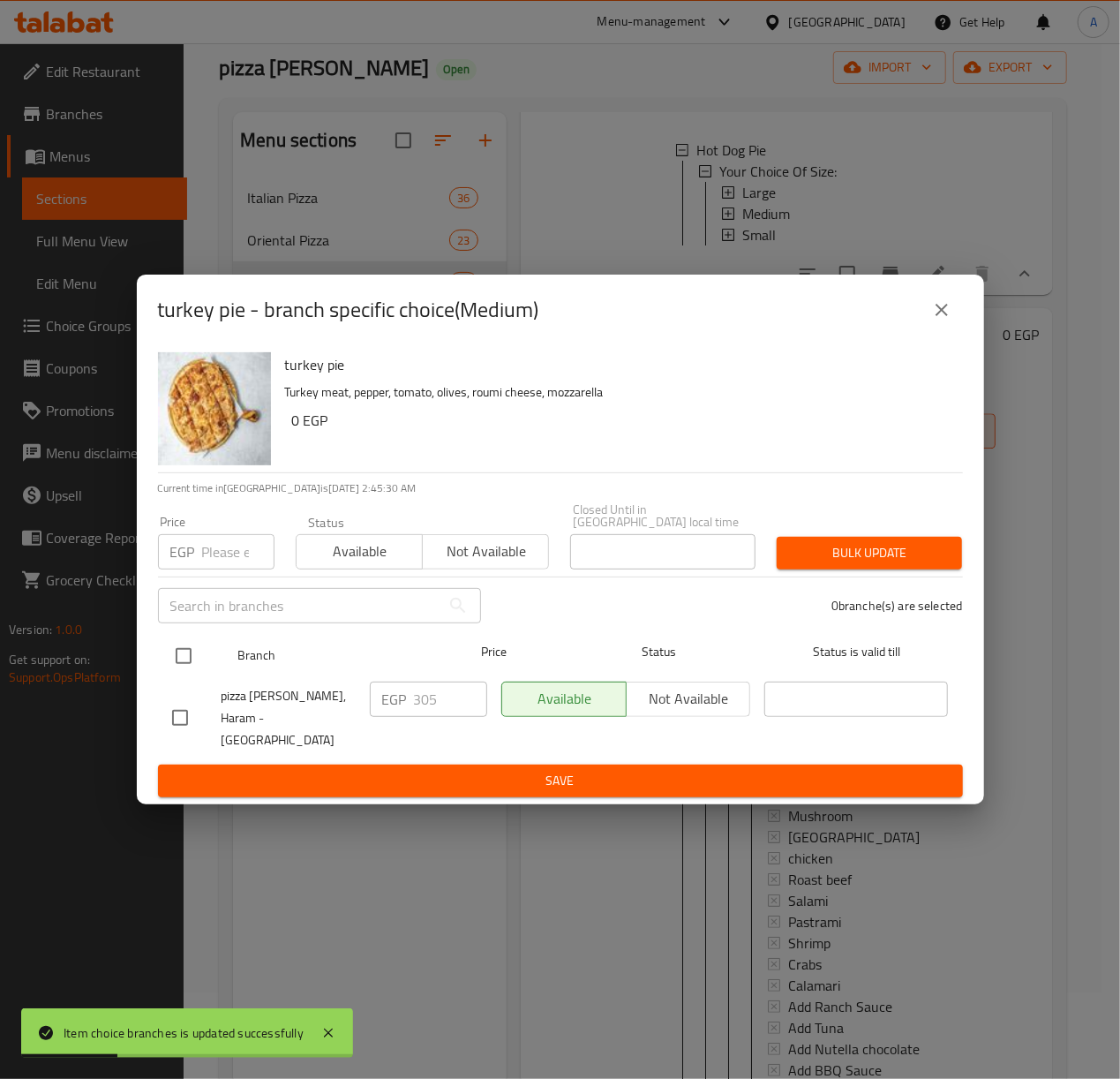
click at [188, 654] on input "checkbox" at bounding box center [184, 656] width 37 height 38
checkbox input "true"
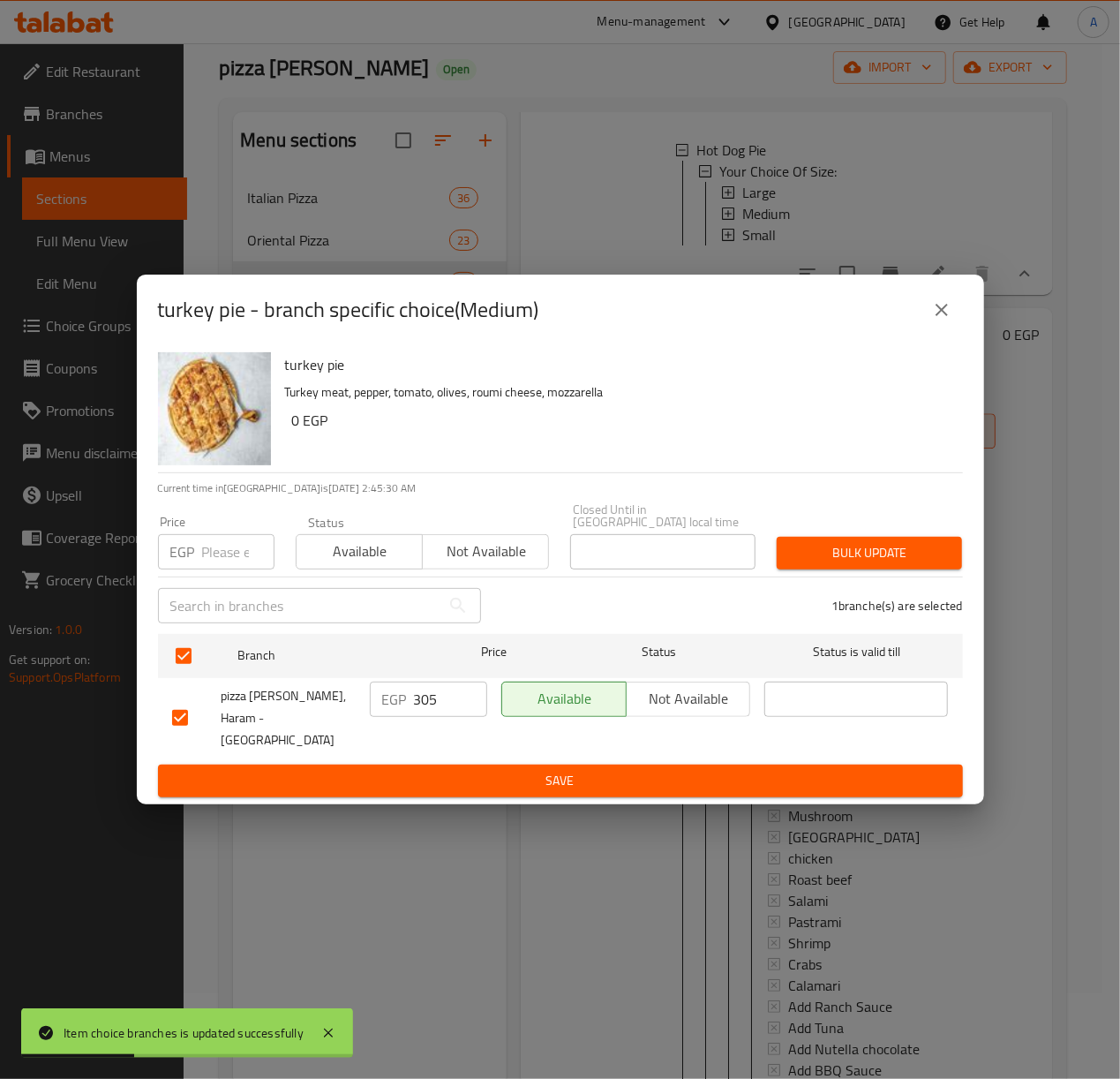
click at [223, 563] on input "number" at bounding box center [238, 552] width 72 height 36
type input "340"
click at [859, 558] on span "Bulk update" at bounding box center [868, 553] width 157 height 22
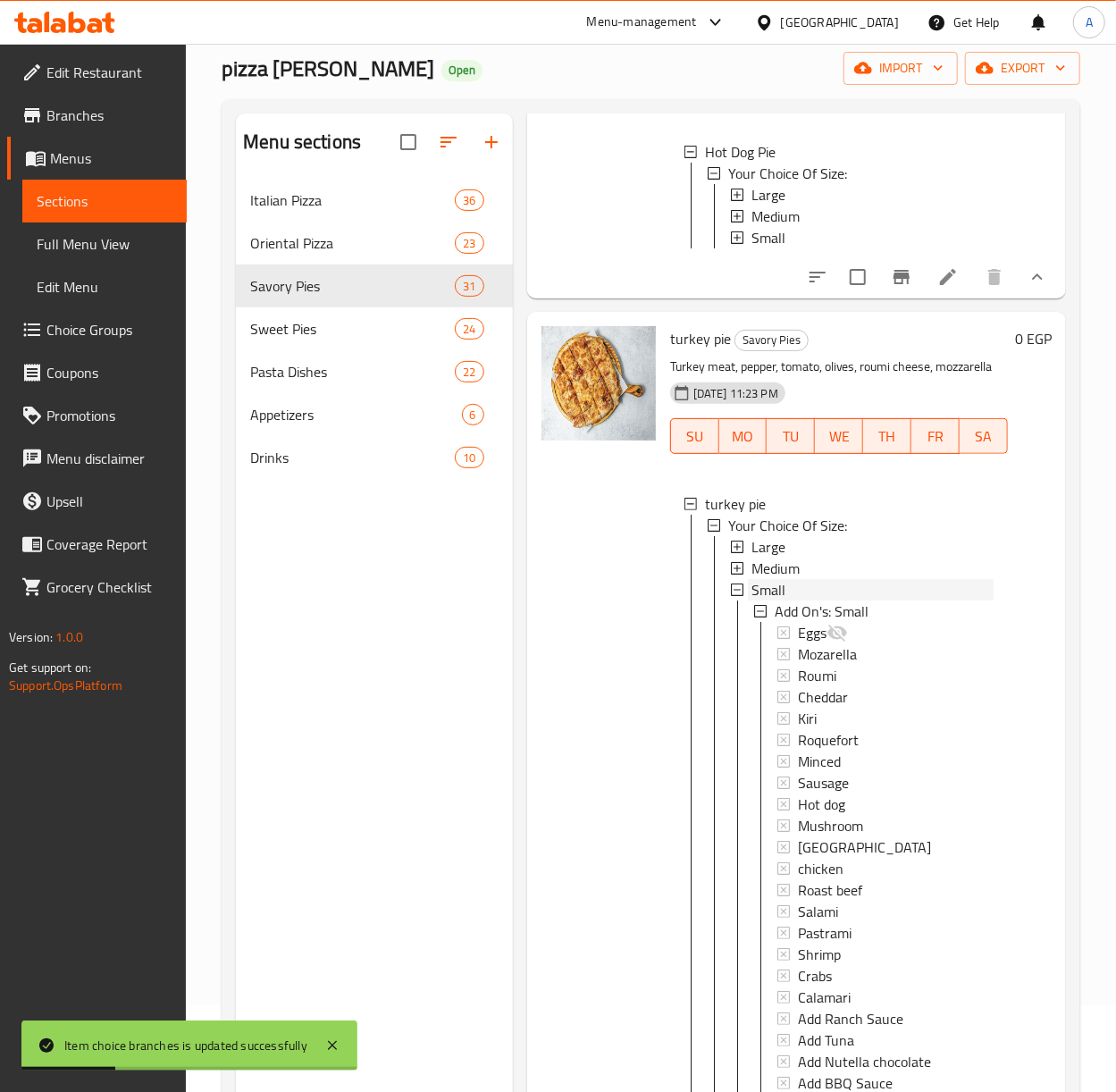
click at [757, 600] on span "Small" at bounding box center [768, 589] width 34 height 21
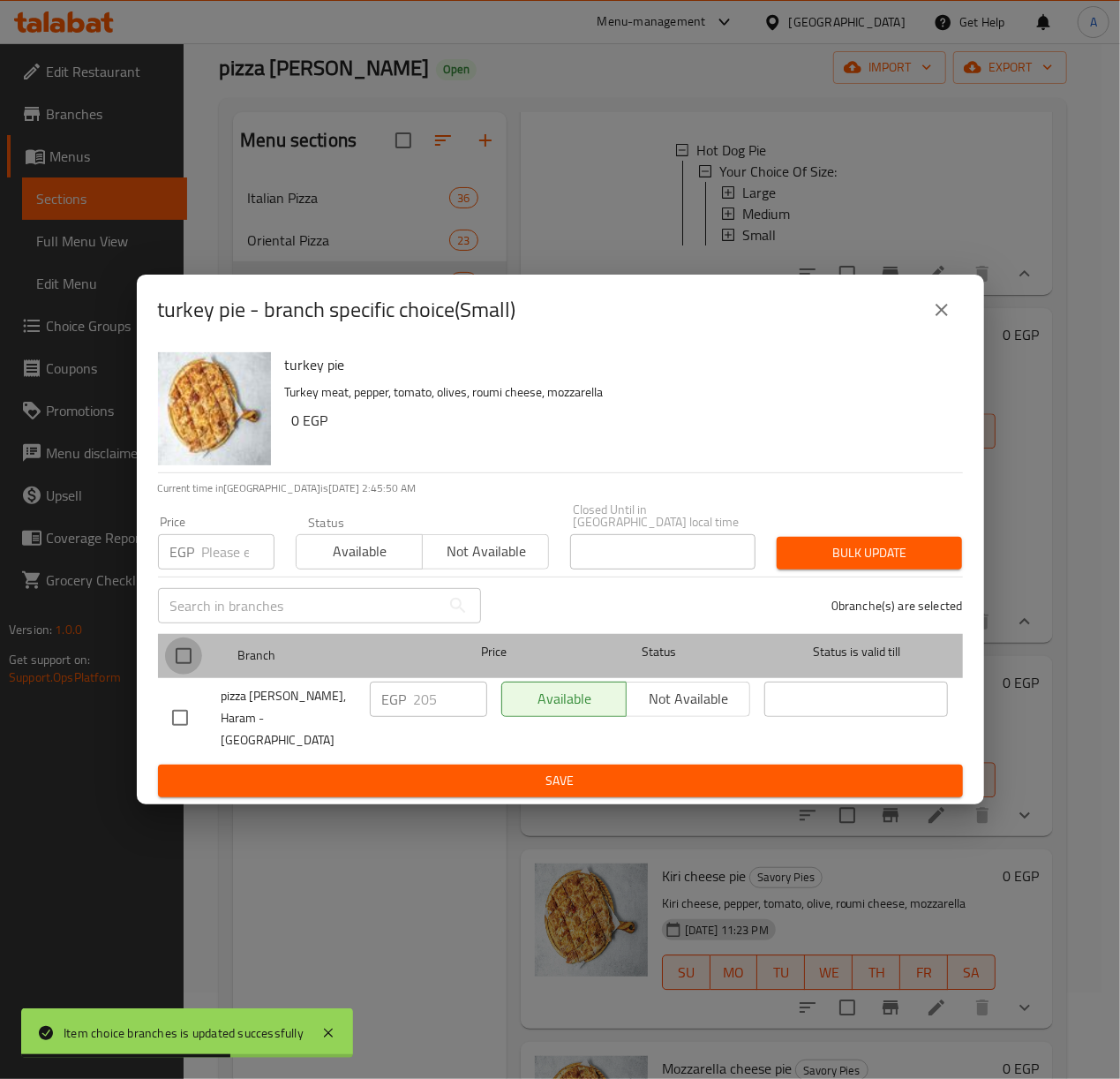
click at [191, 652] on input "checkbox" at bounding box center [184, 656] width 37 height 38
checkbox input "true"
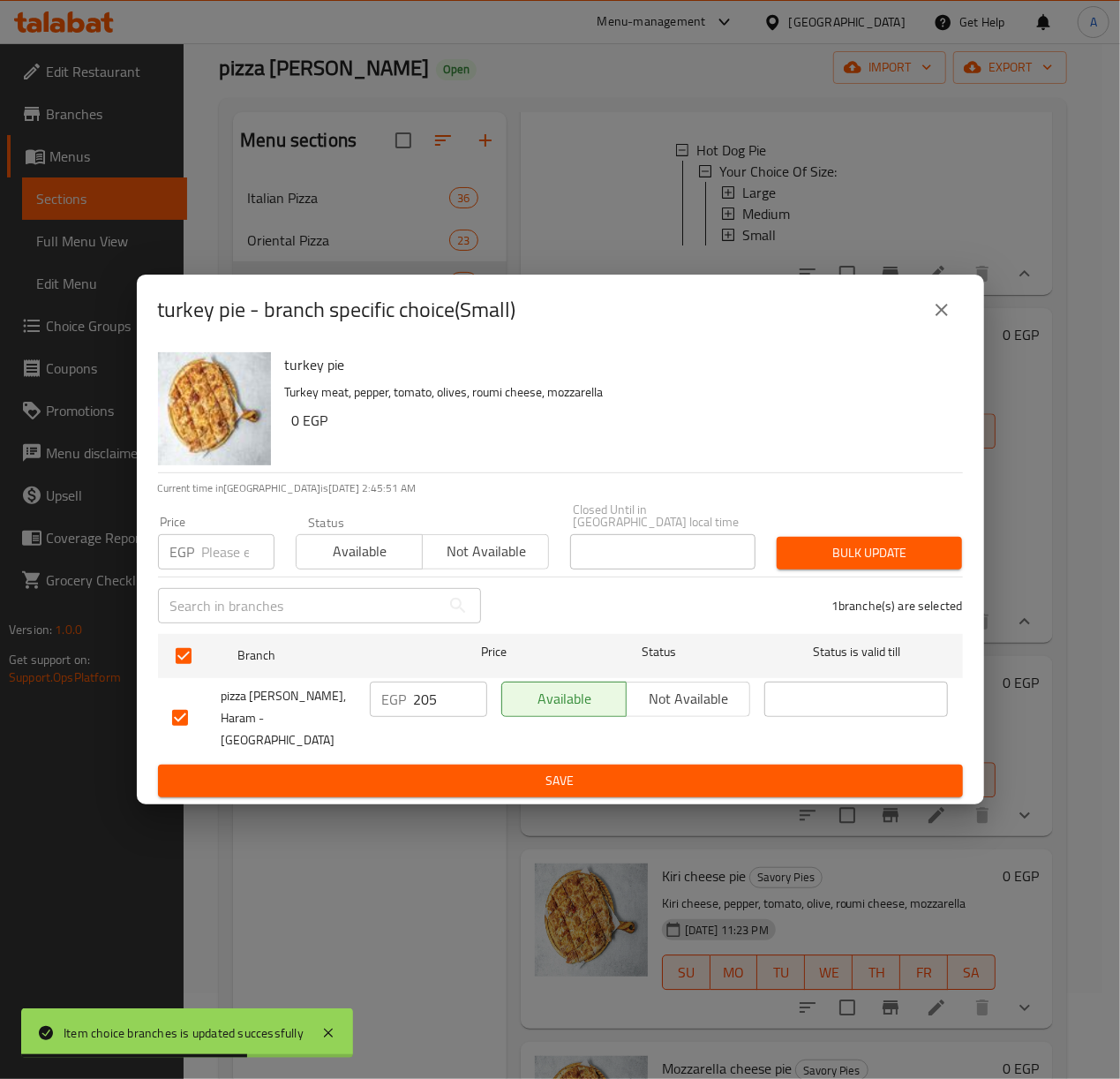
click at [205, 560] on input "number" at bounding box center [238, 552] width 72 height 36
type input "230"
click at [859, 553] on span "Bulk update" at bounding box center [868, 553] width 157 height 22
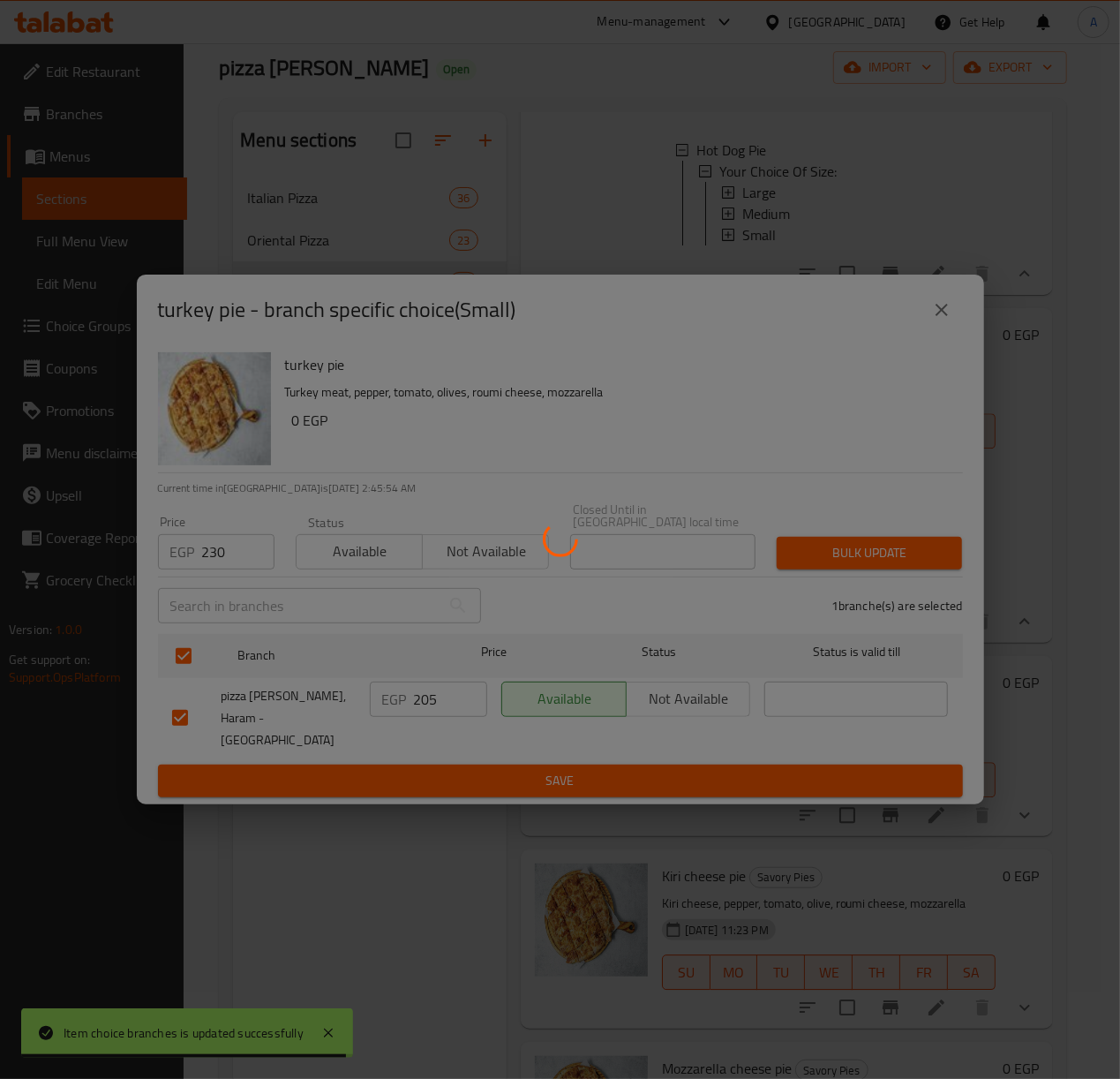
click at [859, 553] on div at bounding box center [560, 539] width 1120 height 1079
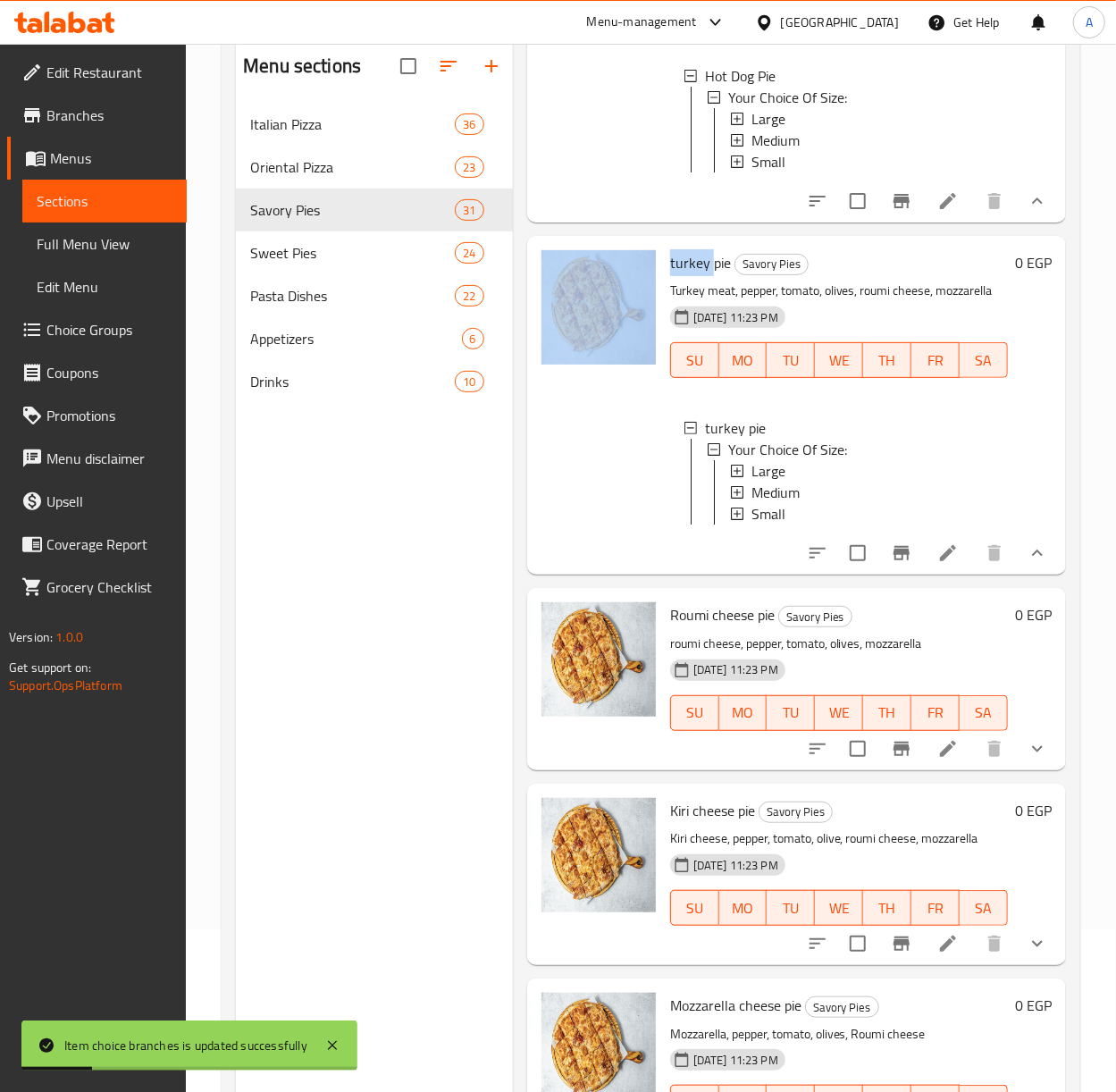
scroll to position [206, 0]
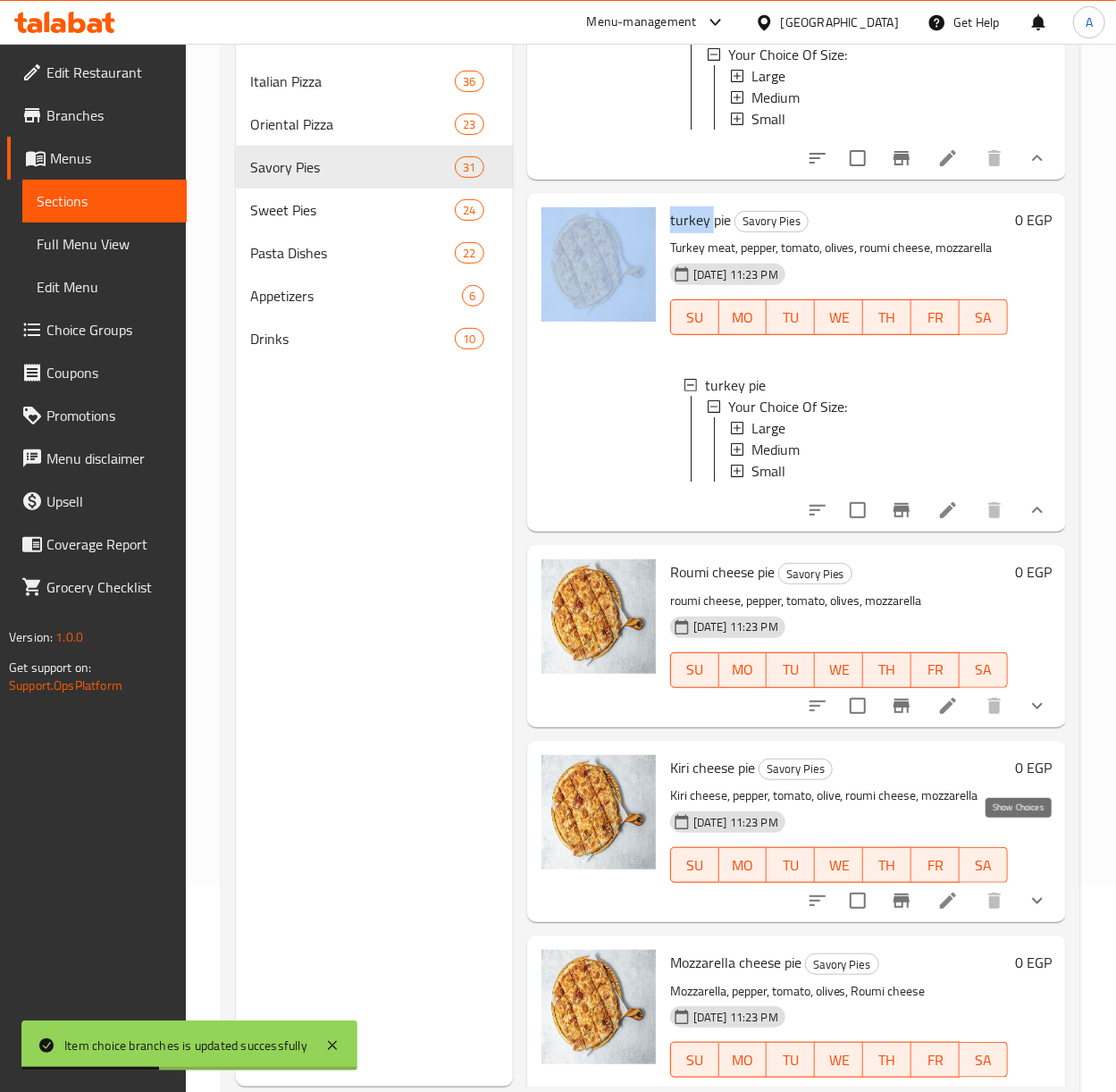
click at [1027, 716] on icon "show more" at bounding box center [1037, 705] width 21 height 21
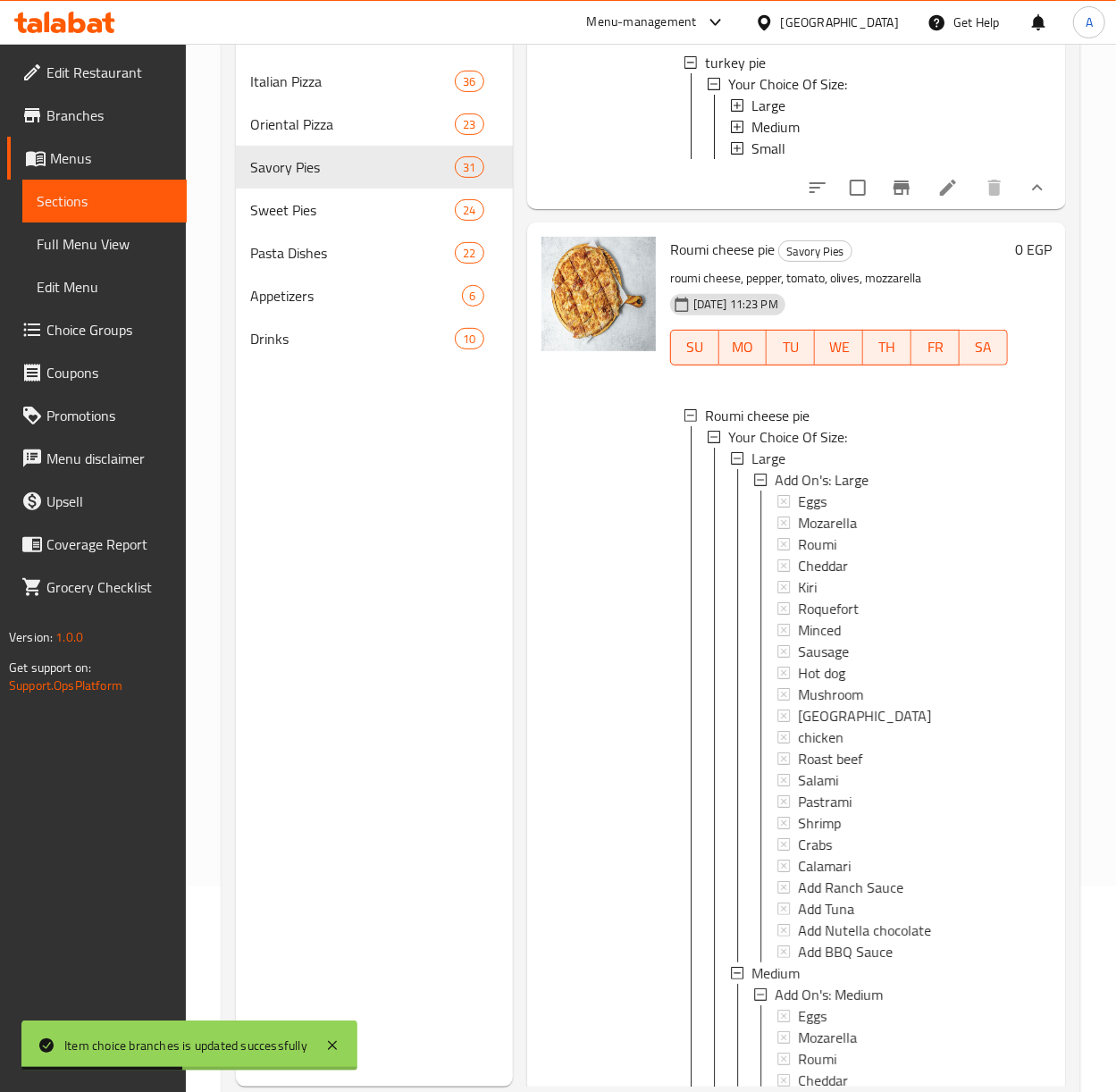
scroll to position [2502, 0]
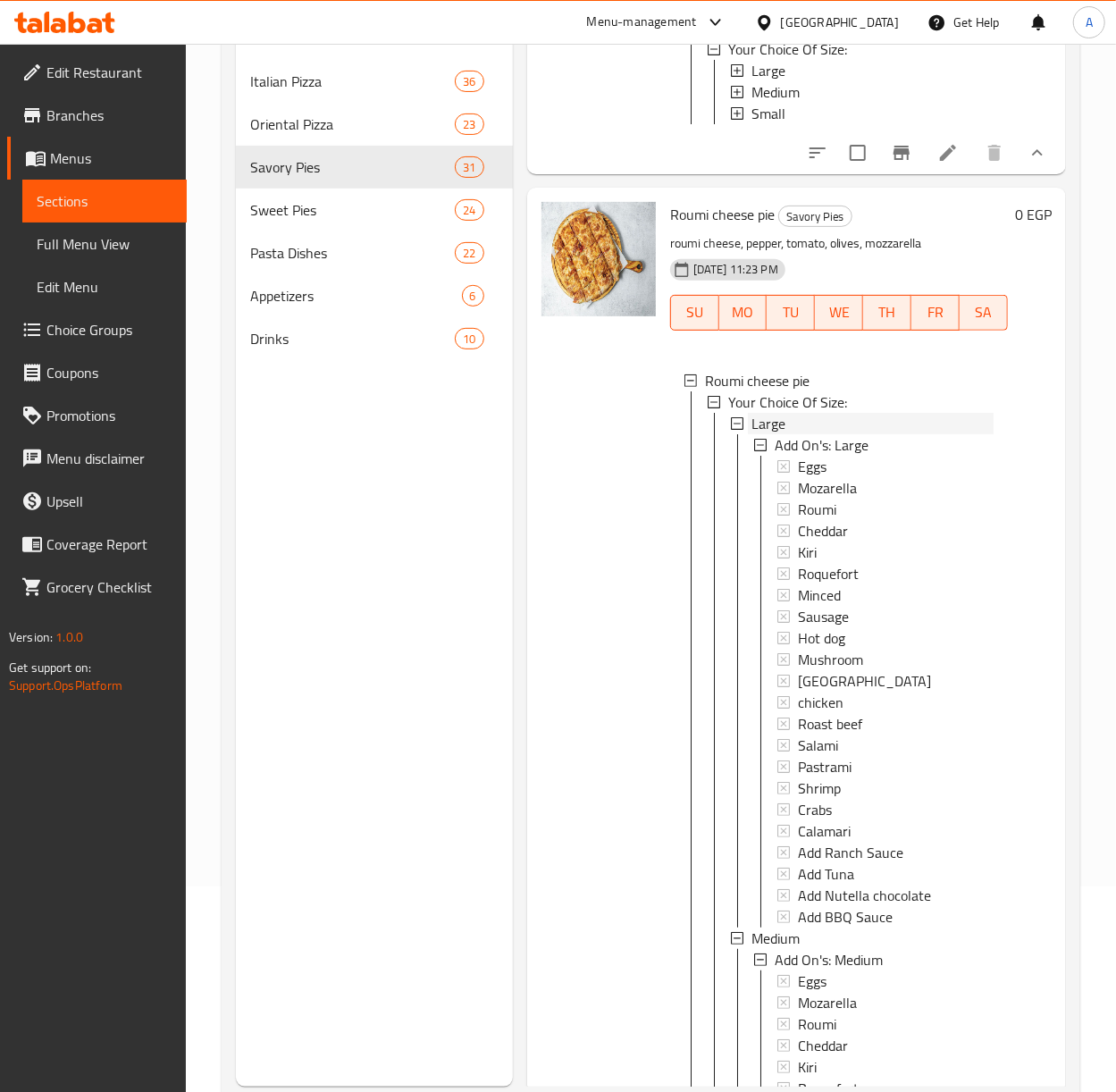
click at [788, 435] on div "Large" at bounding box center [872, 423] width 242 height 21
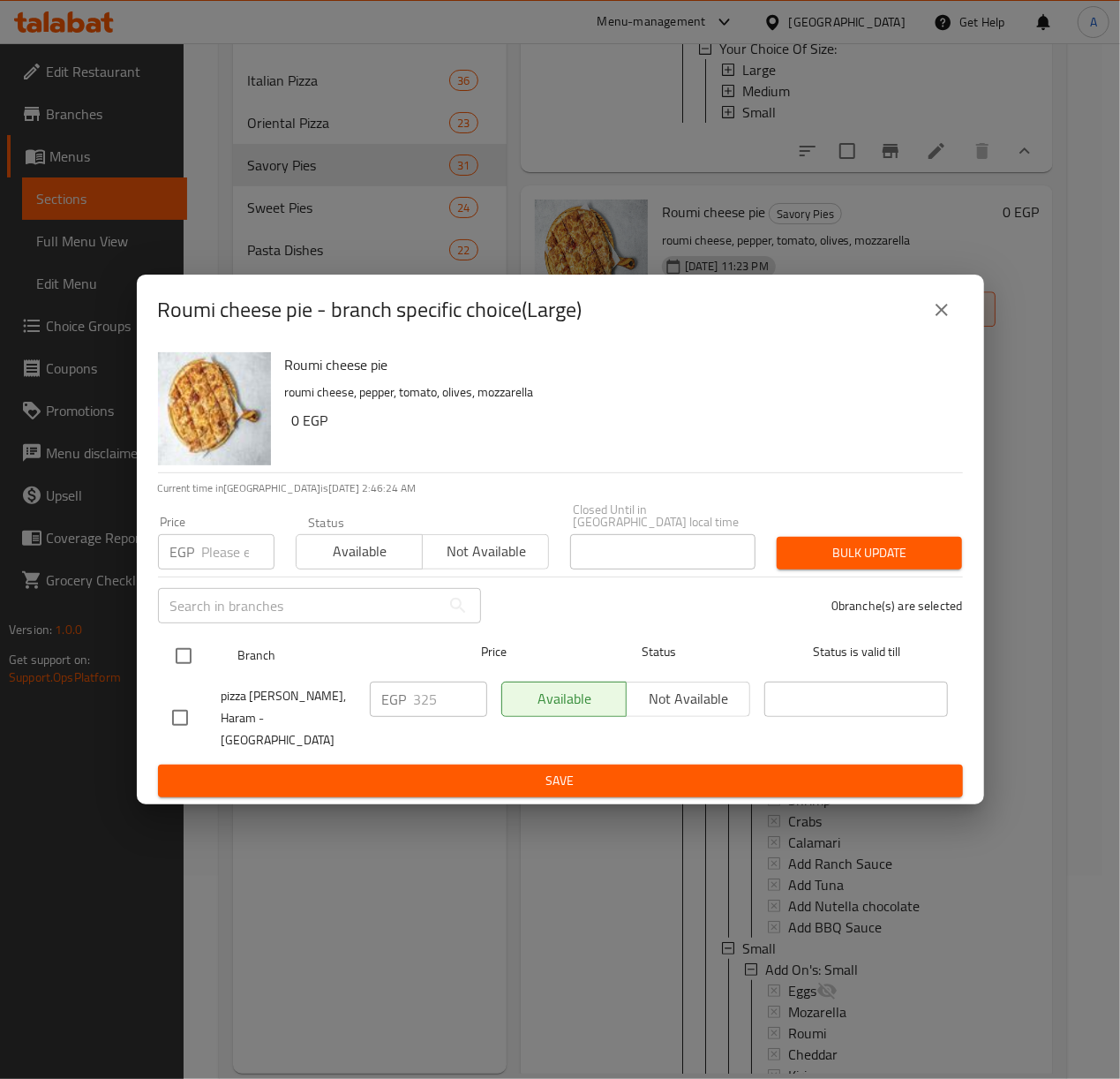
click at [190, 660] on input "checkbox" at bounding box center [184, 656] width 37 height 38
checkbox input "true"
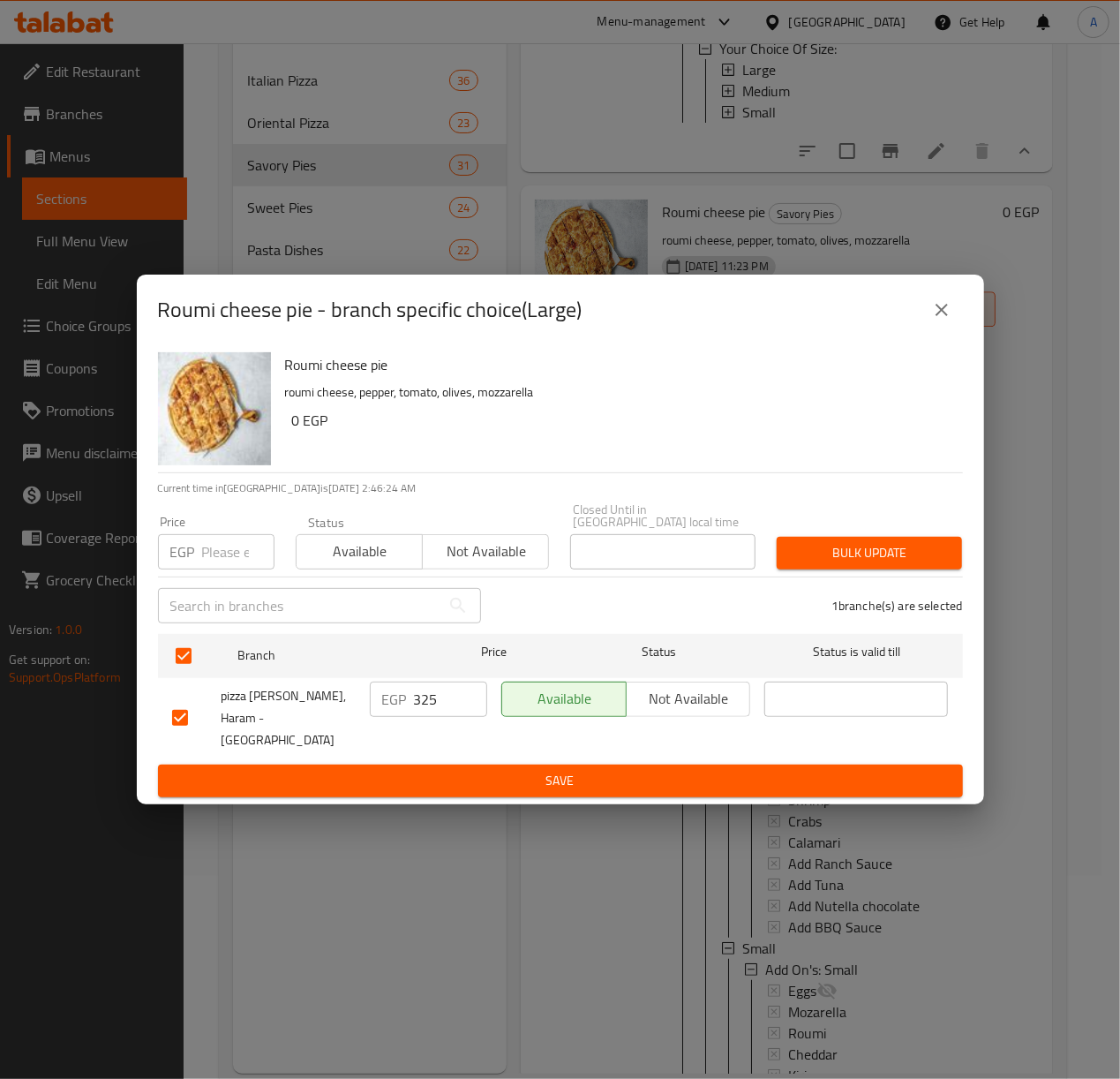
click at [234, 556] on input "number" at bounding box center [238, 552] width 72 height 36
click at [234, 556] on input "405" at bounding box center [238, 552] width 72 height 36
type input "405"
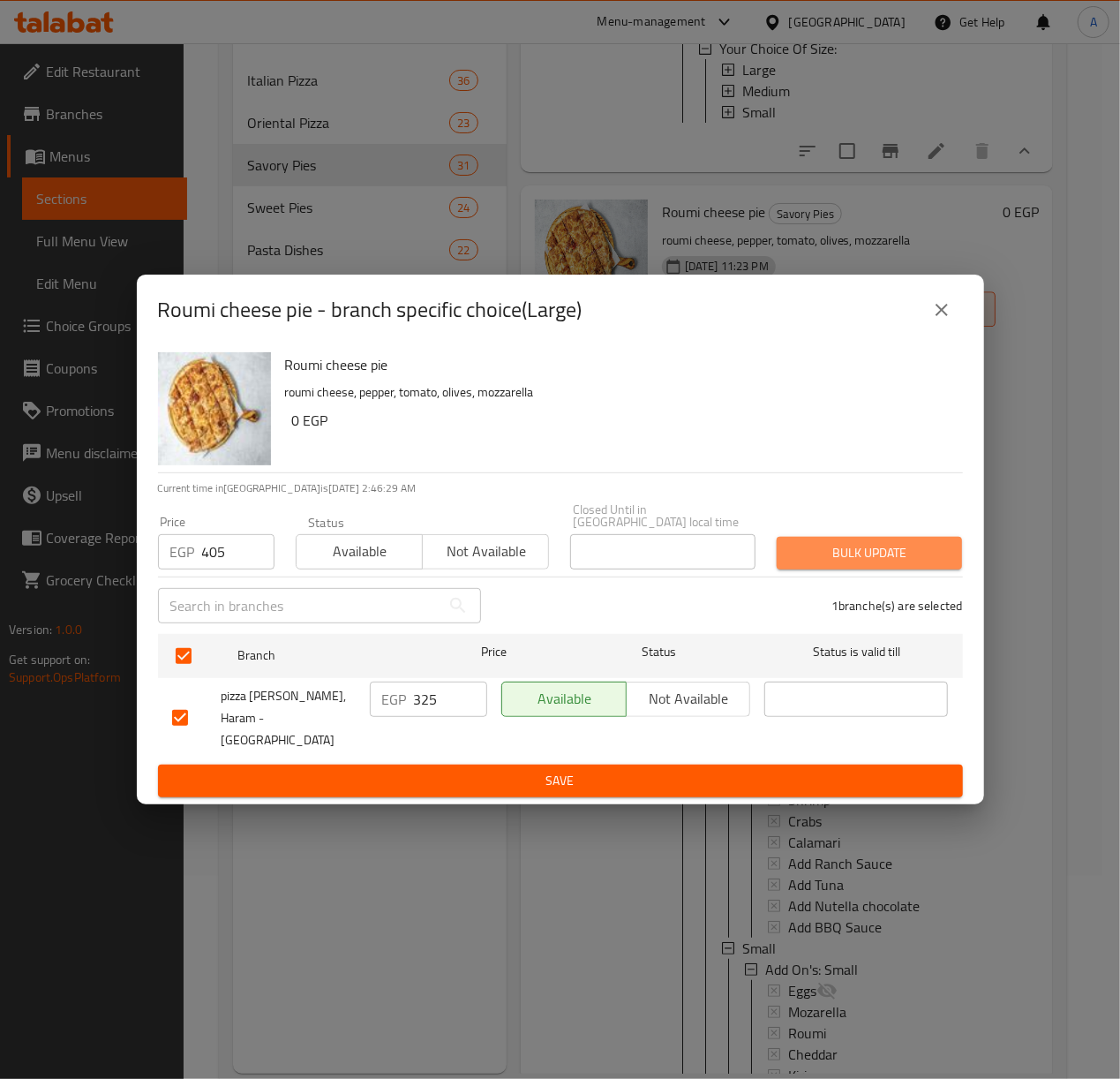
click at [815, 552] on span "Bulk update" at bounding box center [868, 553] width 157 height 22
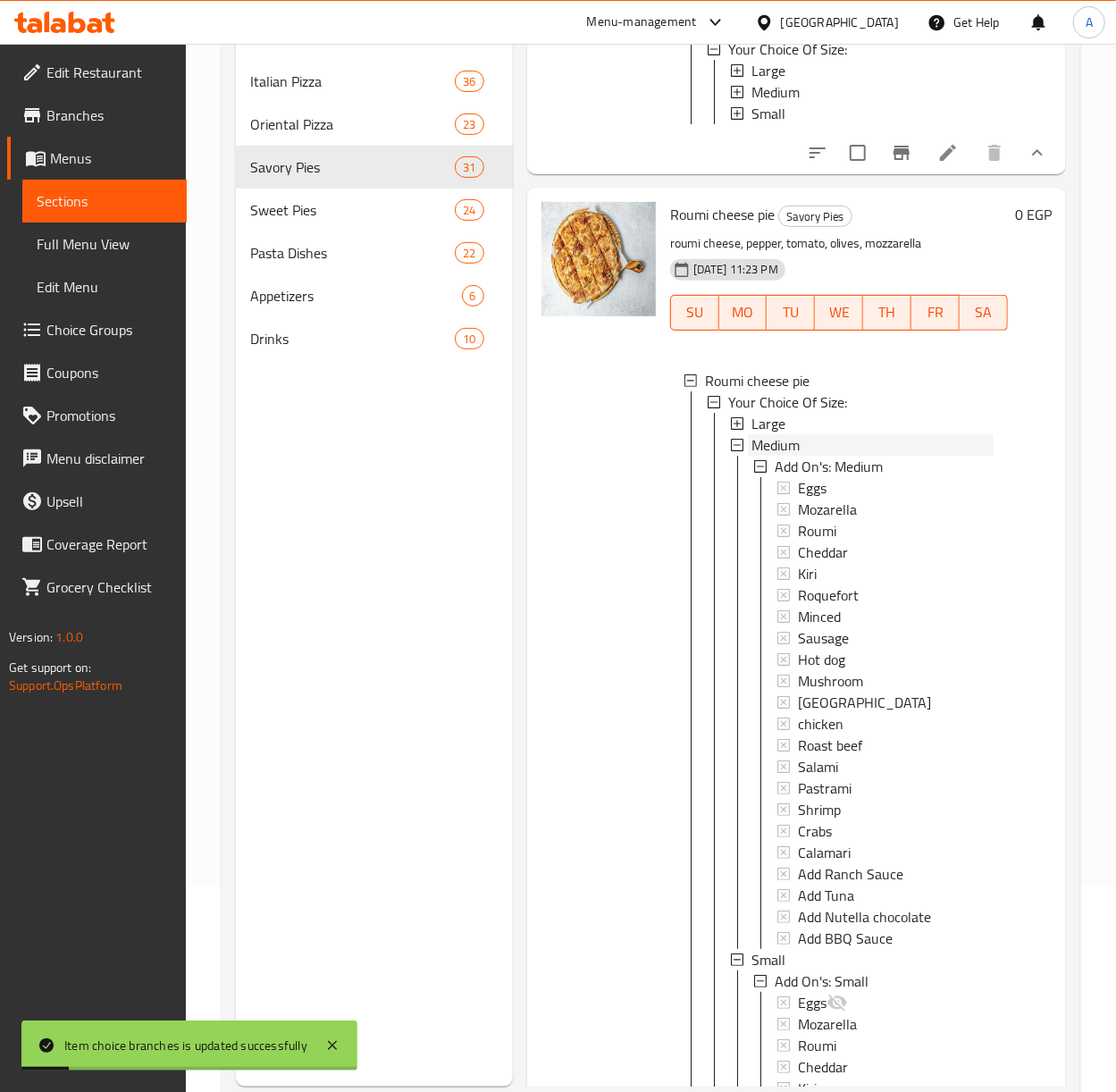
click at [776, 456] on span "Medium" at bounding box center [775, 445] width 48 height 21
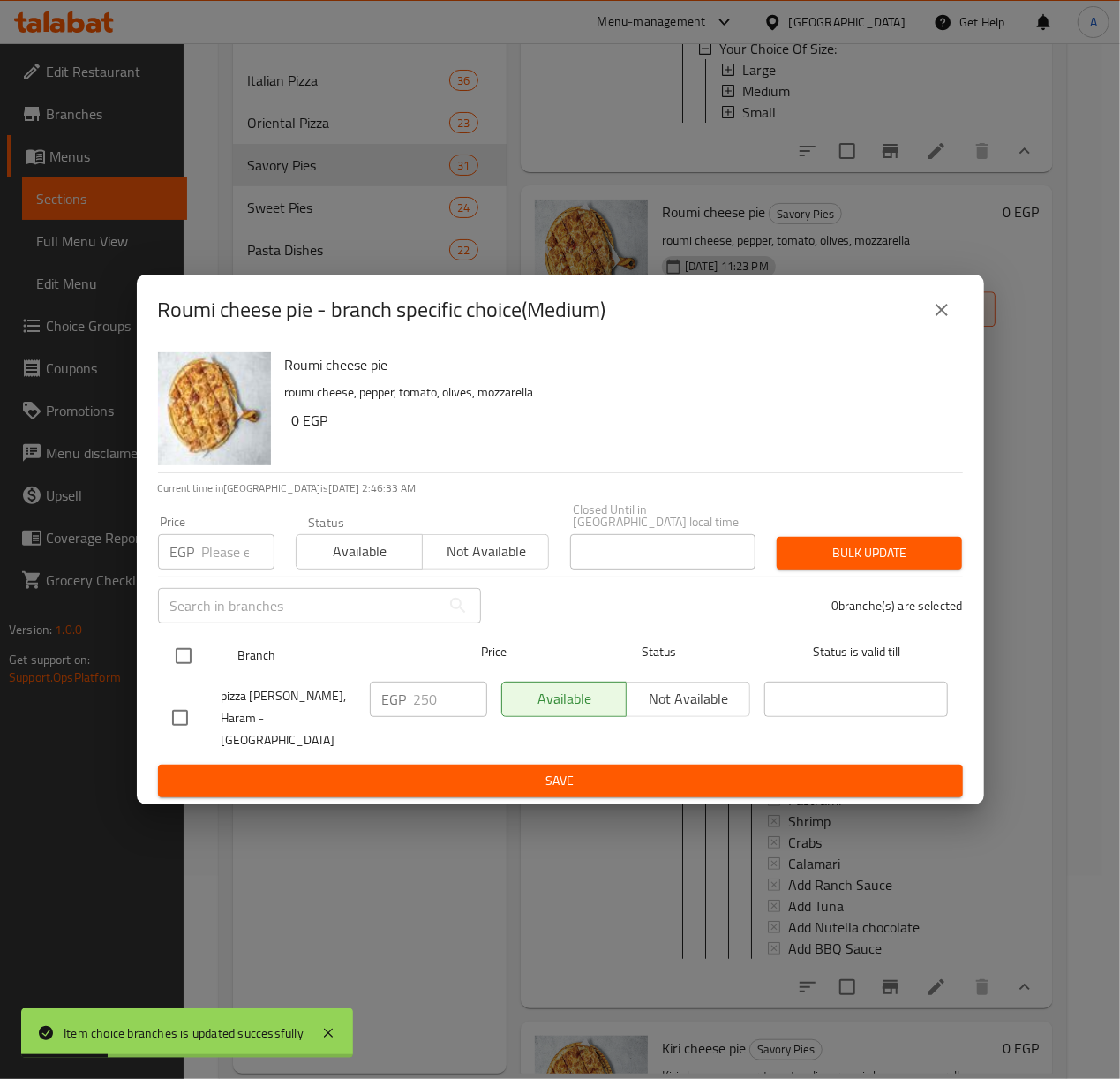
click at [181, 665] on input "checkbox" at bounding box center [184, 656] width 37 height 38
checkbox input "true"
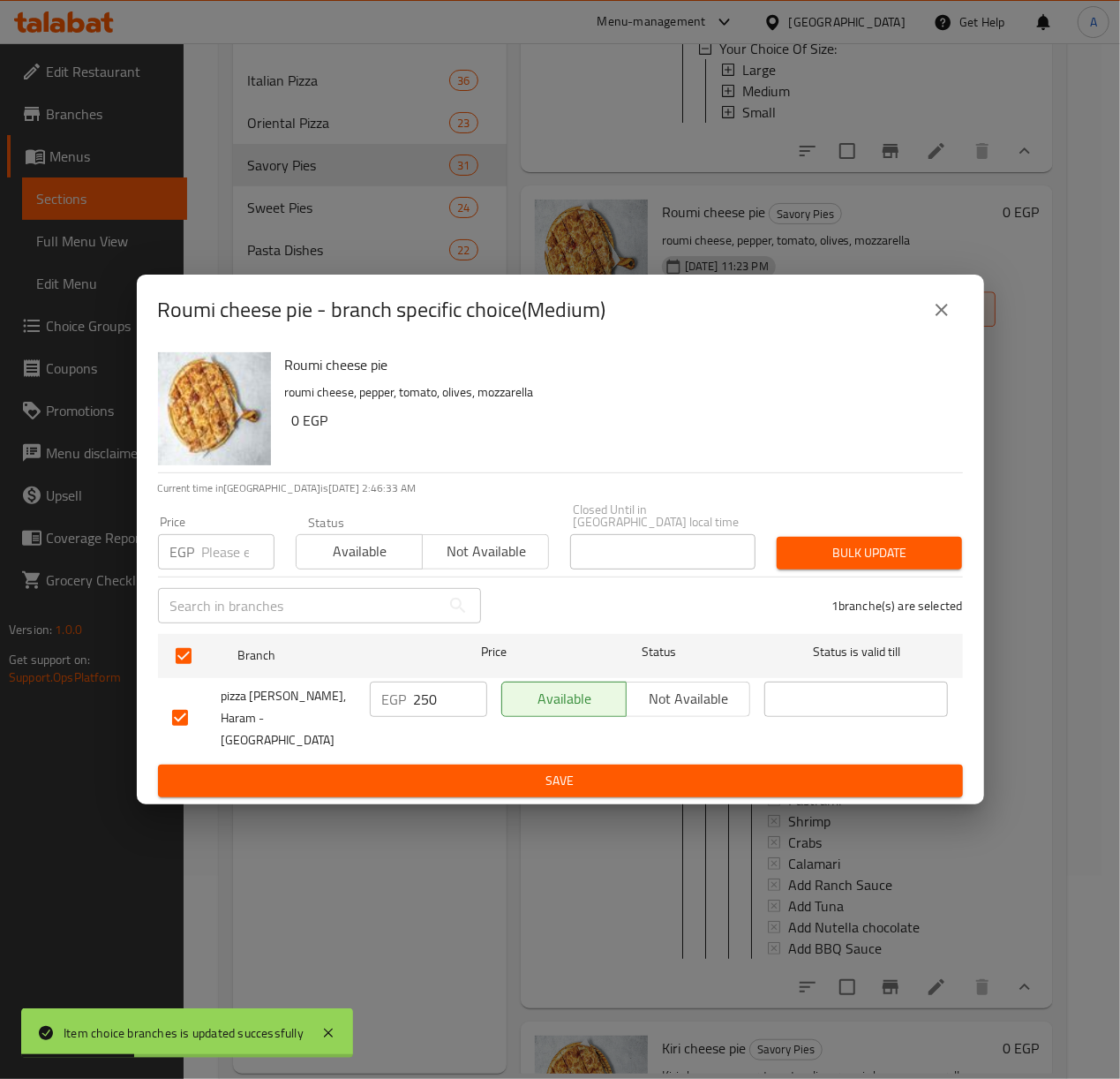
click at [209, 548] on input "number" at bounding box center [238, 552] width 72 height 36
type input "305"
click at [817, 563] on span "Bulk update" at bounding box center [868, 553] width 157 height 22
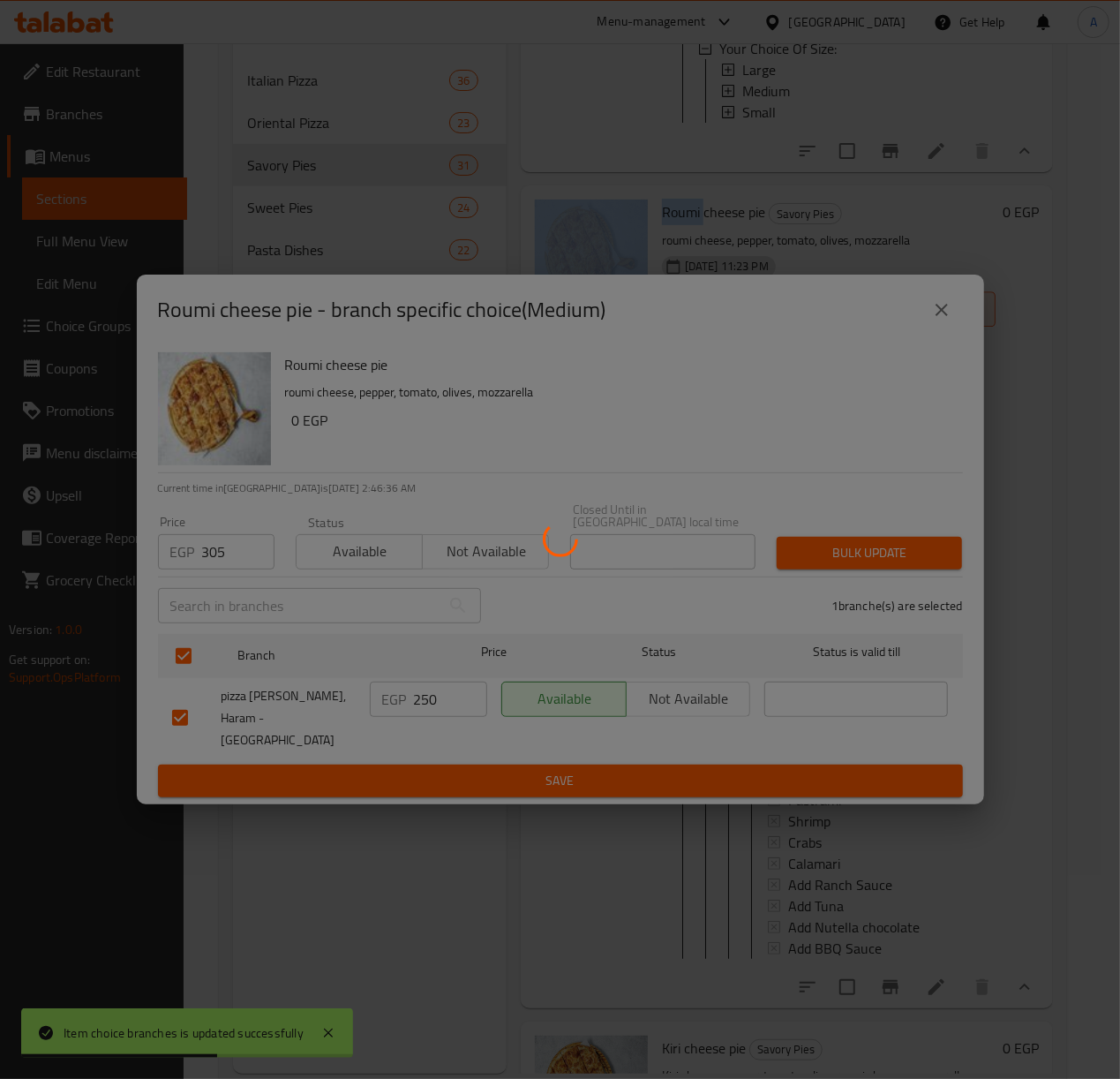
click at [817, 563] on div at bounding box center [560, 539] width 1120 height 1079
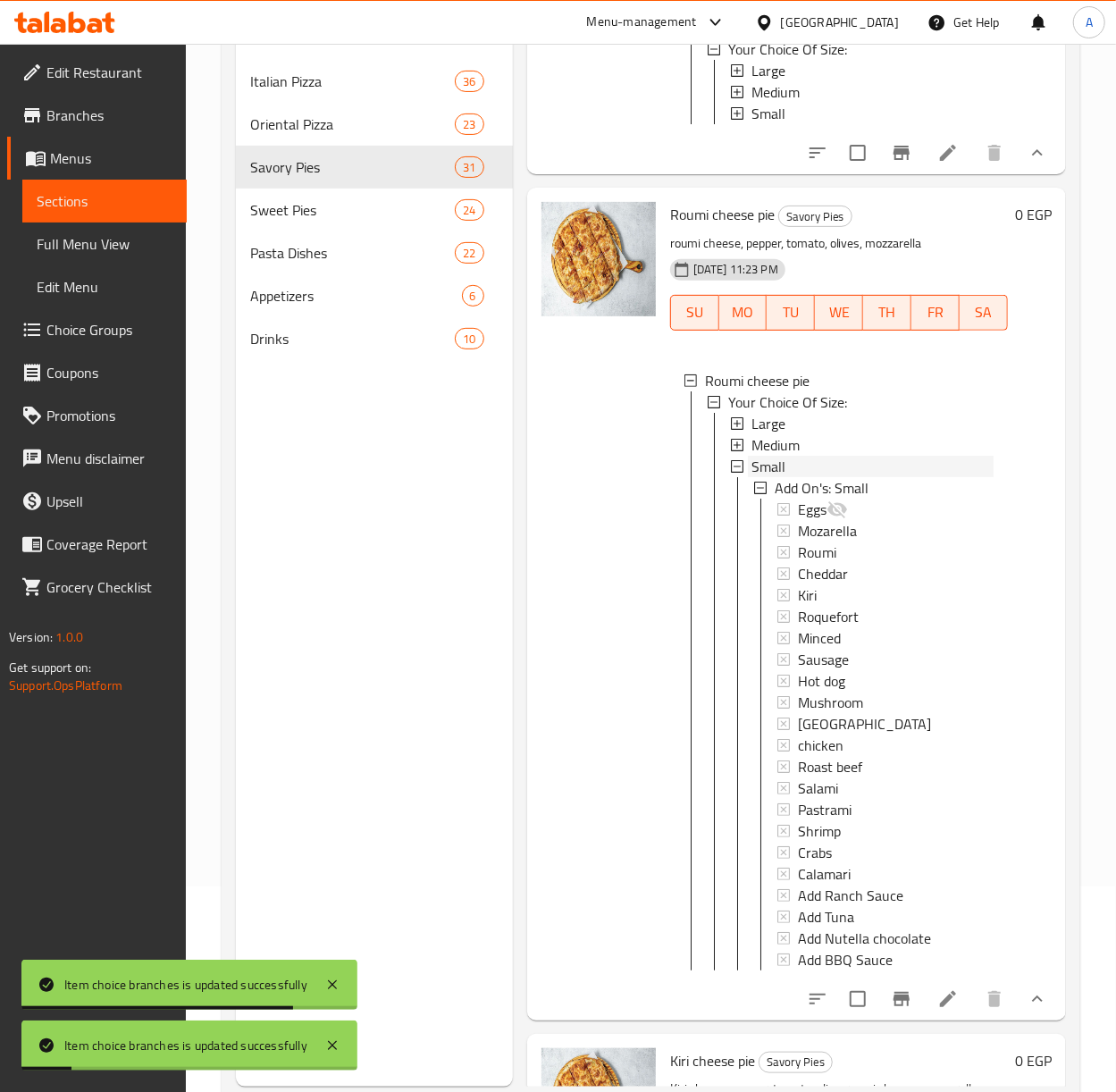
click at [772, 478] on span "Small" at bounding box center [768, 466] width 34 height 21
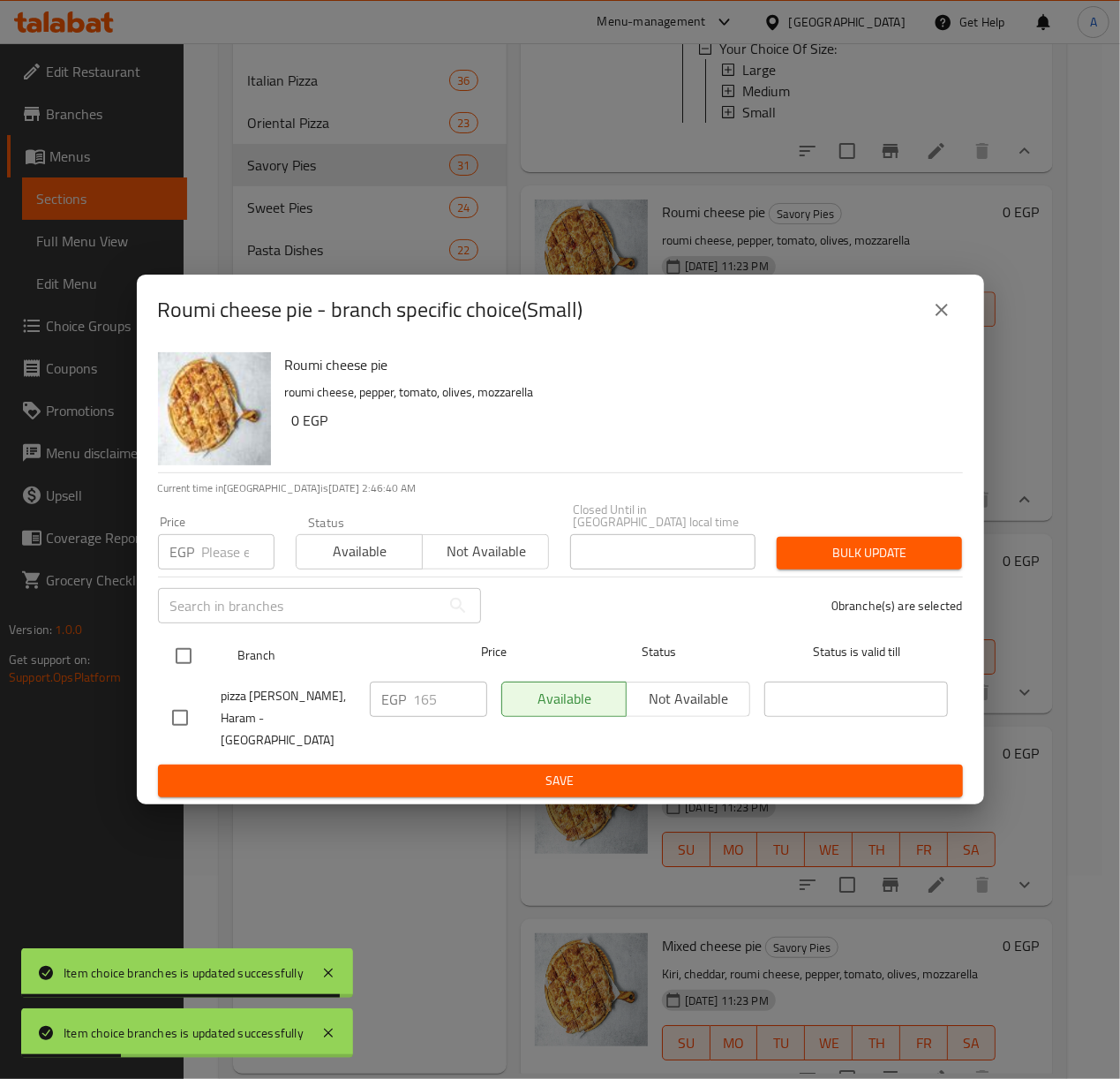
click at [186, 650] on input "checkbox" at bounding box center [184, 656] width 37 height 38
checkbox input "true"
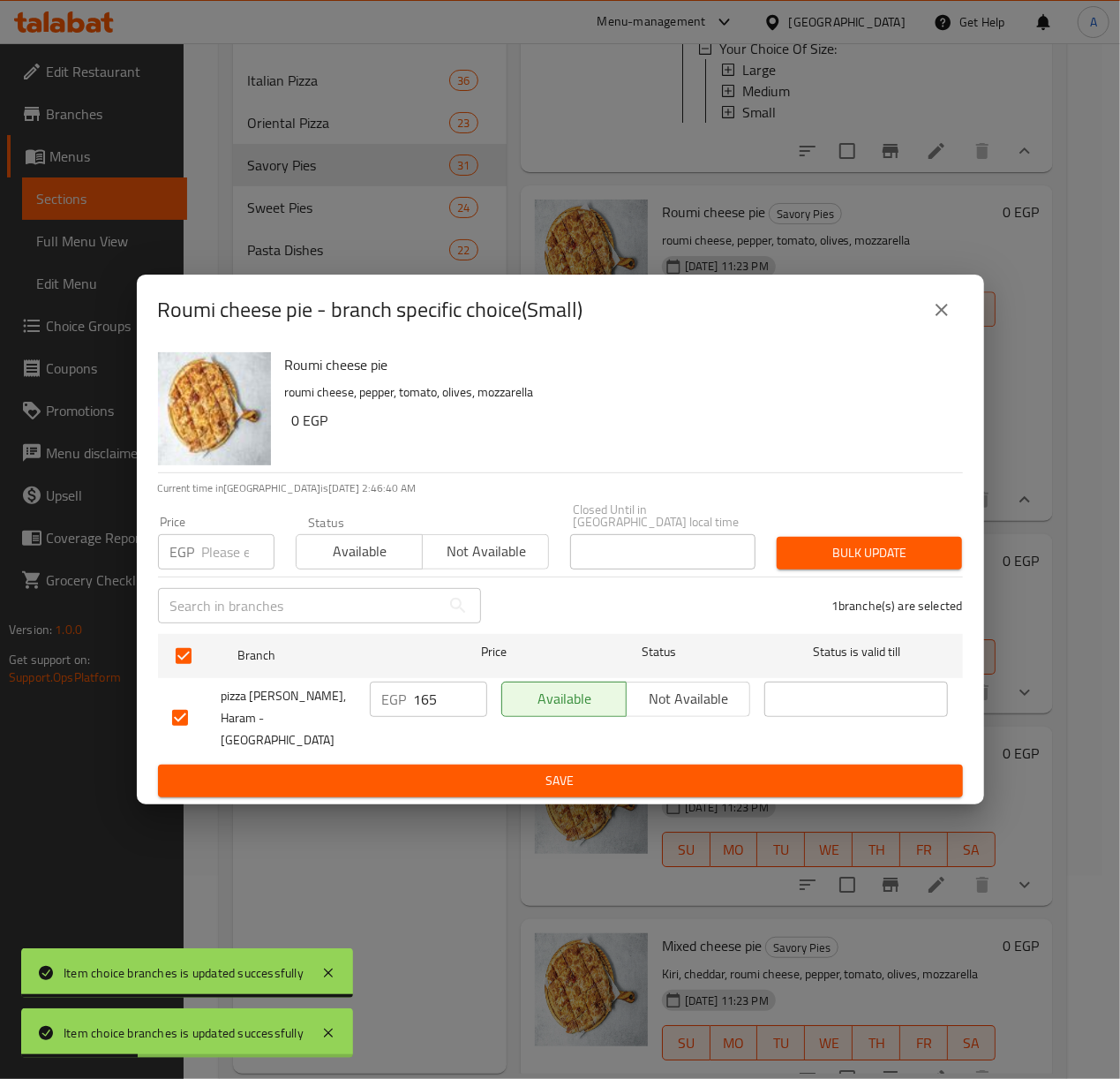
click at [217, 567] on input "number" at bounding box center [238, 552] width 72 height 36
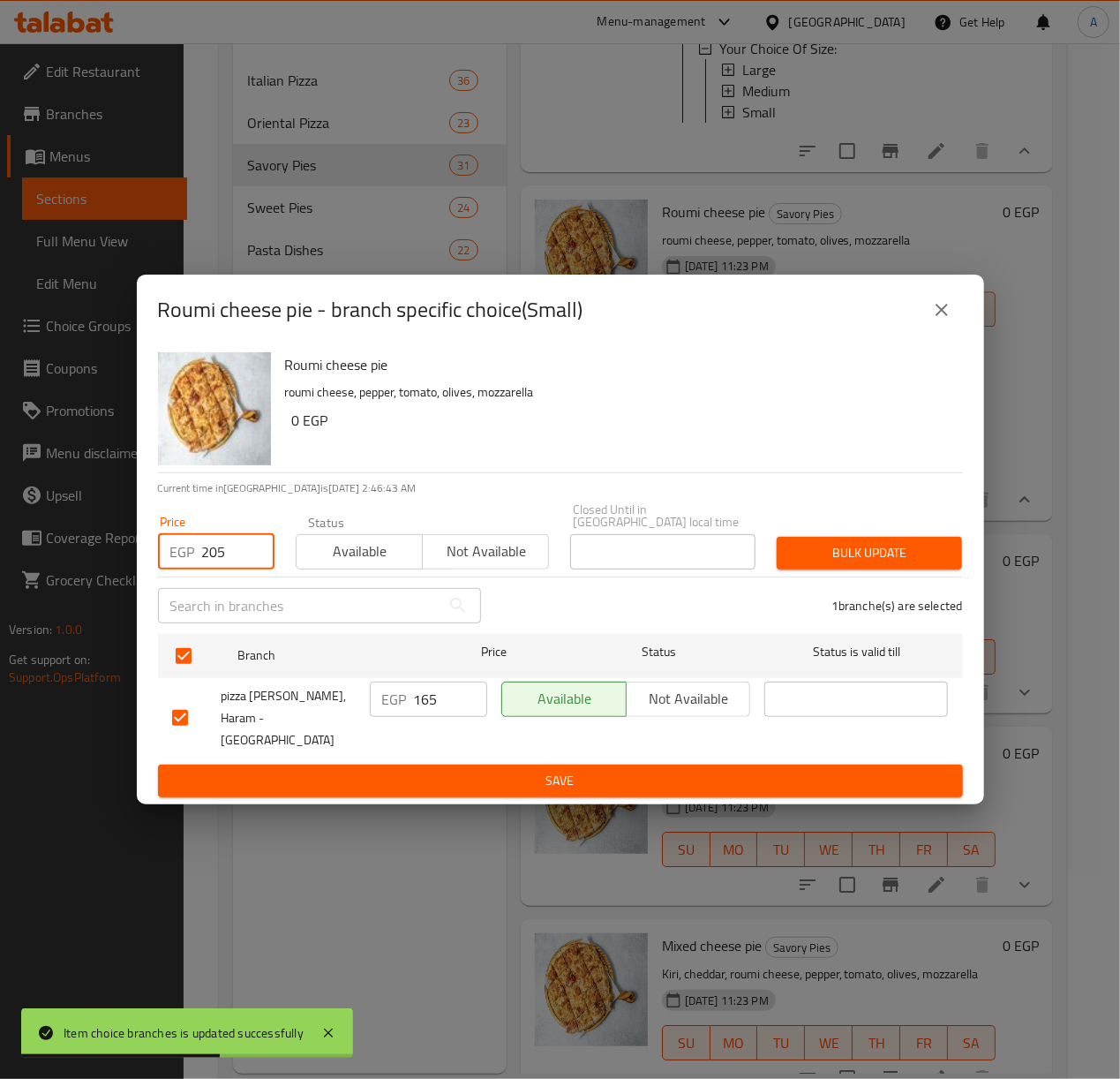
type input "205"
click at [812, 548] on span "Bulk update" at bounding box center [868, 553] width 157 height 22
drag, startPoint x: 812, startPoint y: 548, endPoint x: 778, endPoint y: 579, distance: 46.0
click at [812, 548] on div at bounding box center [560, 539] width 1120 height 1079
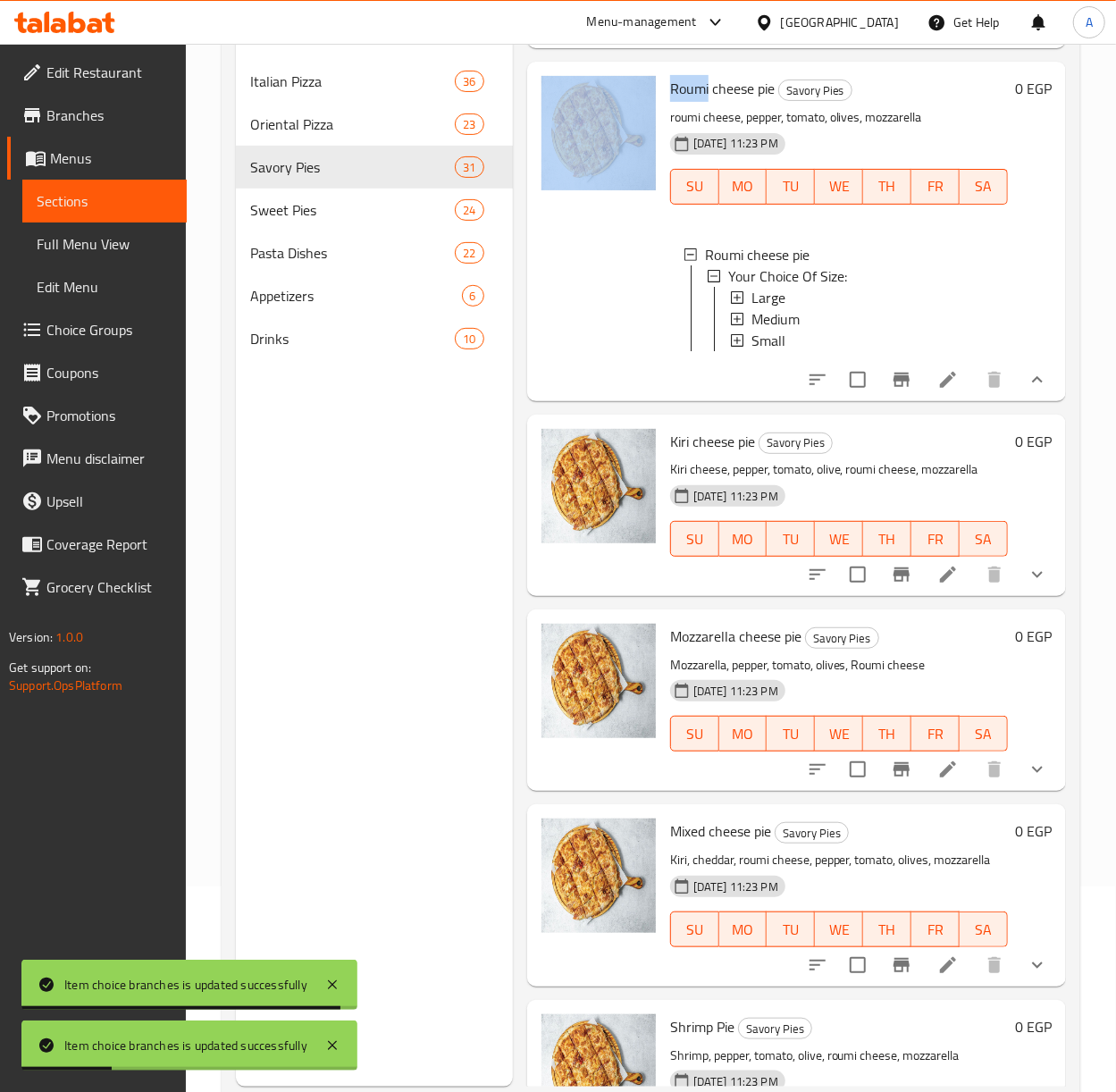
scroll to position [2739, 0]
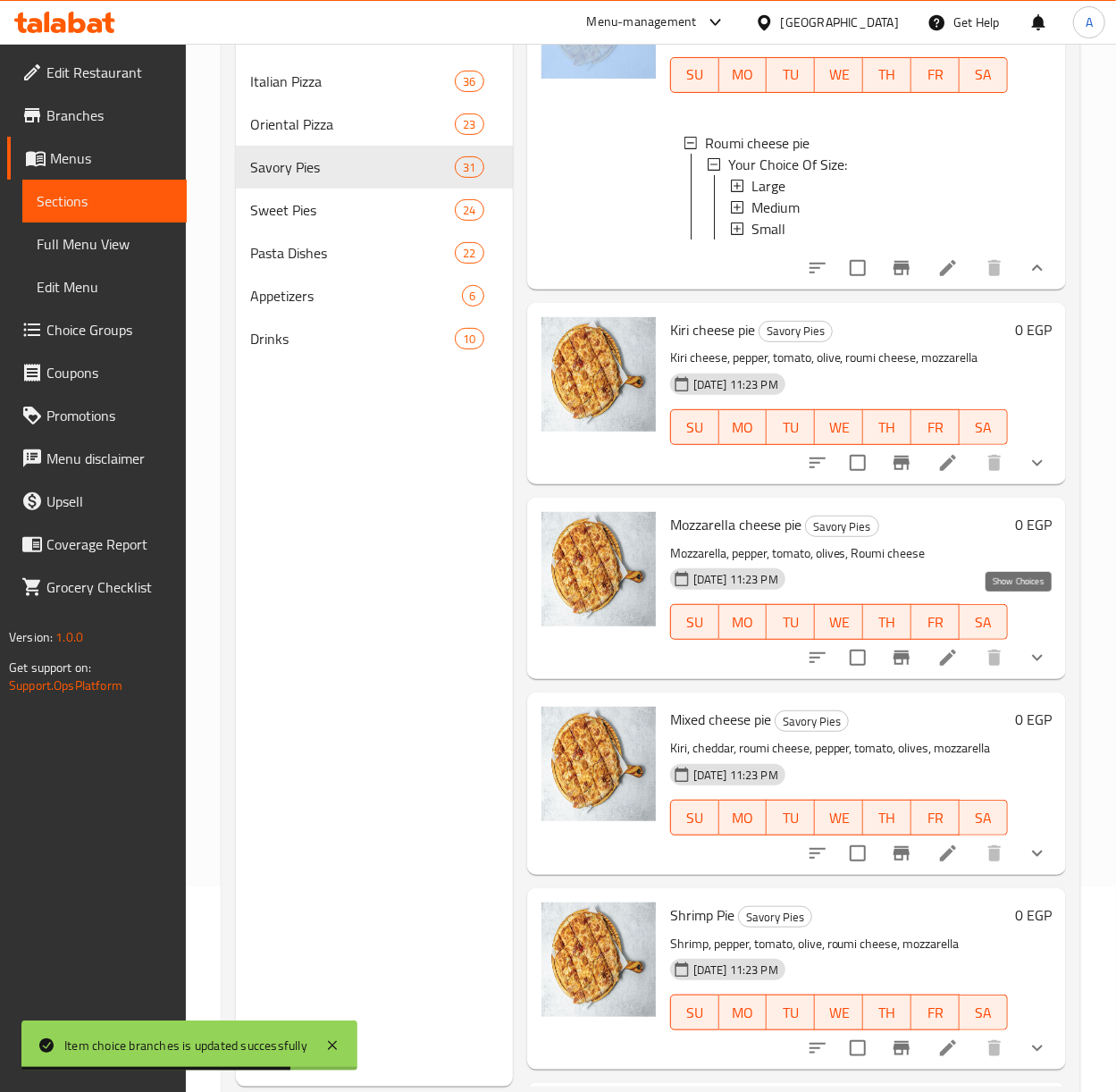
click at [1032, 467] on icon "show more" at bounding box center [1037, 464] width 11 height 6
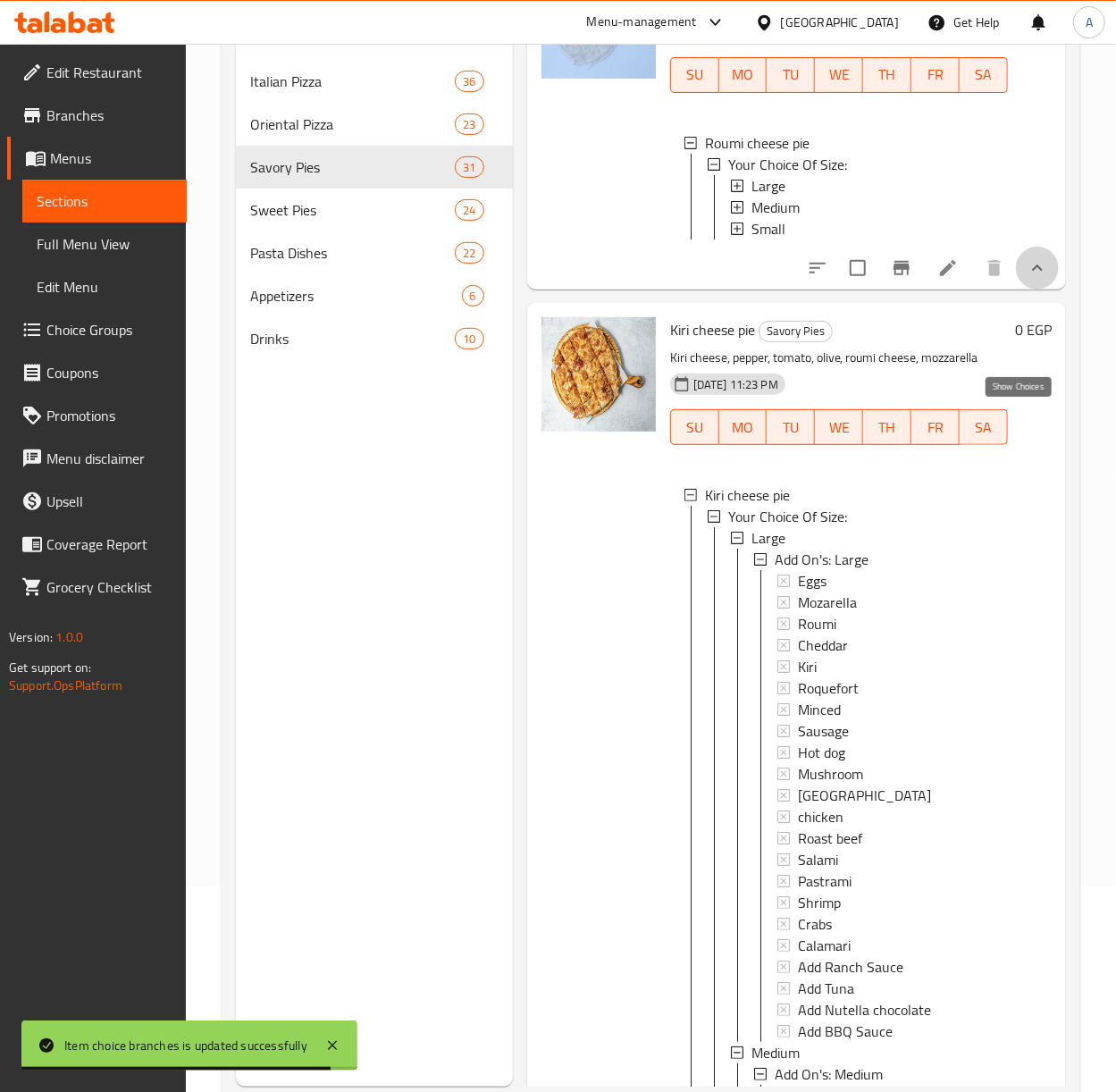
click at [1027, 279] on icon "show more" at bounding box center [1037, 268] width 21 height 21
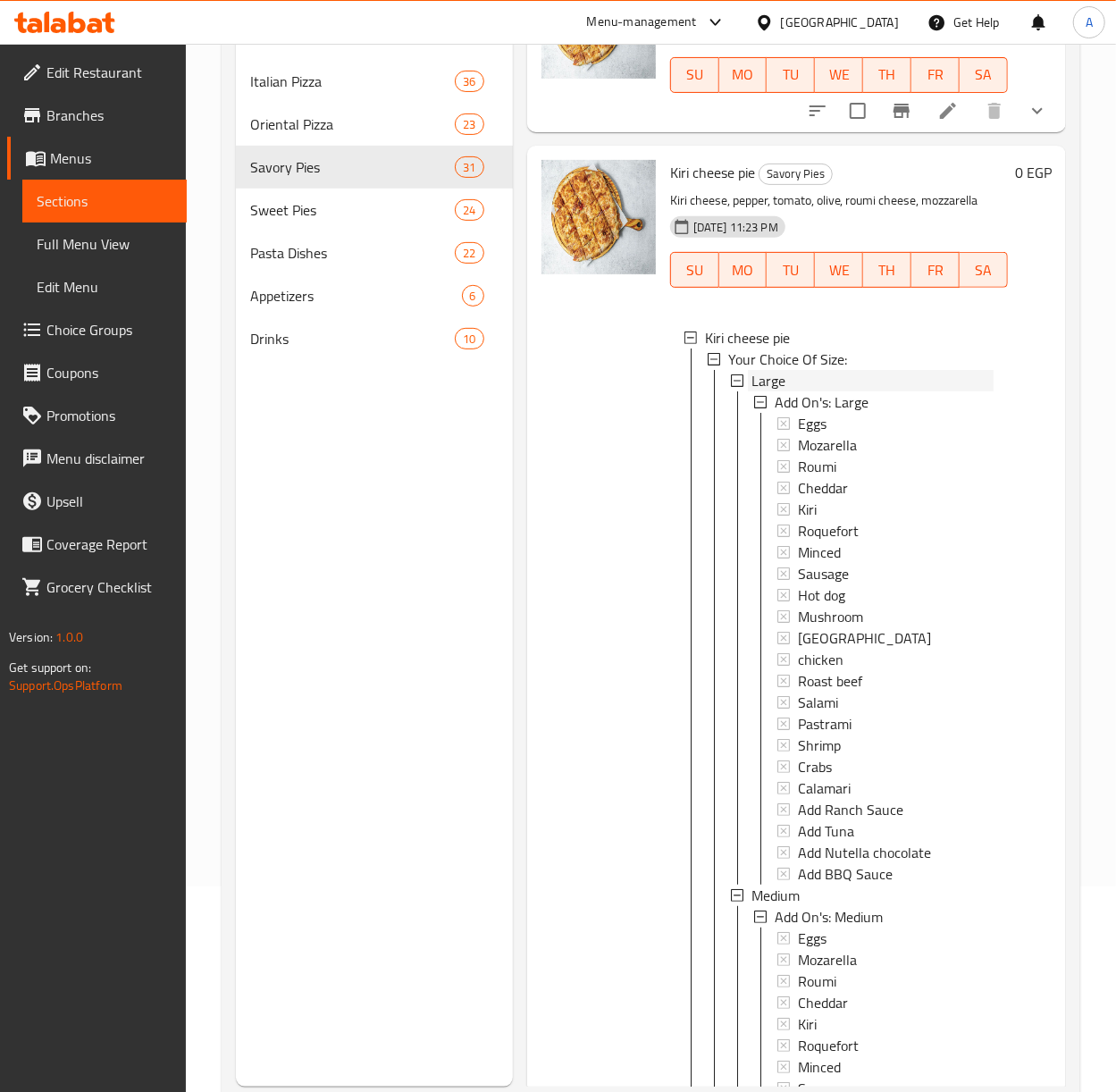
click at [787, 392] on div "Large" at bounding box center [872, 380] width 242 height 21
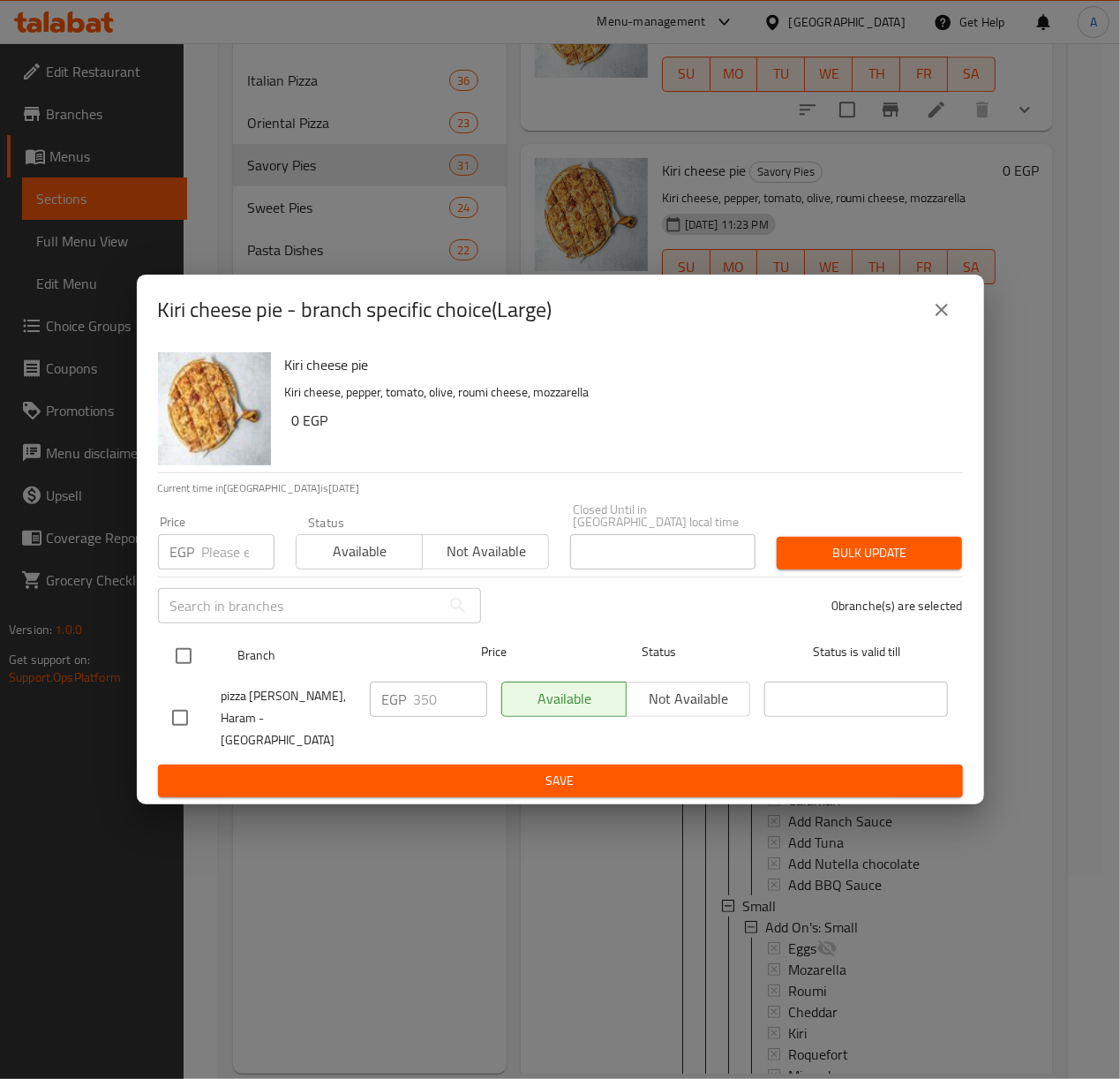
click at [180, 658] on input "checkbox" at bounding box center [184, 656] width 37 height 38
checkbox input "true"
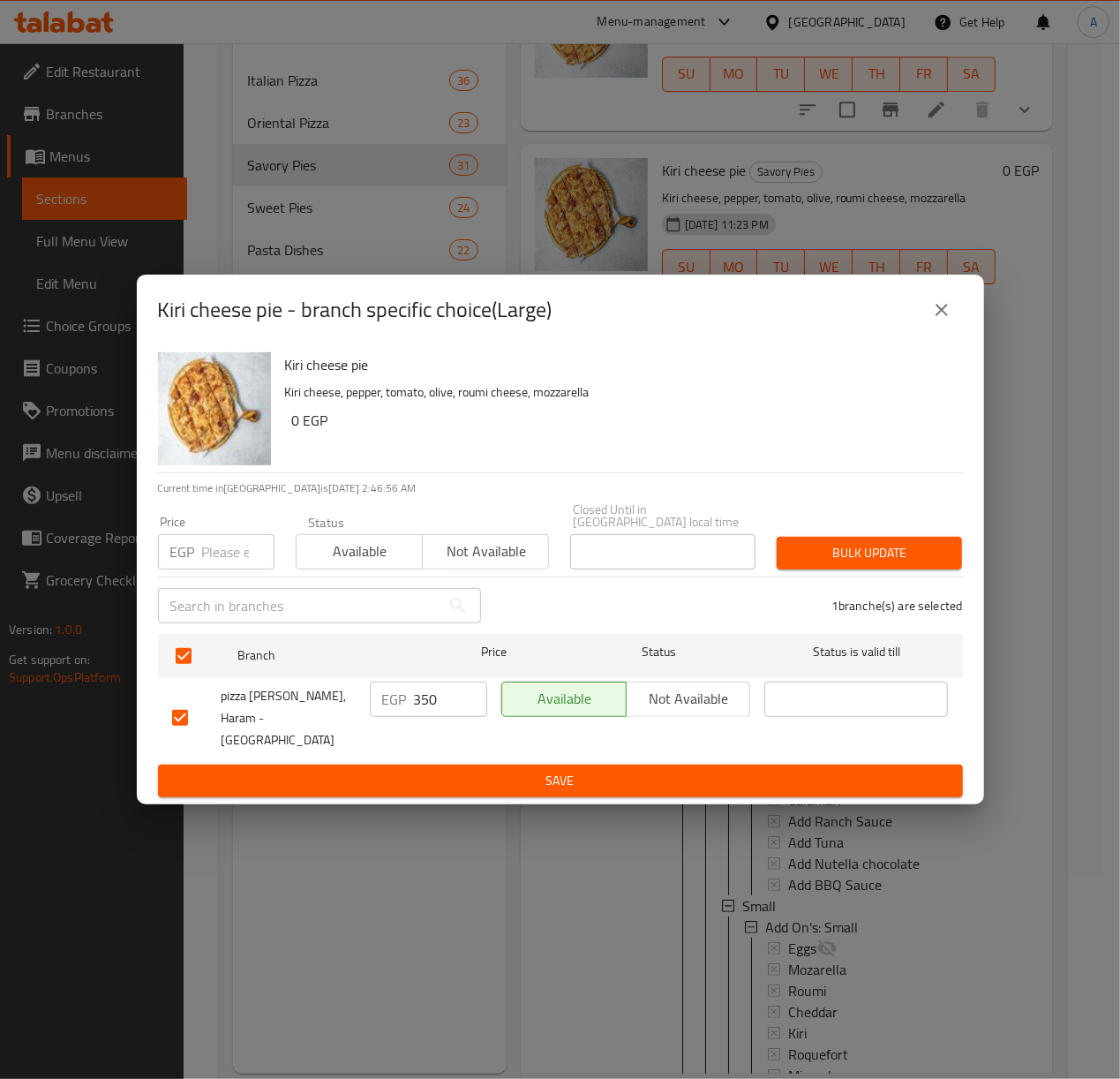
click at [227, 569] on input "number" at bounding box center [238, 552] width 72 height 36
type input "405"
click at [816, 558] on span "Bulk update" at bounding box center [868, 553] width 157 height 22
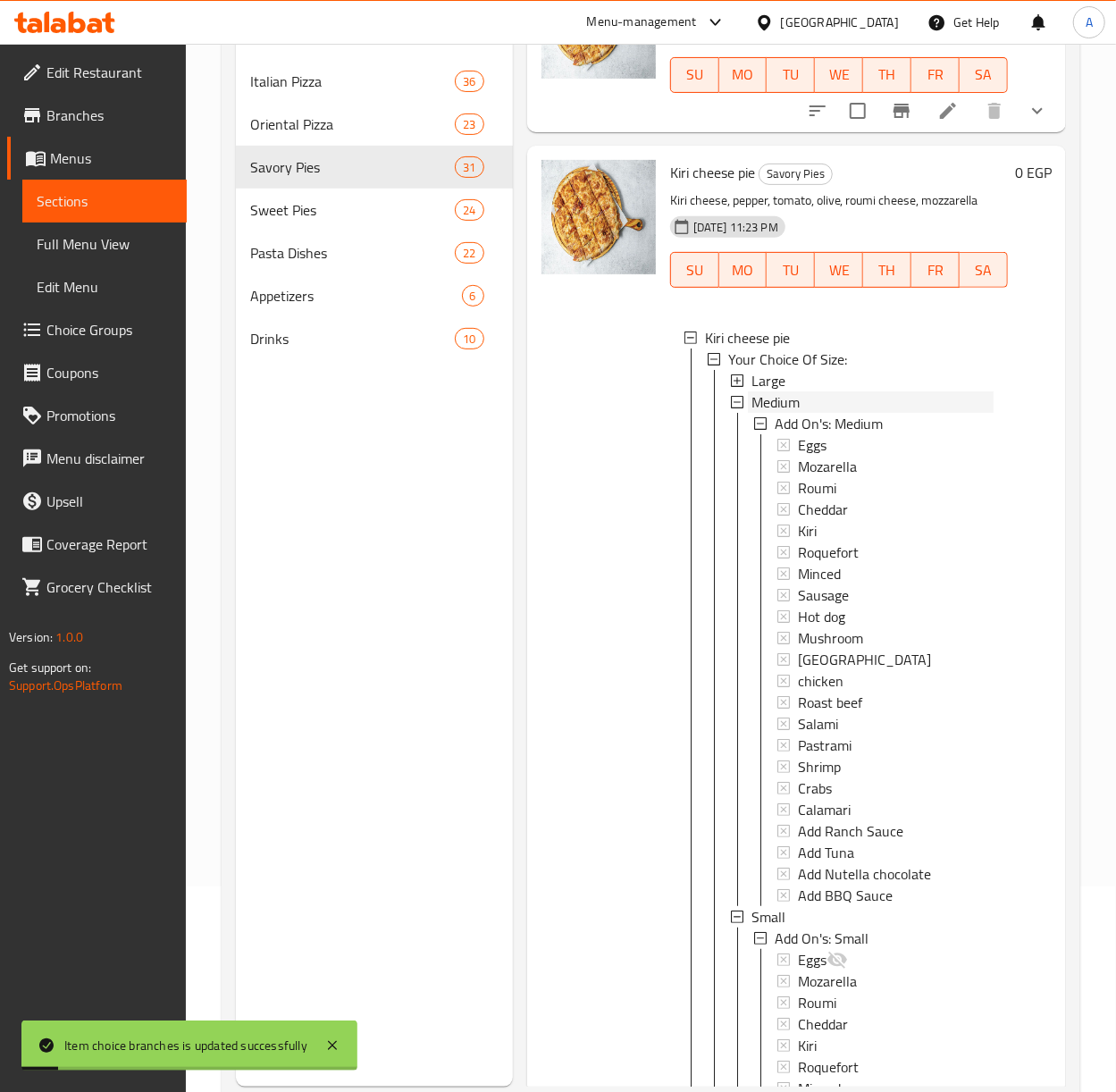
click at [765, 413] on span "Medium" at bounding box center [775, 402] width 48 height 21
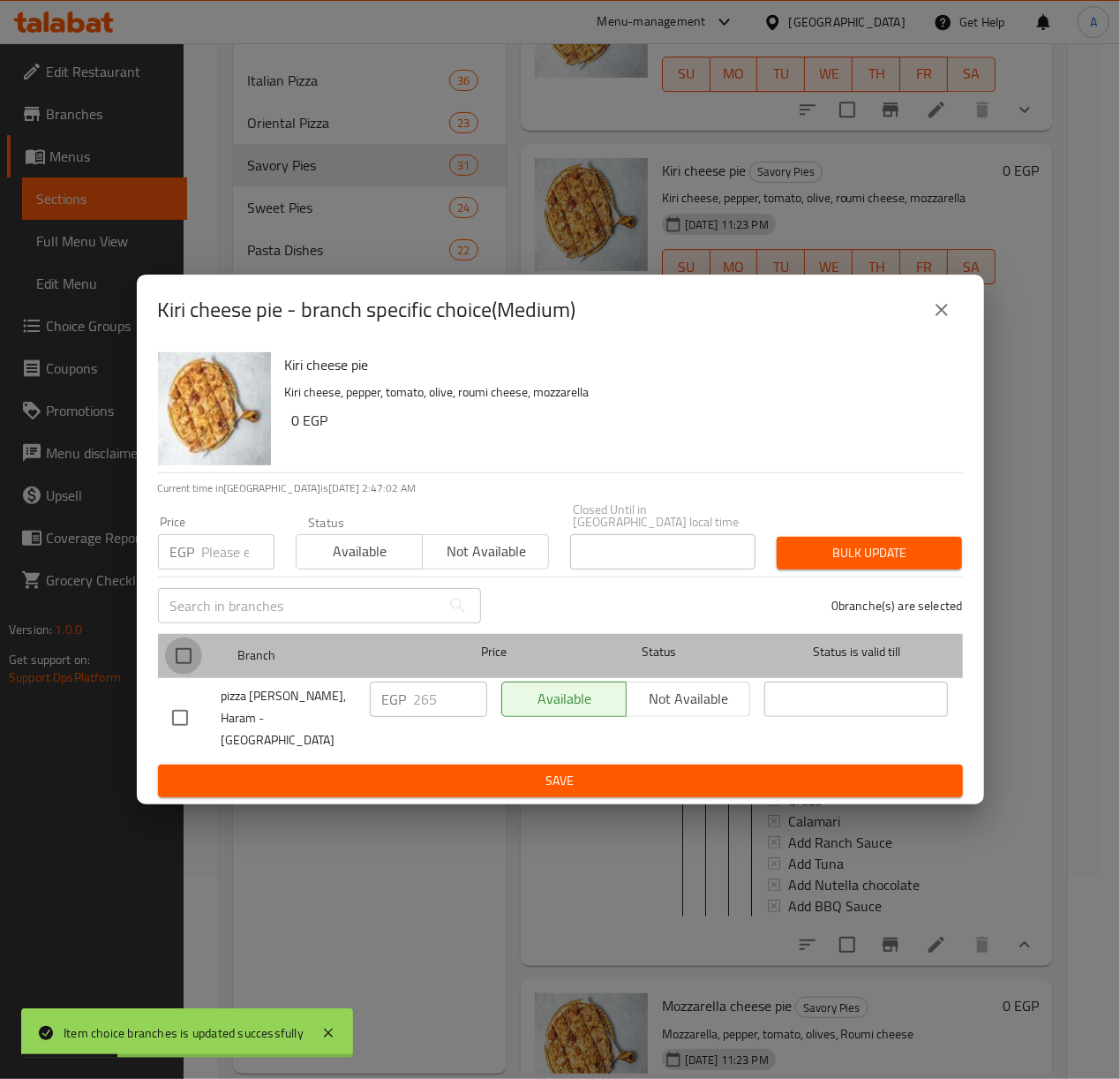
click at [185, 654] on input "checkbox" at bounding box center [184, 656] width 37 height 38
checkbox input "true"
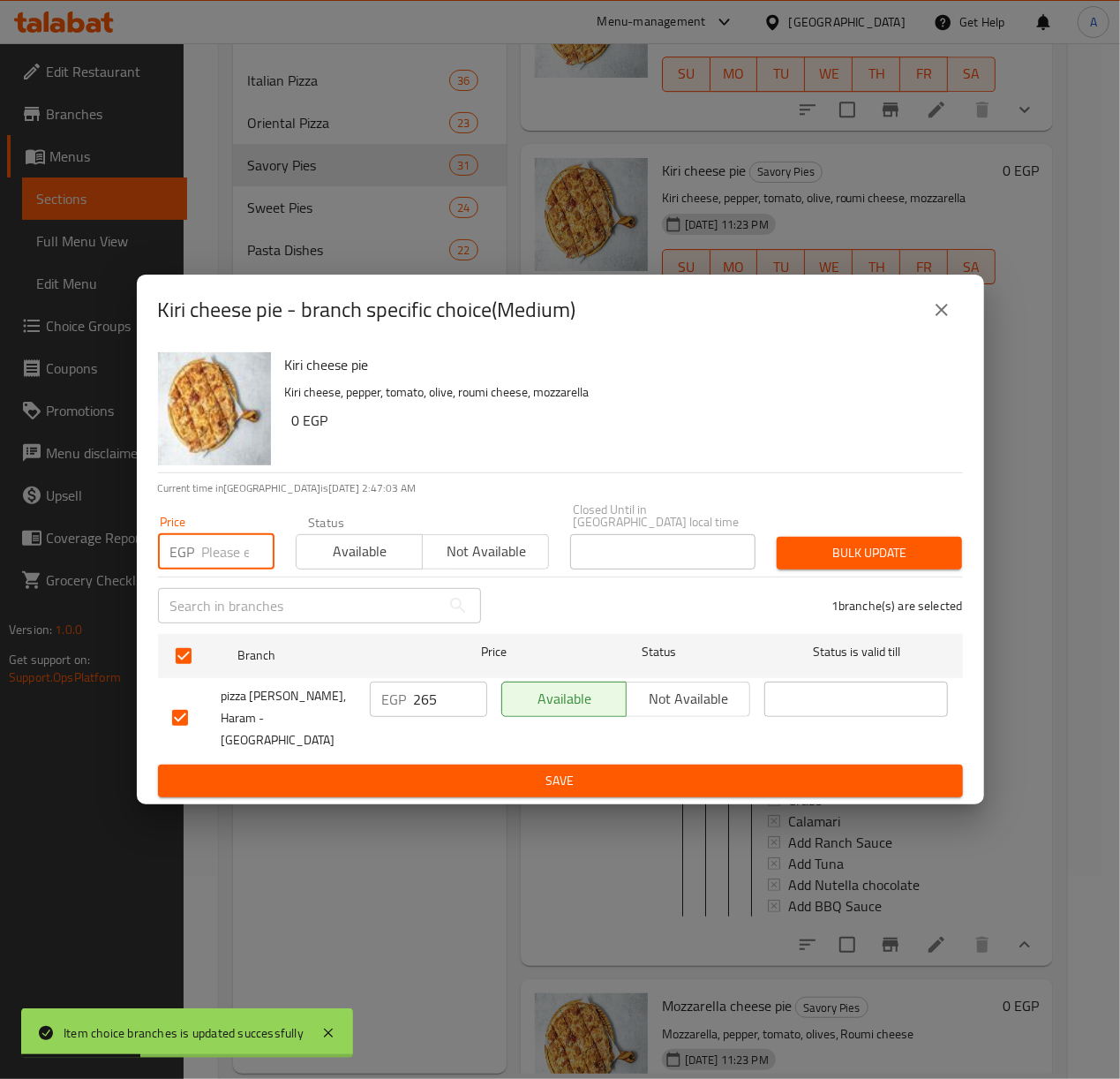
click at [220, 556] on input "number" at bounding box center [238, 552] width 72 height 36
type input "305"
click at [832, 563] on span "Bulk update" at bounding box center [868, 553] width 157 height 22
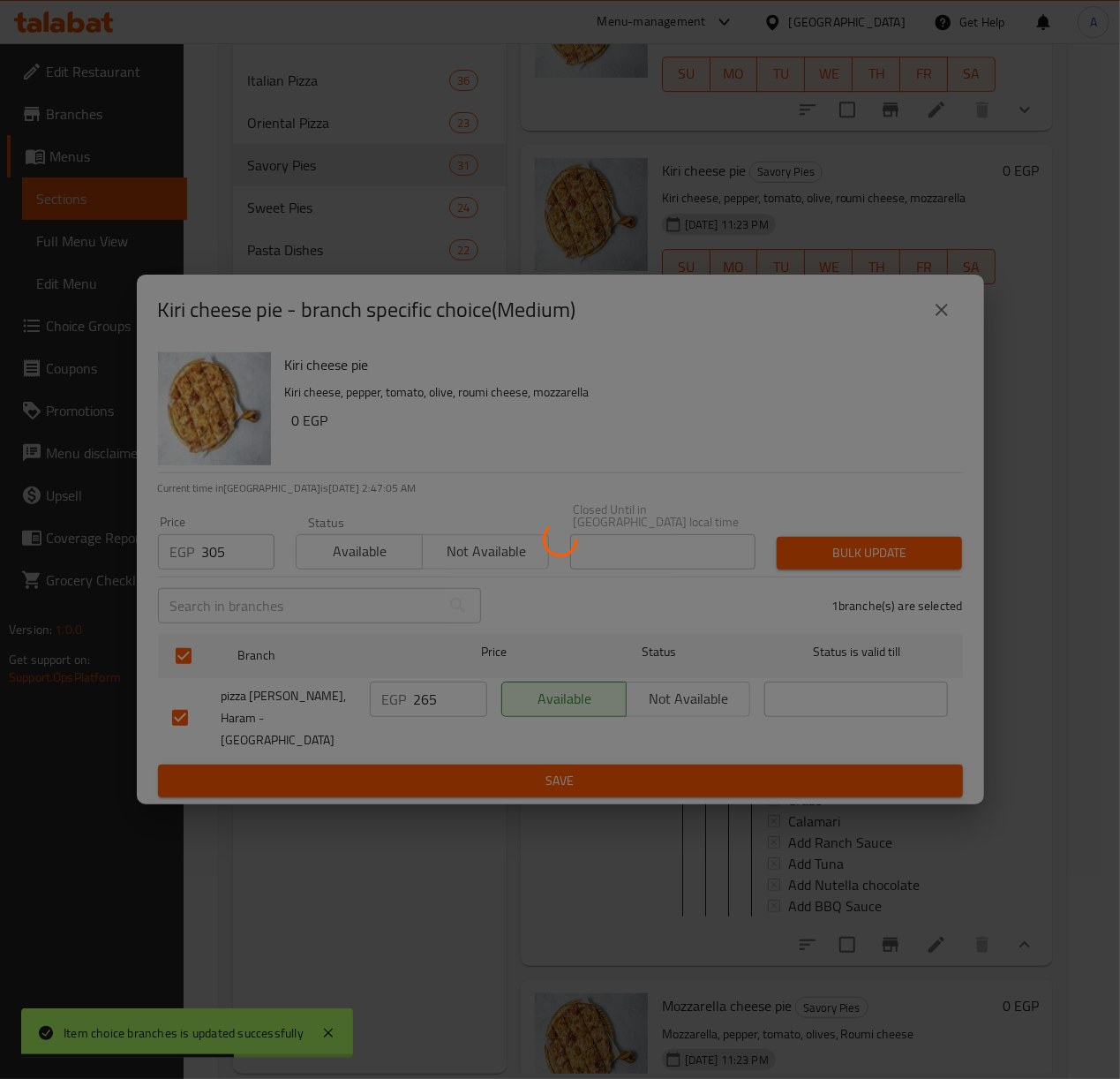
click at [832, 563] on div at bounding box center [560, 539] width 1120 height 1079
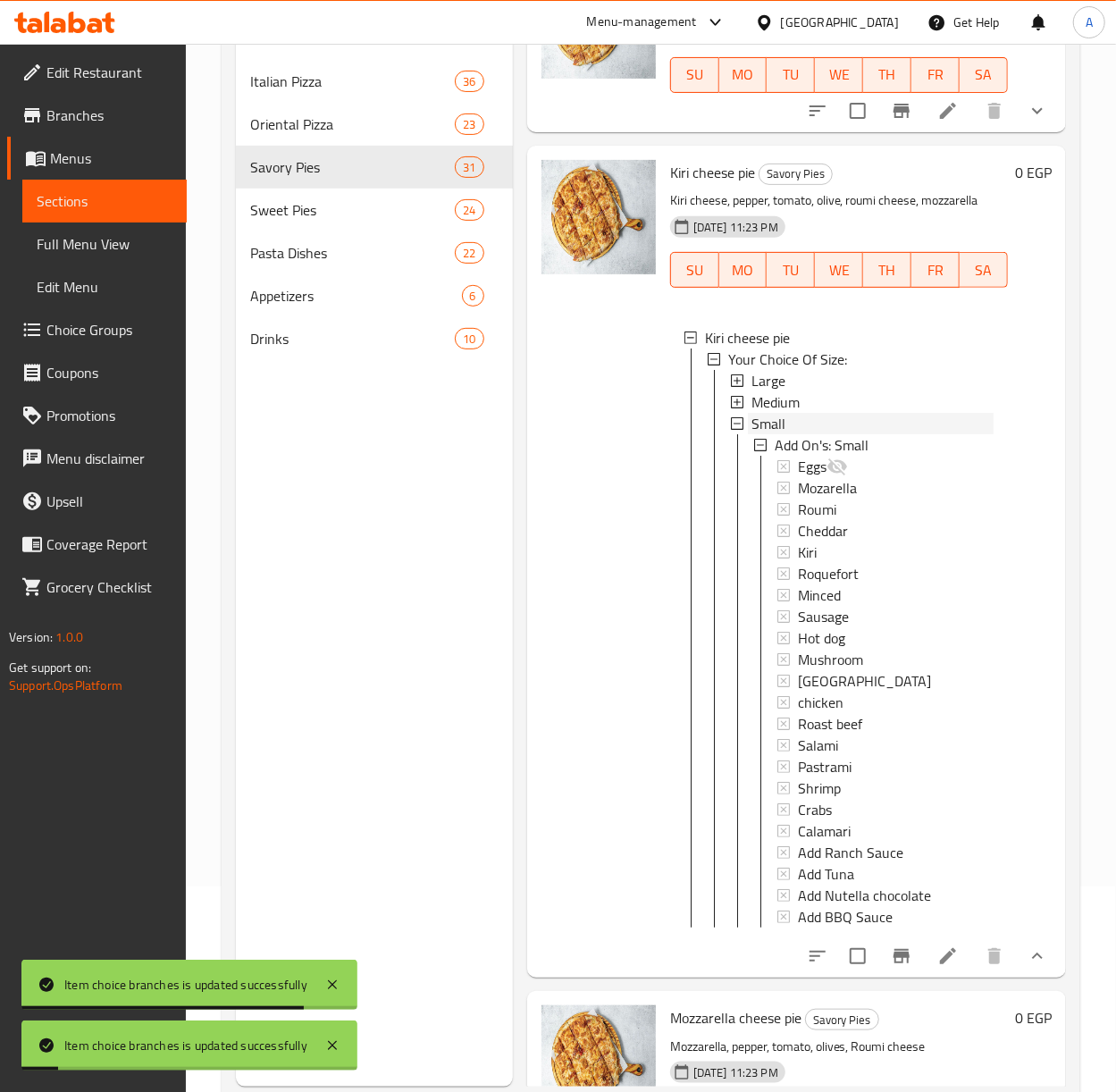
click at [772, 435] on span "Small" at bounding box center [768, 423] width 34 height 21
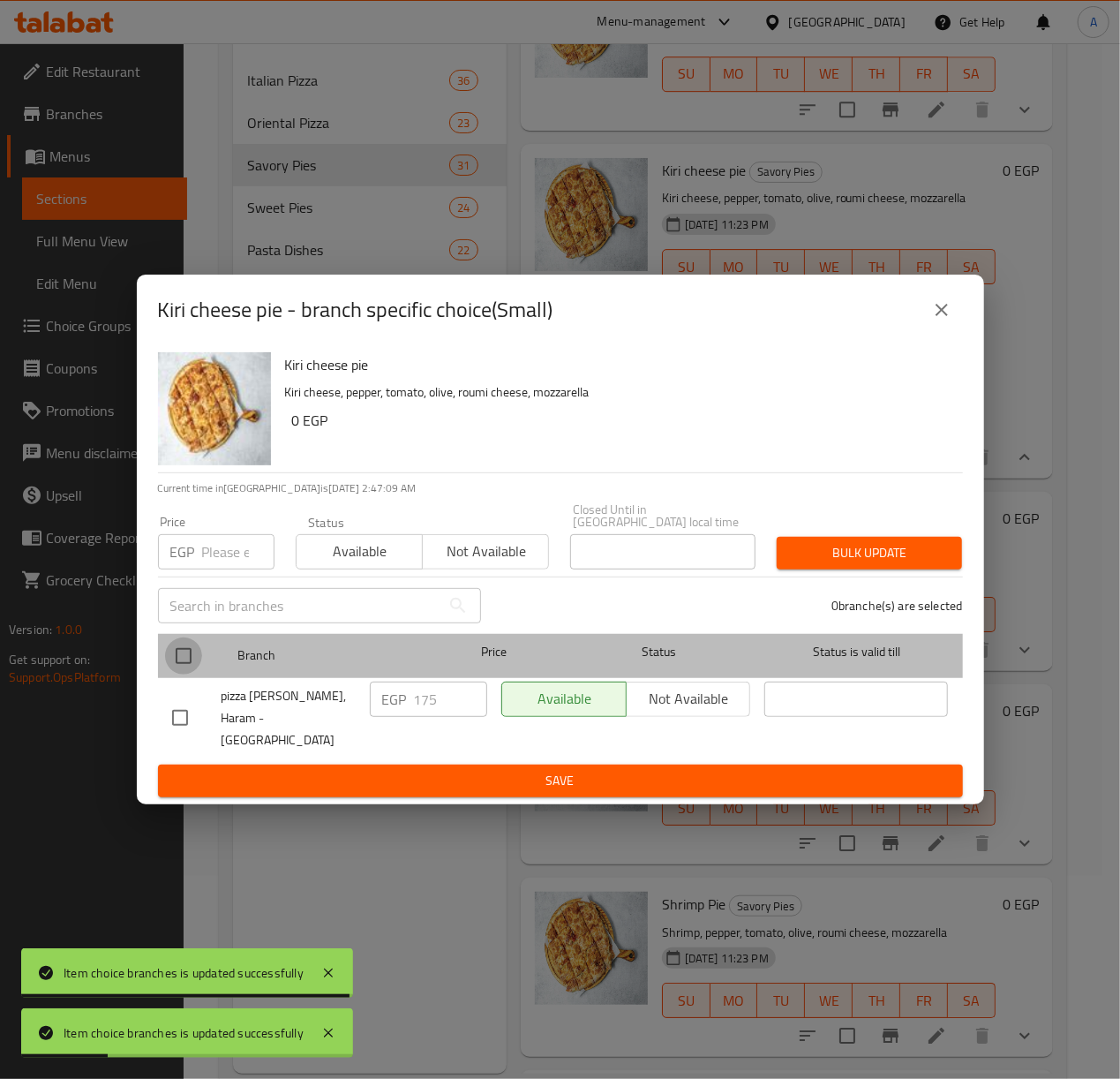
click at [178, 656] on input "checkbox" at bounding box center [184, 656] width 37 height 38
checkbox input "true"
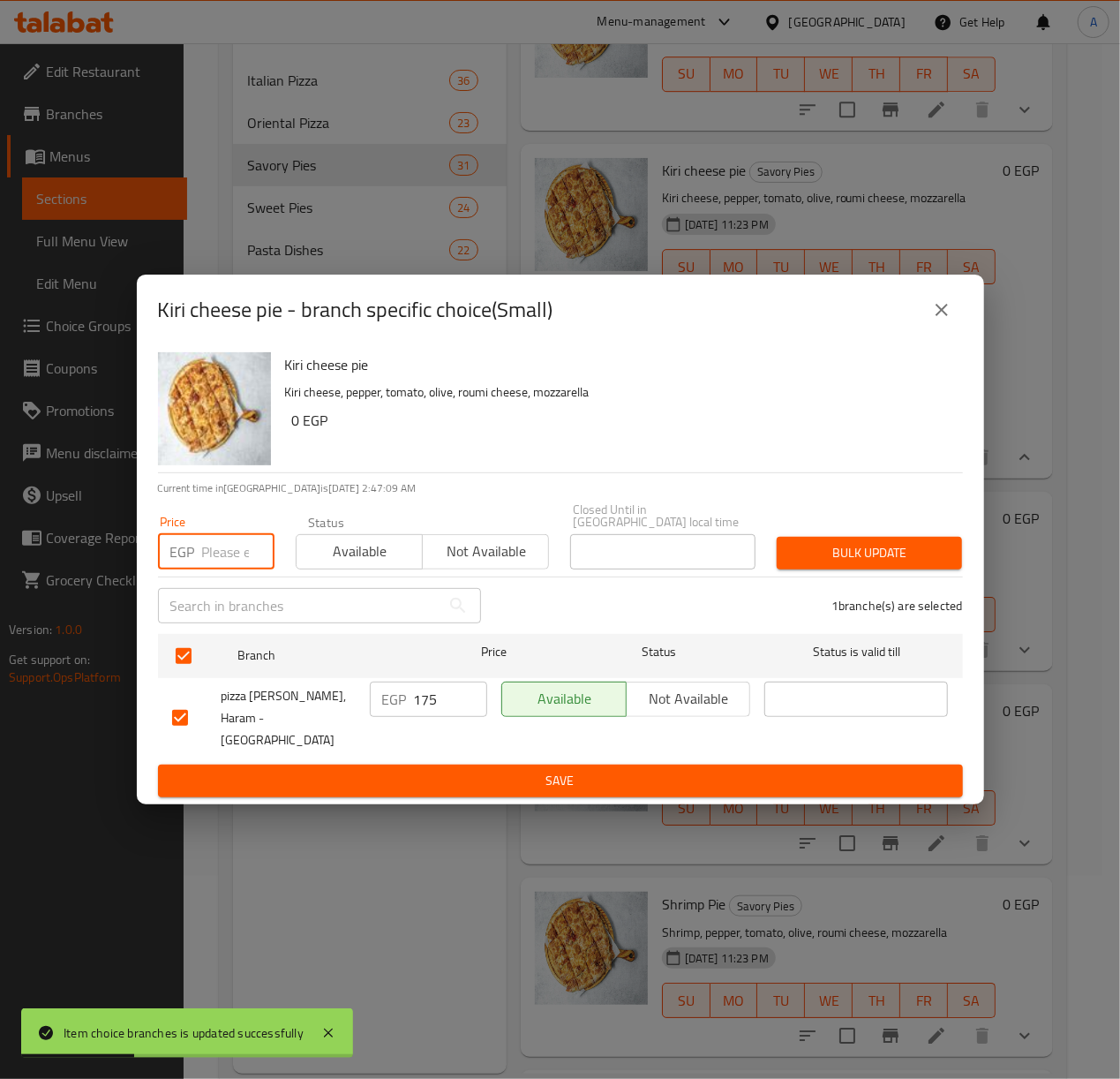
click at [227, 556] on input "number" at bounding box center [238, 552] width 72 height 36
type input "205"
click at [849, 562] on span "Bulk update" at bounding box center [868, 553] width 157 height 22
click at [849, 562] on div at bounding box center [560, 539] width 1120 height 1079
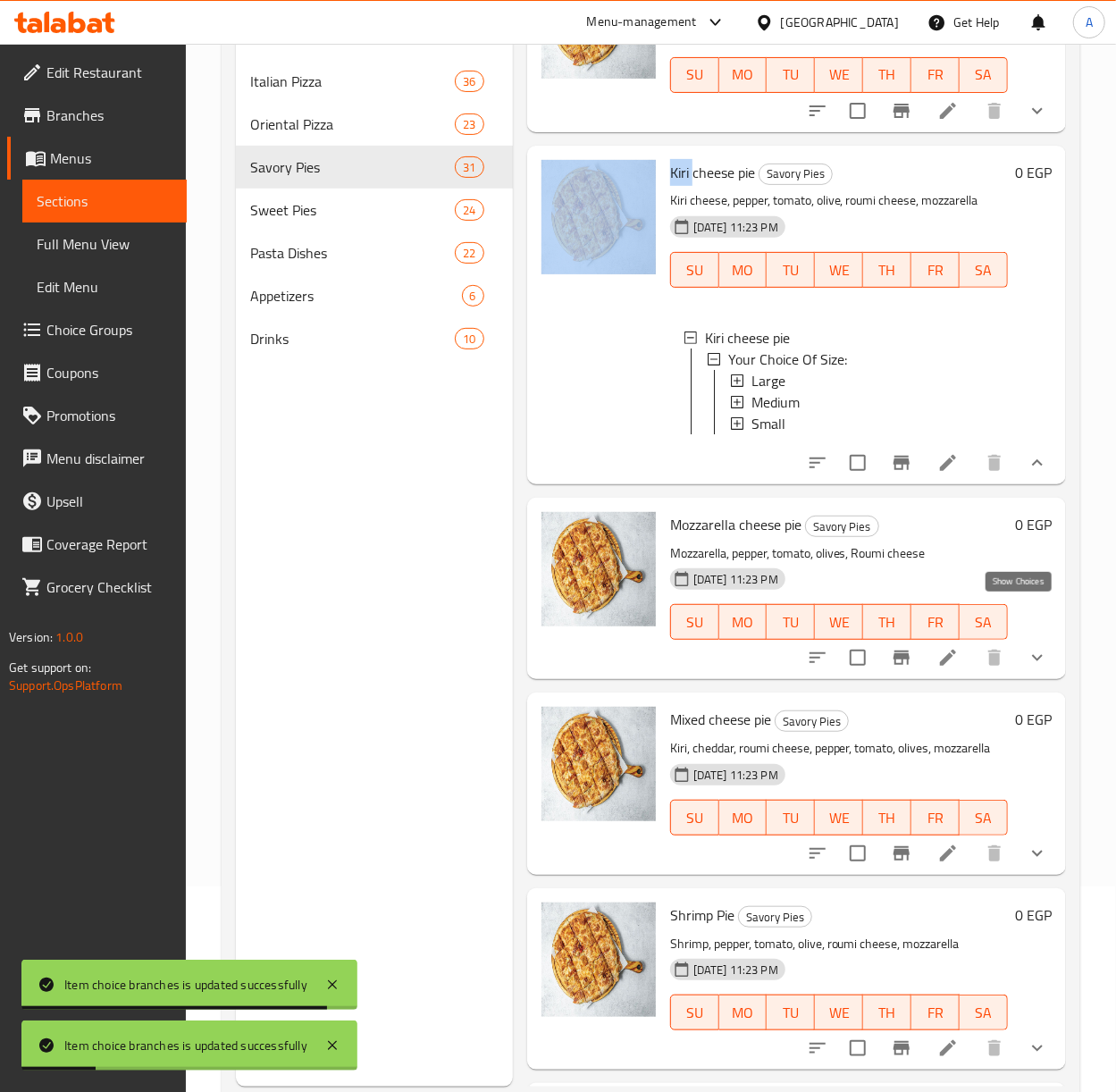
click at [1027, 474] on icon "show more" at bounding box center [1037, 463] width 21 height 21
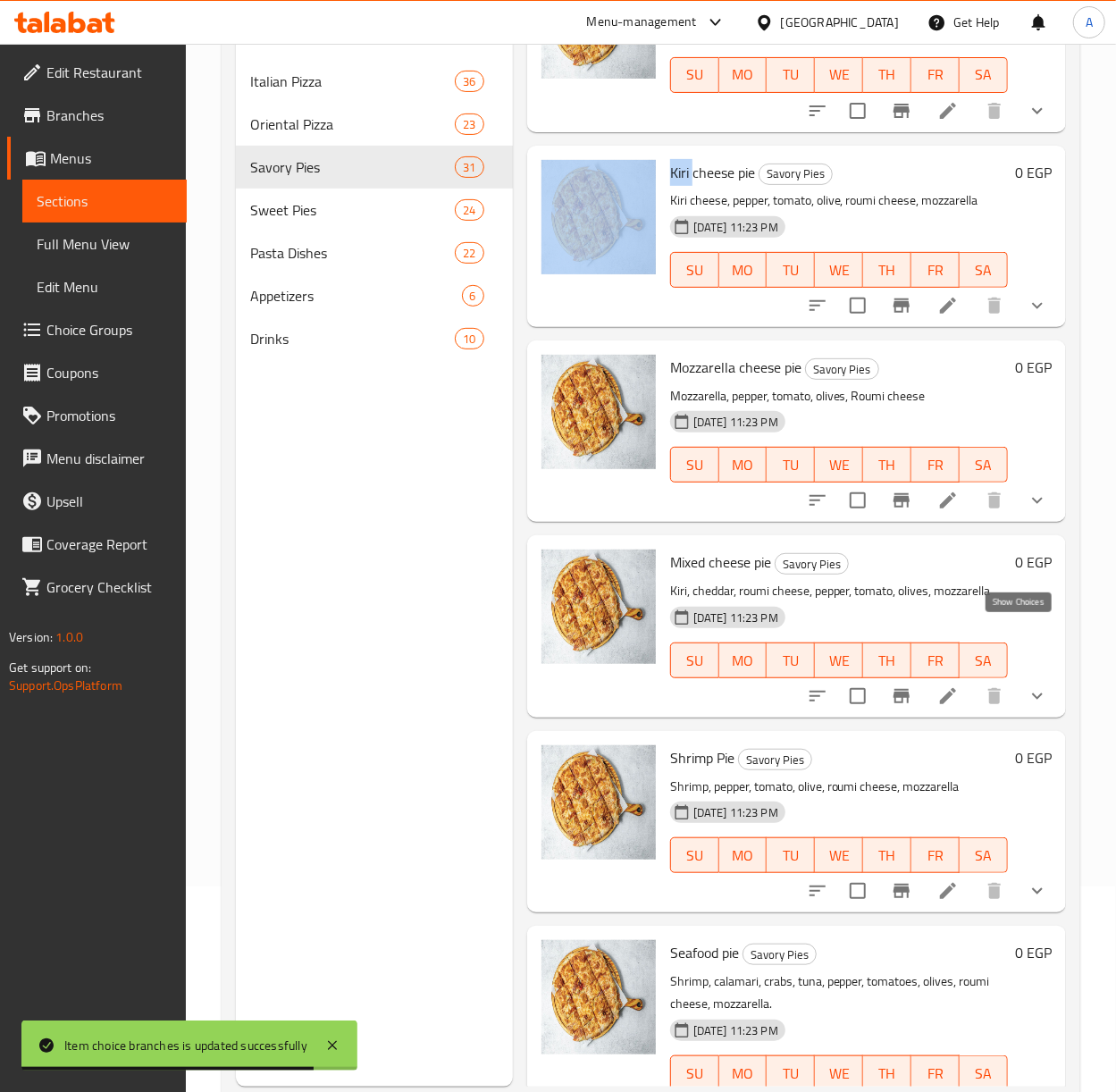
click at [1027, 512] on icon "show more" at bounding box center [1037, 500] width 21 height 21
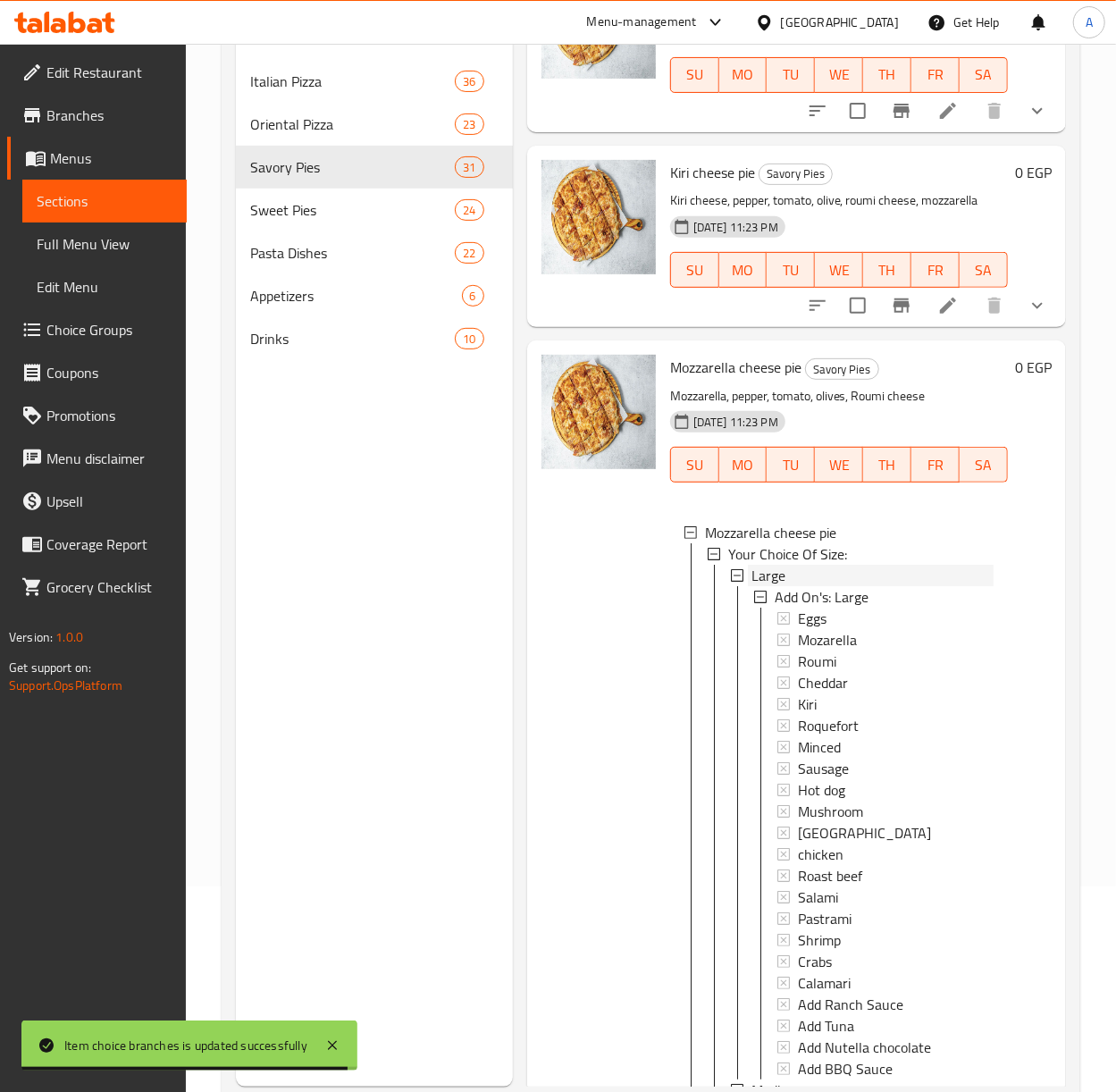
click at [790, 586] on div "Large" at bounding box center [872, 574] width 242 height 21
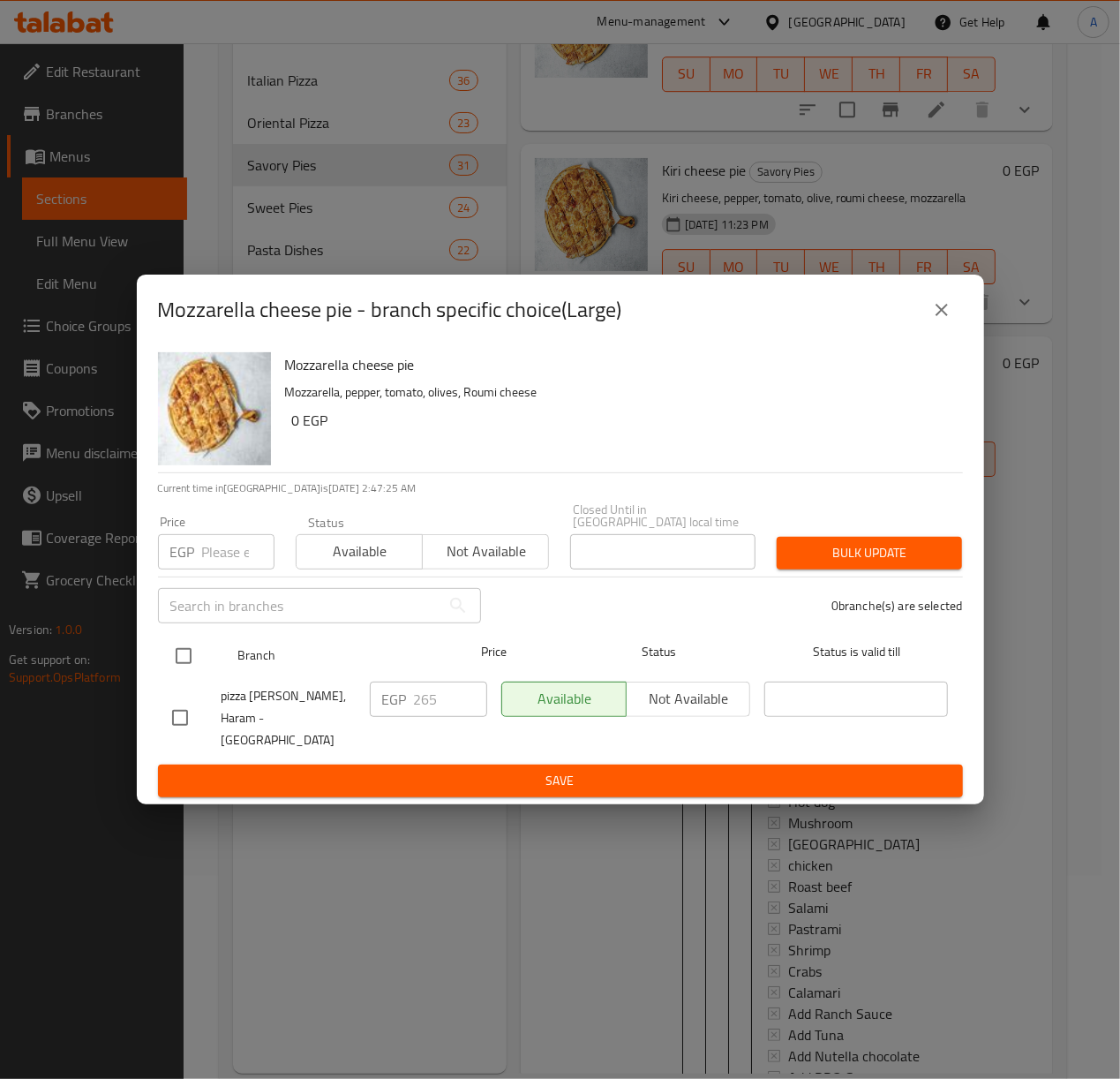
click at [177, 664] on input "checkbox" at bounding box center [184, 656] width 37 height 38
checkbox input "true"
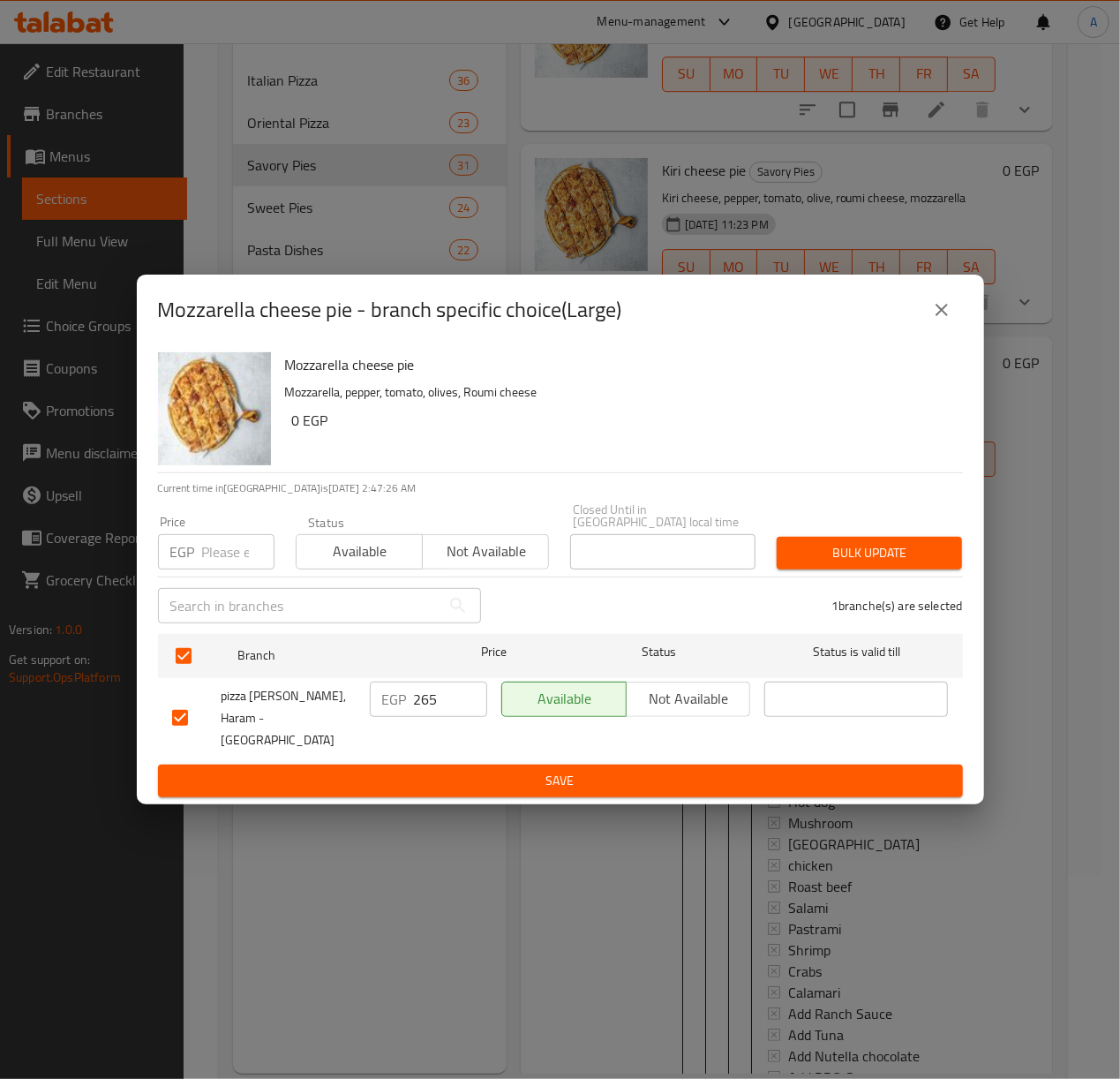
click at [208, 569] on input "number" at bounding box center [238, 552] width 72 height 36
type input "300"
click at [876, 552] on span "Bulk update" at bounding box center [868, 553] width 157 height 22
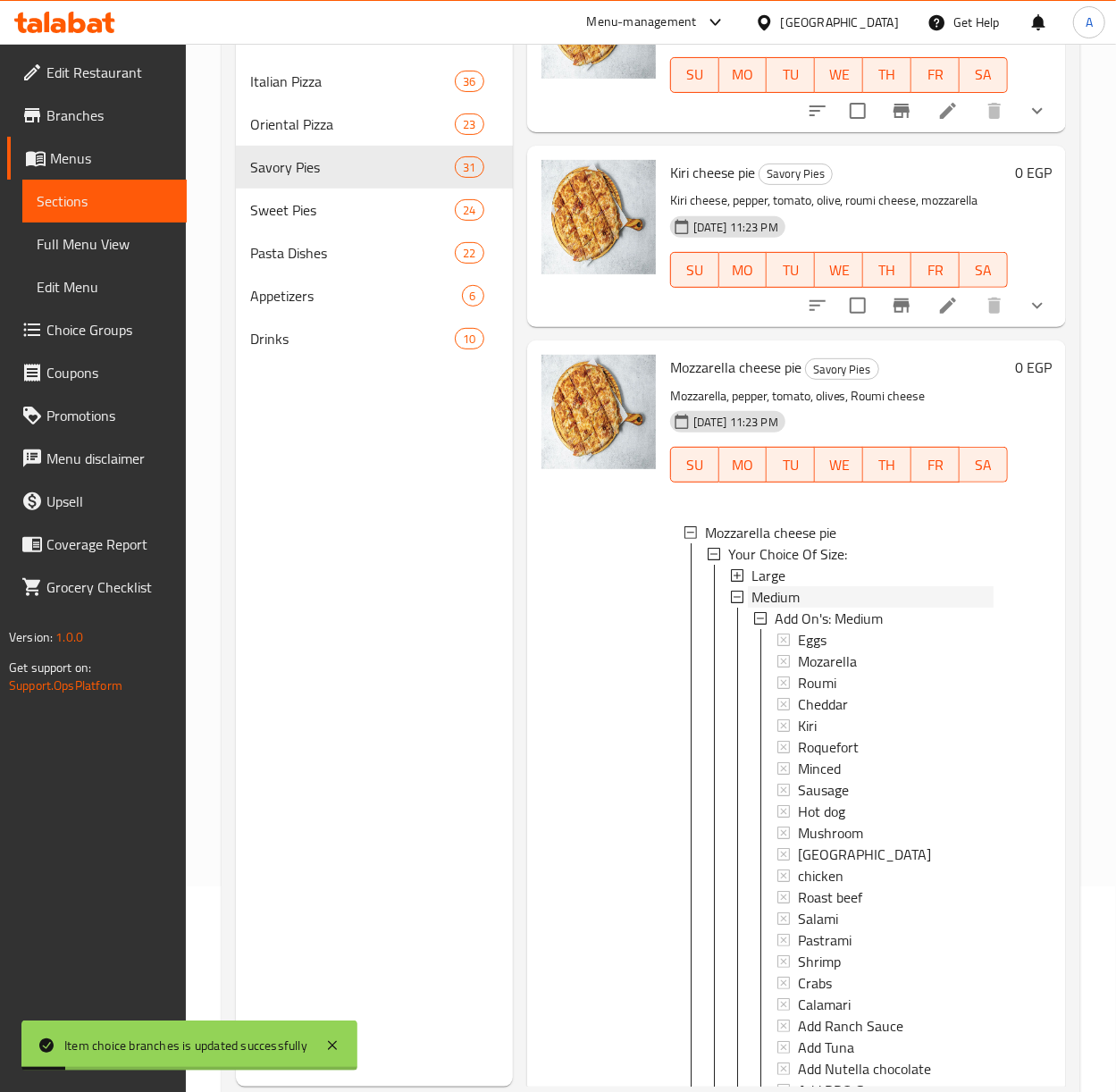
click at [755, 607] on span "Medium" at bounding box center [775, 596] width 48 height 21
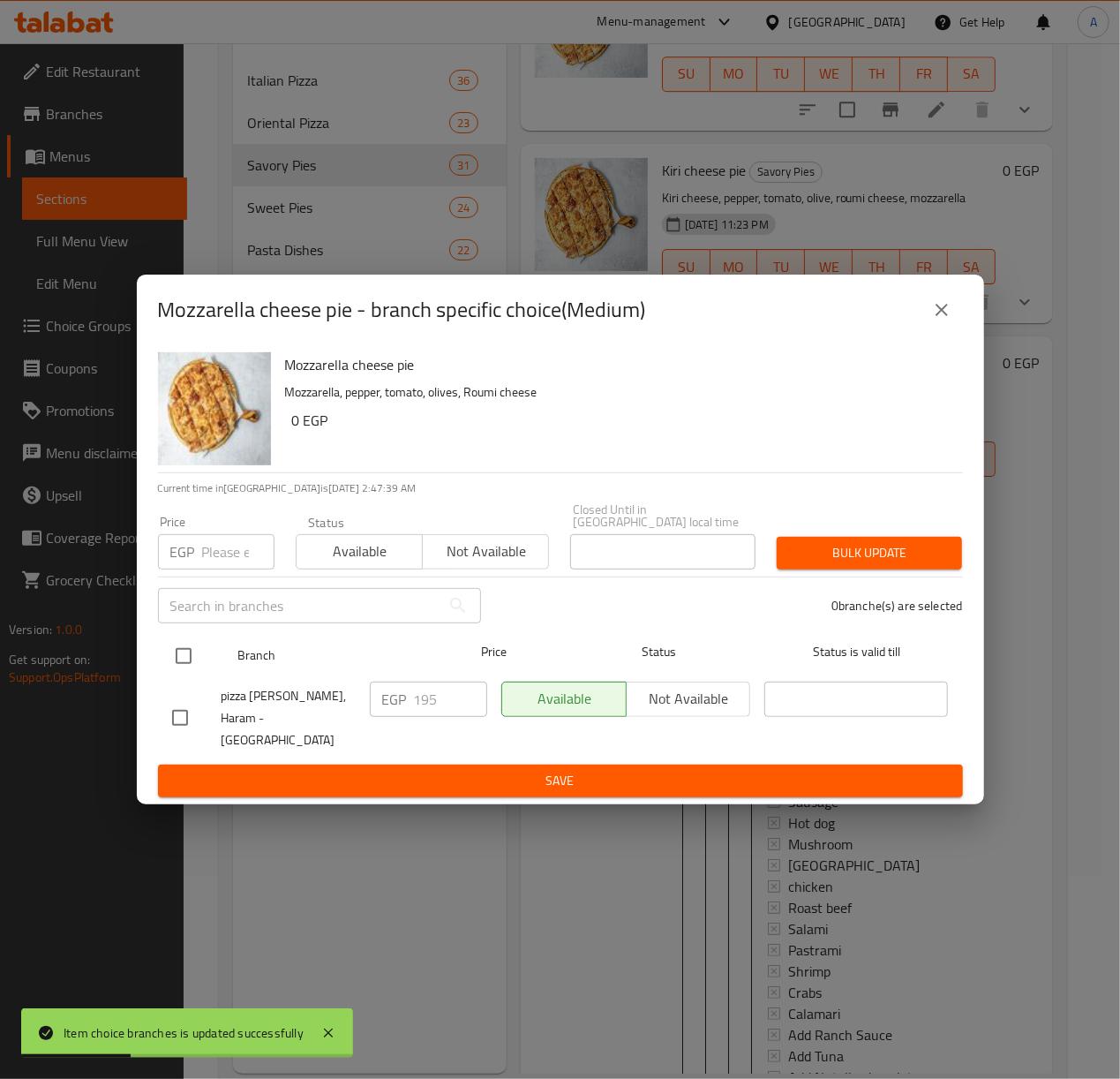
click at [192, 658] on input "checkbox" at bounding box center [184, 656] width 37 height 38
checkbox input "true"
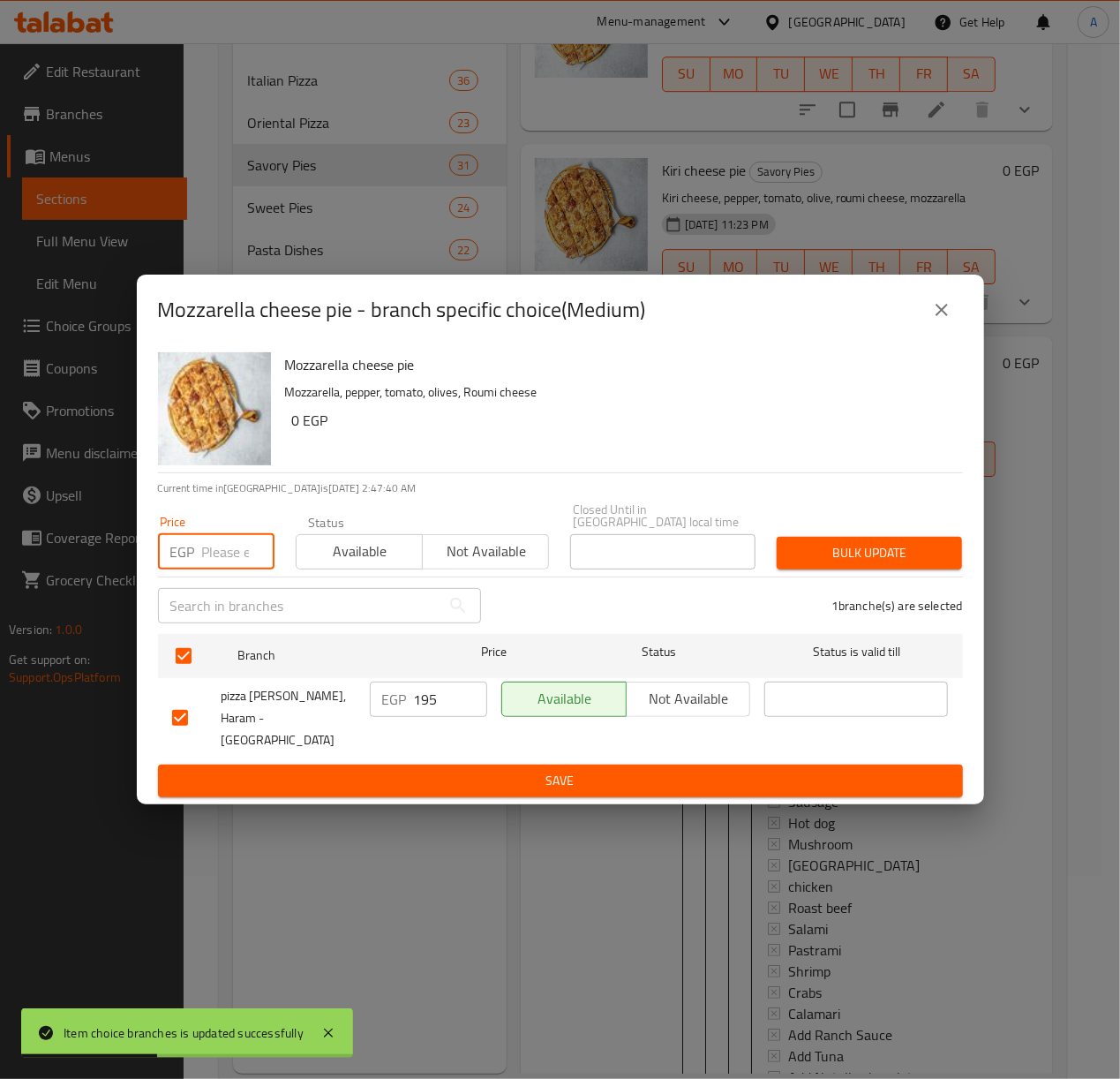
click at [206, 551] on input "number" at bounding box center [238, 552] width 72 height 36
type input "225"
click at [803, 556] on span "Bulk update" at bounding box center [868, 553] width 157 height 22
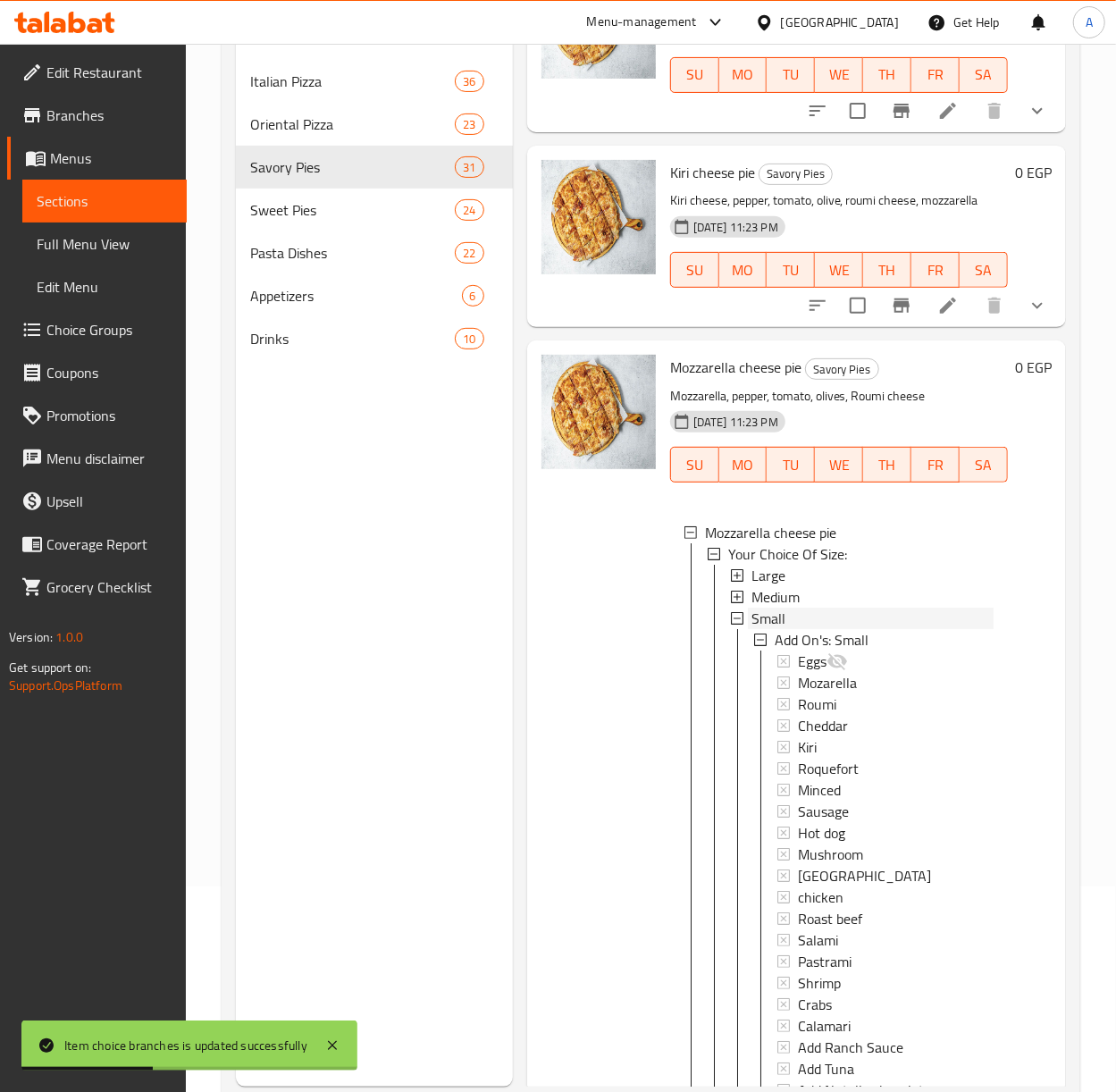
click at [765, 629] on span "Small" at bounding box center [768, 617] width 34 height 21
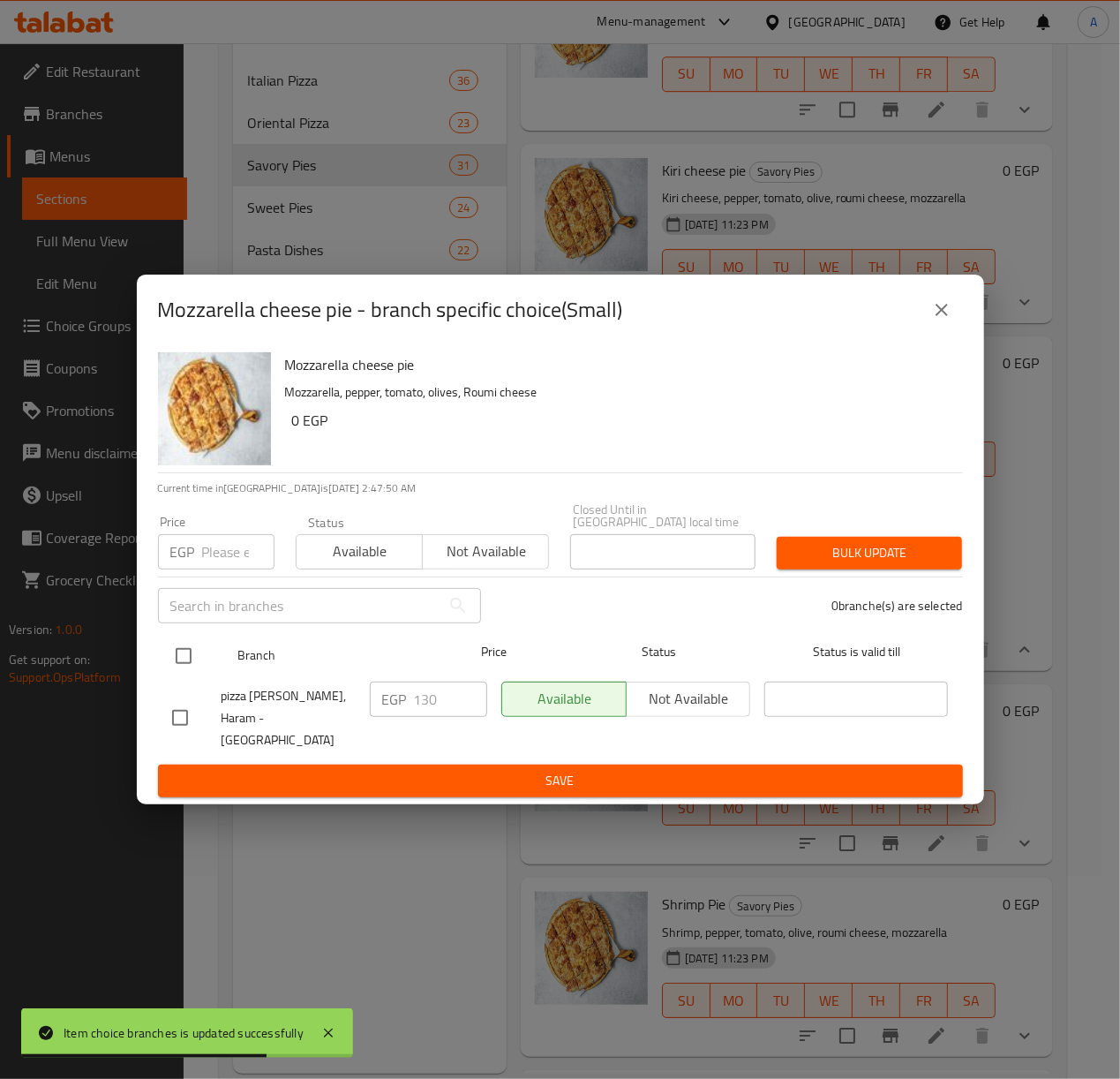
click at [188, 661] on input "checkbox" at bounding box center [184, 656] width 37 height 38
checkbox input "true"
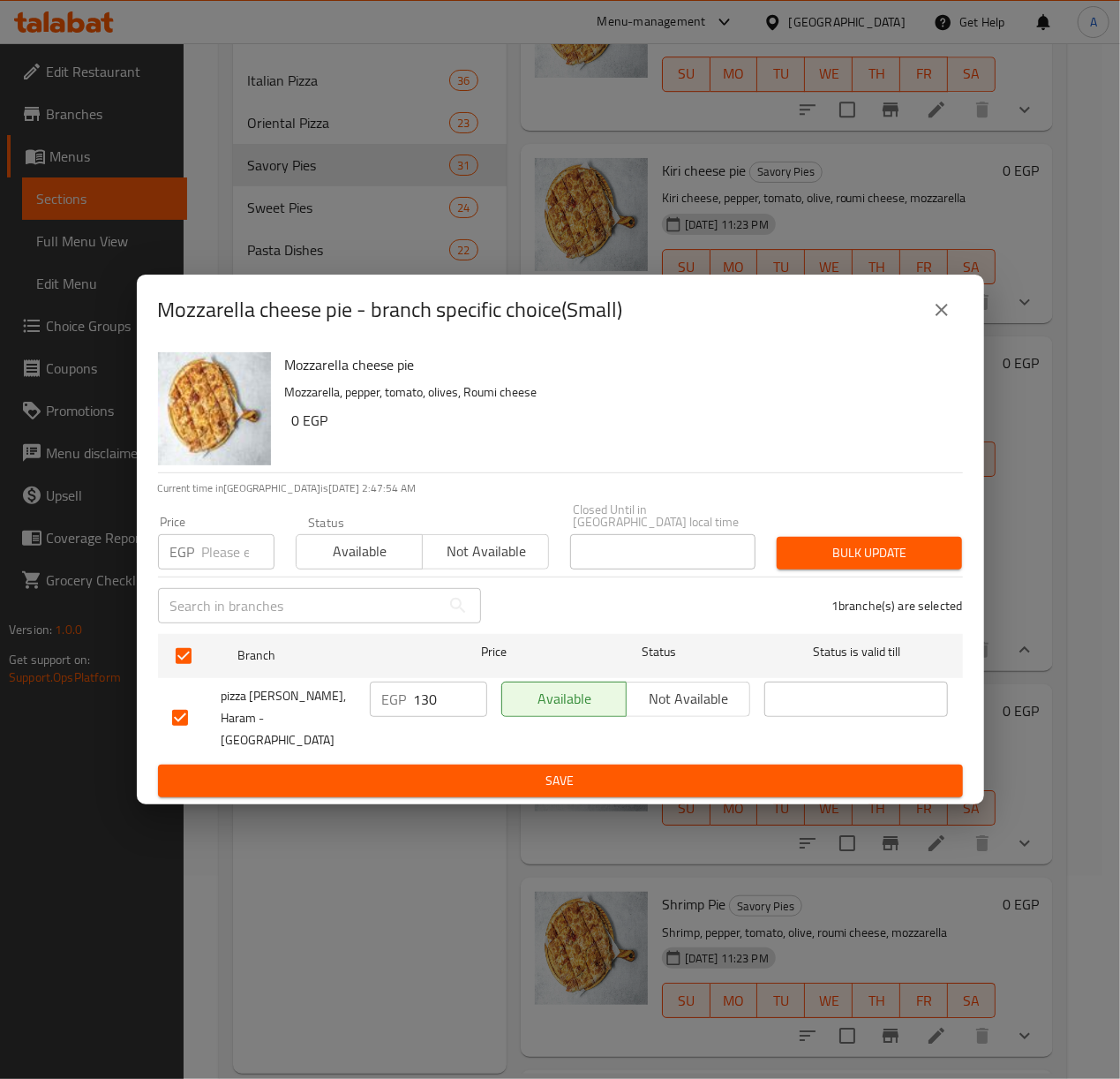
click at [228, 556] on input "number" at bounding box center [238, 552] width 72 height 36
type input "150"
click at [859, 549] on span "Bulk update" at bounding box center [868, 553] width 157 height 22
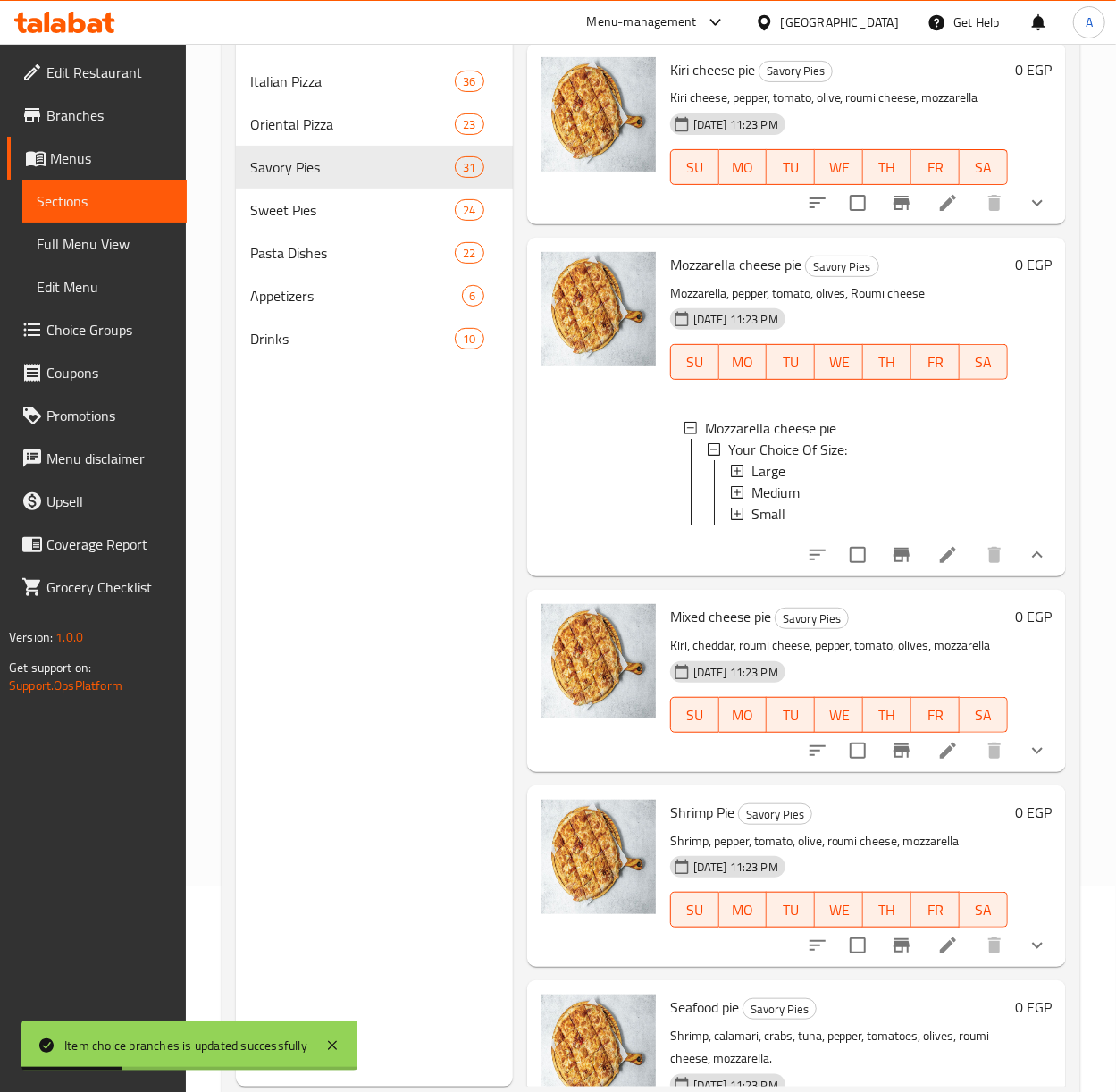
scroll to position [2978, 0]
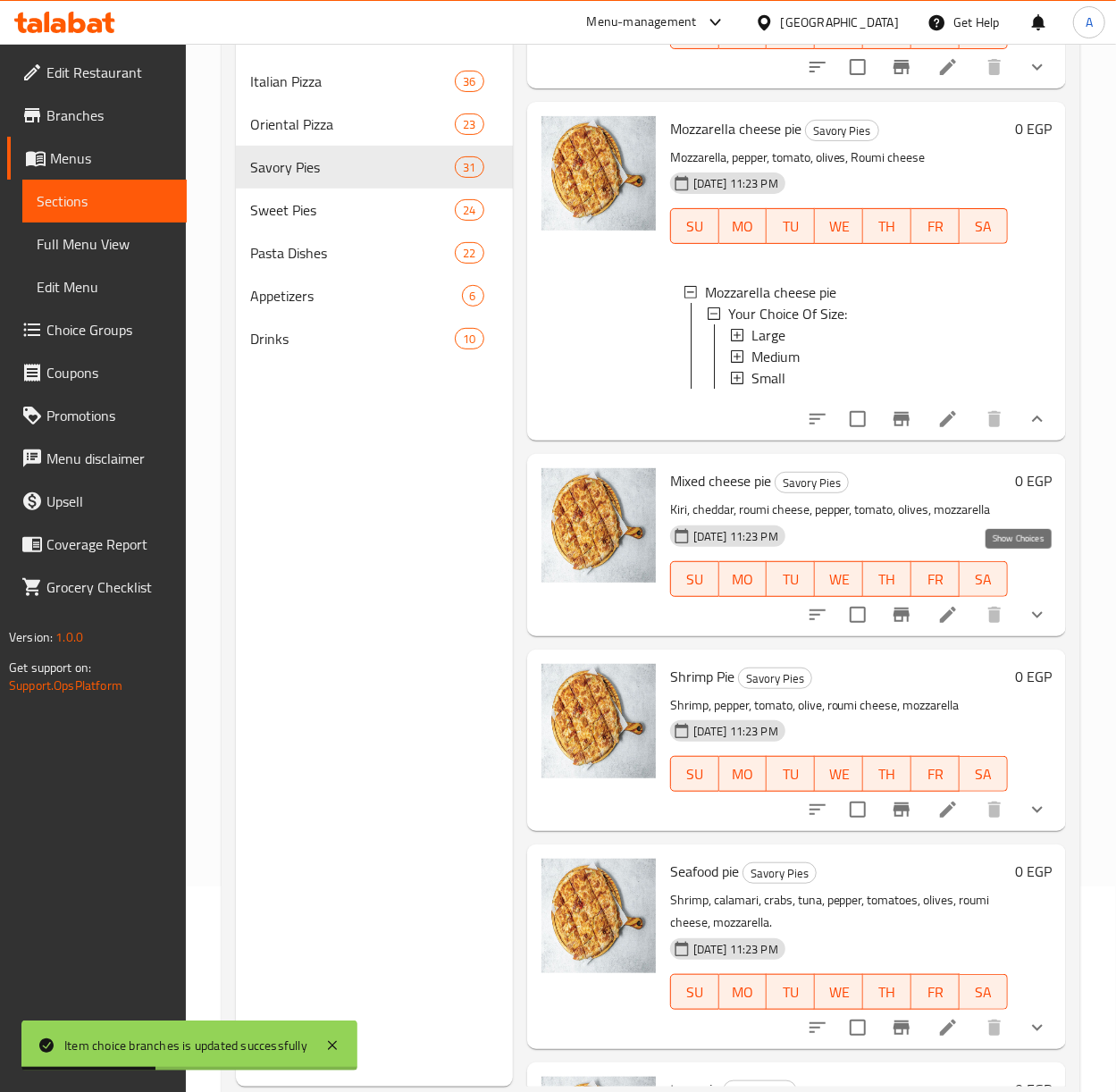
click at [1027, 430] on icon "show more" at bounding box center [1037, 419] width 21 height 21
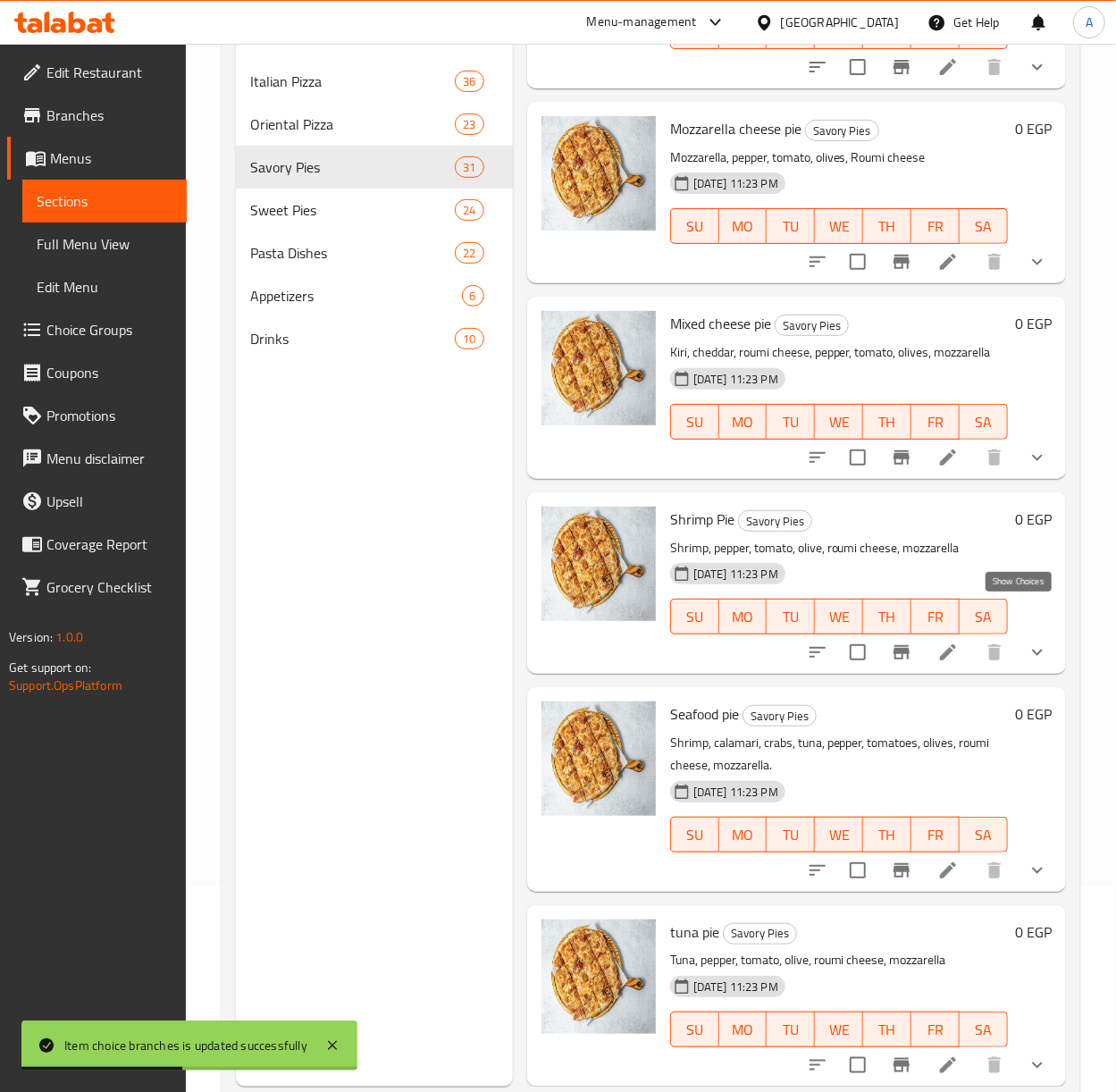
click at [1027, 469] on icon "show more" at bounding box center [1037, 457] width 21 height 21
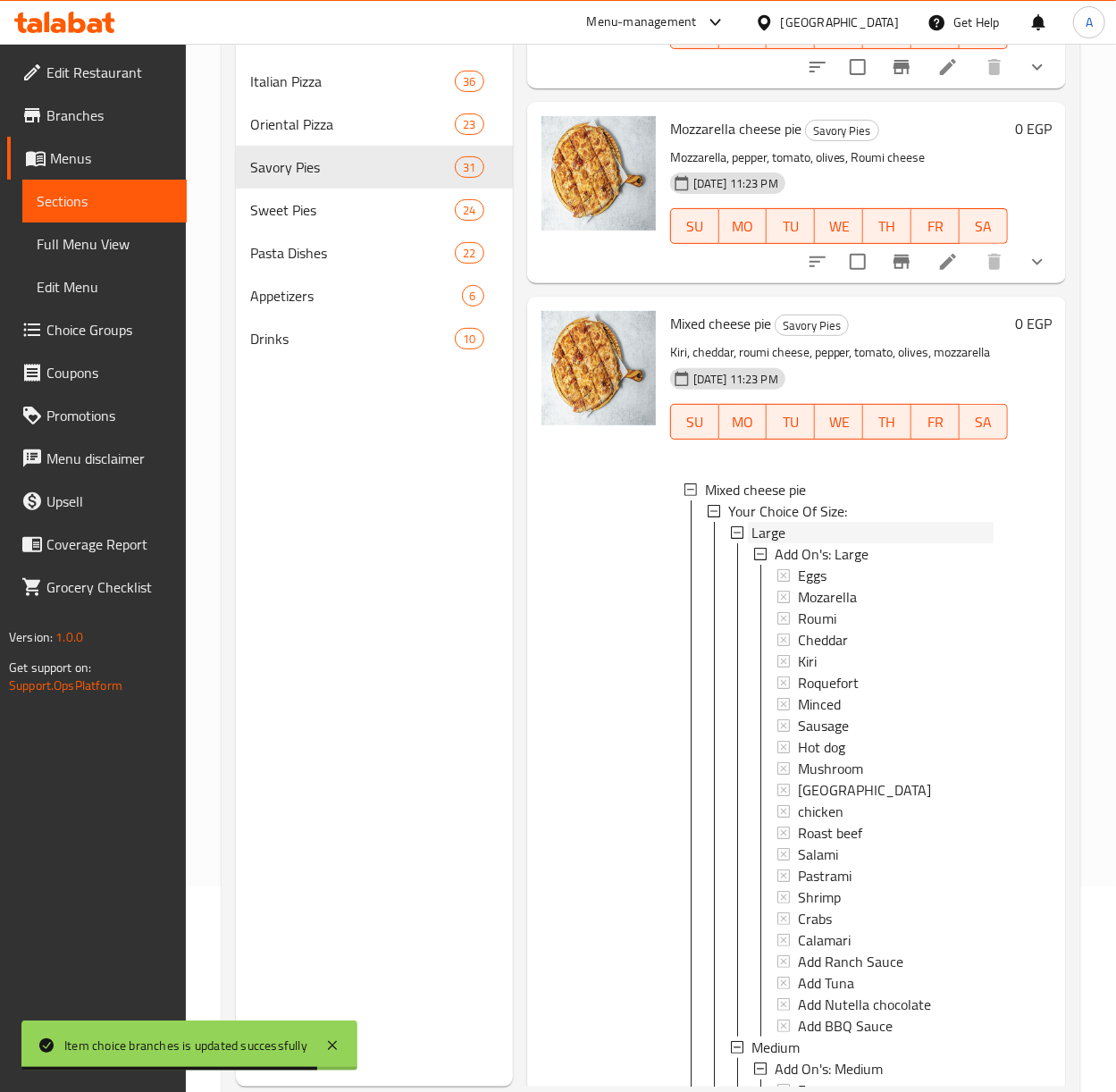
click at [751, 544] on span "Large" at bounding box center [768, 532] width 34 height 21
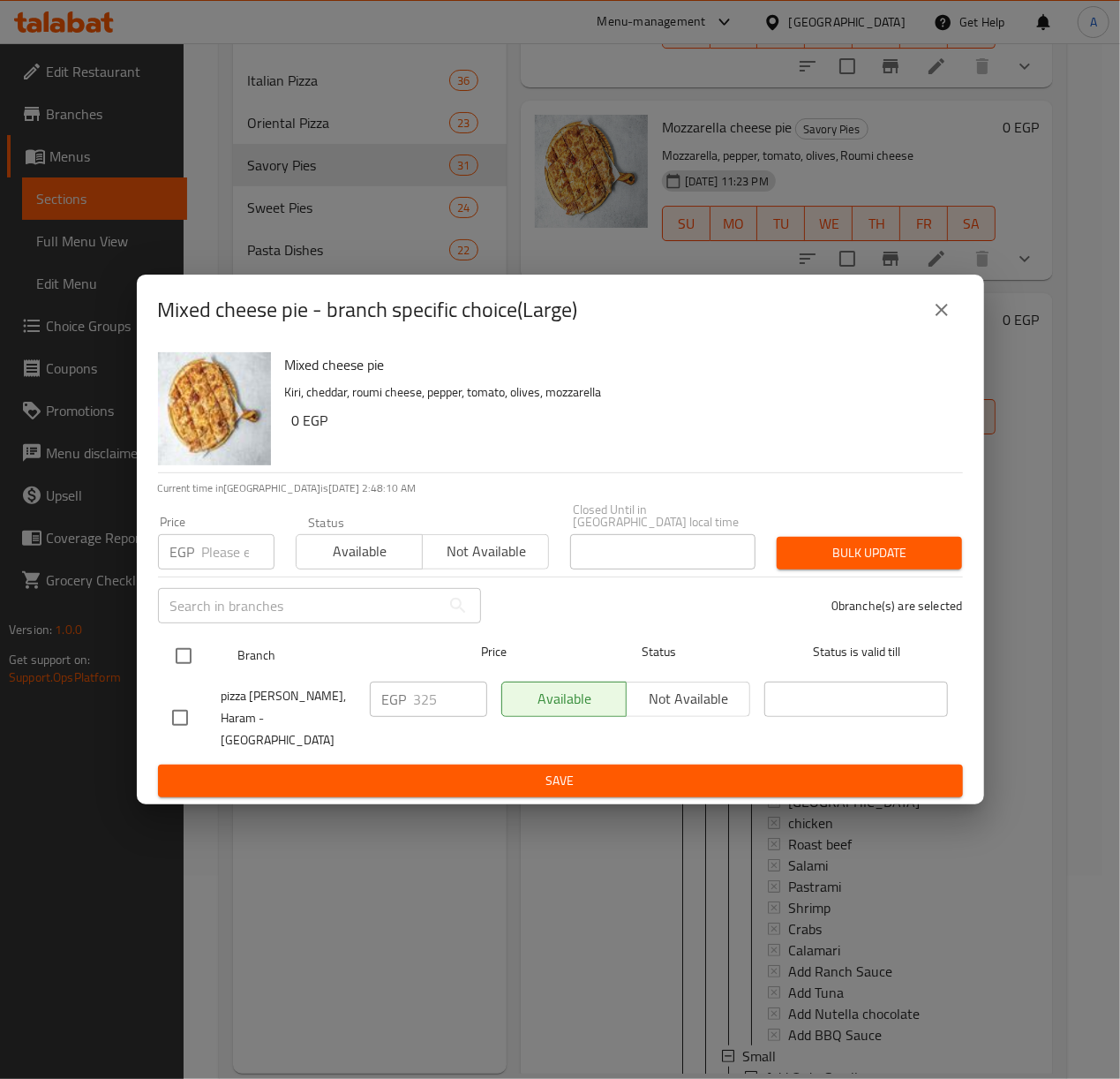
click at [185, 660] on input "checkbox" at bounding box center [184, 656] width 37 height 38
checkbox input "true"
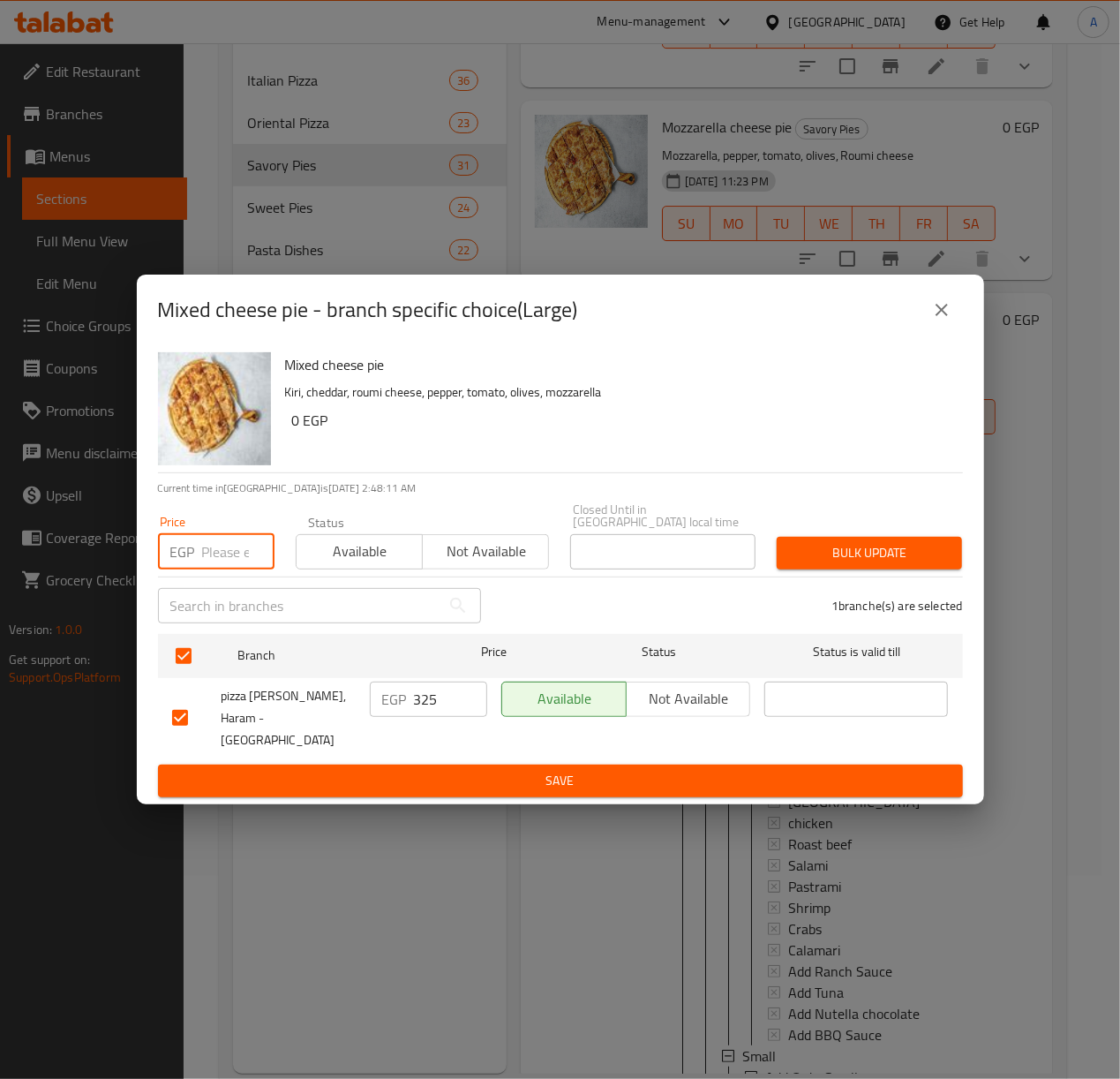
click at [215, 564] on input "number" at bounding box center [238, 552] width 72 height 36
type input "405"
click at [926, 558] on span "Bulk update" at bounding box center [868, 553] width 157 height 22
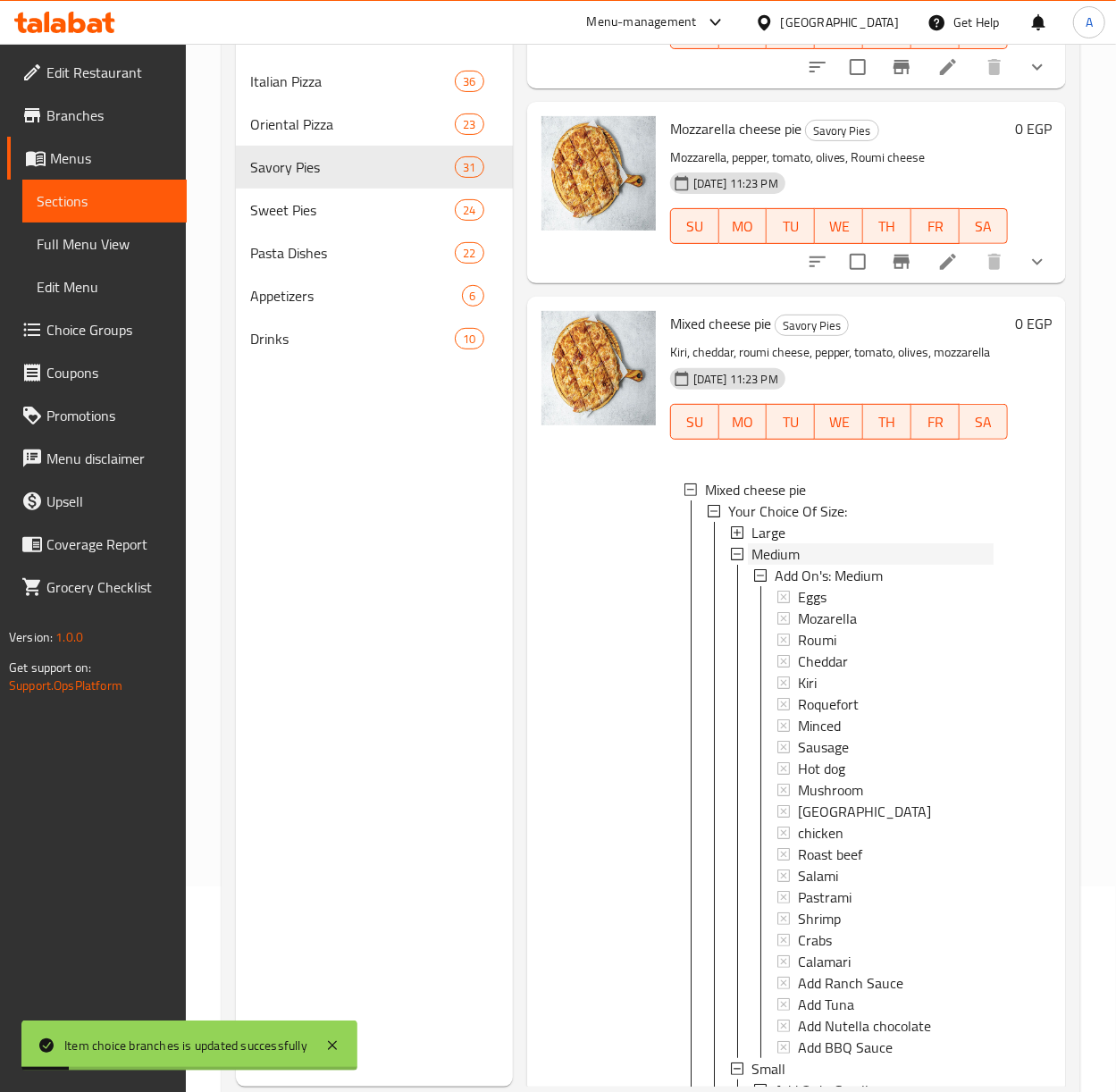
click at [783, 564] on span "Medium" at bounding box center [775, 553] width 48 height 21
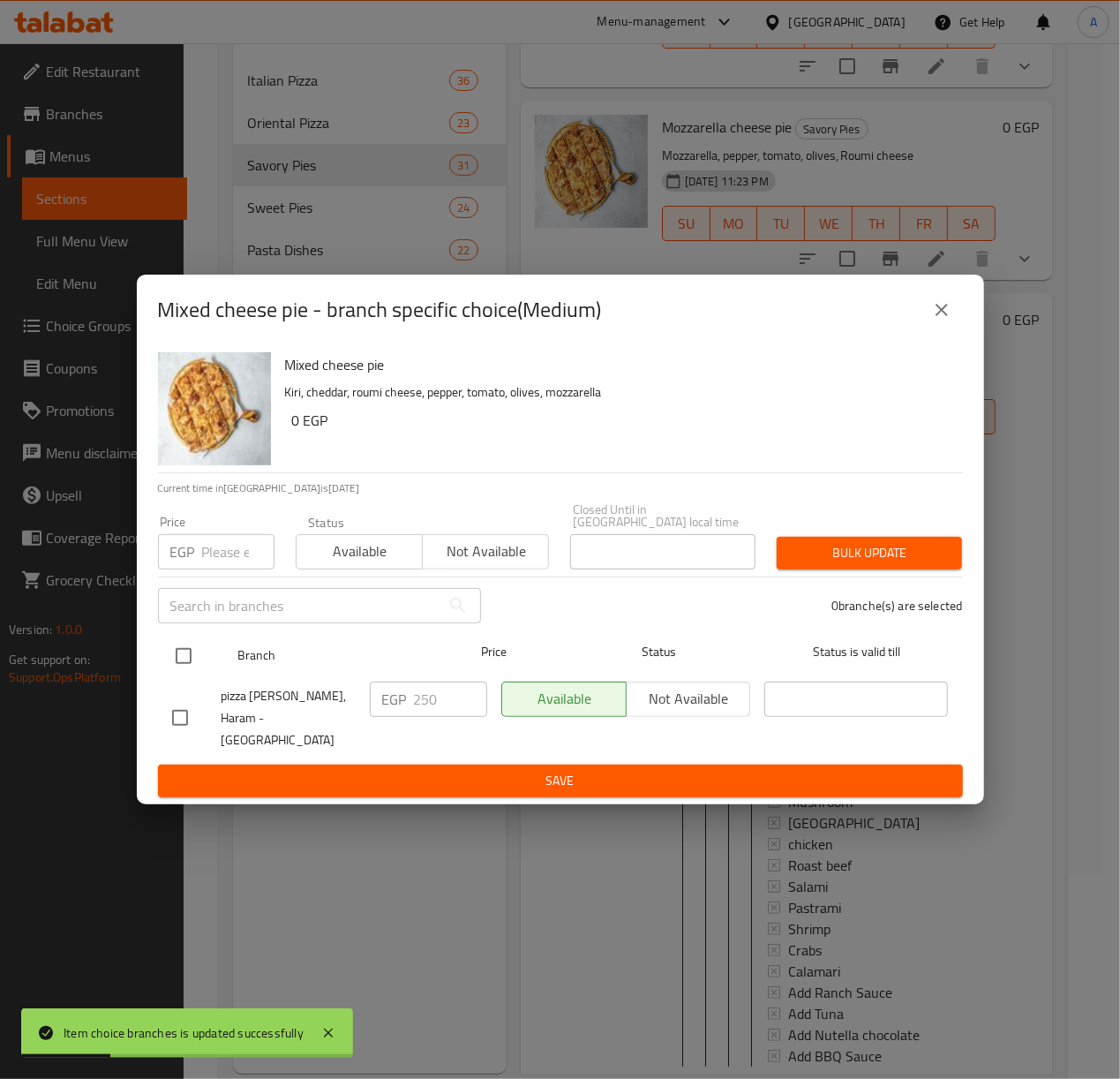
click at [194, 655] on input "checkbox" at bounding box center [184, 656] width 37 height 38
checkbox input "true"
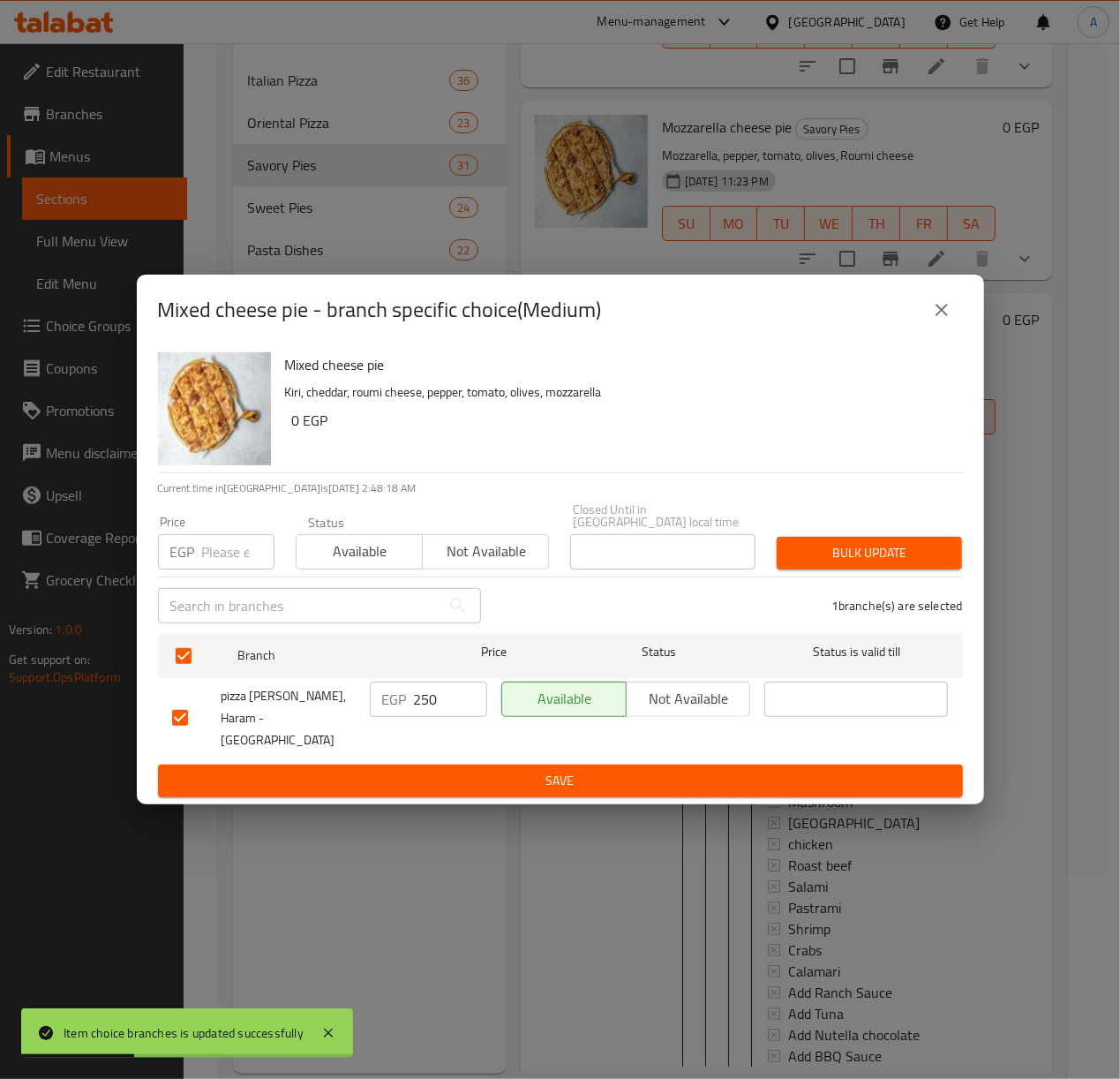
click at [205, 548] on input "number" at bounding box center [238, 552] width 72 height 36
type input "305"
click at [814, 560] on span "Bulk update" at bounding box center [868, 553] width 157 height 22
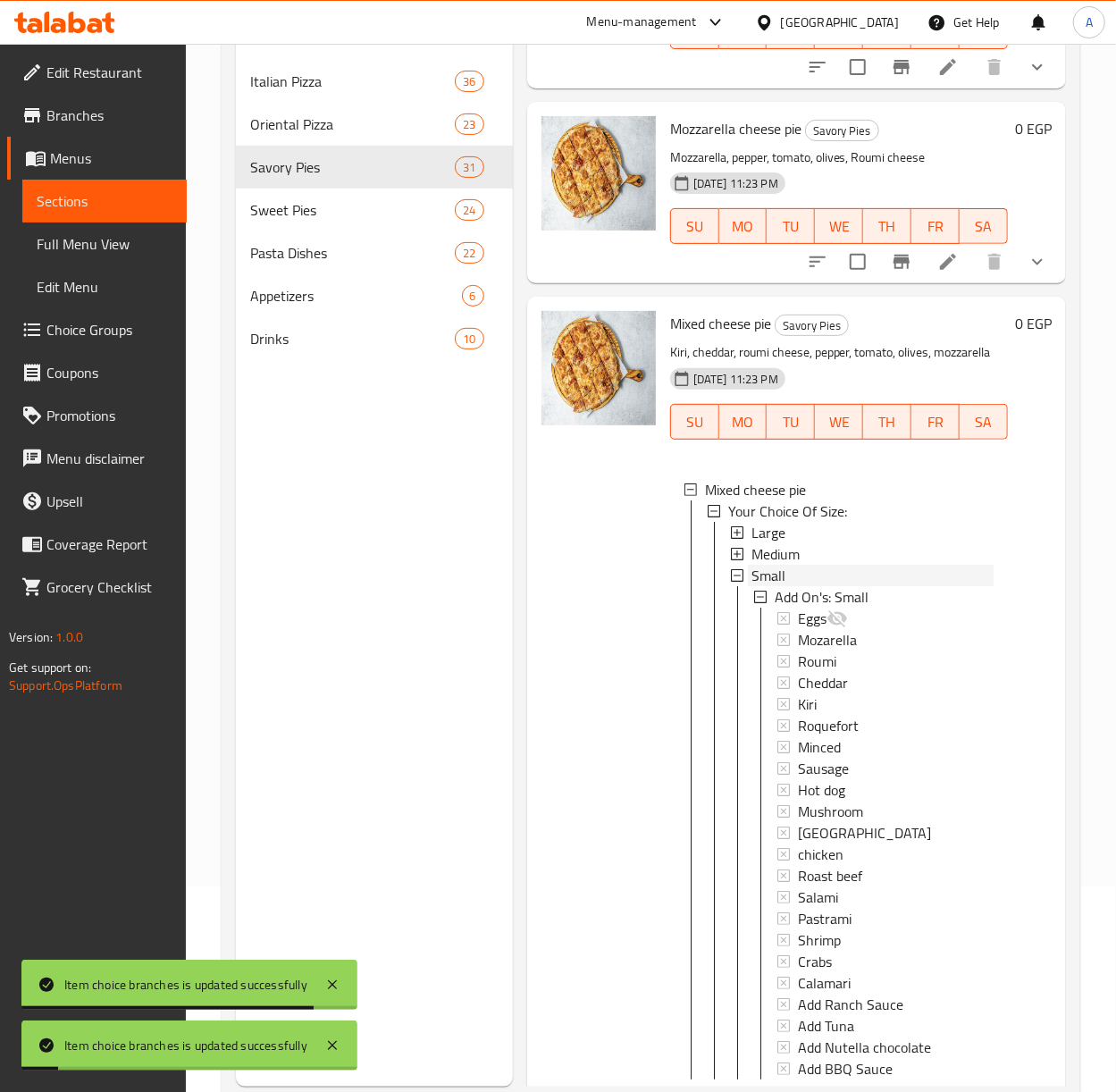
click at [766, 586] on span "Small" at bounding box center [768, 574] width 34 height 21
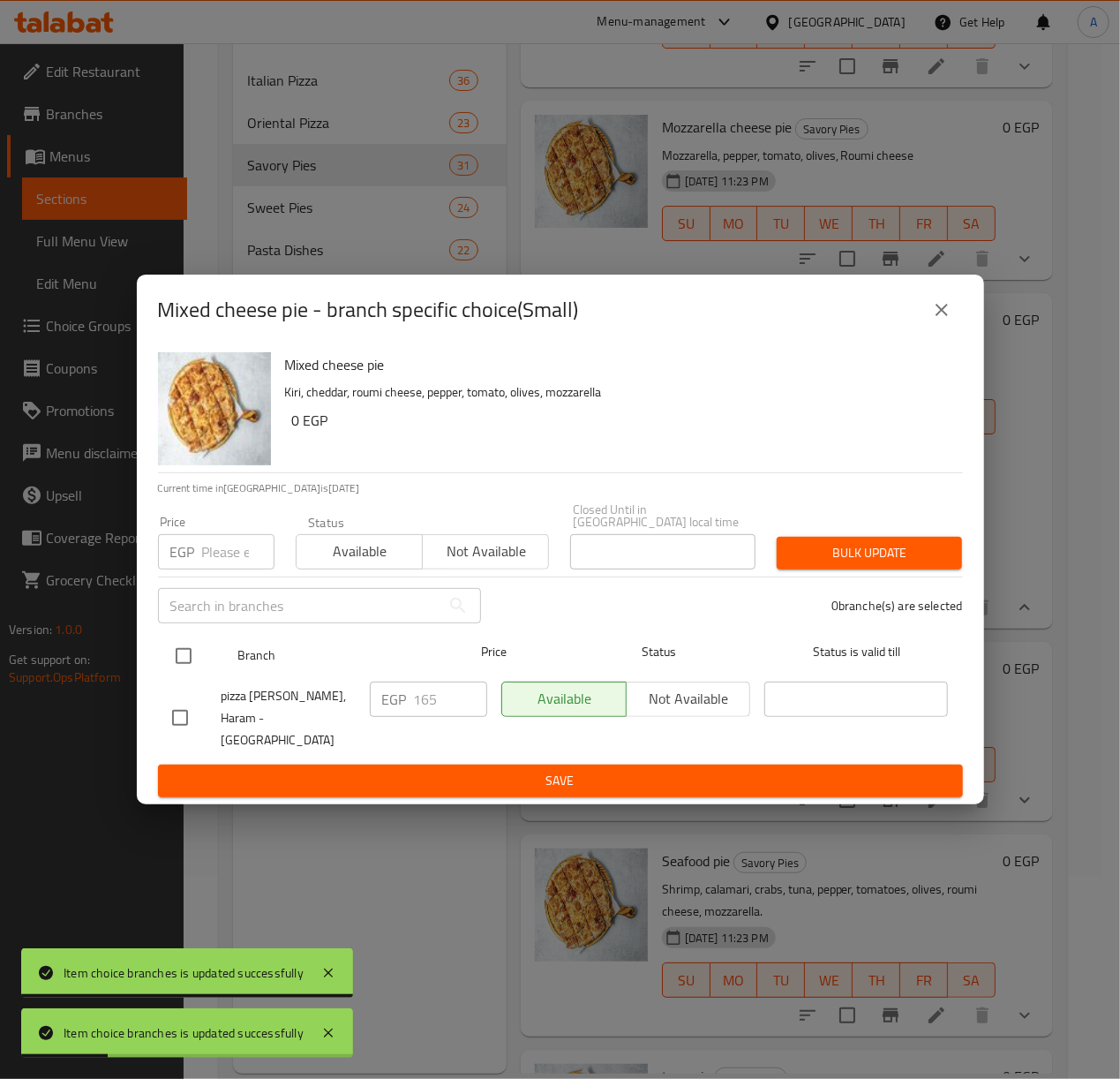
click at [185, 644] on input "checkbox" at bounding box center [184, 656] width 37 height 38
checkbox input "true"
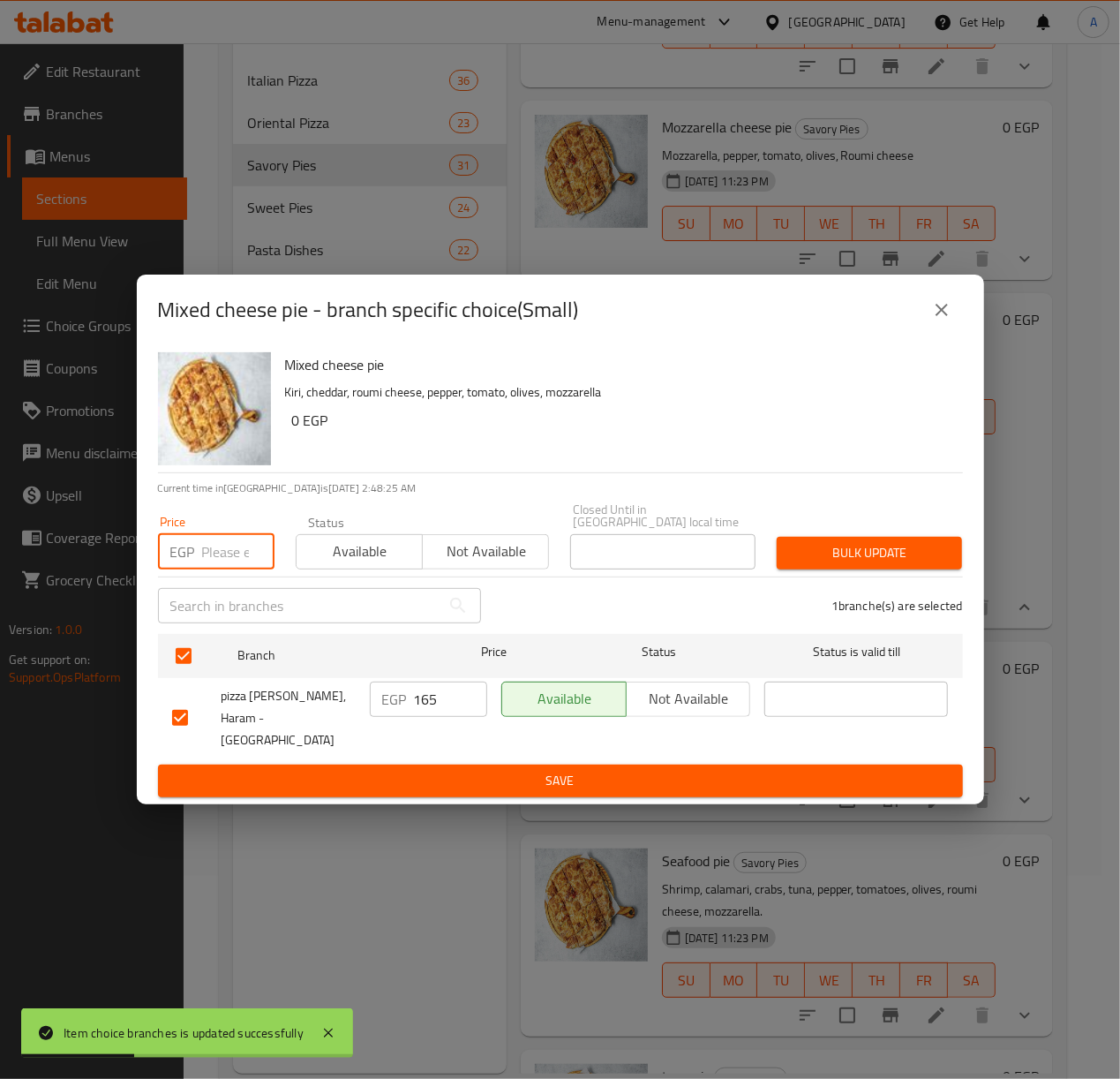
click at [205, 538] on input "number" at bounding box center [238, 552] width 72 height 36
type input "205"
click at [844, 548] on span "Bulk update" at bounding box center [868, 553] width 157 height 22
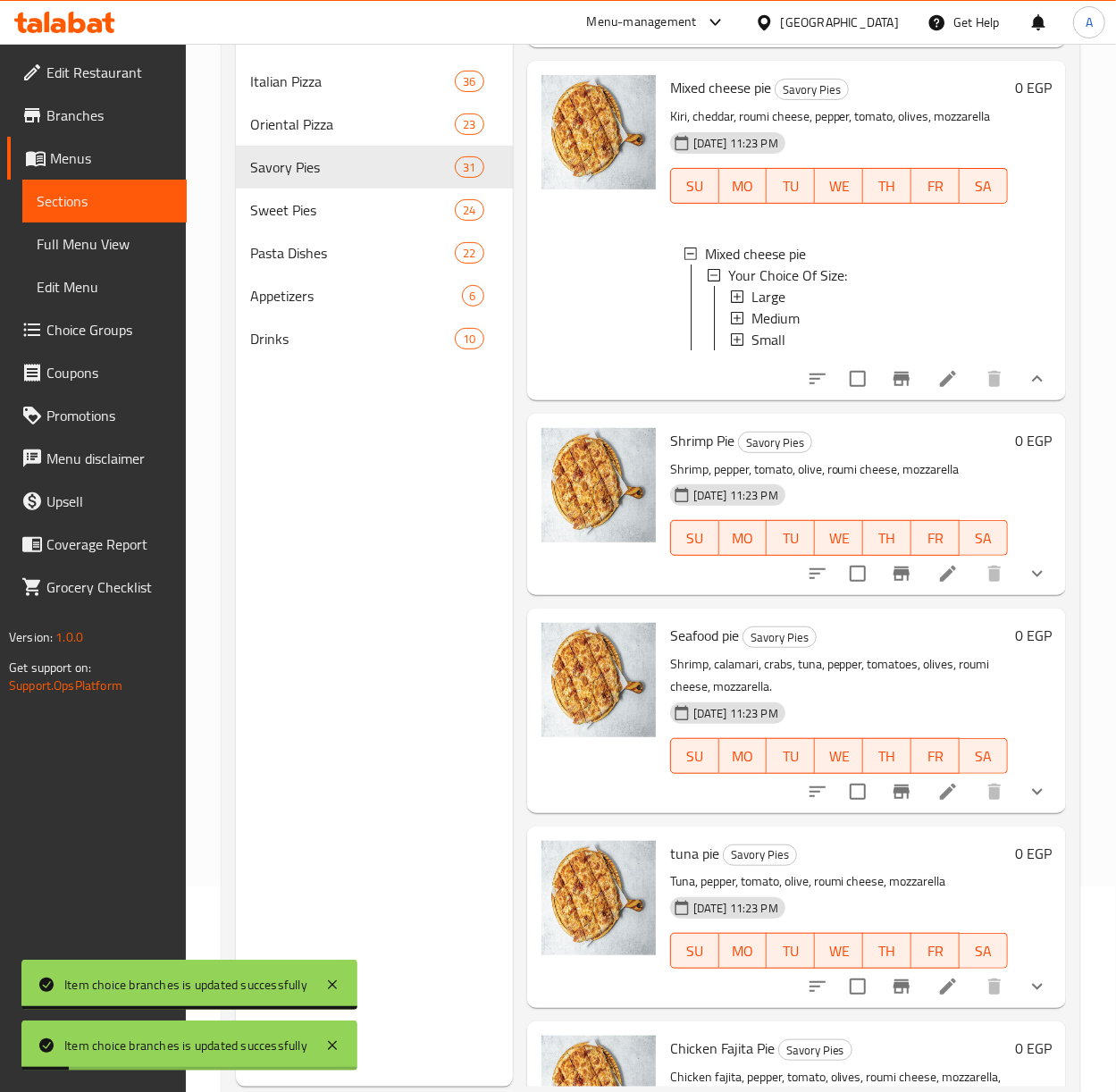
scroll to position [3217, 0]
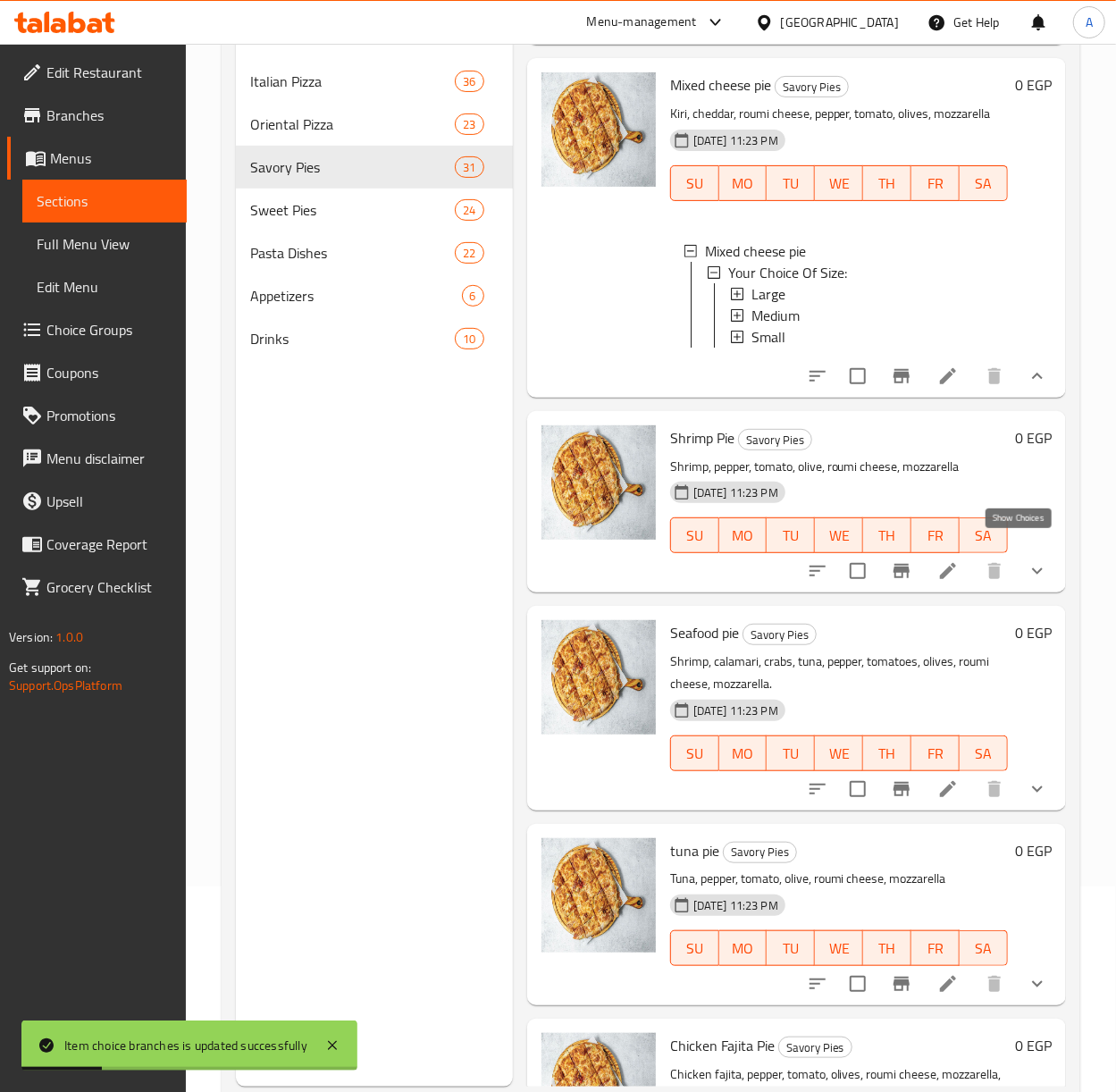
click at [1027, 387] on icon "show more" at bounding box center [1037, 376] width 21 height 21
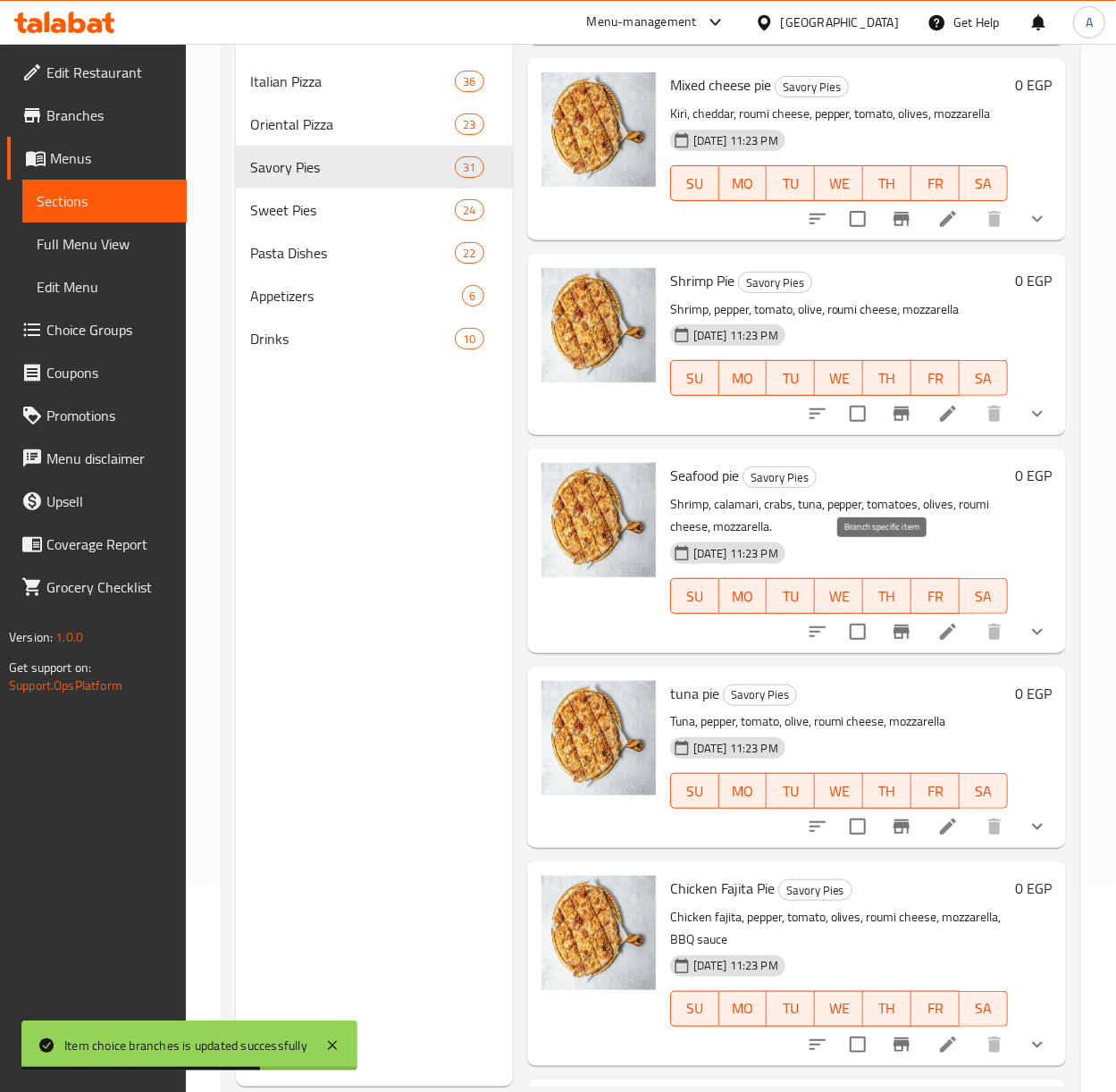
click at [891, 425] on icon "Branch-specific-item" at bounding box center [901, 413] width 21 height 21
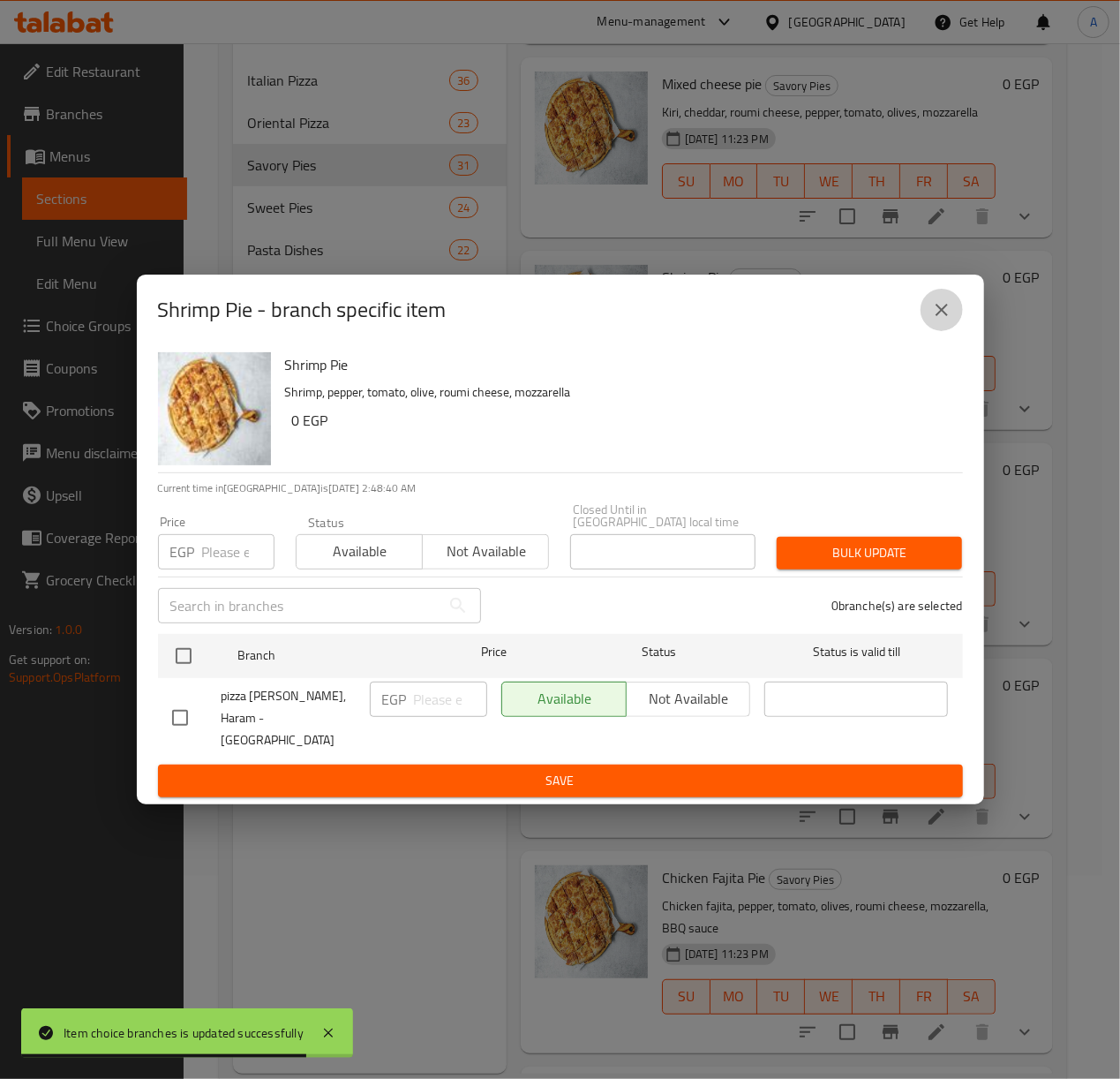
click at [940, 316] on icon "close" at bounding box center [941, 310] width 13 height 13
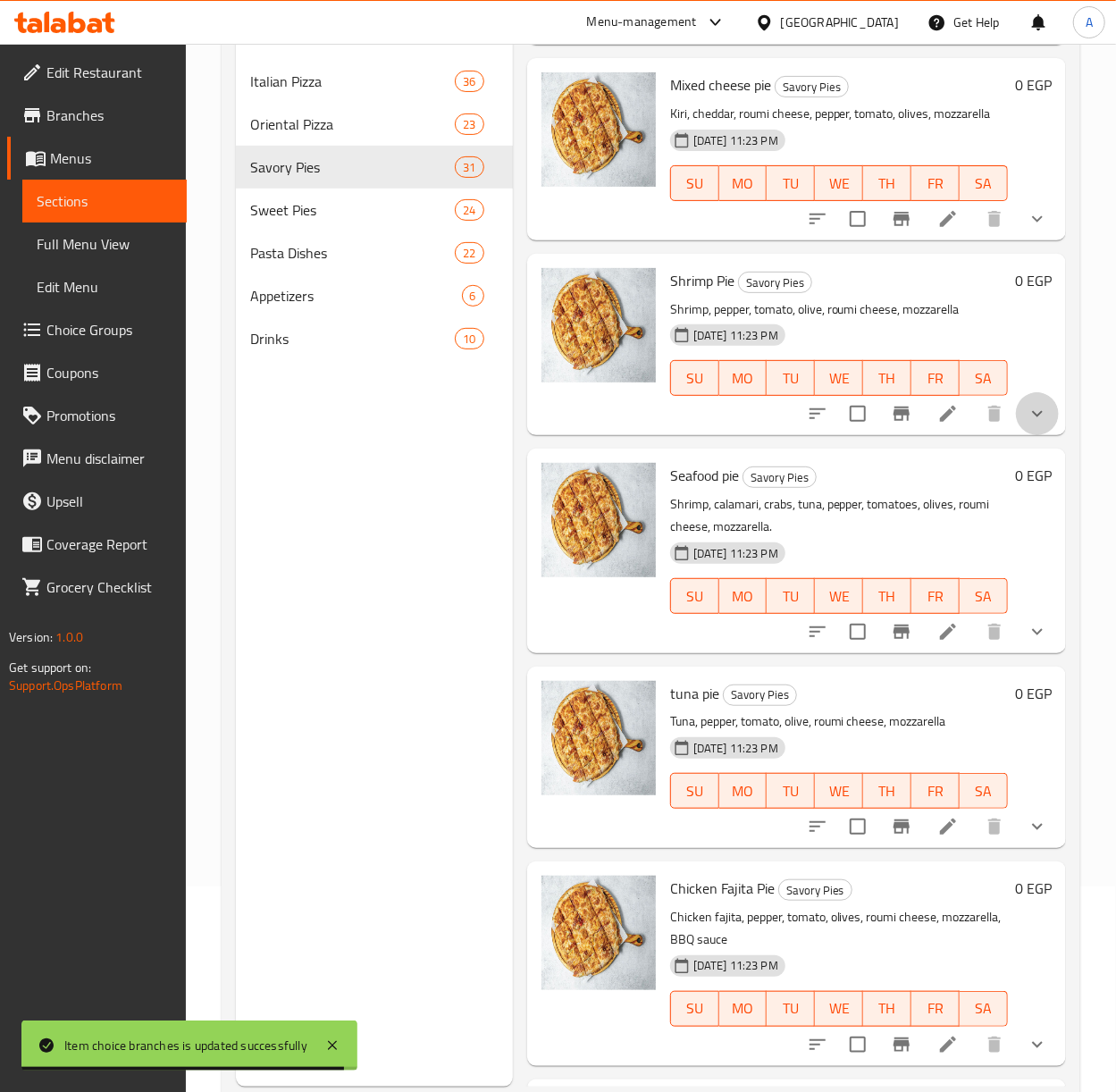
click at [1020, 436] on button "show more" at bounding box center [1037, 414] width 43 height 43
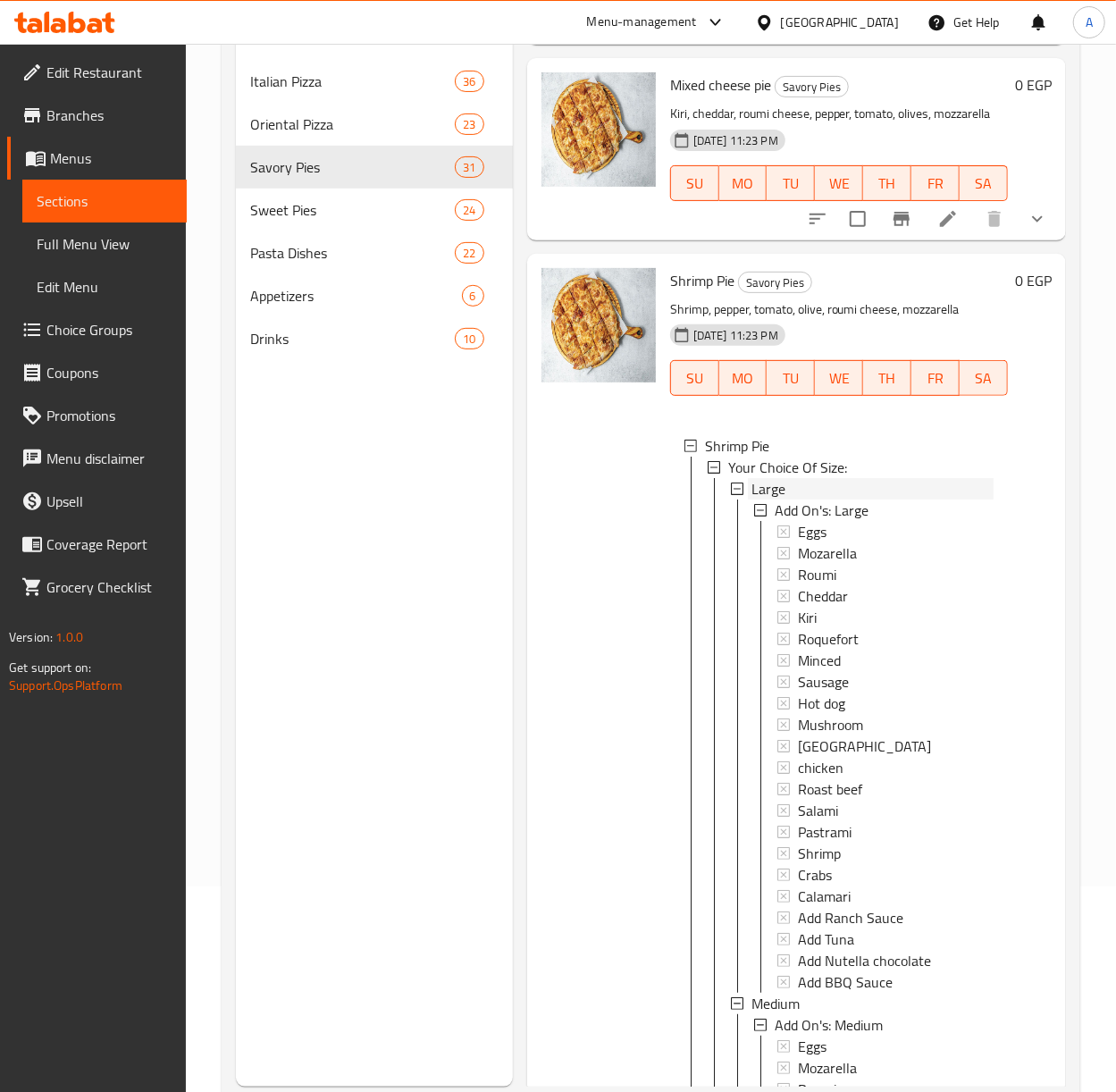
click at [762, 500] on span "Large" at bounding box center [768, 489] width 34 height 21
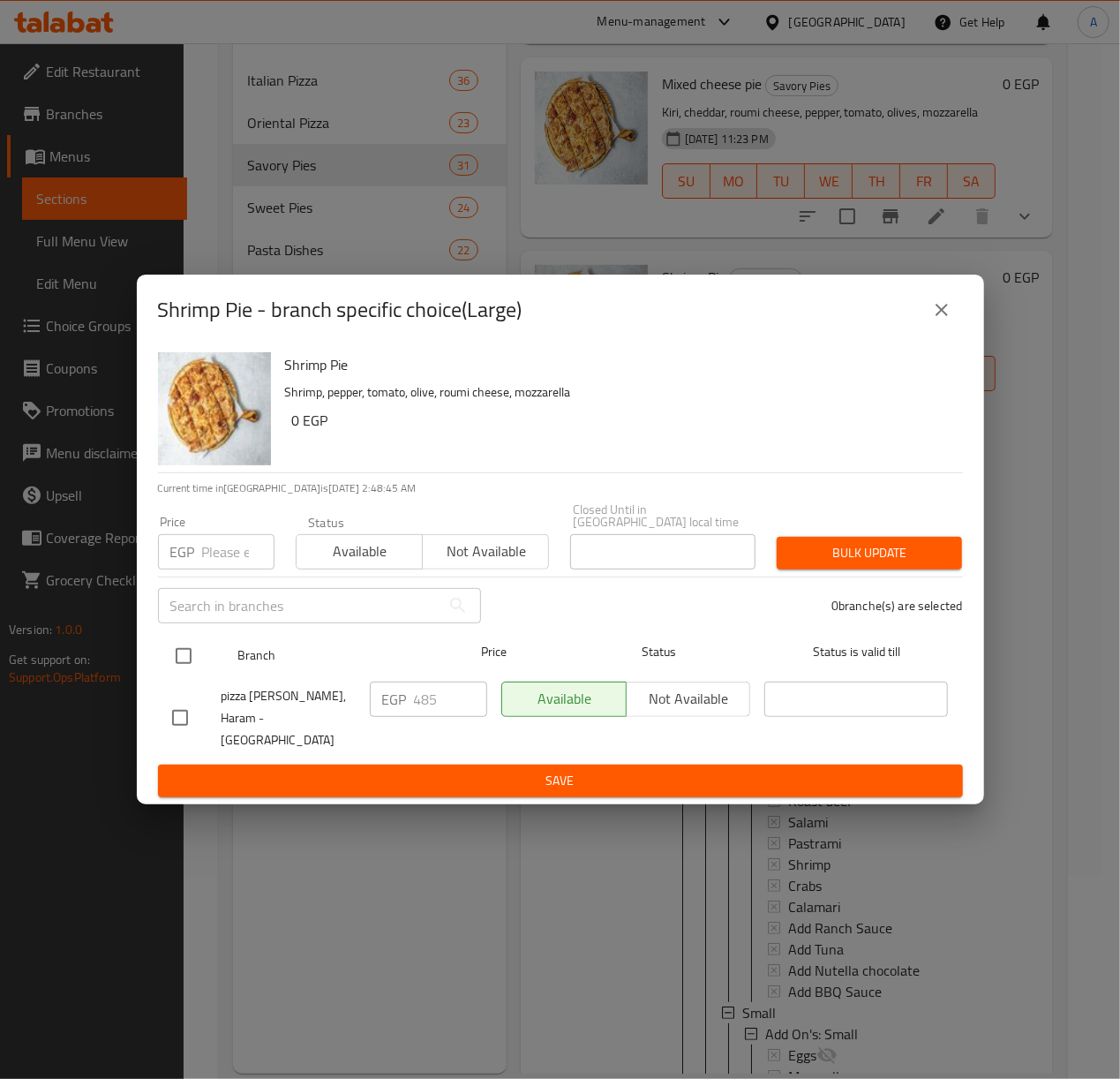
click at [177, 660] on input "checkbox" at bounding box center [184, 656] width 37 height 38
checkbox input "true"
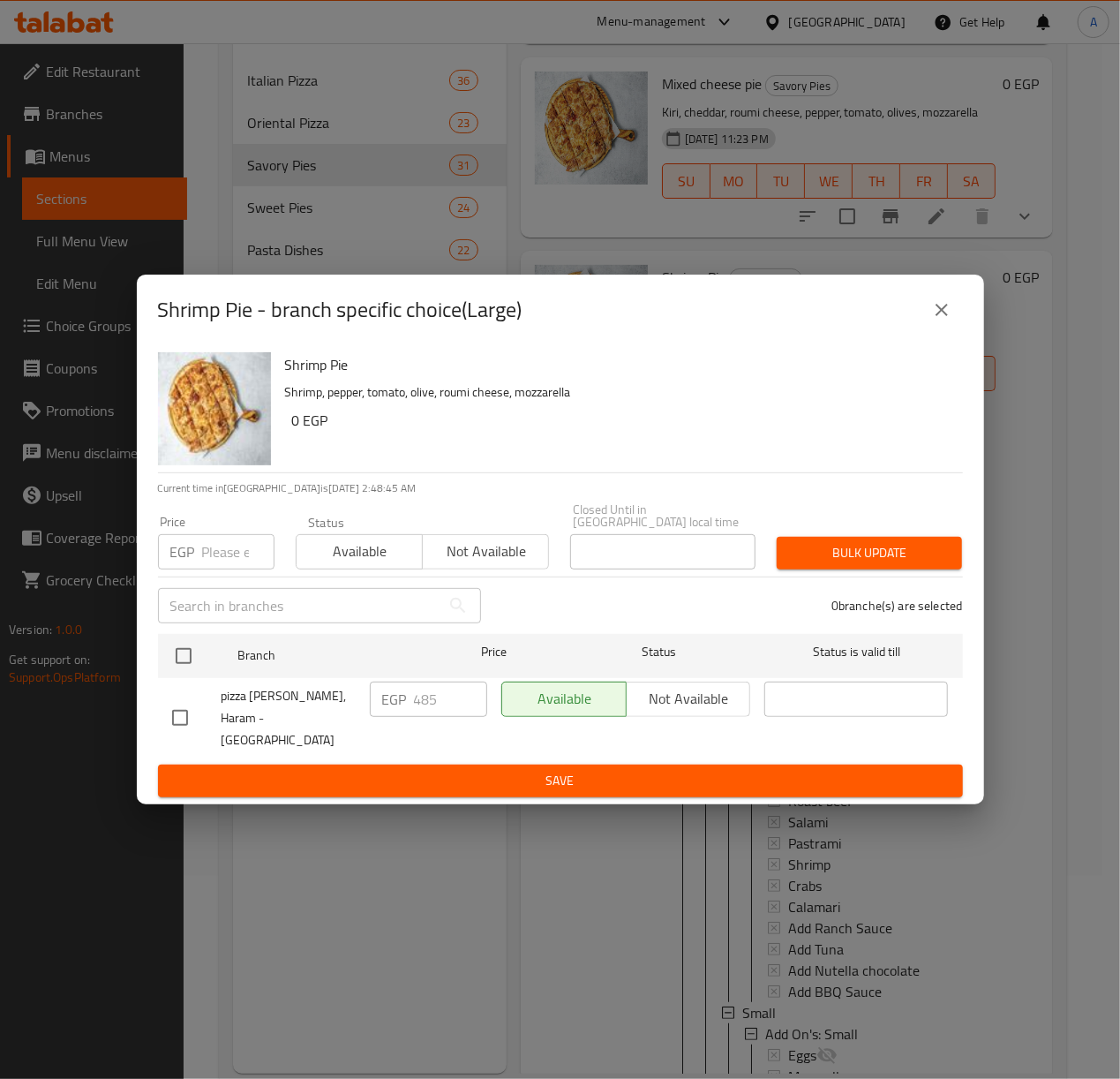
checkbox input "true"
click at [217, 556] on input "number" at bounding box center [238, 552] width 72 height 36
type input "610"
click at [909, 563] on span "Bulk update" at bounding box center [868, 553] width 157 height 22
click at [909, 563] on div at bounding box center [560, 539] width 1120 height 1079
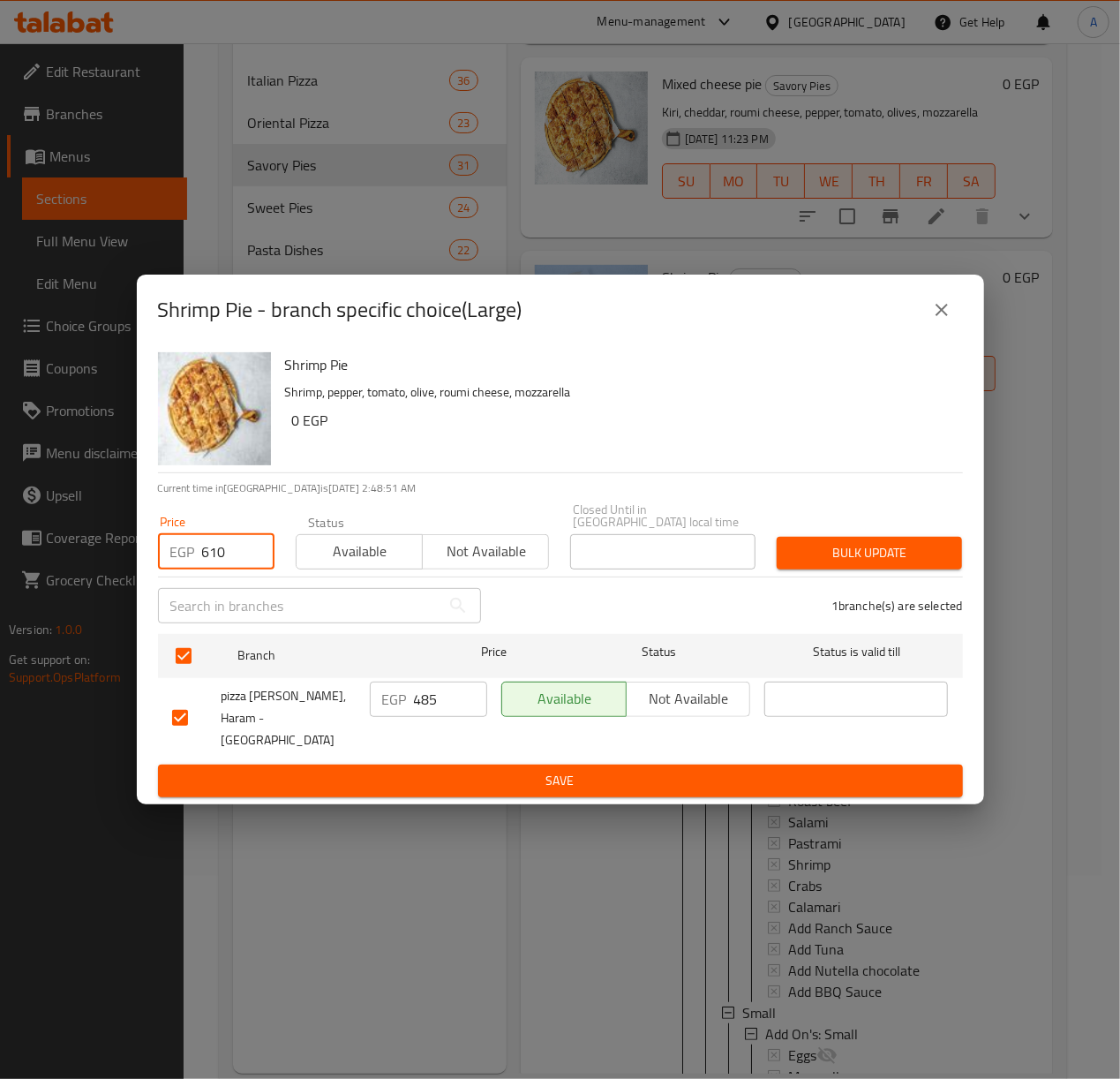
click at [909, 563] on div at bounding box center [560, 539] width 1120 height 1079
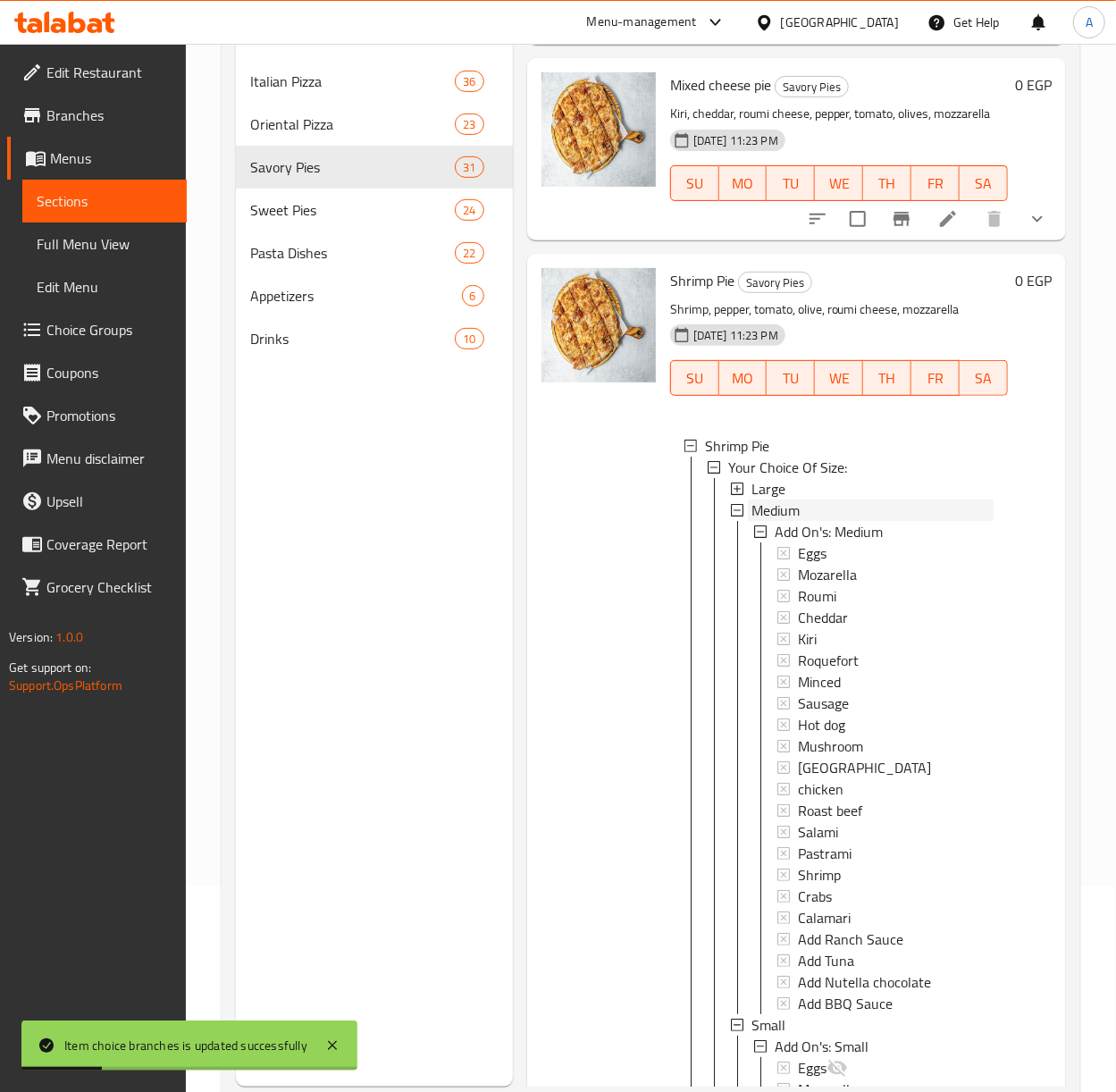
click at [765, 521] on span "Medium" at bounding box center [775, 510] width 48 height 21
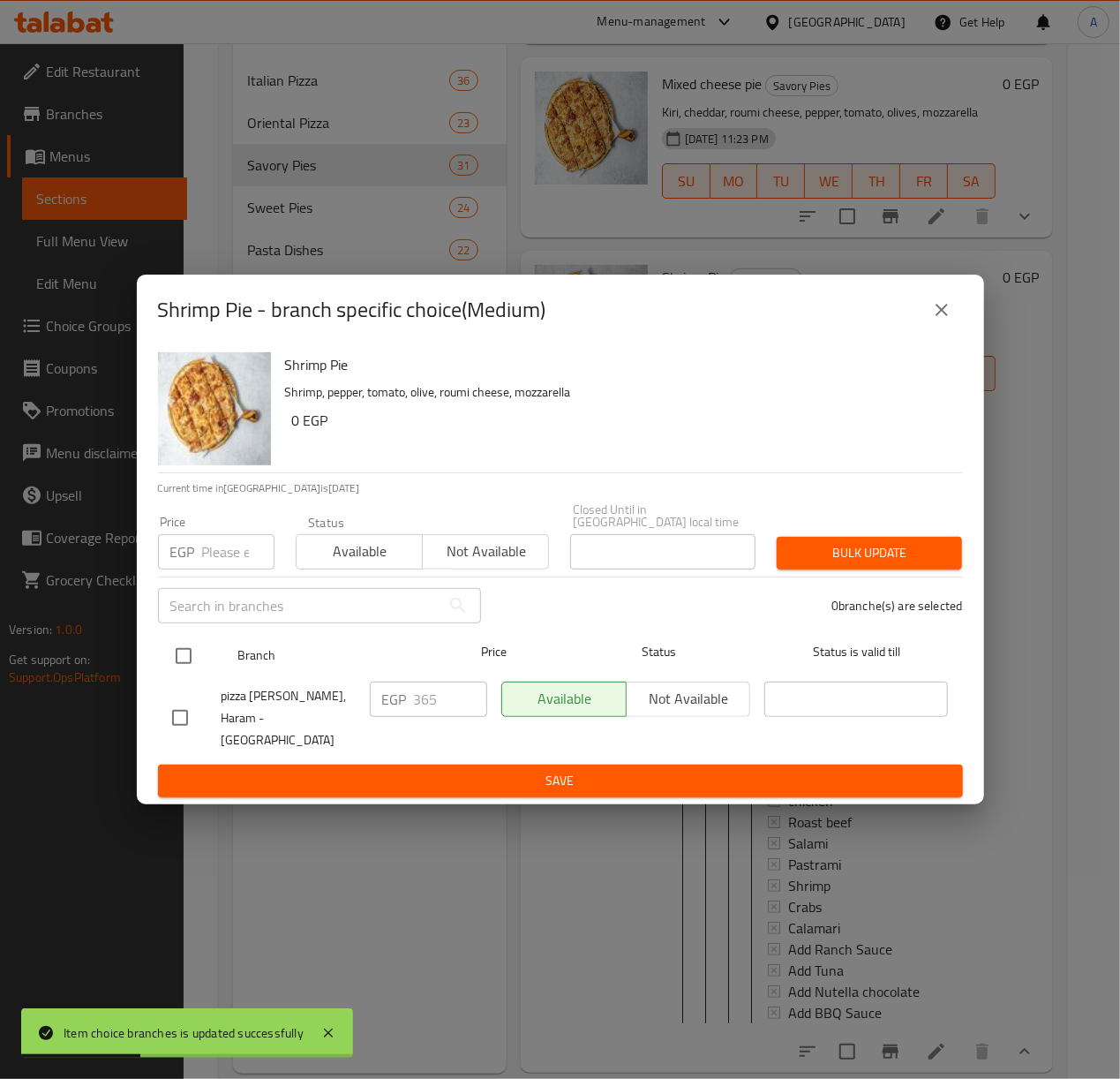
click at [187, 662] on input "checkbox" at bounding box center [184, 656] width 37 height 38
checkbox input "true"
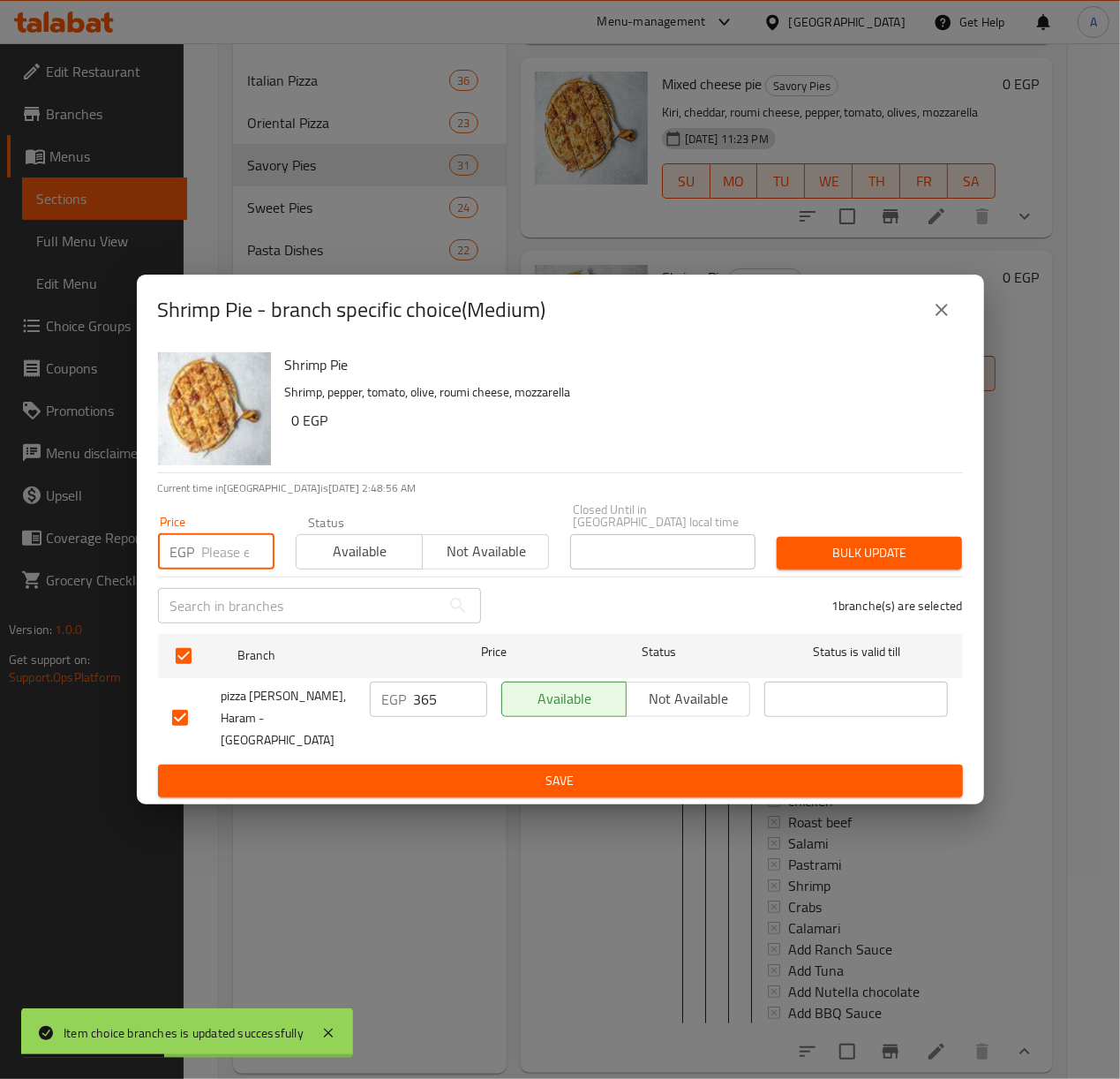
click at [203, 567] on input "number" at bounding box center [238, 552] width 72 height 36
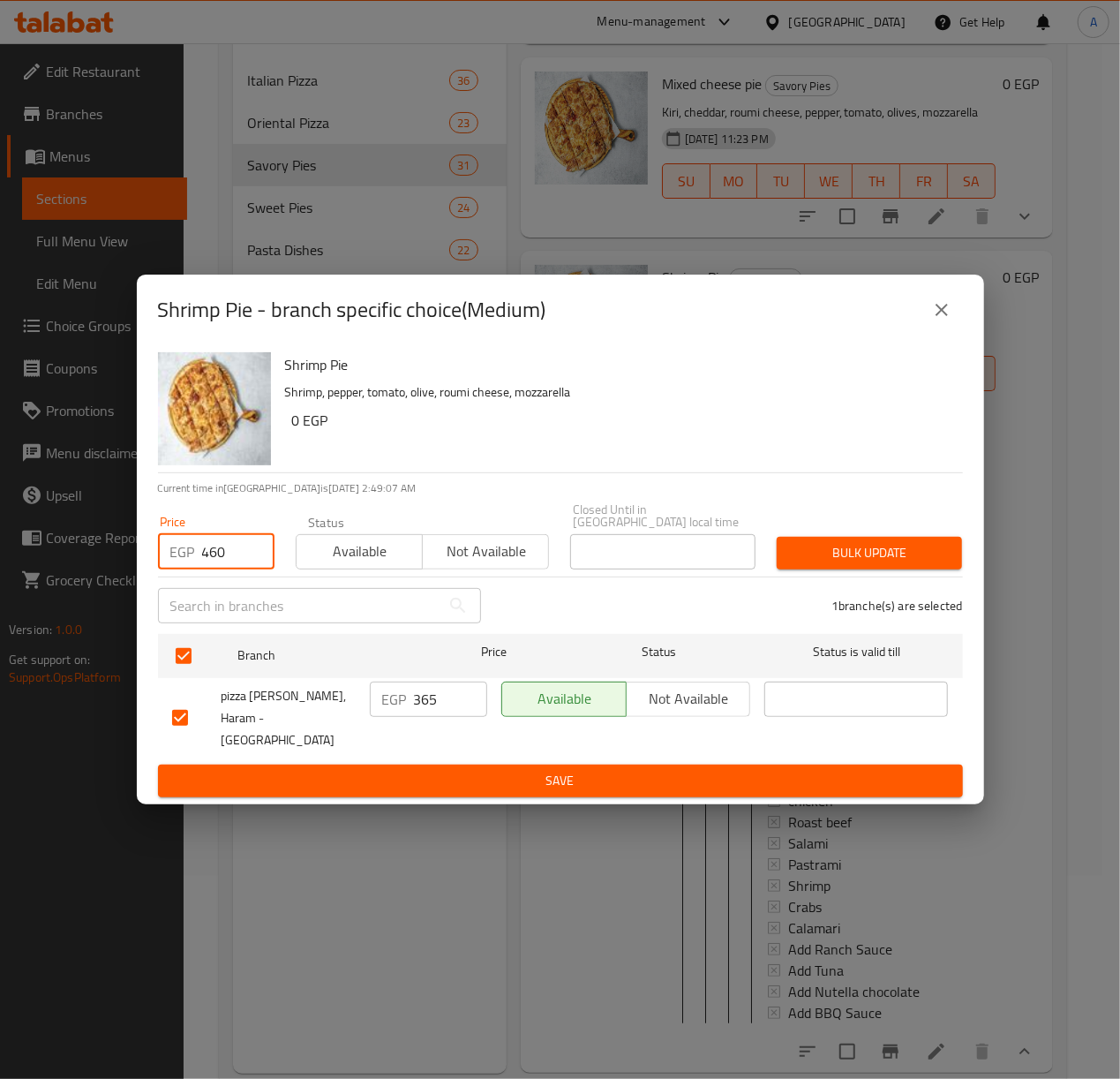
type input "460"
click at [886, 563] on span "Bulk update" at bounding box center [868, 553] width 157 height 22
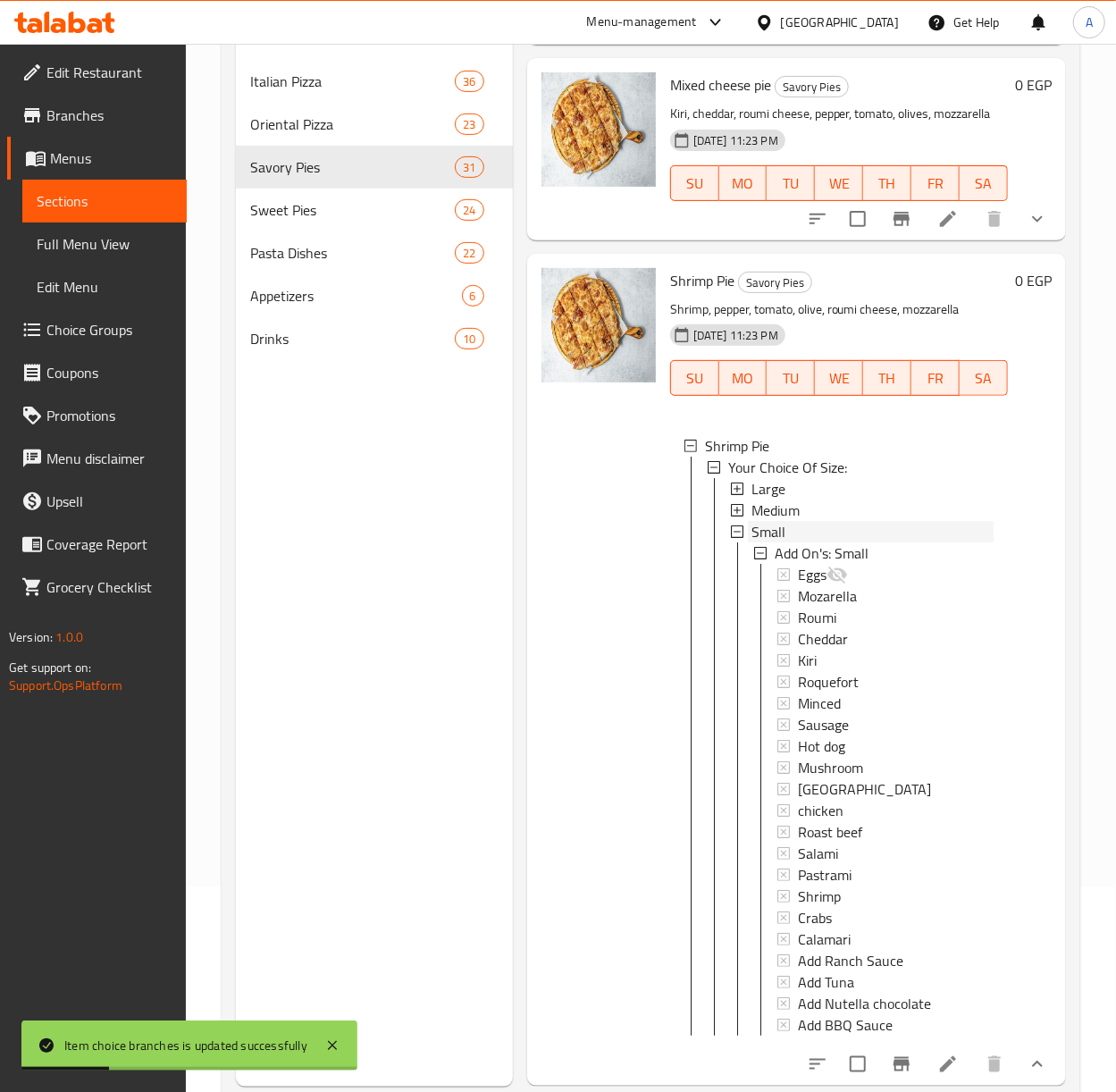
click at [783, 543] on span "Small" at bounding box center [768, 531] width 34 height 21
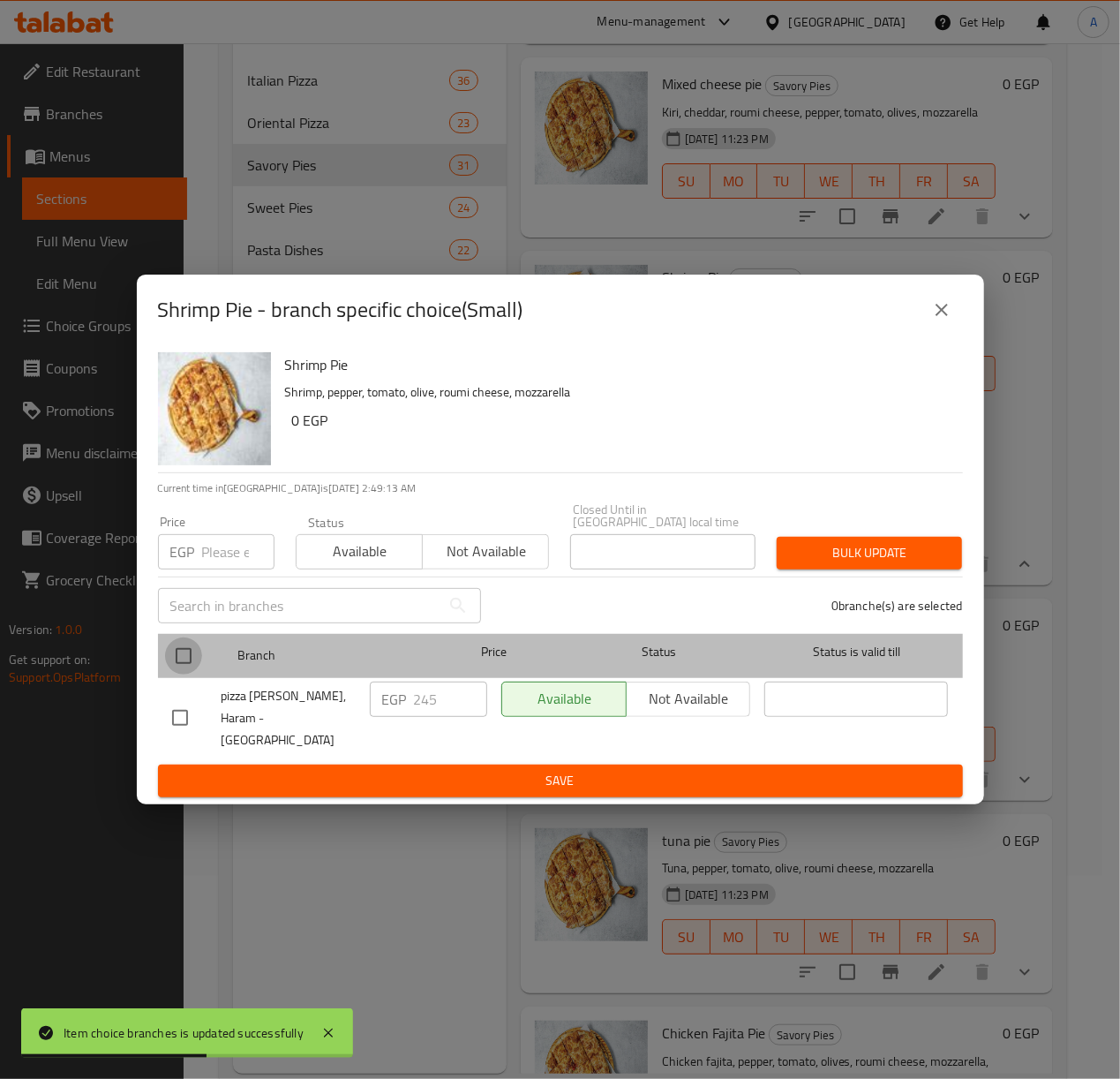
click at [185, 665] on input "checkbox" at bounding box center [184, 656] width 37 height 38
checkbox input "true"
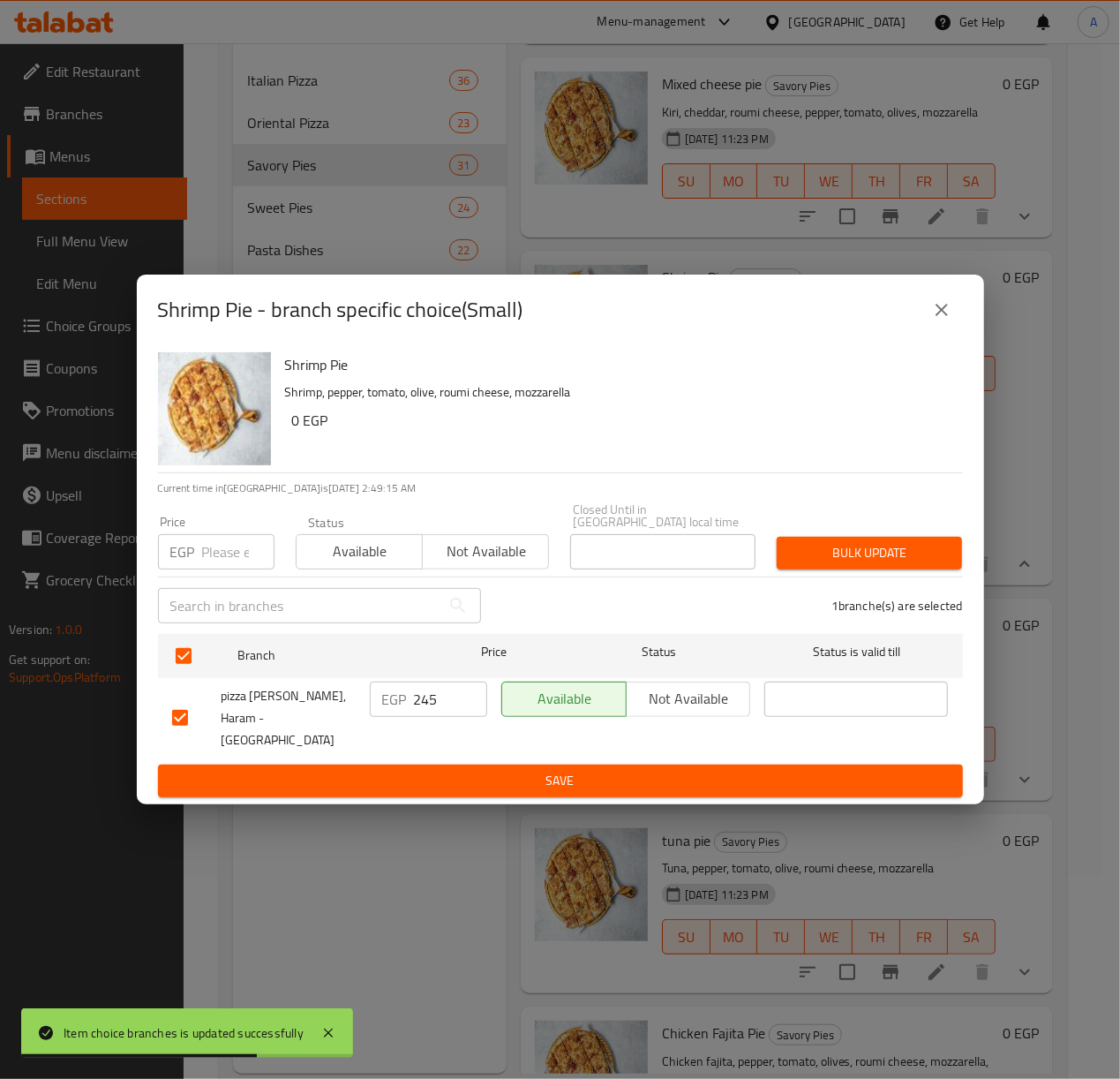
click at [223, 555] on input "number" at bounding box center [238, 552] width 72 height 36
type input "305"
click at [833, 555] on span "Bulk update" at bounding box center [868, 553] width 157 height 22
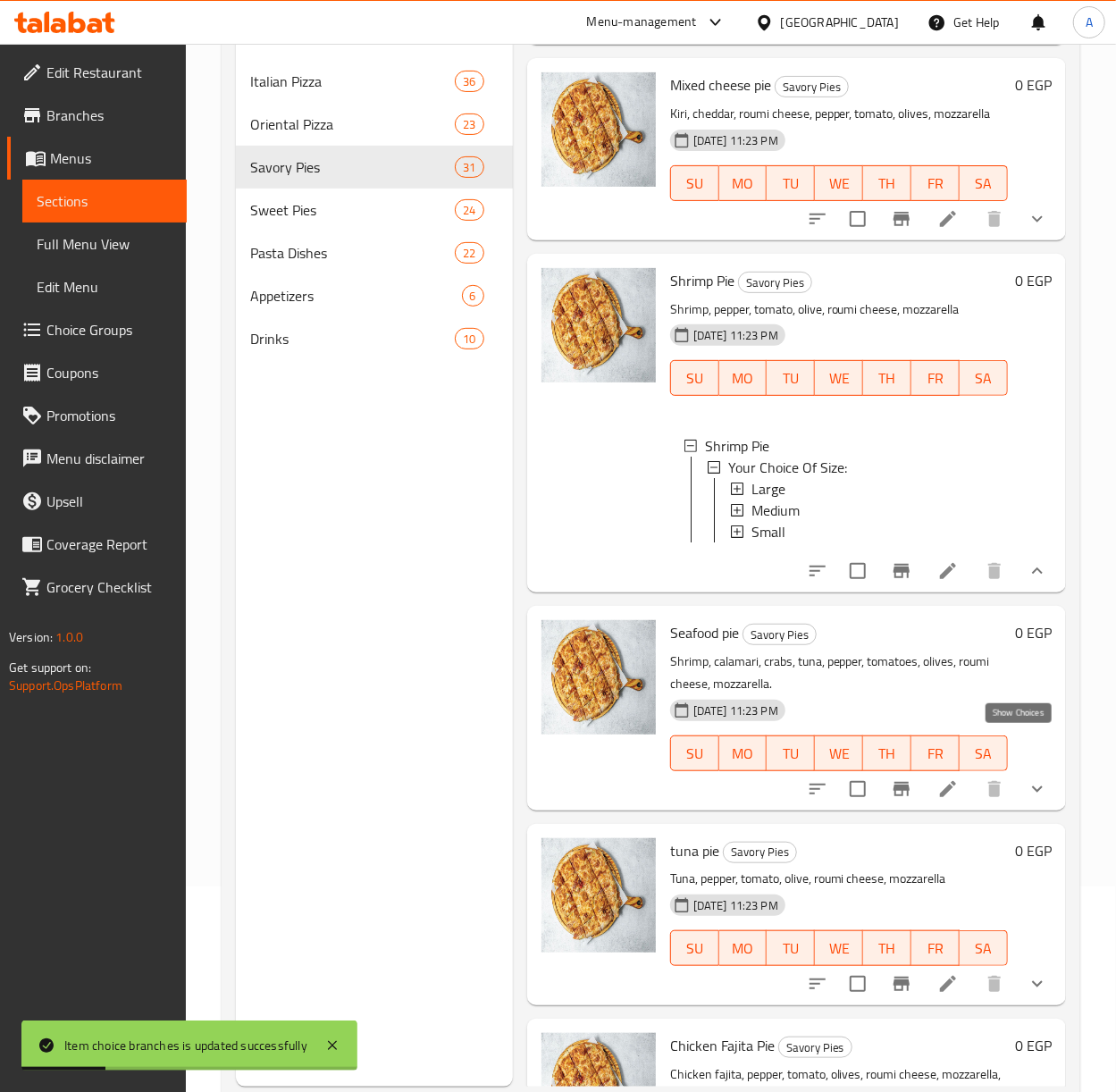
click at [1027, 581] on icon "show more" at bounding box center [1037, 570] width 21 height 21
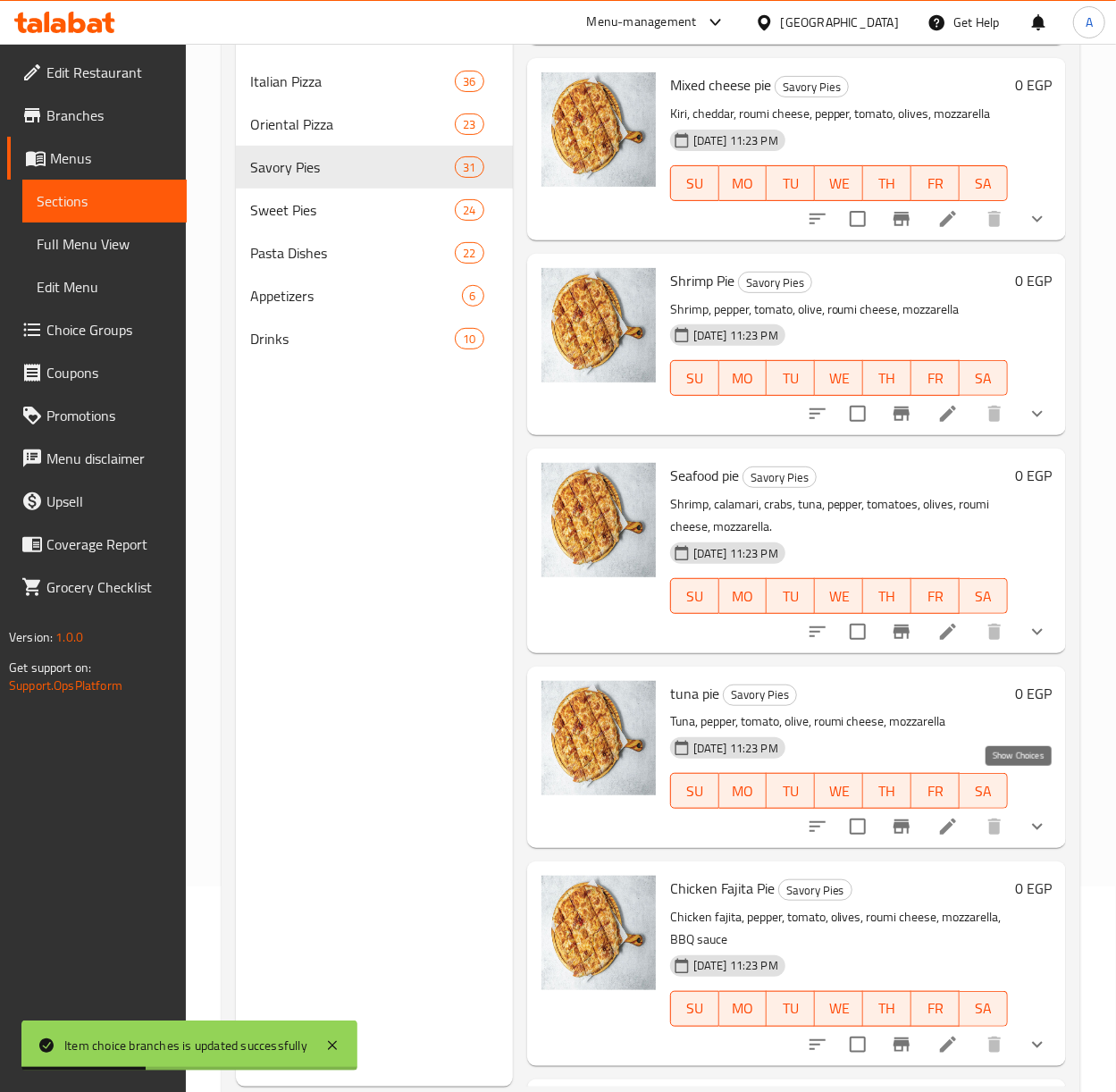
click at [1027, 642] on icon "show more" at bounding box center [1037, 631] width 21 height 21
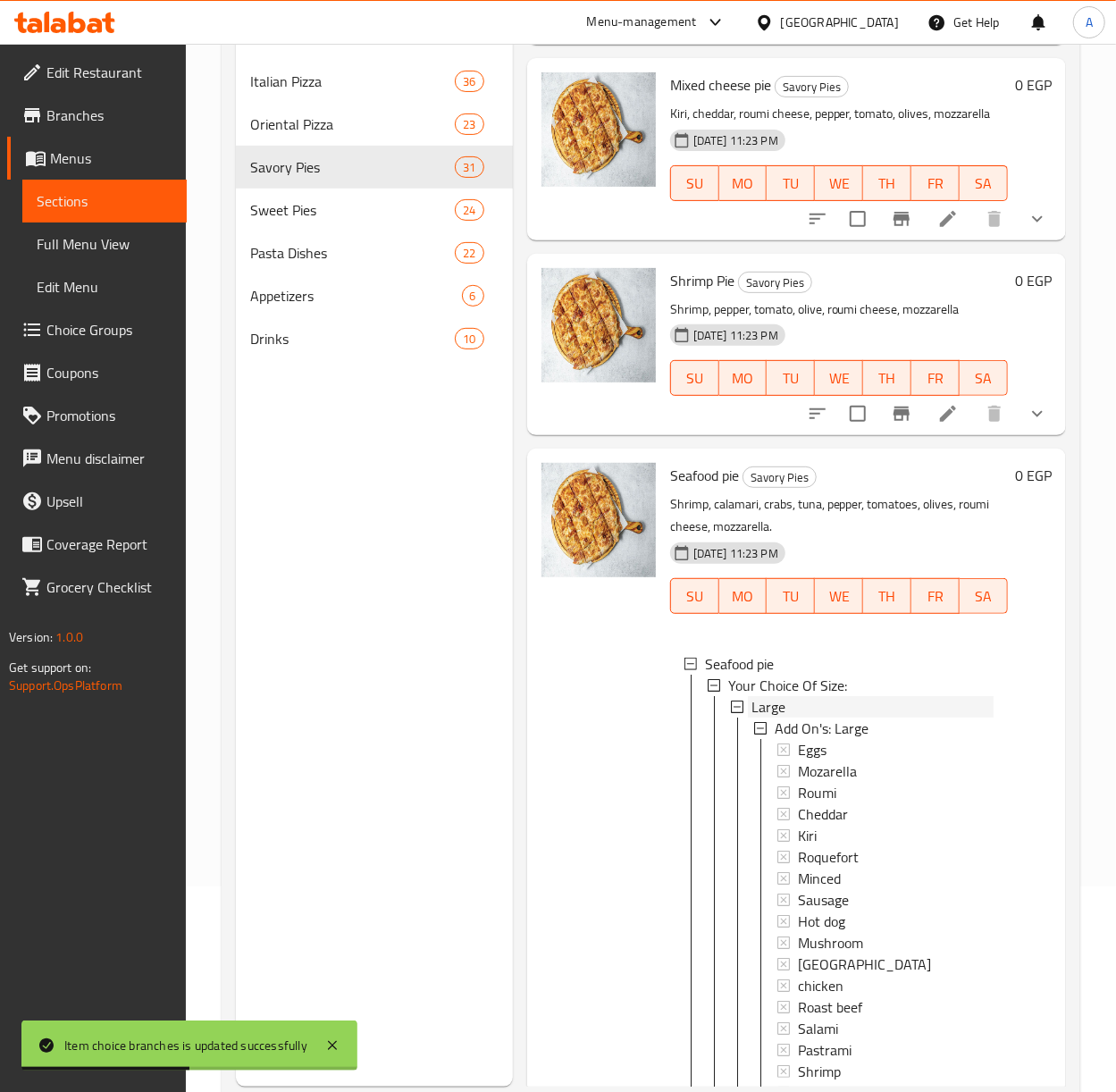
click at [752, 717] on span "Large" at bounding box center [768, 706] width 34 height 21
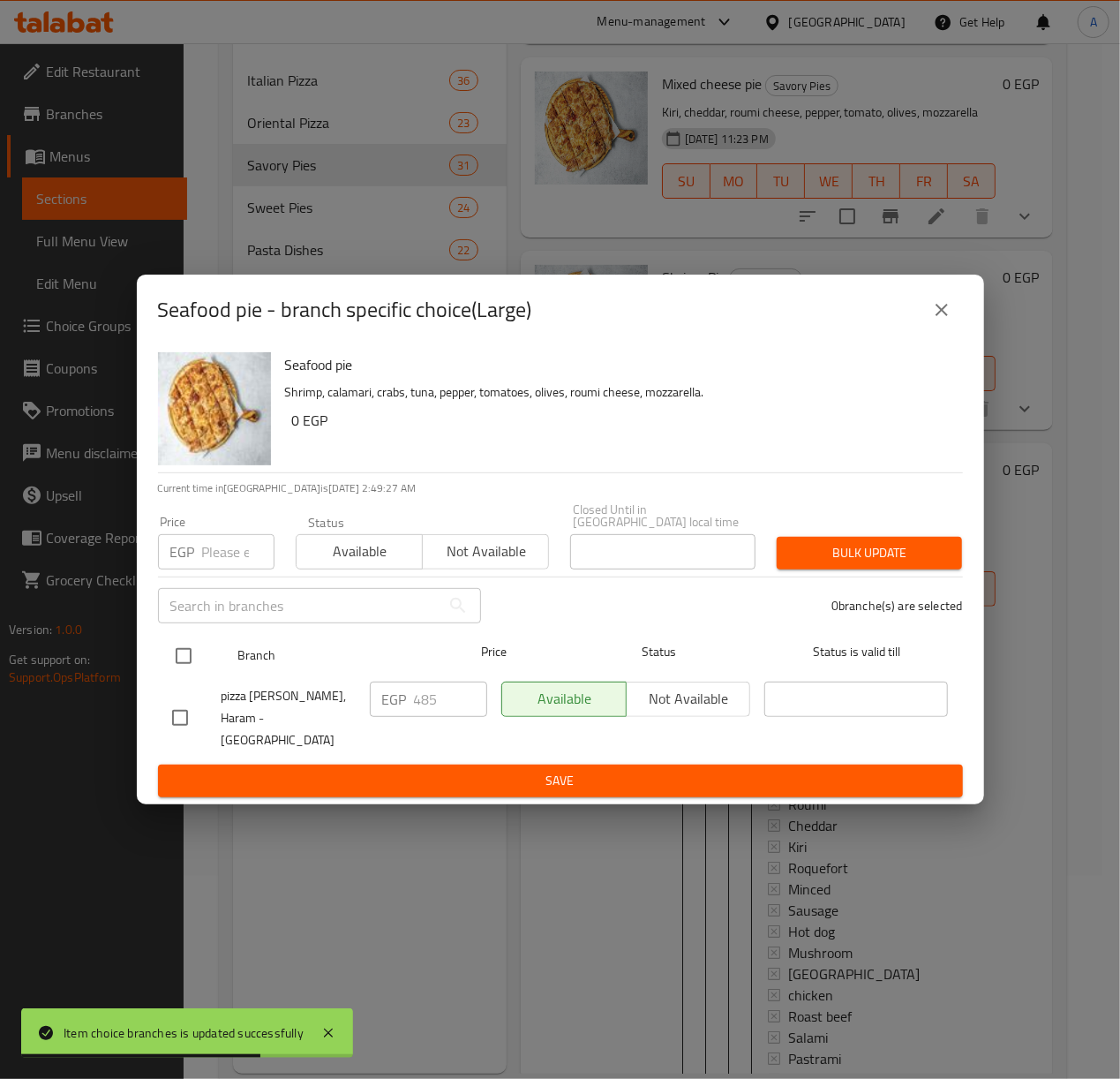
click at [188, 658] on input "checkbox" at bounding box center [184, 656] width 37 height 38
checkbox input "true"
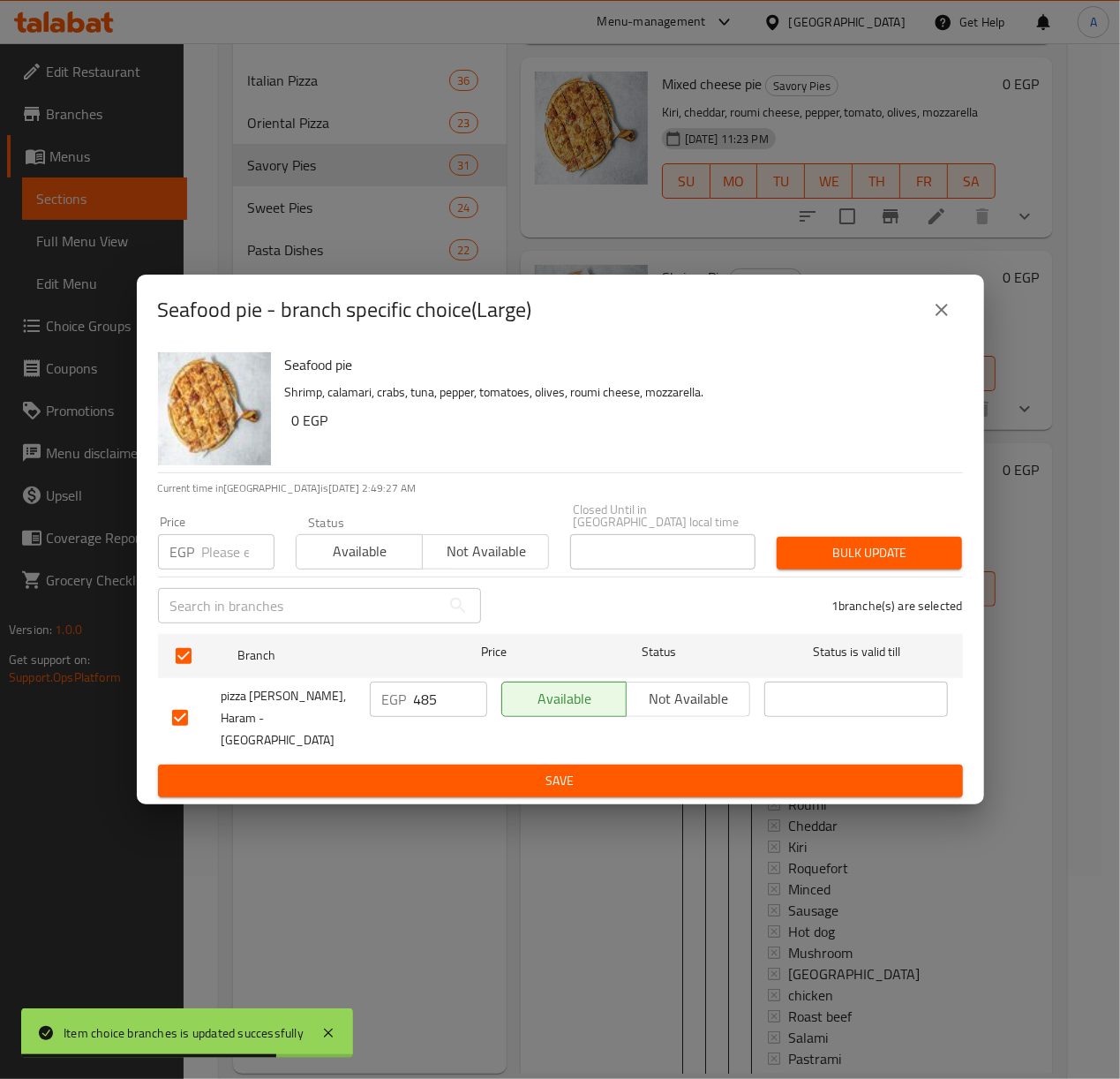
click at [205, 558] on input "number" at bounding box center [238, 552] width 72 height 36
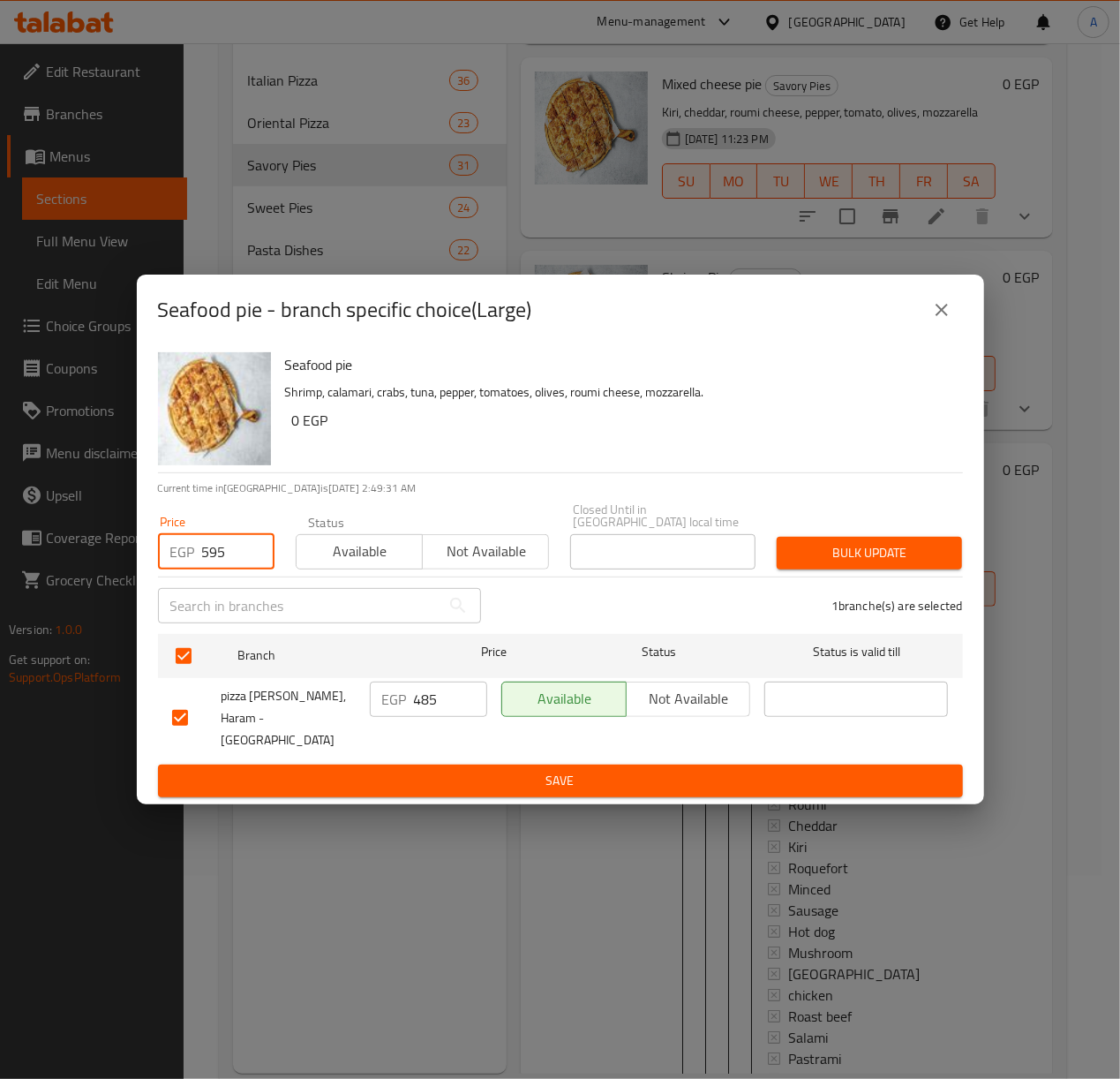
type input "595"
click at [897, 548] on span "Bulk update" at bounding box center [868, 553] width 157 height 22
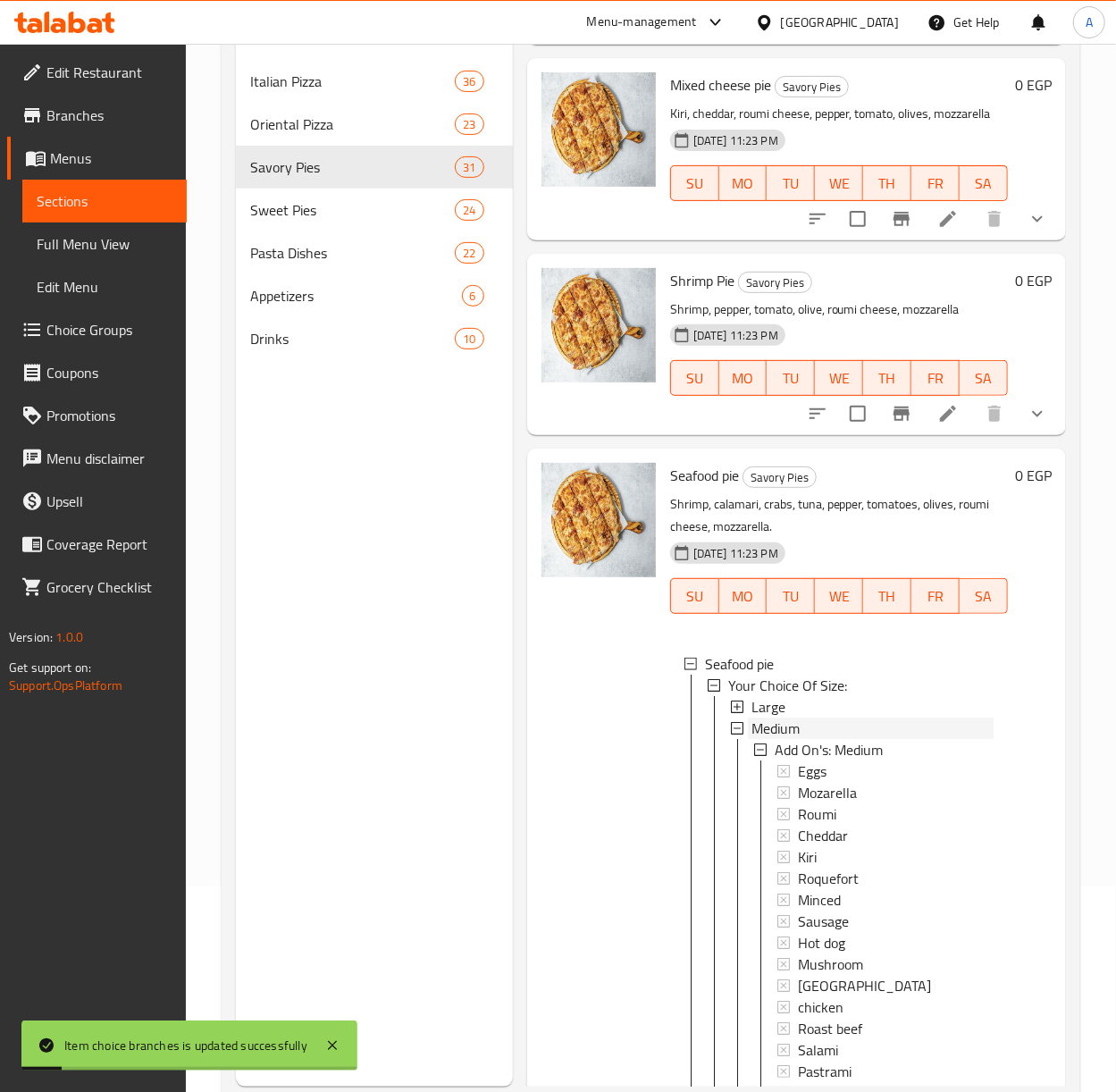
click at [750, 739] on div "Medium" at bounding box center [871, 727] width 246 height 21
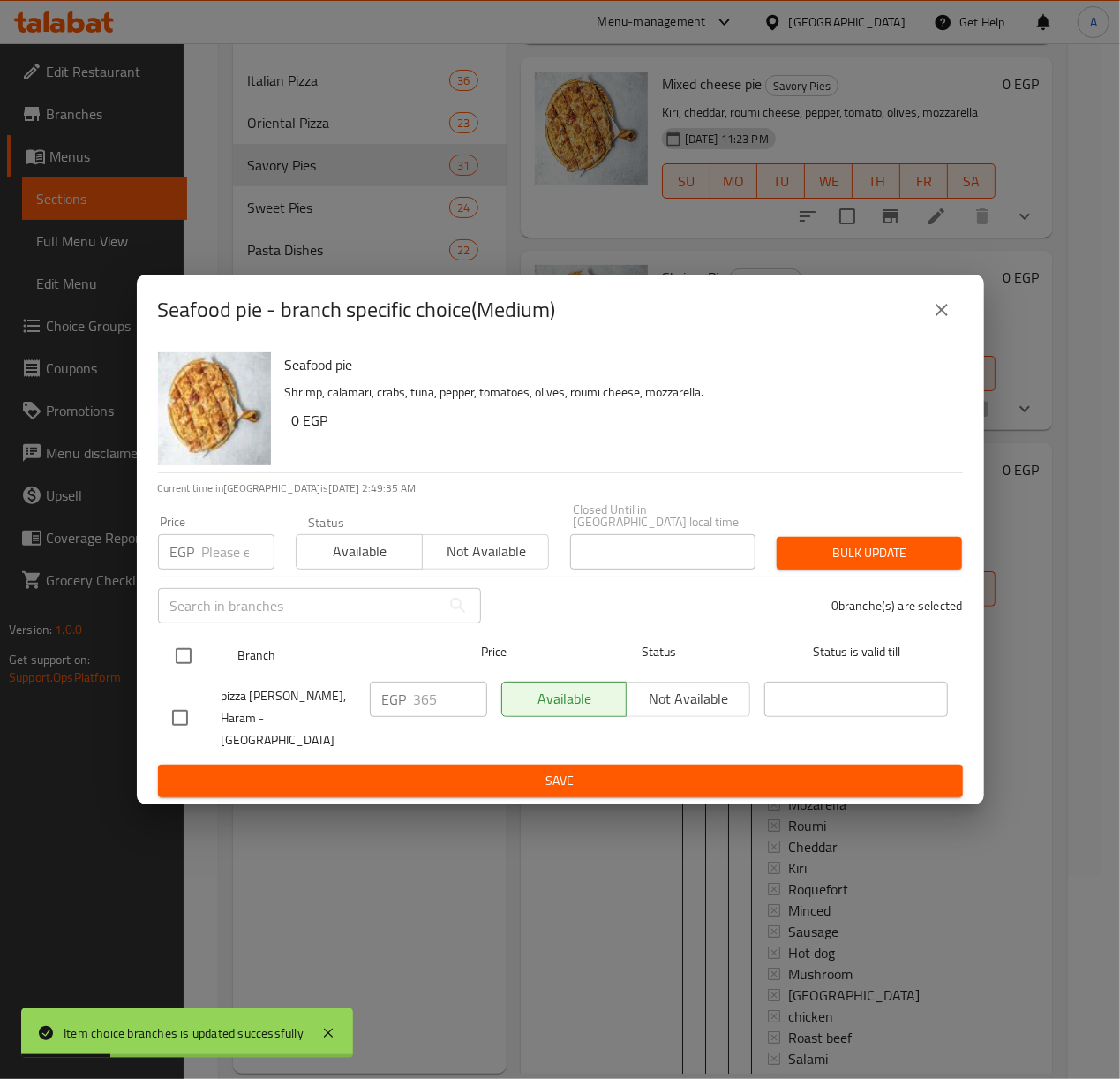
click at [181, 656] on input "checkbox" at bounding box center [184, 656] width 37 height 38
checkbox input "true"
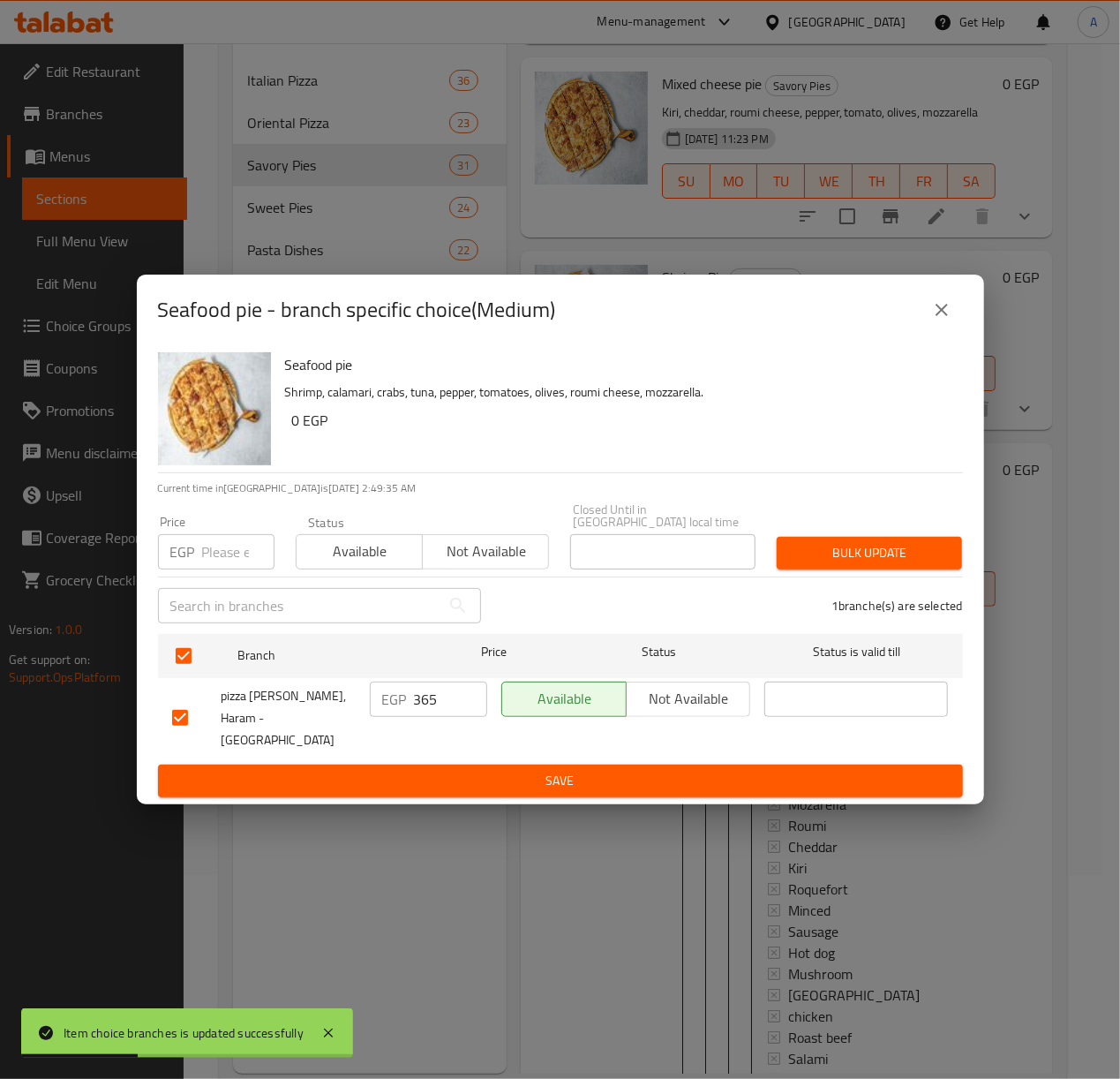
click at [202, 560] on input "number" at bounding box center [238, 552] width 72 height 36
type input "445"
click at [830, 552] on span "Bulk update" at bounding box center [868, 553] width 157 height 22
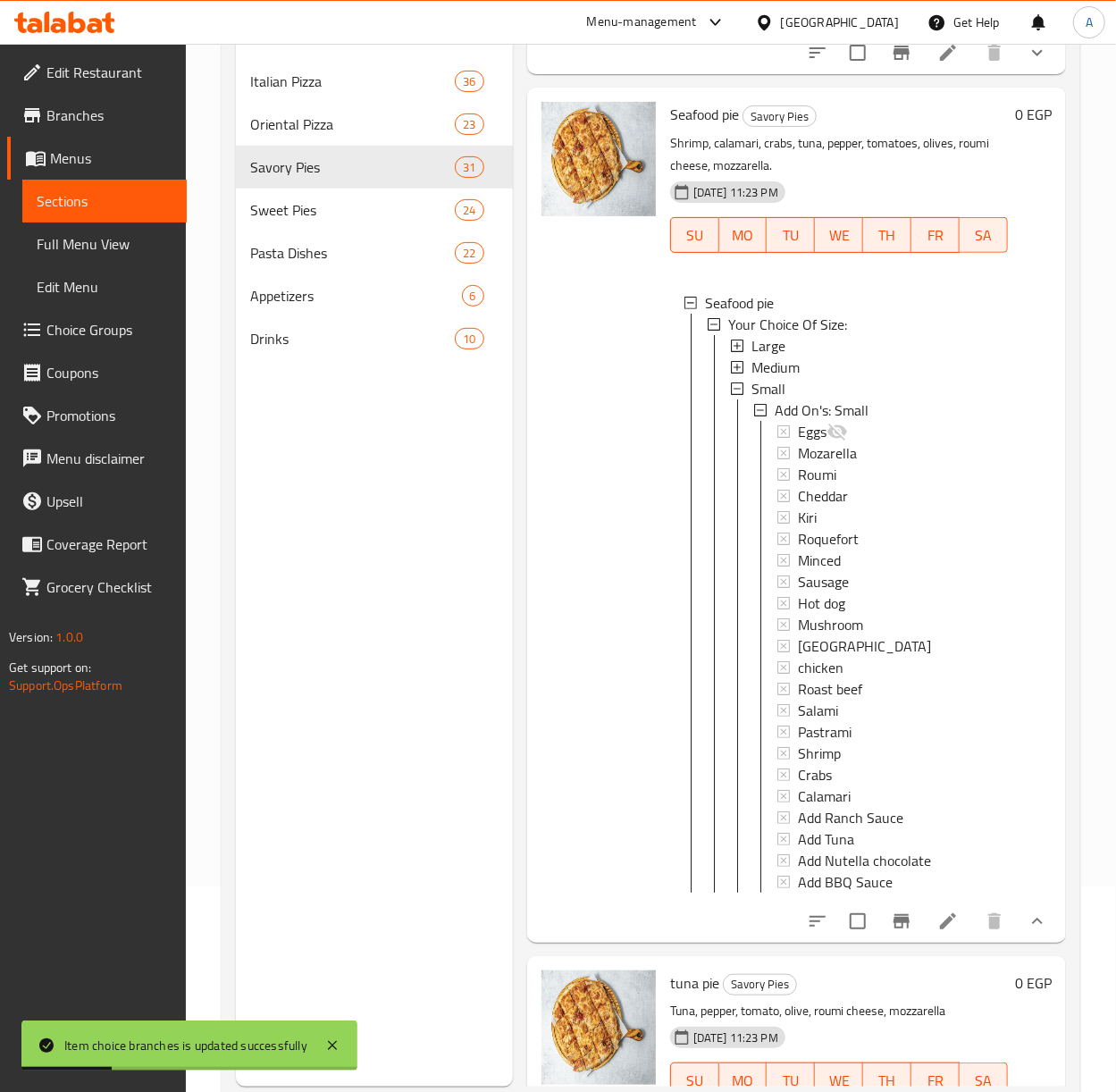
scroll to position [3694, 0]
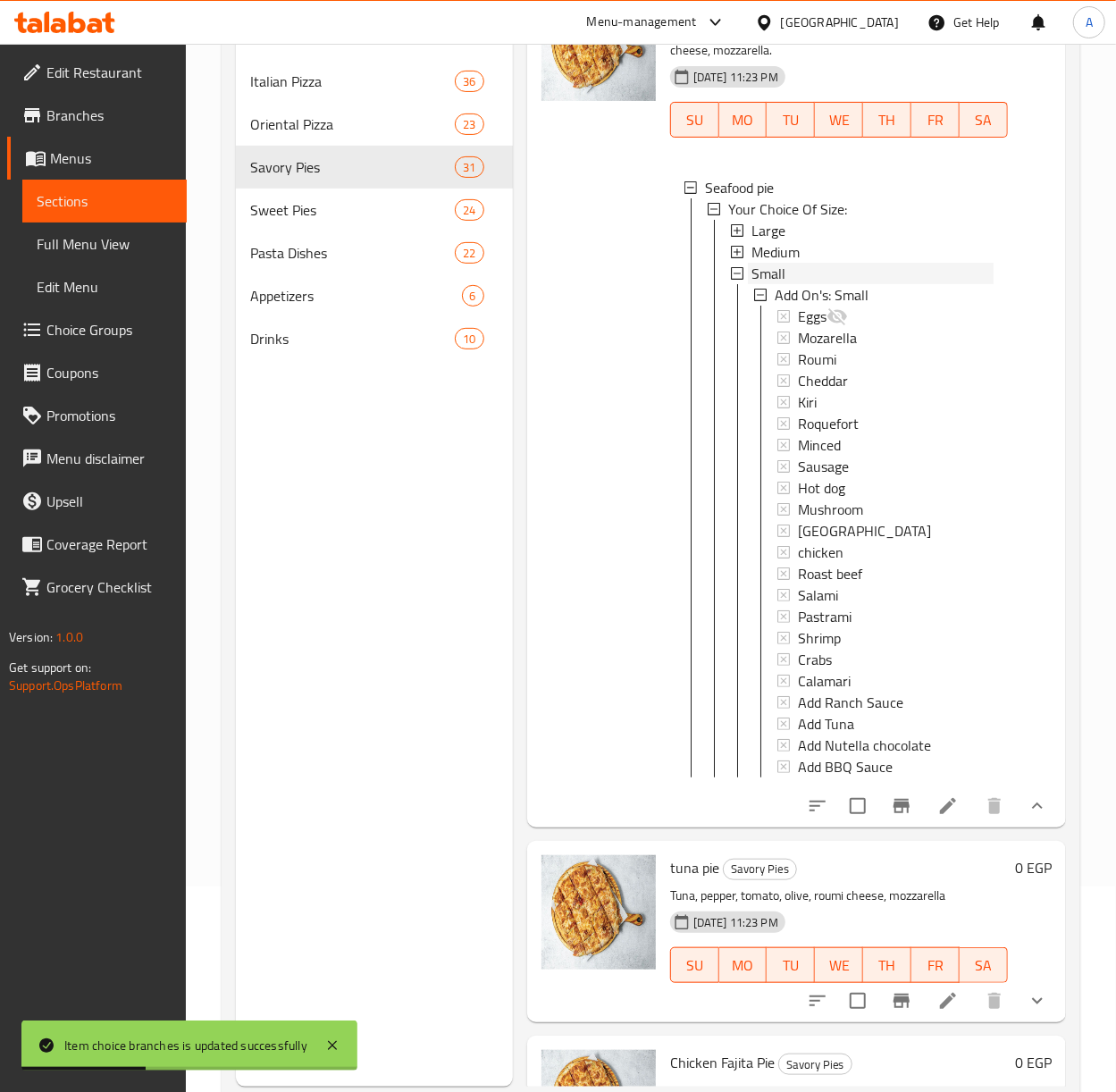
click at [766, 284] on span "Small" at bounding box center [768, 273] width 34 height 21
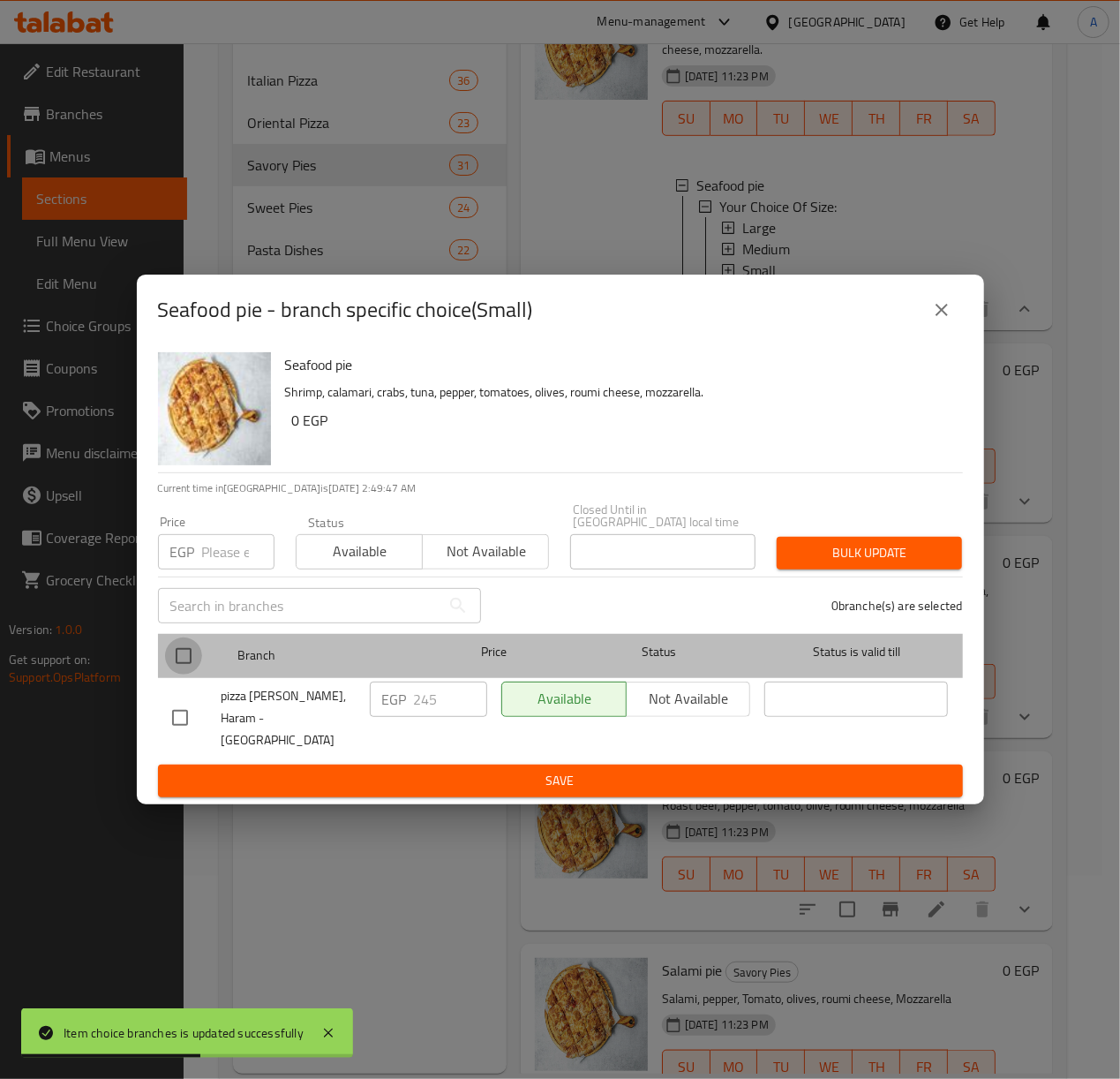
click at [184, 652] on input "checkbox" at bounding box center [184, 656] width 37 height 38
checkbox input "true"
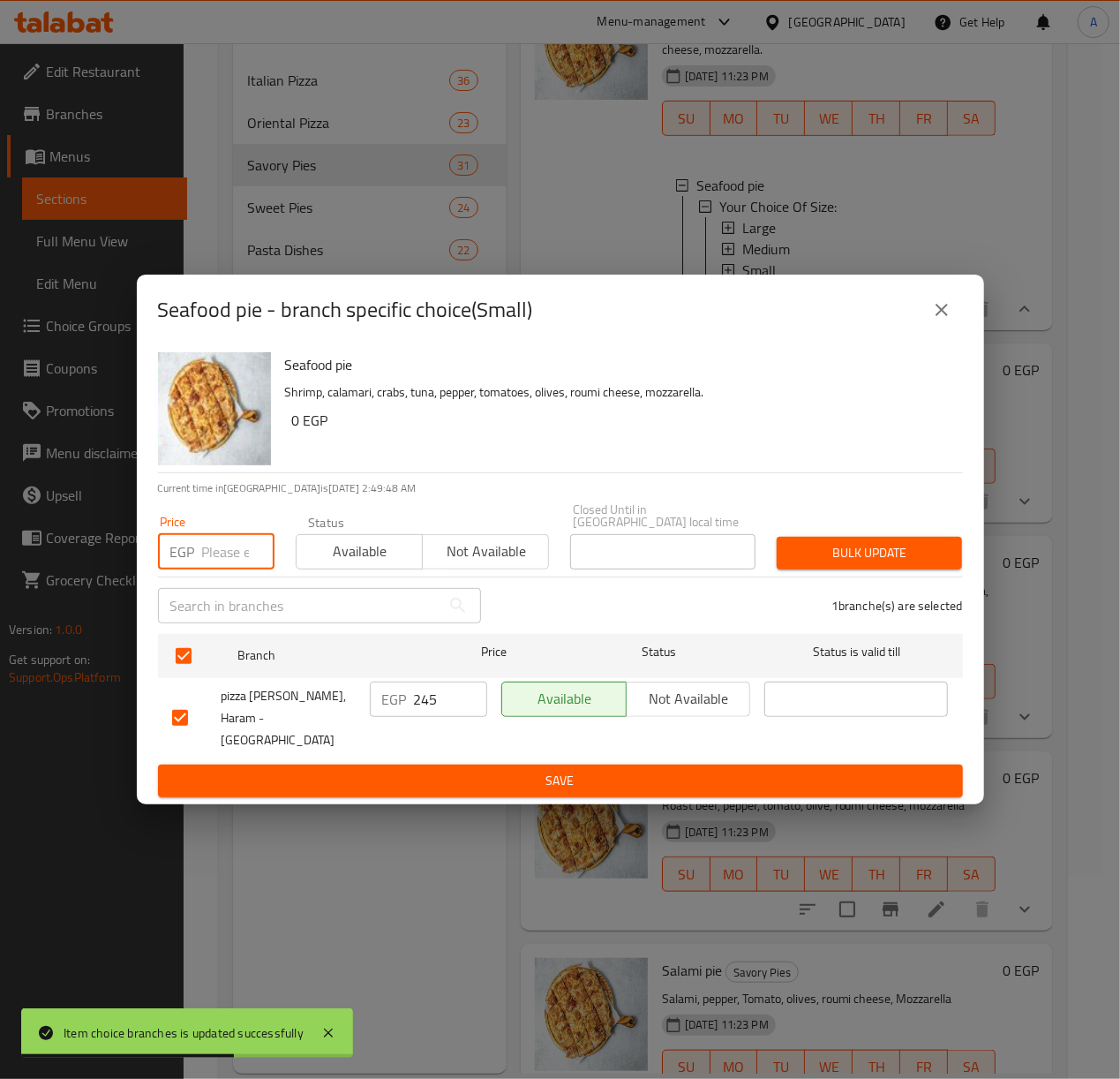
click at [215, 552] on input "number" at bounding box center [238, 552] width 72 height 36
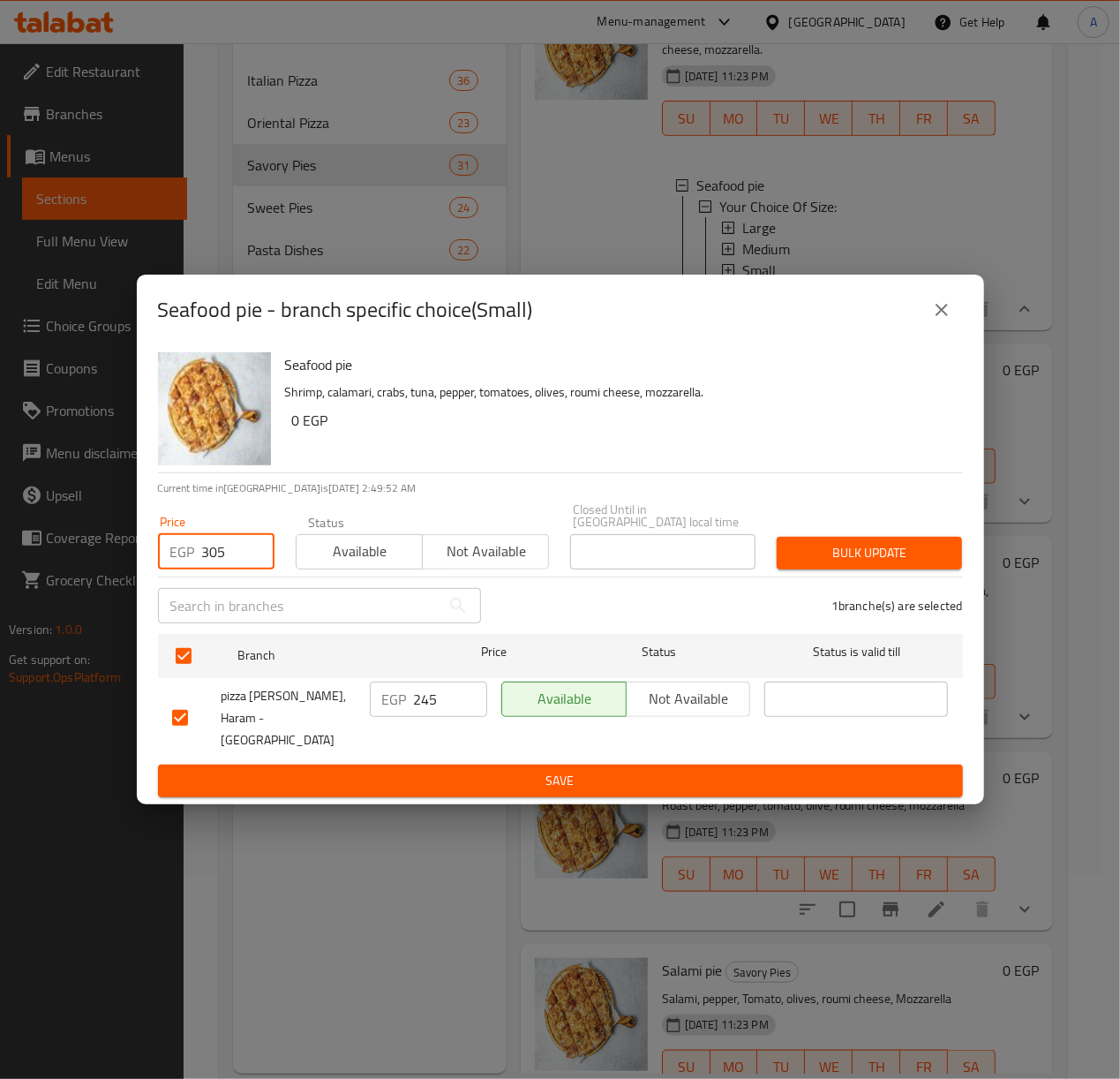
type input "305"
click at [830, 556] on span "Bulk update" at bounding box center [868, 553] width 157 height 22
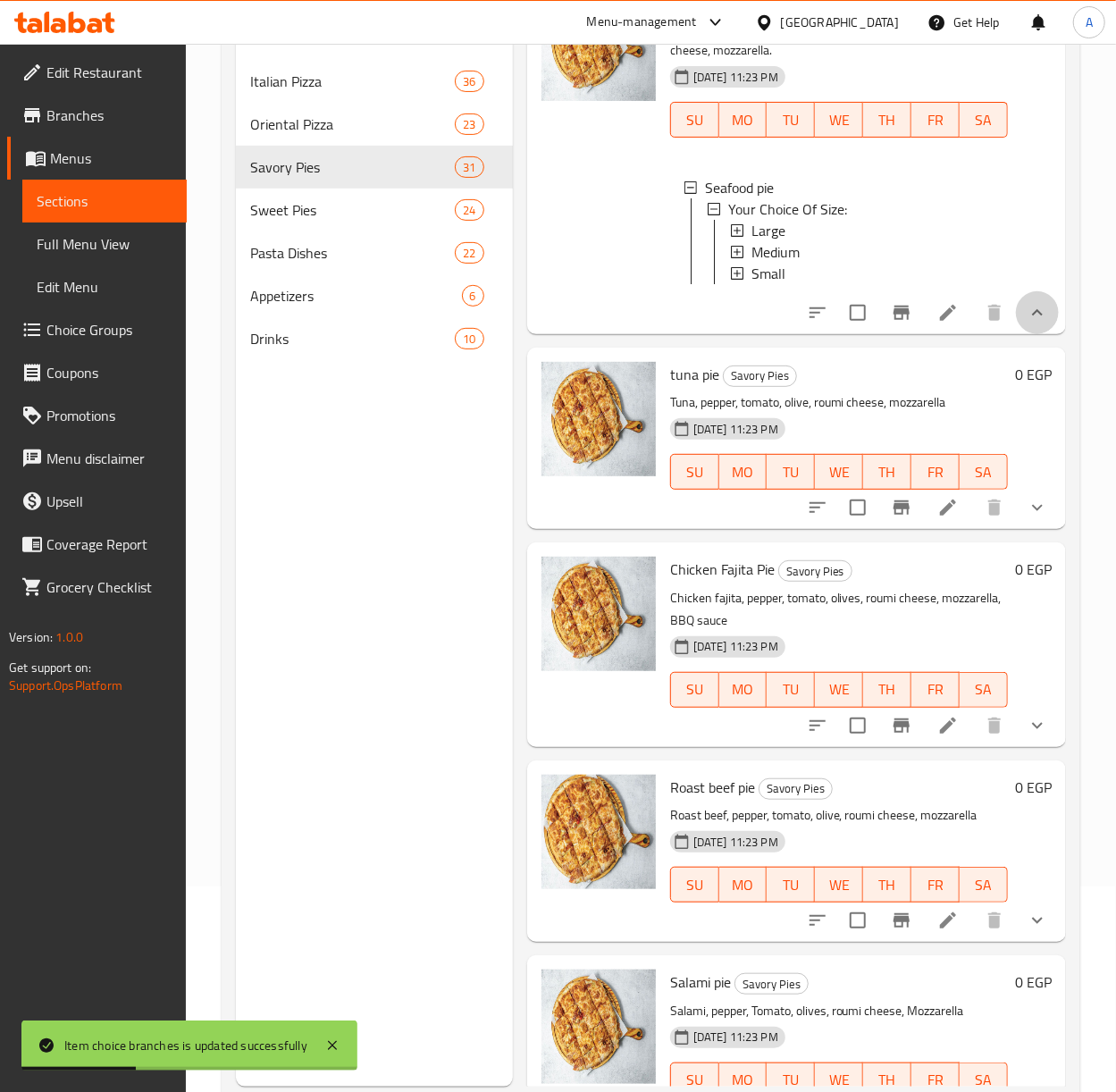
click at [1016, 335] on button "show more" at bounding box center [1037, 313] width 43 height 43
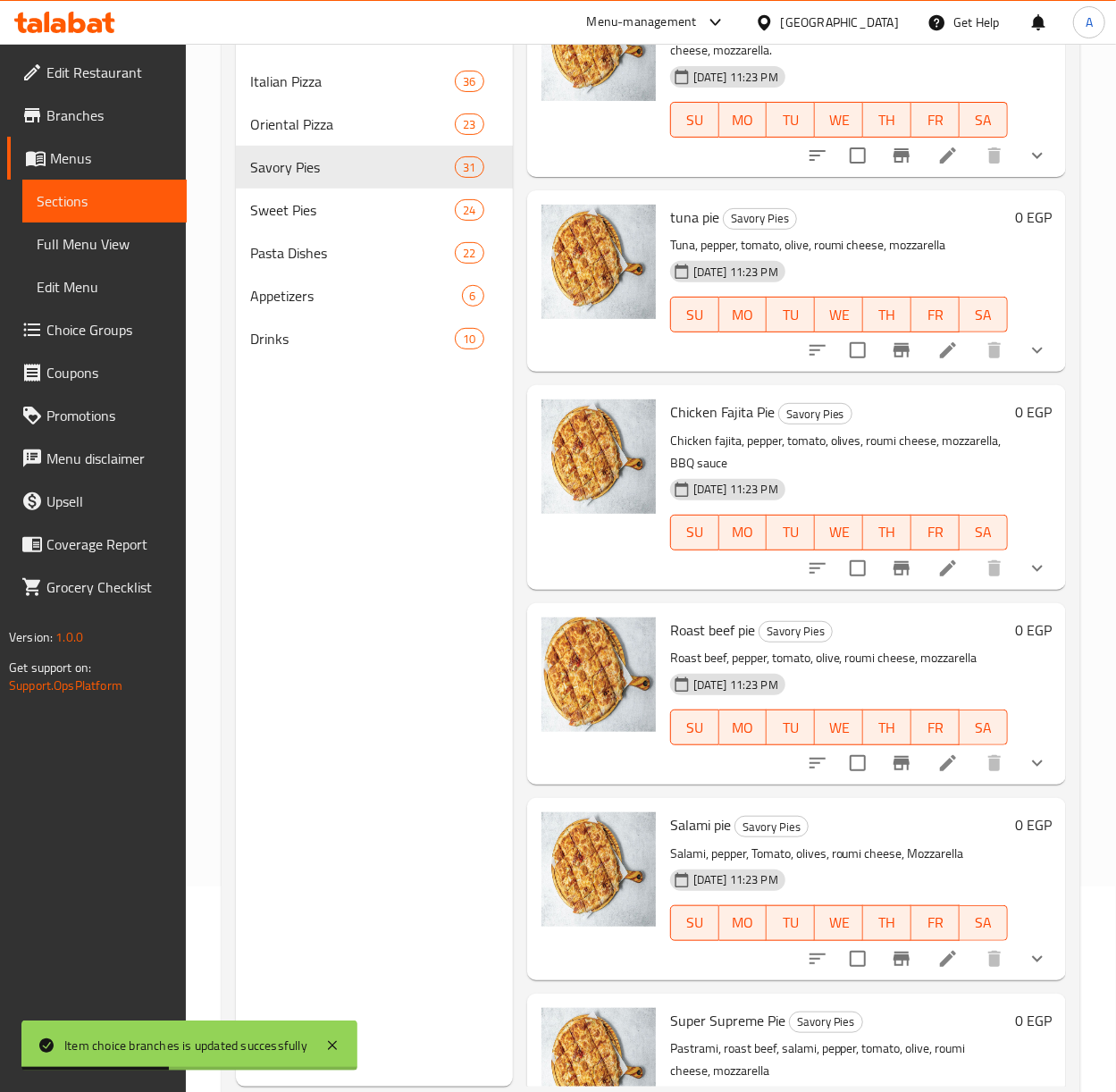
click at [1027, 361] on icon "show more" at bounding box center [1037, 350] width 21 height 21
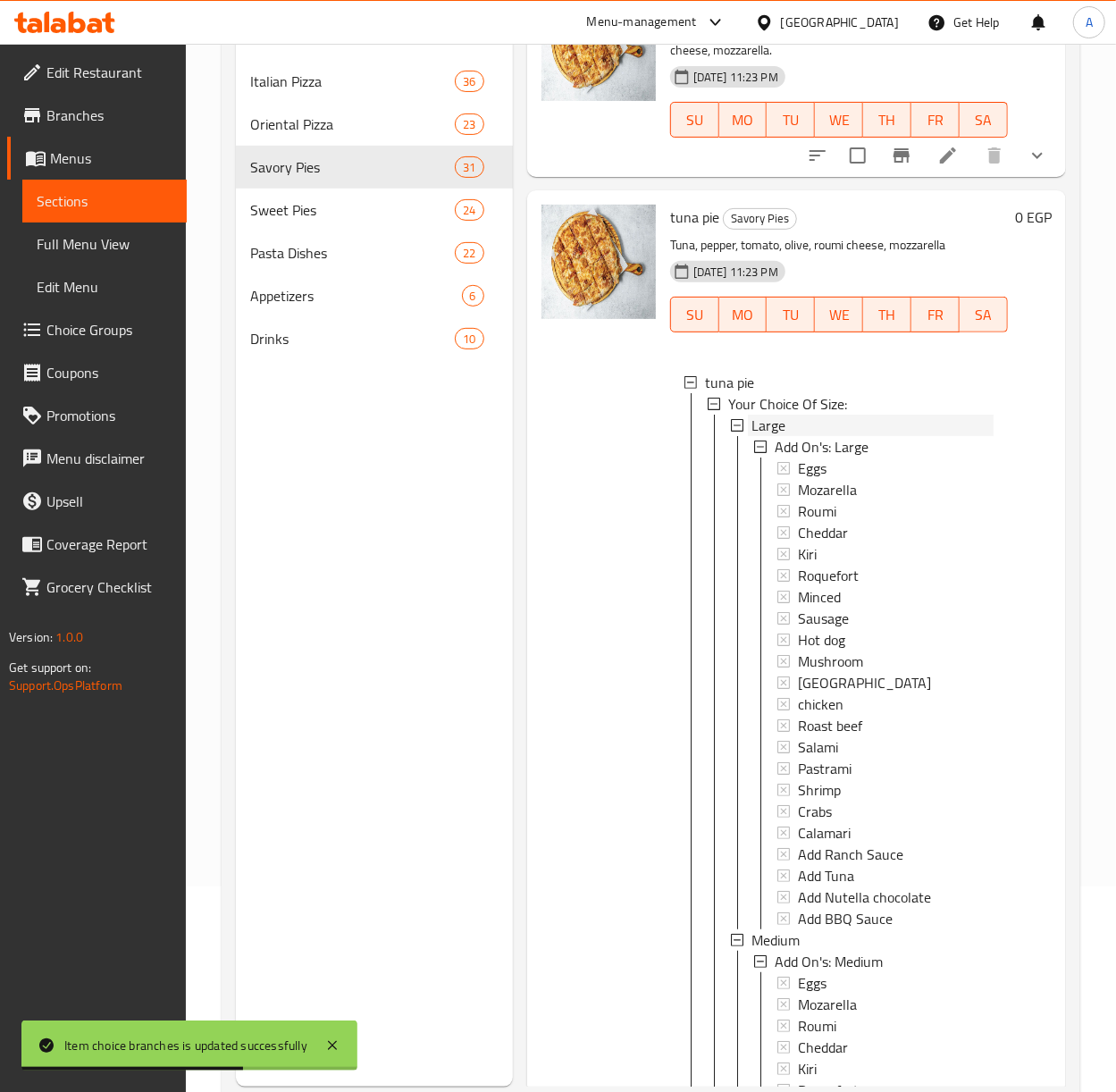
click at [781, 436] on span "Large" at bounding box center [768, 425] width 34 height 21
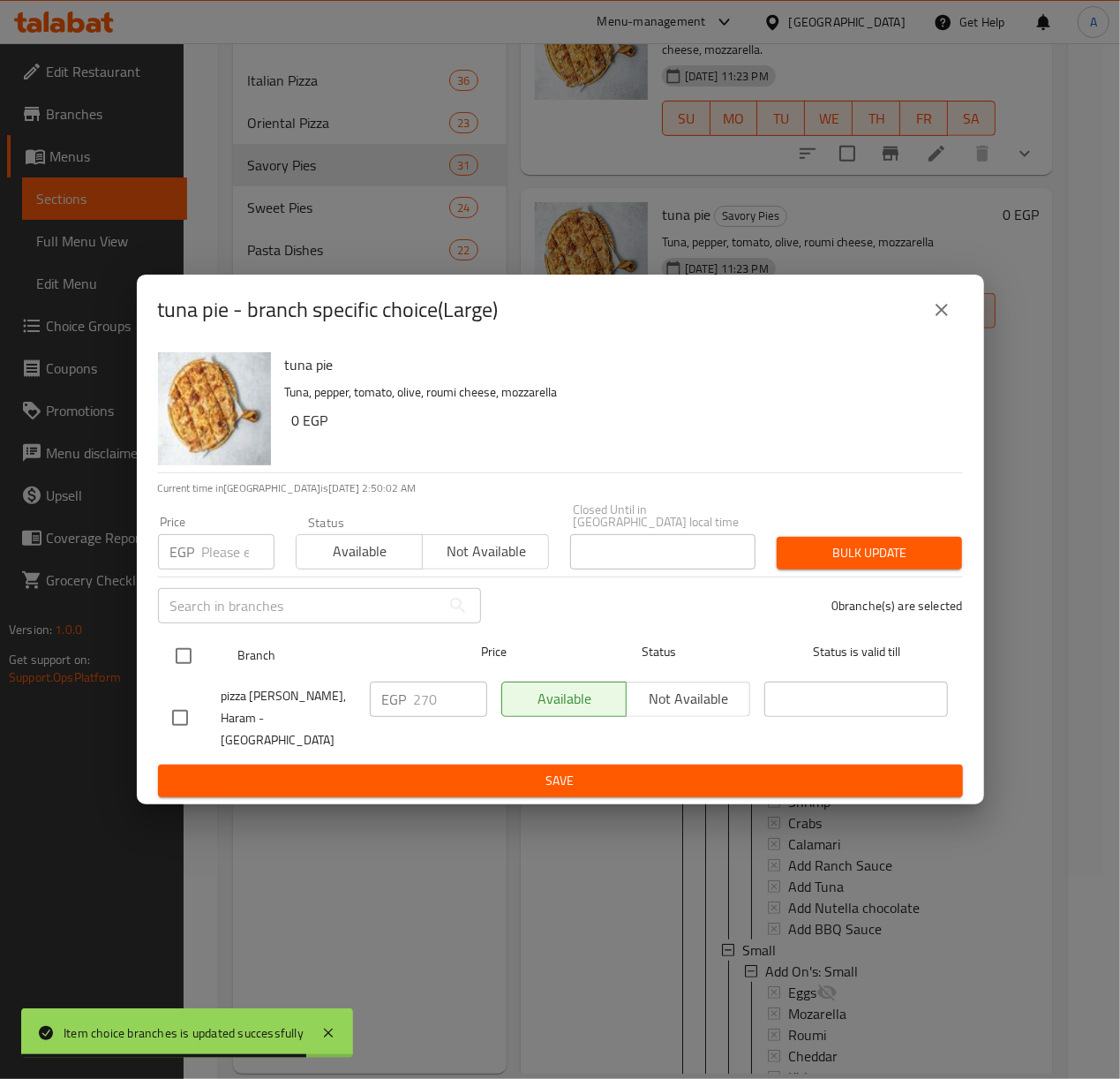
click at [177, 662] on input "checkbox" at bounding box center [184, 656] width 37 height 38
checkbox input "true"
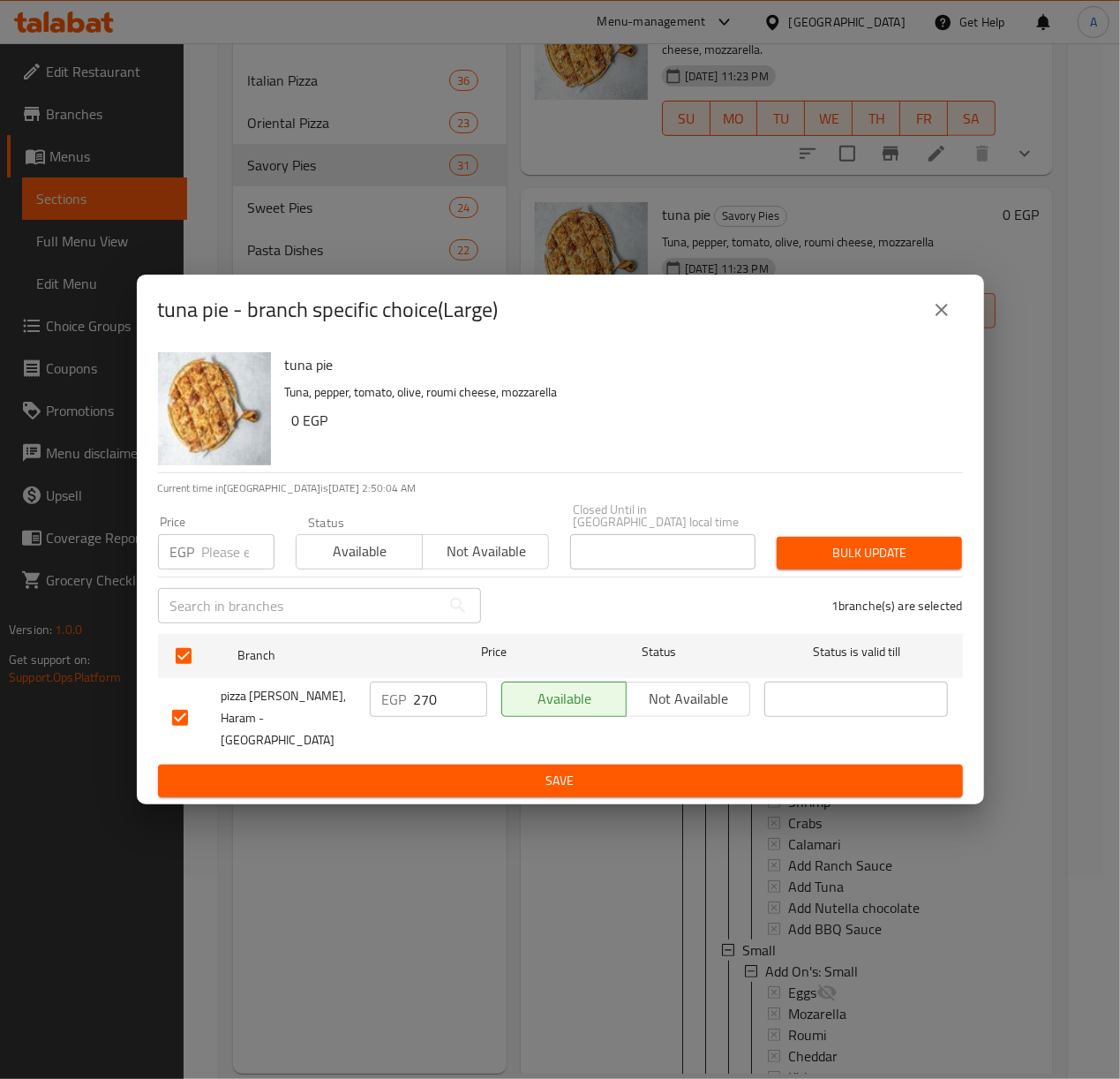
click at [212, 563] on input "number" at bounding box center [238, 552] width 72 height 36
type input "325"
click at [826, 558] on span "Bulk update" at bounding box center [868, 553] width 157 height 22
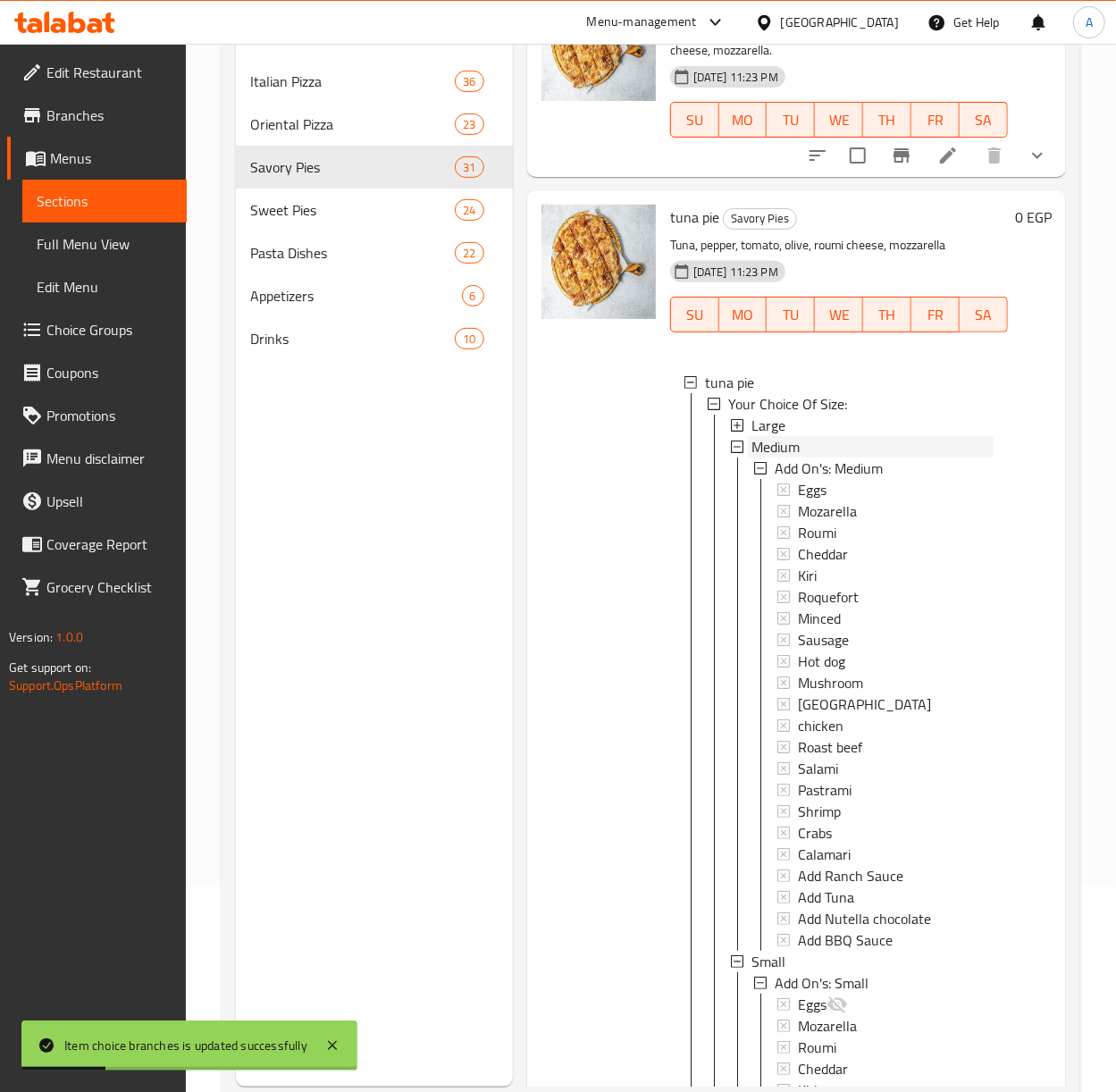
click at [781, 458] on span "Medium" at bounding box center [775, 446] width 48 height 21
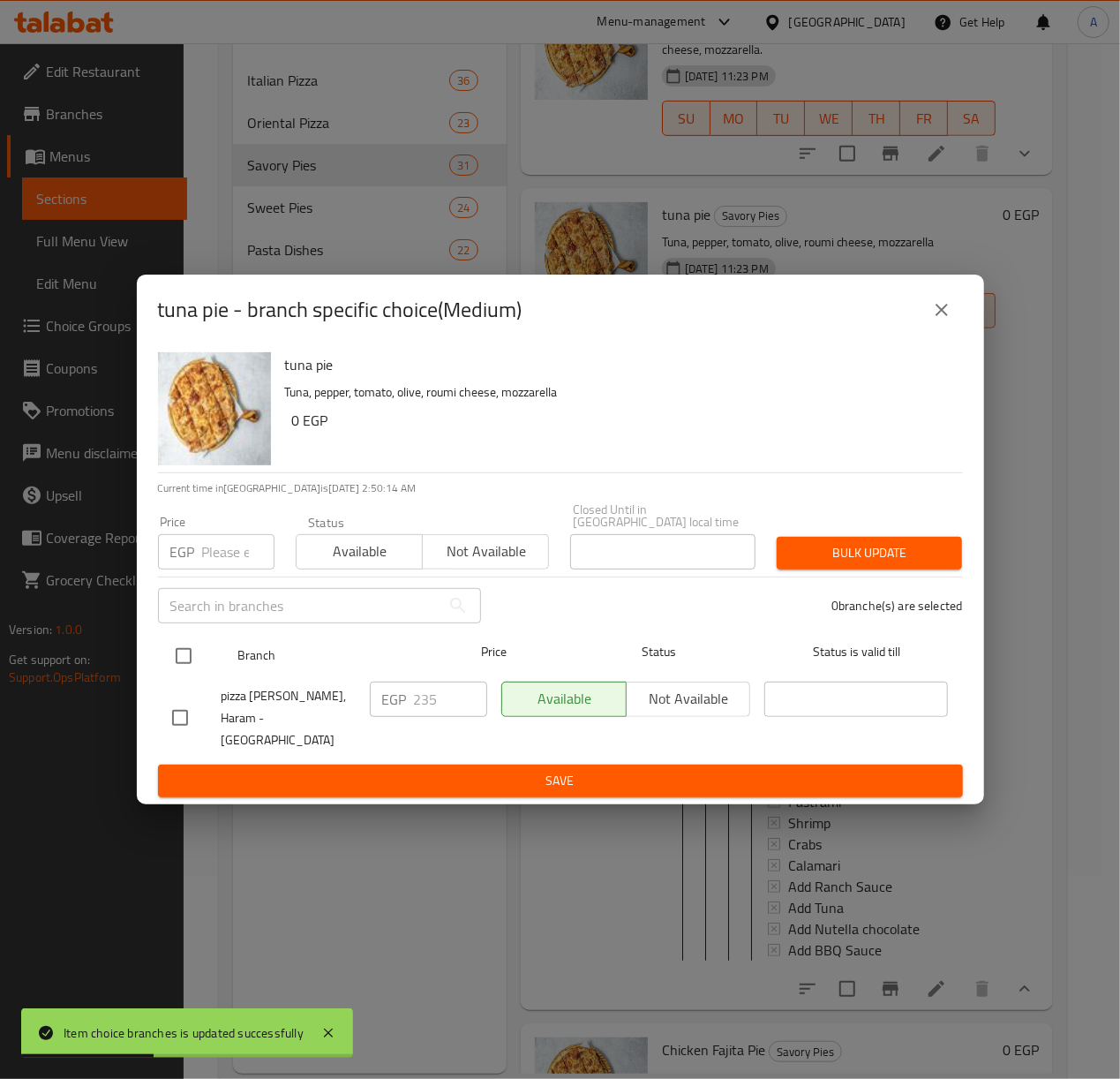
click at [186, 661] on input "checkbox" at bounding box center [184, 656] width 37 height 38
checkbox input "true"
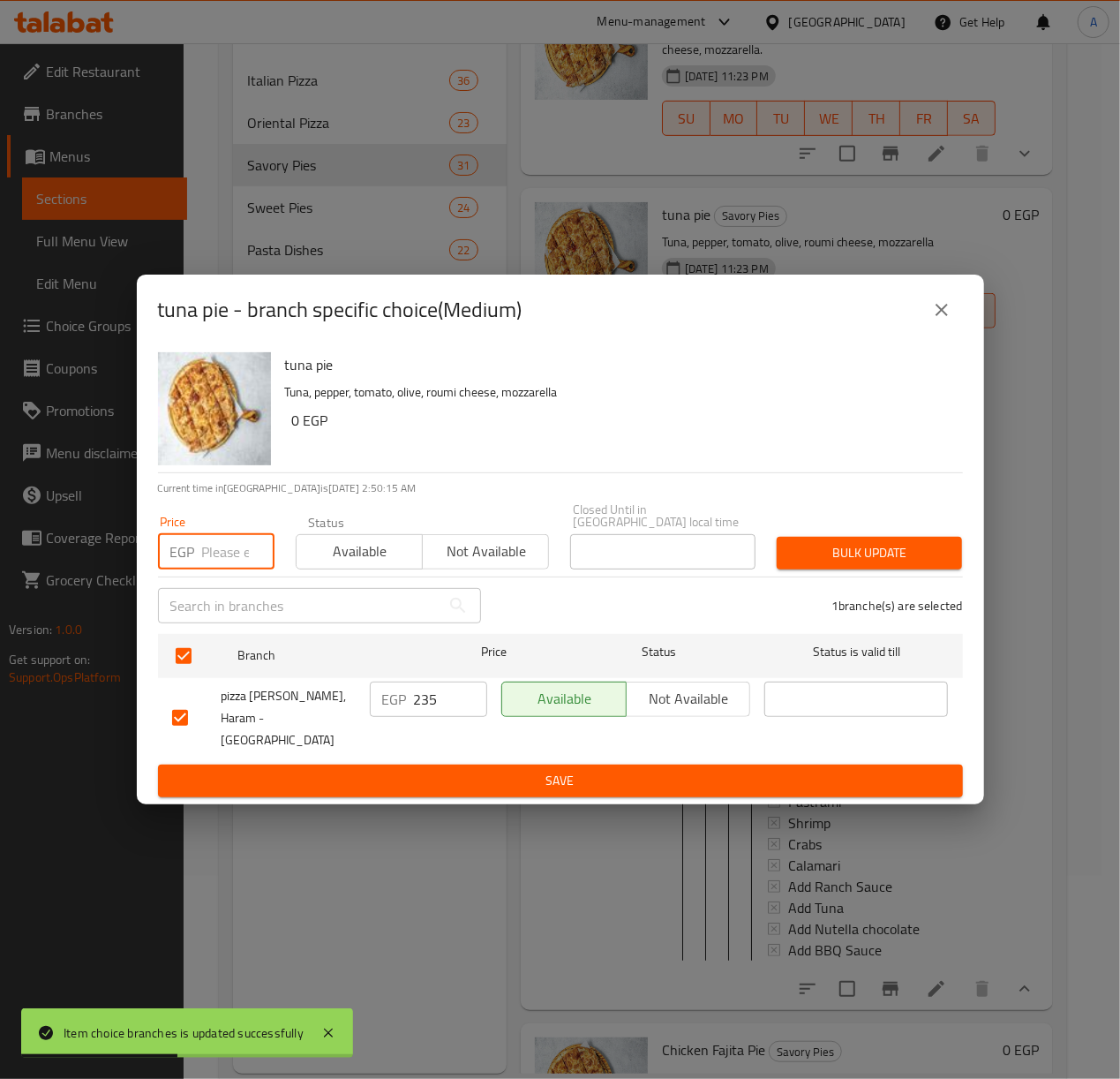
click at [210, 562] on input "number" at bounding box center [238, 552] width 72 height 36
type input "260"
click at [846, 551] on span "Bulk update" at bounding box center [868, 553] width 157 height 22
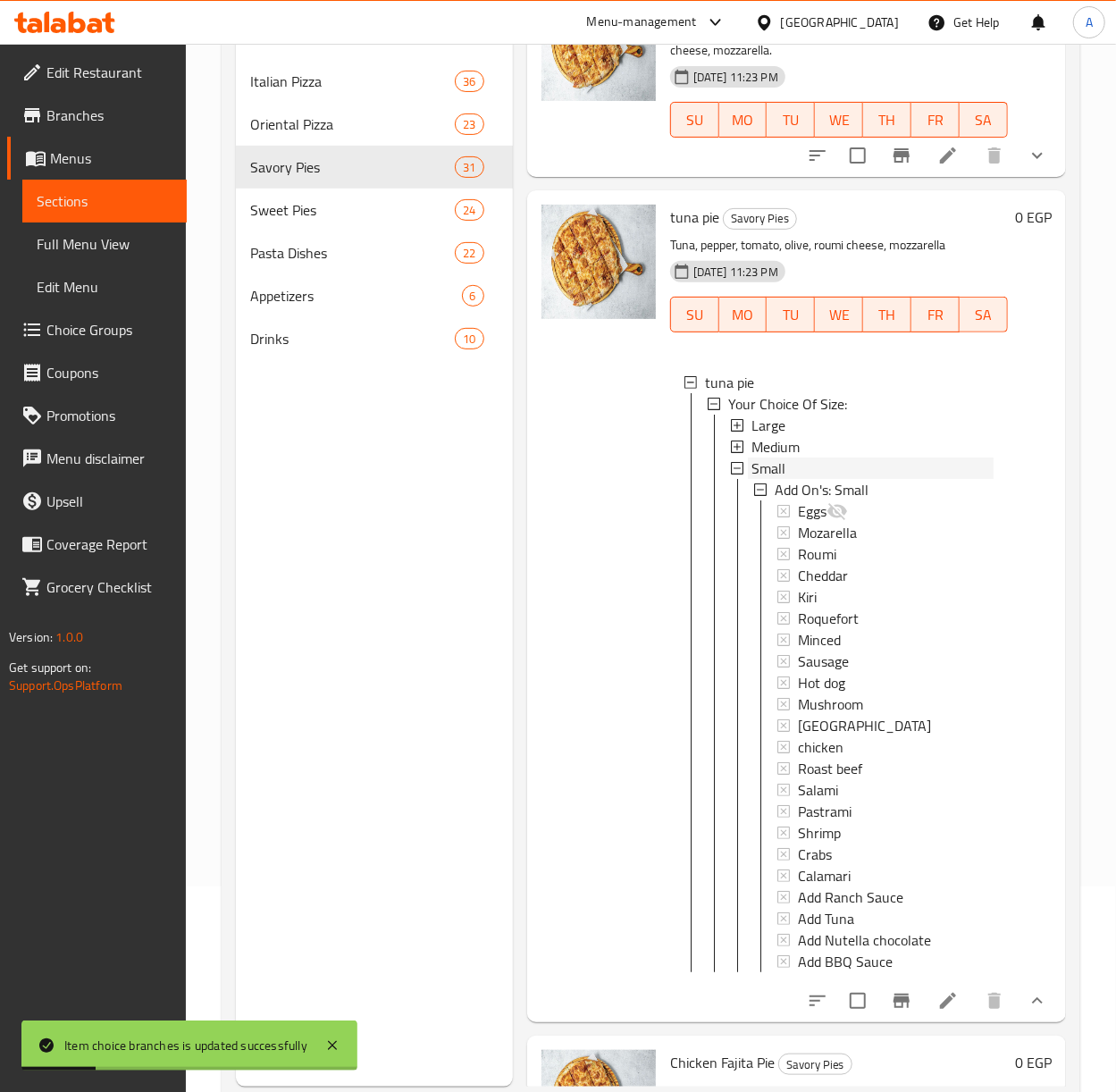
click at [766, 479] on span "Small" at bounding box center [768, 468] width 34 height 21
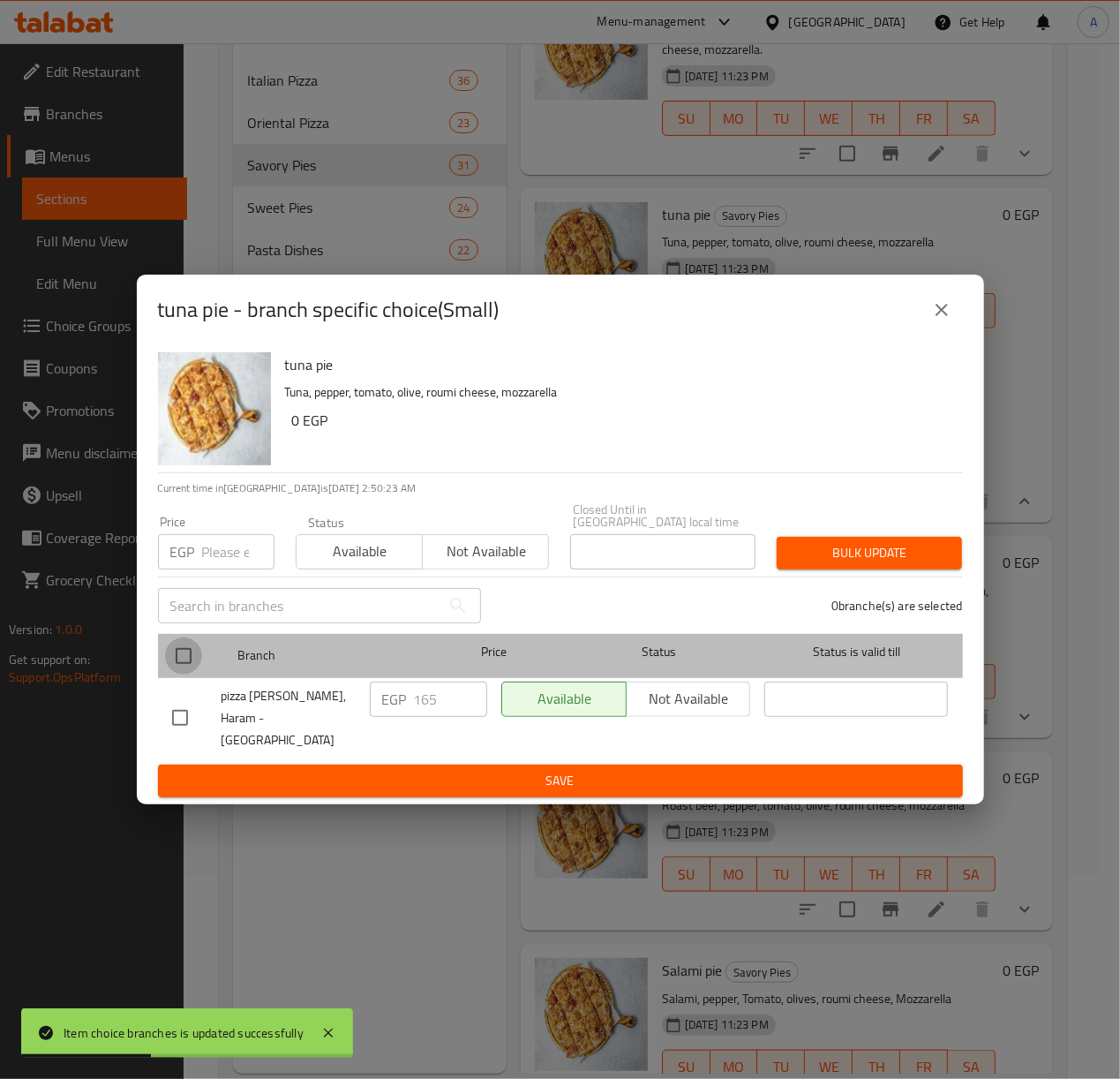
click at [184, 656] on input "checkbox" at bounding box center [184, 656] width 37 height 38
checkbox input "true"
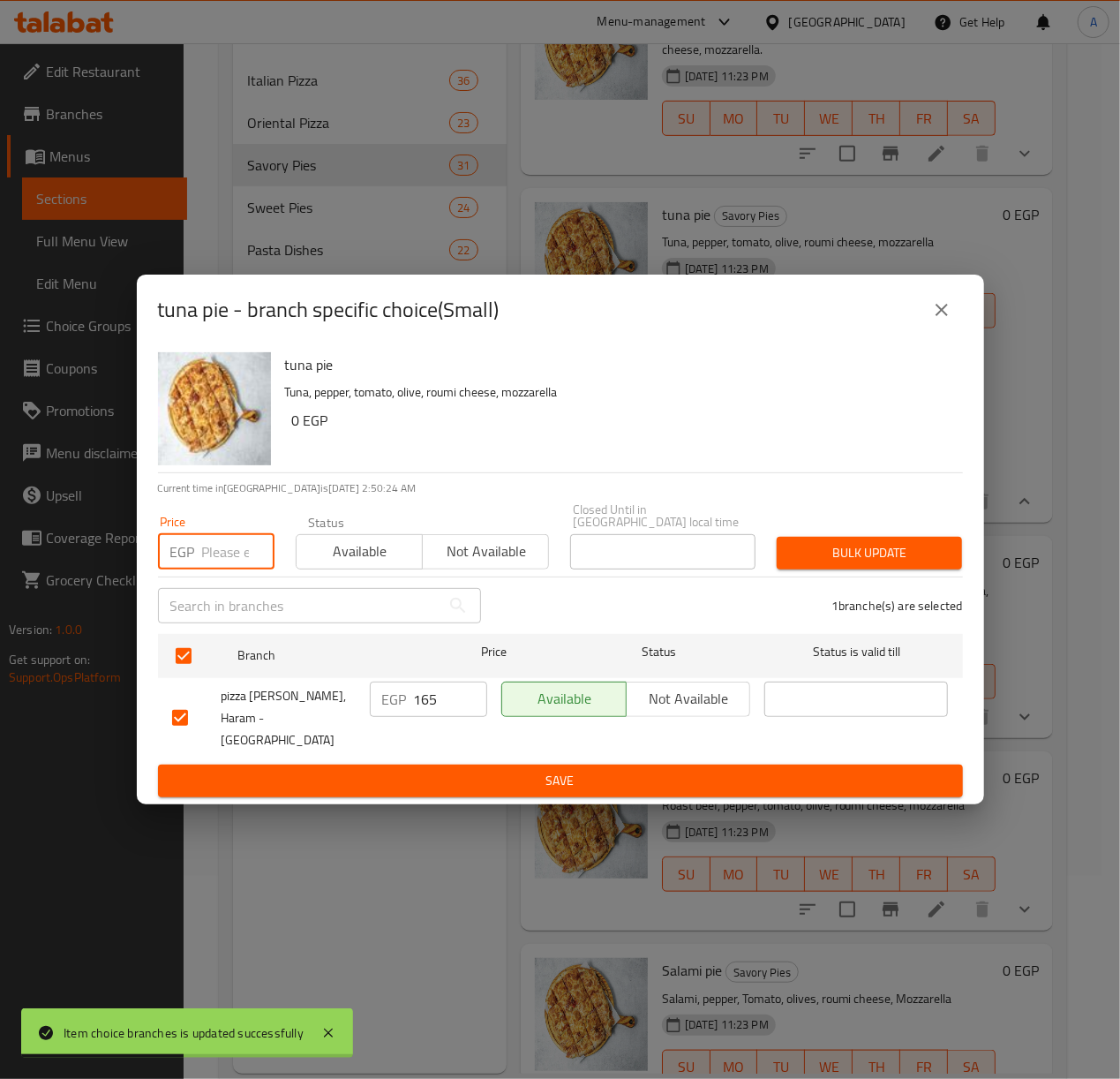
click at [209, 559] on input "number" at bounding box center [238, 552] width 72 height 36
type input "175"
click at [931, 556] on span "Bulk update" at bounding box center [868, 553] width 157 height 22
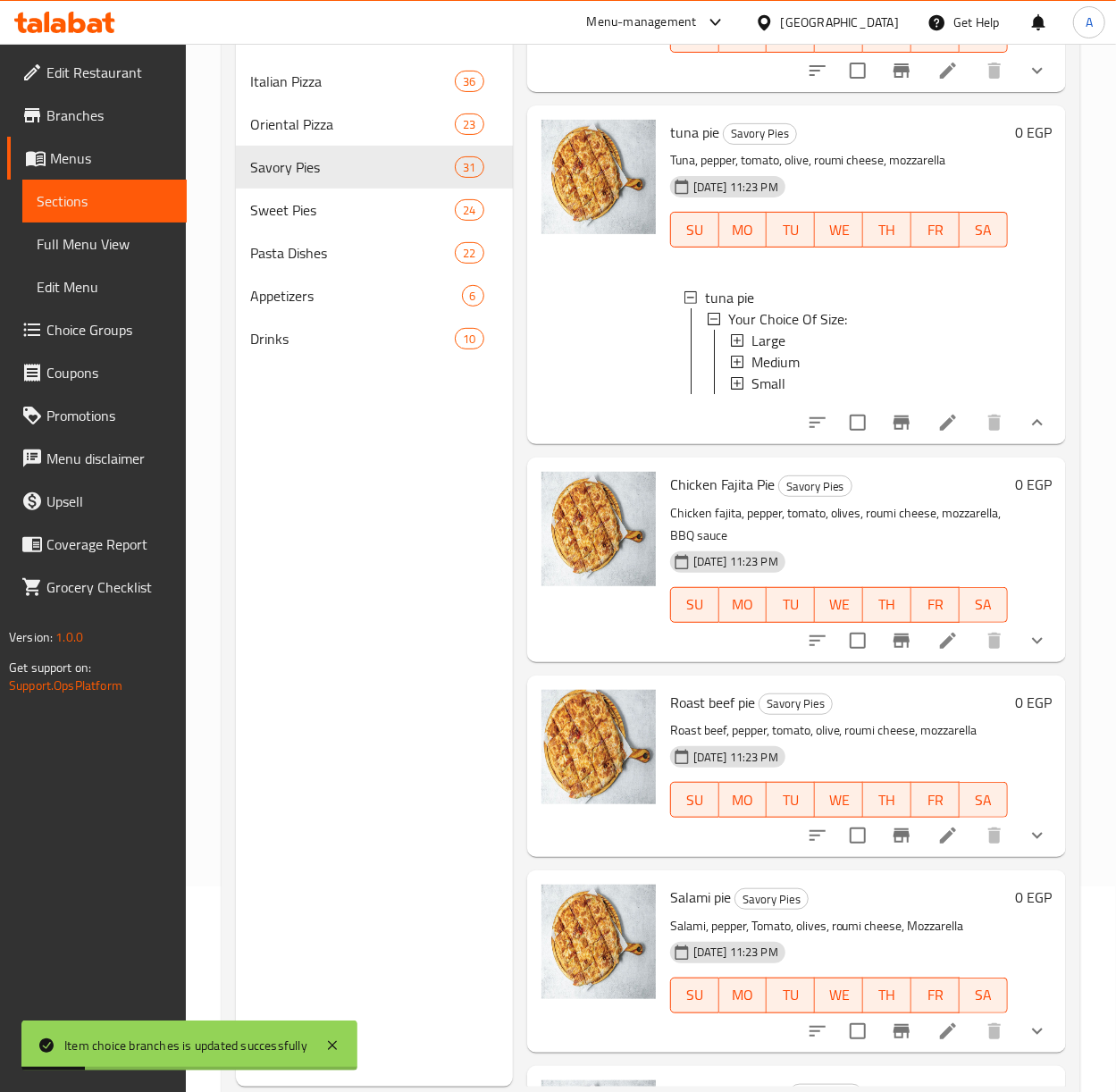
scroll to position [3813, 0]
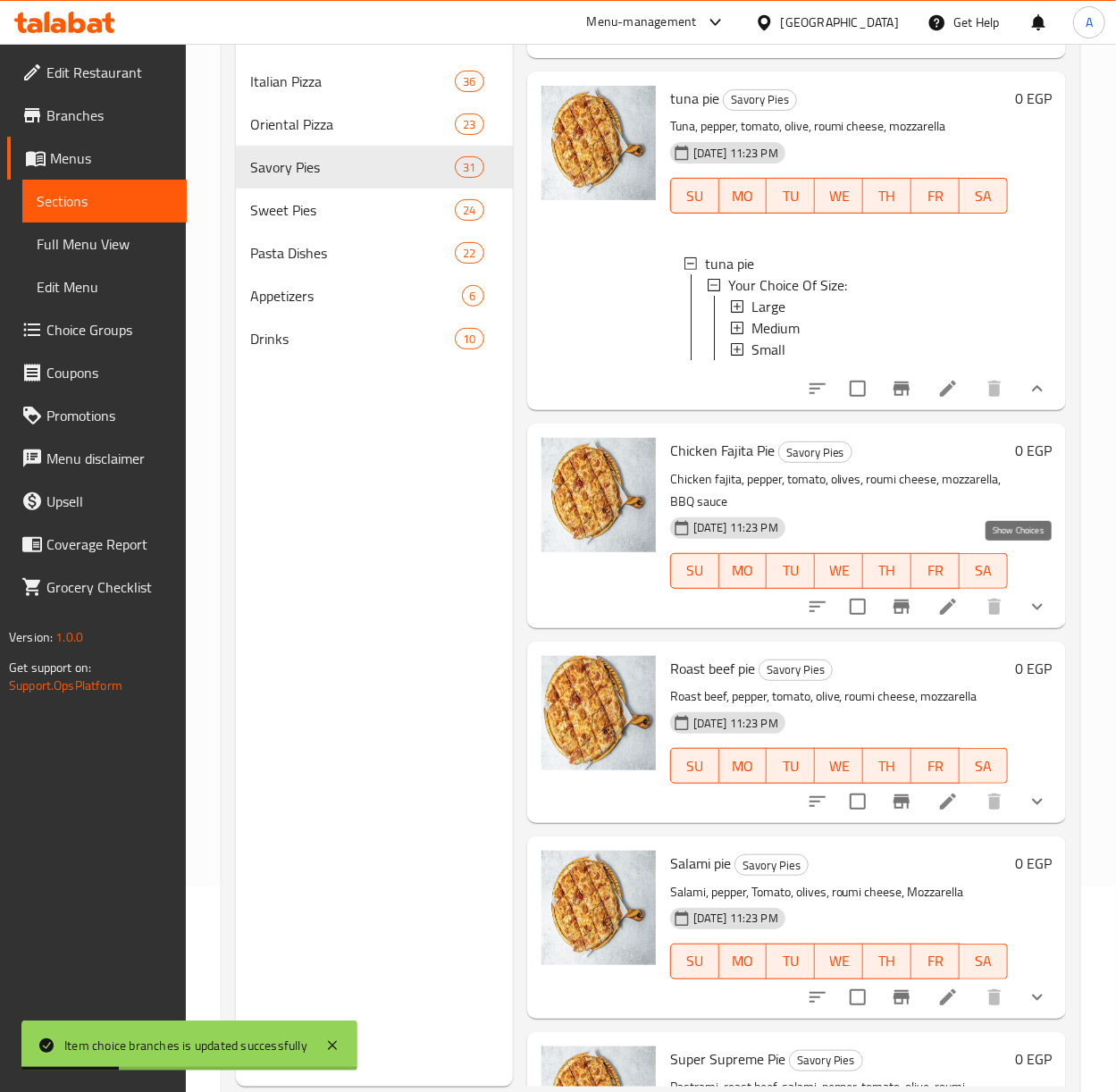
click at [1027, 400] on icon "show more" at bounding box center [1037, 388] width 21 height 21
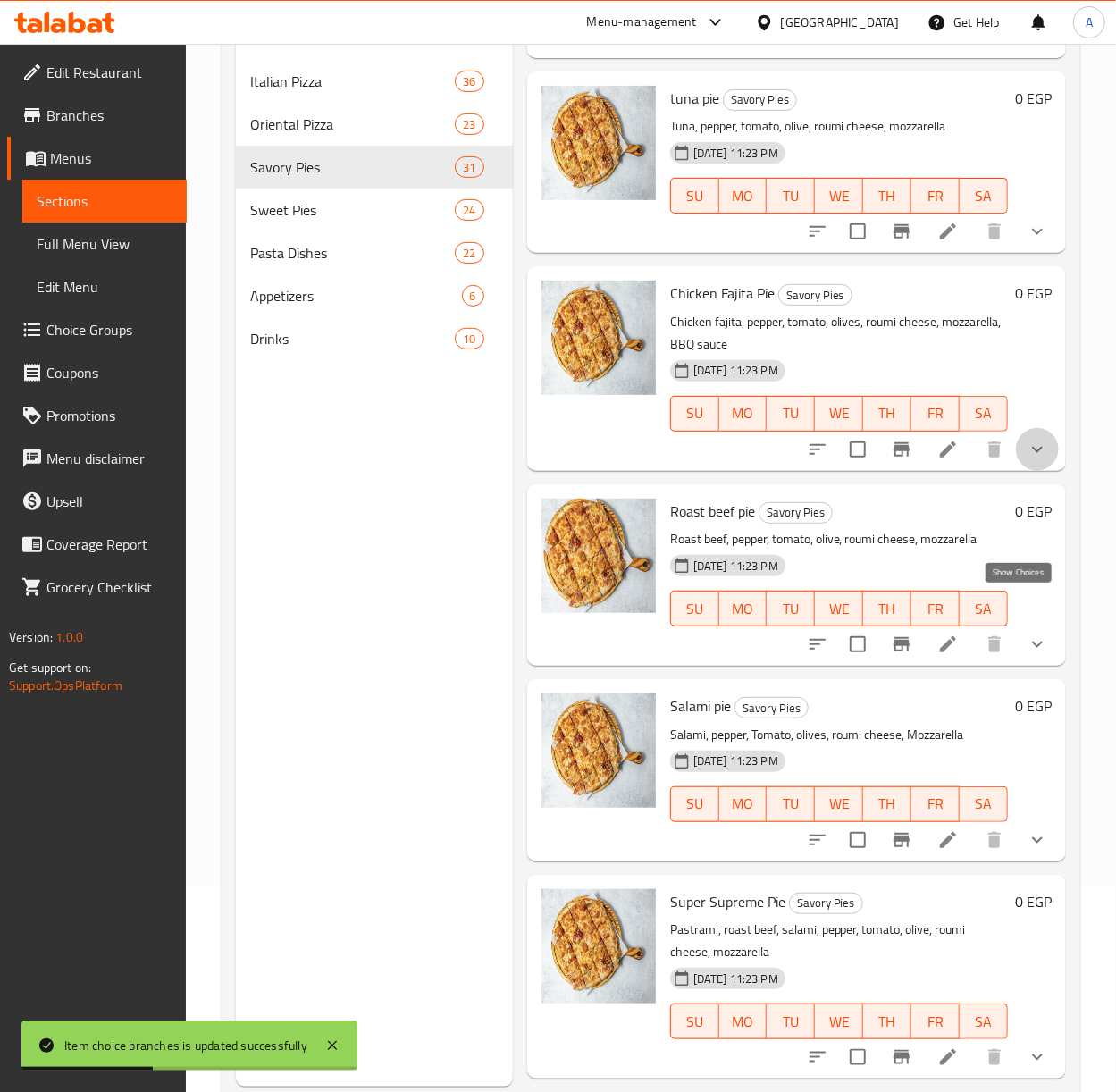
click at [1027, 461] on icon "show more" at bounding box center [1037, 449] width 21 height 21
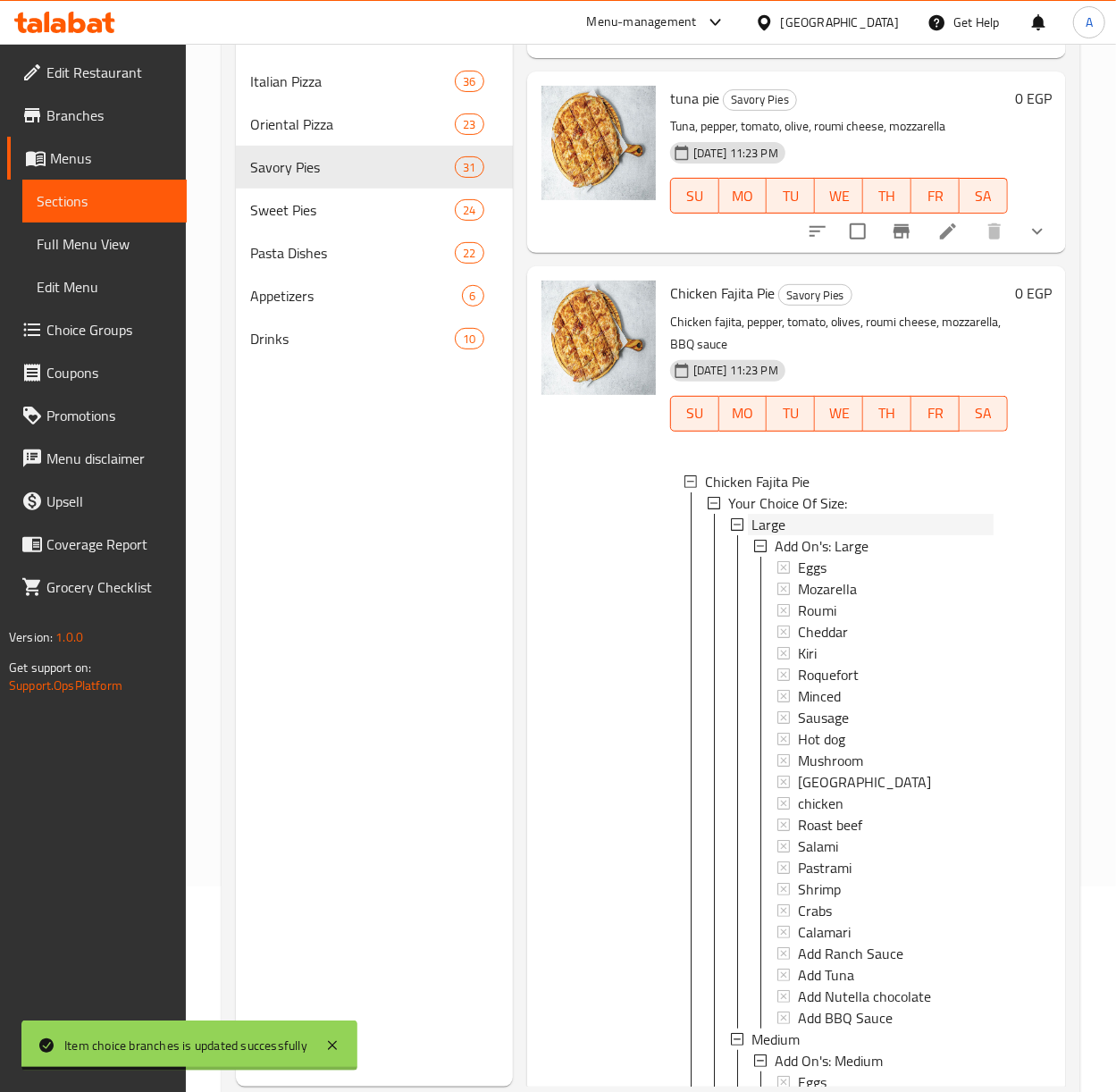
click at [776, 536] on span "Large" at bounding box center [768, 524] width 34 height 21
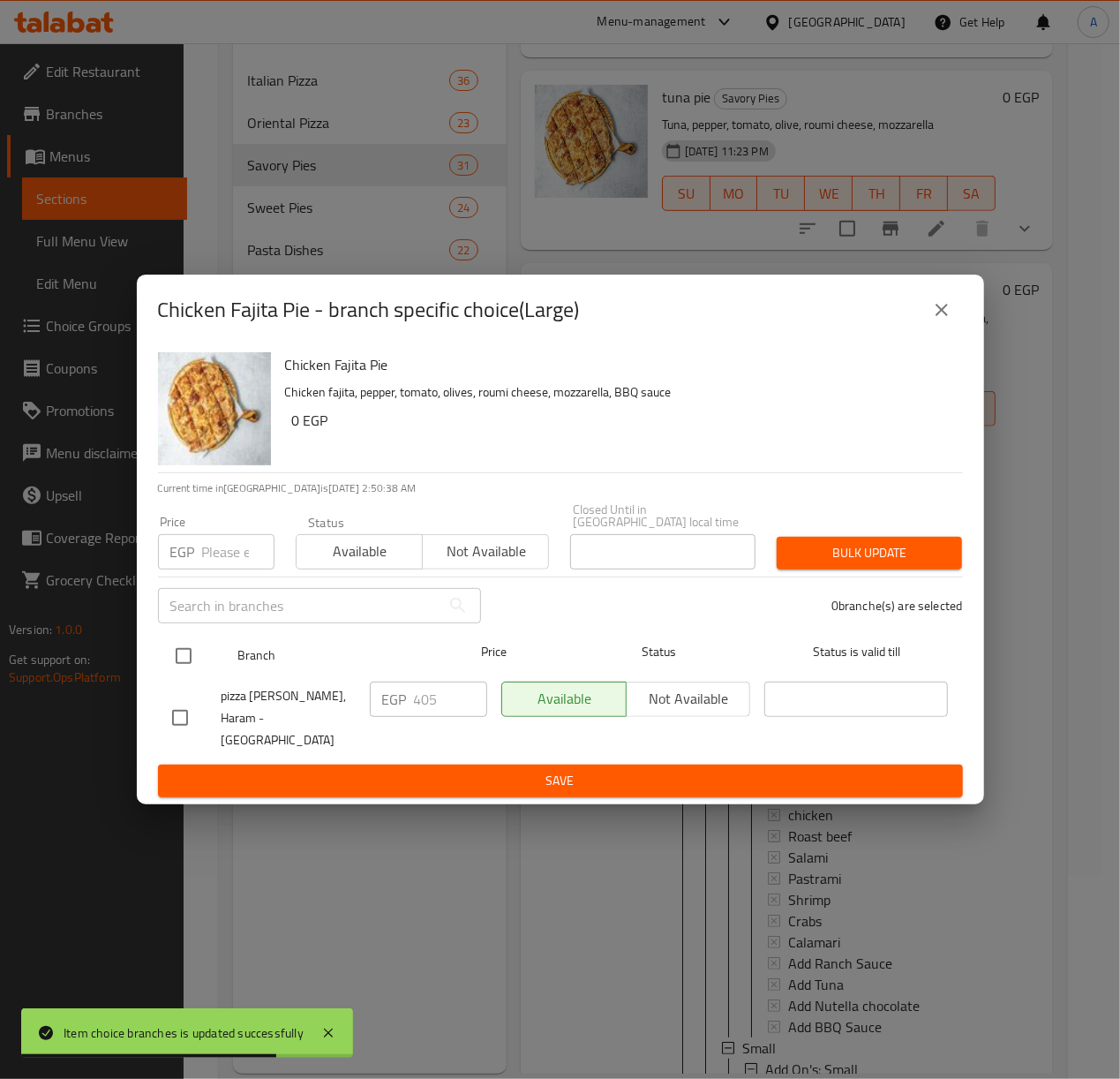
click at [188, 654] on input "checkbox" at bounding box center [184, 656] width 37 height 38
checkbox input "true"
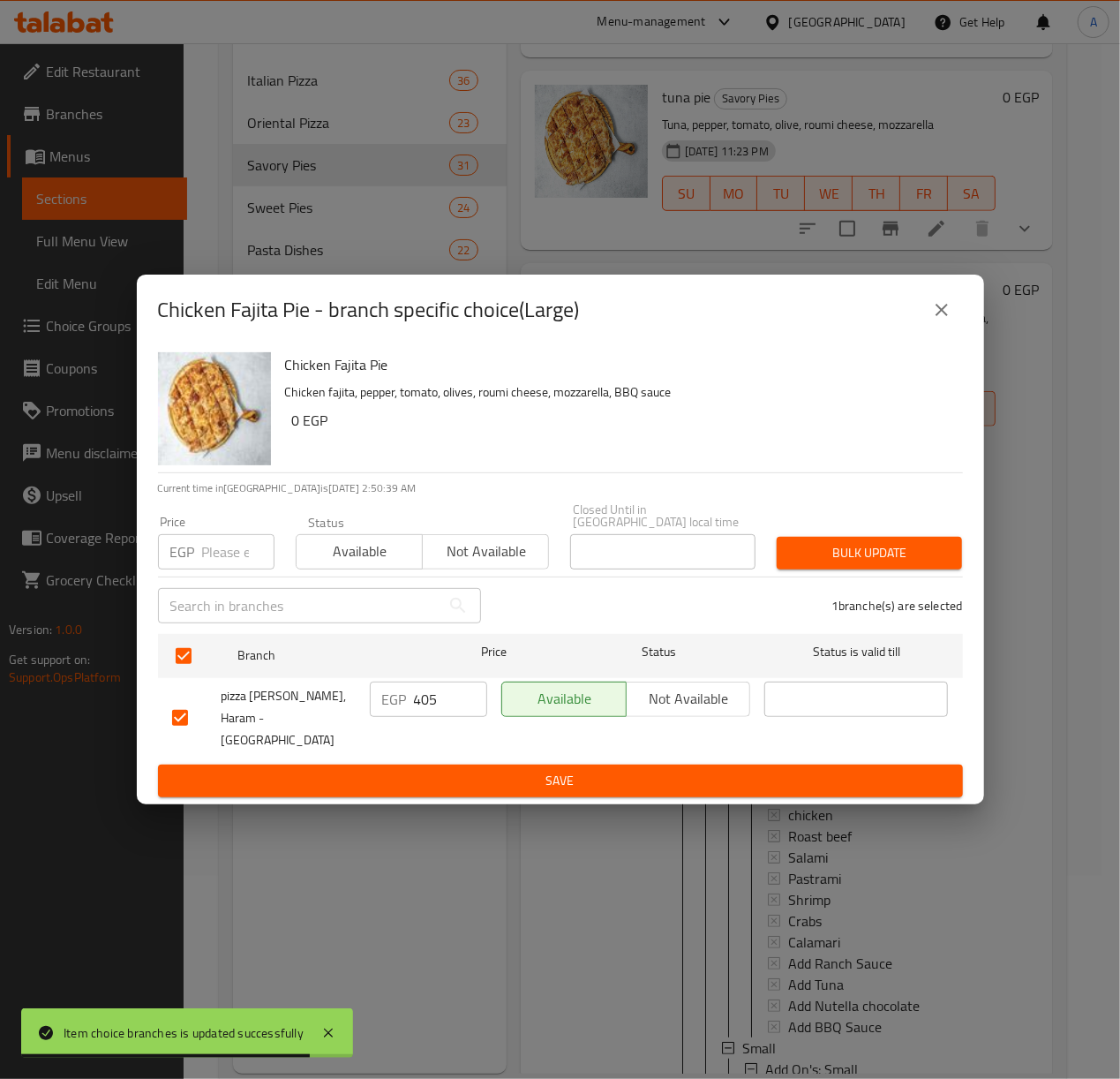
click at [212, 563] on input "number" at bounding box center [238, 552] width 72 height 36
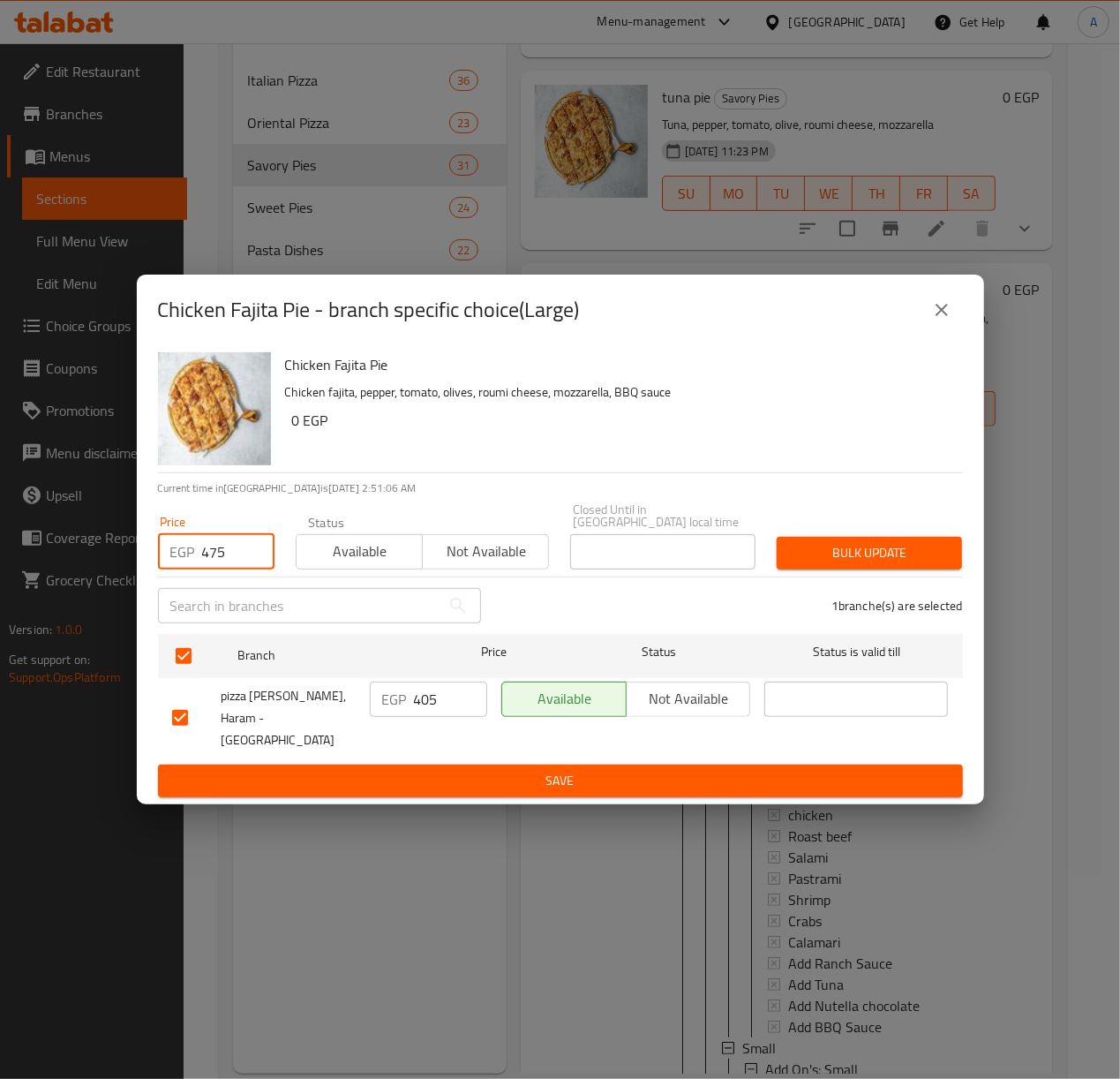
type input "475"
click at [837, 553] on span "Bulk update" at bounding box center [868, 553] width 157 height 22
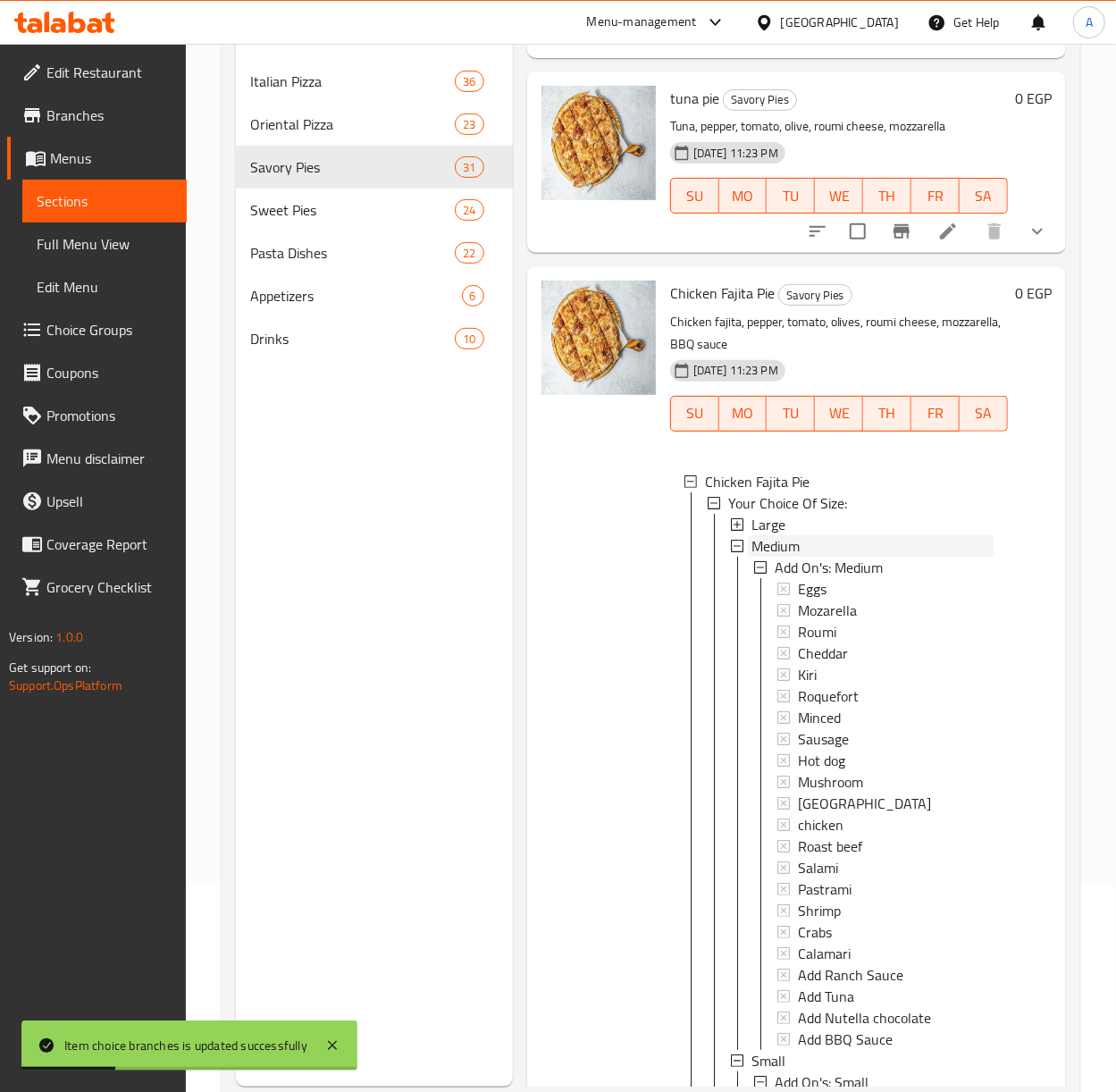
click at [769, 556] on span "Medium" at bounding box center [775, 546] width 48 height 21
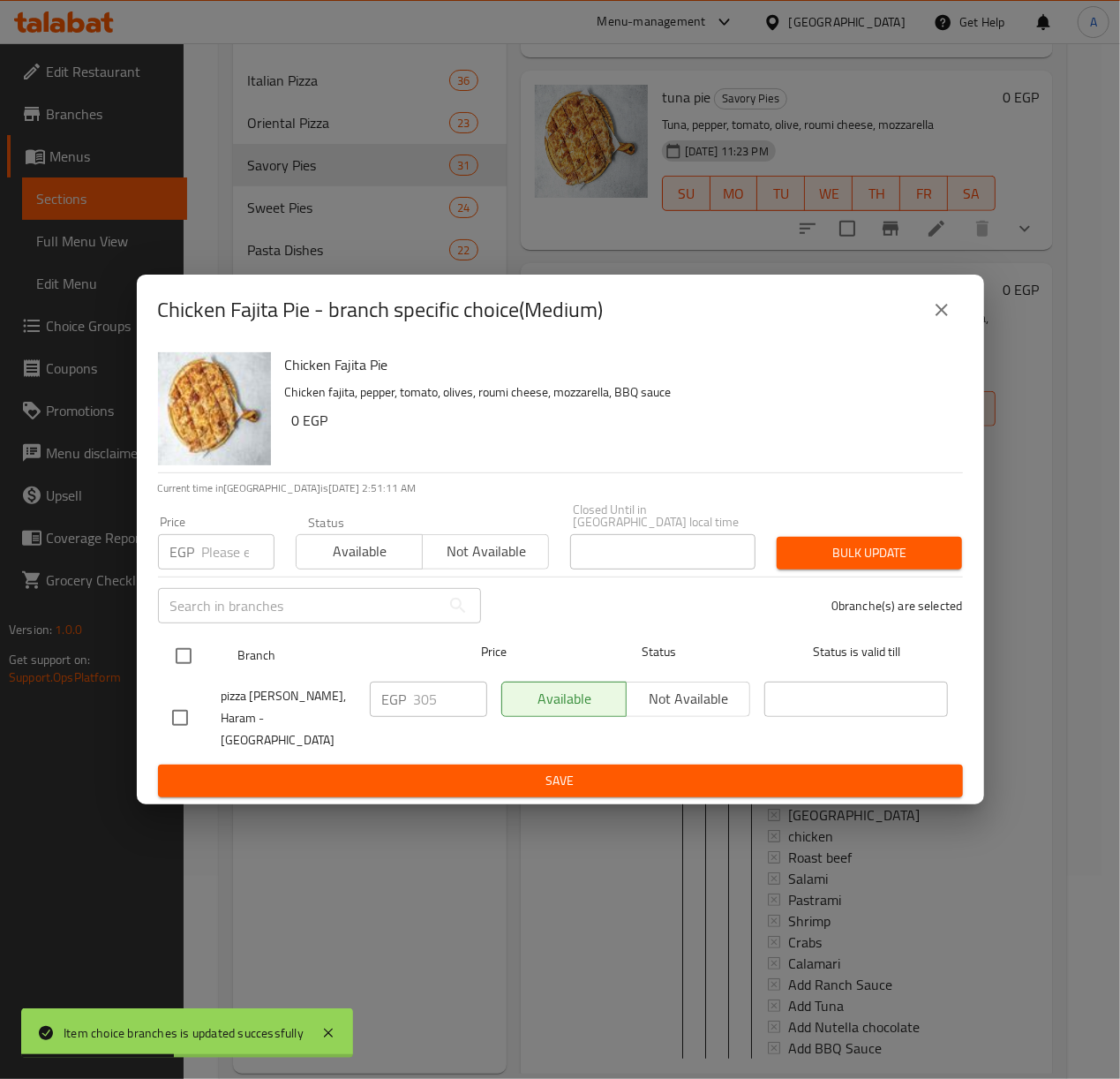
click at [182, 673] on input "checkbox" at bounding box center [184, 656] width 37 height 38
checkbox input "true"
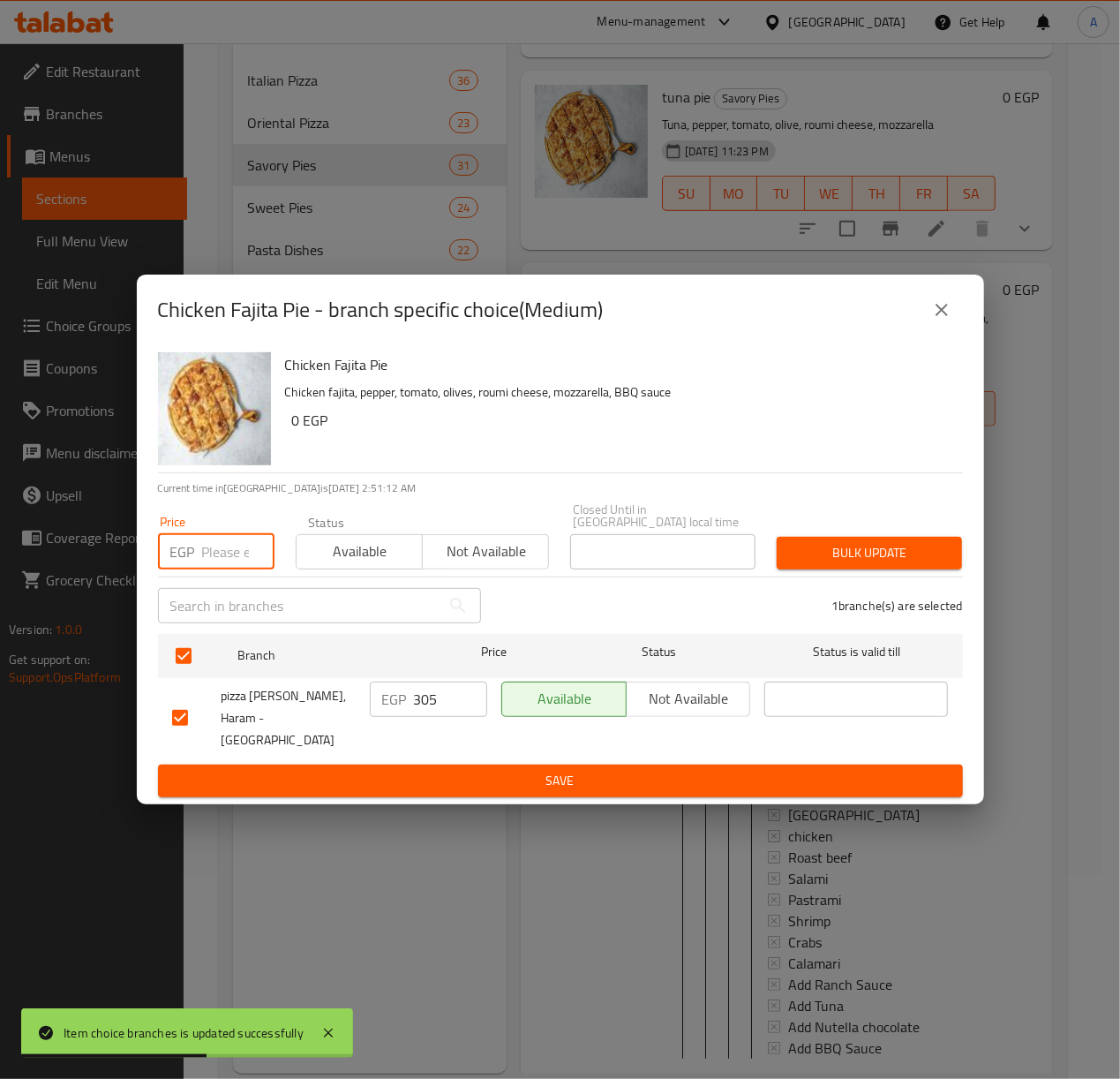
click at [242, 552] on input "number" at bounding box center [238, 552] width 72 height 36
type input "360"
click at [815, 544] on button "Bulk update" at bounding box center [869, 553] width 186 height 33
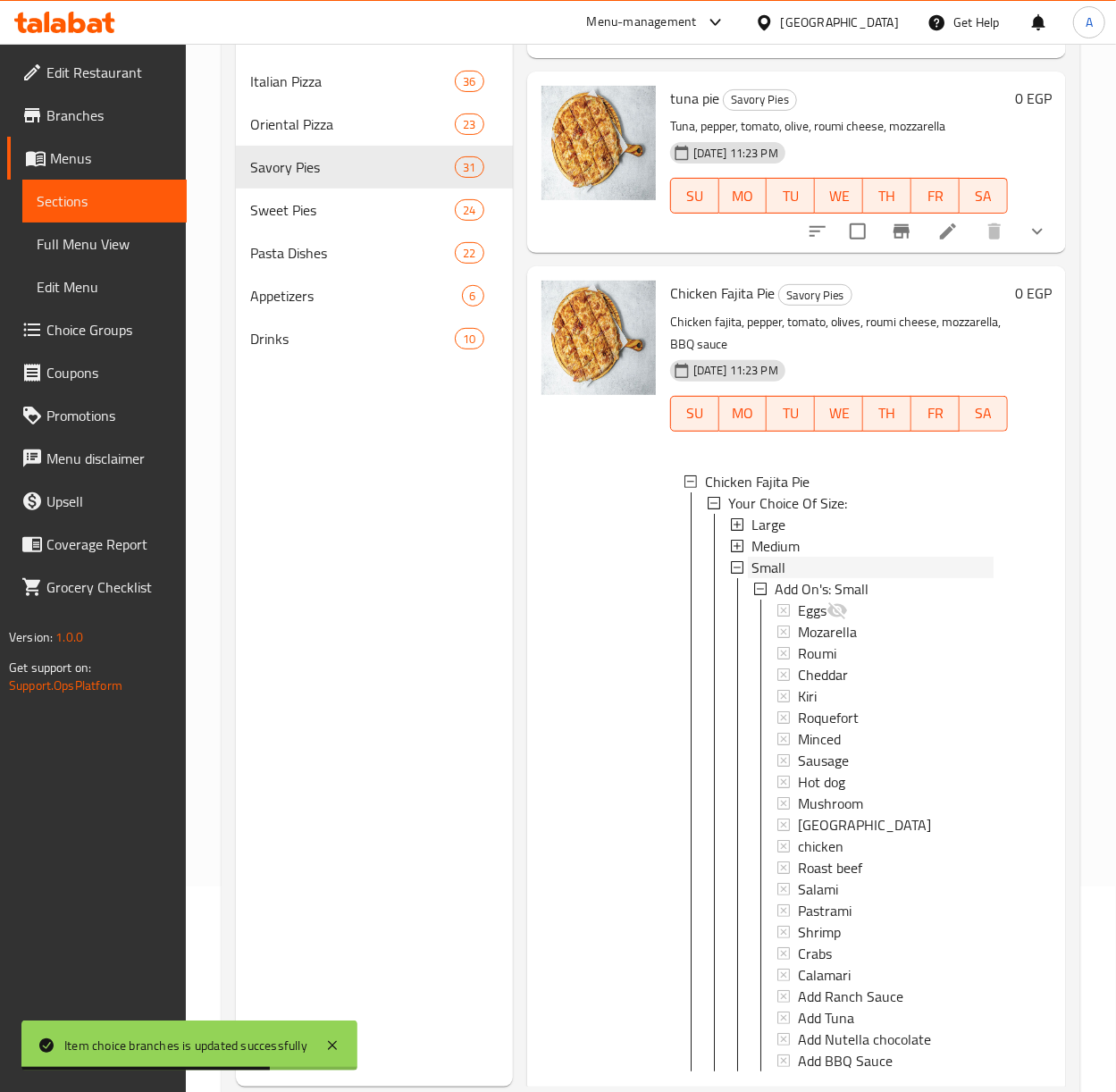
click at [783, 578] on span "Small" at bounding box center [768, 566] width 34 height 21
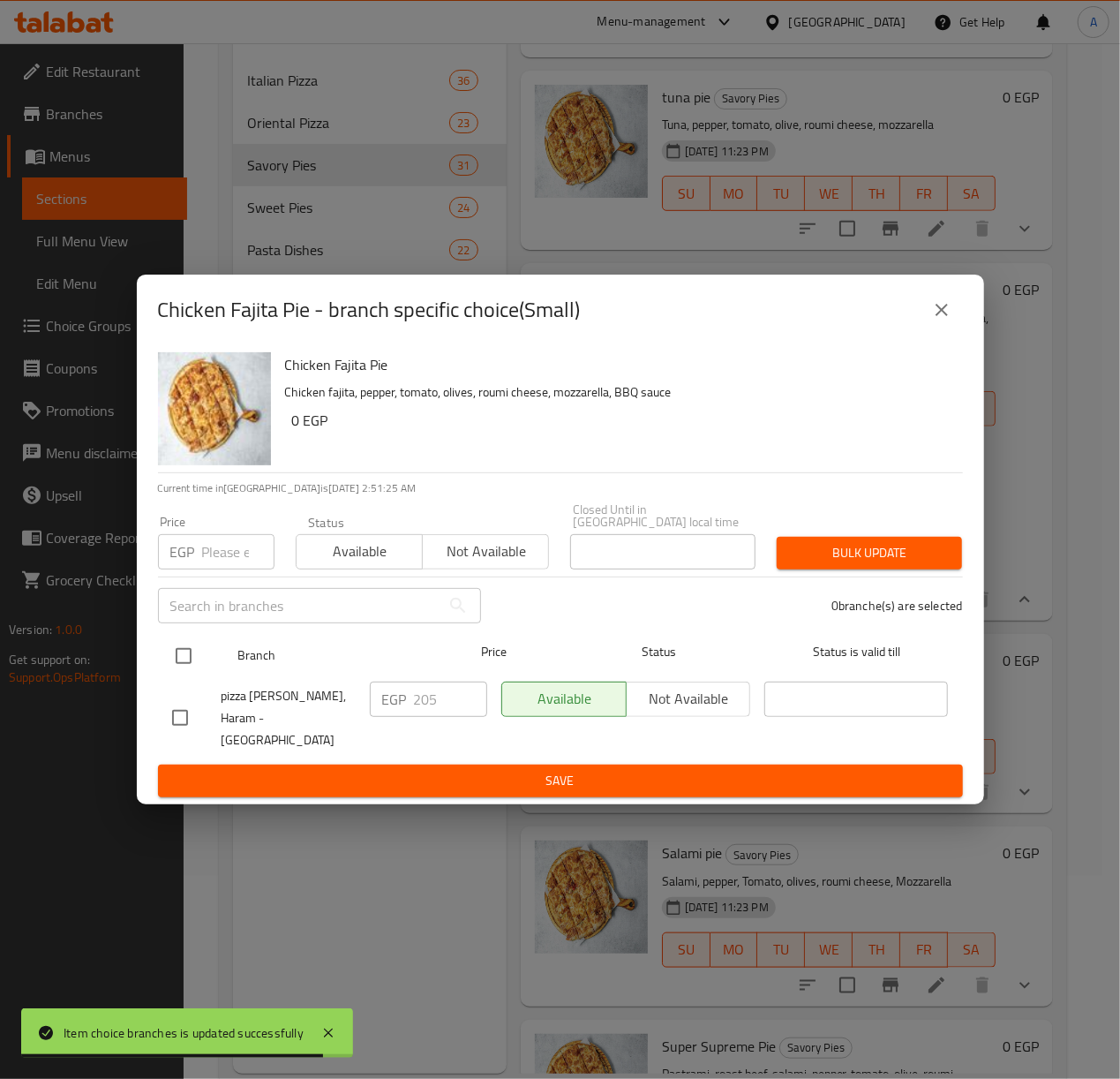
click at [179, 658] on input "checkbox" at bounding box center [184, 656] width 37 height 38
checkbox input "true"
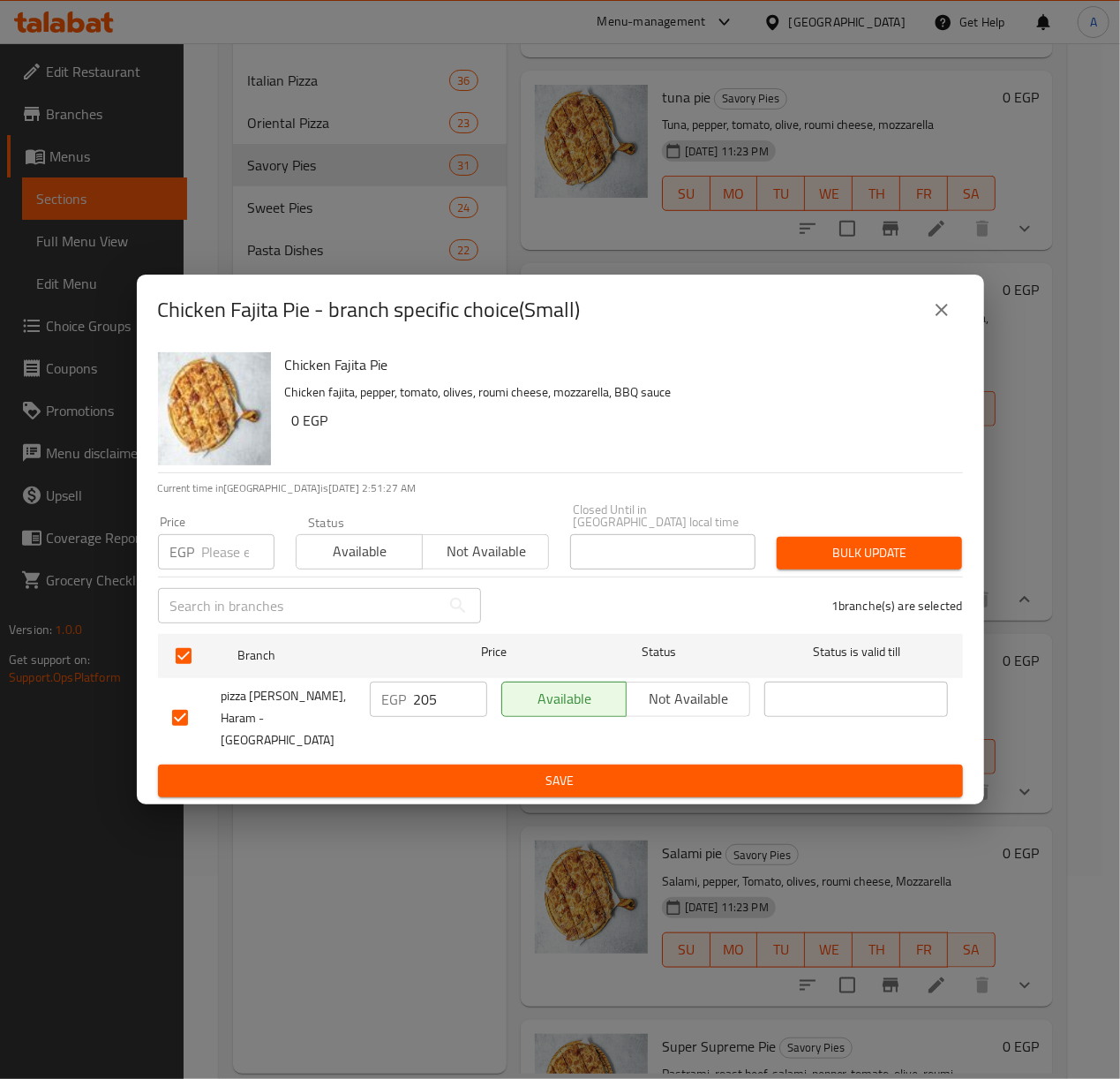
click at [209, 548] on input "number" at bounding box center [238, 552] width 72 height 36
type input "240"
click at [841, 556] on span "Bulk update" at bounding box center [868, 553] width 157 height 22
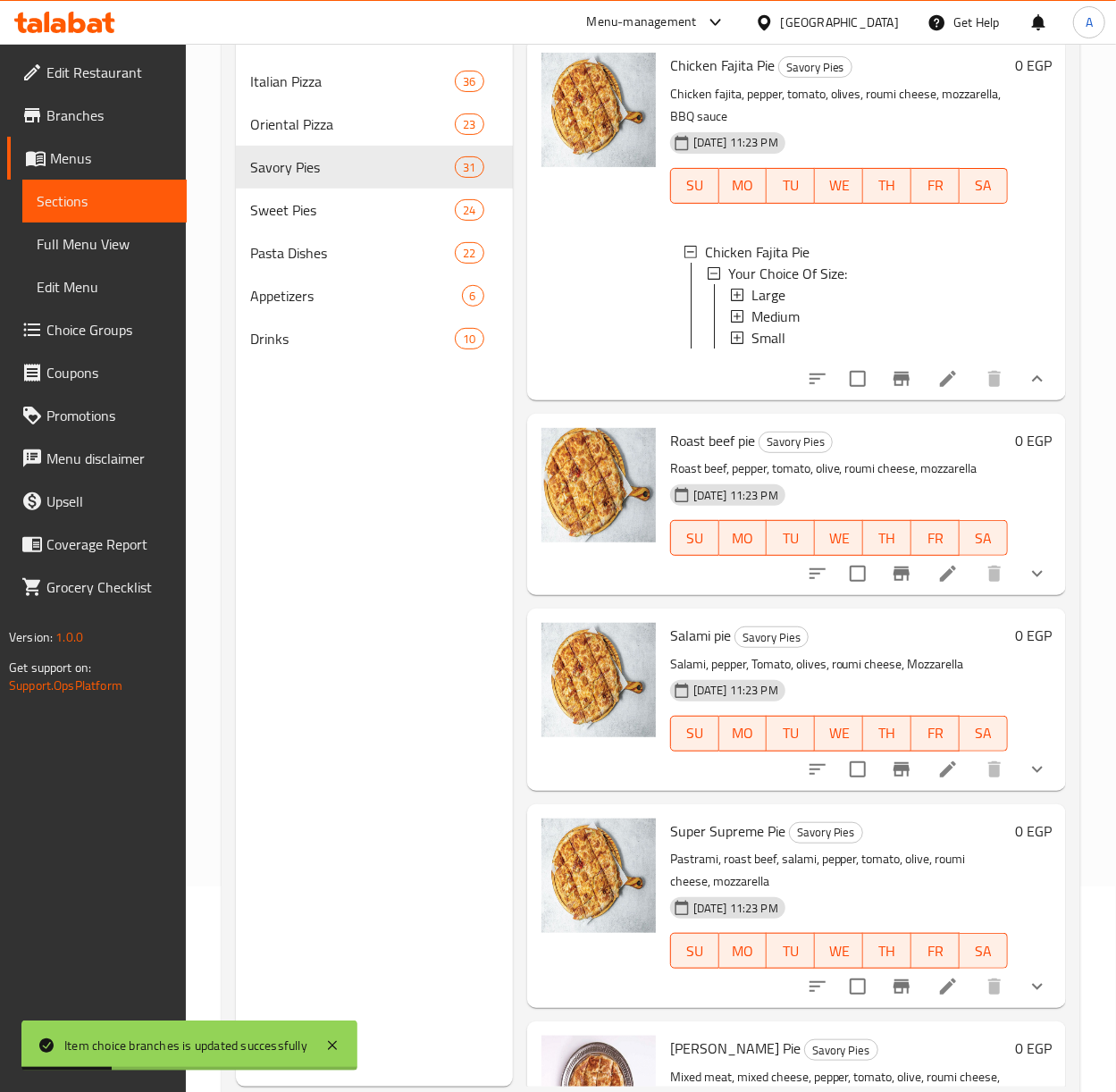
scroll to position [4050, 0]
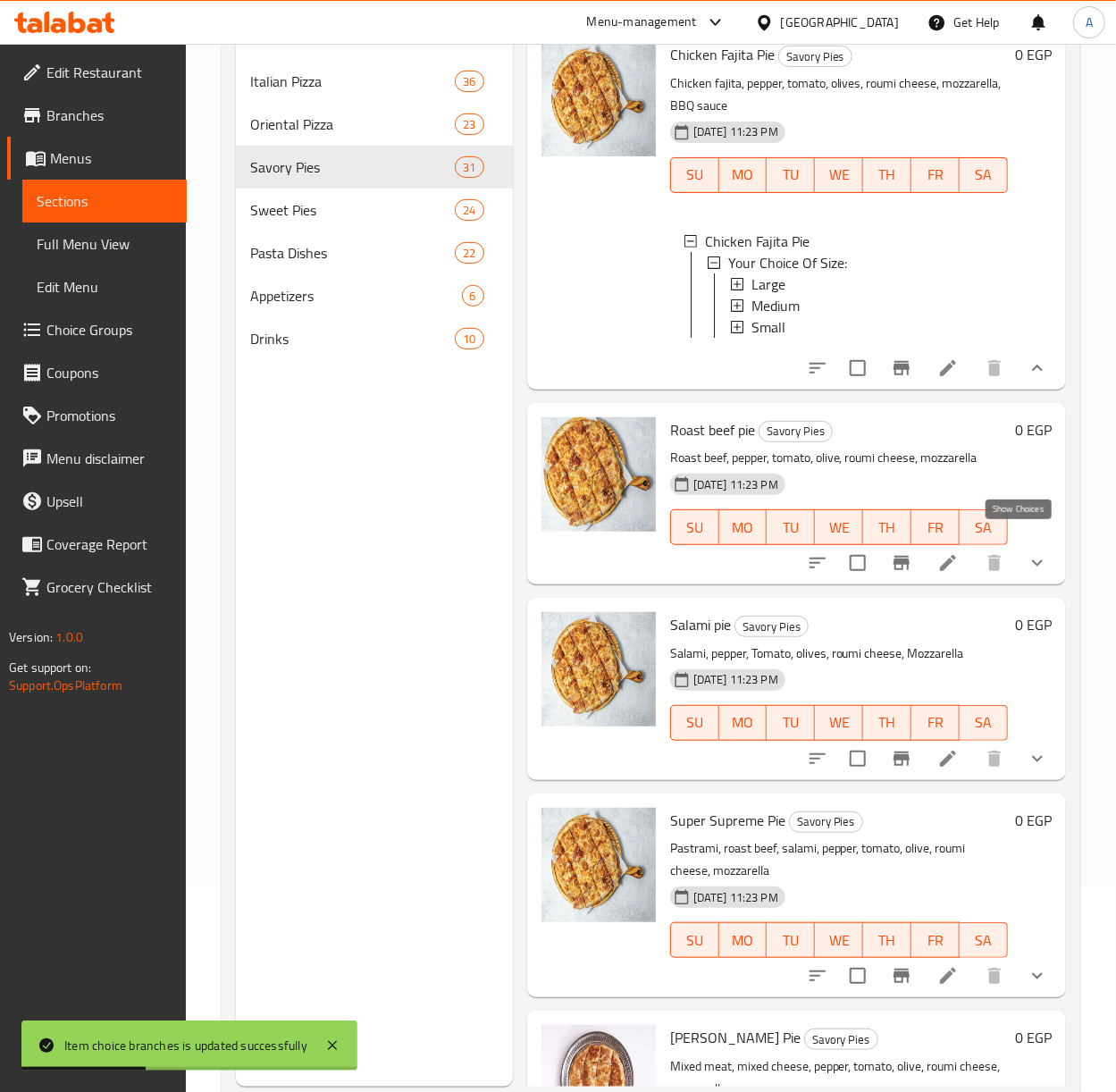
click at [1032, 371] on icon "show more" at bounding box center [1037, 368] width 11 height 6
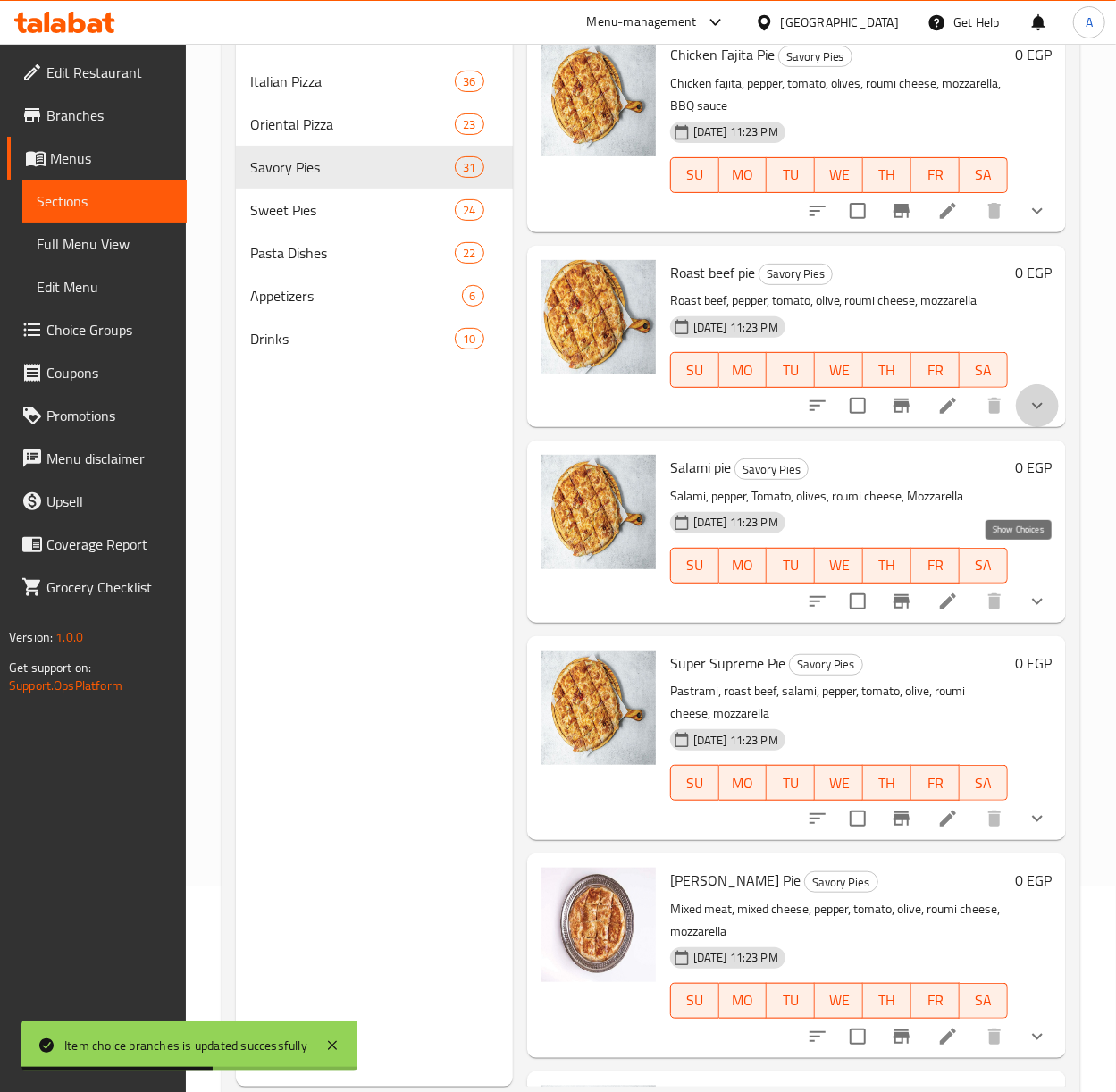
click at [1028, 417] on icon "show more" at bounding box center [1037, 405] width 21 height 21
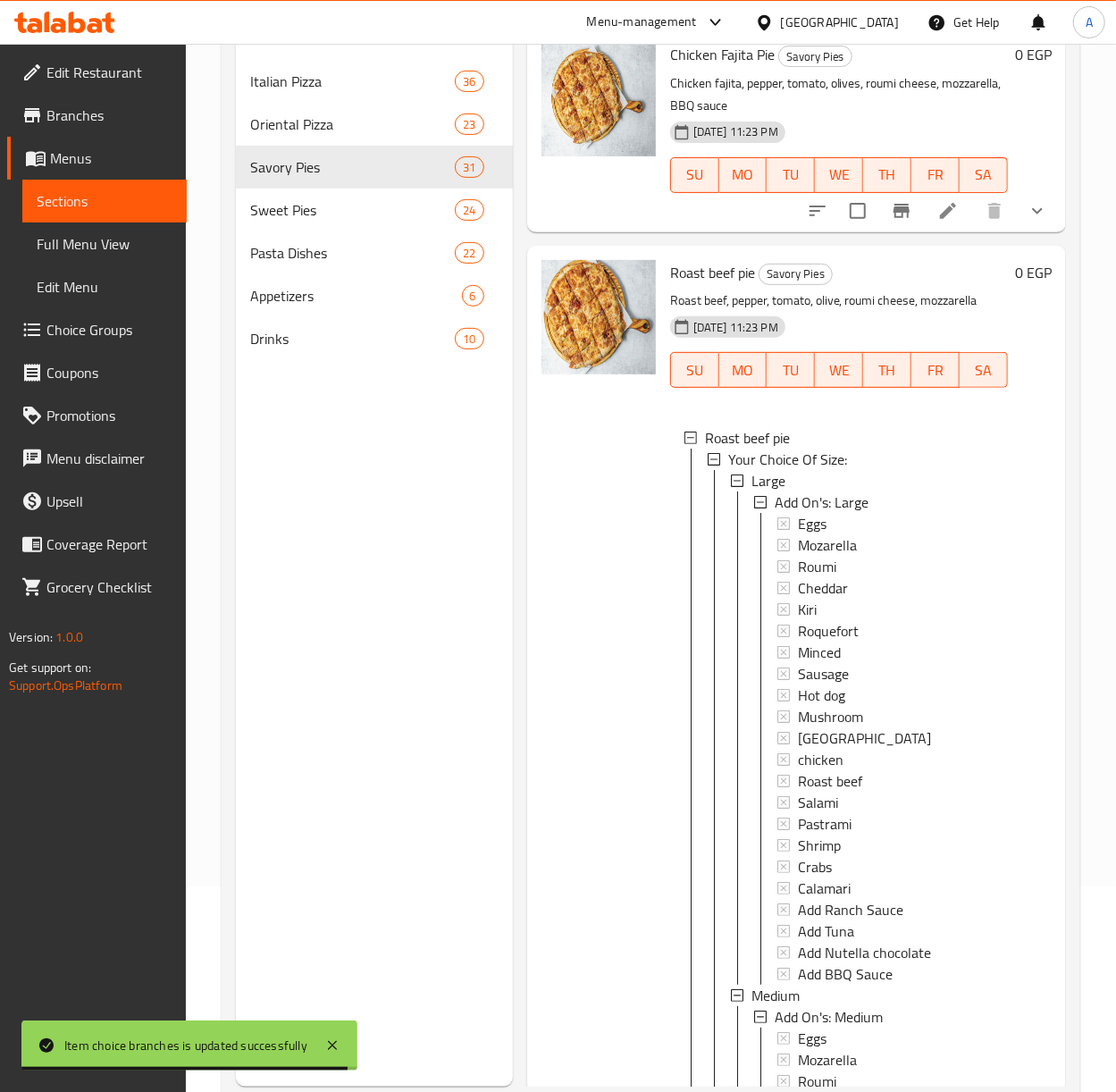
click at [776, 492] on span "Large" at bounding box center [768, 480] width 34 height 21
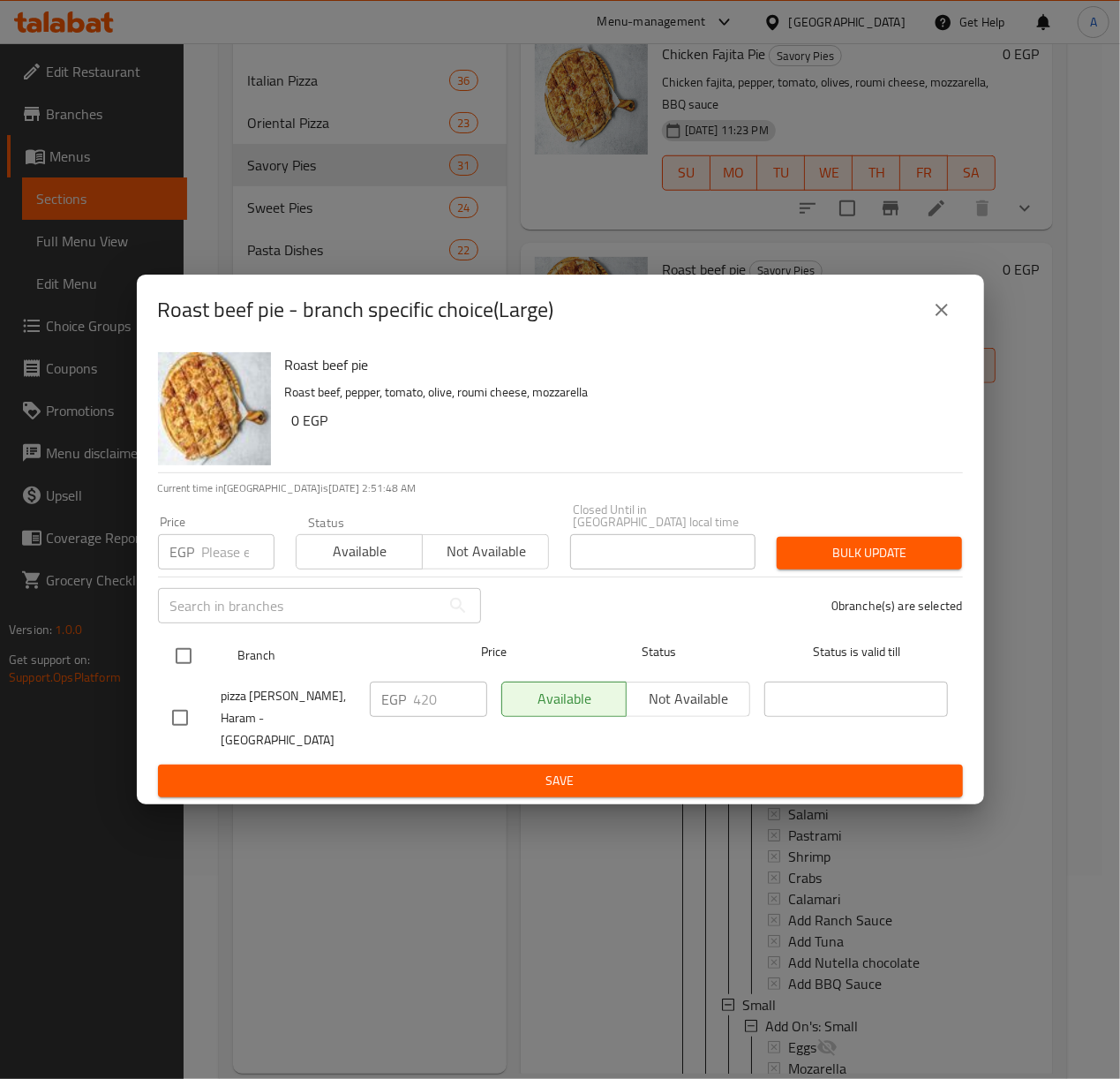
click at [198, 654] on input "checkbox" at bounding box center [184, 656] width 37 height 38
checkbox input "true"
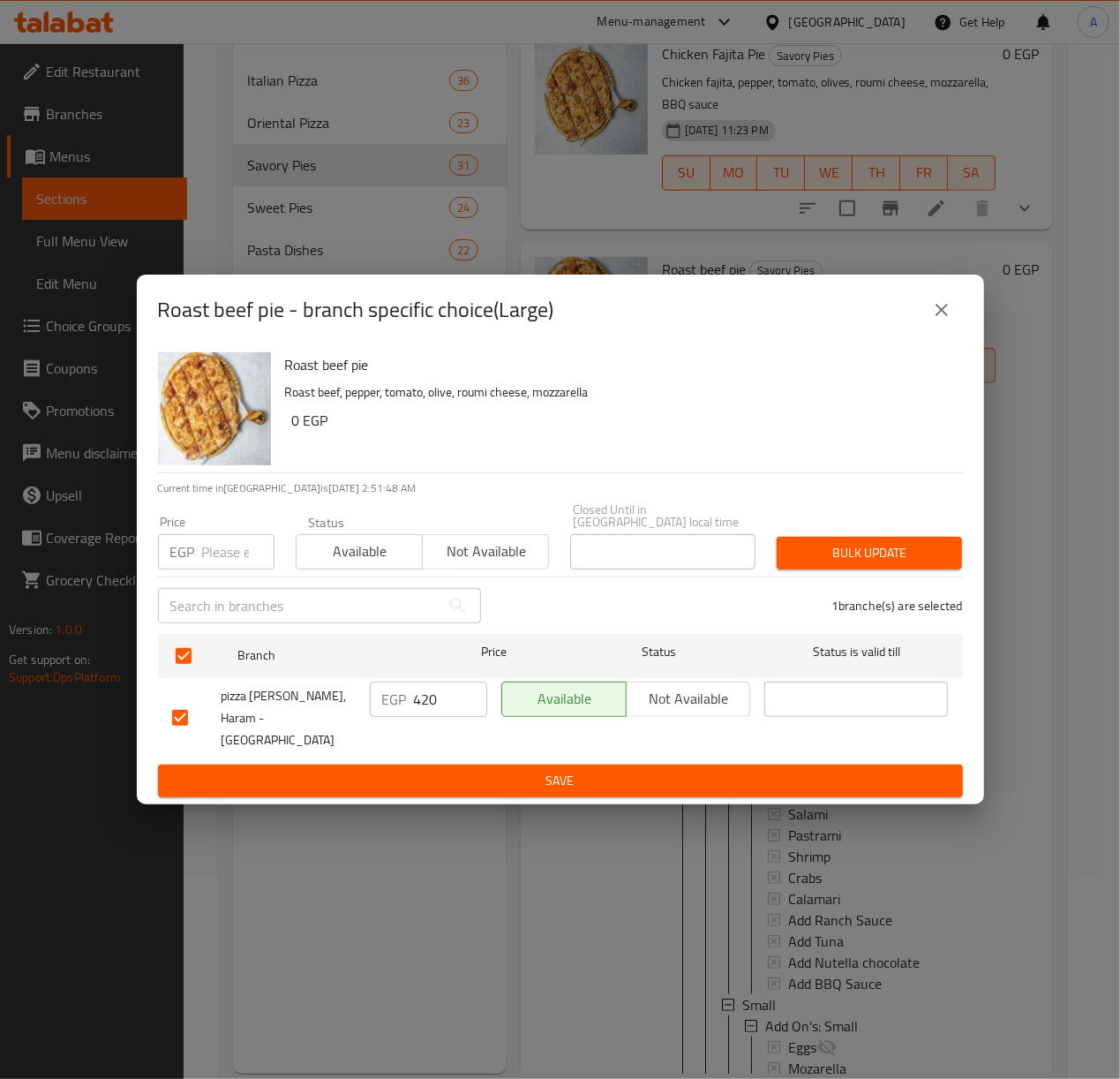
click at [206, 560] on input "number" at bounding box center [238, 552] width 72 height 36
type input "490"
click at [816, 545] on button "Bulk update" at bounding box center [869, 553] width 186 height 33
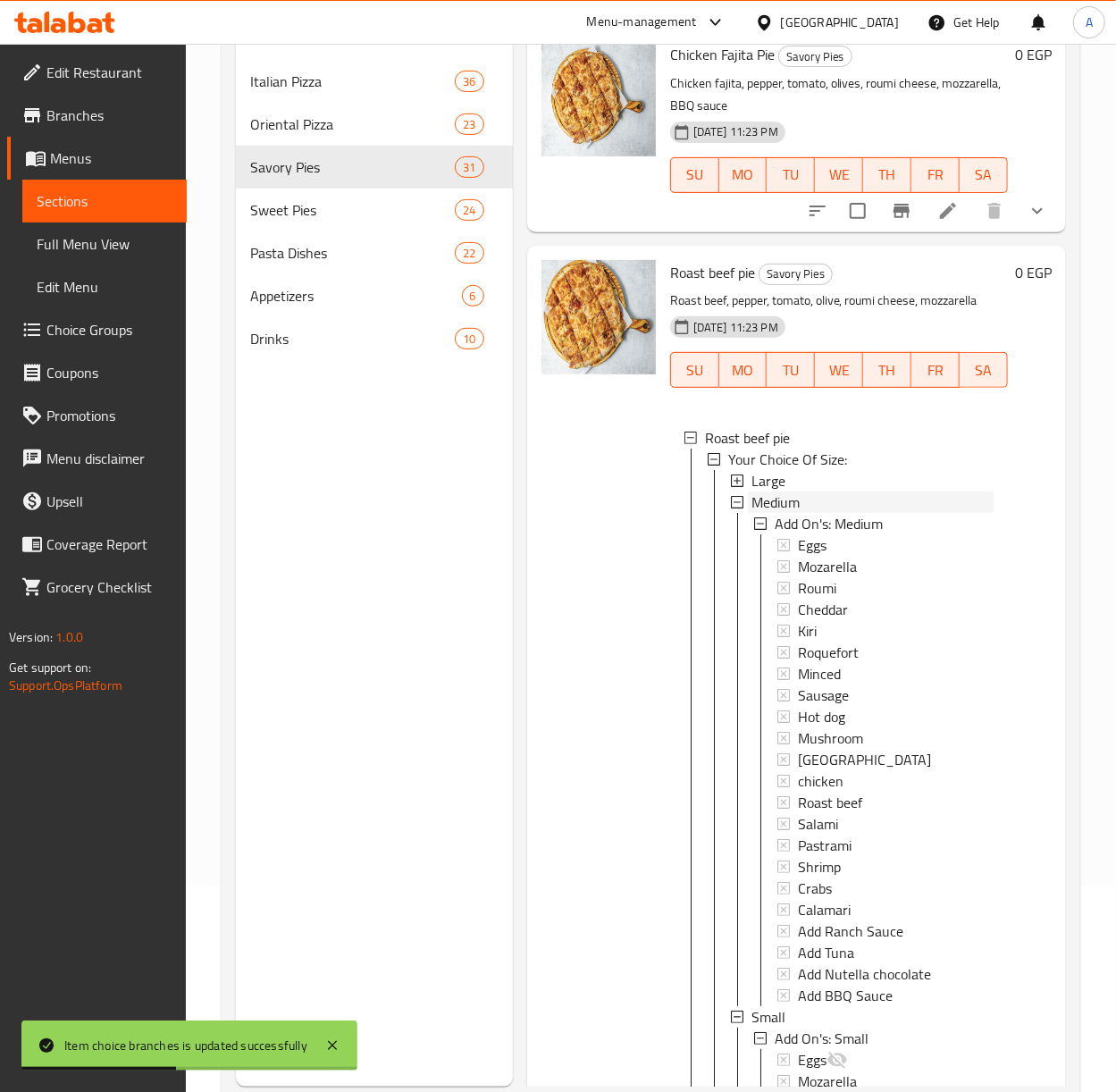
click at [775, 513] on span "Medium" at bounding box center [775, 502] width 48 height 21
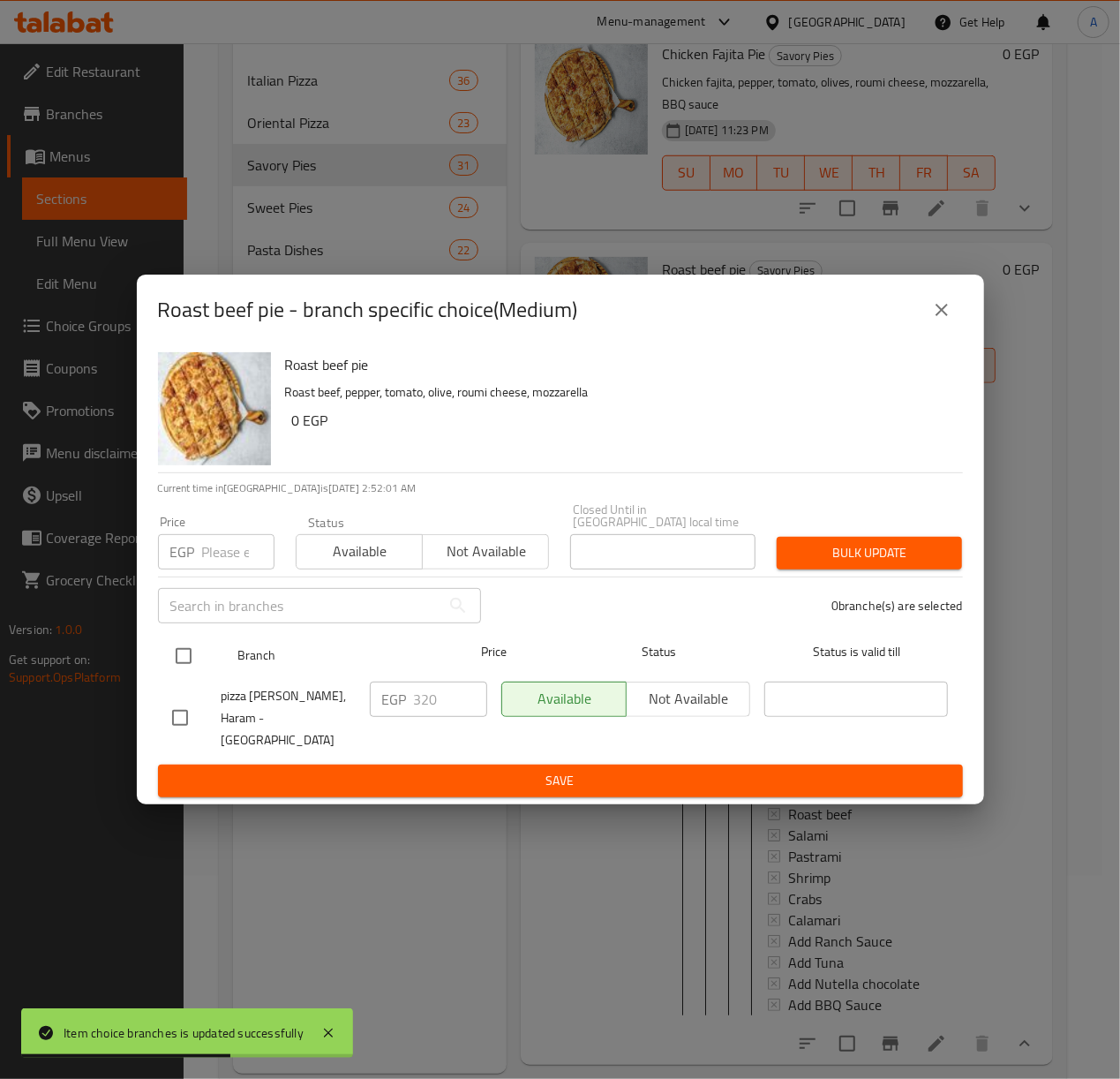
click at [187, 658] on input "checkbox" at bounding box center [184, 656] width 37 height 38
checkbox input "true"
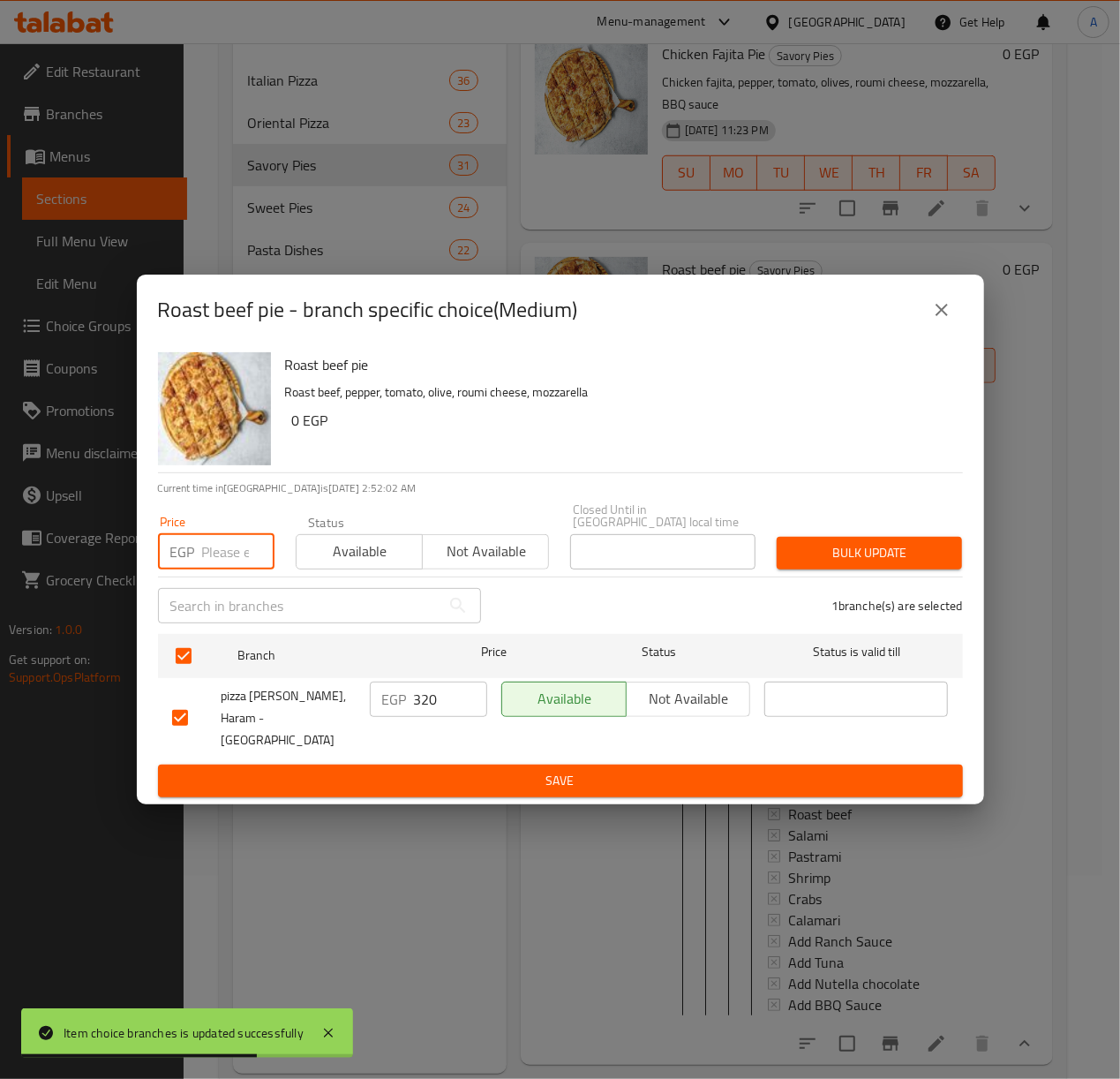
click at [213, 546] on input "number" at bounding box center [238, 552] width 72 height 36
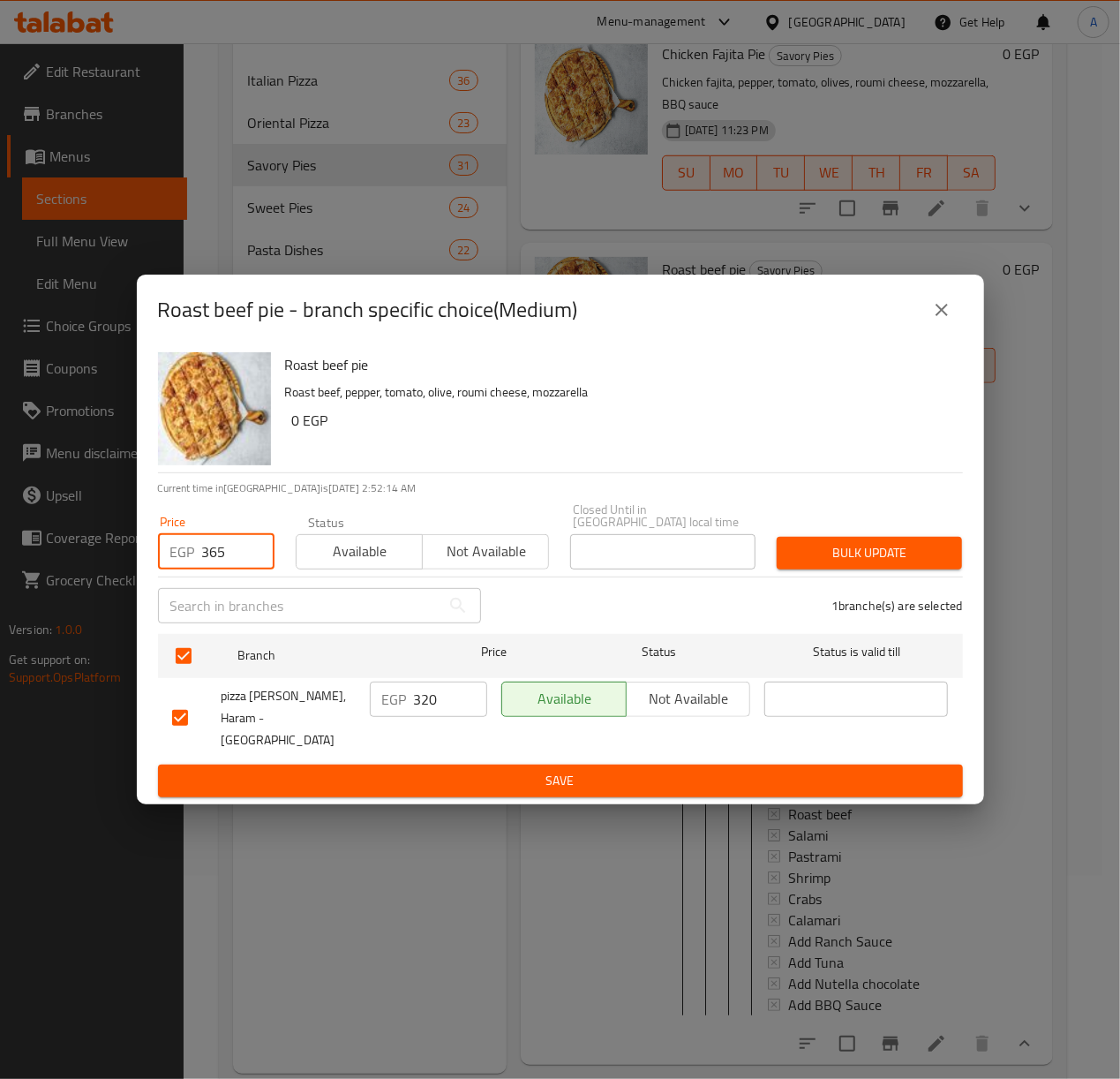
type input "365"
click at [866, 552] on span "Bulk update" at bounding box center [868, 553] width 157 height 22
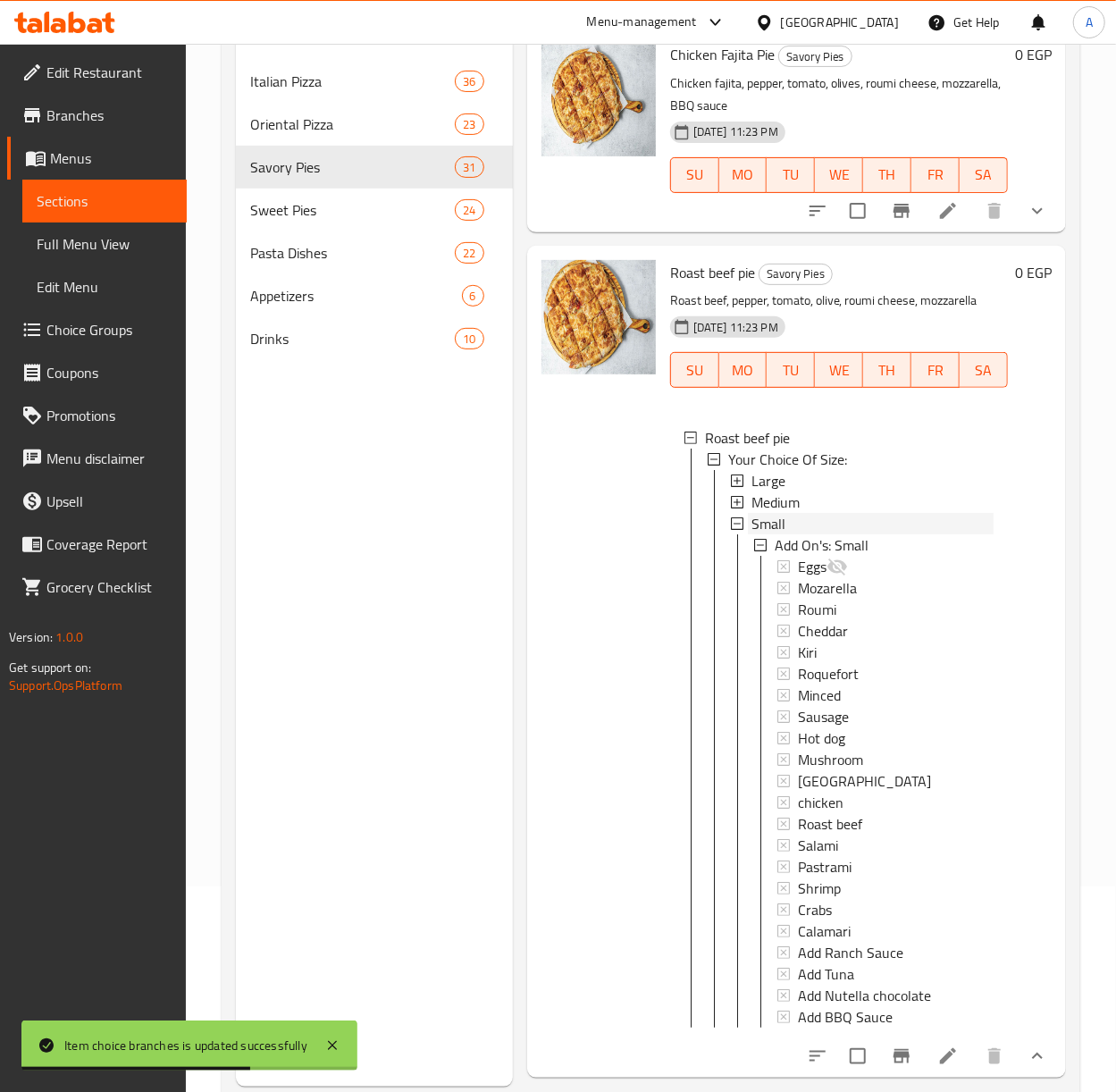
click at [756, 535] on span "Small" at bounding box center [768, 523] width 34 height 21
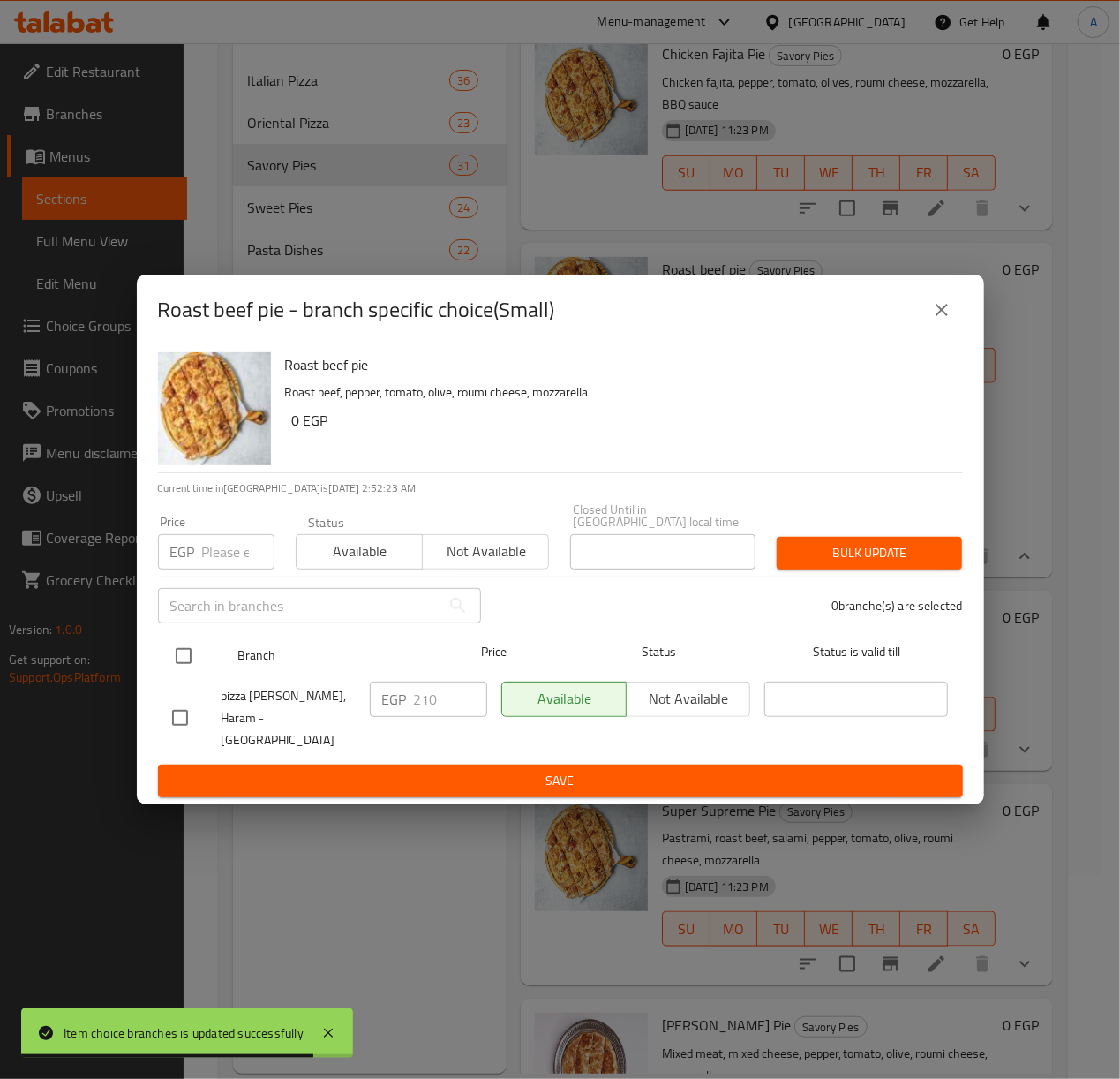
click at [175, 647] on input "checkbox" at bounding box center [184, 656] width 37 height 38
checkbox input "true"
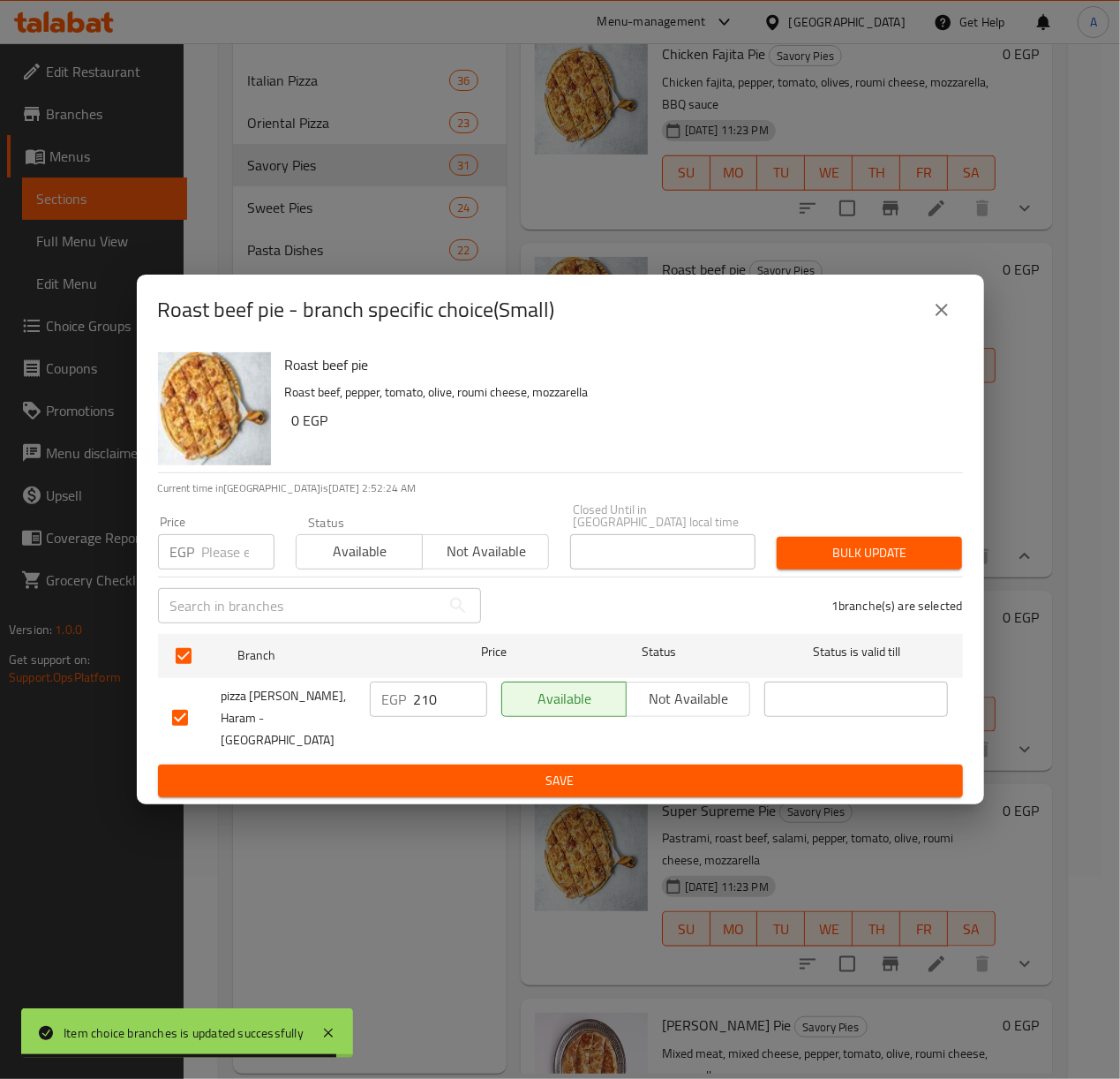
click at [208, 562] on input "number" at bounding box center [238, 552] width 72 height 36
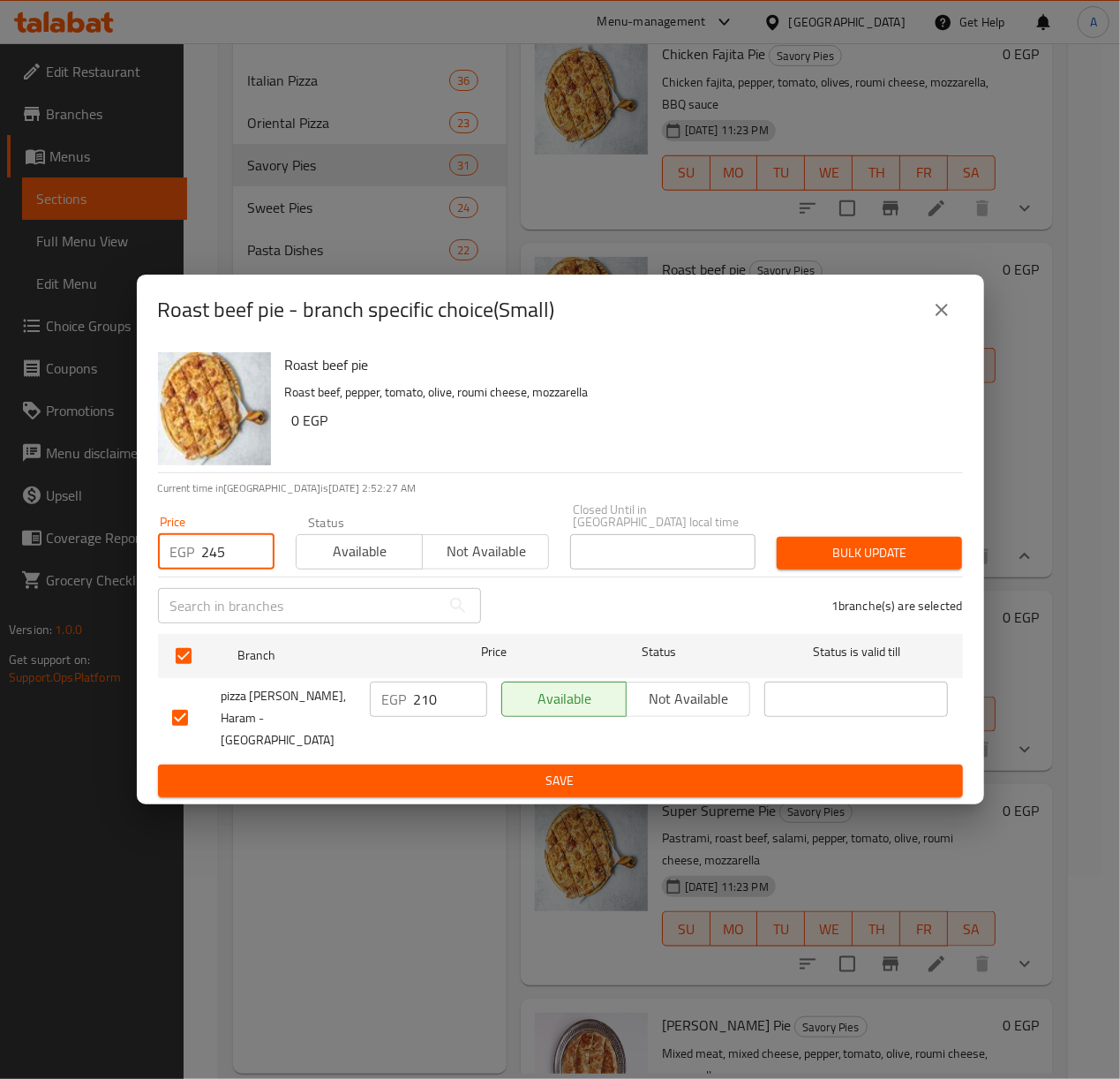
type input "245"
click at [858, 542] on button "Bulk update" at bounding box center [869, 553] width 186 height 33
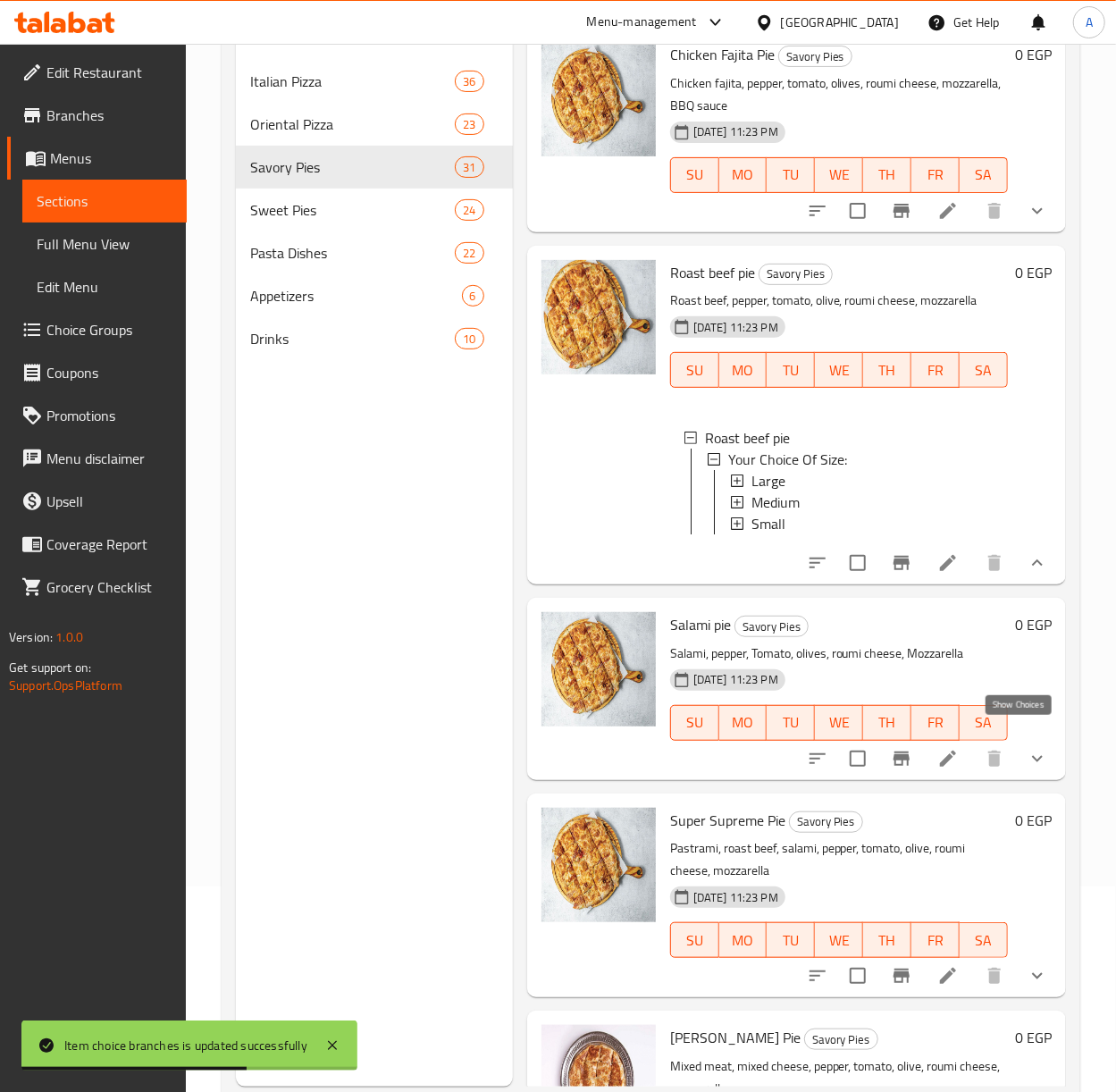
click at [1027, 573] on icon "show more" at bounding box center [1037, 562] width 21 height 21
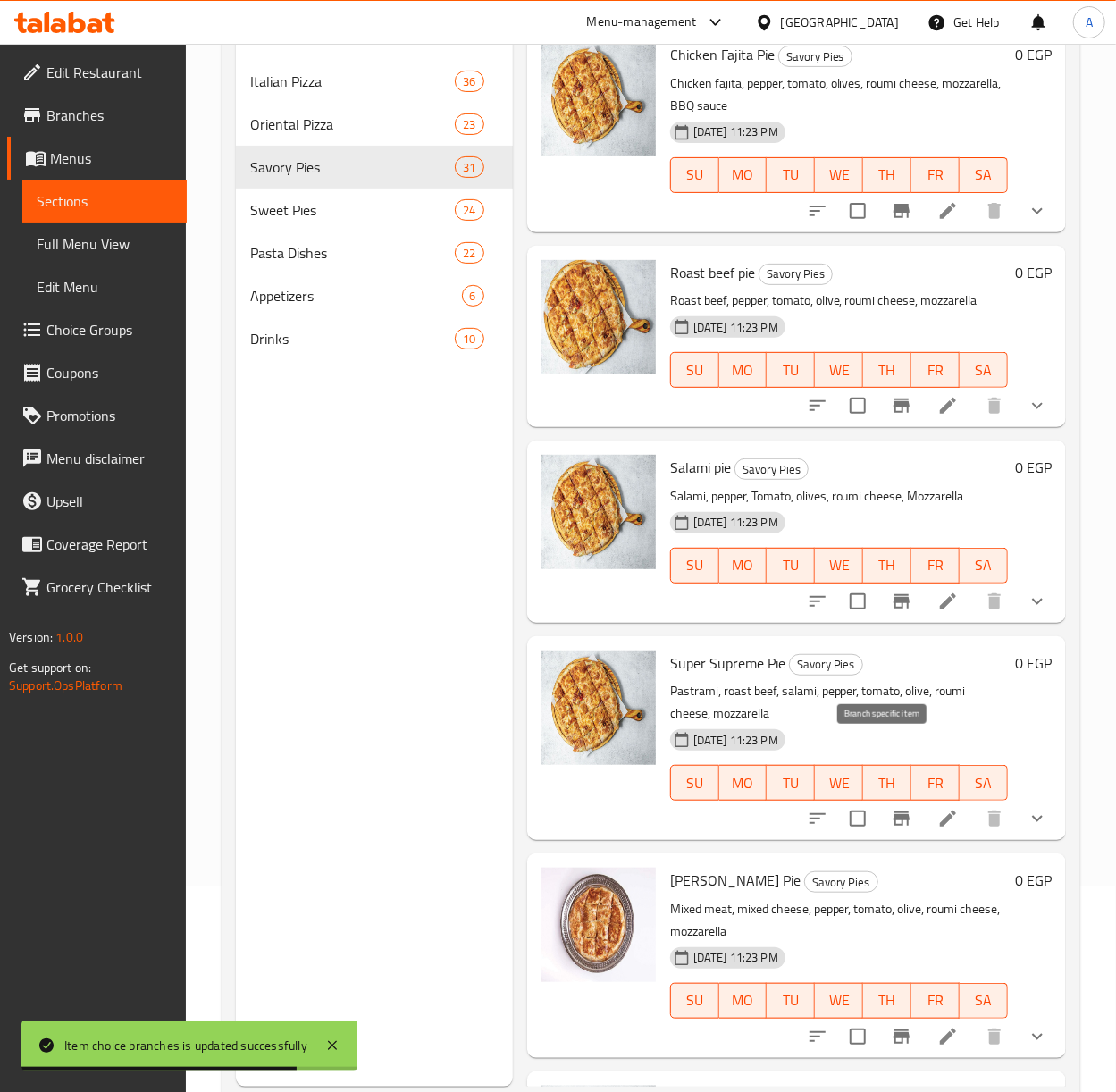
click at [880, 622] on button "Branch-specific-item" at bounding box center [901, 600] width 43 height 43
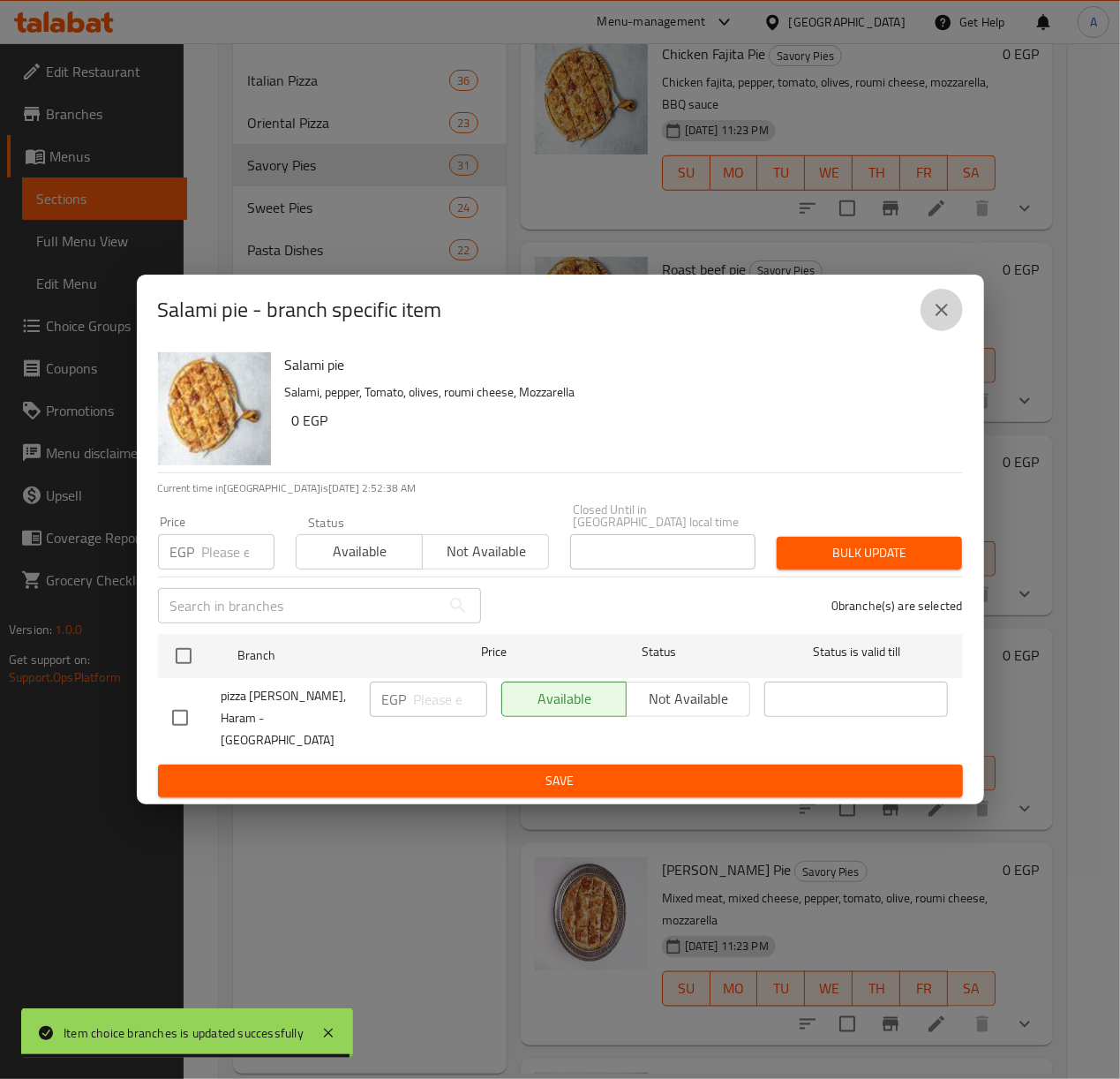
click at [932, 321] on icon "close" at bounding box center [941, 309] width 21 height 21
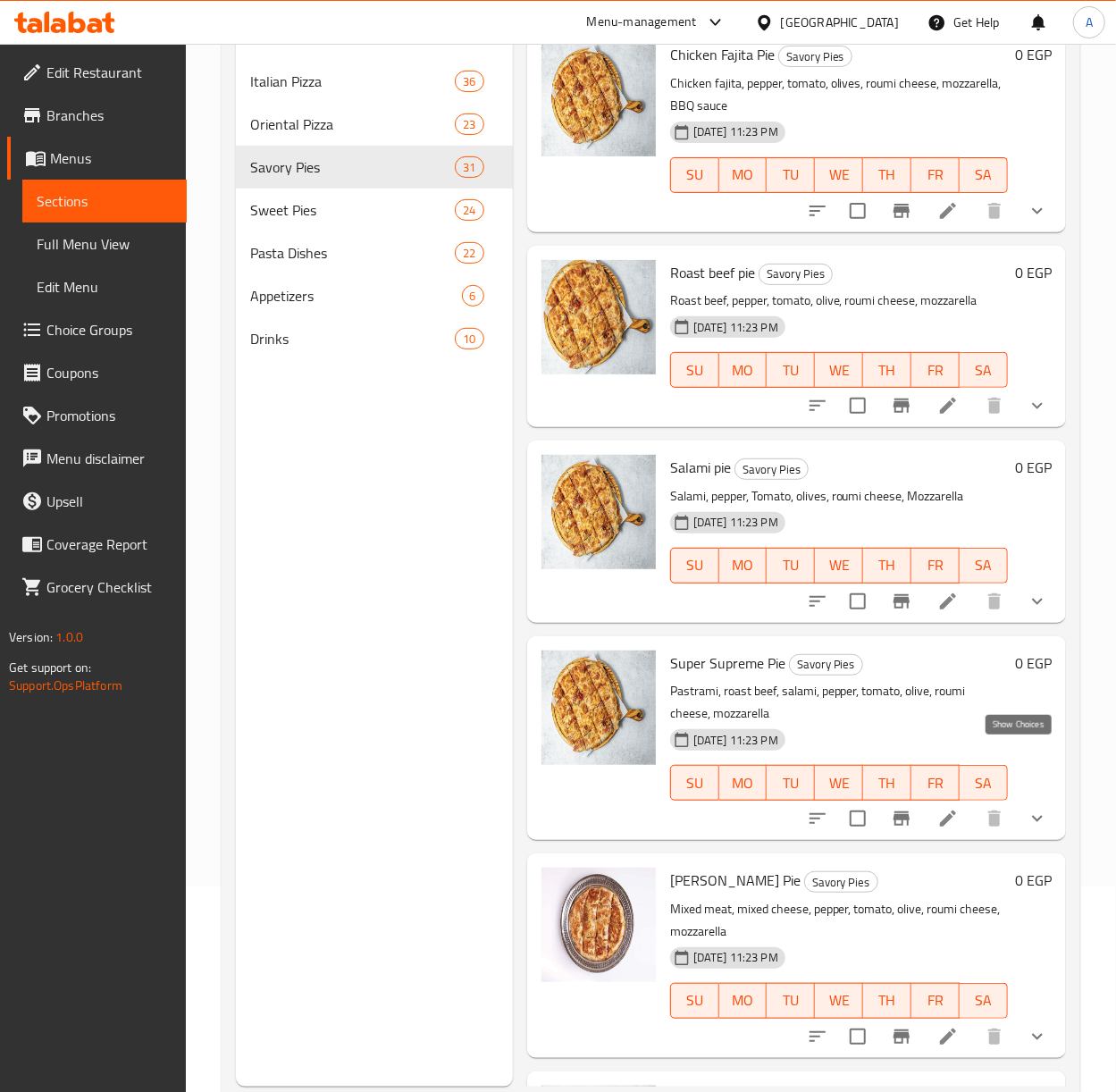
click at [1027, 612] on icon "show more" at bounding box center [1037, 600] width 21 height 21
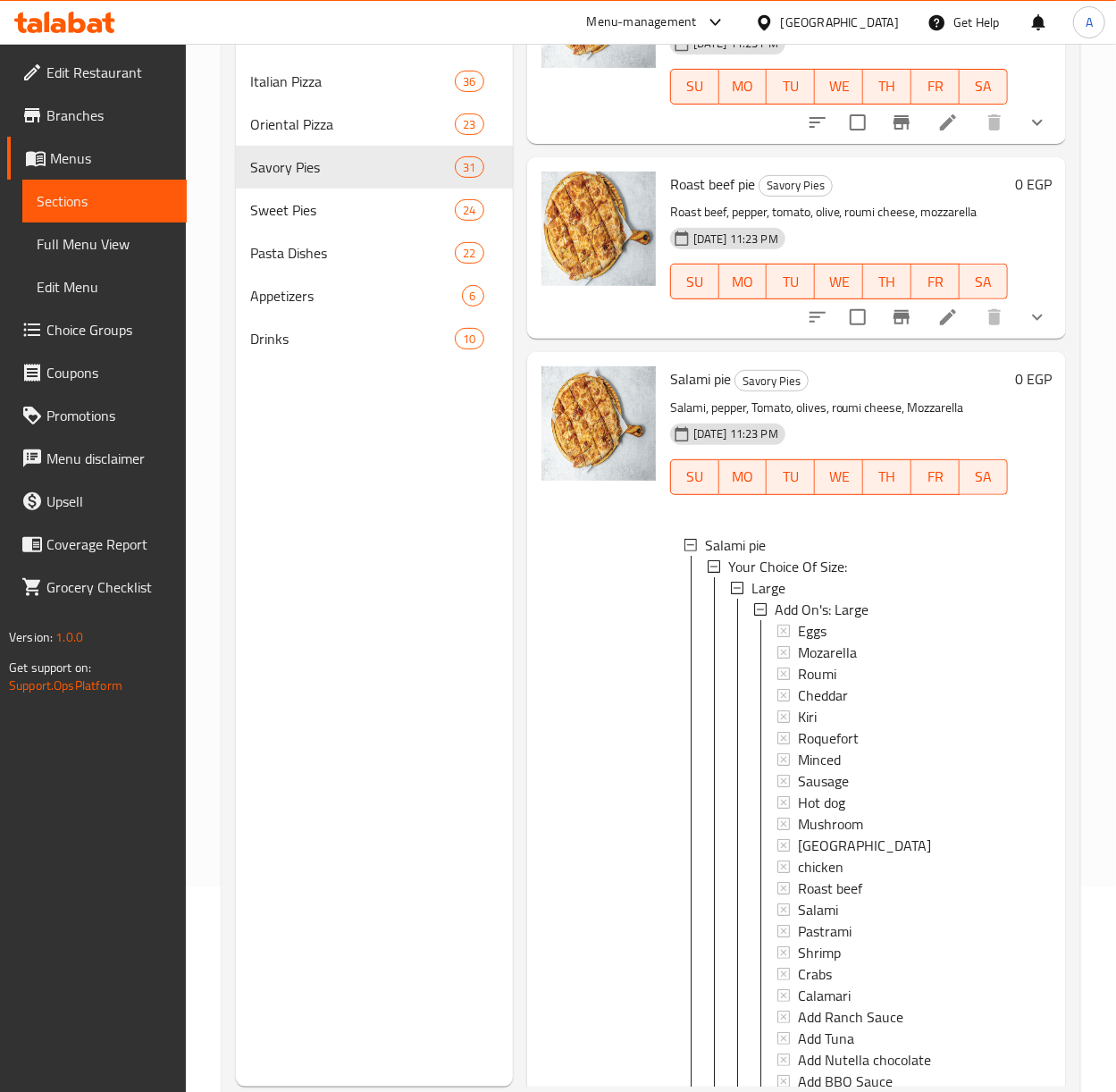
scroll to position [4289, 0]
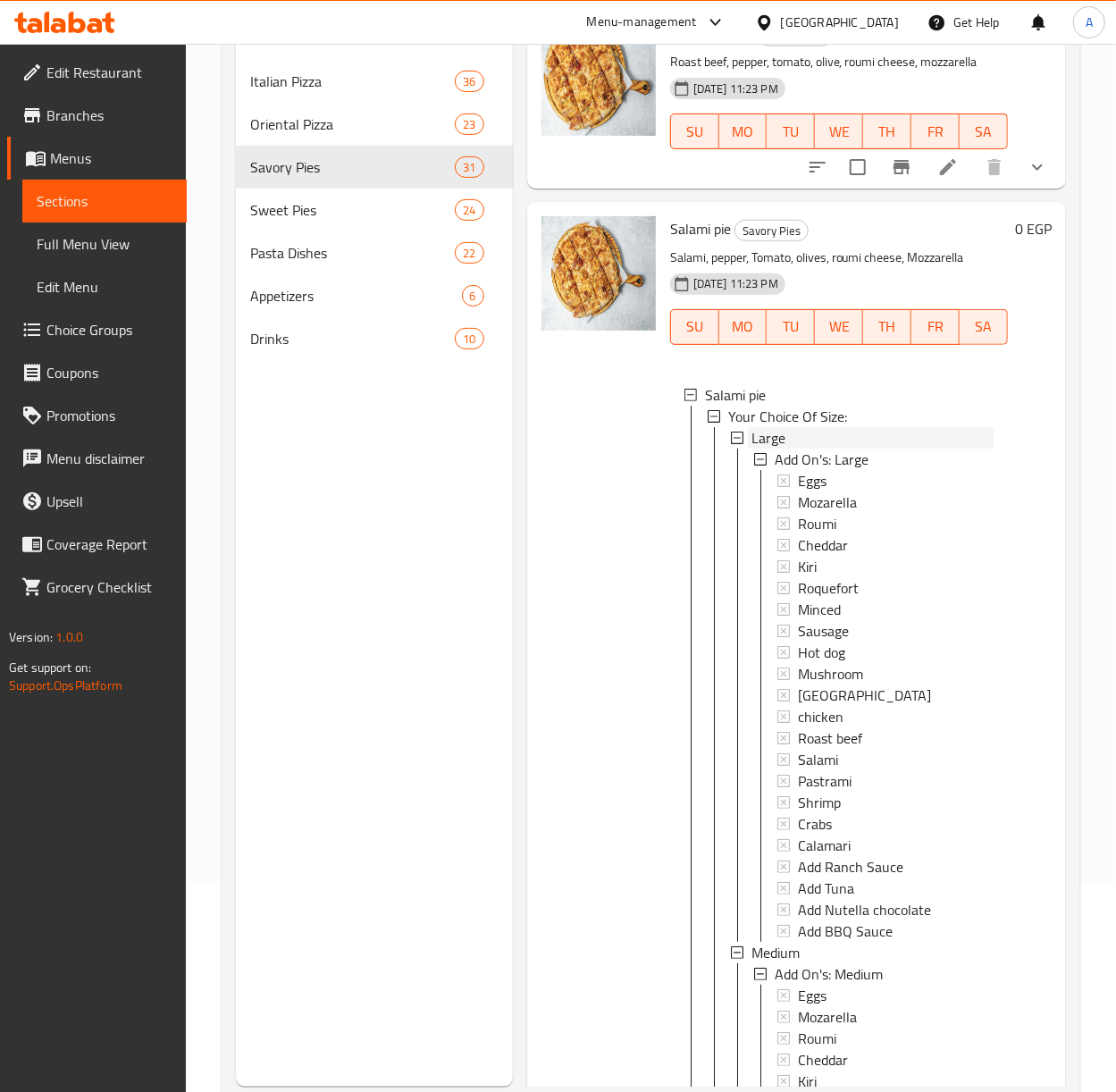
click at [762, 449] on span "Large" at bounding box center [768, 438] width 34 height 21
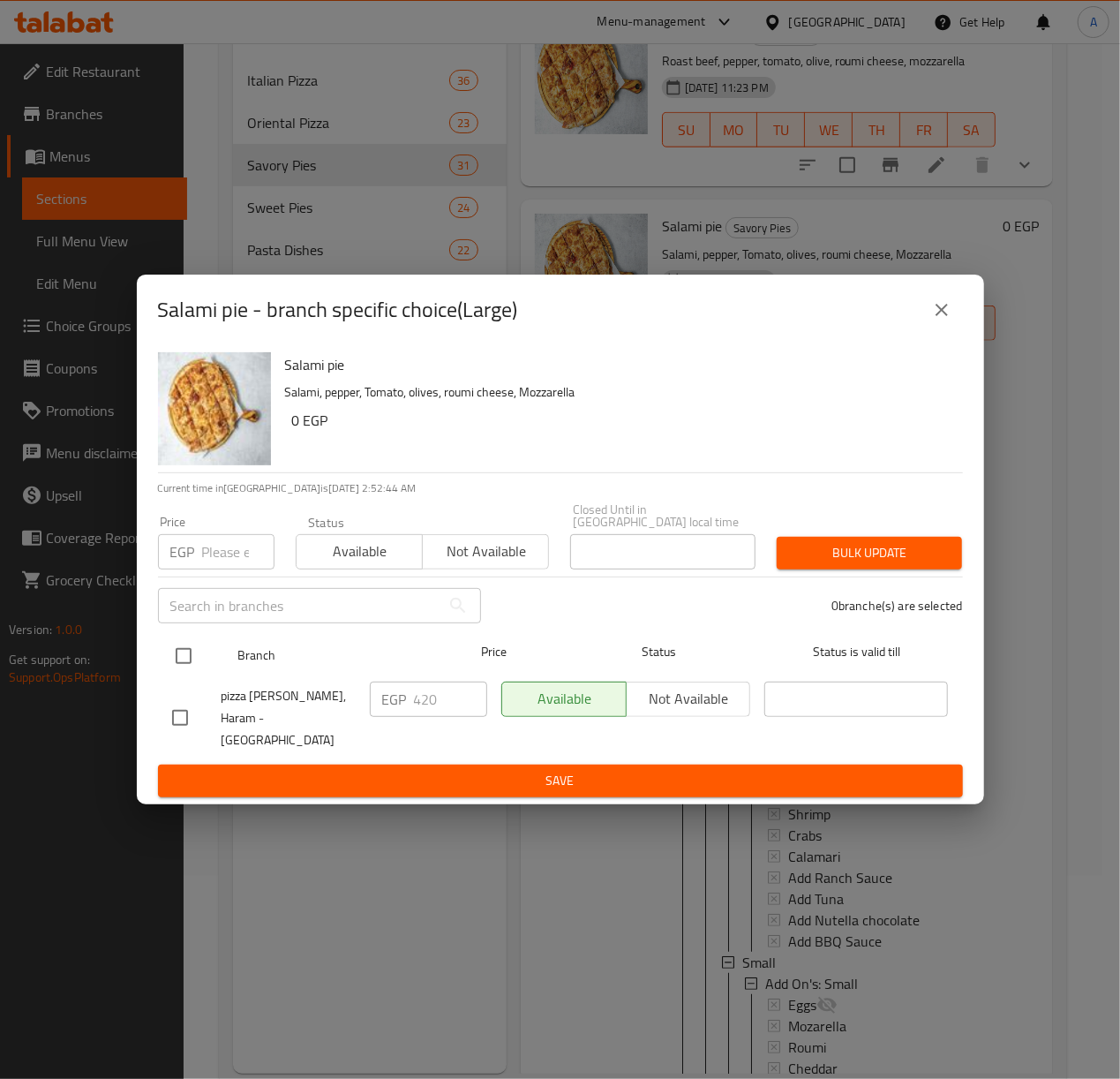
click at [188, 665] on input "checkbox" at bounding box center [184, 656] width 37 height 38
checkbox input "true"
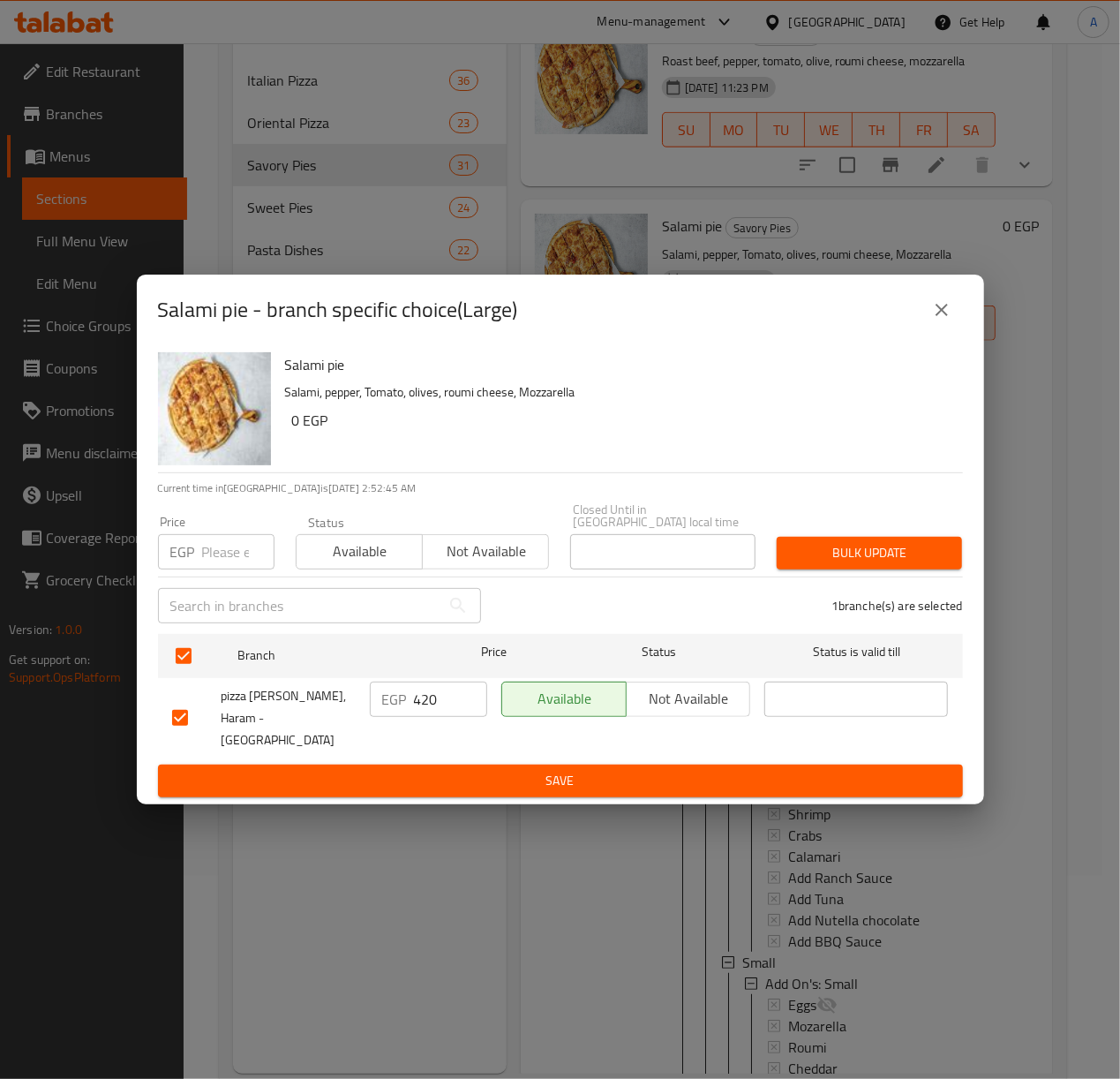
click at [197, 570] on div "EGP Price" at bounding box center [216, 552] width 116 height 36
type input "490"
click at [790, 549] on span "Bulk update" at bounding box center [868, 553] width 157 height 22
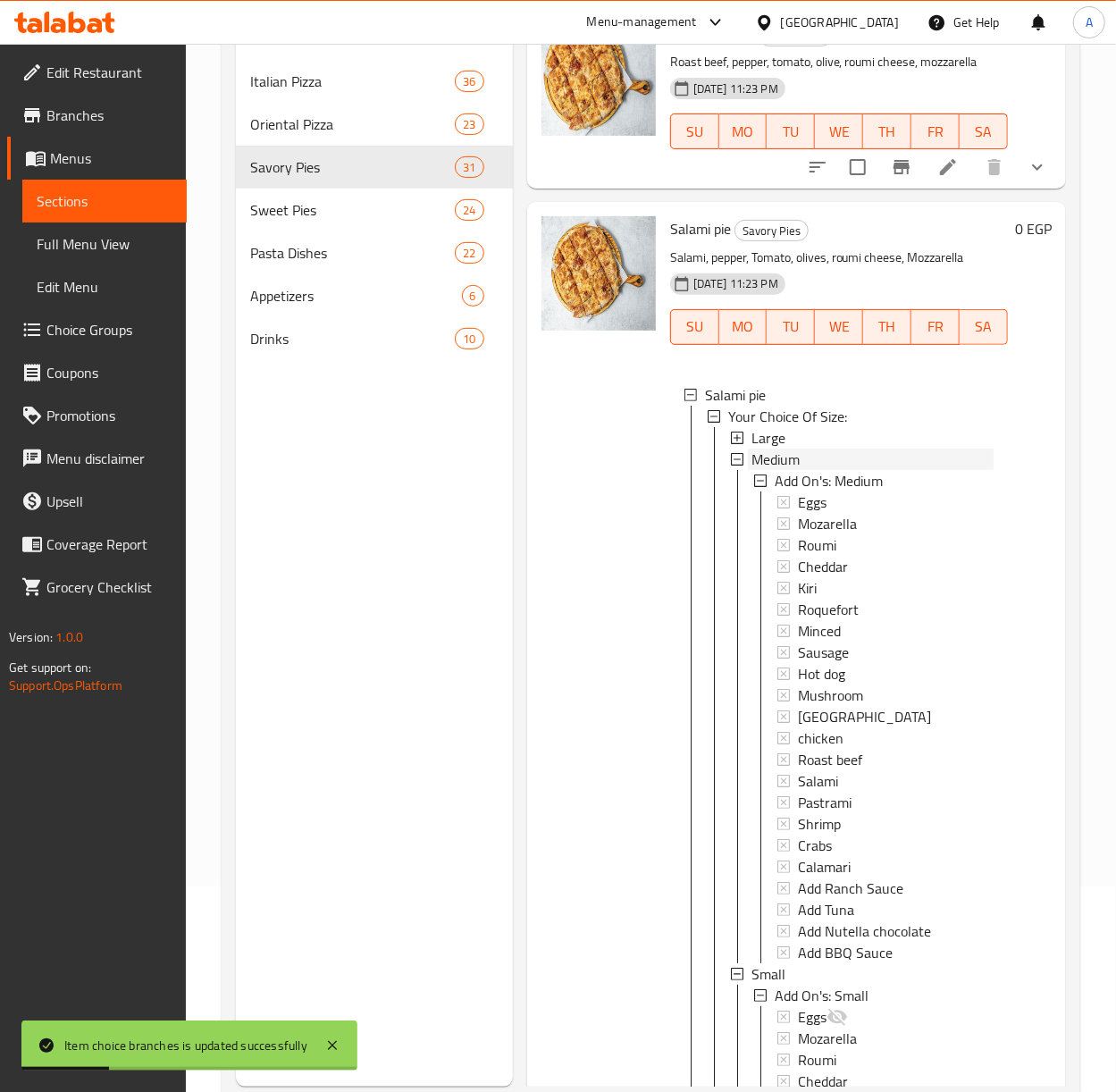
click at [781, 470] on span "Medium" at bounding box center [775, 459] width 48 height 21
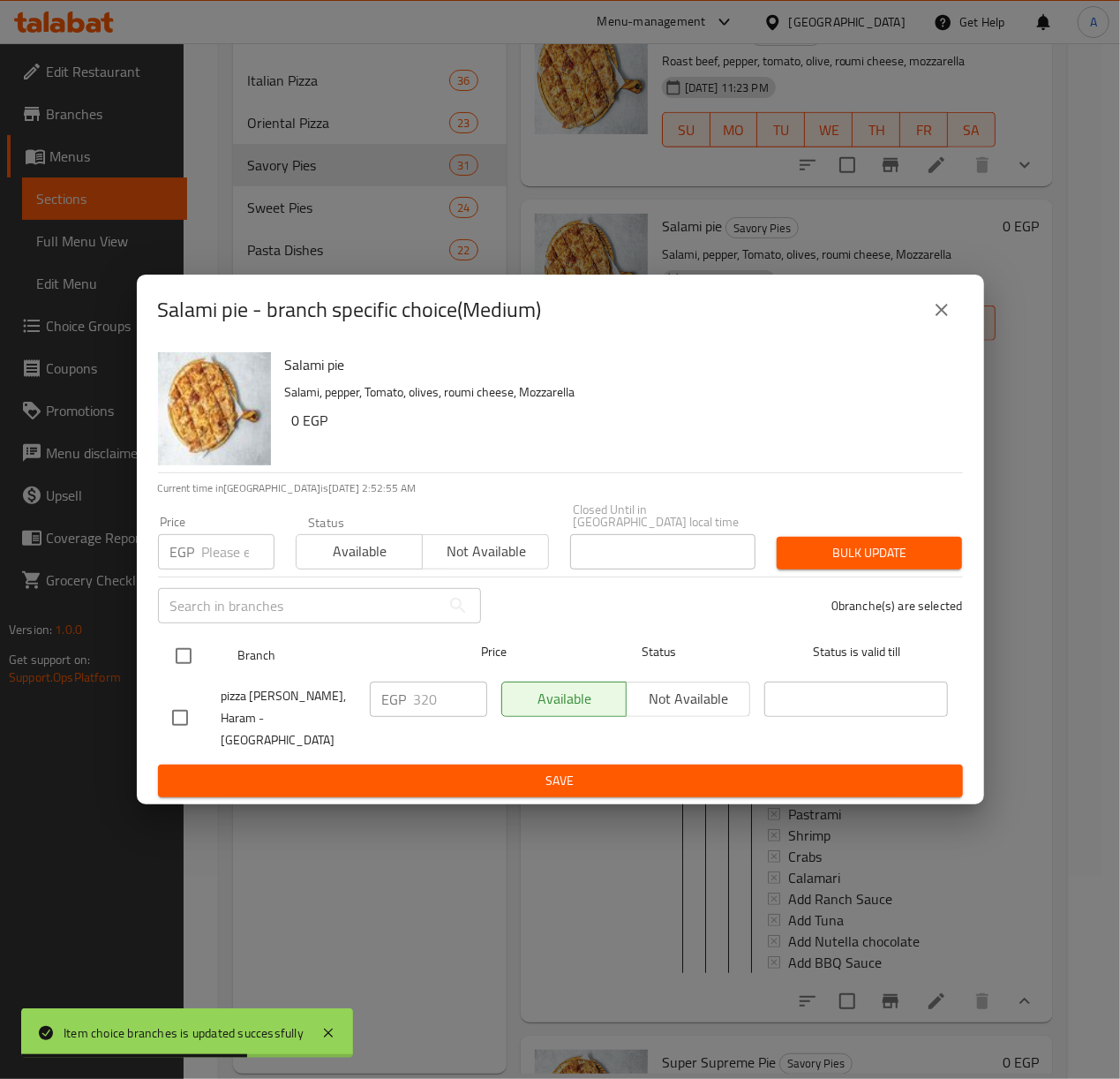
click at [180, 661] on input "checkbox" at bounding box center [184, 656] width 37 height 38
checkbox input "true"
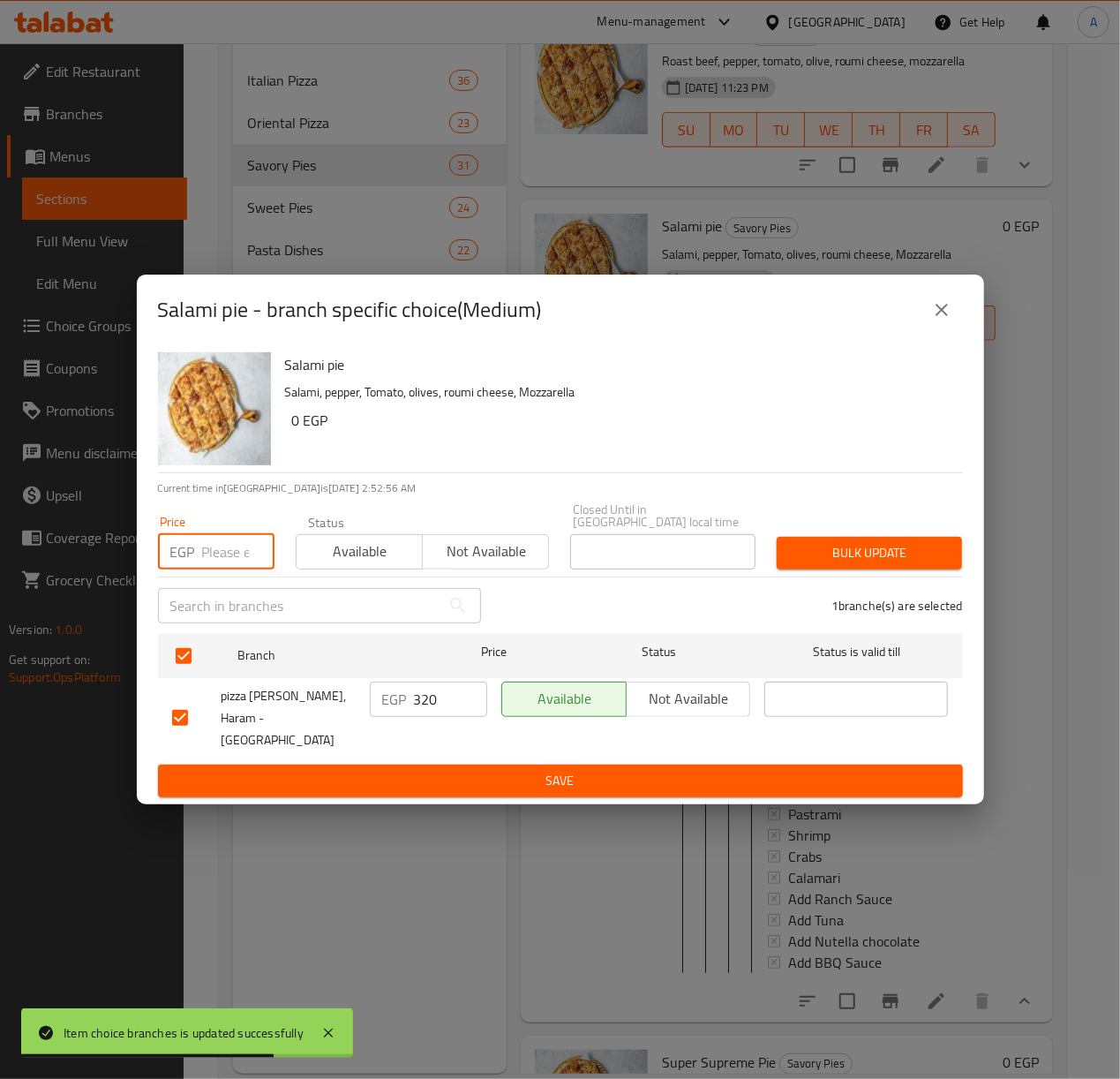
click at [215, 556] on input "number" at bounding box center [238, 552] width 72 height 36
type input "365"
click at [933, 538] on div "Bulk update" at bounding box center [868, 553] width 206 height 54
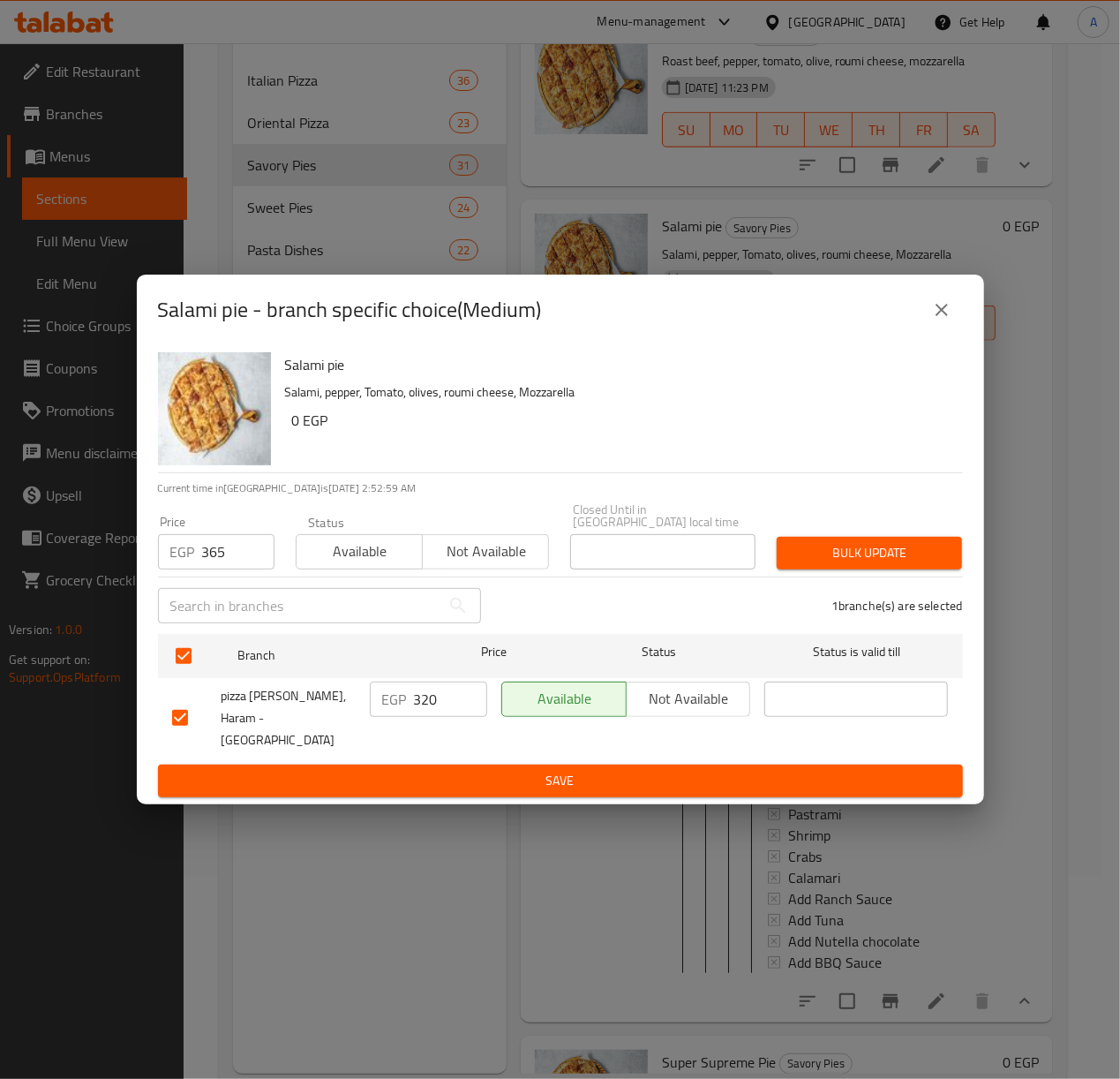
click at [920, 544] on button "Bulk update" at bounding box center [869, 553] width 186 height 33
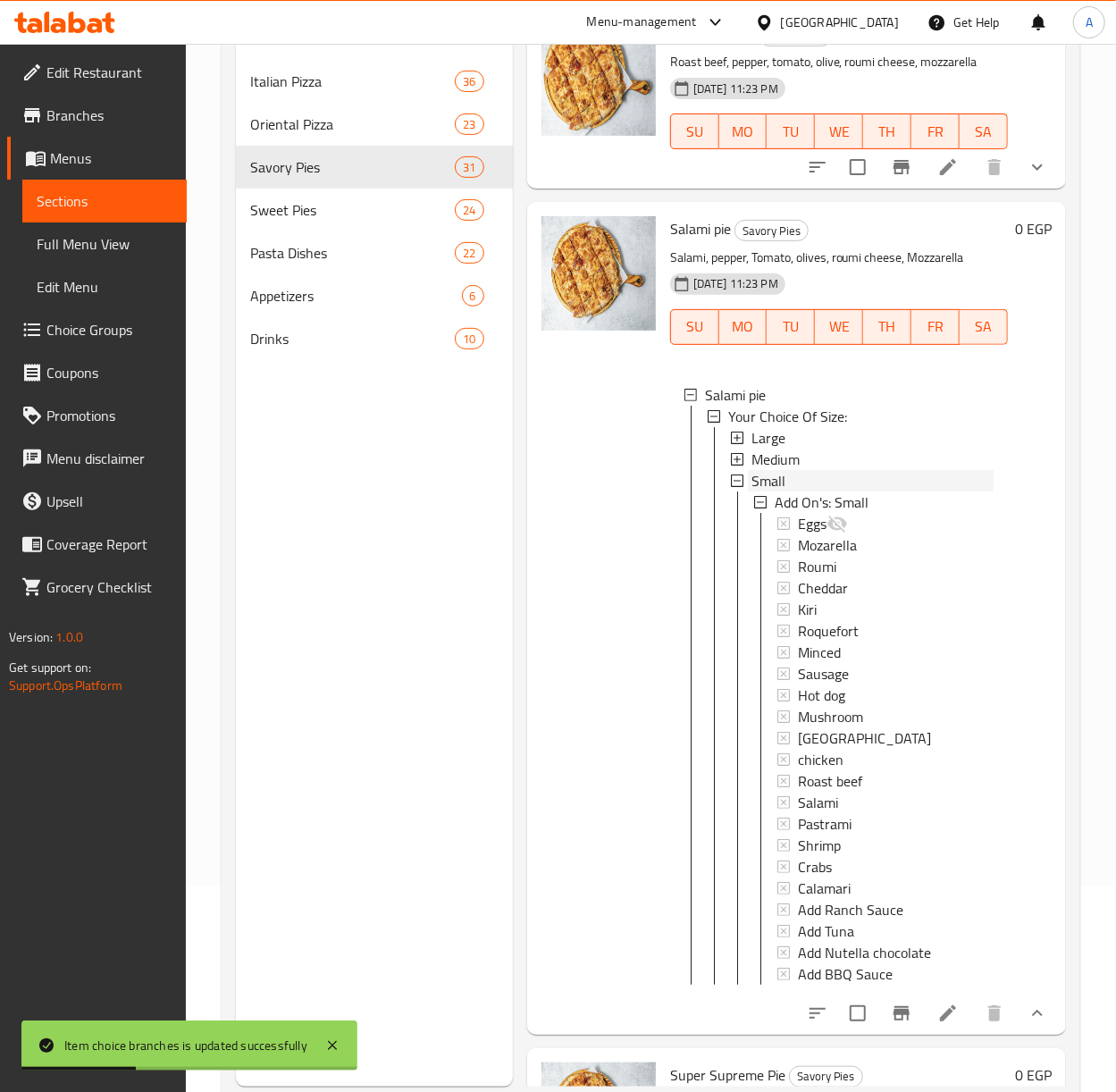
click at [780, 492] on span "Small" at bounding box center [768, 480] width 34 height 21
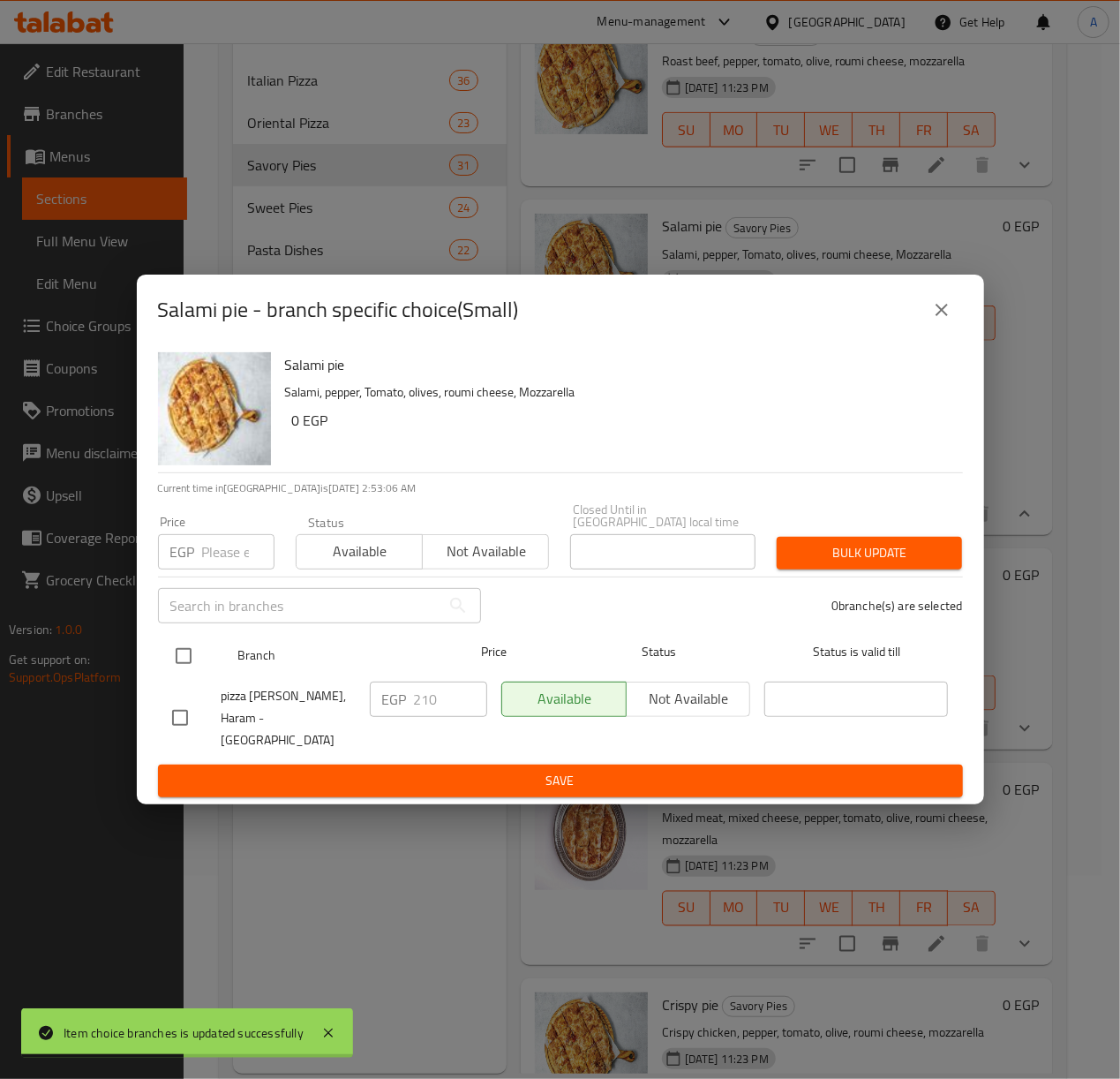
click at [184, 669] on input "checkbox" at bounding box center [184, 656] width 37 height 38
checkbox input "true"
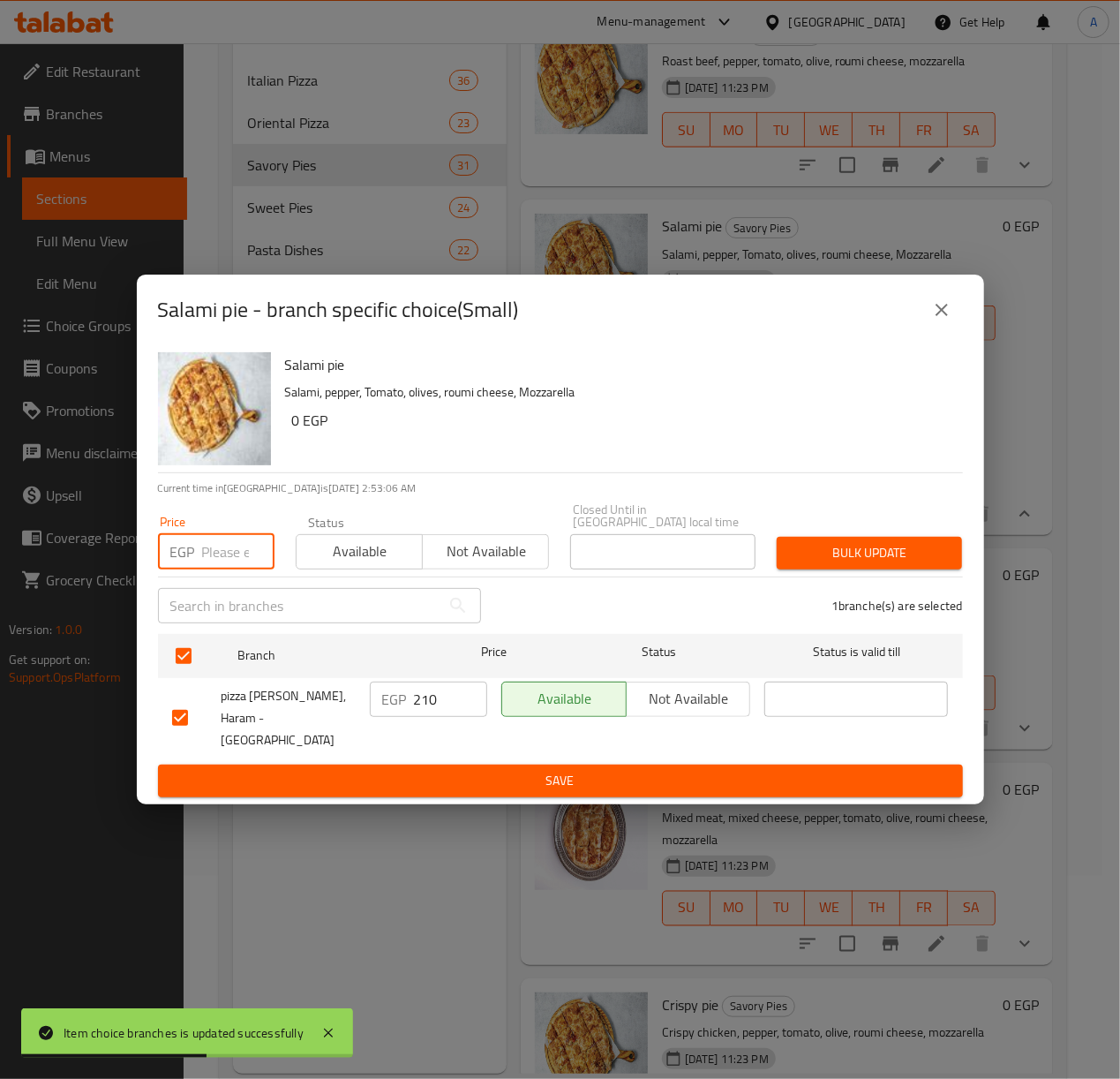
click at [216, 556] on input "number" at bounding box center [238, 552] width 72 height 36
type input "245"
click at [790, 551] on span "Bulk update" at bounding box center [868, 553] width 157 height 22
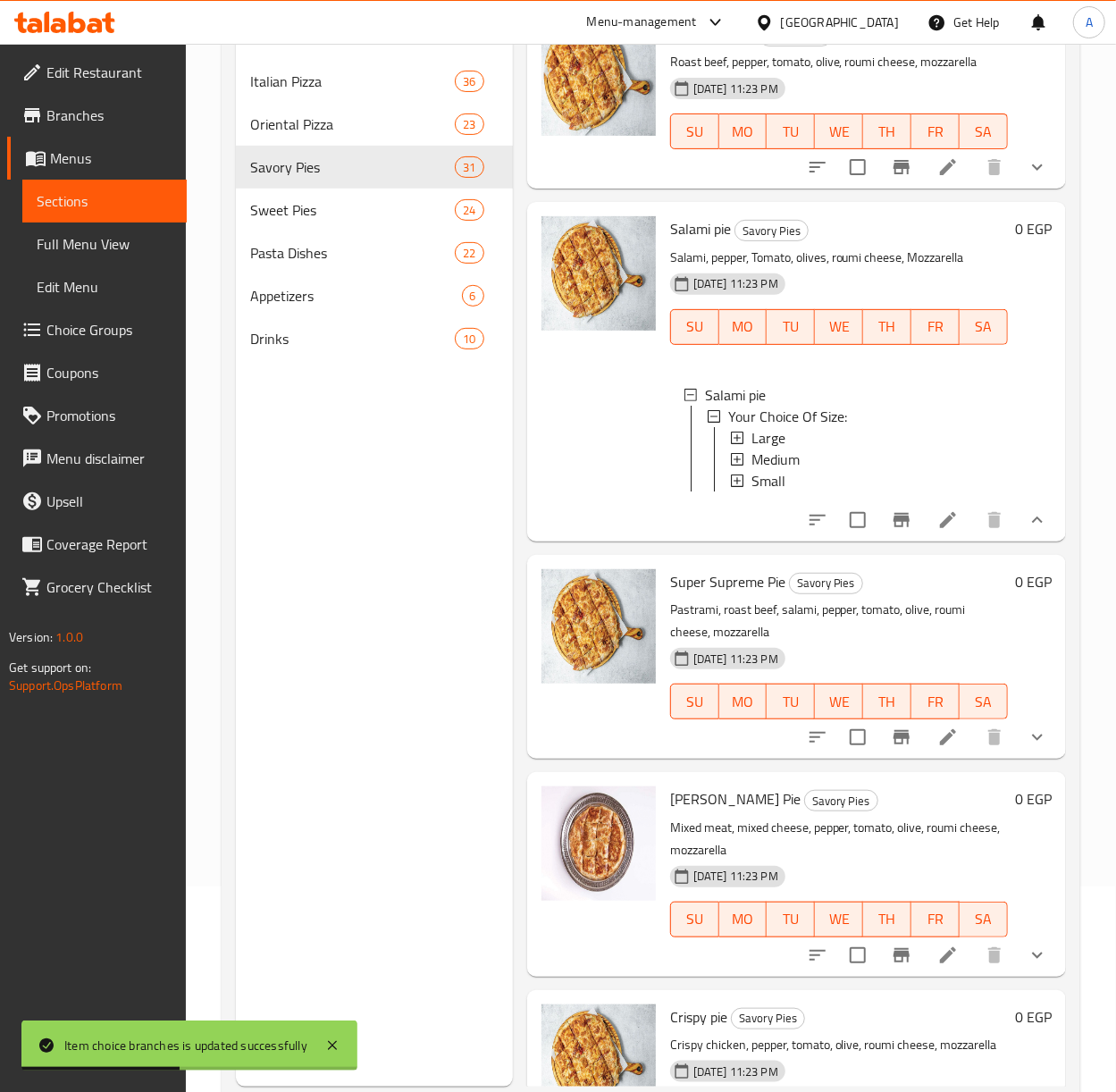
click at [1020, 758] on button "show more" at bounding box center [1037, 736] width 43 height 43
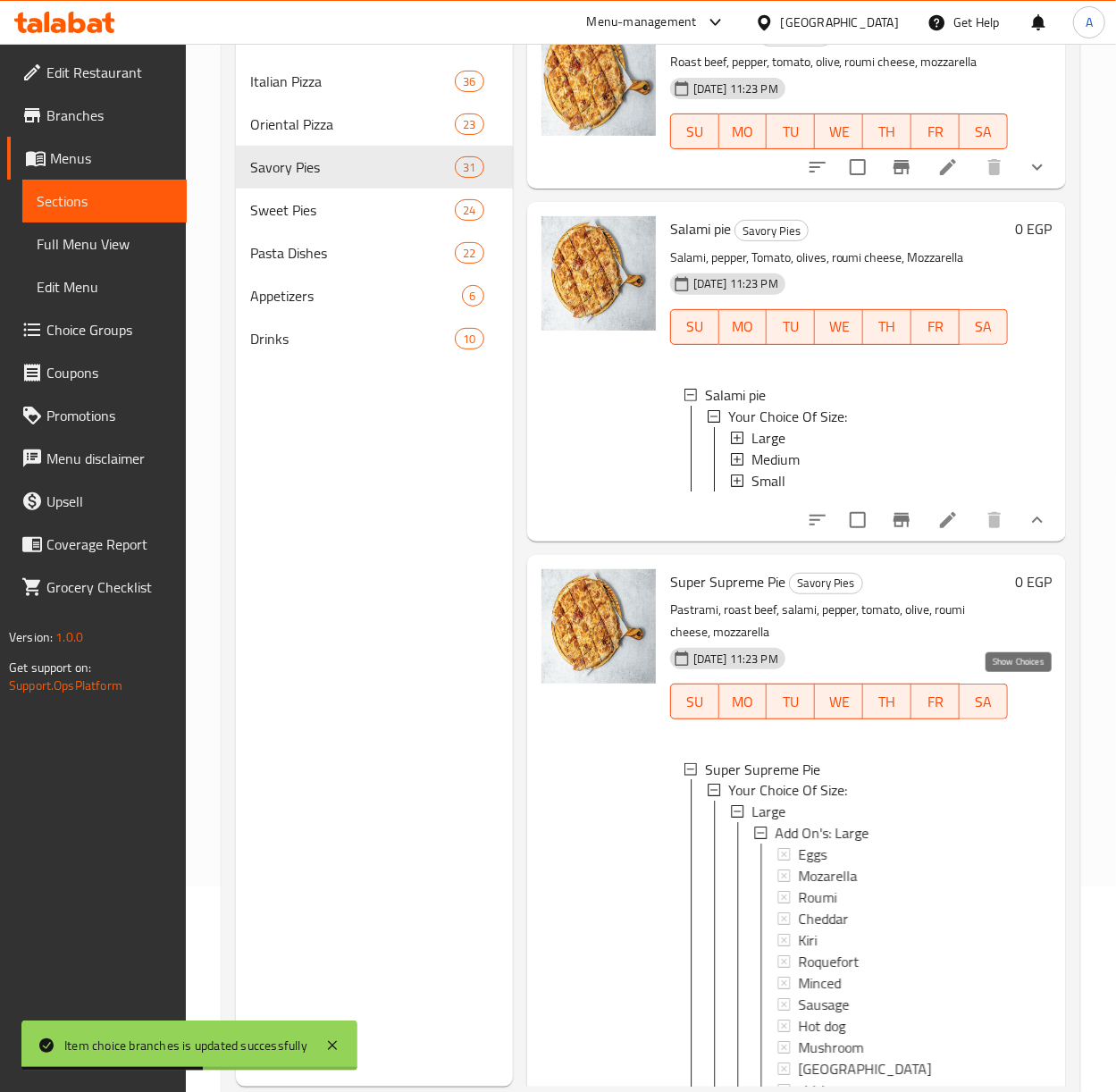
click at [1027, 531] on icon "show more" at bounding box center [1037, 520] width 21 height 21
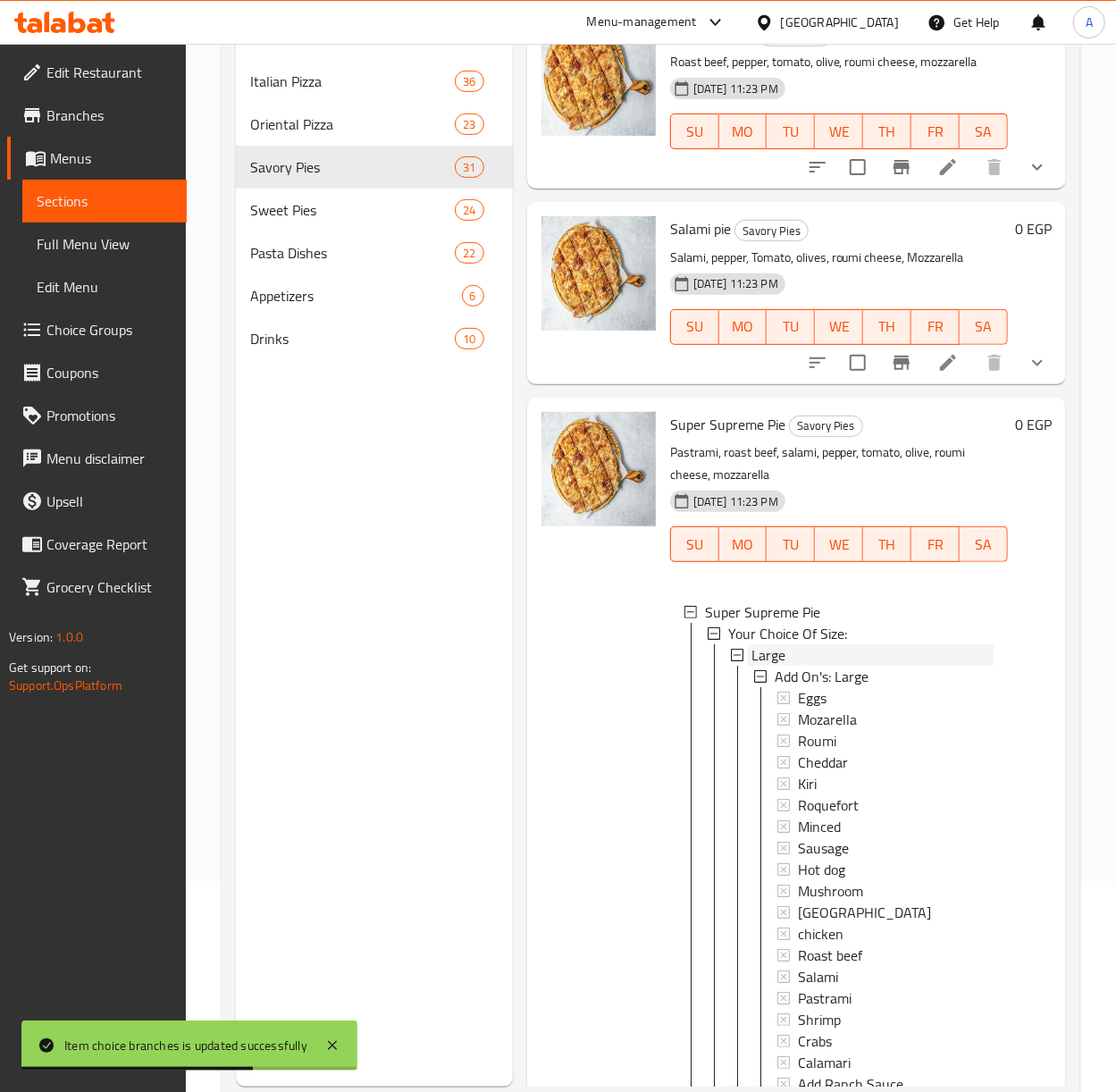
click at [784, 665] on span "Large" at bounding box center [768, 654] width 34 height 21
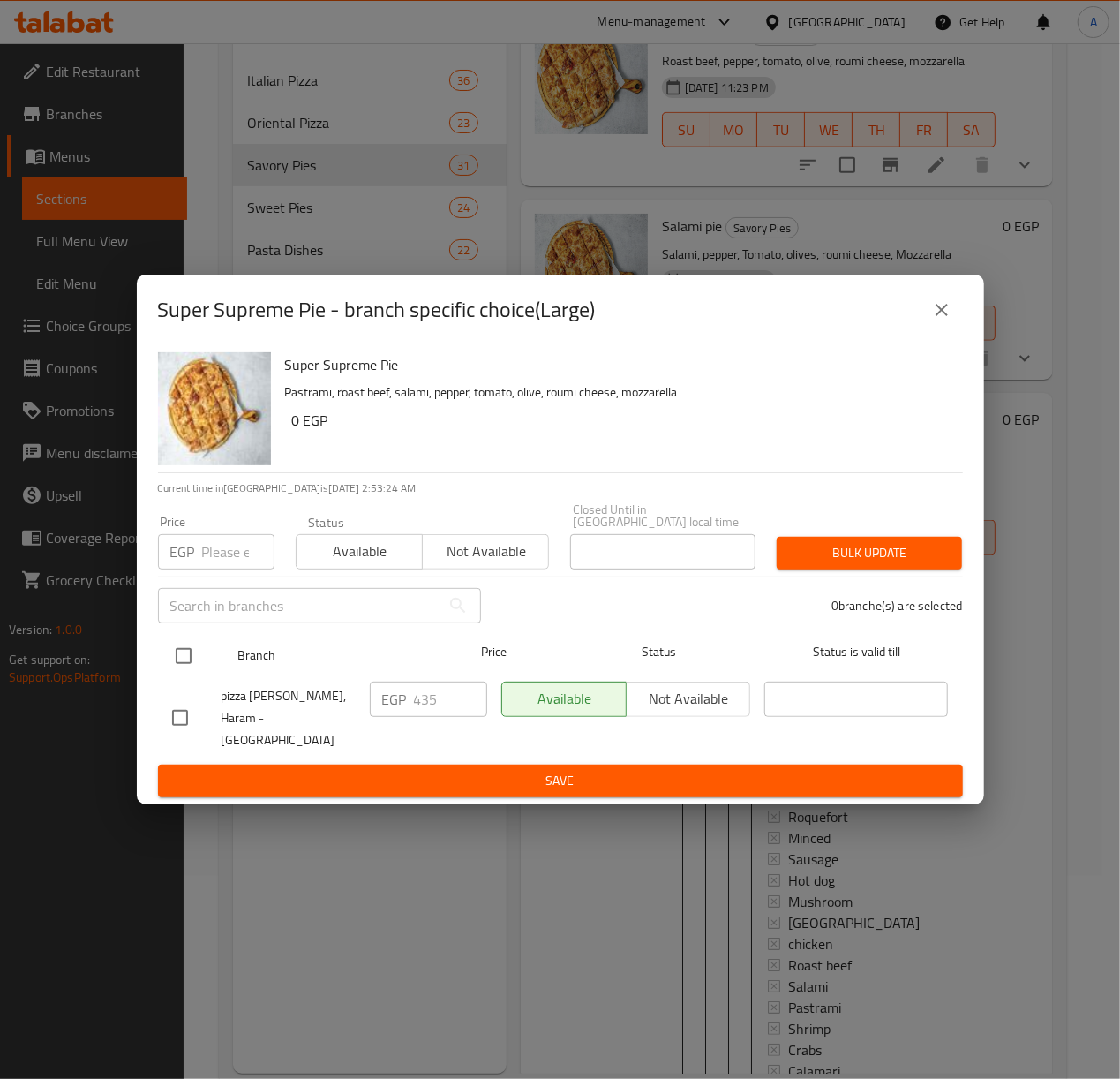
click at [188, 658] on input "checkbox" at bounding box center [184, 656] width 37 height 38
checkbox input "true"
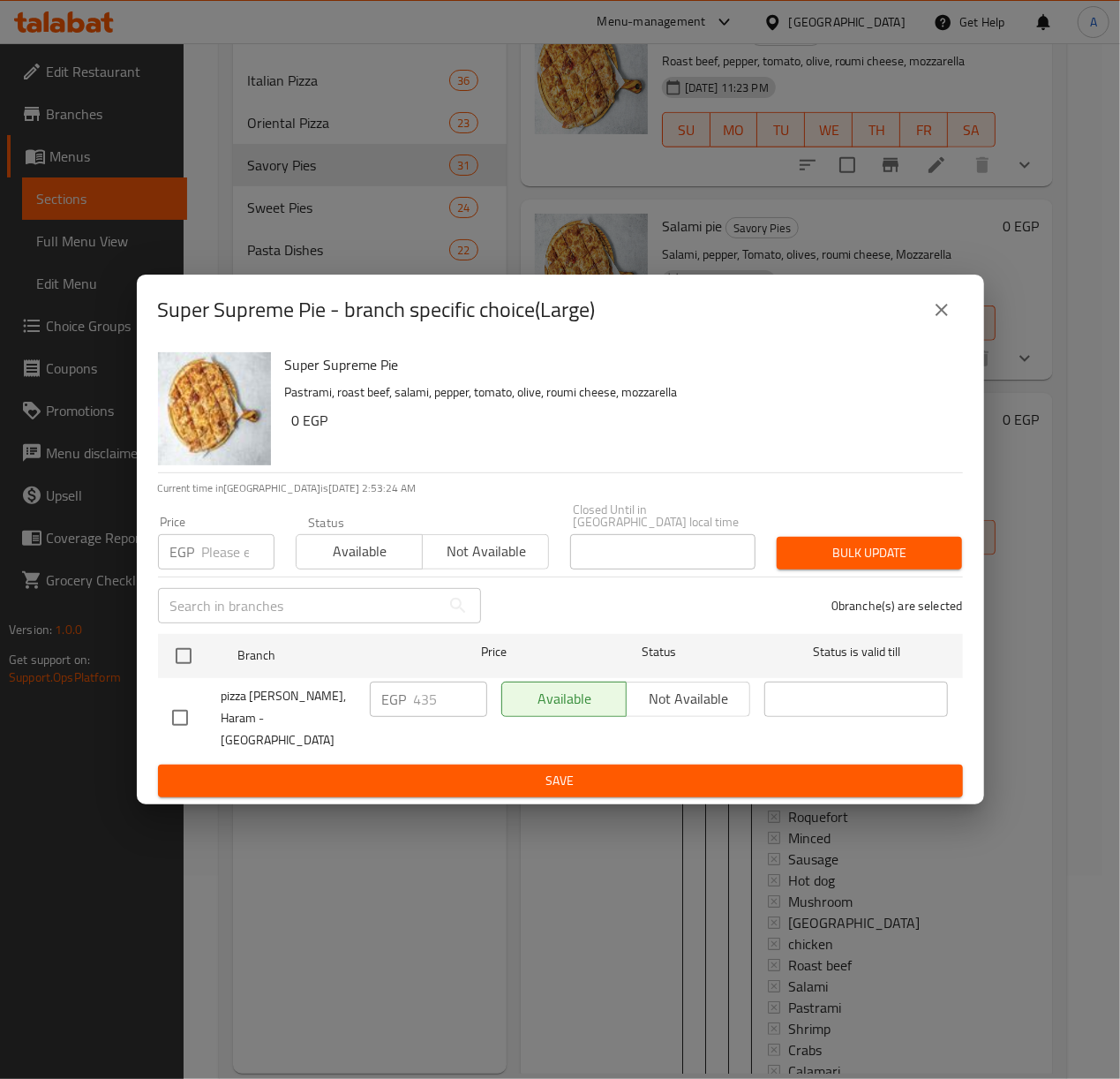
checkbox input "true"
click at [221, 560] on input "number" at bounding box center [238, 552] width 72 height 36
type input "490"
click at [821, 555] on span "Bulk update" at bounding box center [868, 553] width 157 height 22
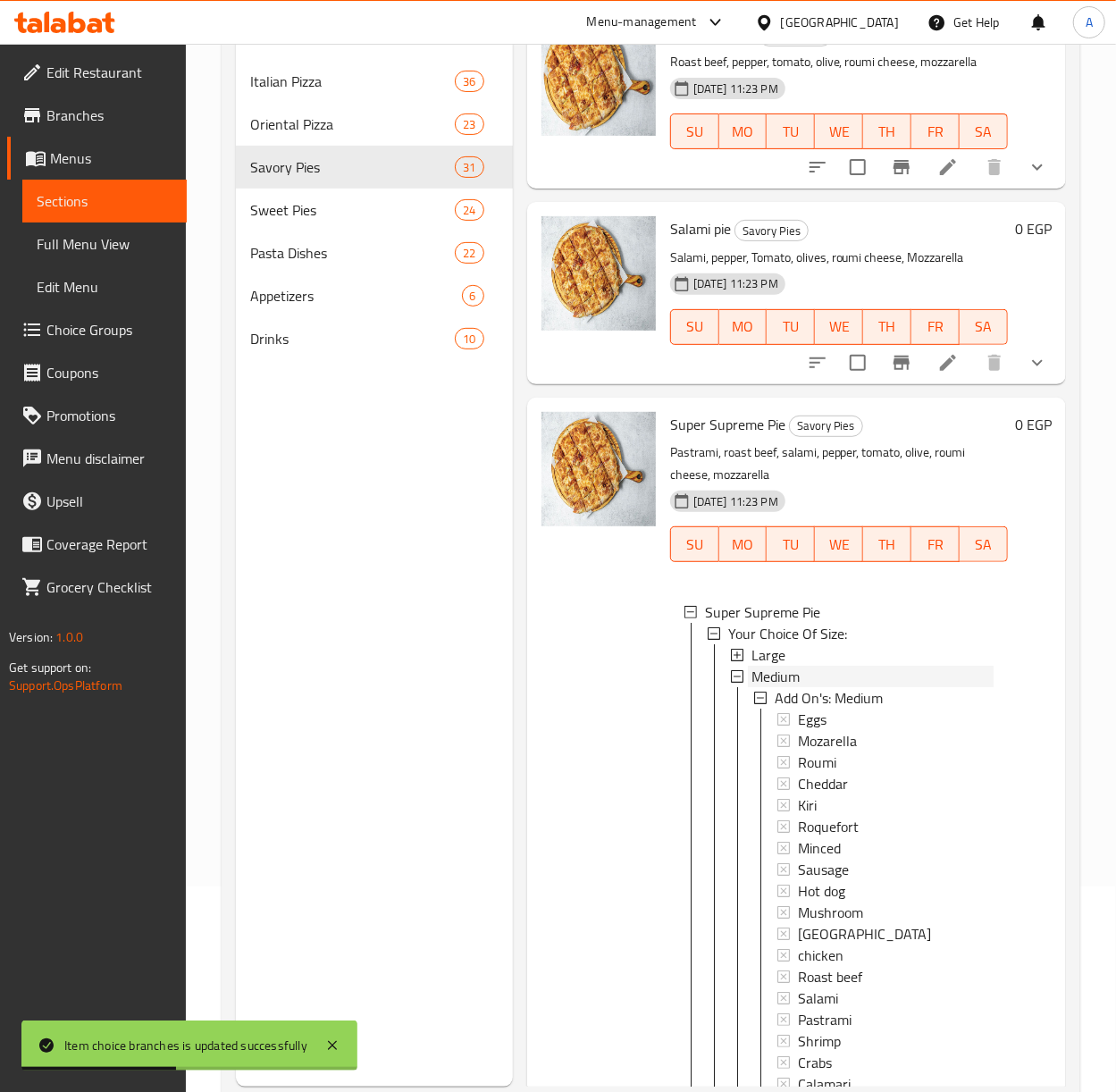
click at [784, 687] on span "Medium" at bounding box center [775, 675] width 48 height 21
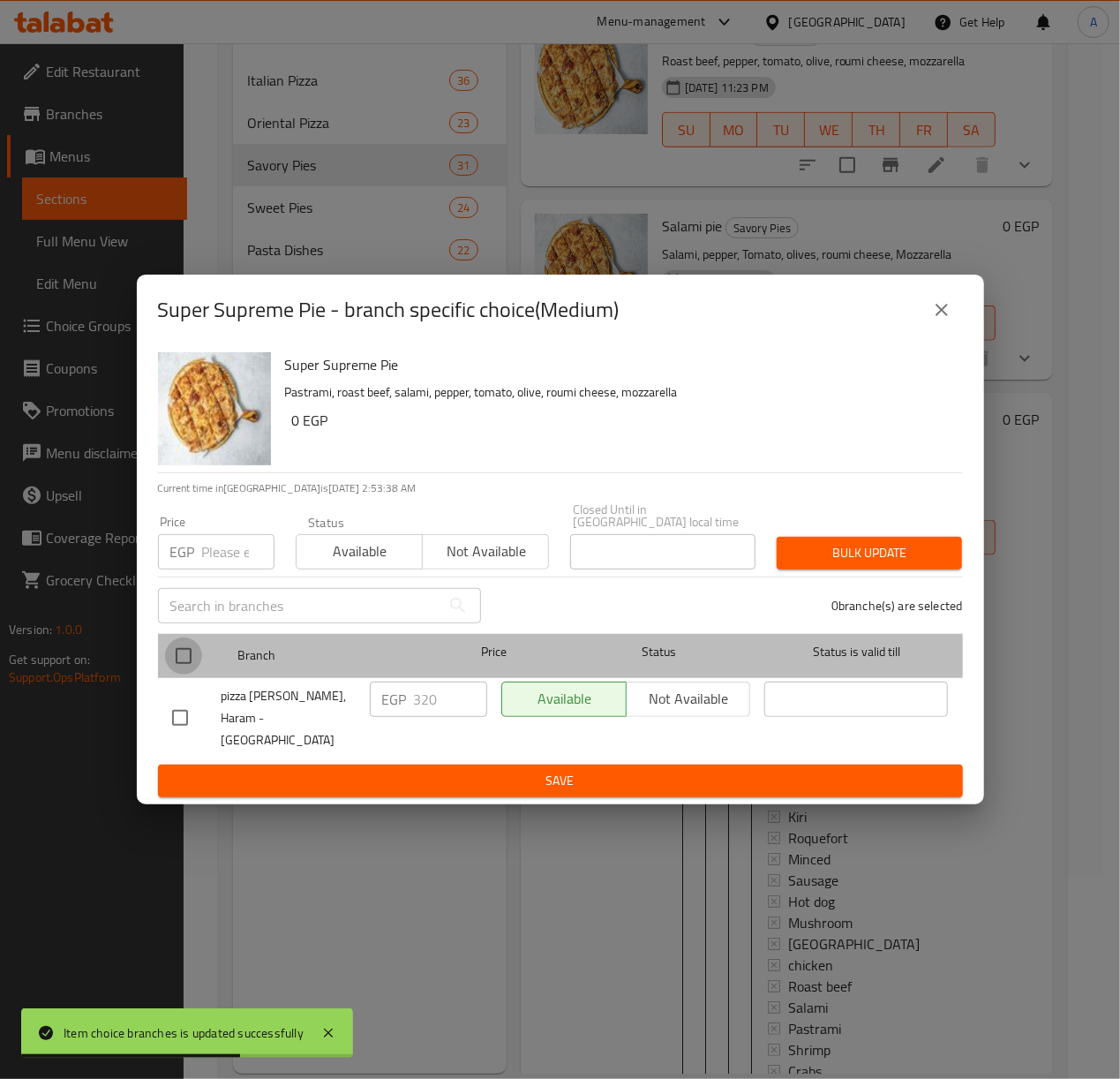
click at [173, 658] on input "checkbox" at bounding box center [184, 656] width 37 height 38
checkbox input "true"
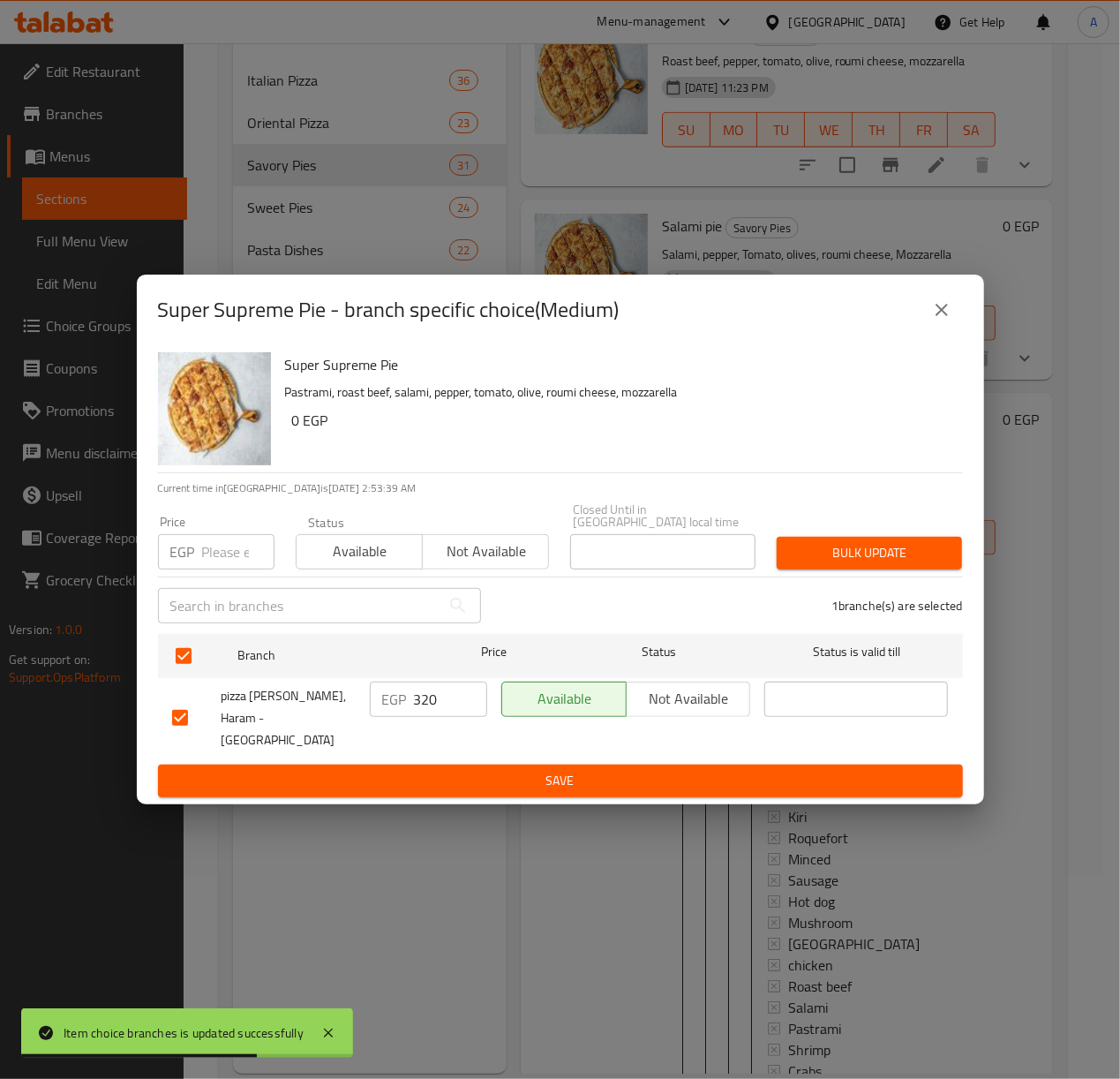
click at [230, 558] on input "number" at bounding box center [238, 552] width 72 height 36
type input "365"
click at [794, 555] on span "Bulk update" at bounding box center [868, 553] width 157 height 22
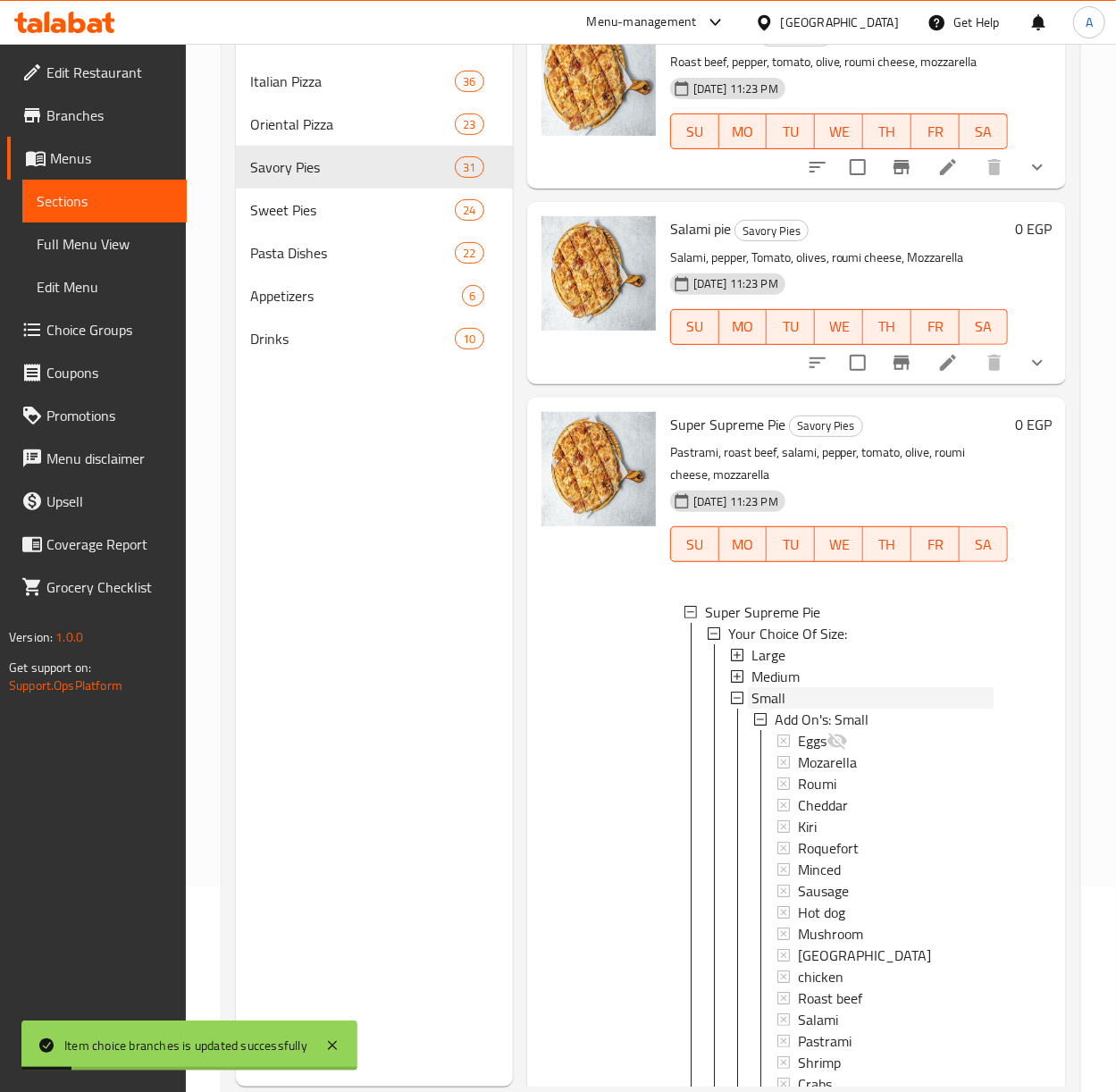
click at [777, 708] on span "Small" at bounding box center [768, 697] width 34 height 21
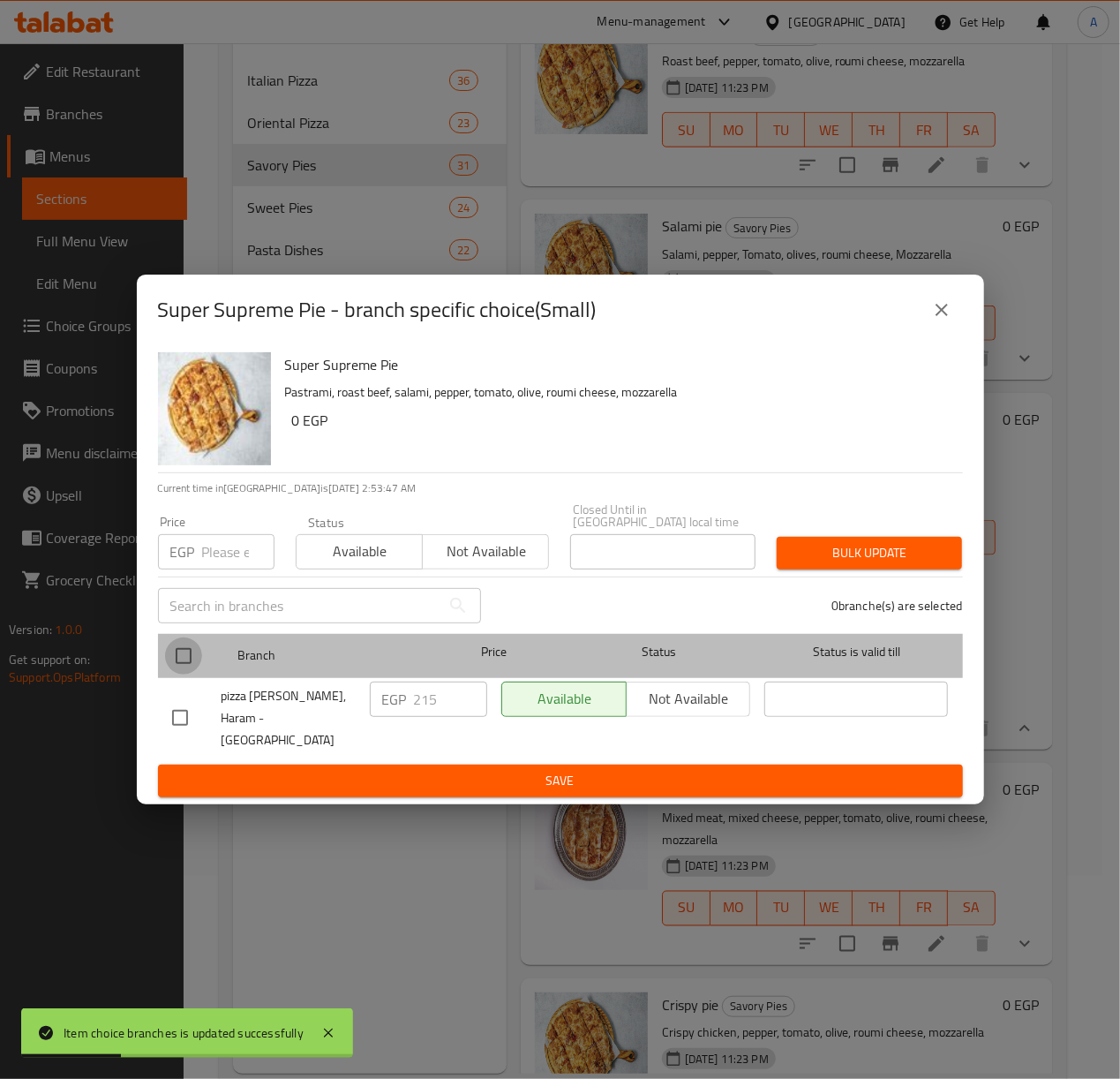
click at [195, 660] on input "checkbox" at bounding box center [184, 656] width 37 height 38
checkbox input "true"
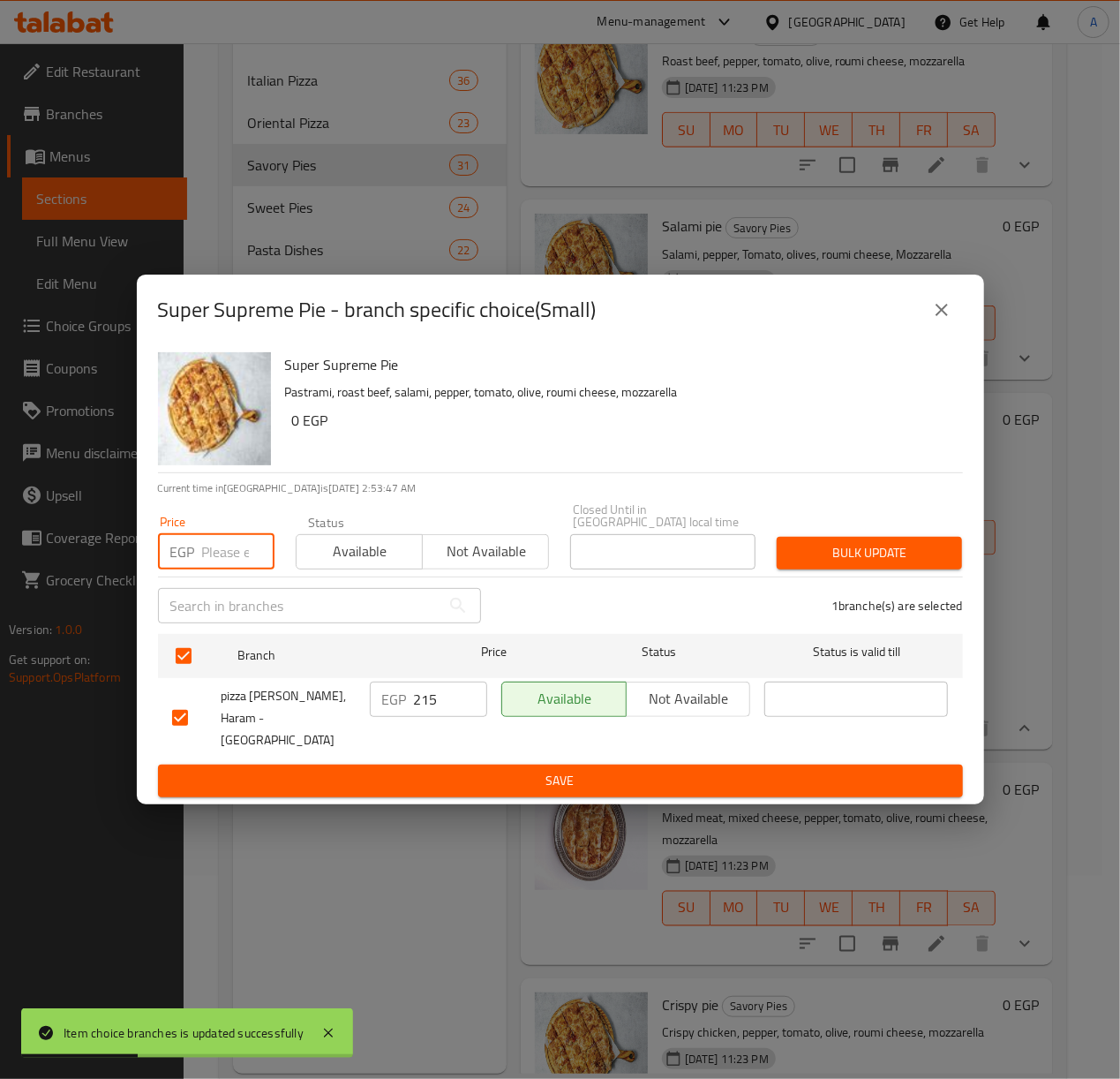
click at [230, 556] on input "number" at bounding box center [238, 552] width 72 height 36
type input "245"
click at [841, 559] on span "Bulk update" at bounding box center [868, 553] width 157 height 22
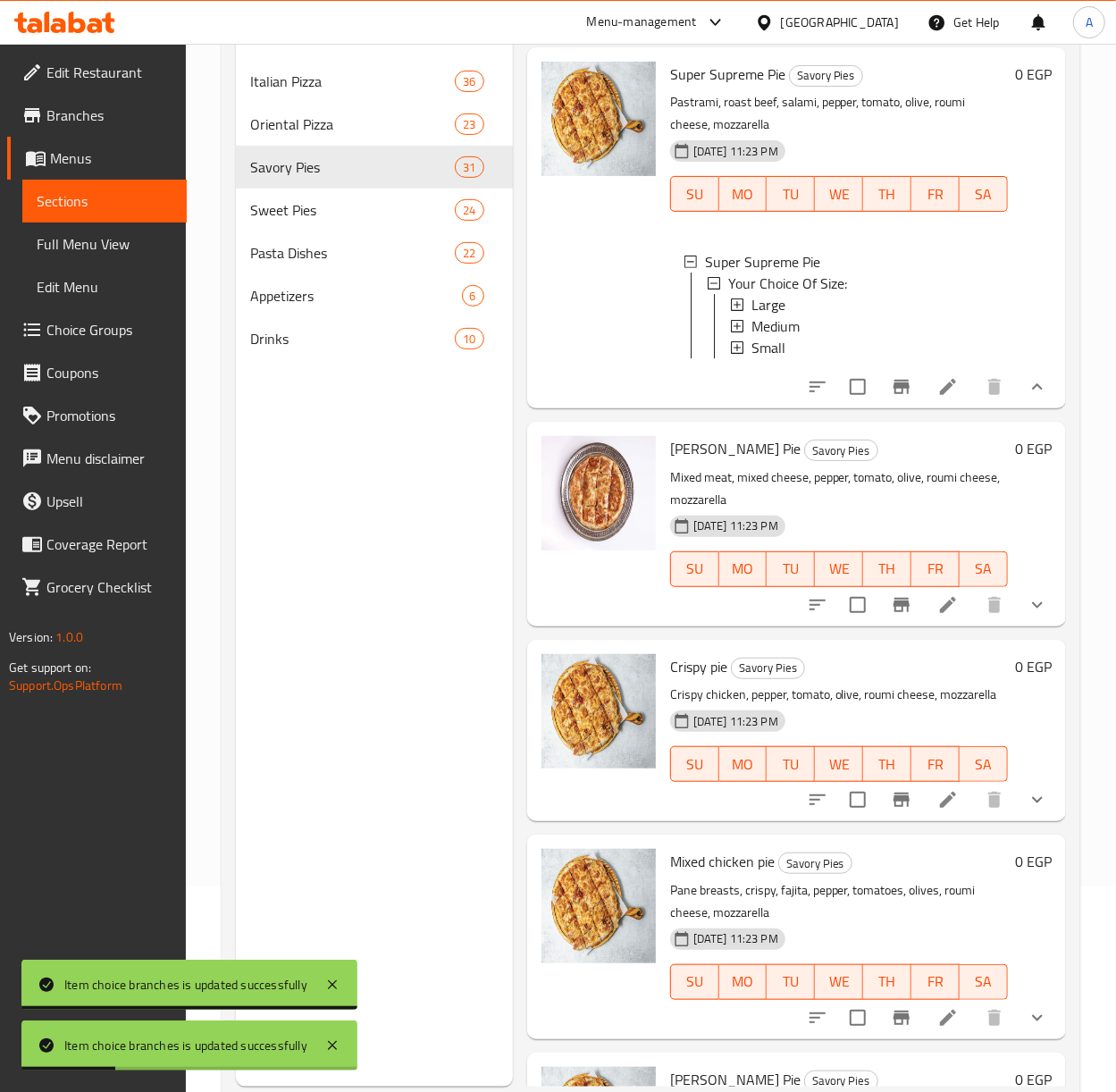
scroll to position [4647, 0]
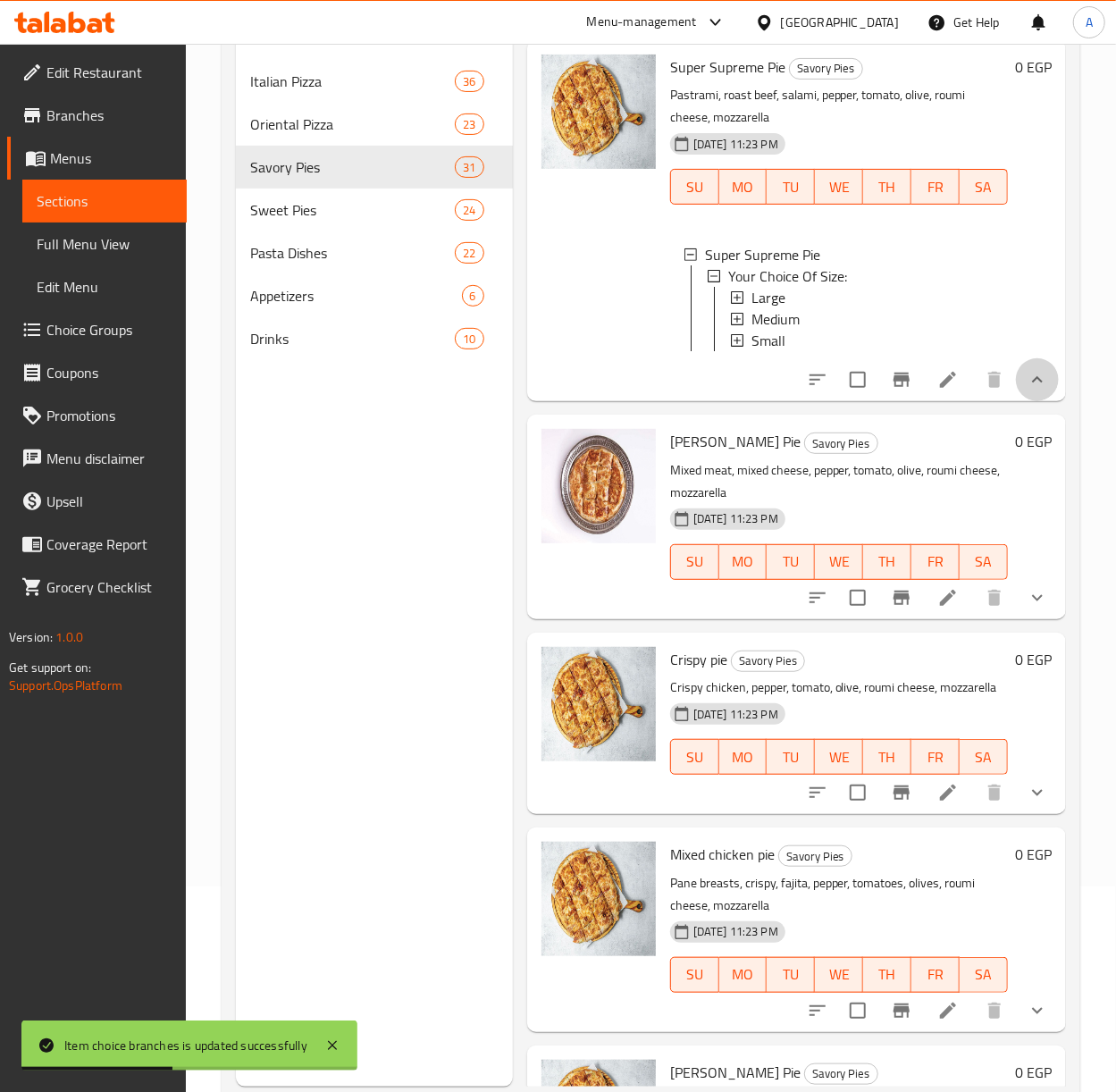
click at [1016, 402] on button "show more" at bounding box center [1037, 380] width 43 height 43
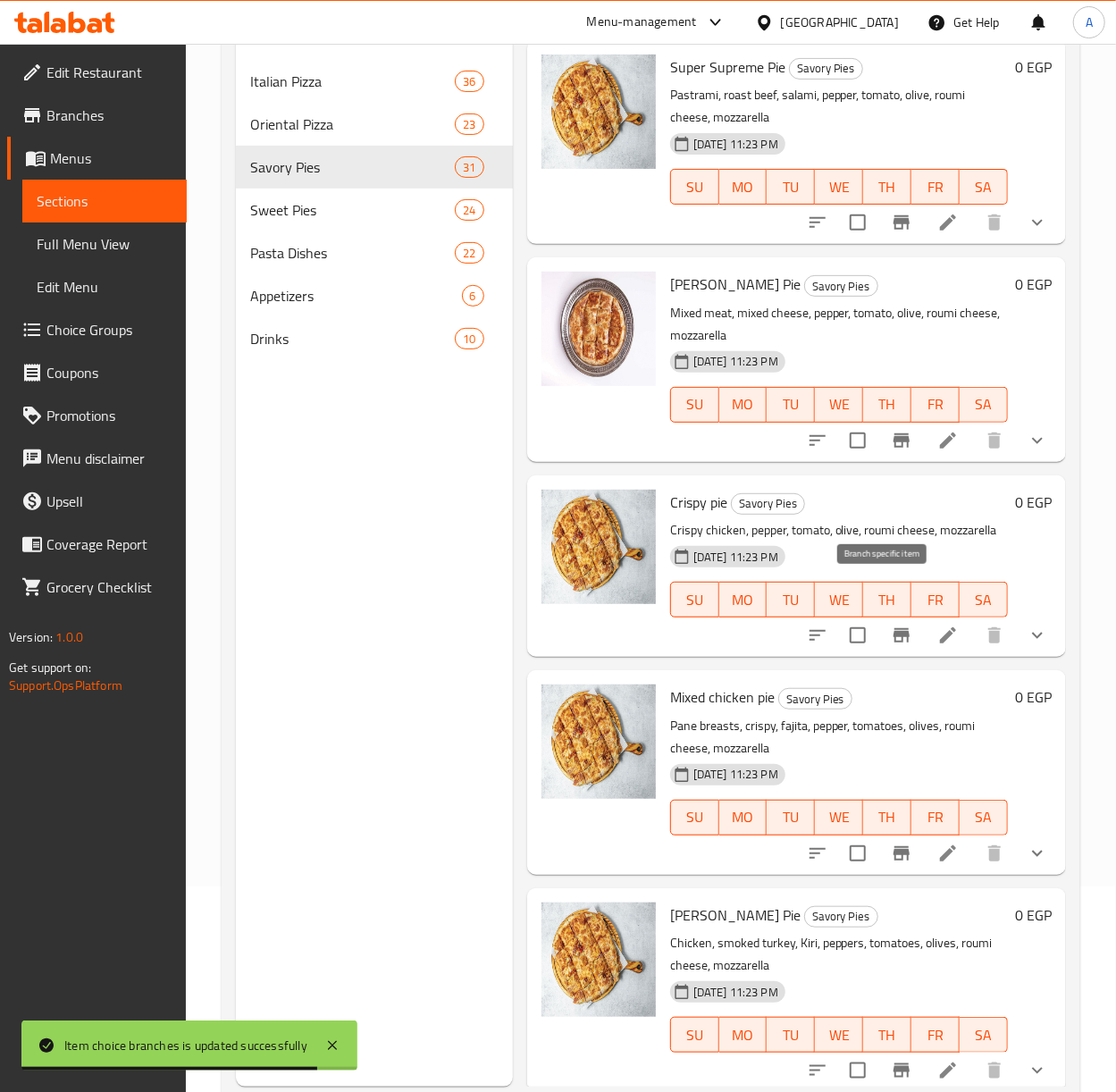
click at [893, 448] on icon "Branch-specific-item" at bounding box center [901, 441] width 16 height 14
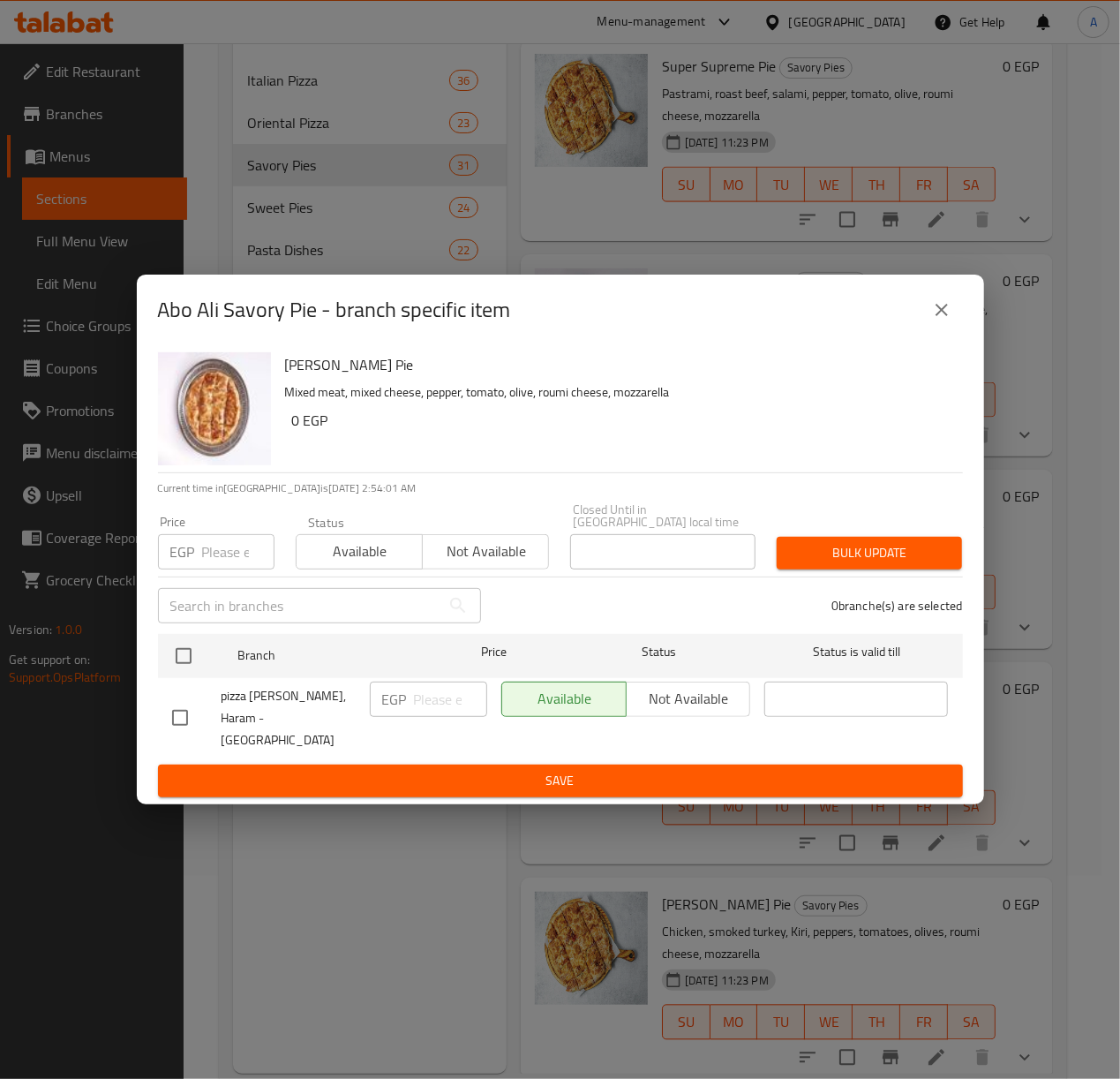
click at [937, 321] on icon "close" at bounding box center [941, 309] width 21 height 21
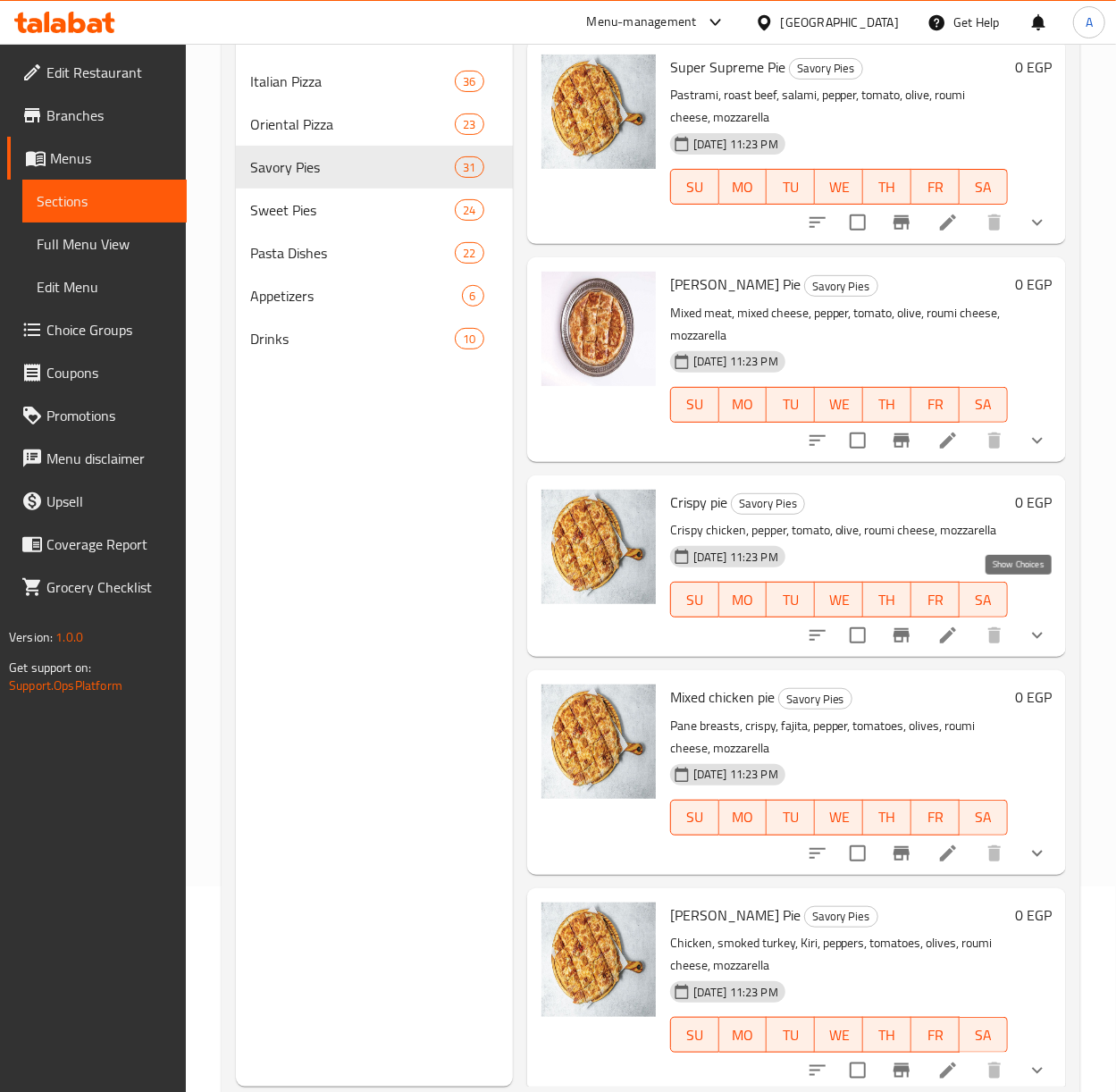
click at [1027, 452] on icon "show more" at bounding box center [1037, 440] width 21 height 21
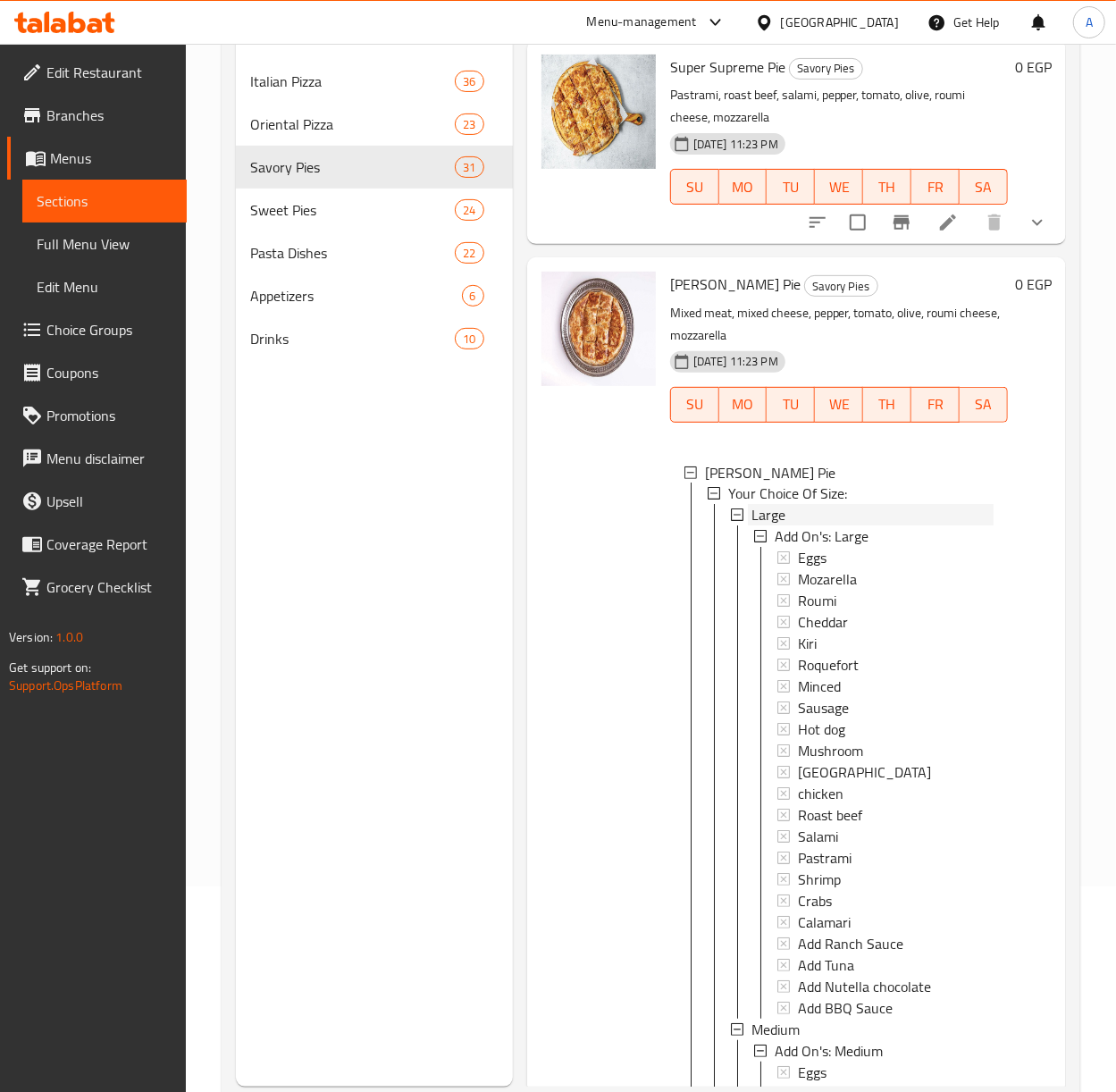
click at [763, 527] on span "Large" at bounding box center [768, 515] width 34 height 21
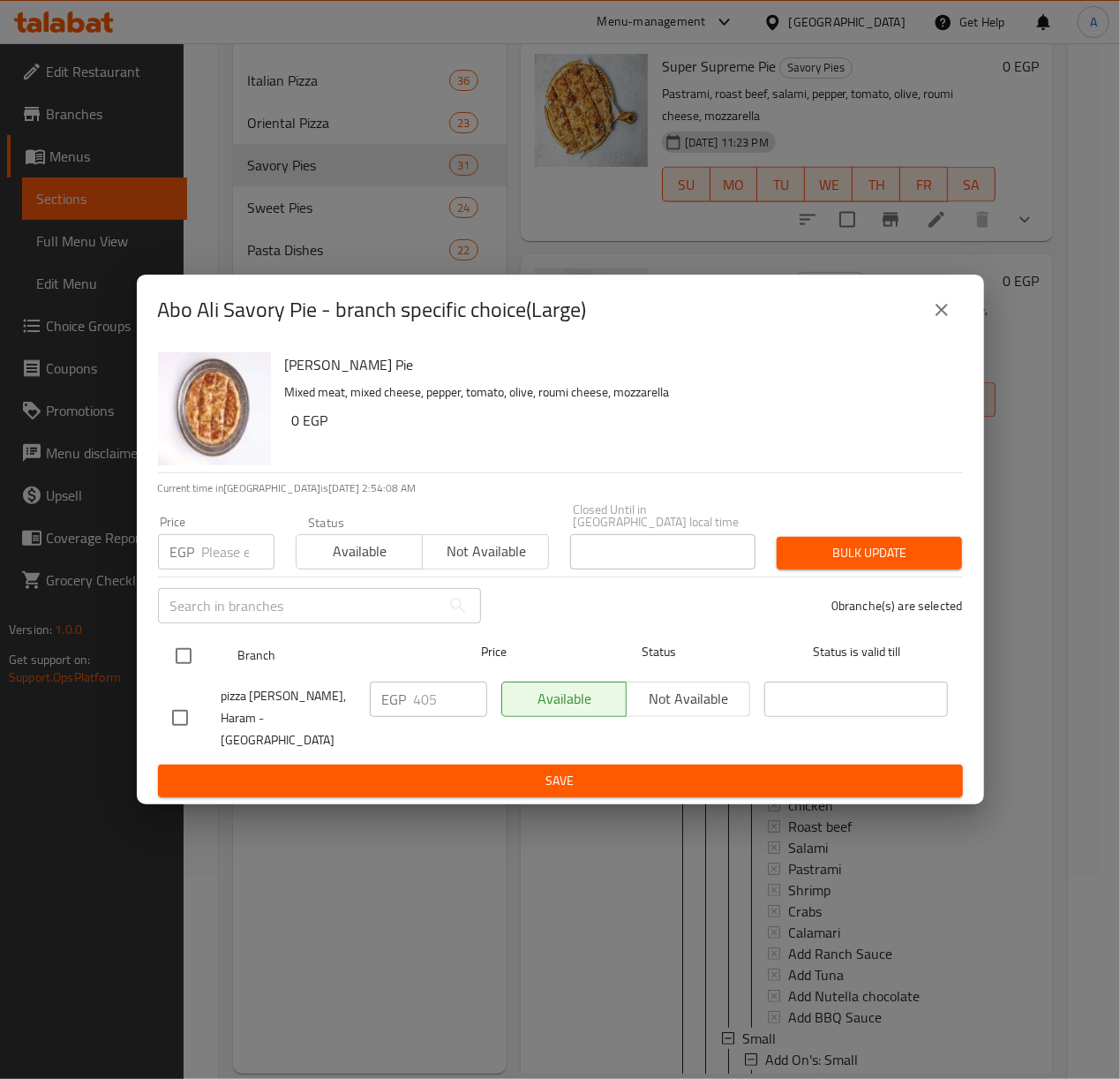
click at [190, 656] on input "checkbox" at bounding box center [184, 656] width 37 height 38
checkbox input "true"
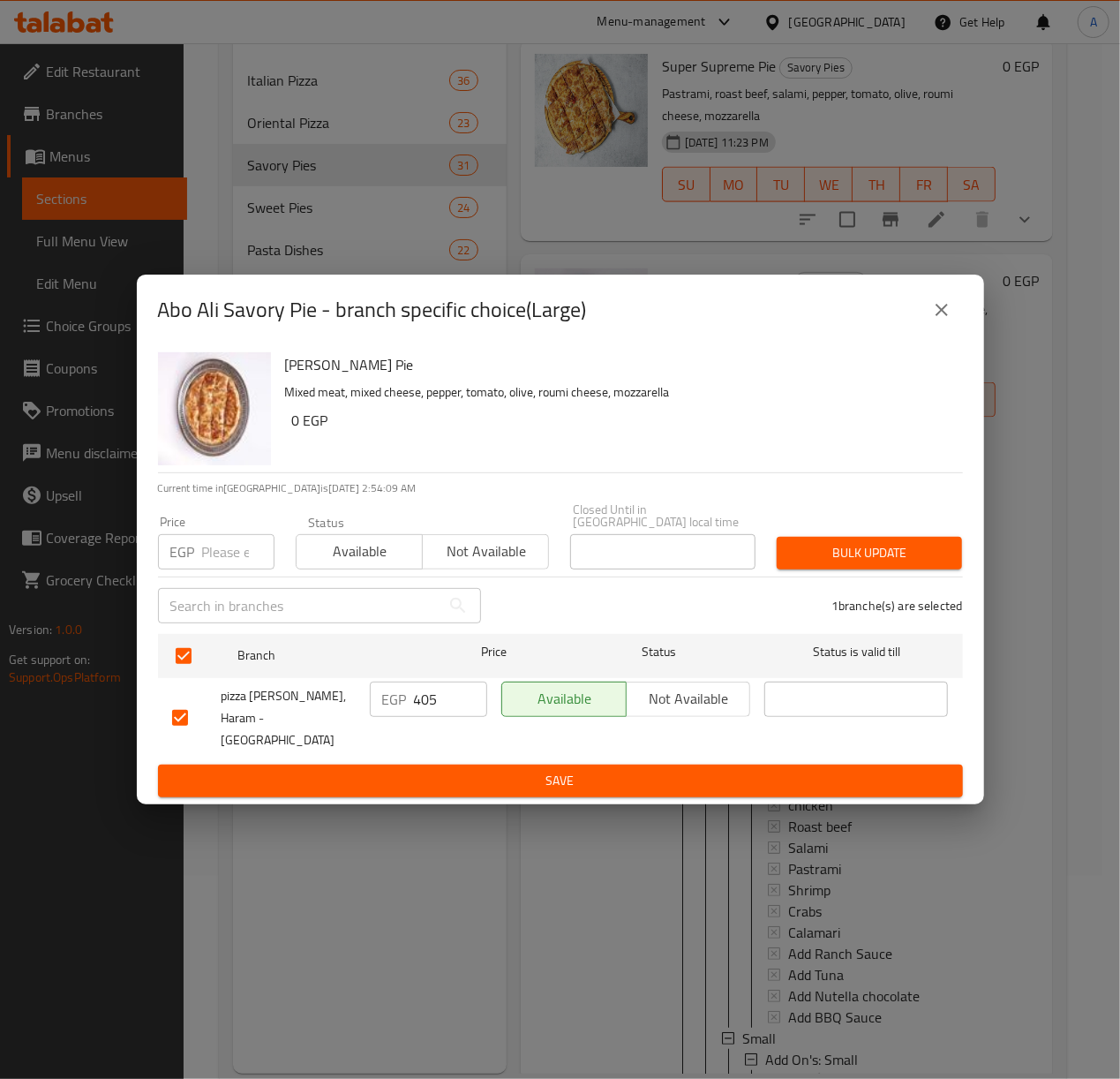
click at [222, 553] on input "number" at bounding box center [238, 552] width 72 height 36
type input "475"
click at [898, 560] on span "Bulk update" at bounding box center [868, 553] width 157 height 22
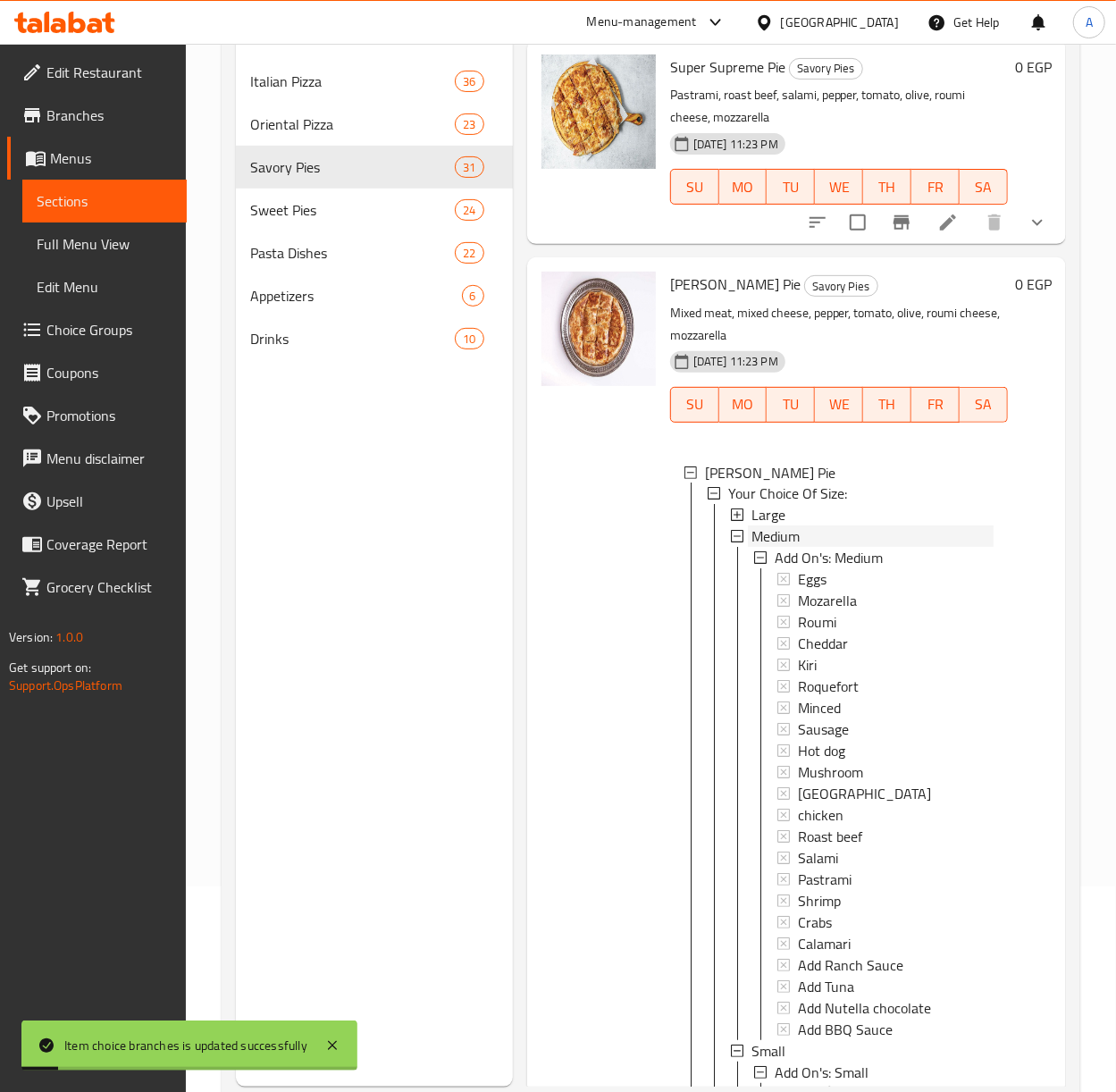
click at [774, 547] on span "Medium" at bounding box center [775, 537] width 48 height 21
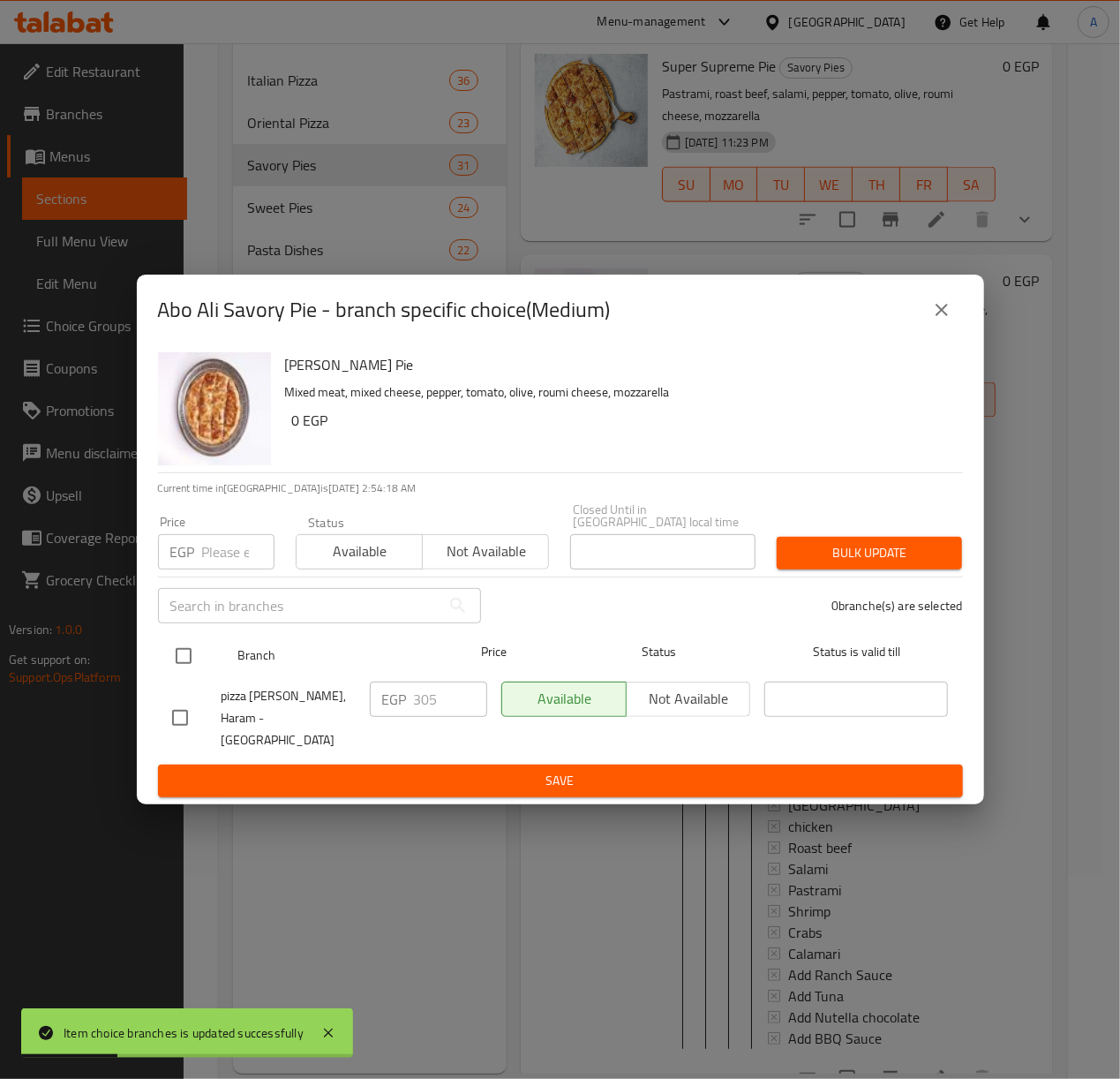
click at [186, 657] on input "checkbox" at bounding box center [184, 656] width 37 height 38
checkbox input "true"
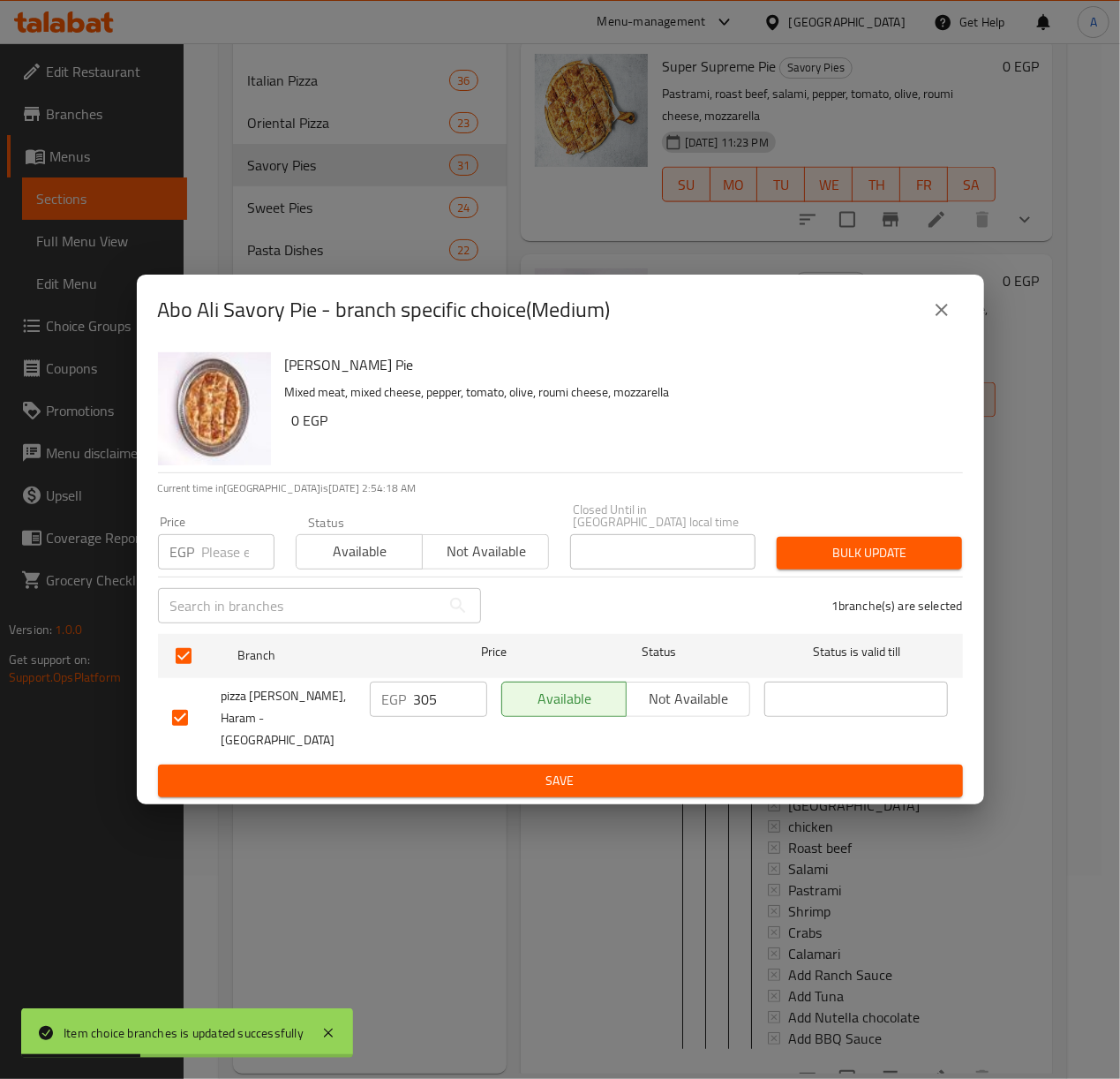
click at [222, 546] on input "number" at bounding box center [238, 552] width 72 height 36
type input "360"
click at [868, 548] on span "Bulk update" at bounding box center [868, 553] width 157 height 22
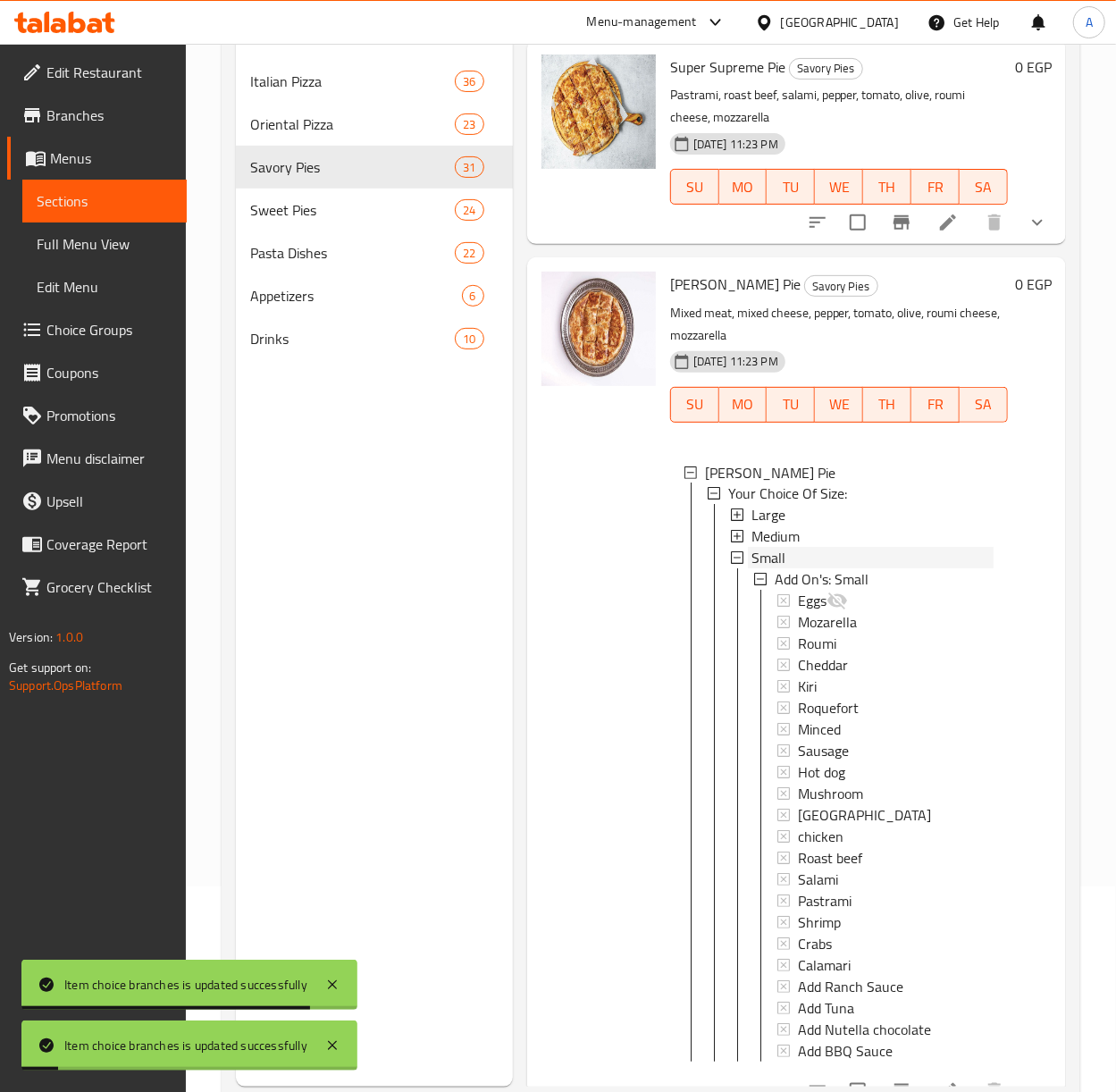
click at [756, 569] on span "Small" at bounding box center [768, 557] width 34 height 21
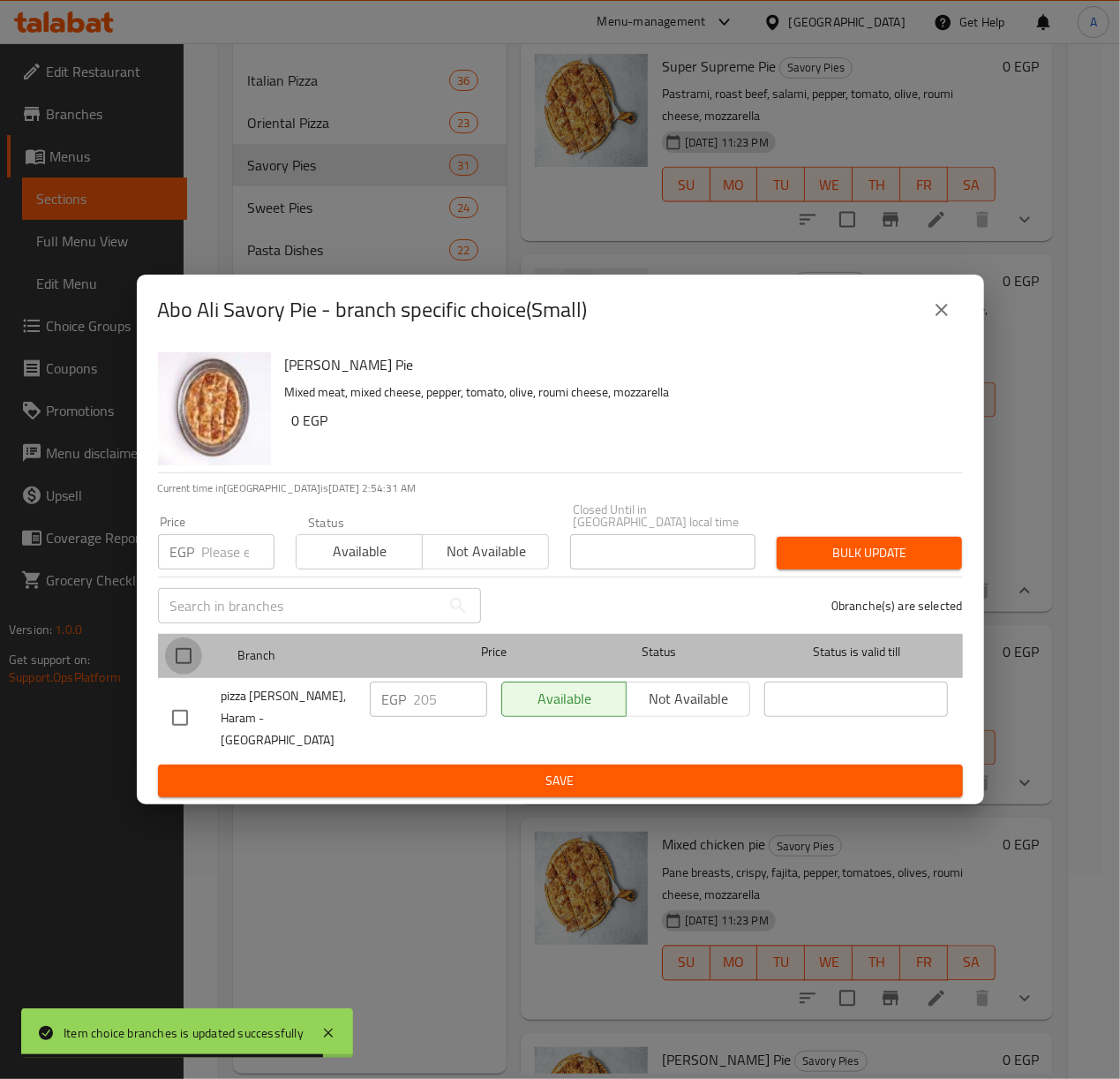
click at [182, 661] on input "checkbox" at bounding box center [184, 656] width 37 height 38
checkbox input "true"
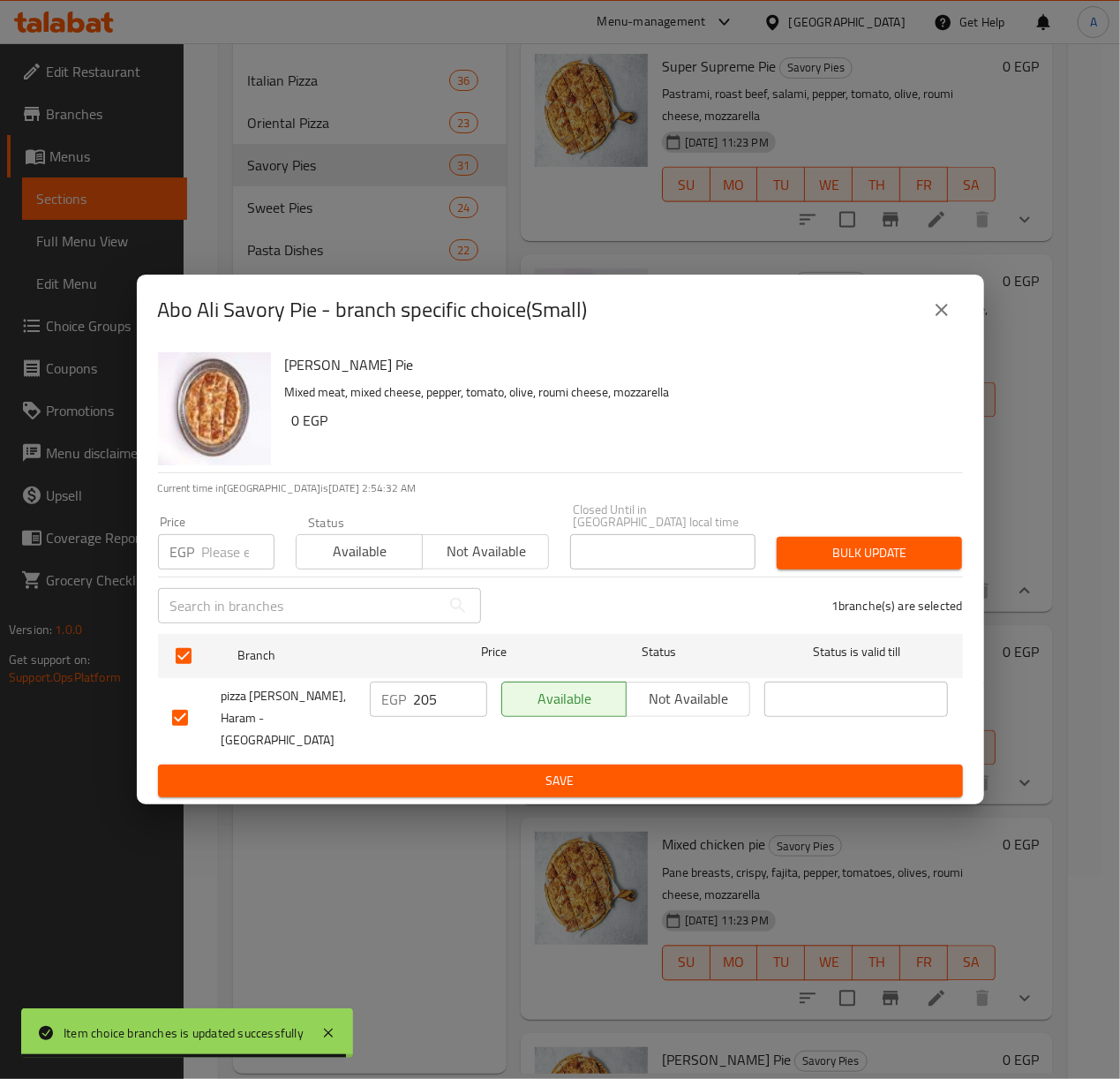
click at [216, 553] on input "number" at bounding box center [238, 552] width 72 height 36
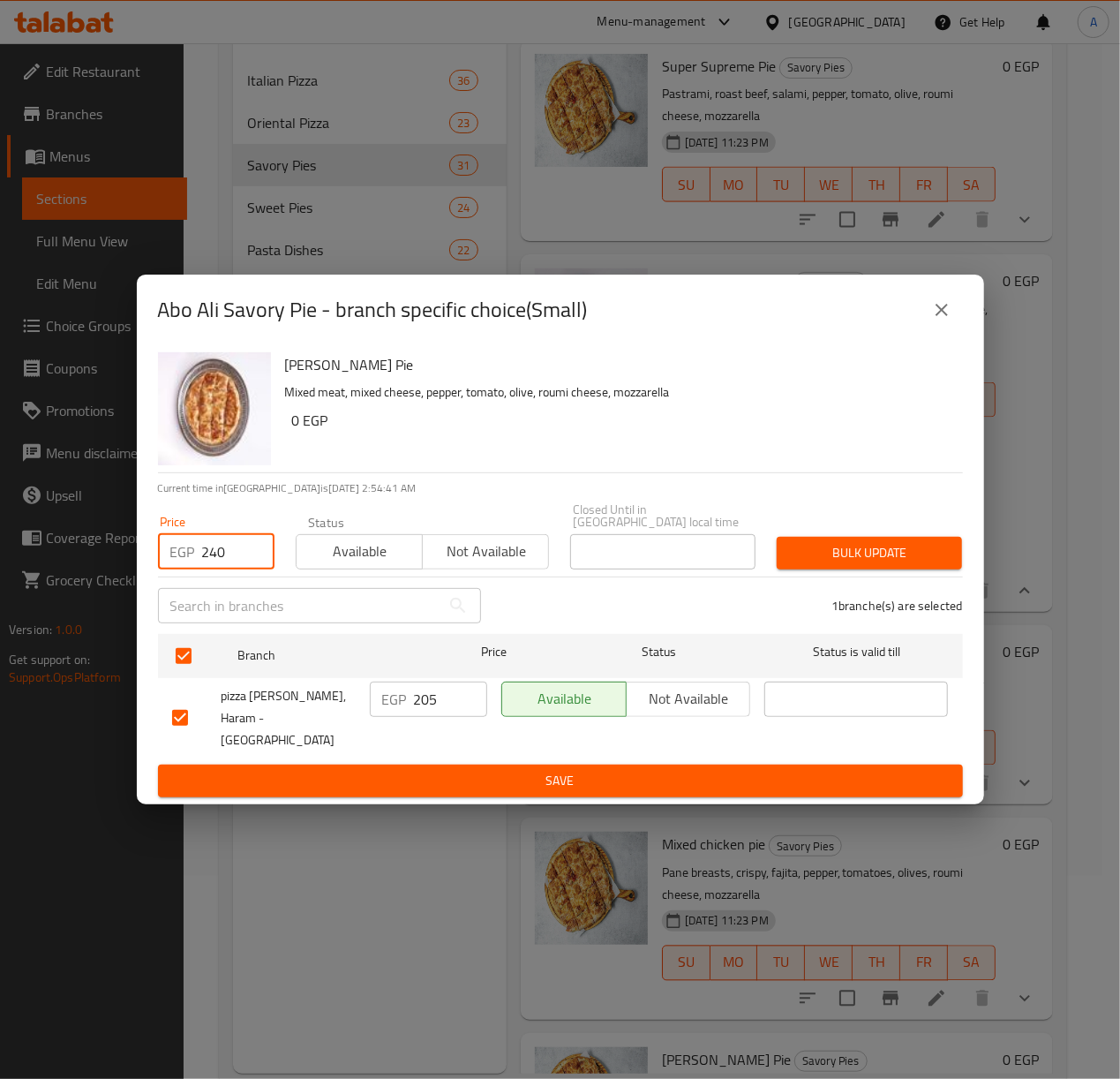
click at [884, 545] on button "Bulk update" at bounding box center [869, 553] width 186 height 33
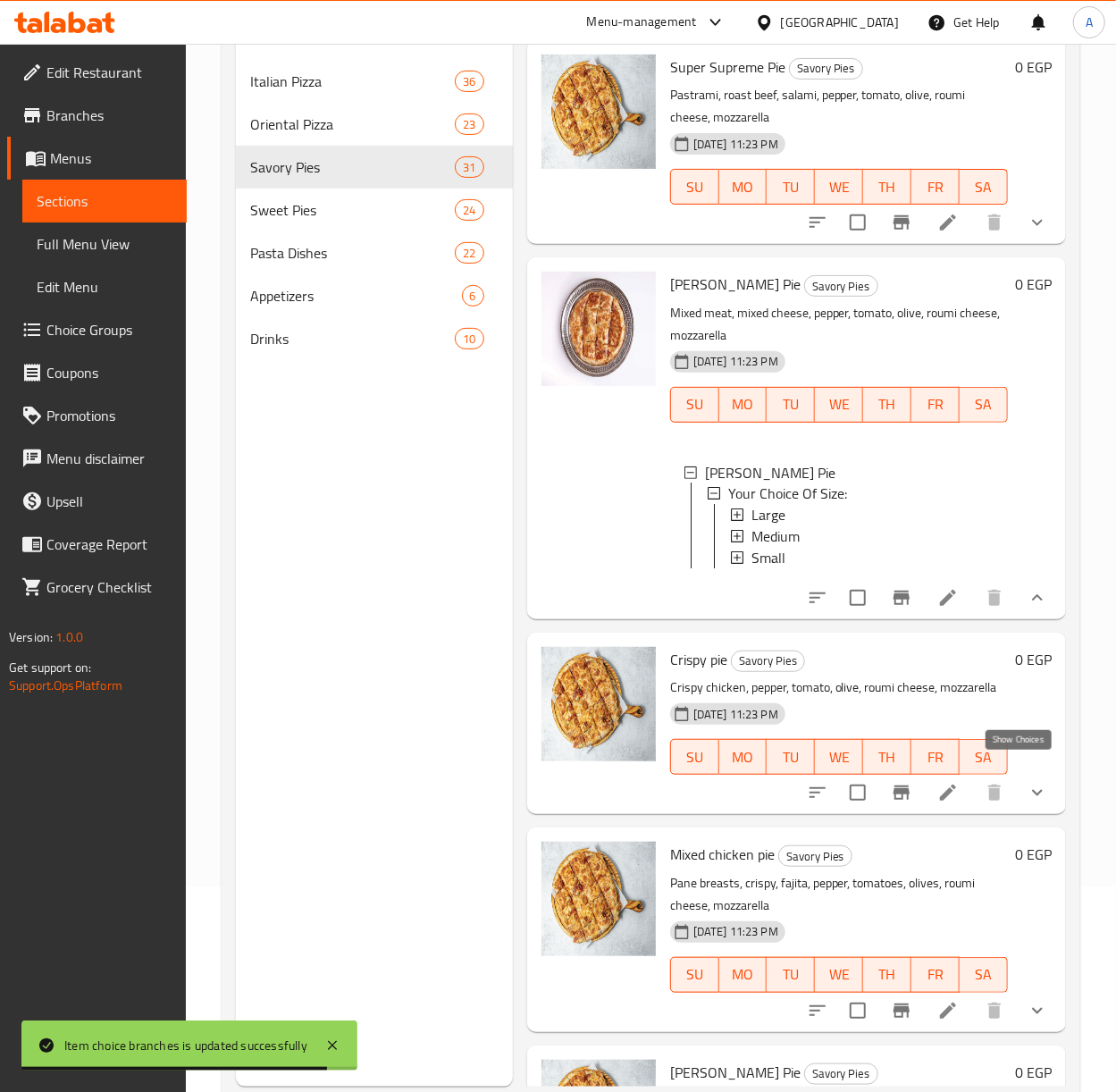
click at [1027, 608] on icon "show more" at bounding box center [1037, 597] width 21 height 21
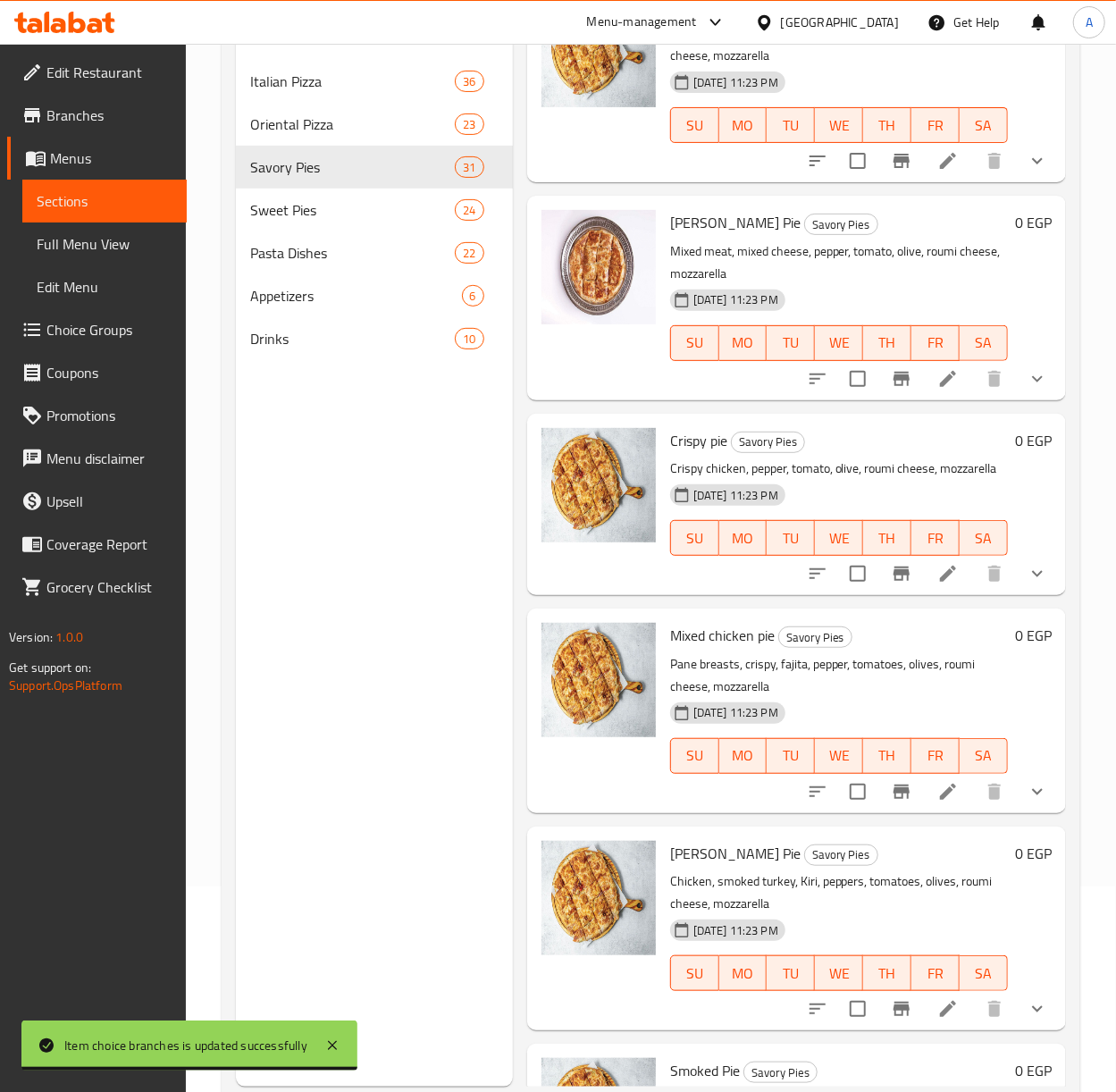
scroll to position [4766, 0]
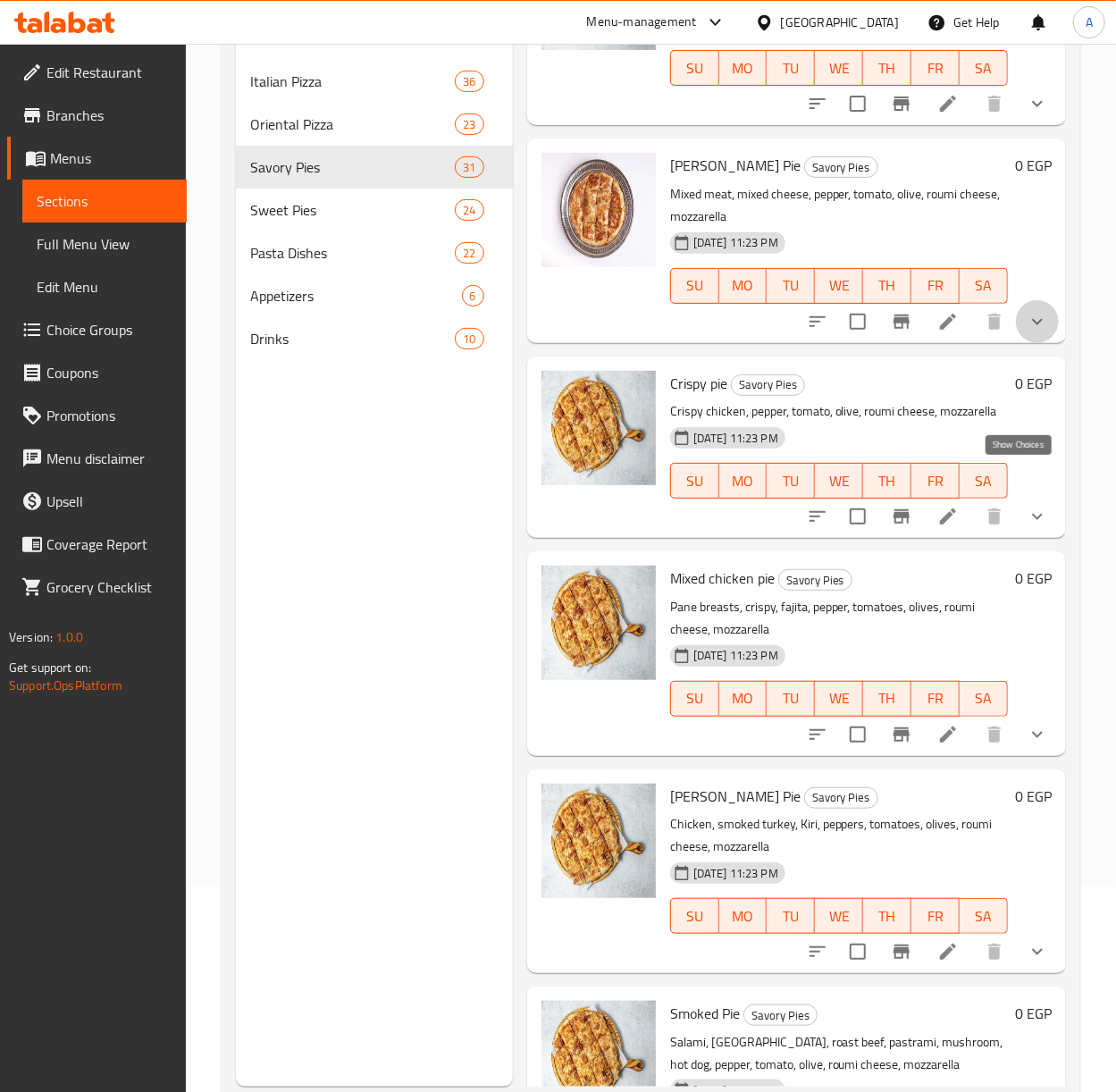
click at [1027, 333] on icon "show more" at bounding box center [1037, 321] width 21 height 21
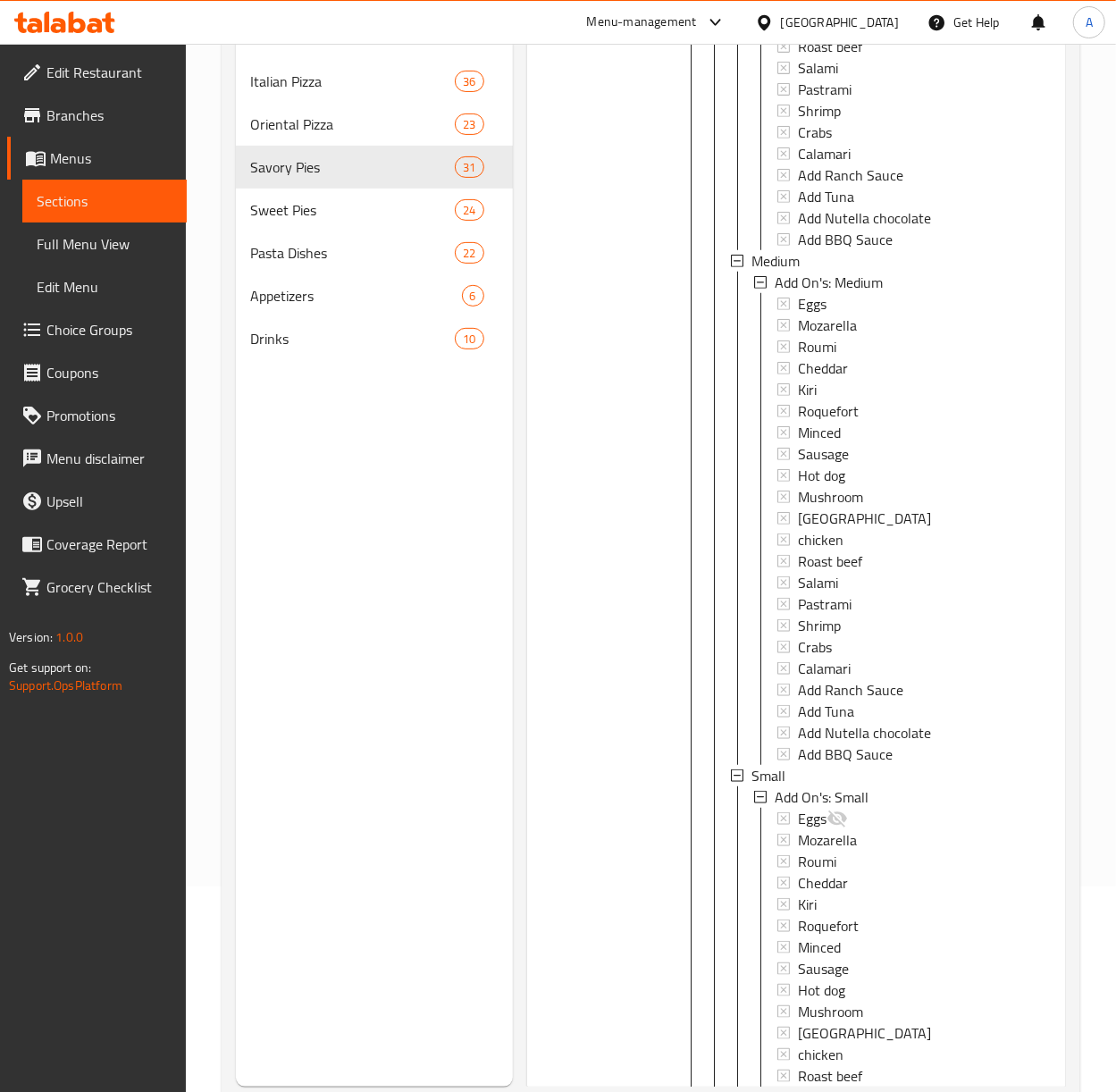
scroll to position [5600, 0]
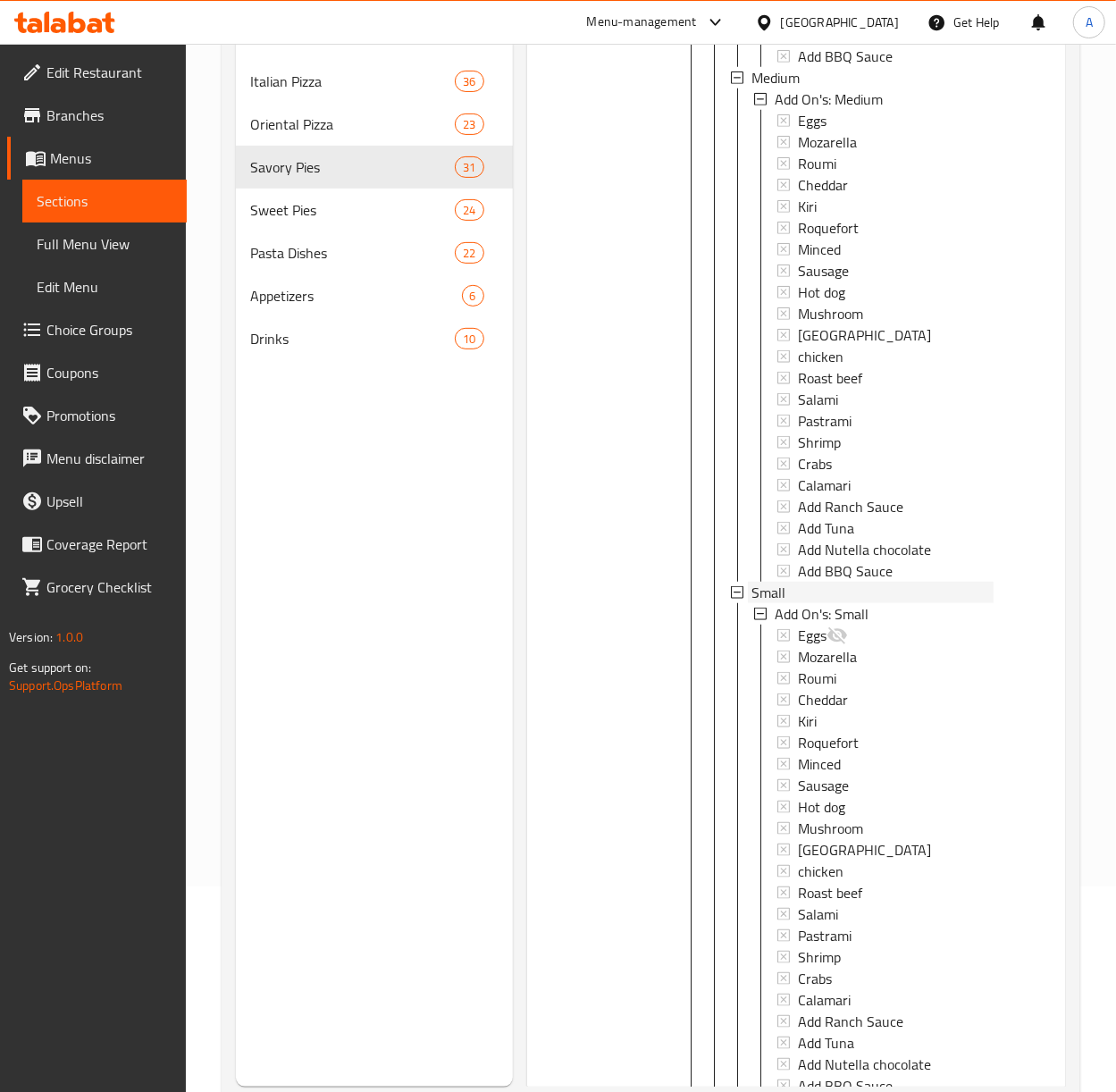
click at [766, 603] on span "Small" at bounding box center [768, 591] width 34 height 21
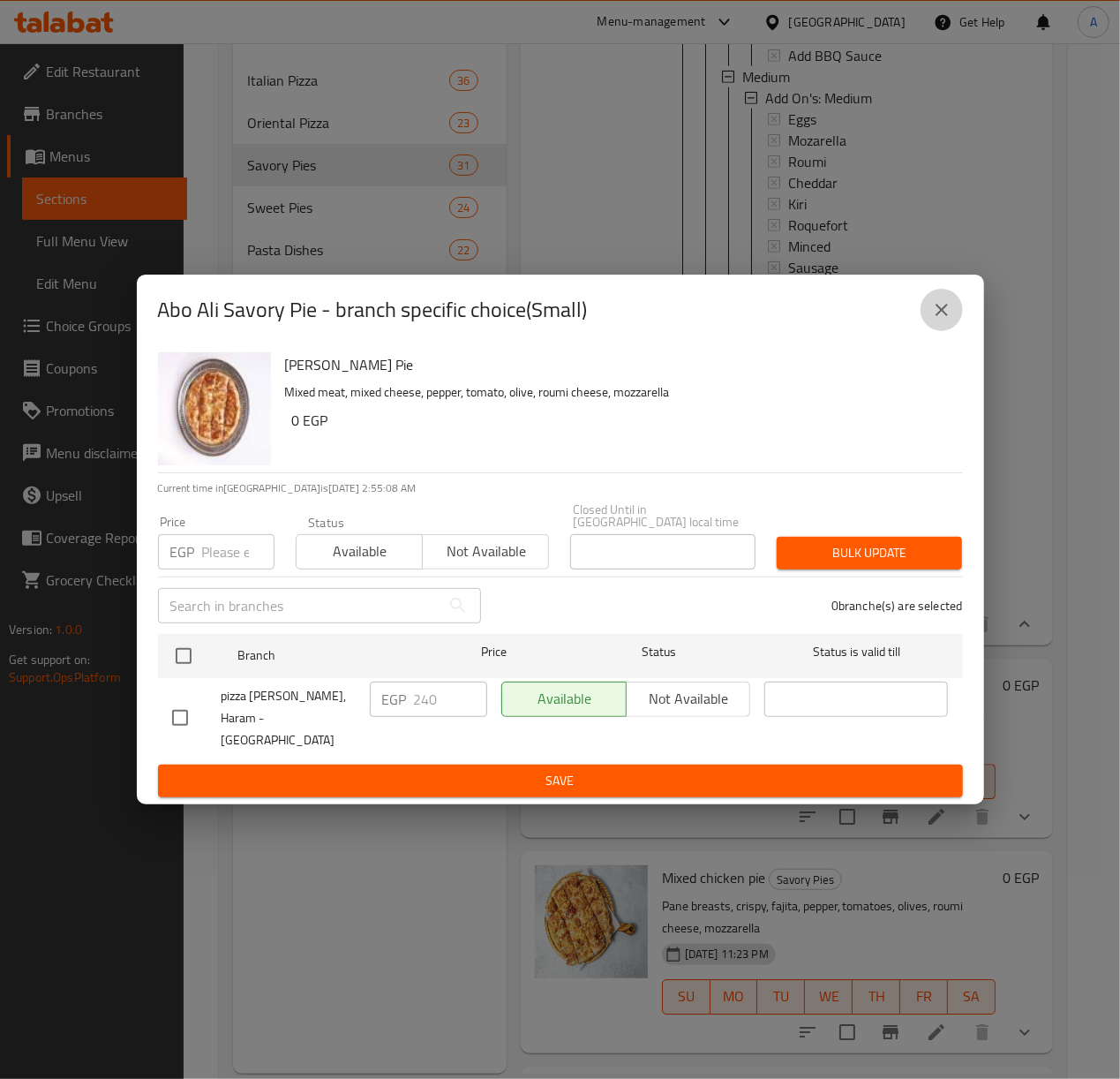
click at [950, 321] on icon "close" at bounding box center [941, 309] width 21 height 21
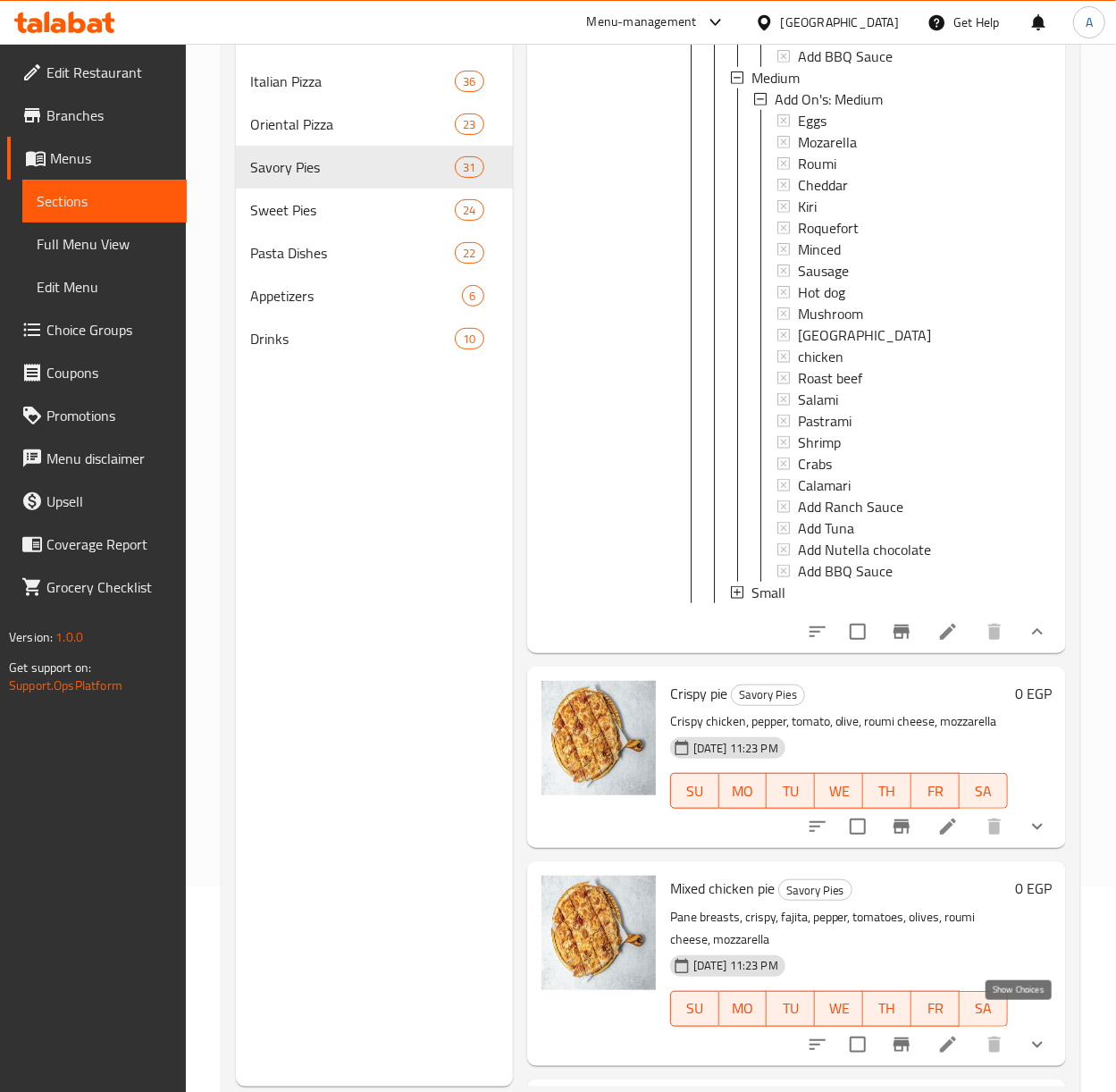
click at [1027, 837] on icon "show more" at bounding box center [1037, 826] width 21 height 21
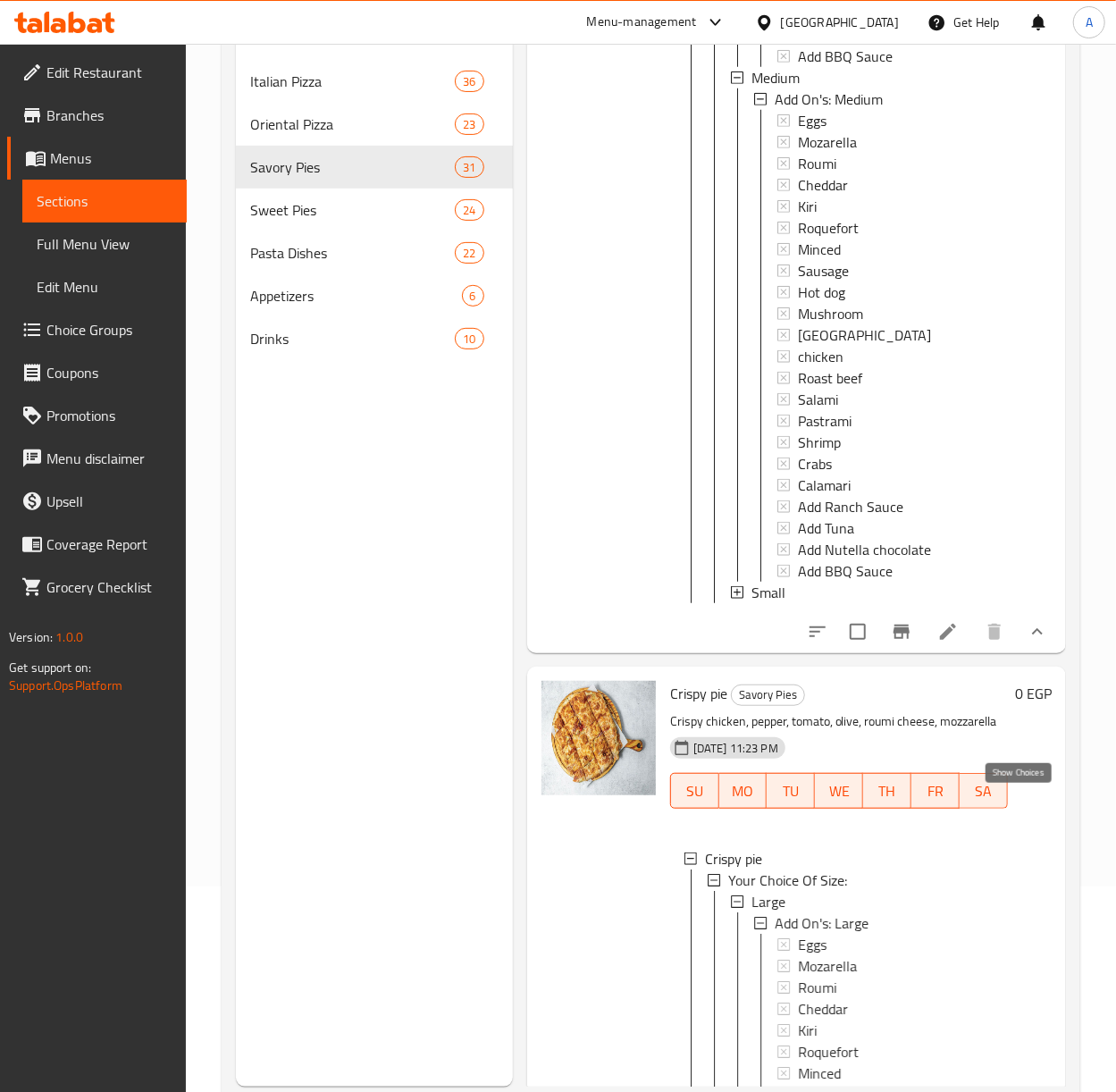
click at [1032, 634] on icon "show more" at bounding box center [1037, 631] width 11 height 6
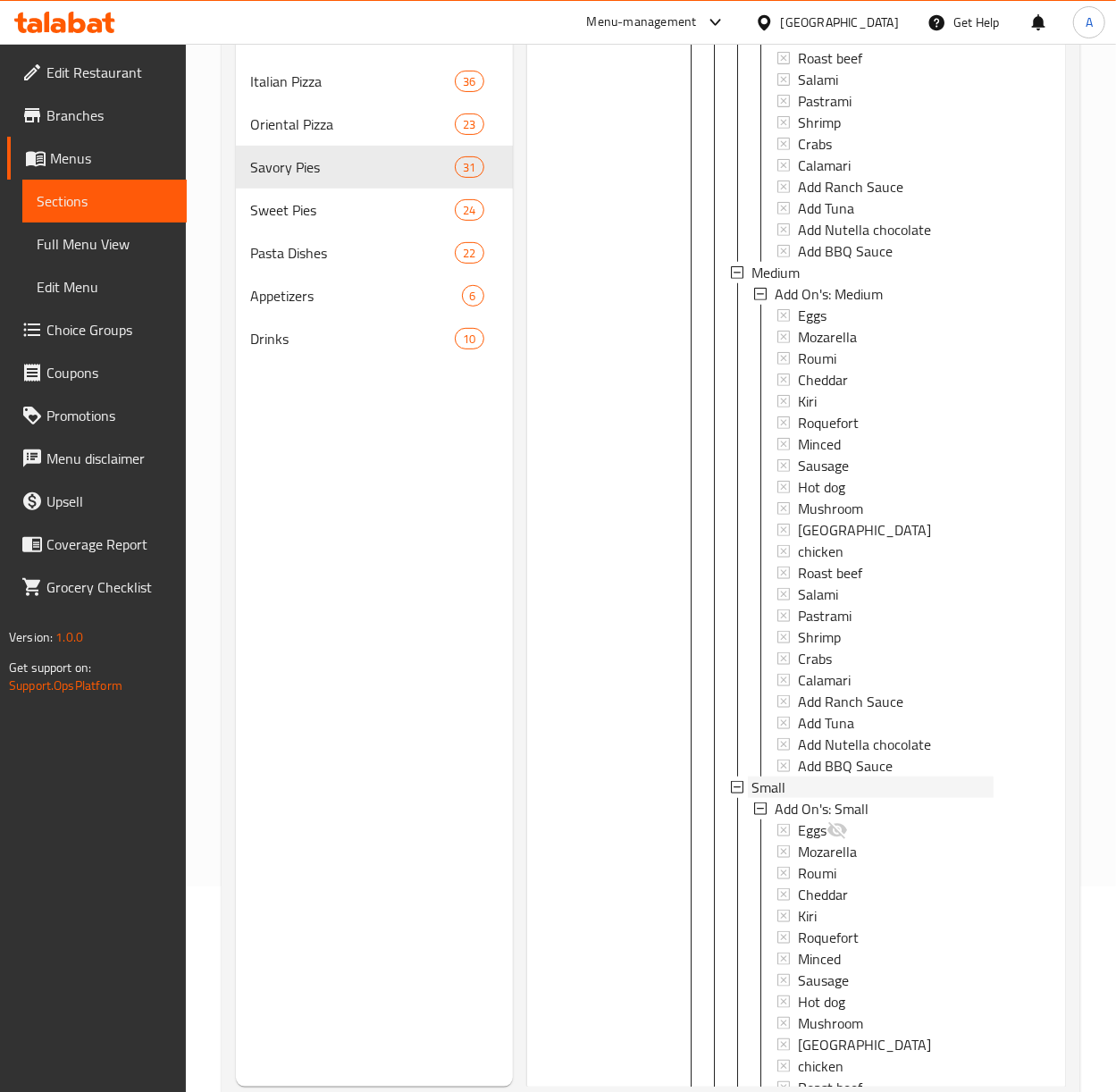
click at [747, 798] on div "Small" at bounding box center [862, 786] width 263 height 21
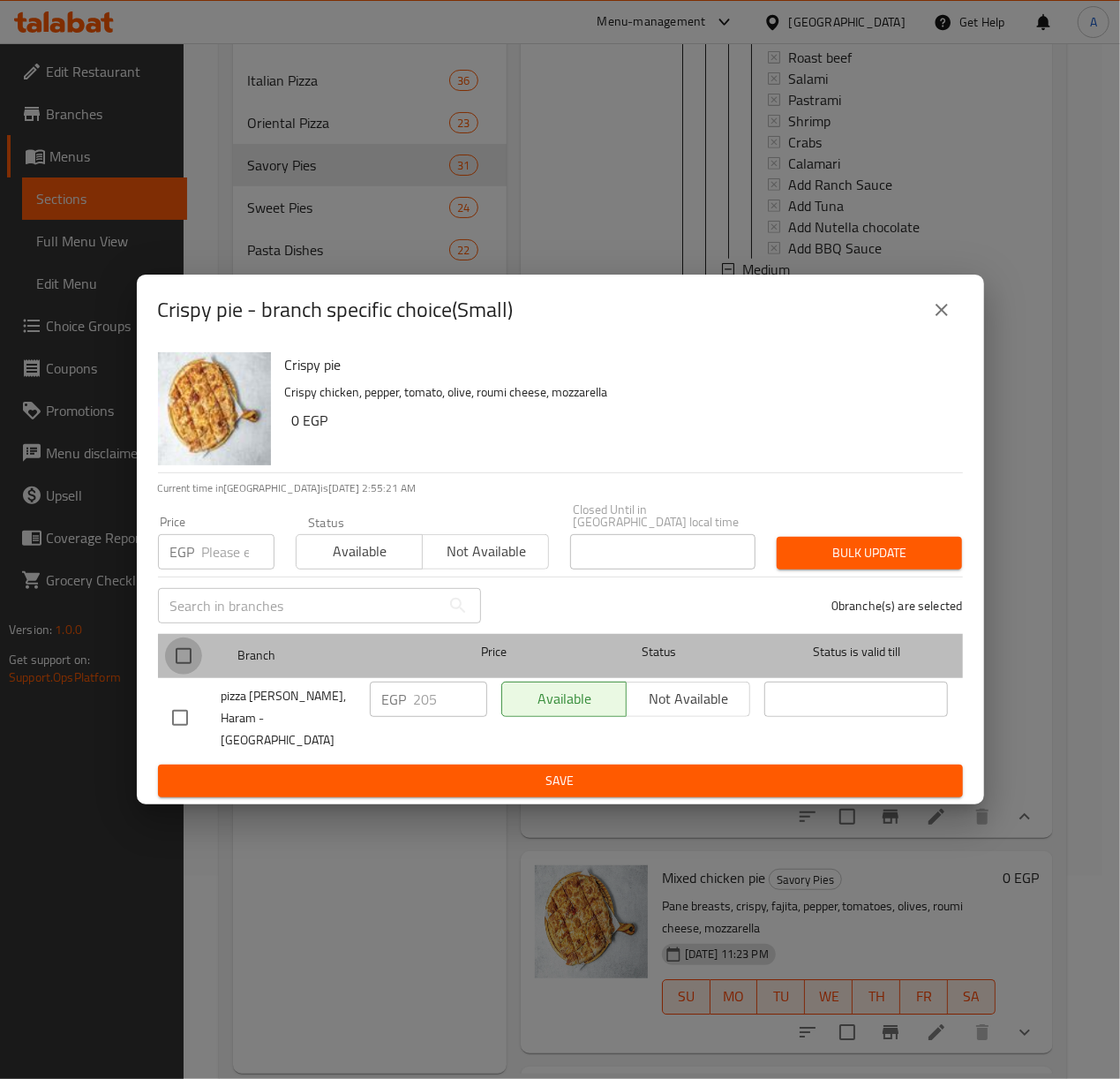
click at [188, 654] on input "checkbox" at bounding box center [184, 656] width 37 height 38
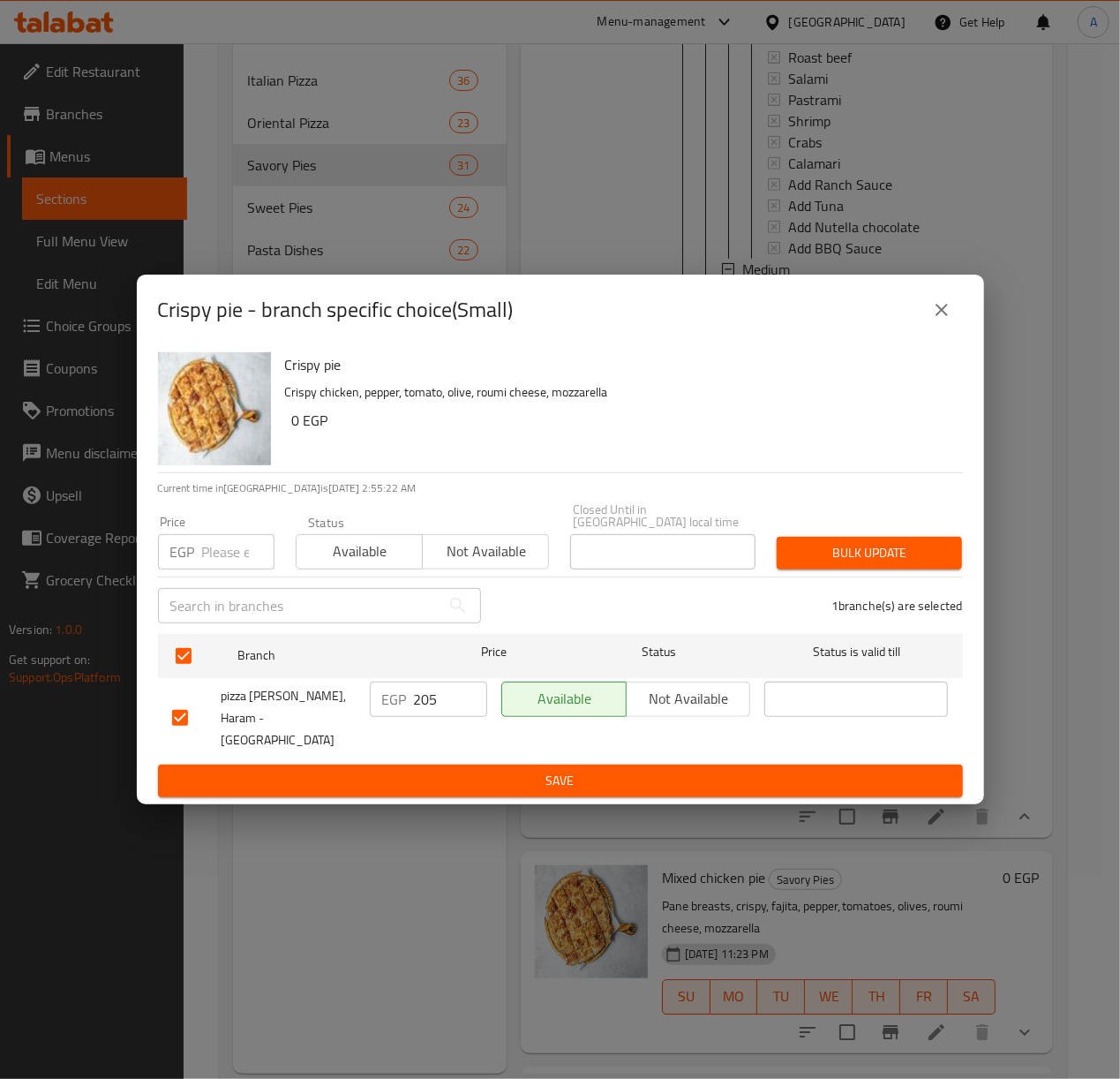
click at [210, 560] on input "number" at bounding box center [238, 552] width 72 height 36
click at [859, 548] on span "Bulk update" at bounding box center [868, 553] width 157 height 22
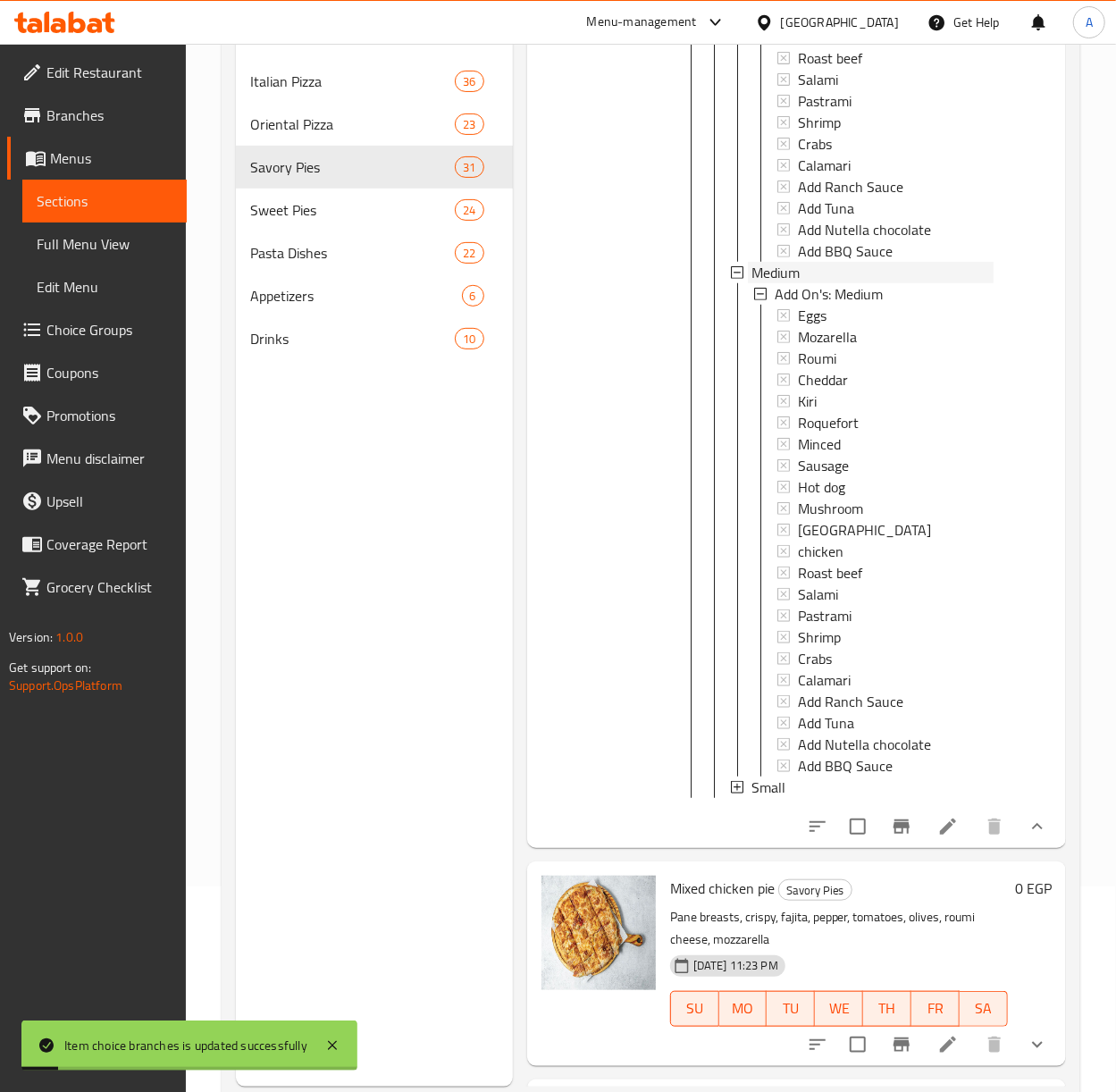
click at [768, 284] on span "Medium" at bounding box center [775, 272] width 48 height 21
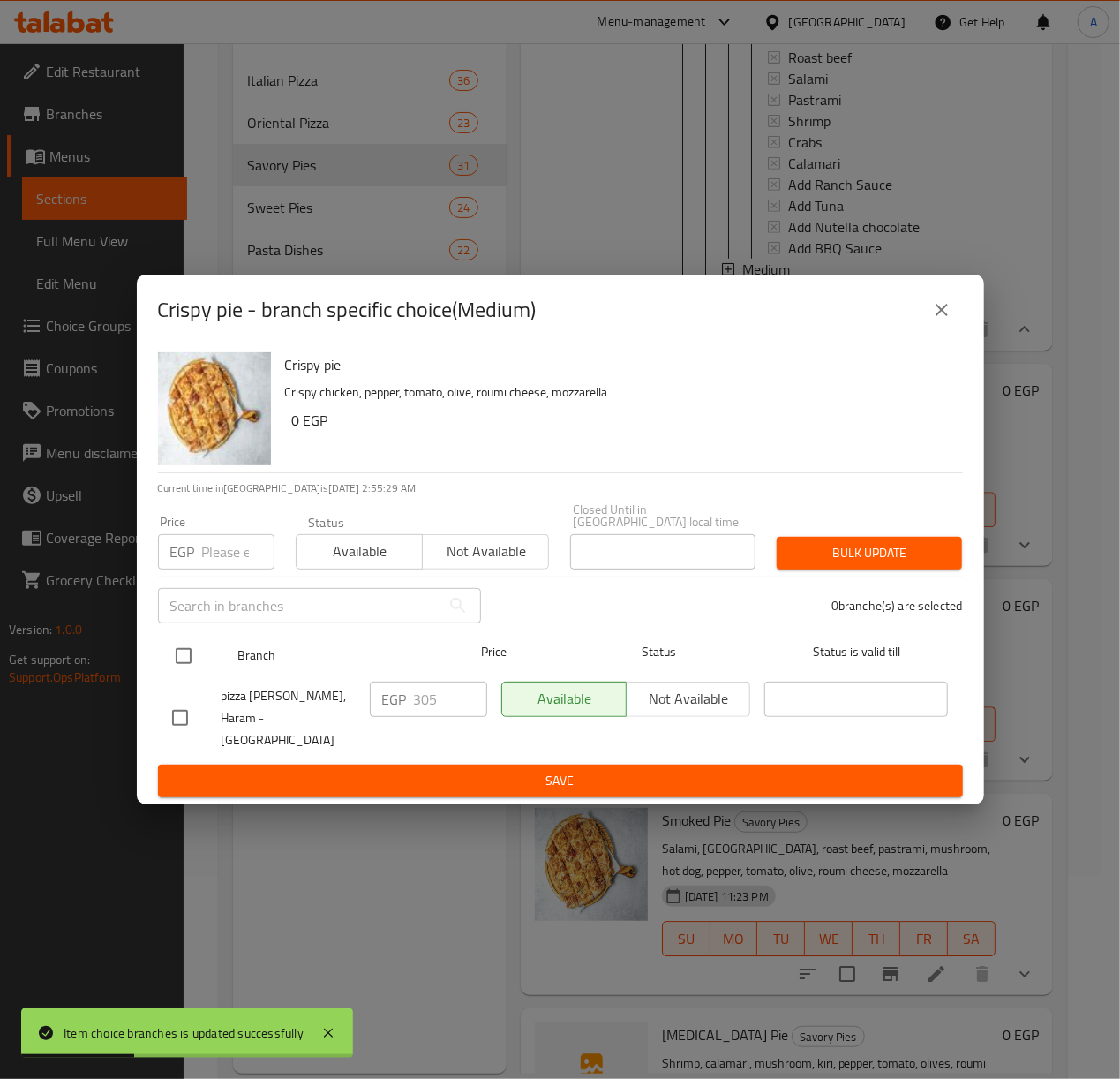
click at [181, 662] on input "checkbox" at bounding box center [184, 656] width 37 height 38
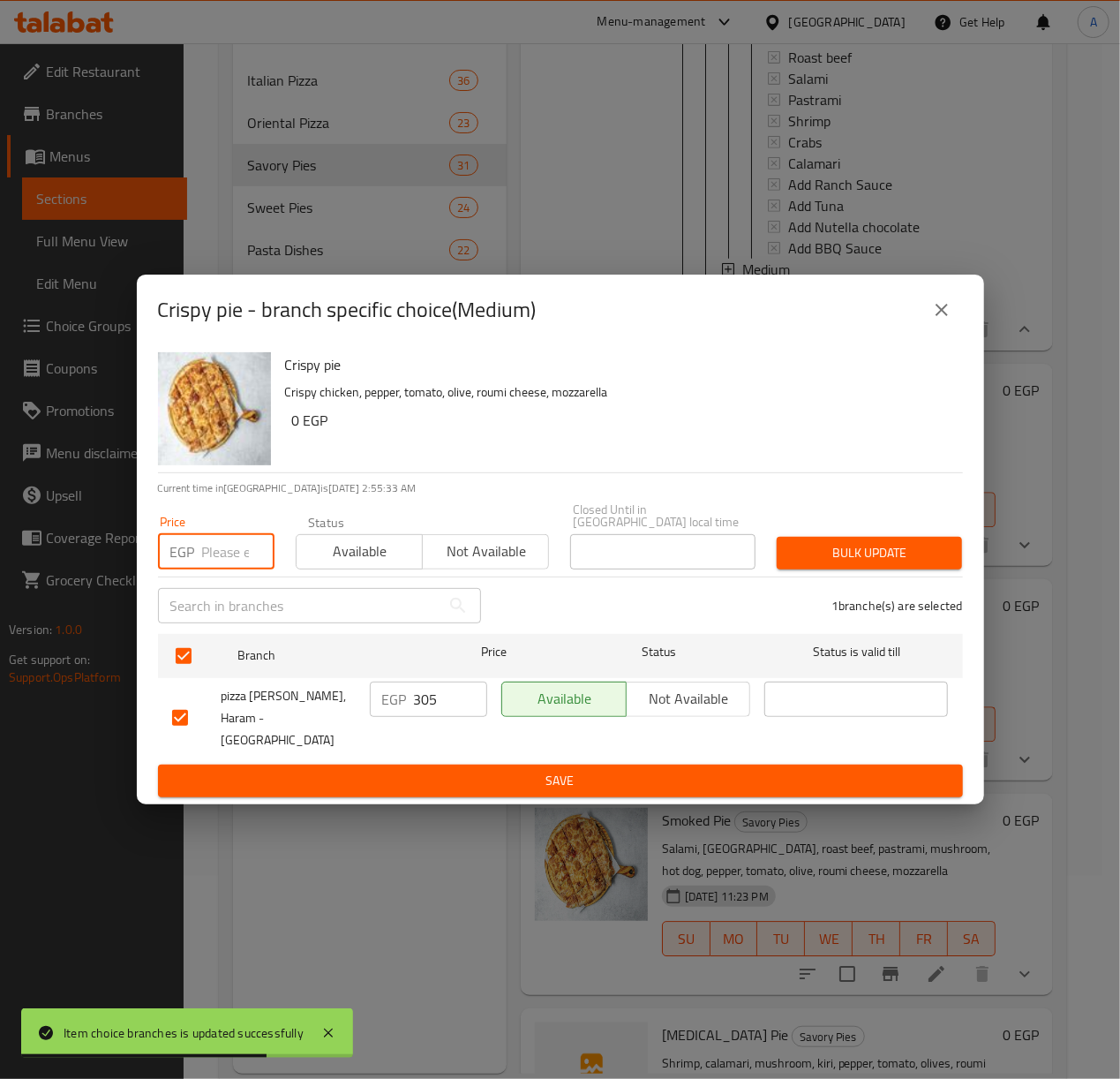
click at [206, 560] on input "number" at bounding box center [238, 552] width 72 height 36
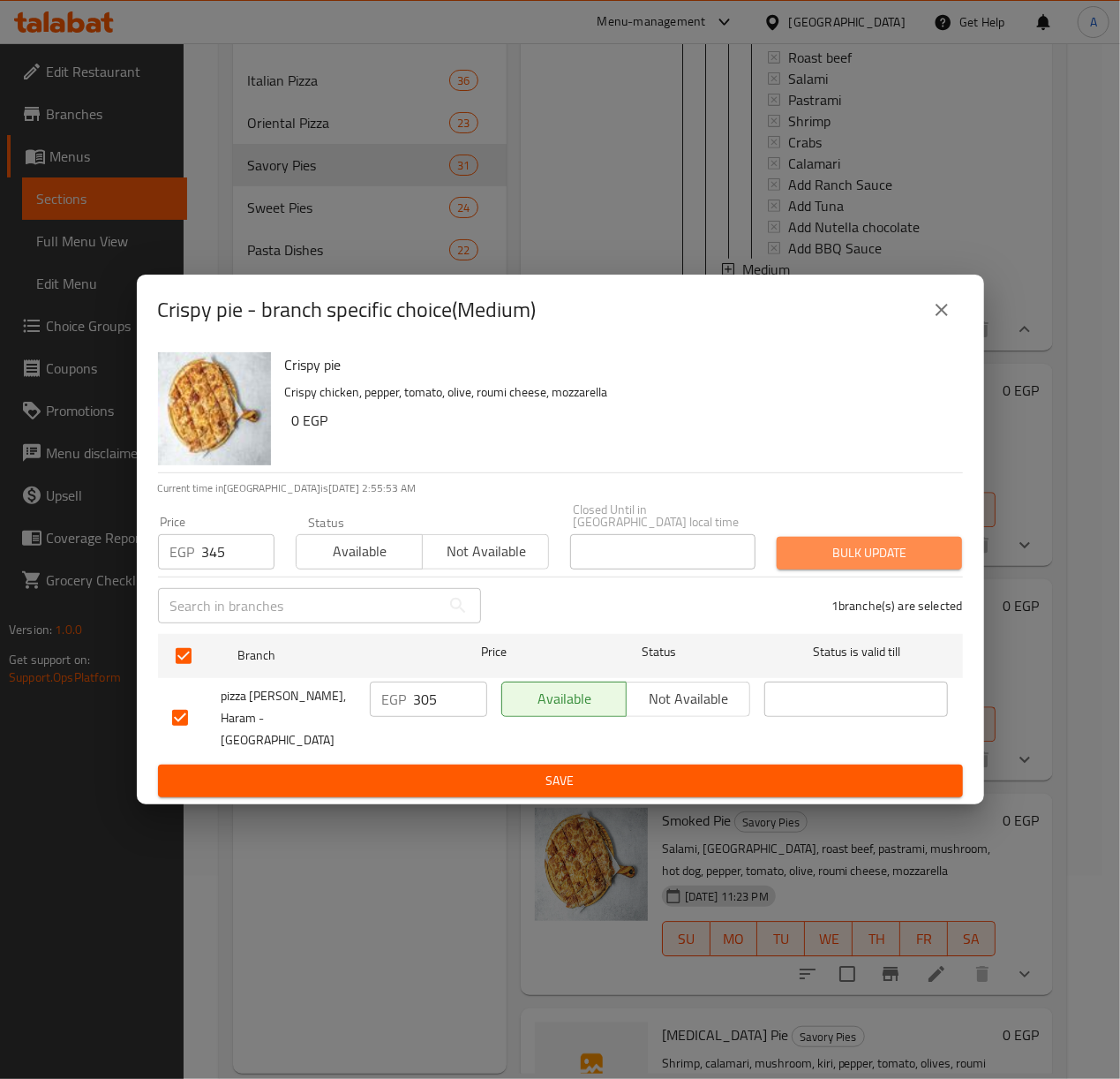
click at [884, 558] on span "Bulk update" at bounding box center [868, 553] width 157 height 22
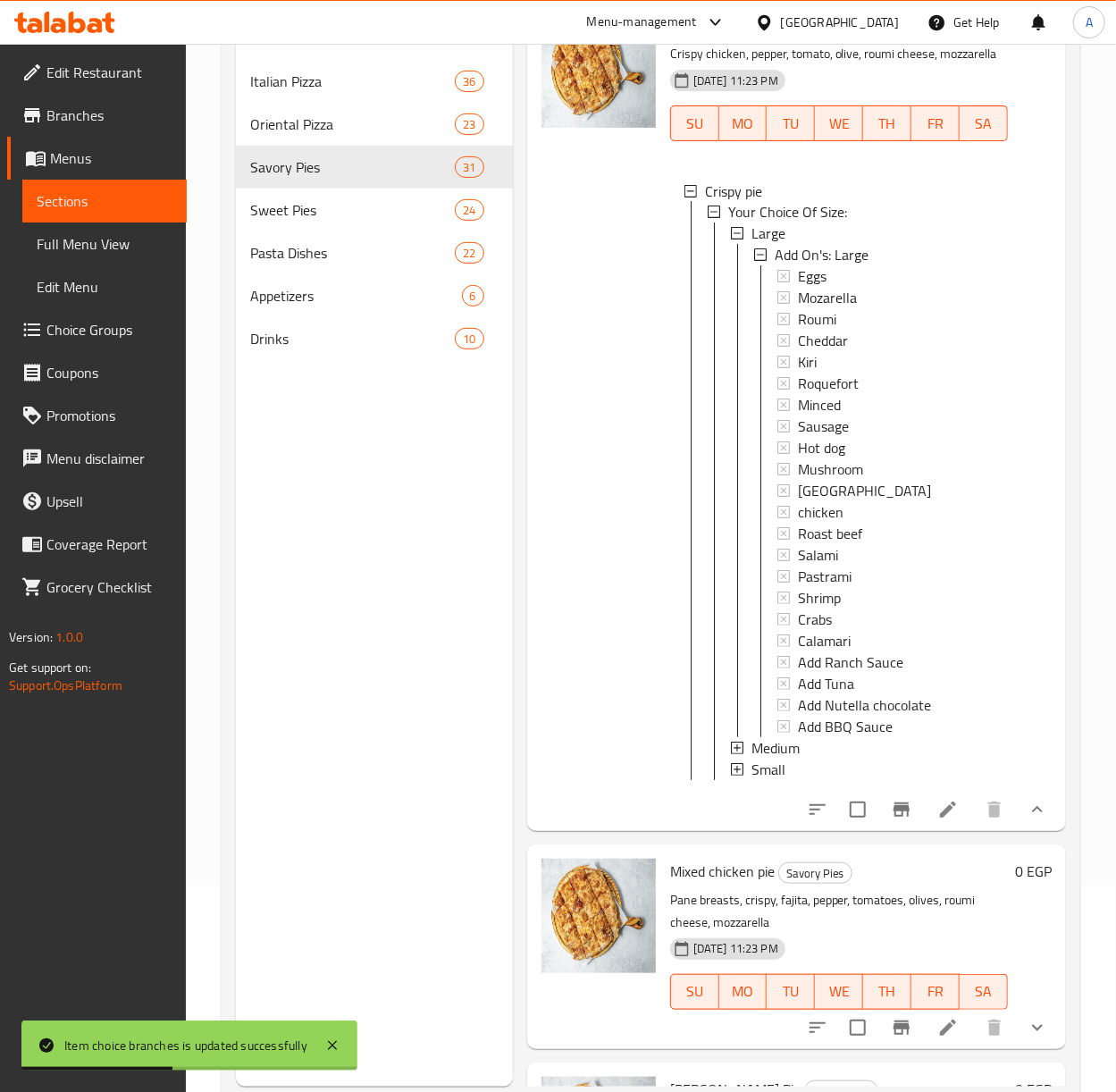
scroll to position [5004, 0]
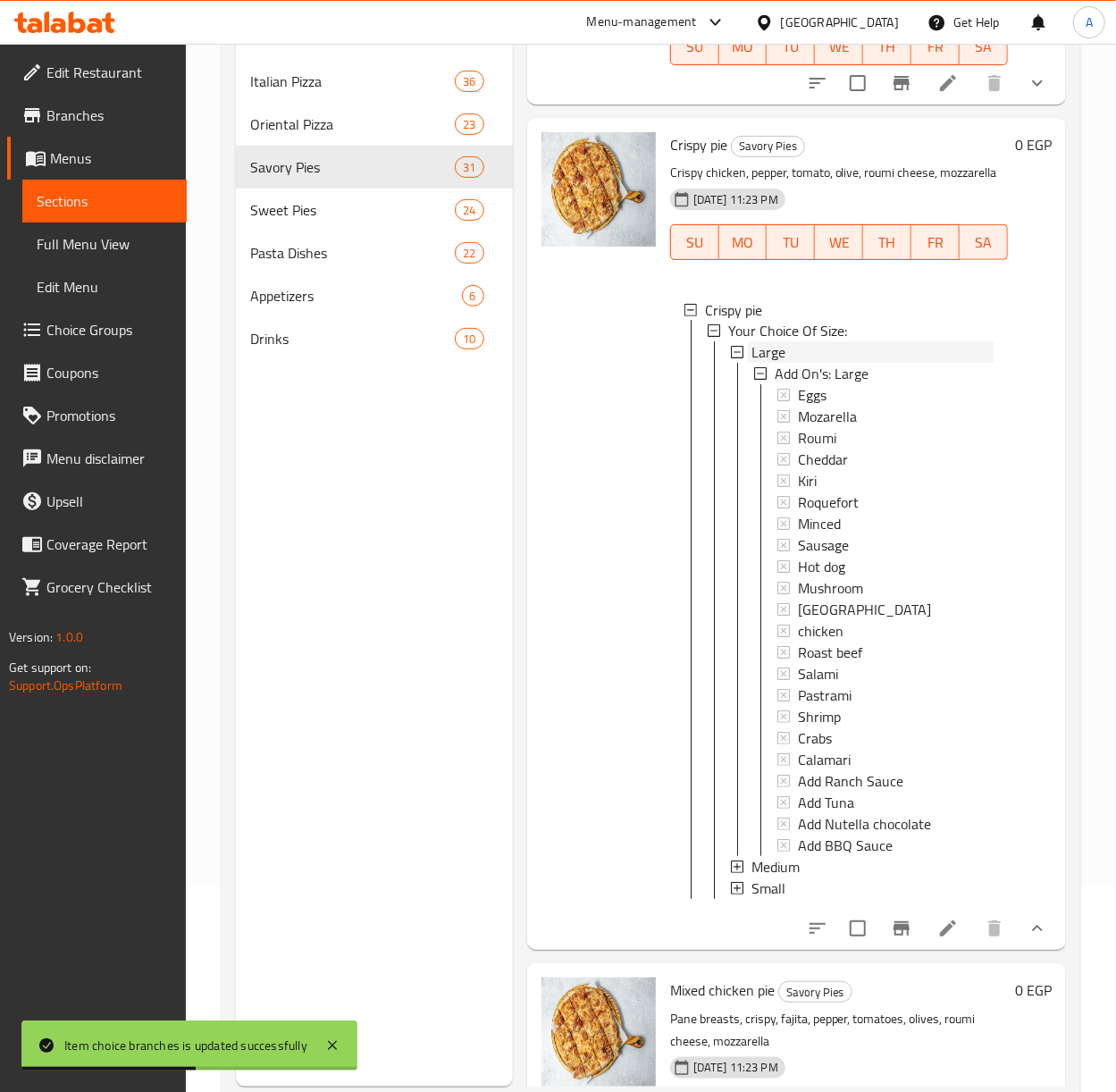
click at [761, 364] on span "Large" at bounding box center [768, 353] width 34 height 21
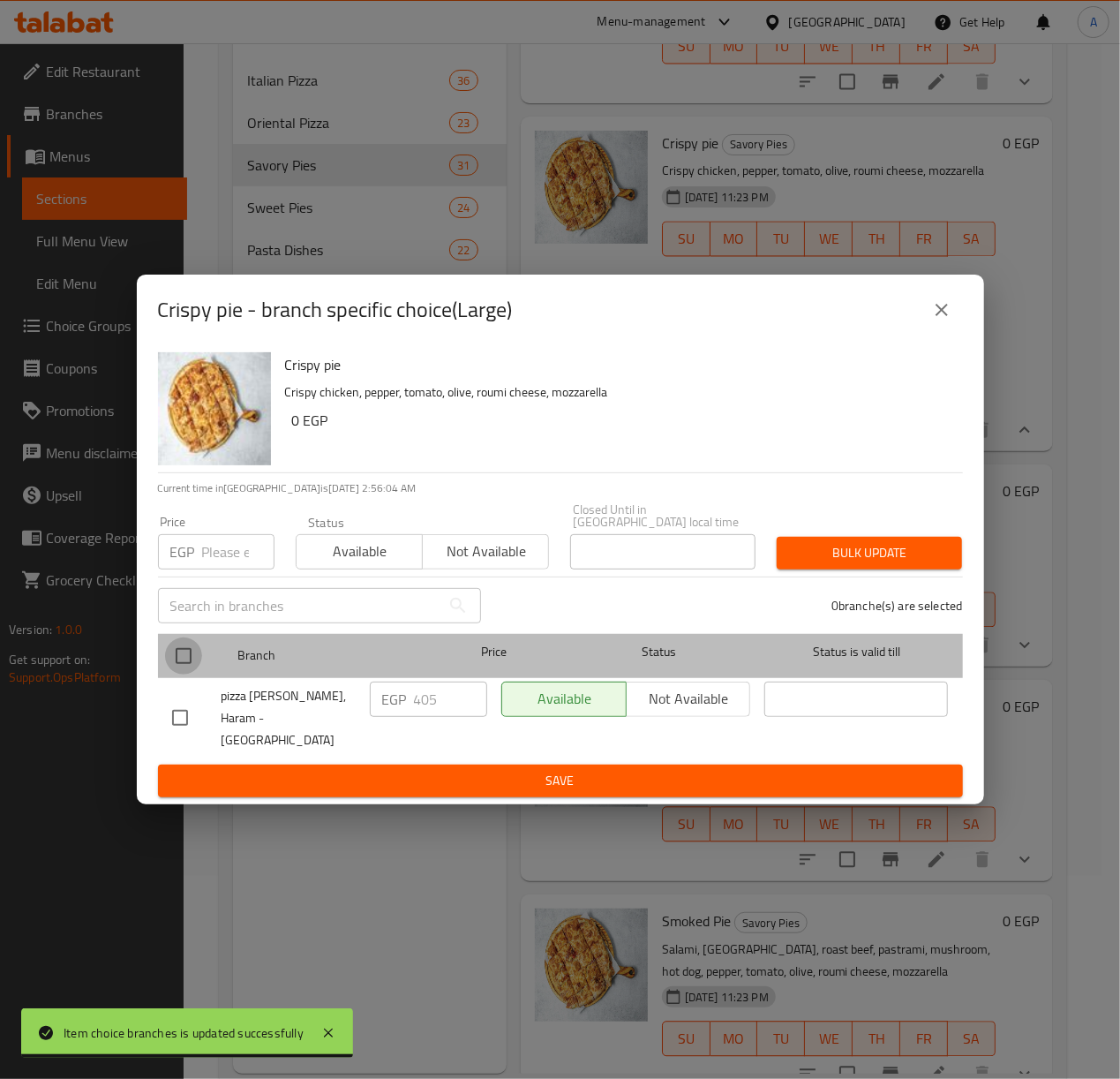
click at [175, 662] on input "checkbox" at bounding box center [184, 656] width 37 height 38
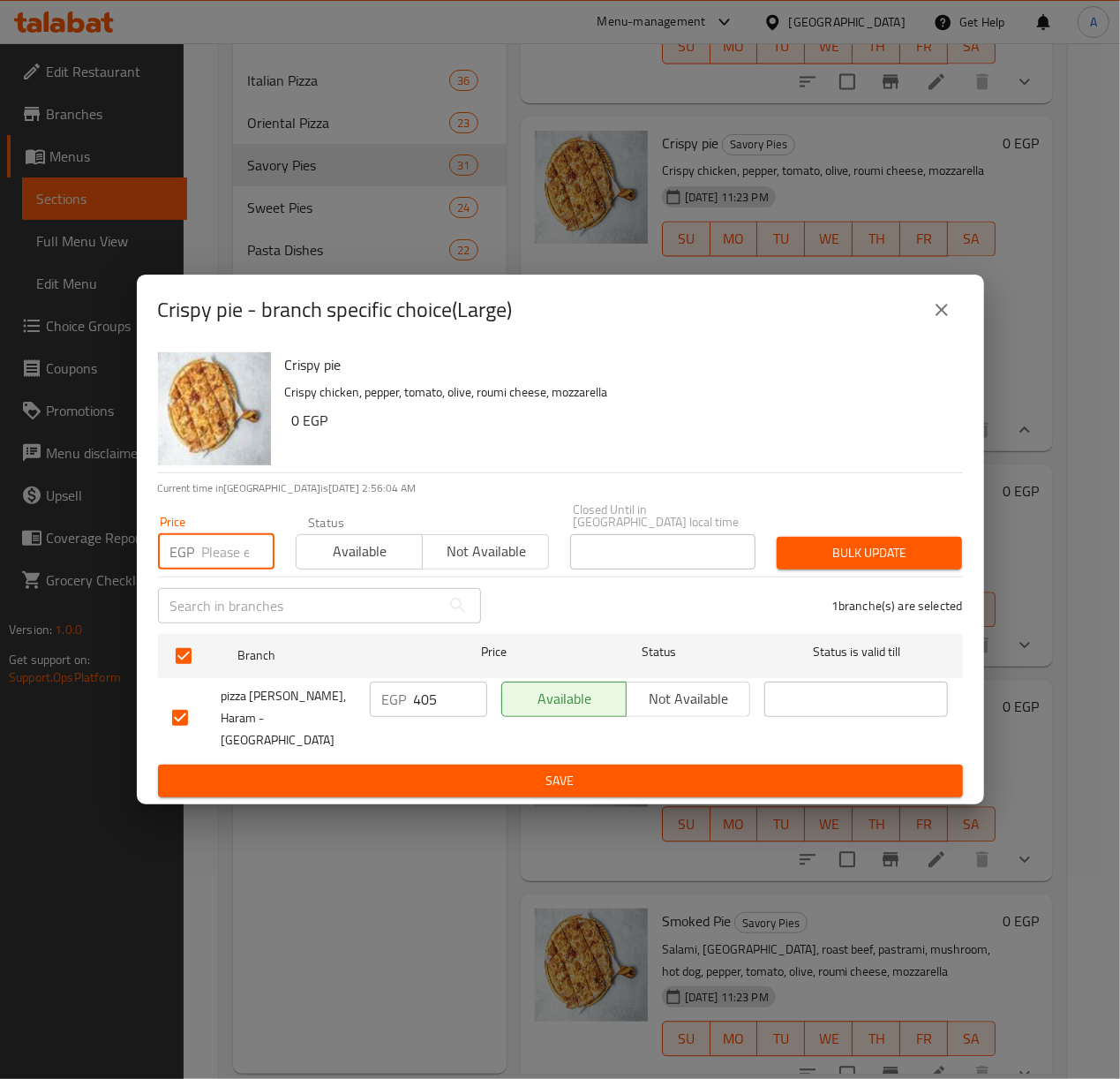
click at [230, 551] on input "number" at bounding box center [238, 552] width 72 height 36
click at [863, 542] on button "Bulk update" at bounding box center [869, 553] width 186 height 33
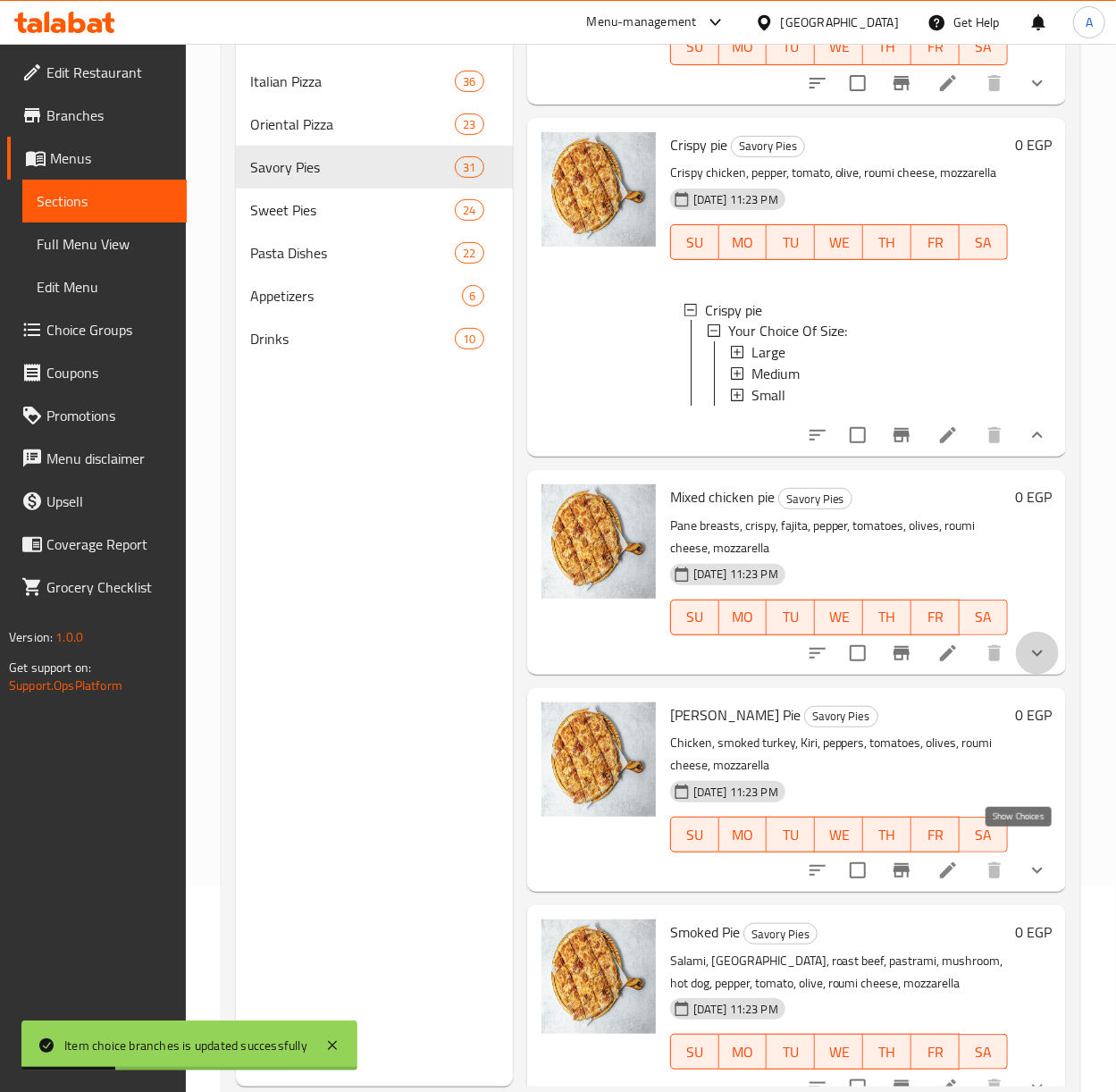
click at [1027, 664] on icon "show more" at bounding box center [1037, 652] width 21 height 21
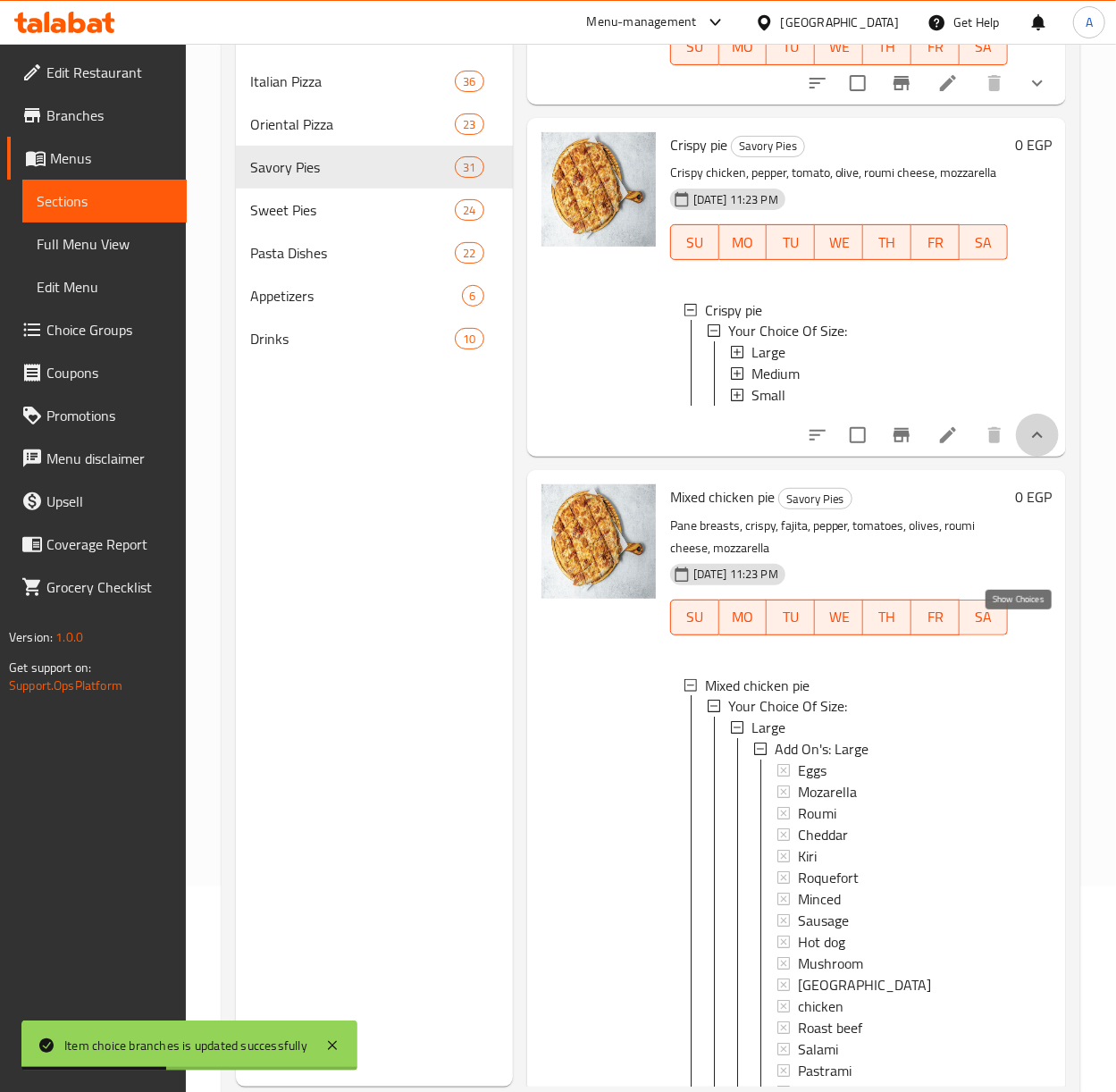
click at [1032, 438] on icon "show more" at bounding box center [1037, 435] width 11 height 6
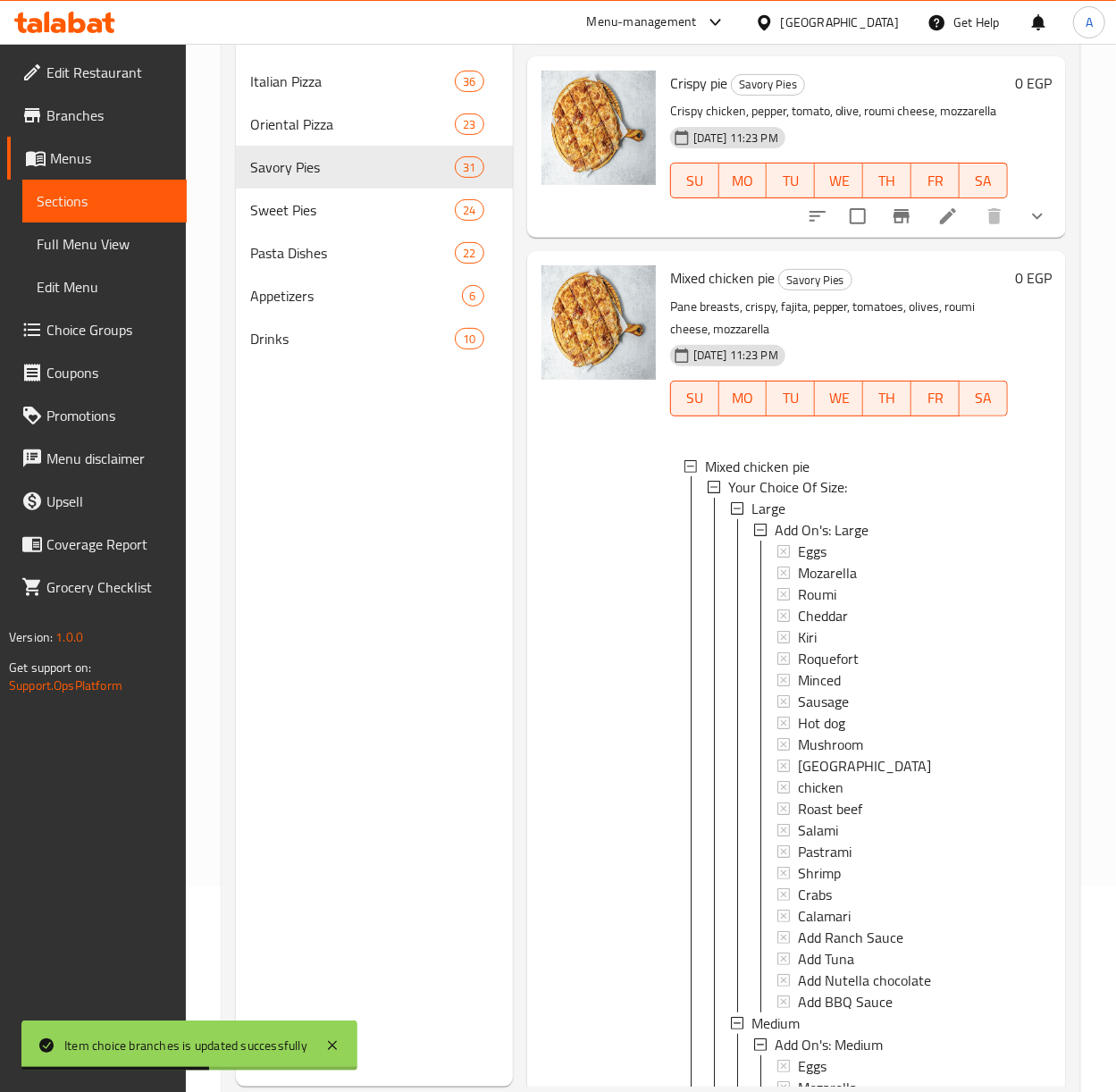
scroll to position [5123, 0]
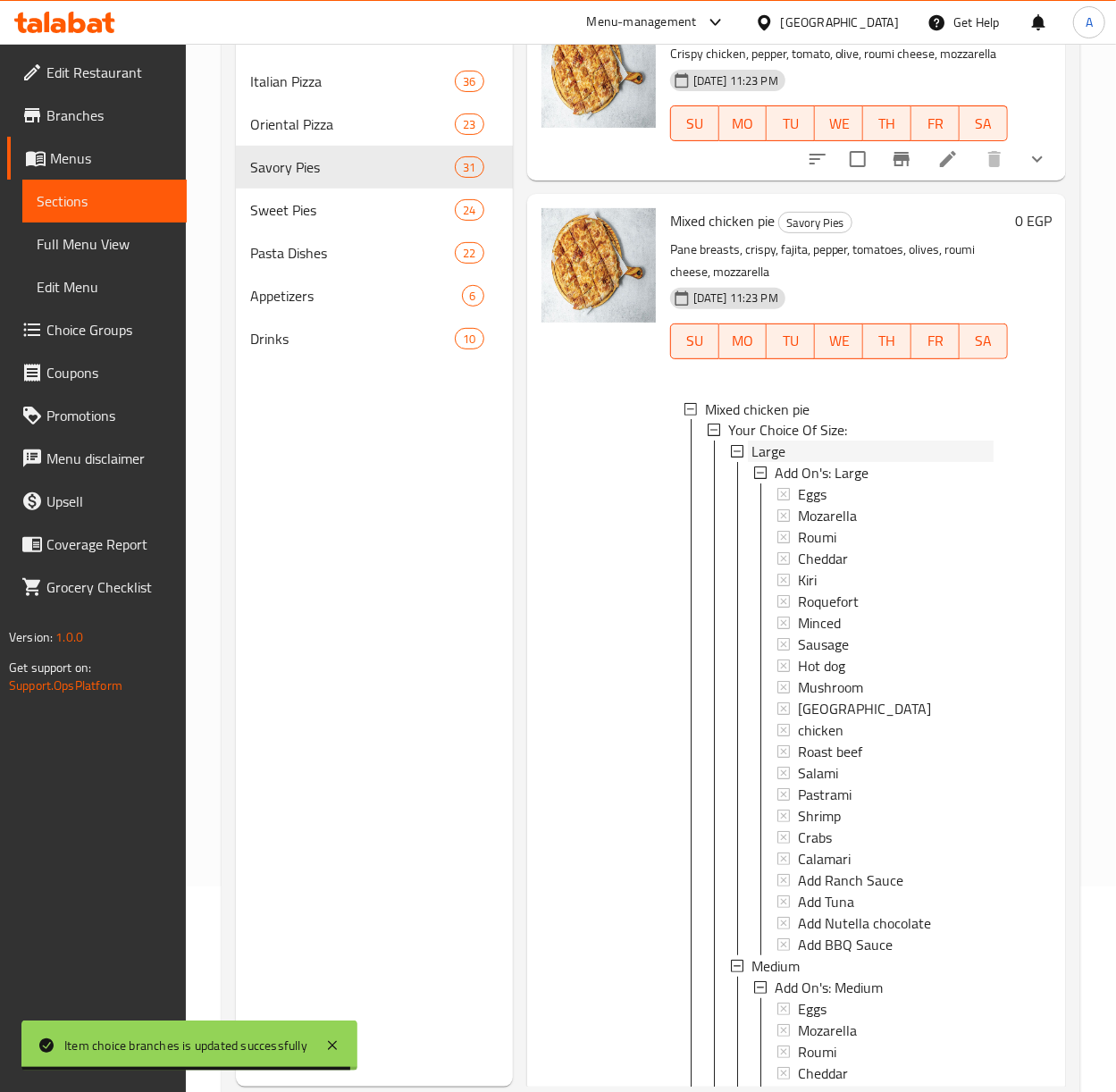
click at [772, 463] on span "Large" at bounding box center [768, 452] width 34 height 21
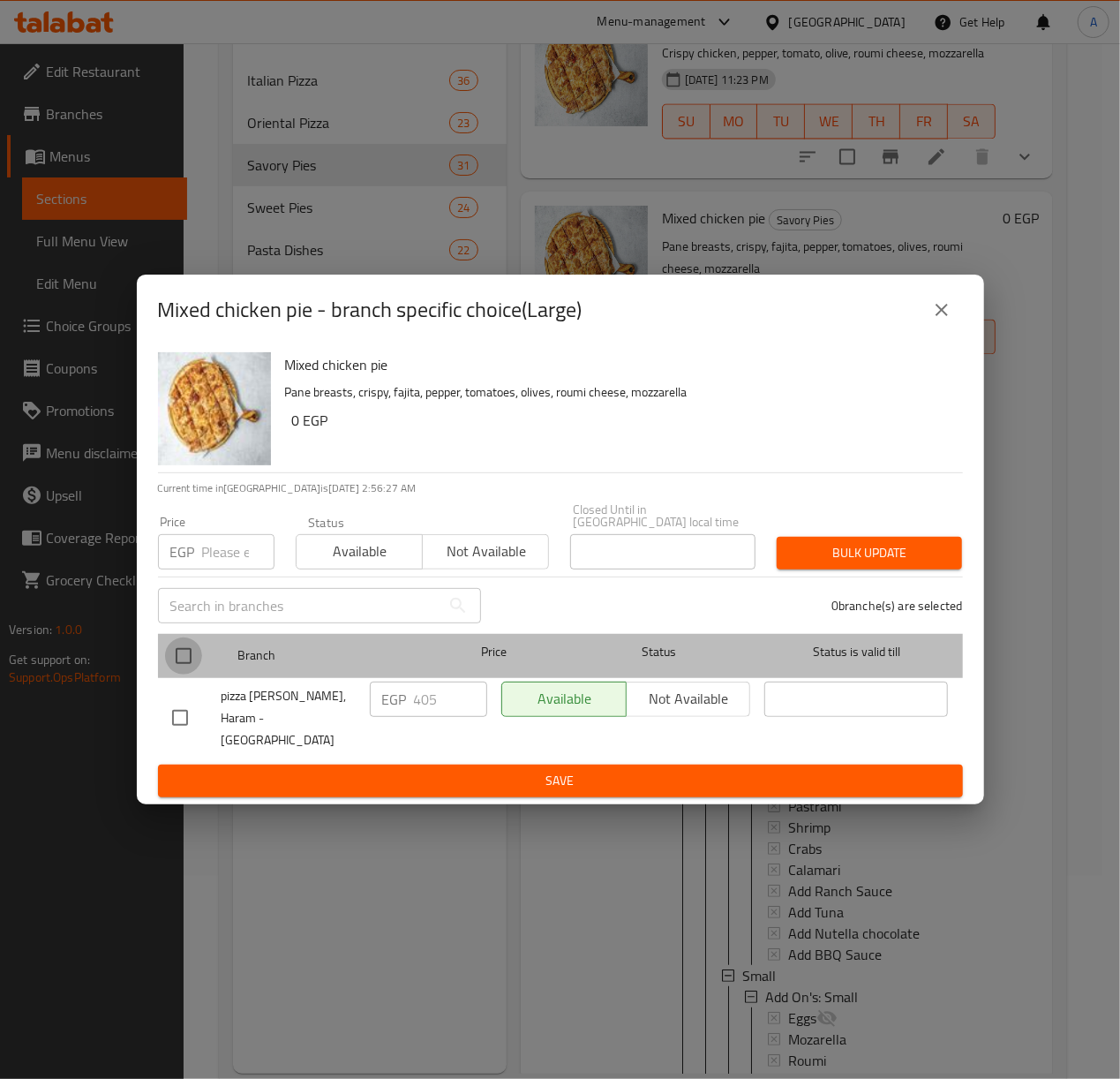
click at [186, 652] on input "checkbox" at bounding box center [184, 656] width 37 height 38
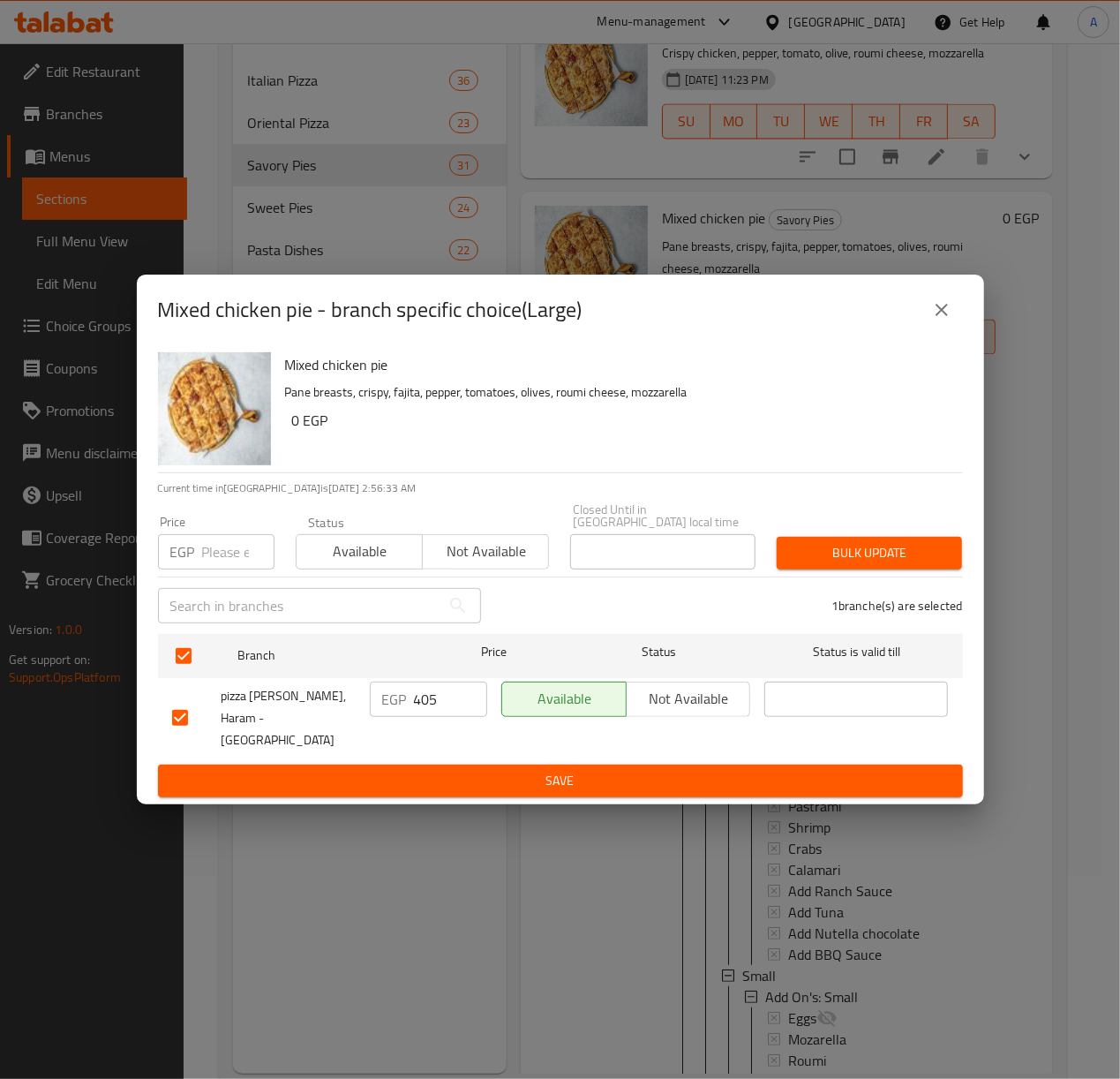
click at [210, 565] on input "number" at bounding box center [238, 552] width 72 height 36
click at [859, 556] on span "Bulk update" at bounding box center [868, 553] width 157 height 22
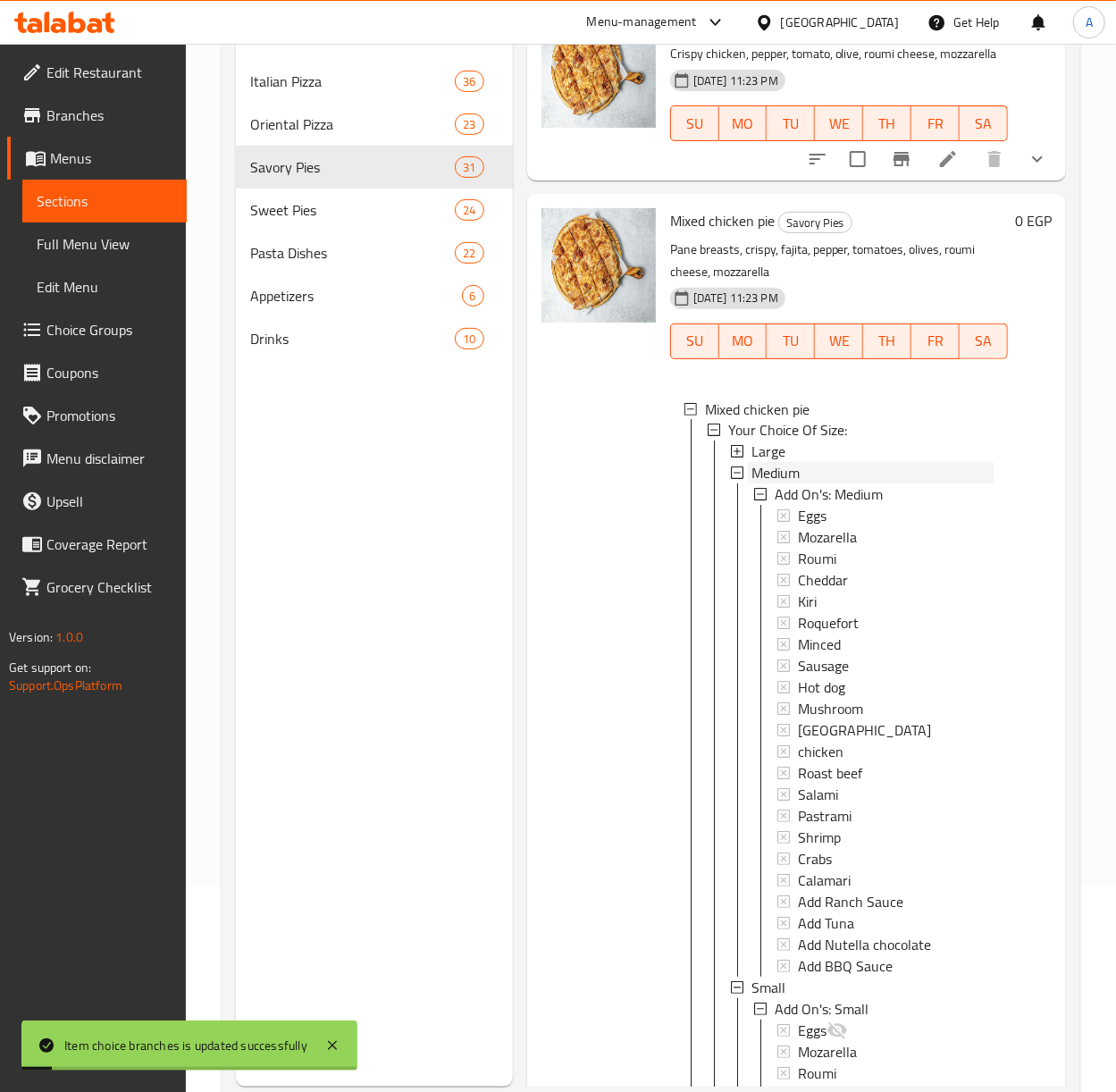
click at [793, 485] on span "Medium" at bounding box center [775, 473] width 48 height 21
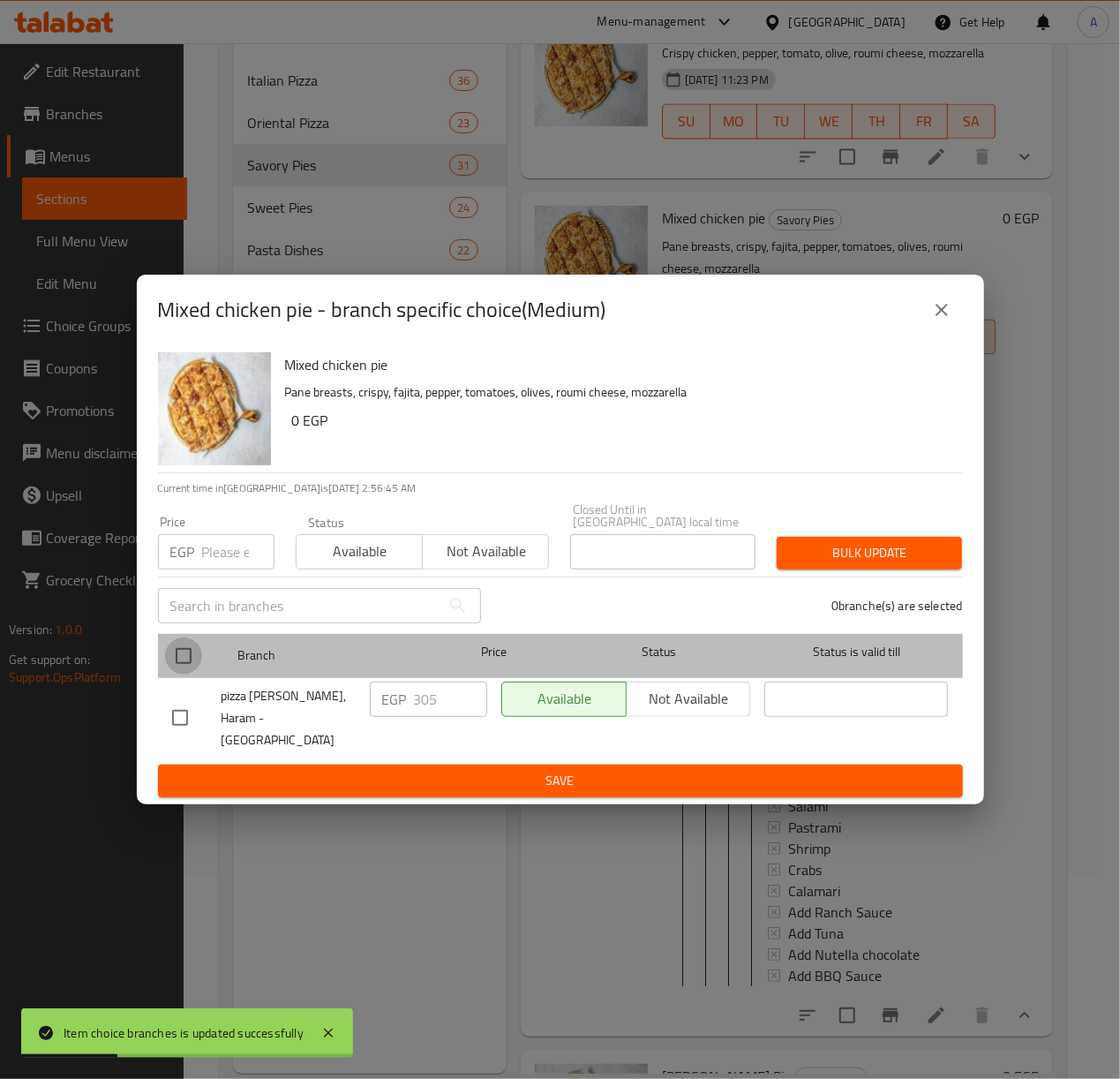
click at [187, 655] on input "checkbox" at bounding box center [184, 656] width 37 height 38
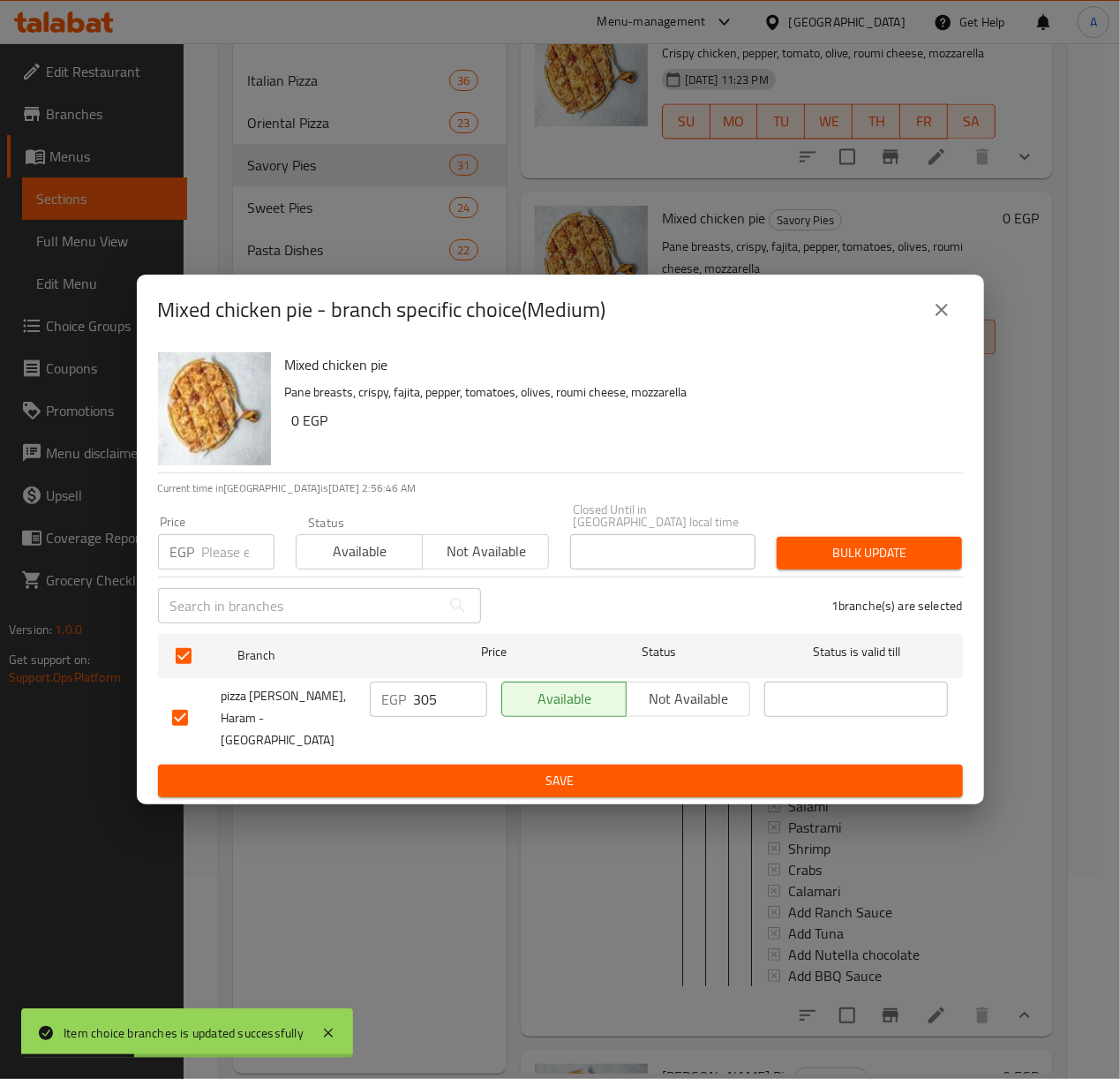
click at [227, 570] on input "number" at bounding box center [238, 552] width 72 height 36
click at [809, 556] on span "Bulk update" at bounding box center [868, 553] width 157 height 22
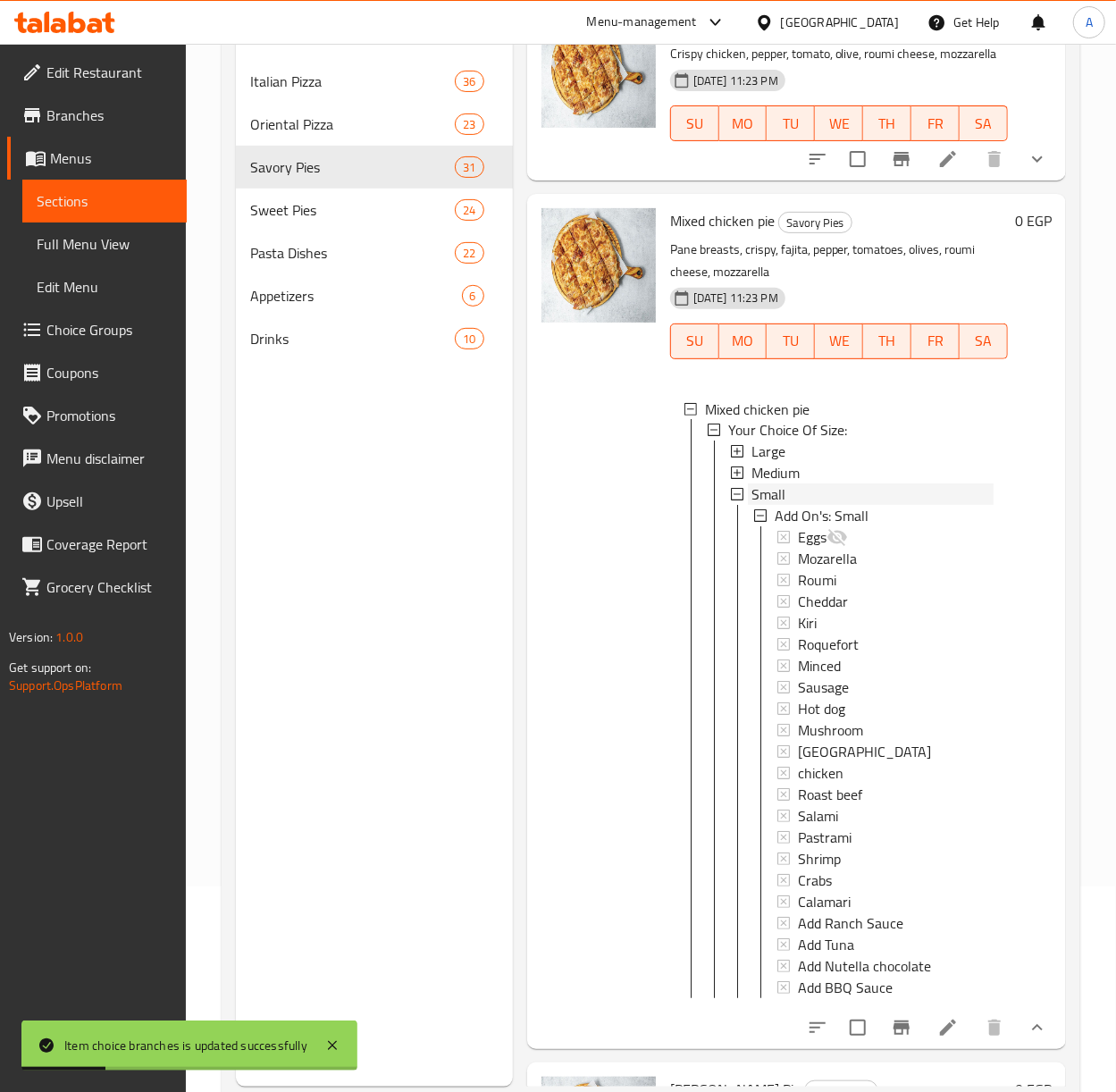
click at [756, 506] on span "Small" at bounding box center [768, 495] width 34 height 21
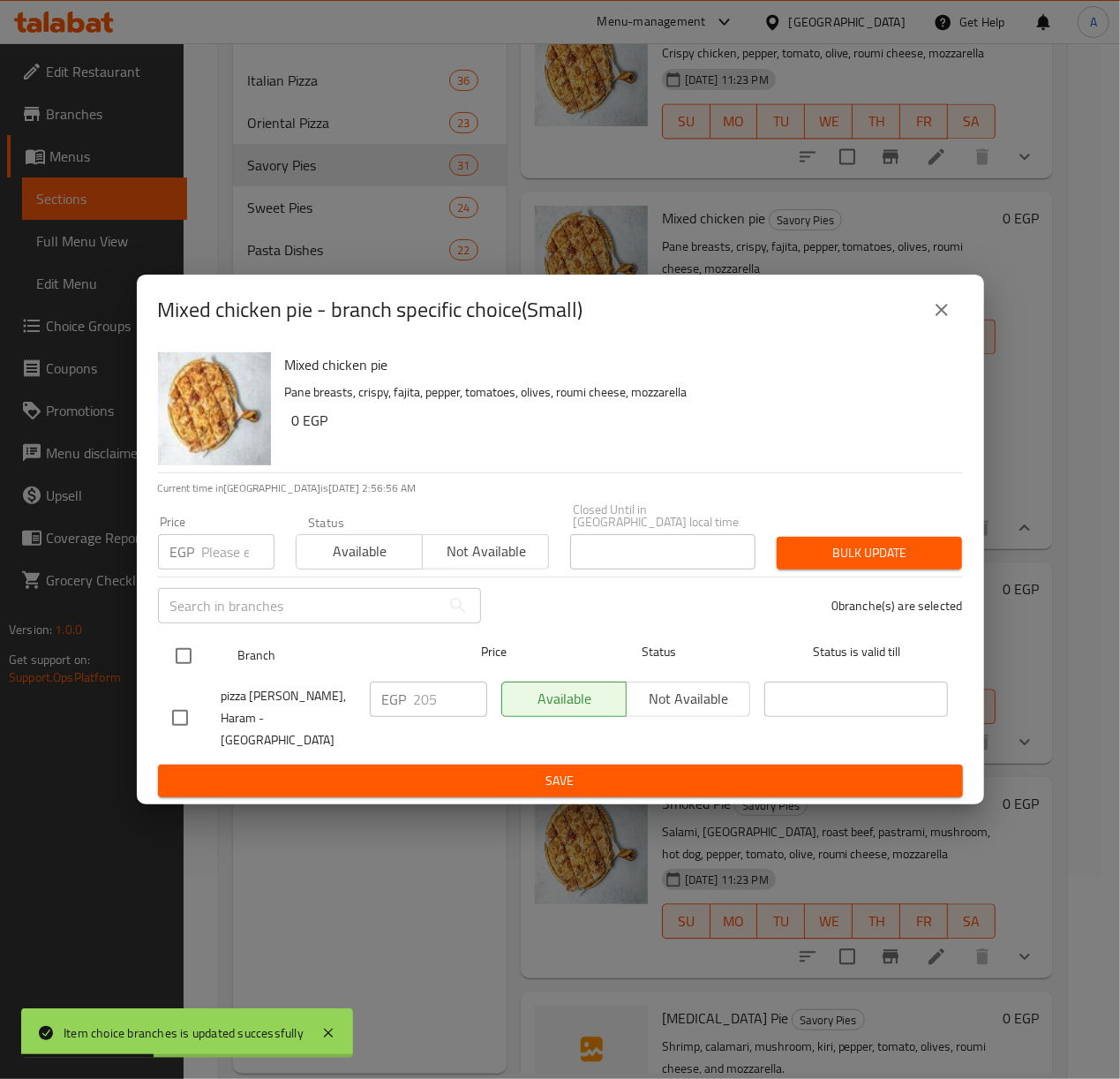
click at [201, 650] on input "checkbox" at bounding box center [184, 656] width 37 height 38
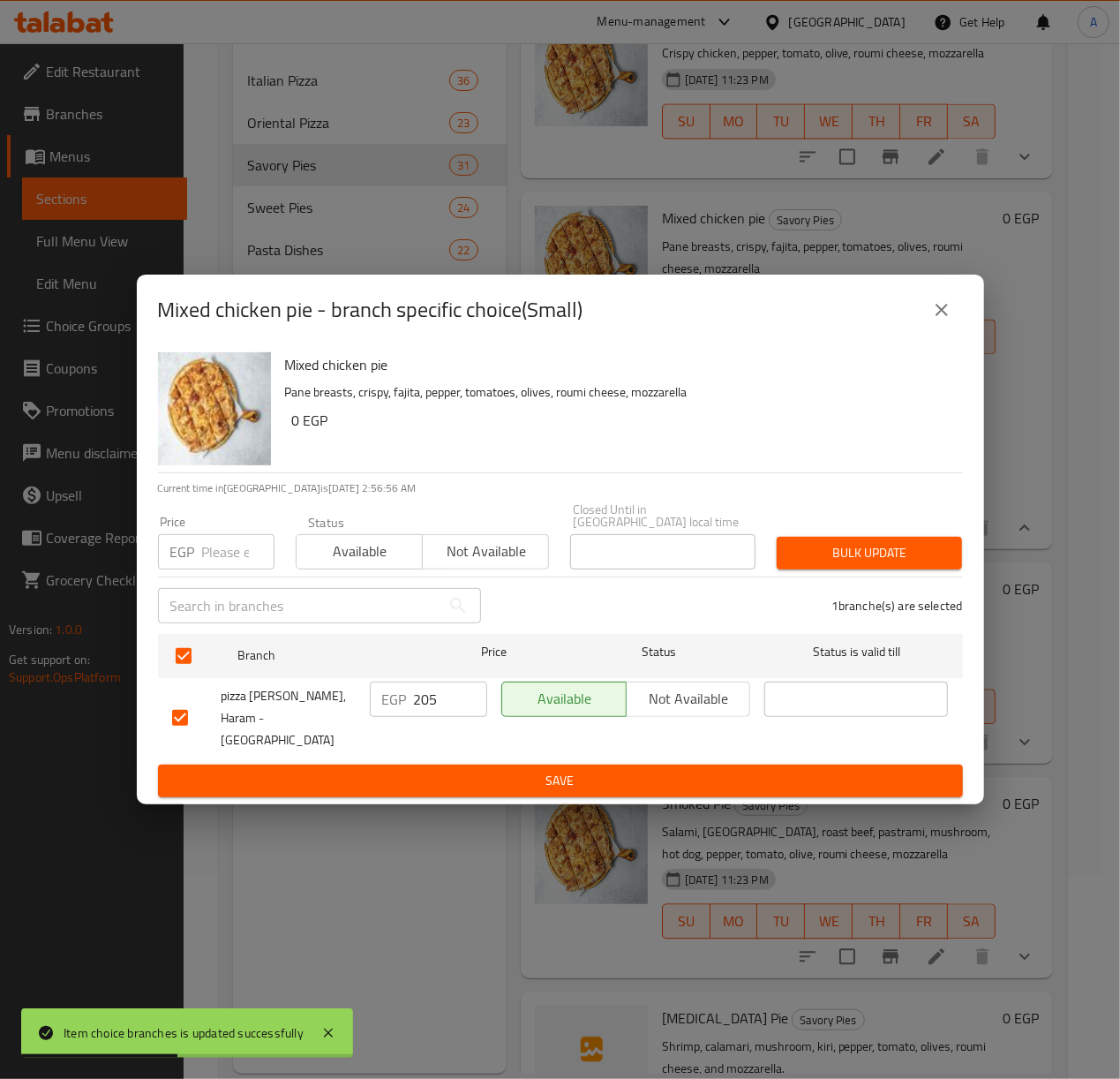
click at [220, 544] on input "number" at bounding box center [238, 552] width 72 height 36
click at [898, 562] on span "Bulk update" at bounding box center [868, 553] width 157 height 22
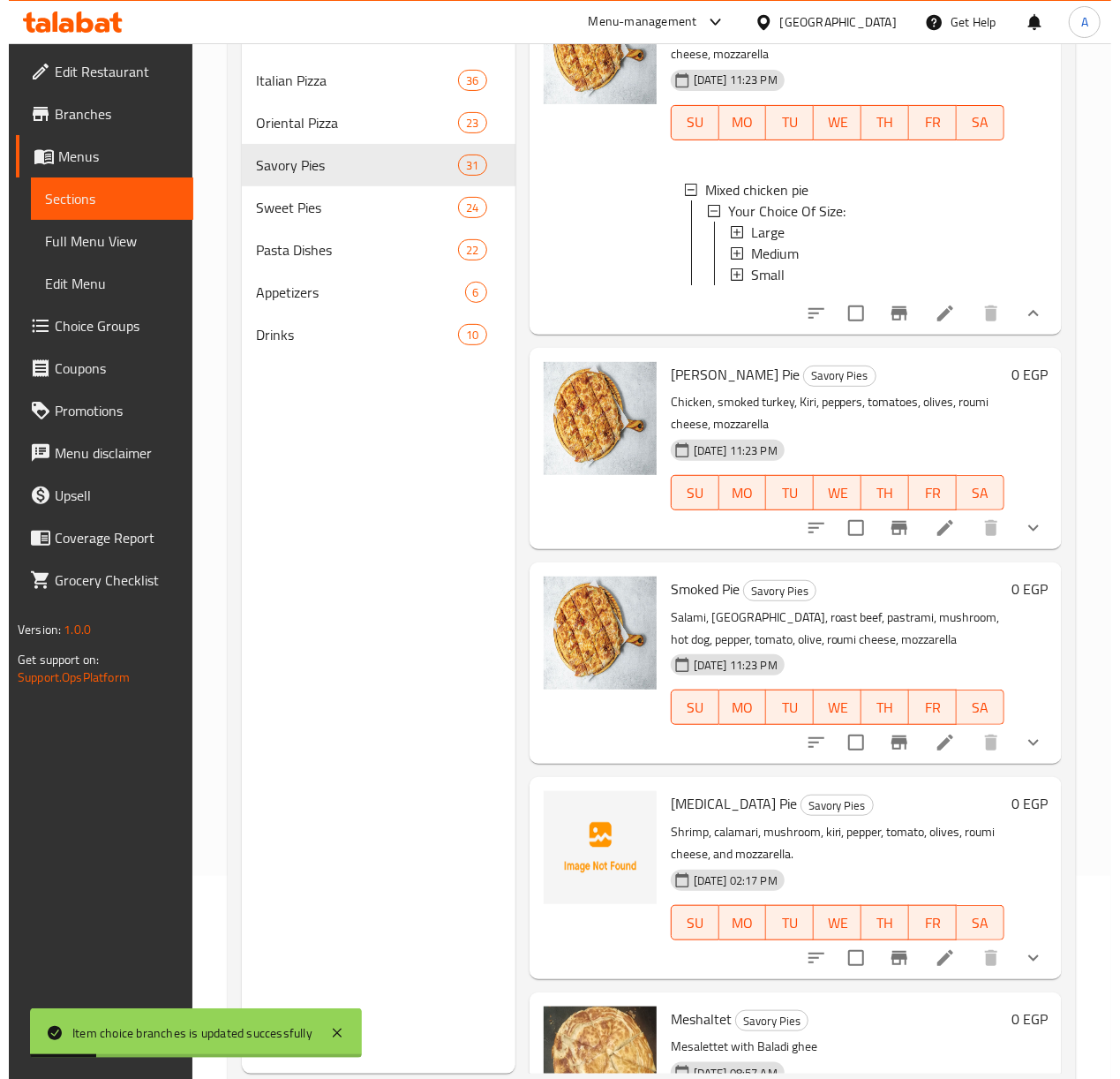
scroll to position [5298, 0]
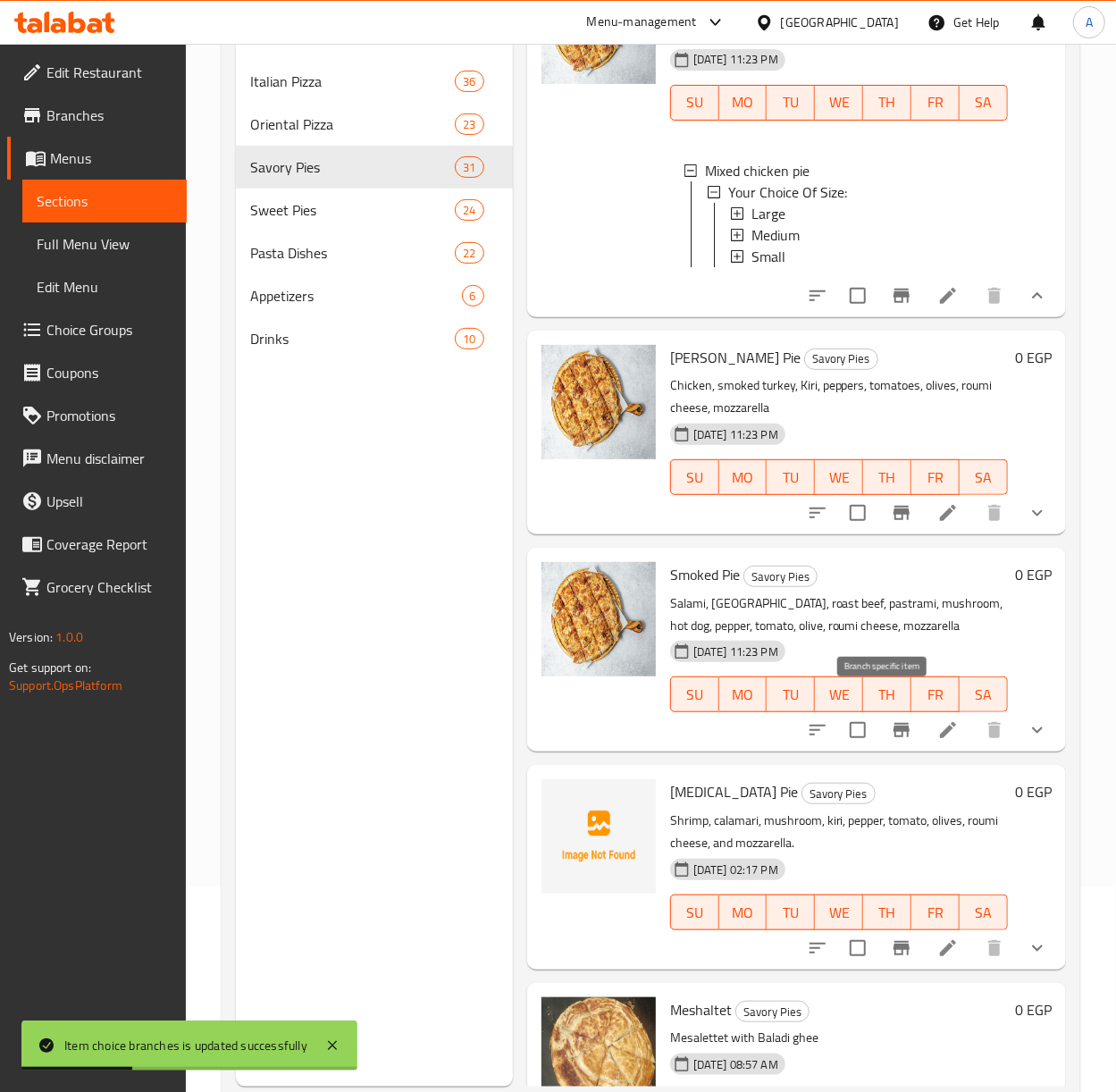
click at [893, 521] on icon "Branch-specific-item" at bounding box center [901, 513] width 16 height 14
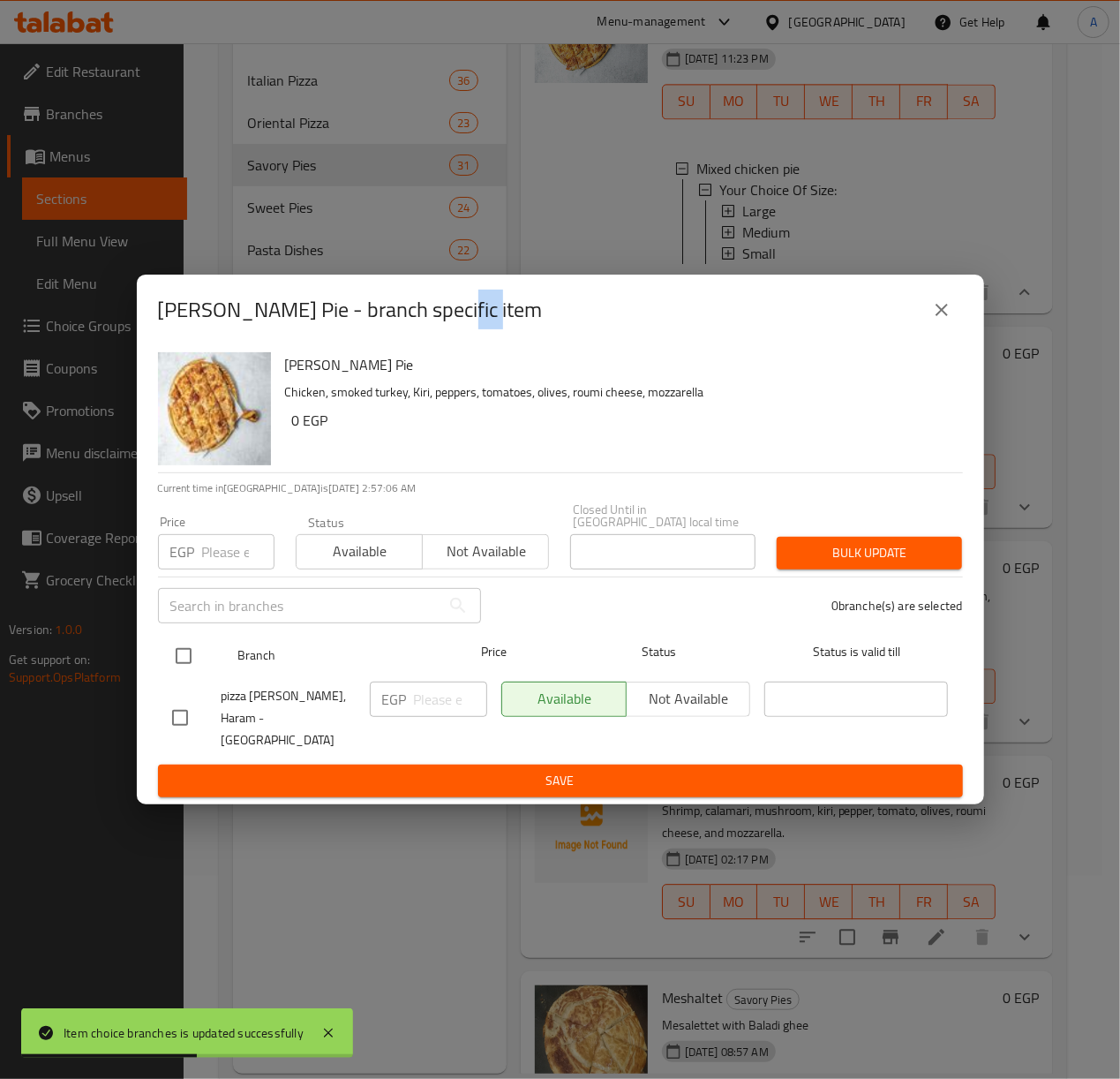
click at [188, 655] on input "checkbox" at bounding box center [184, 656] width 37 height 38
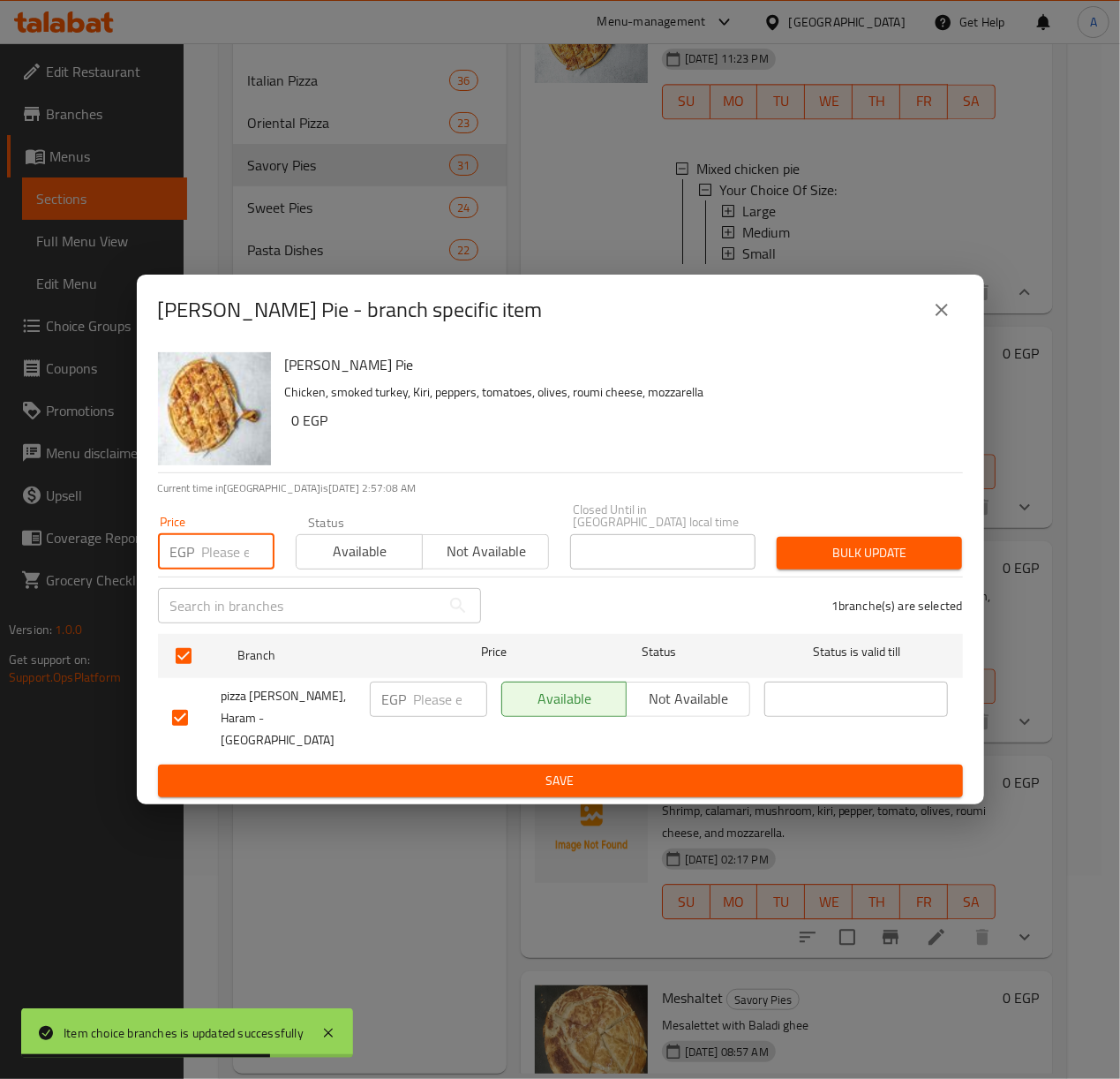
click at [206, 553] on input "number" at bounding box center [238, 552] width 72 height 36
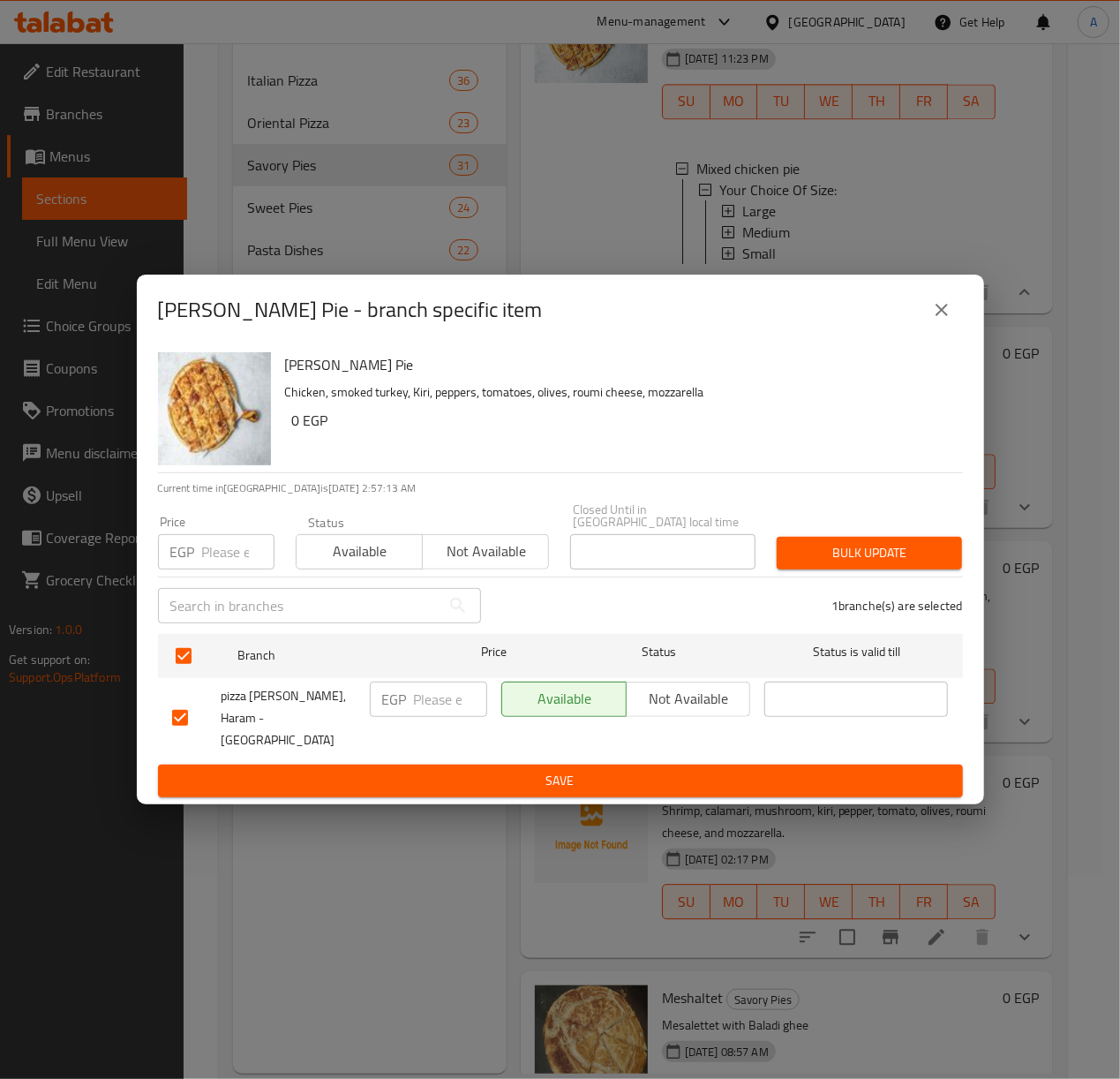
click at [962, 327] on div "[PERSON_NAME] Pie - branch specific item" at bounding box center [560, 310] width 848 height 71
click at [942, 312] on button "close" at bounding box center [941, 309] width 42 height 42
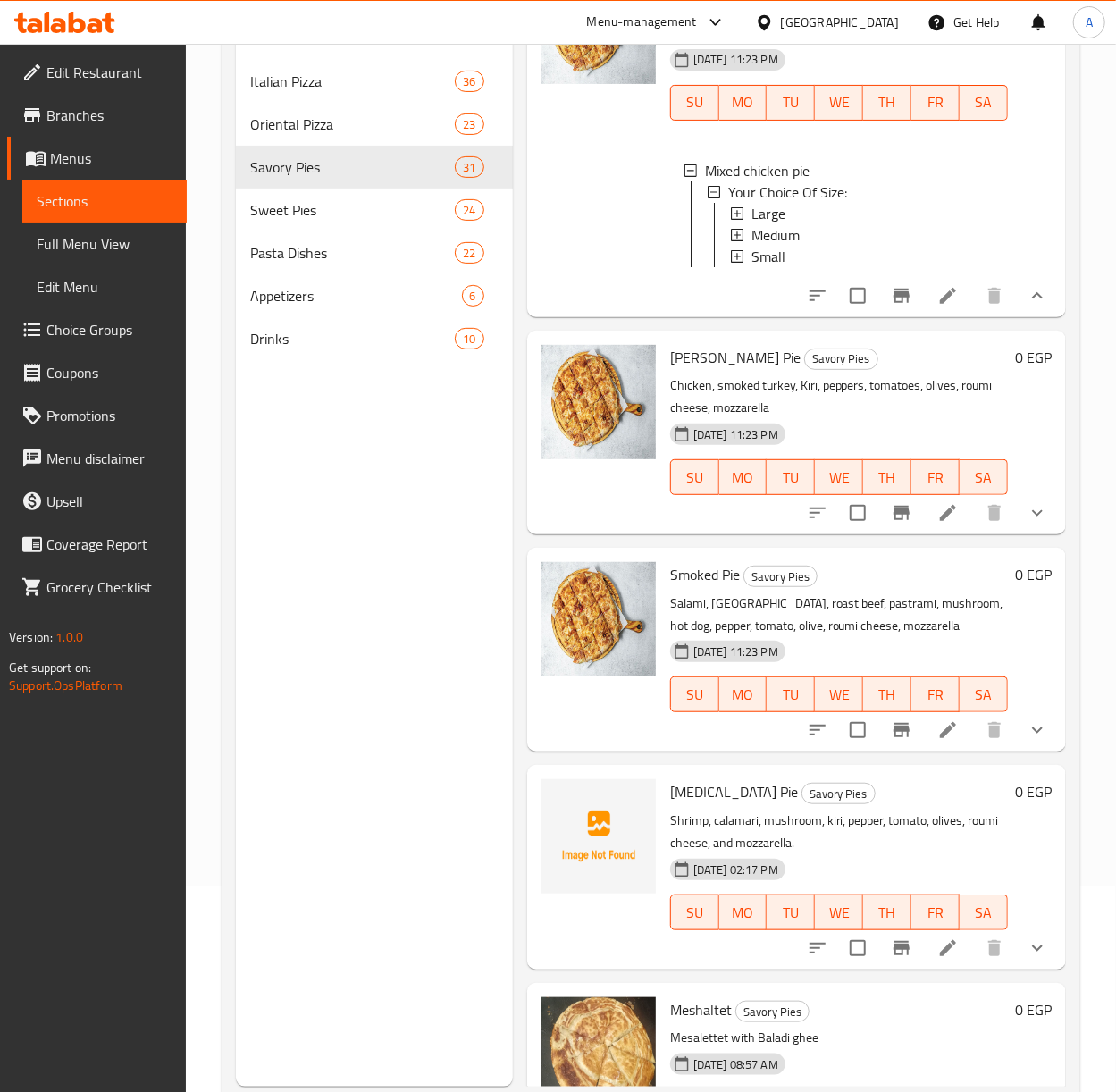
click at [1030, 535] on button "show more" at bounding box center [1037, 513] width 43 height 43
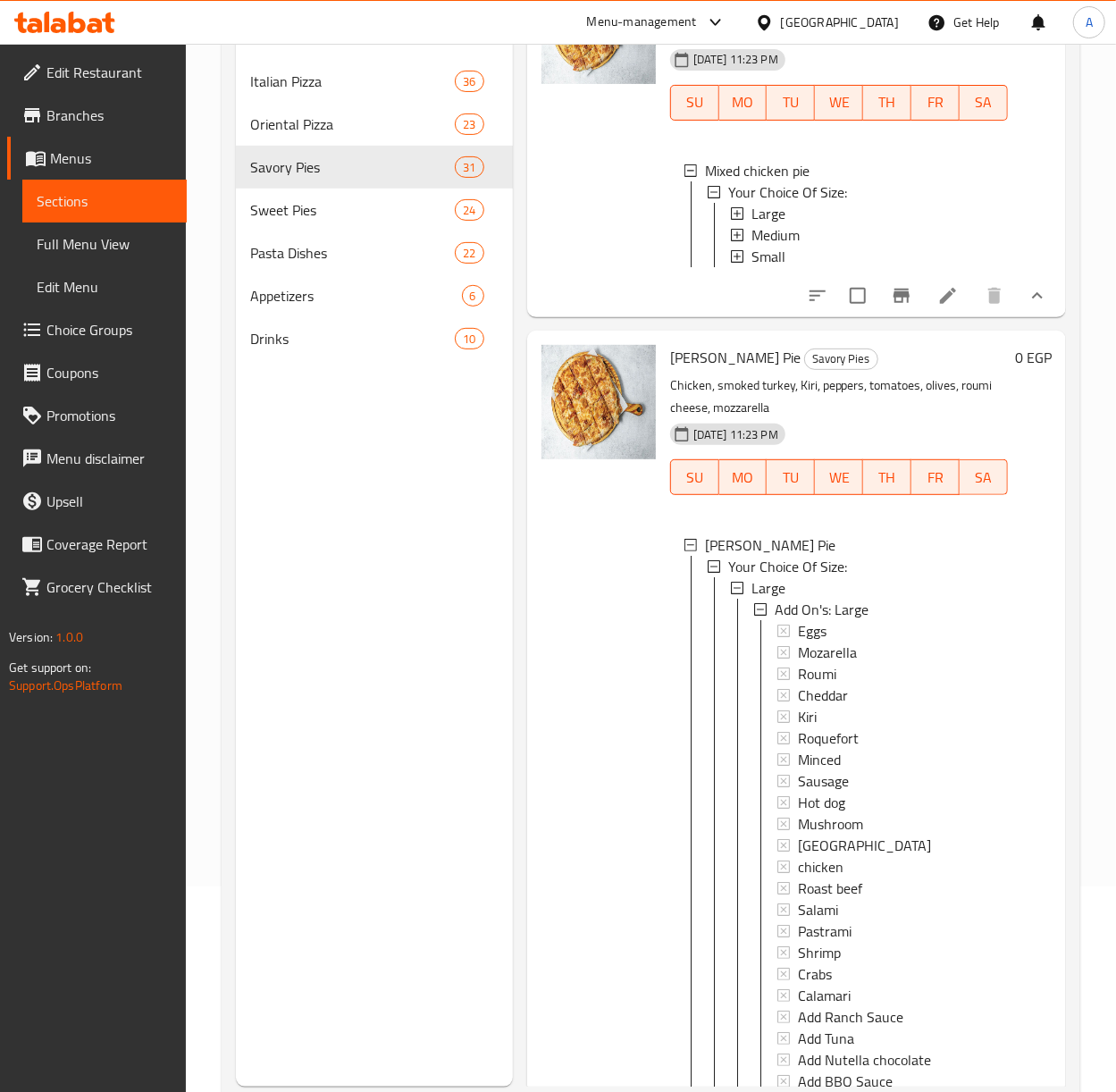
click at [1027, 318] on button "show more" at bounding box center [1037, 296] width 43 height 43
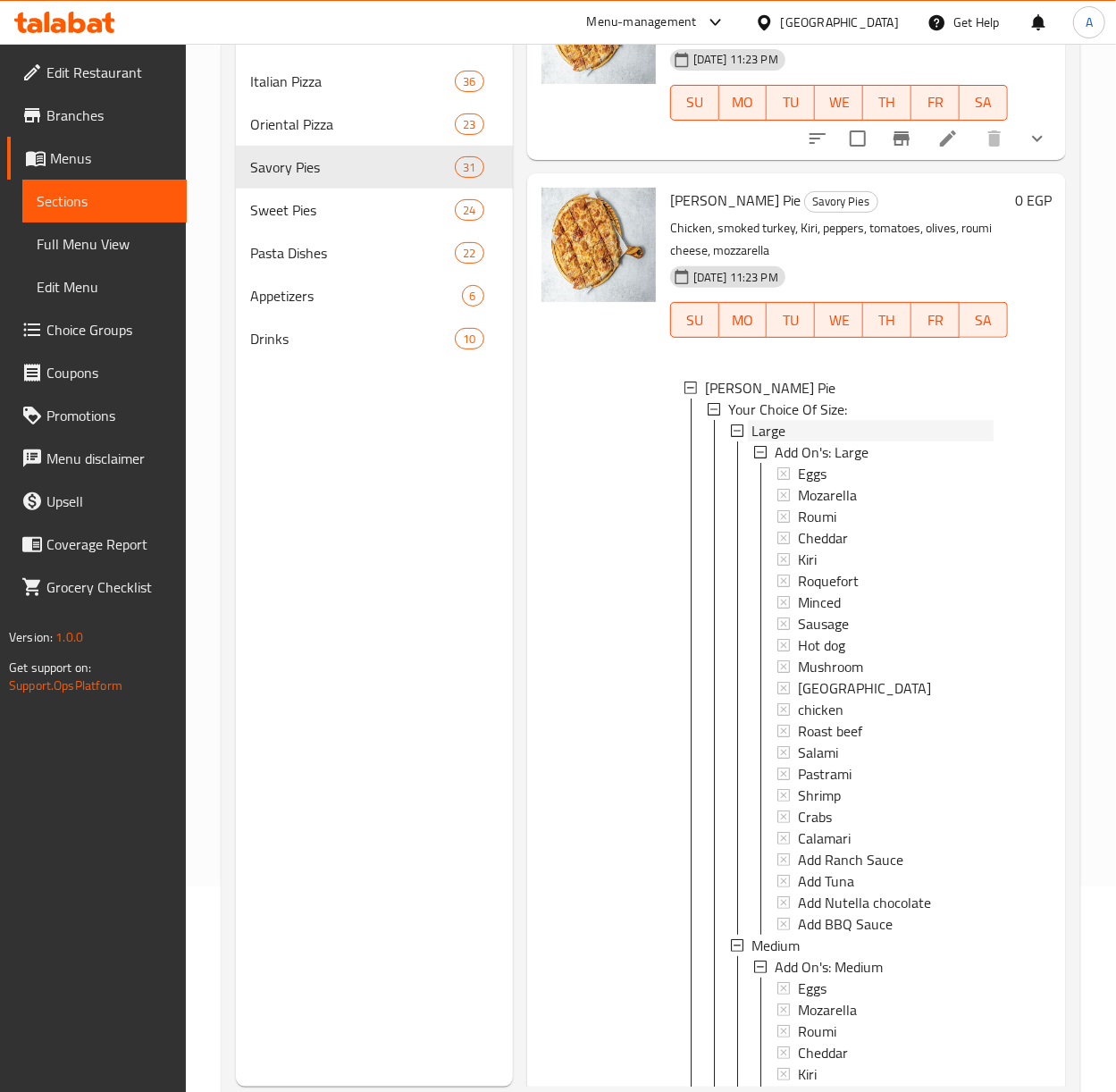
click at [770, 442] on span "Large" at bounding box center [768, 430] width 34 height 21
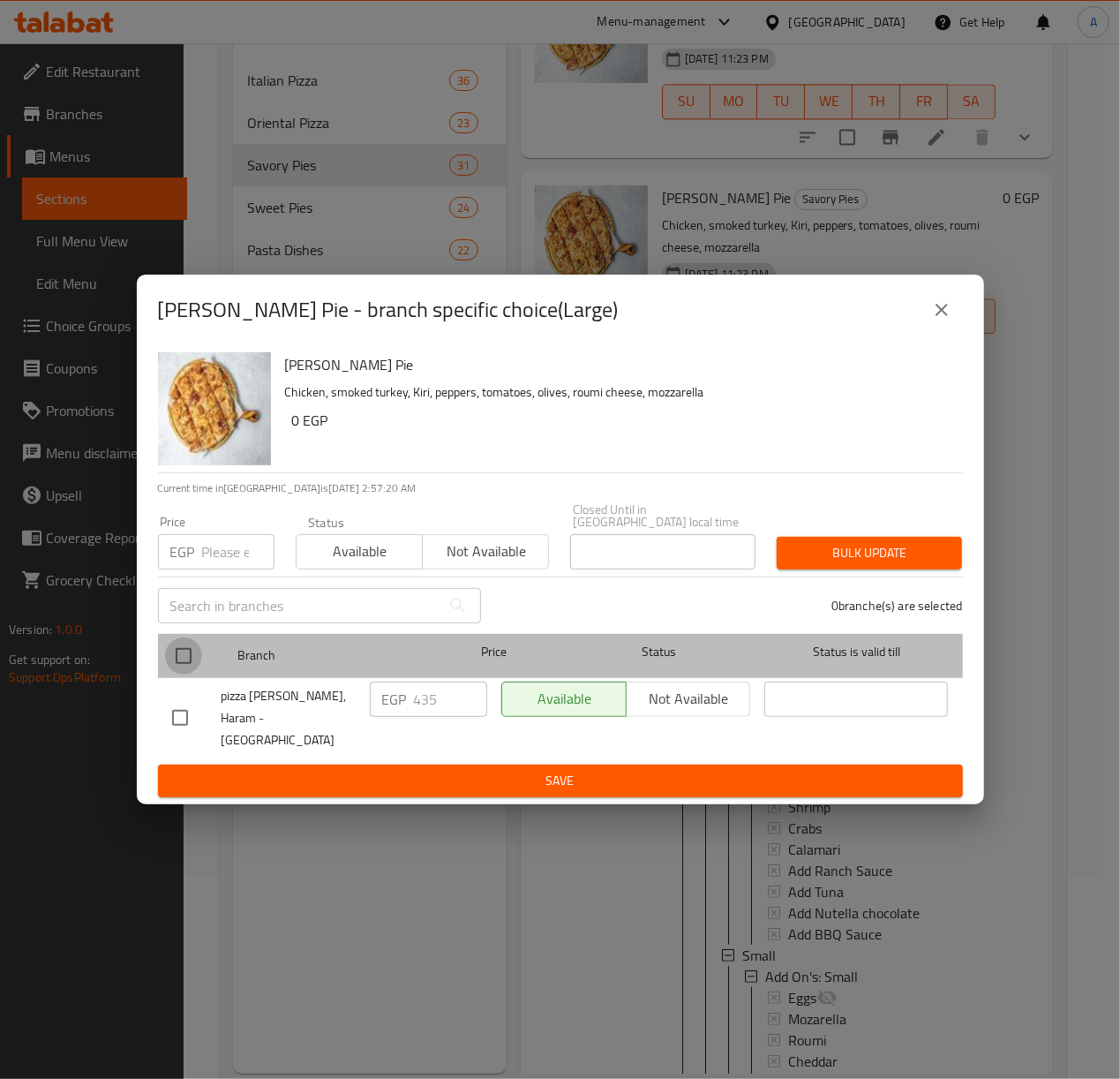
click at [188, 671] on input "checkbox" at bounding box center [184, 656] width 37 height 38
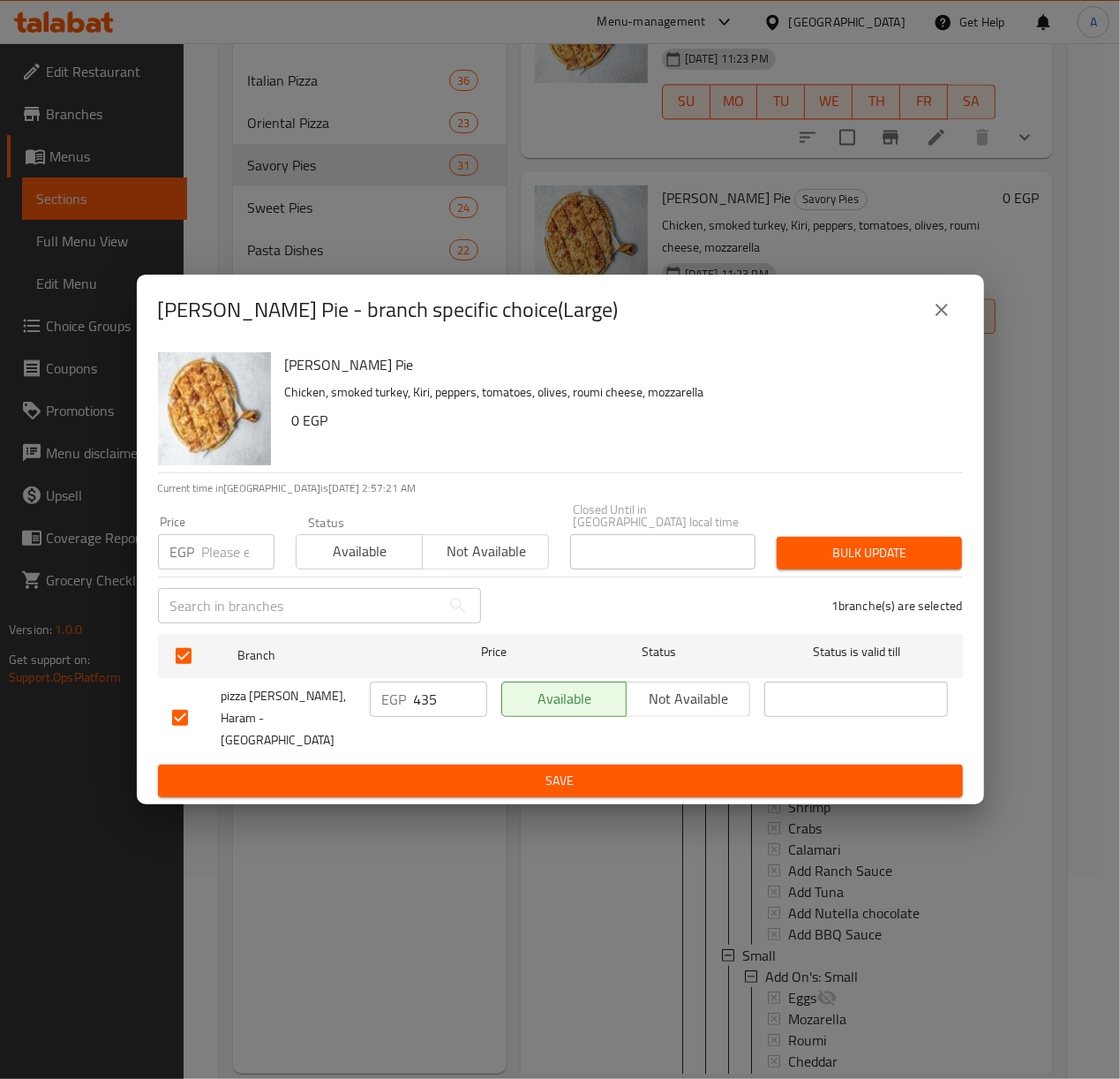
click at [206, 544] on input "number" at bounding box center [238, 552] width 72 height 36
click at [861, 548] on span "Bulk update" at bounding box center [868, 553] width 157 height 22
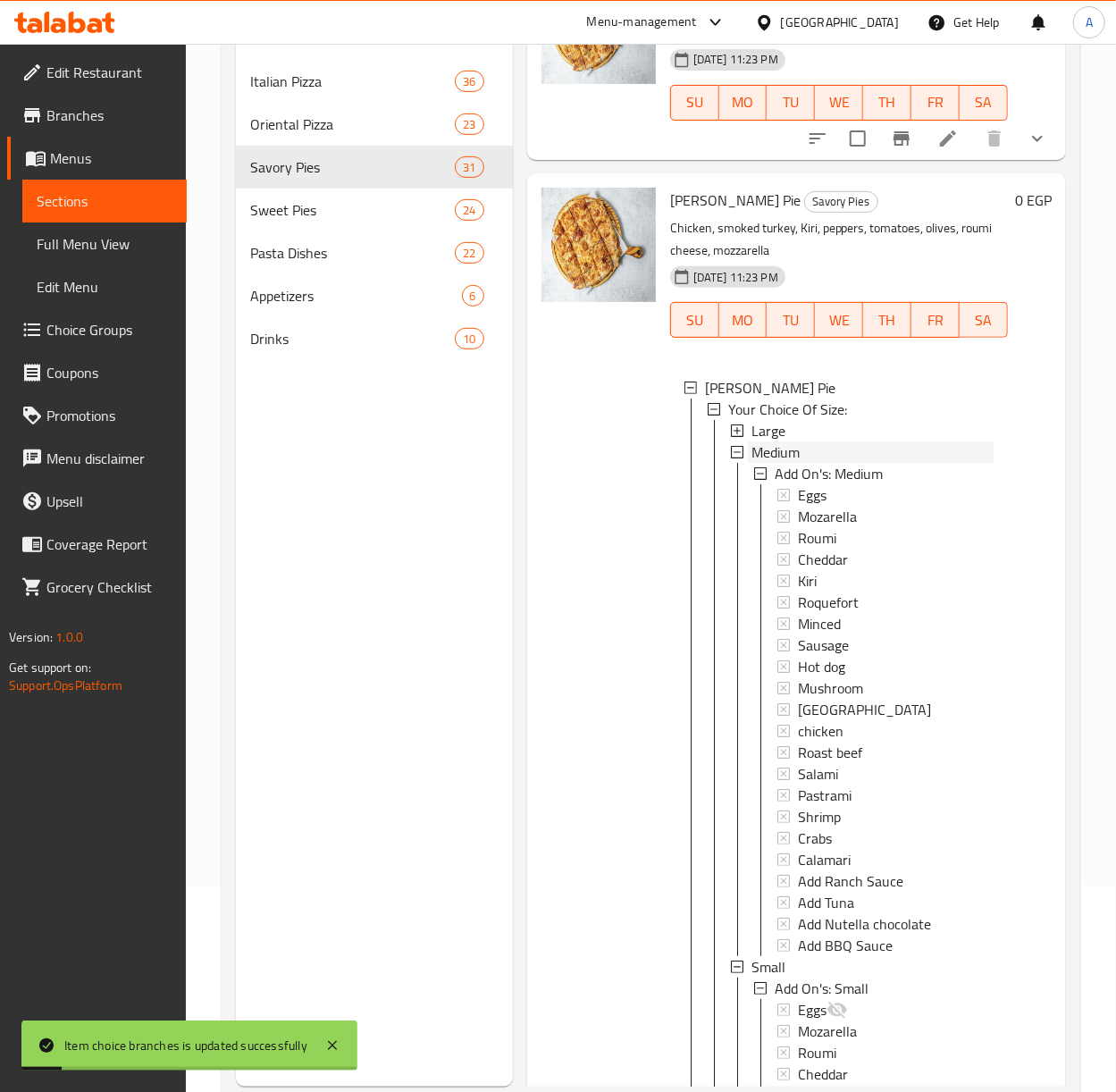
click at [783, 463] on span "Medium" at bounding box center [775, 452] width 48 height 21
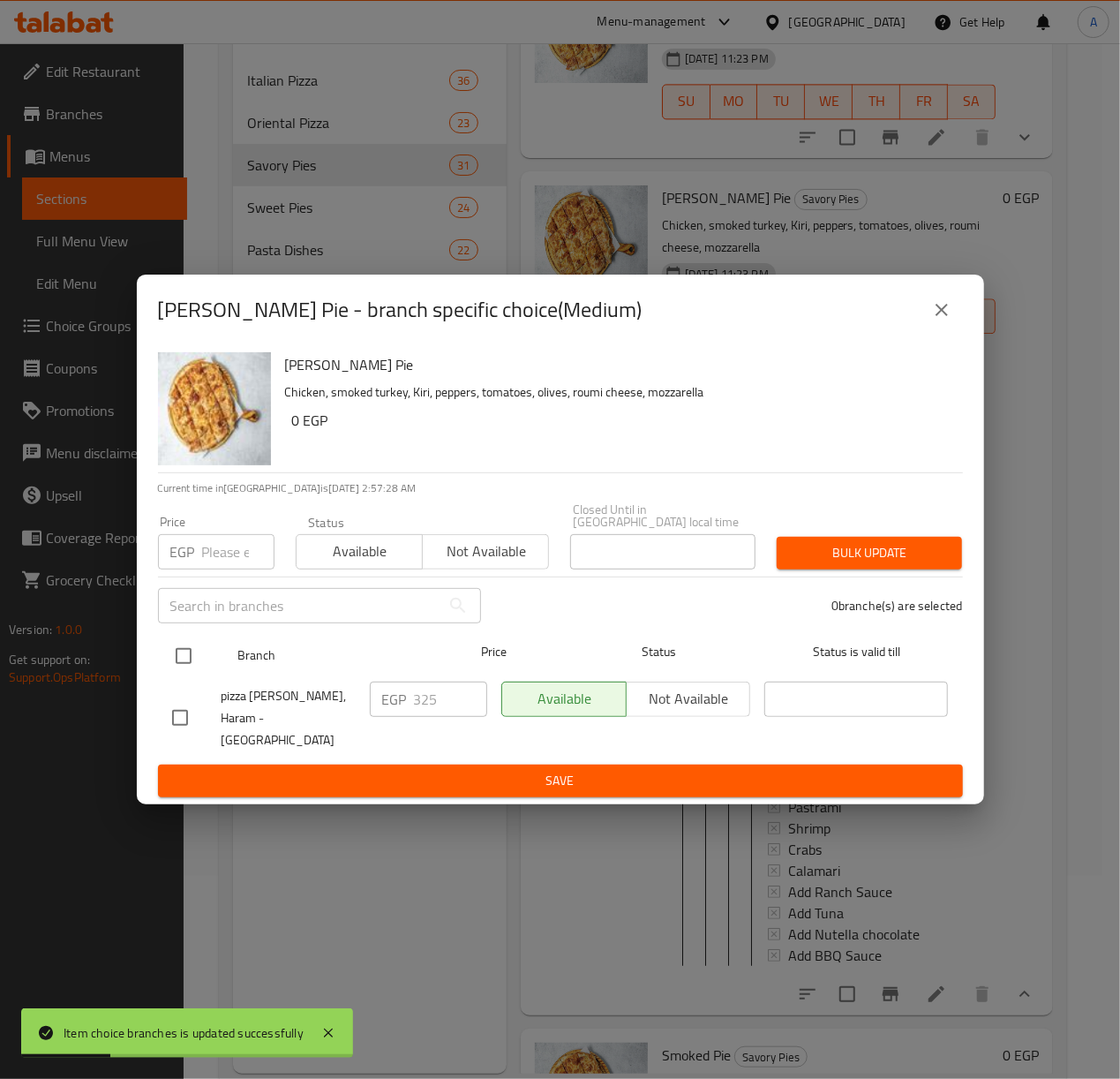
click at [184, 661] on input "checkbox" at bounding box center [184, 656] width 37 height 38
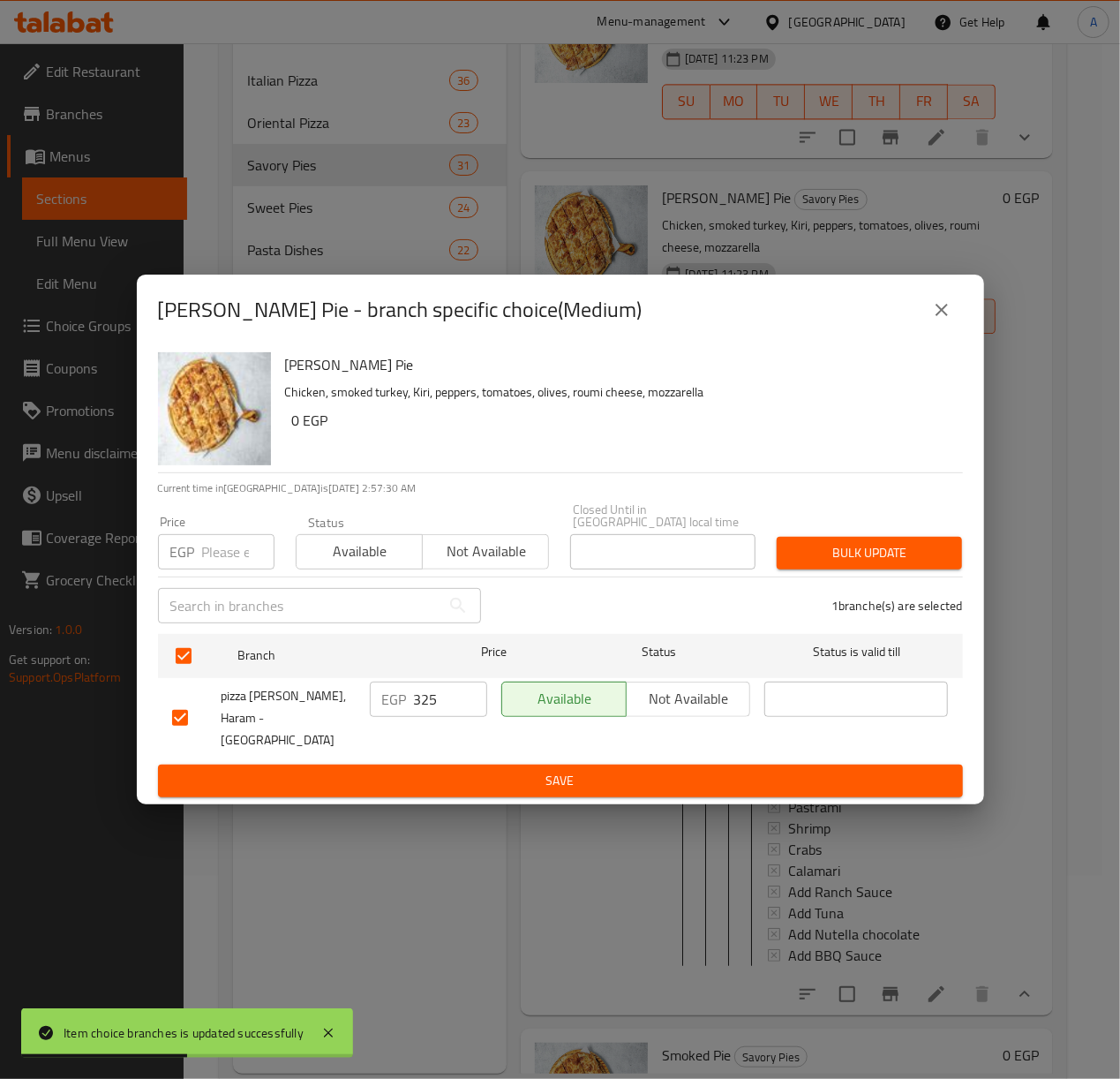
click at [224, 546] on input "number" at bounding box center [238, 552] width 72 height 36
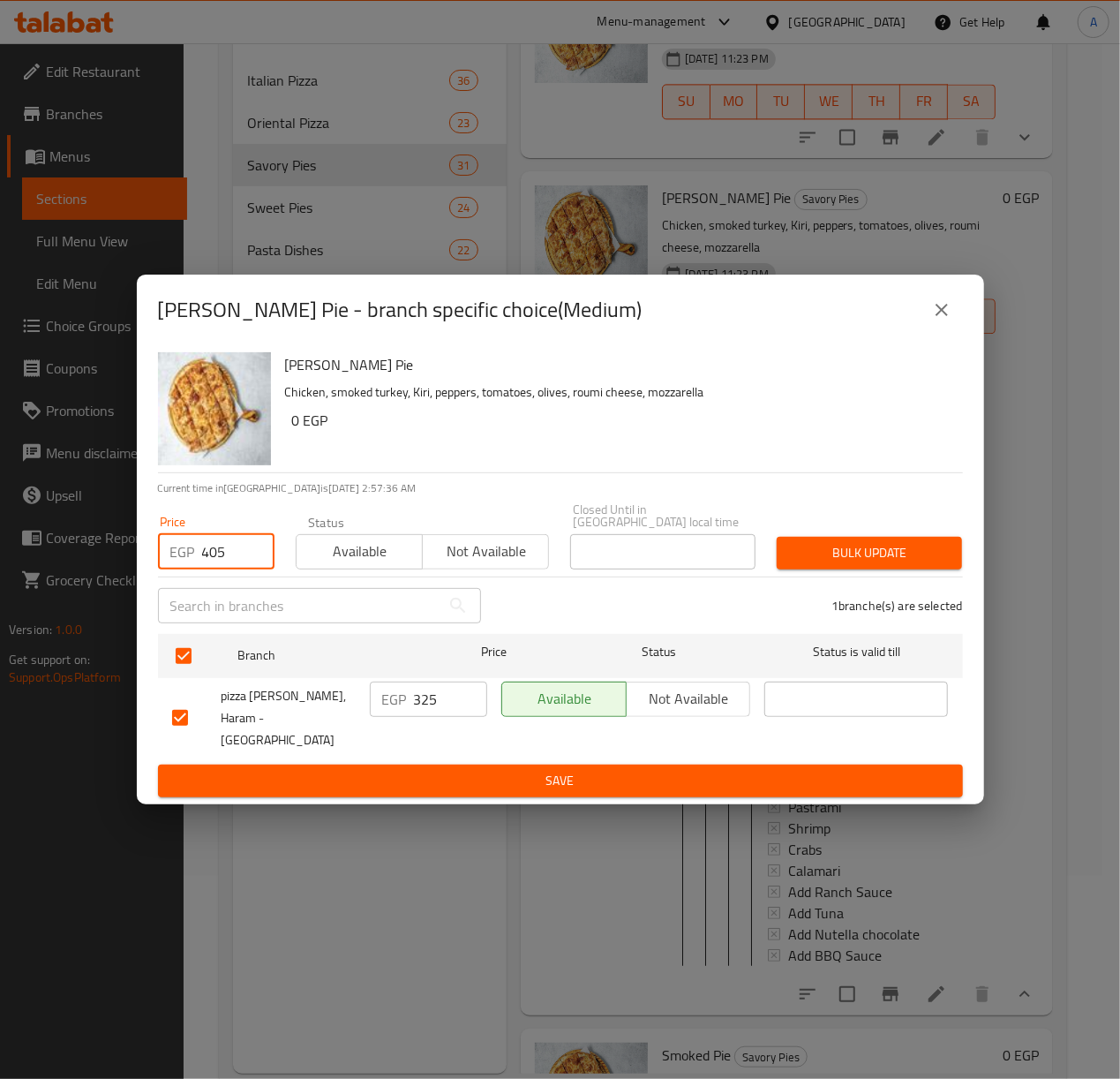
click at [880, 548] on span "Bulk update" at bounding box center [868, 553] width 157 height 22
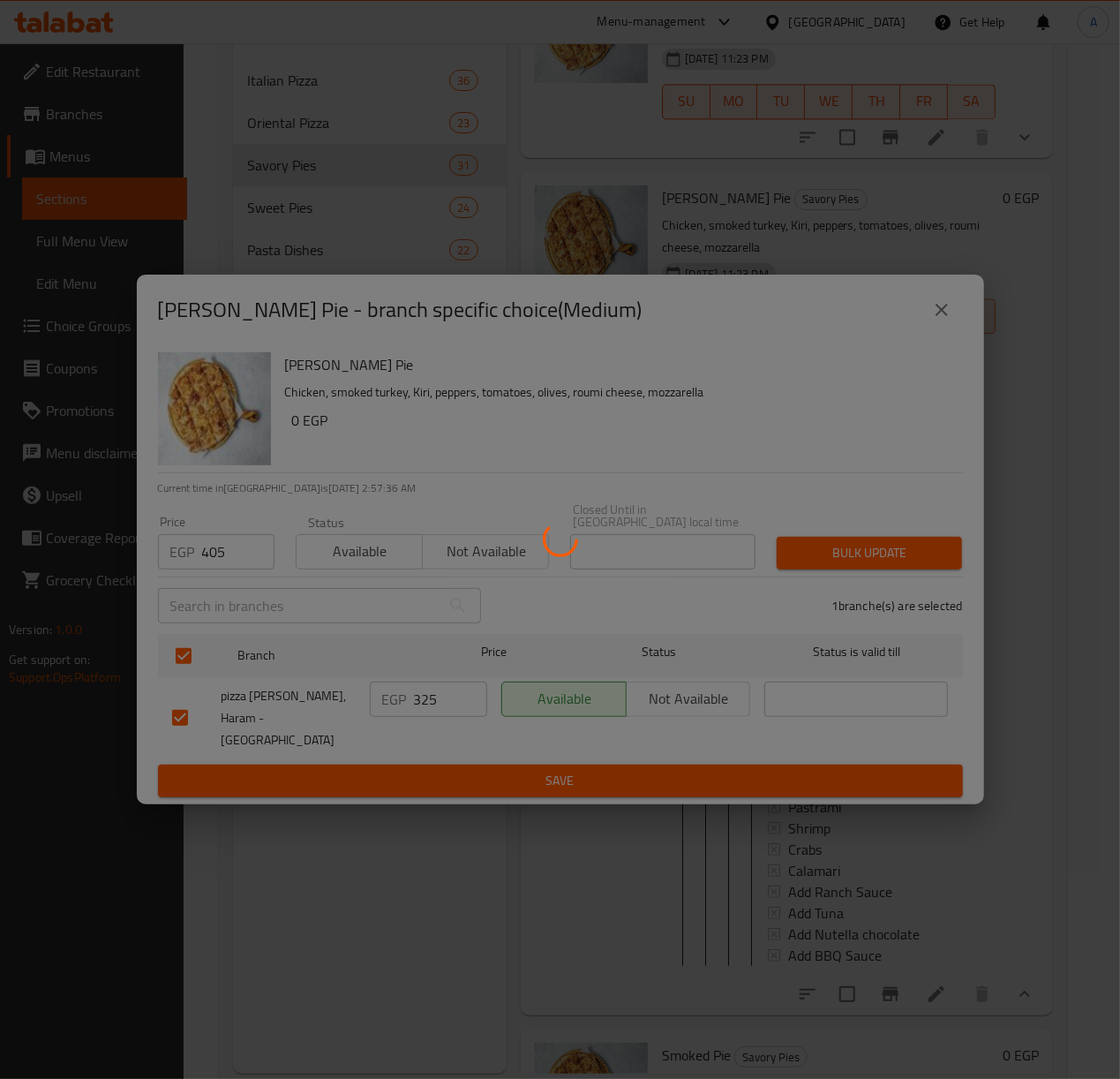
click at [880, 548] on div at bounding box center [560, 539] width 1120 height 1079
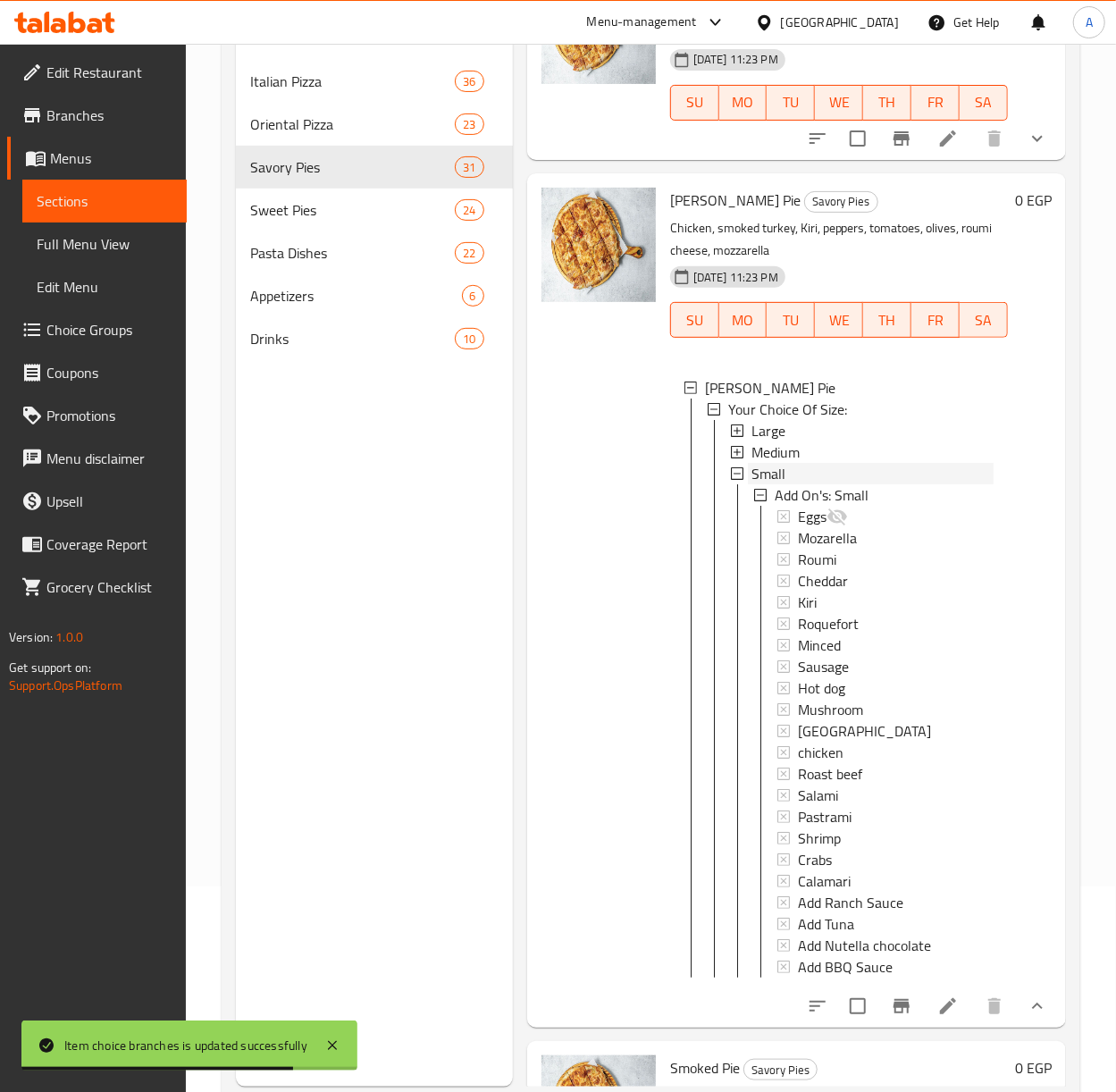
click at [751, 485] on span "Small" at bounding box center [768, 473] width 34 height 21
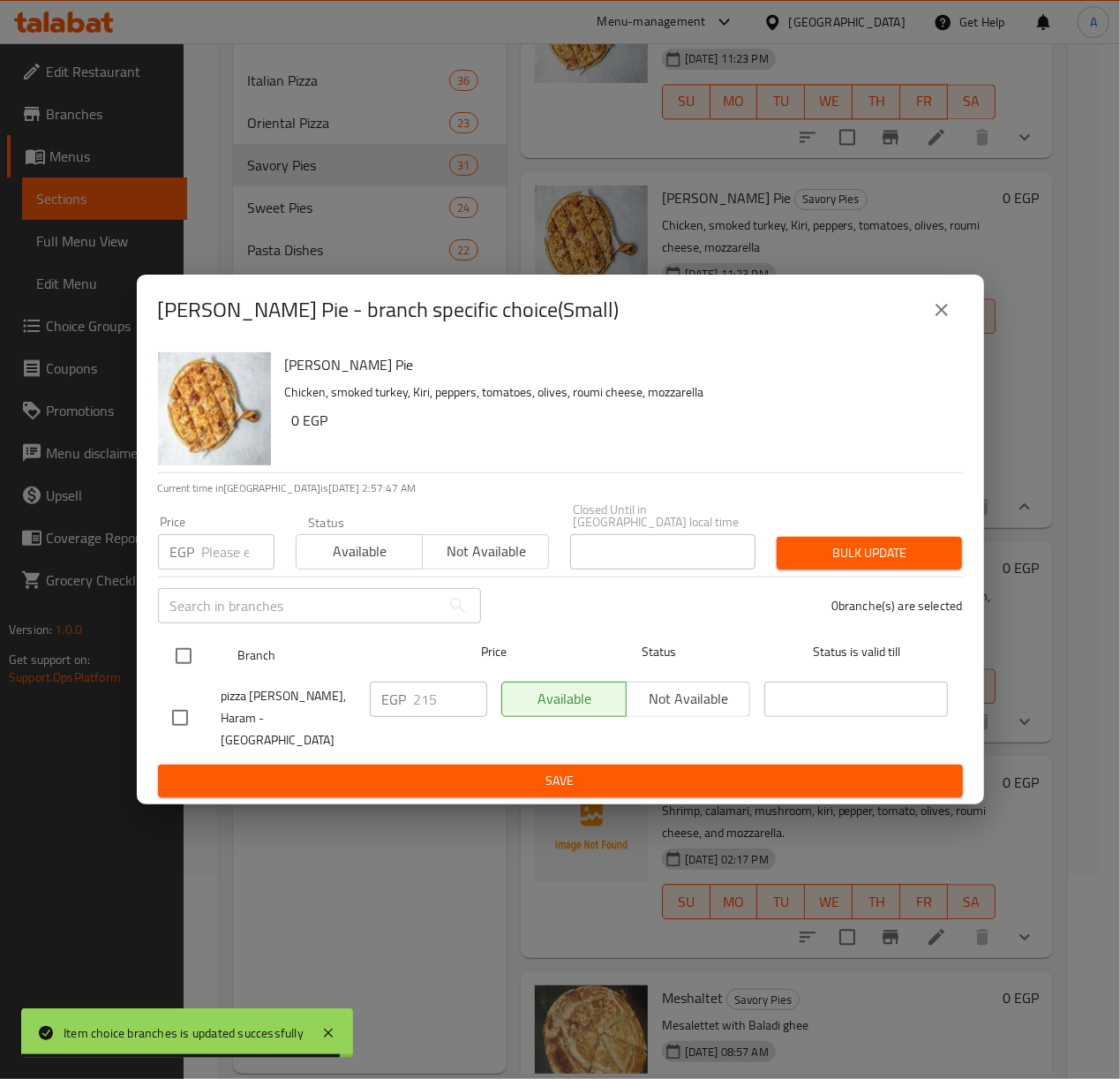
click at [177, 662] on input "checkbox" at bounding box center [184, 656] width 37 height 38
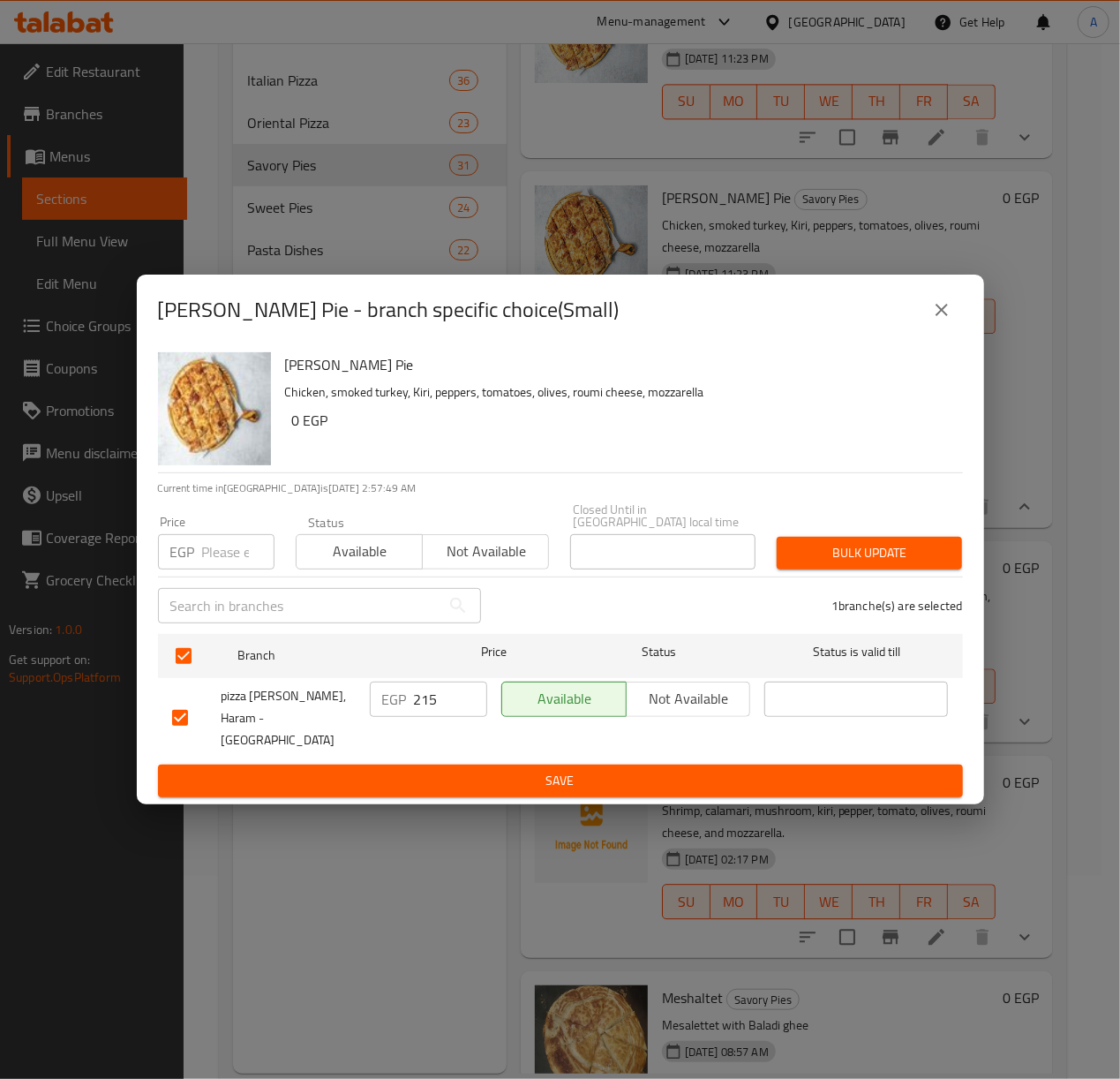
click at [238, 553] on input "number" at bounding box center [238, 552] width 72 height 36
